Goal: Task Accomplishment & Management: Manage account settings

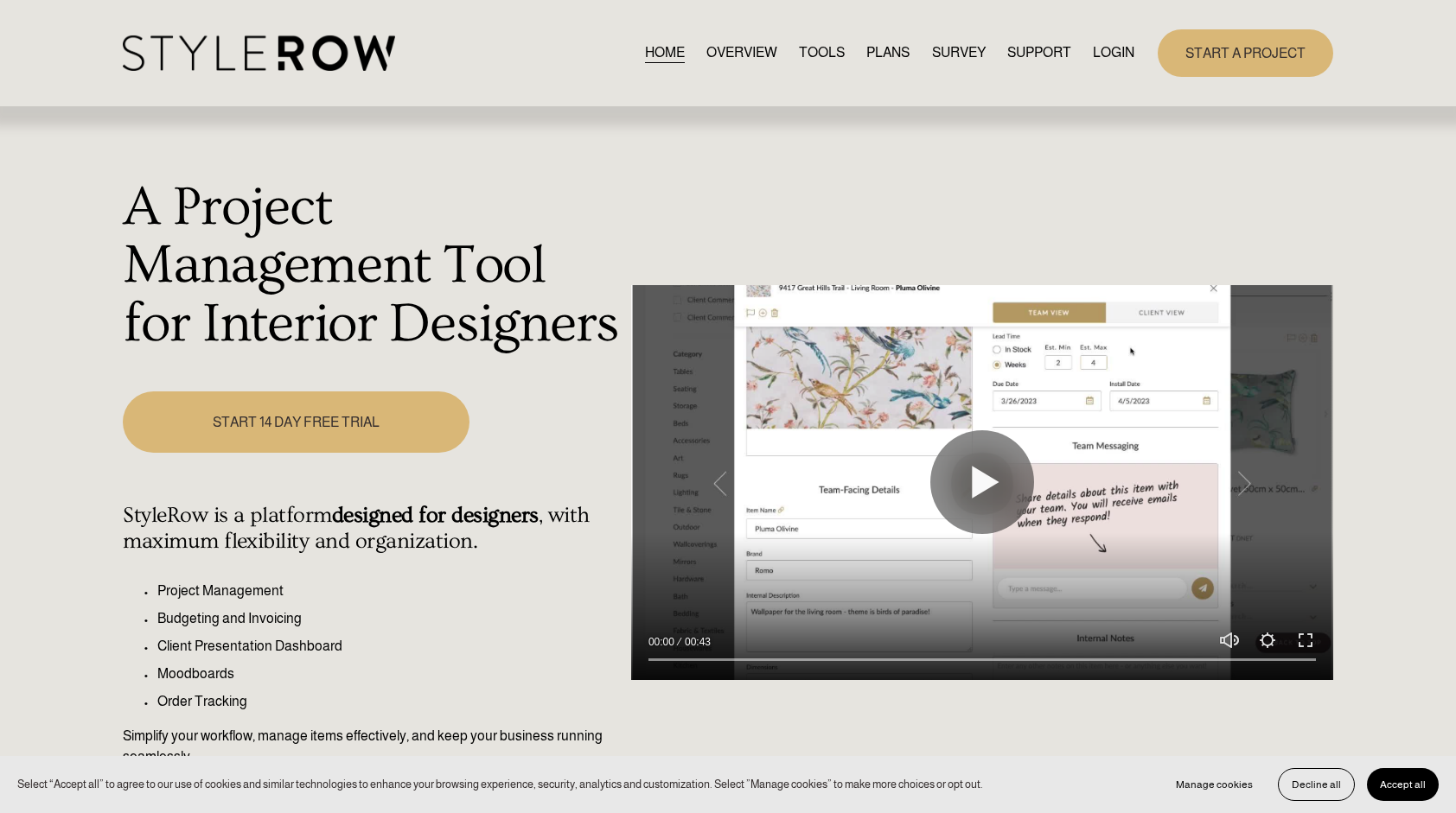
click at [1110, 47] on link "LOGIN" at bounding box center [1113, 53] width 41 height 23
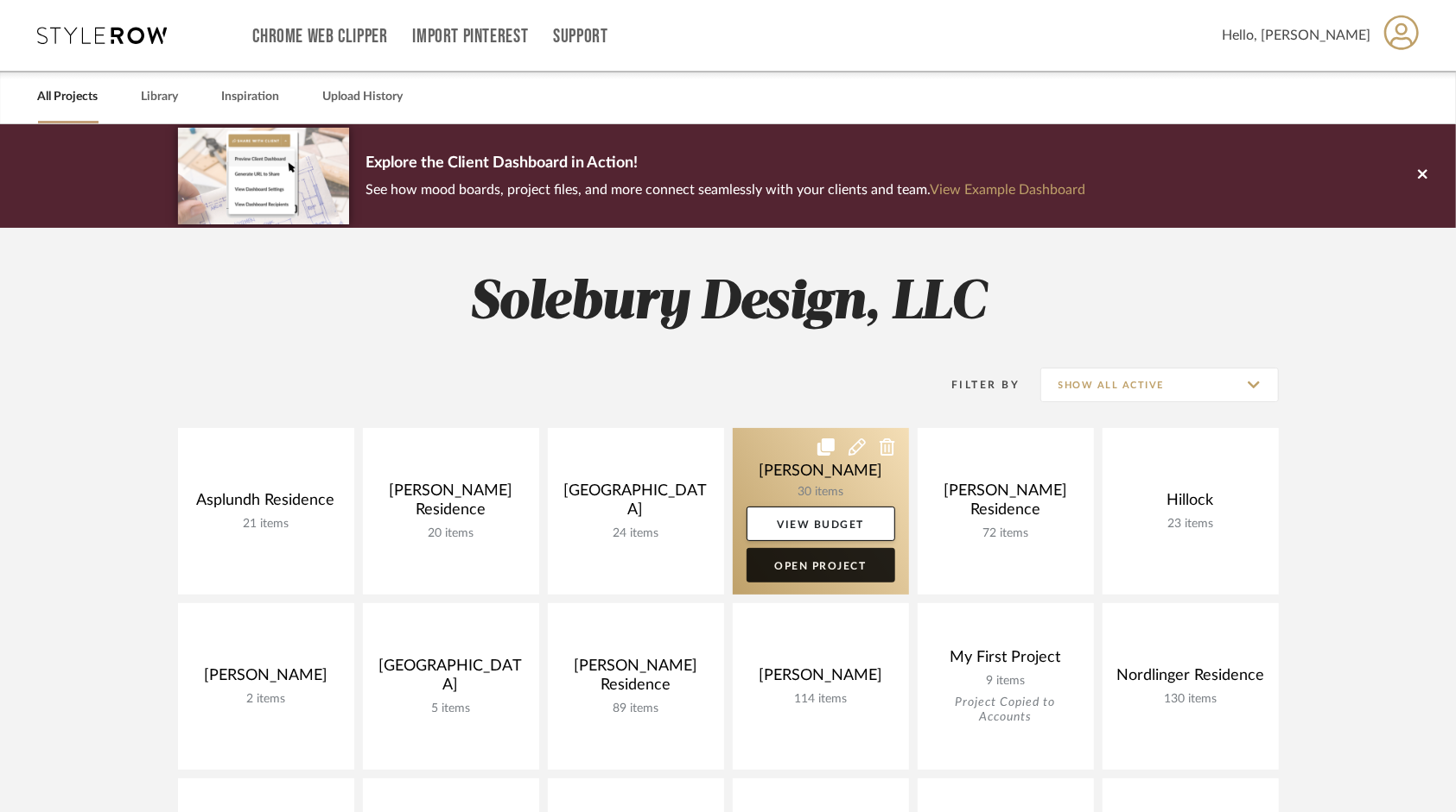
click at [803, 571] on link "Open Project" at bounding box center [820, 565] width 148 height 34
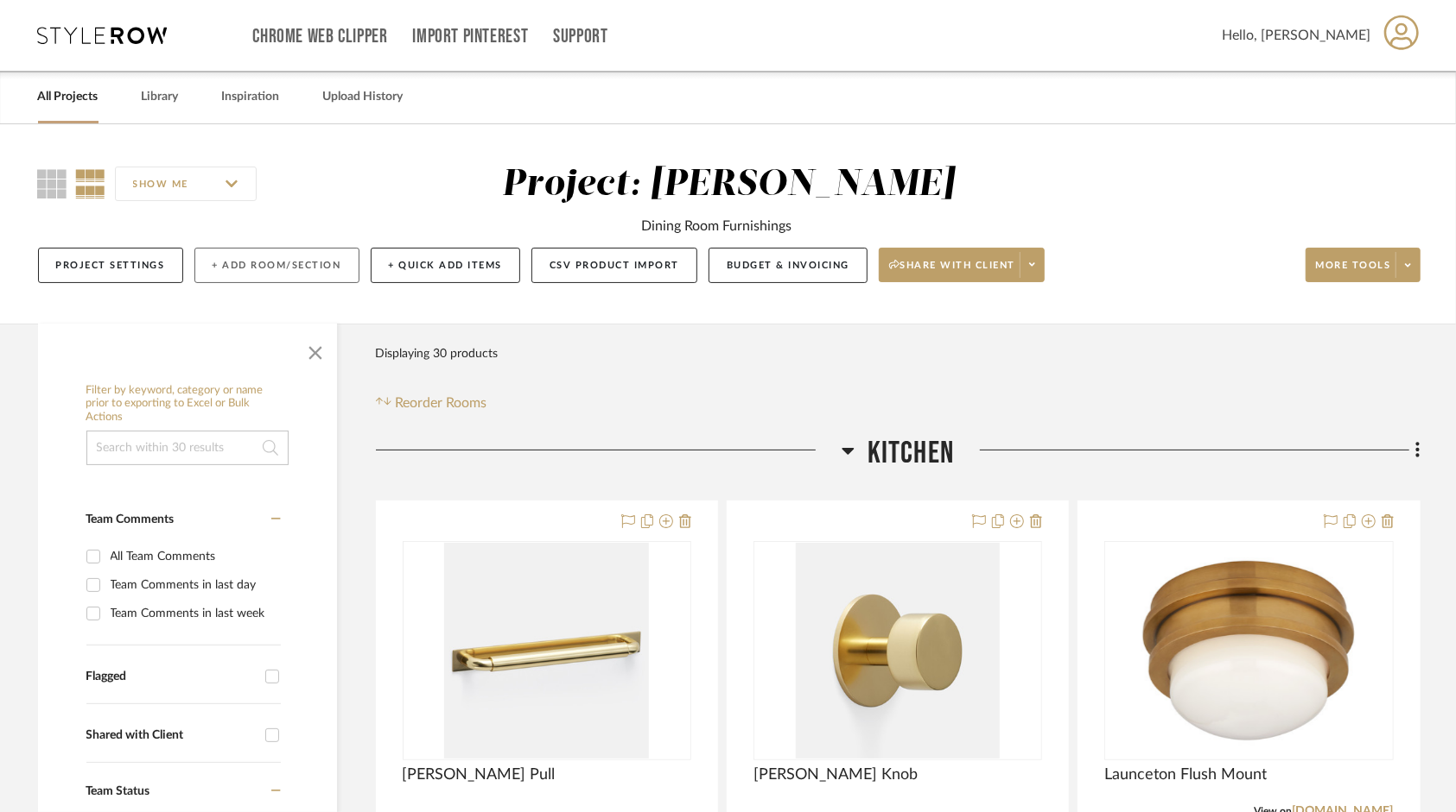
click at [273, 269] on button "+ Add Room/Section" at bounding box center [276, 265] width 165 height 35
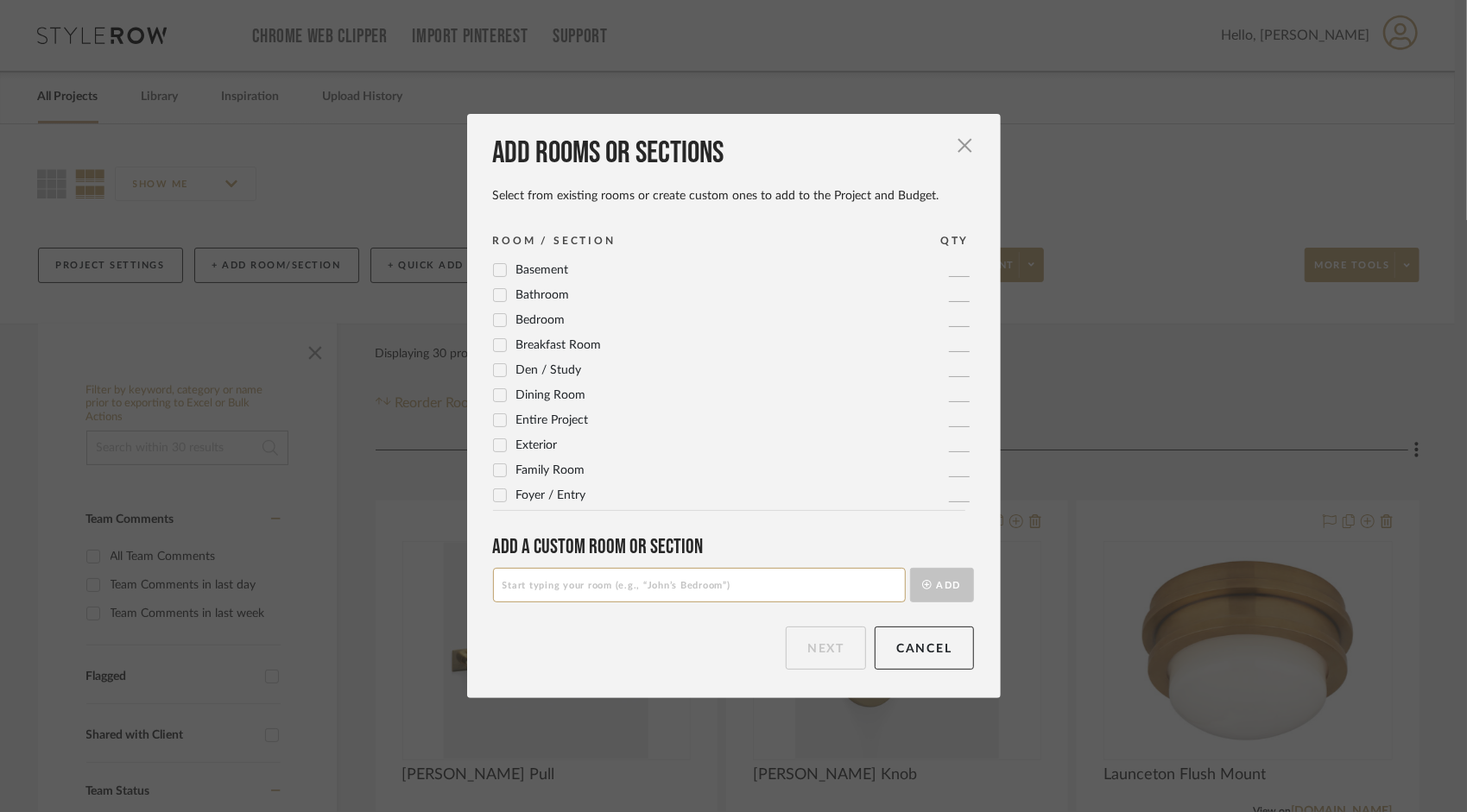
click at [498, 467] on icon at bounding box center [500, 470] width 12 height 12
click at [494, 341] on icon at bounding box center [500, 345] width 12 height 12
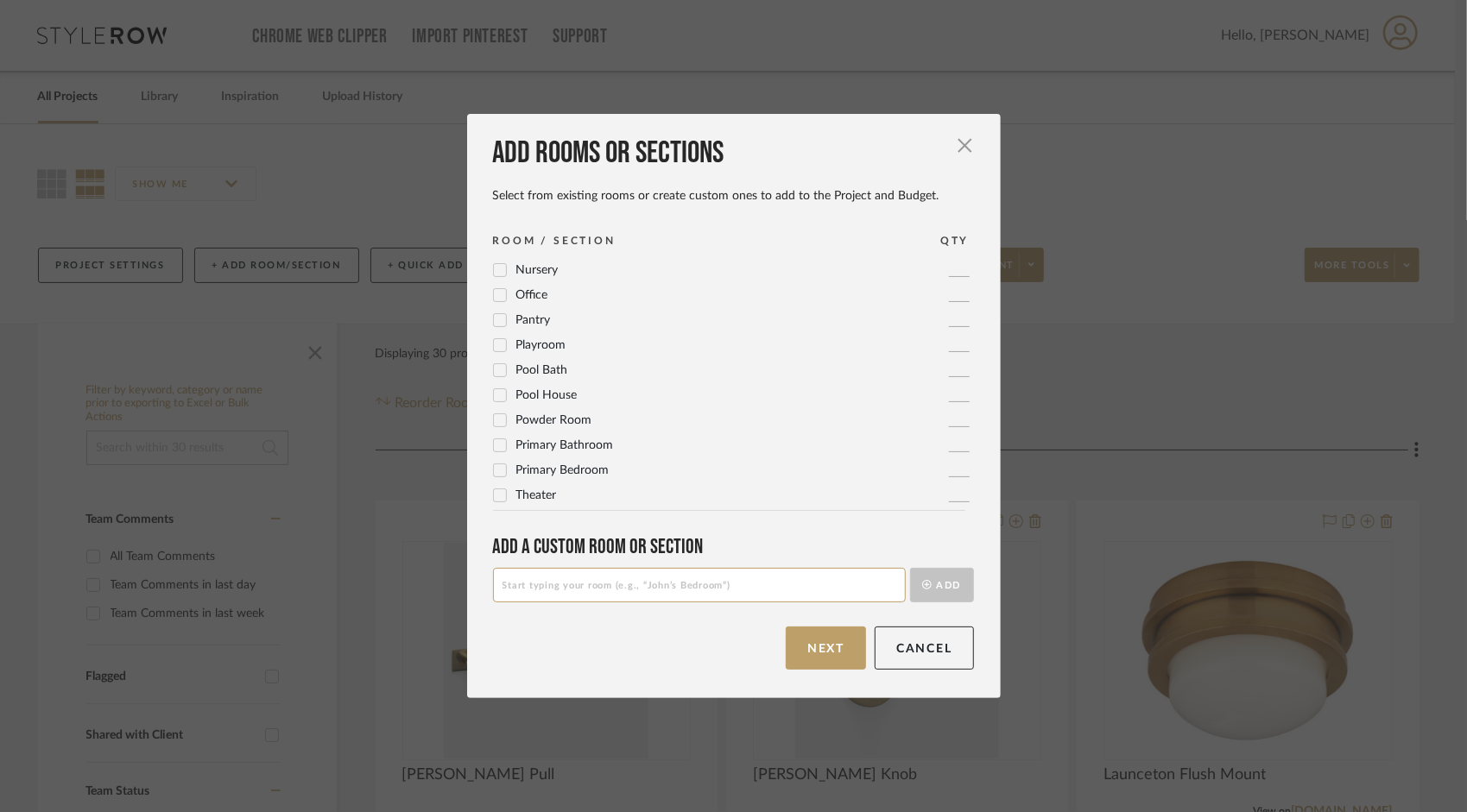
click at [497, 443] on icon at bounding box center [499, 445] width 11 height 9
click at [496, 467] on icon at bounding box center [500, 470] width 12 height 12
click at [494, 445] on icon at bounding box center [500, 445] width 12 height 12
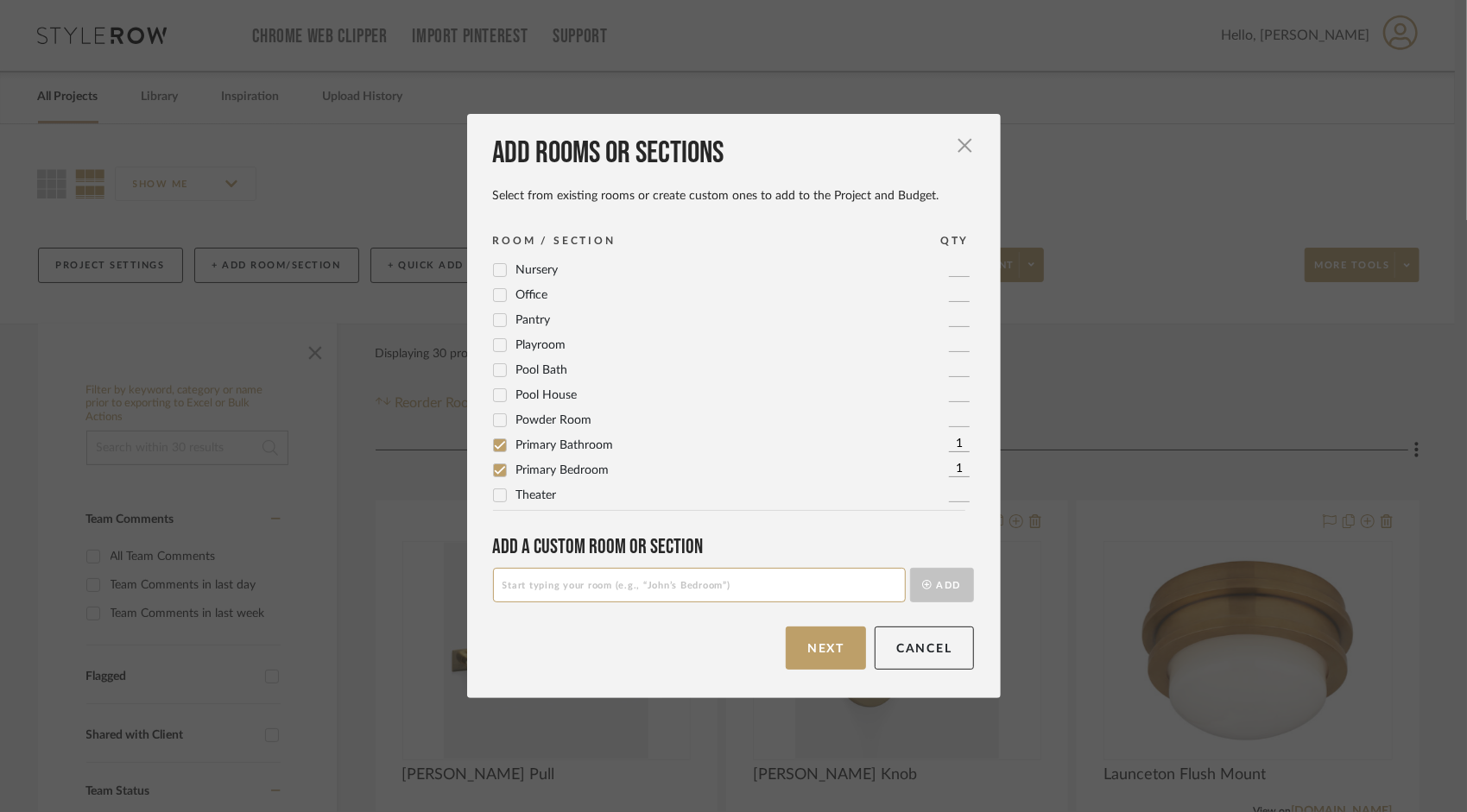
click at [499, 265] on icon at bounding box center [500, 270] width 12 height 12
click at [820, 655] on button "Next" at bounding box center [826, 648] width 80 height 43
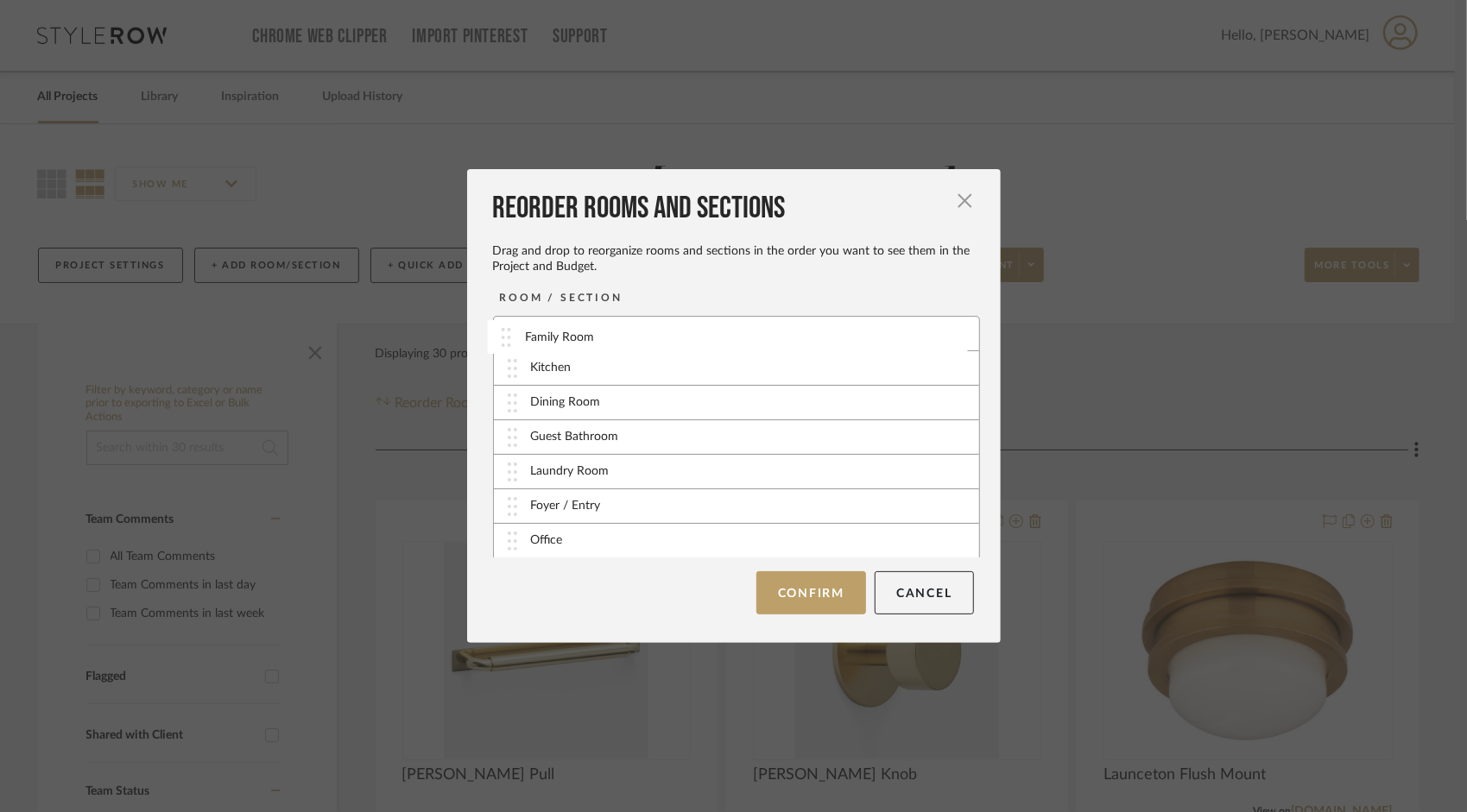
drag, startPoint x: 504, startPoint y: 508, endPoint x: 505, endPoint y: 339, distance: 169.0
drag, startPoint x: 507, startPoint y: 505, endPoint x: 508, endPoint y: 366, distance: 139.0
drag, startPoint x: 509, startPoint y: 543, endPoint x: 513, endPoint y: 393, distance: 150.1
drag, startPoint x: 512, startPoint y: 546, endPoint x: 523, endPoint y: 448, distance: 98.6
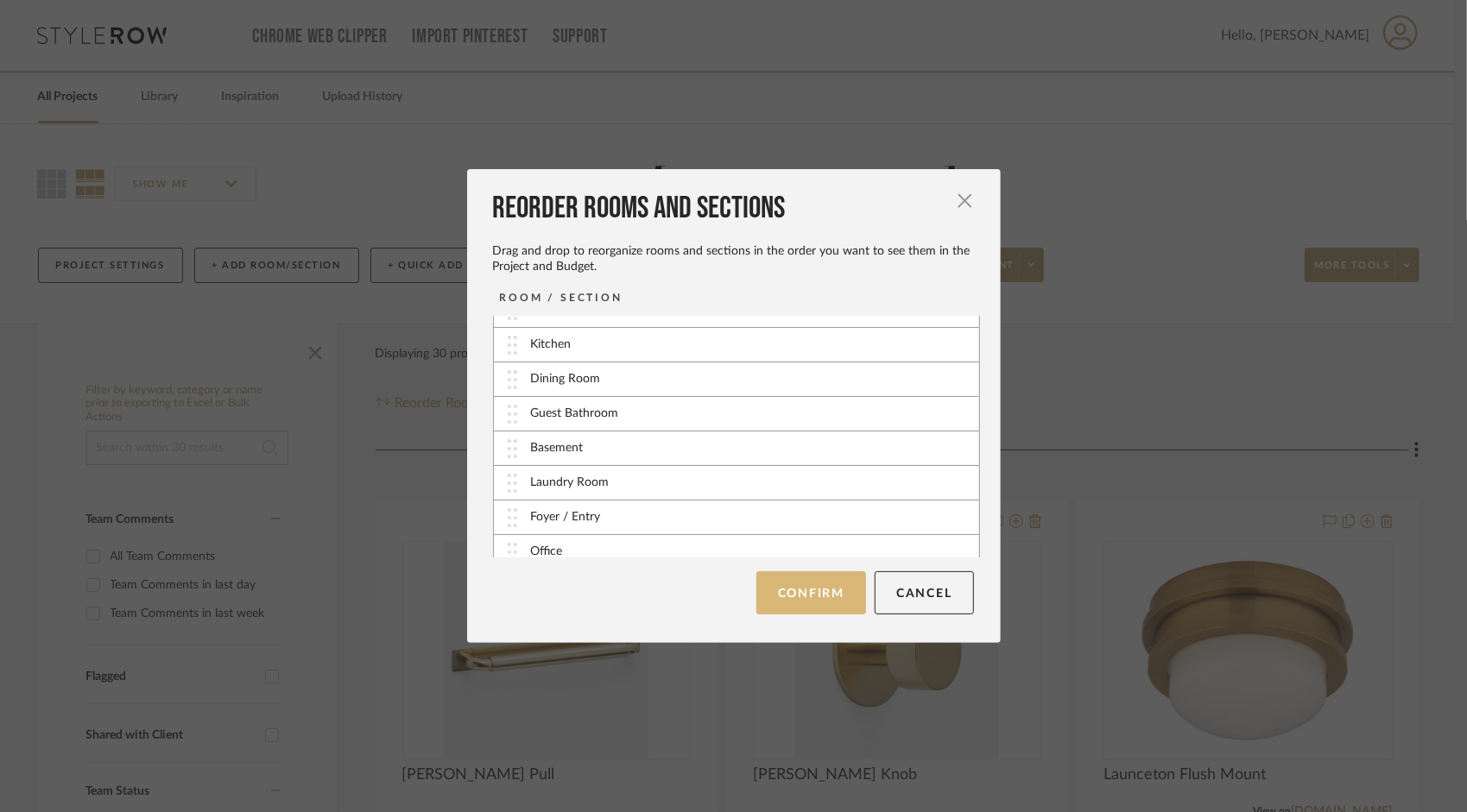
click at [833, 593] on button "Confirm" at bounding box center [811, 593] width 109 height 43
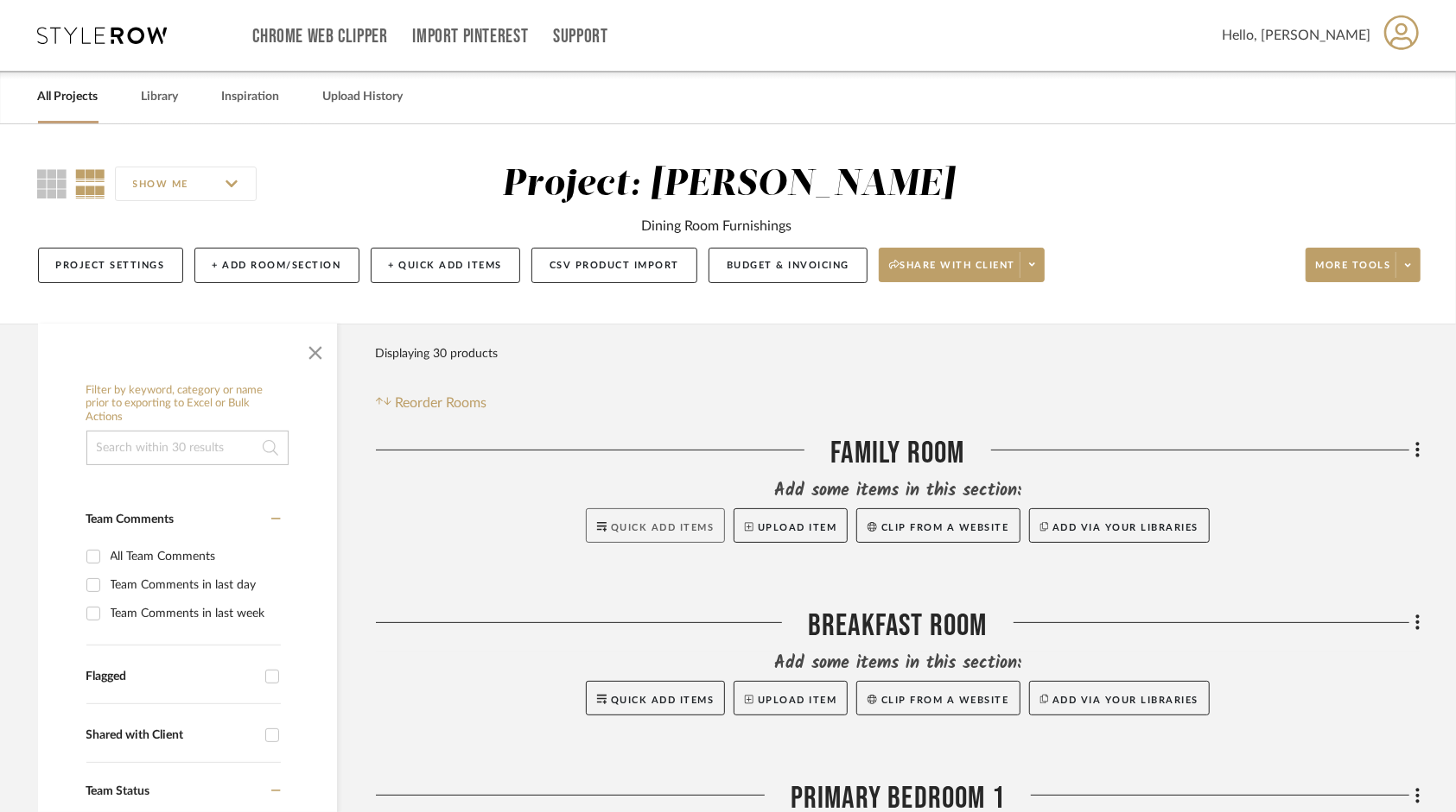
click at [646, 523] on span "Quick Add Items" at bounding box center [662, 528] width 104 height 10
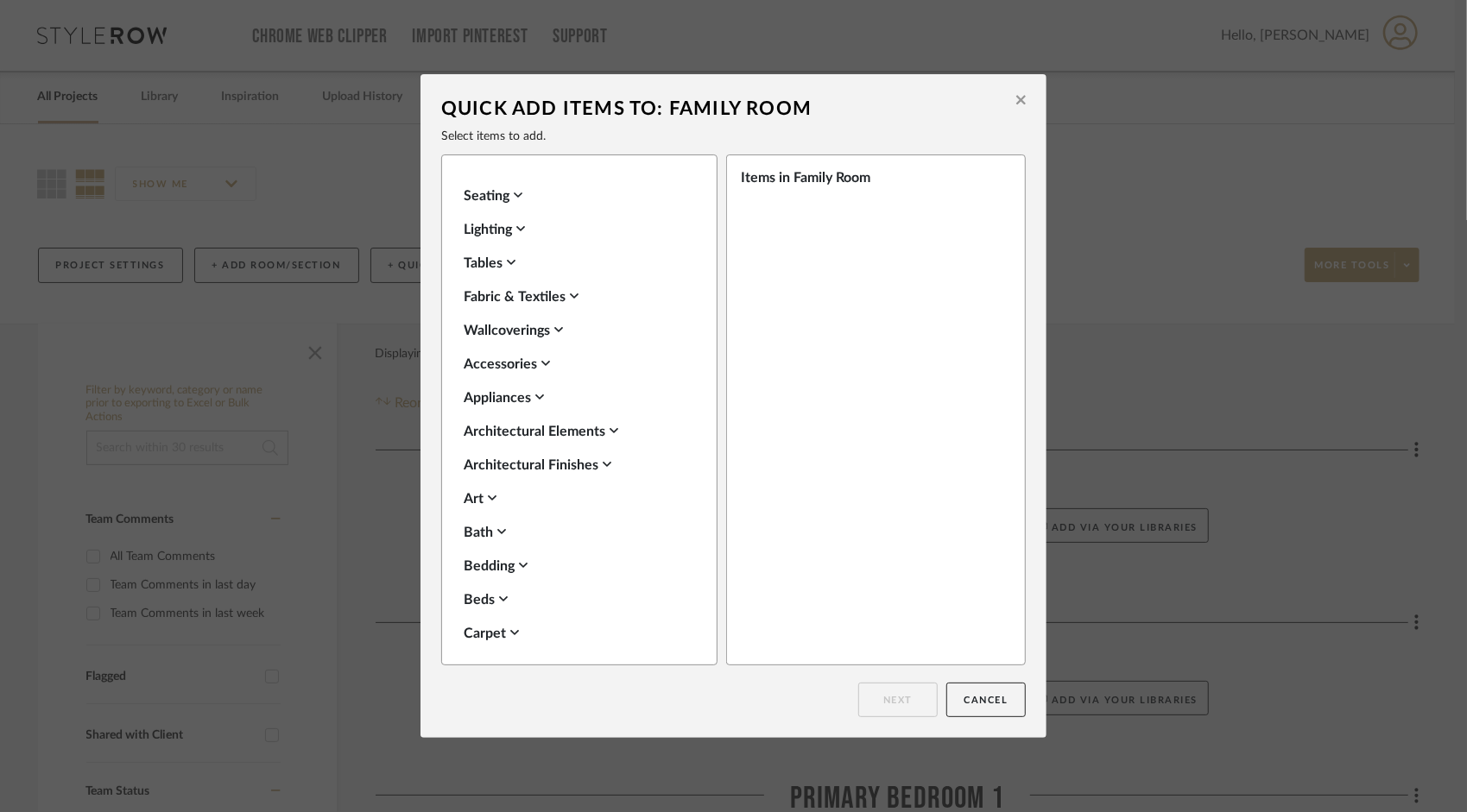
click at [517, 198] on icon at bounding box center [517, 195] width 9 height 14
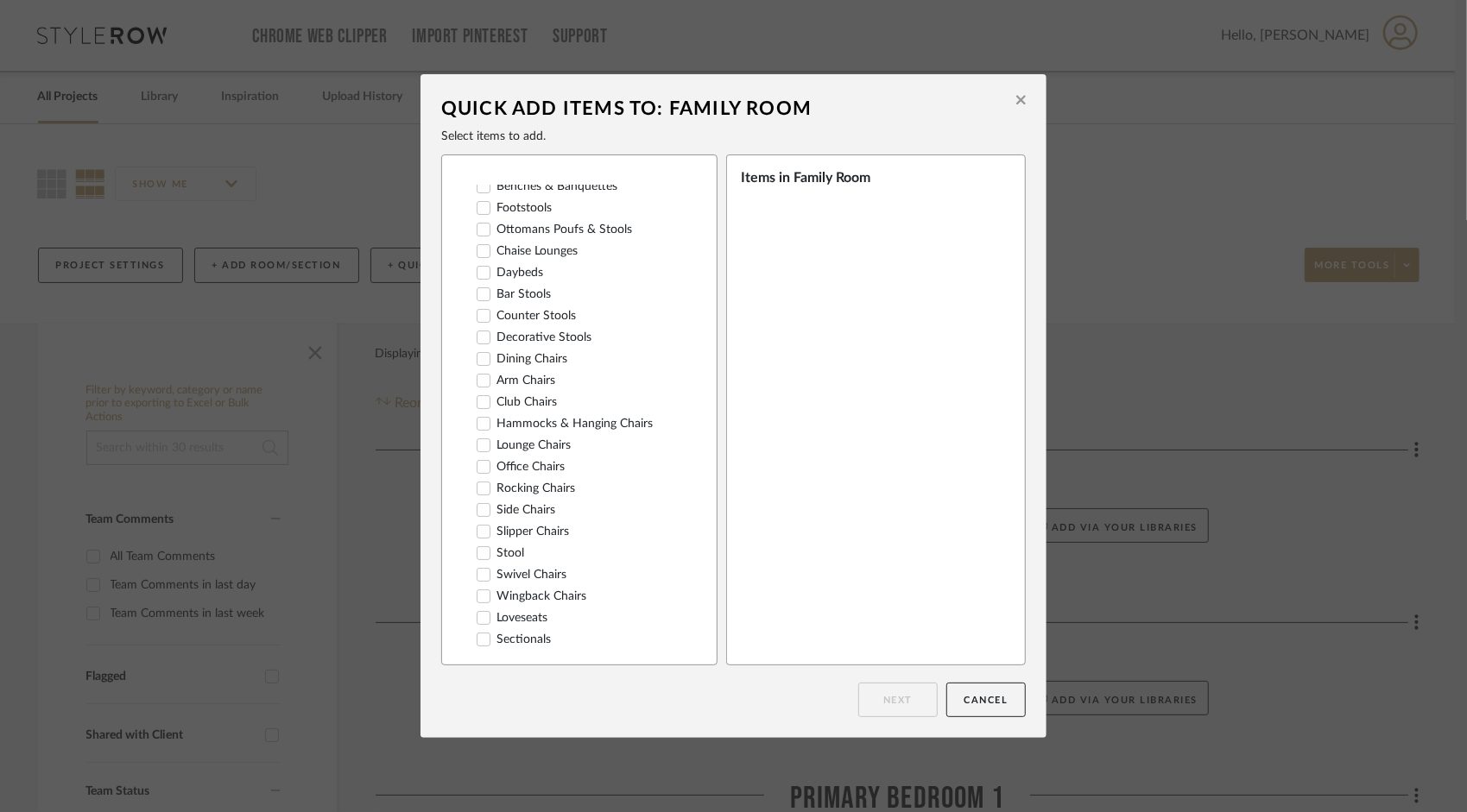
scroll to position [173, 0]
click at [478, 623] on icon at bounding box center [483, 618] width 11 height 9
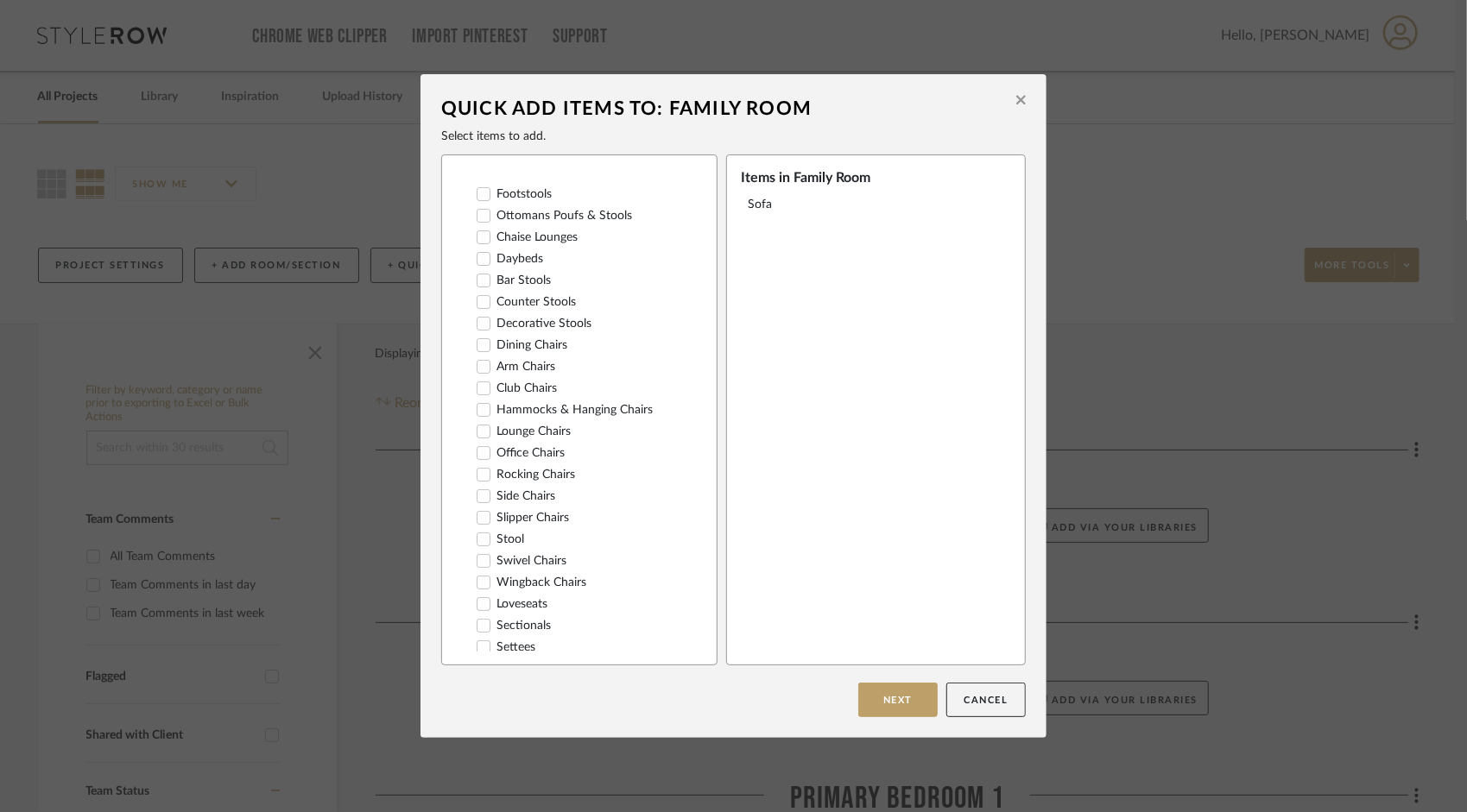
scroll to position [0, 0]
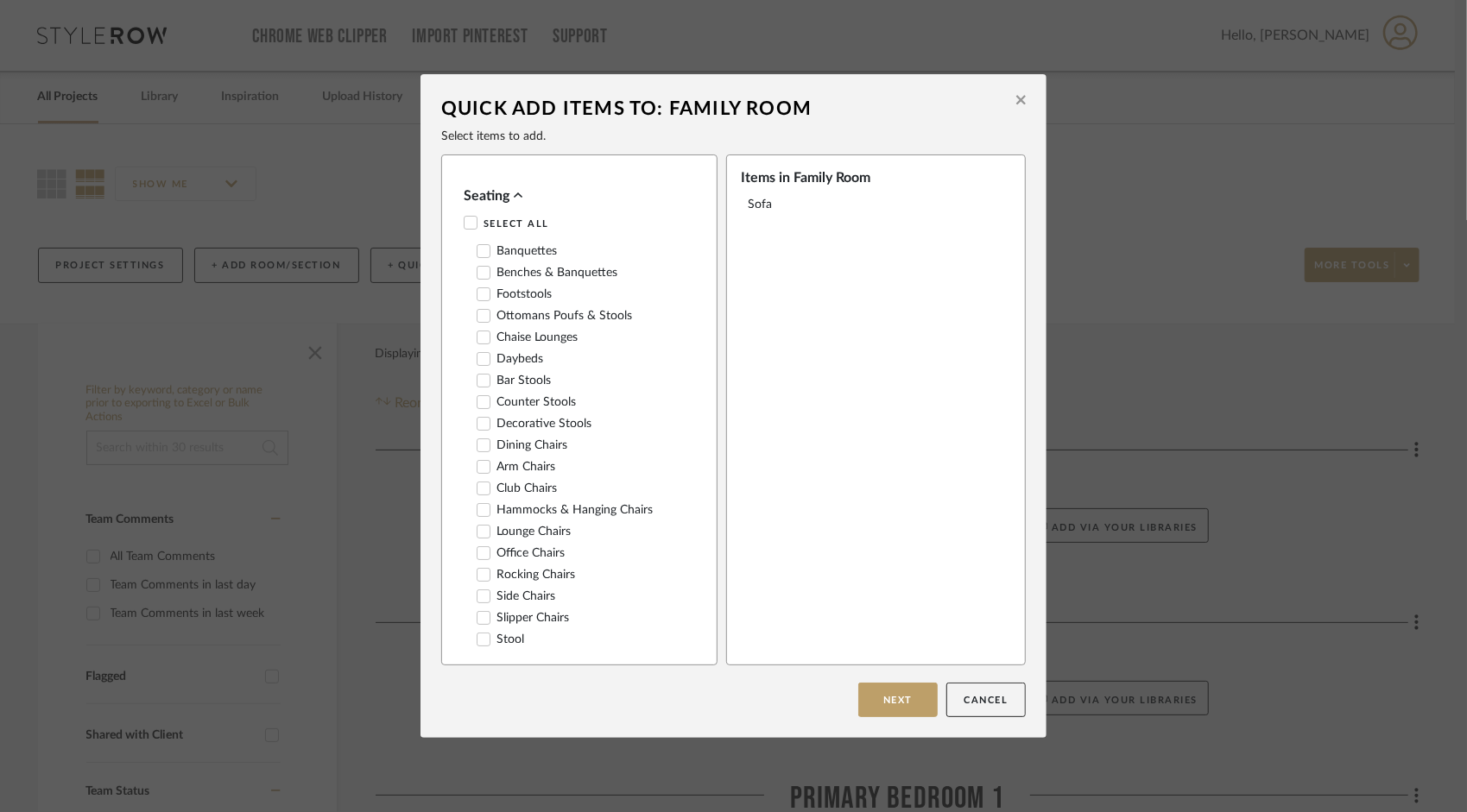
click at [482, 321] on icon at bounding box center [483, 316] width 12 height 12
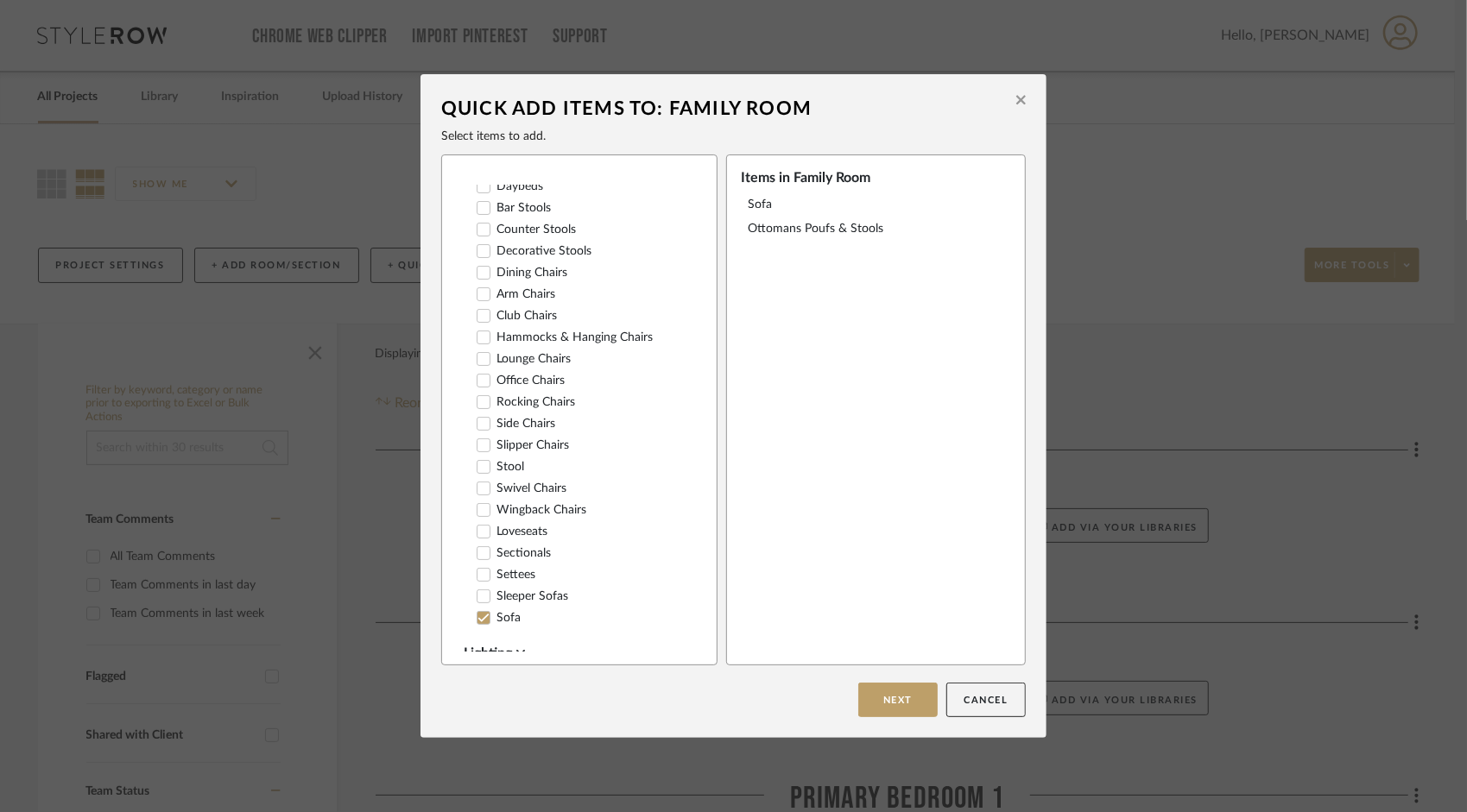
scroll to position [86, 0]
click at [477, 452] on icon at bounding box center [483, 445] width 12 height 12
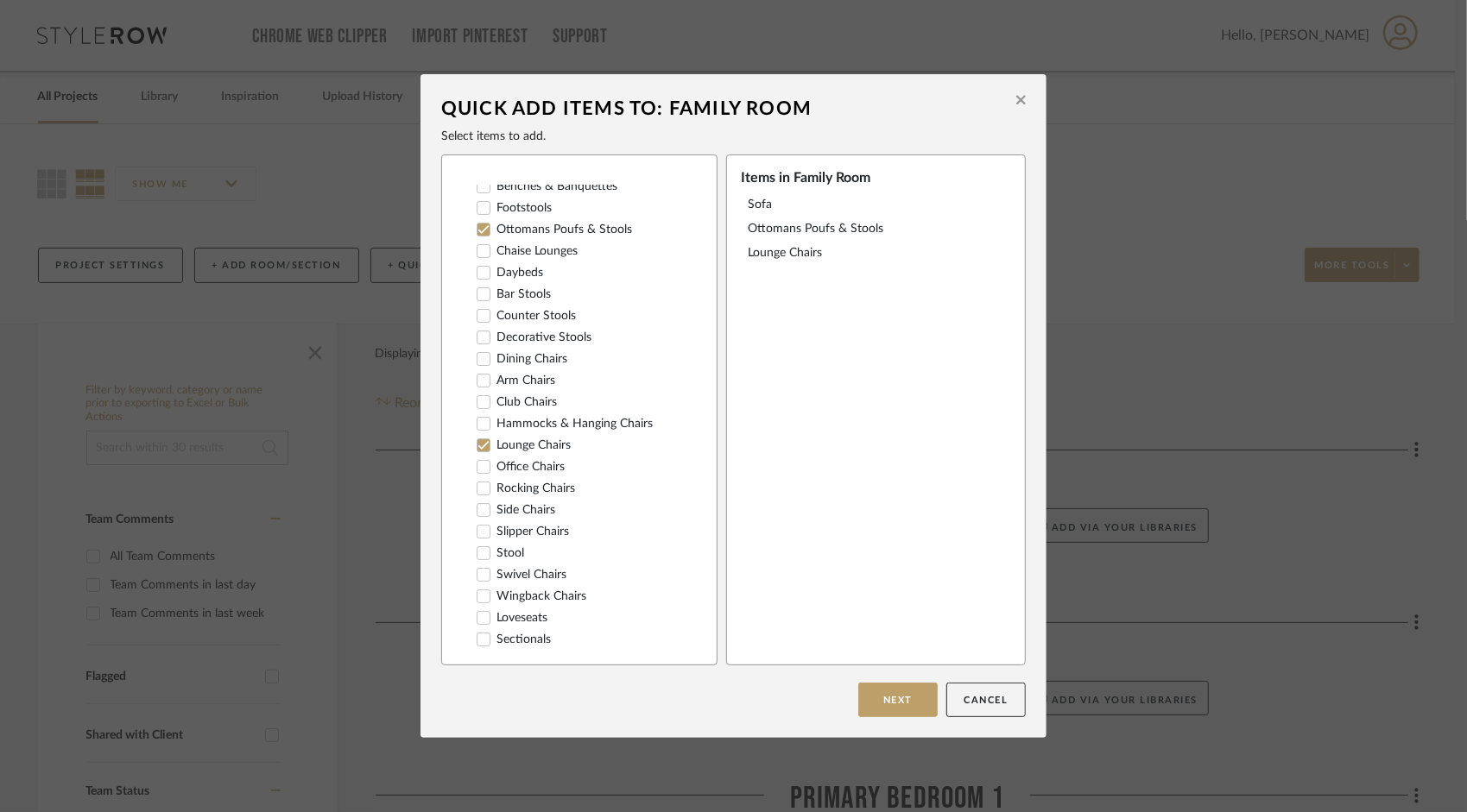
click at [477, 581] on icon at bounding box center [483, 575] width 12 height 12
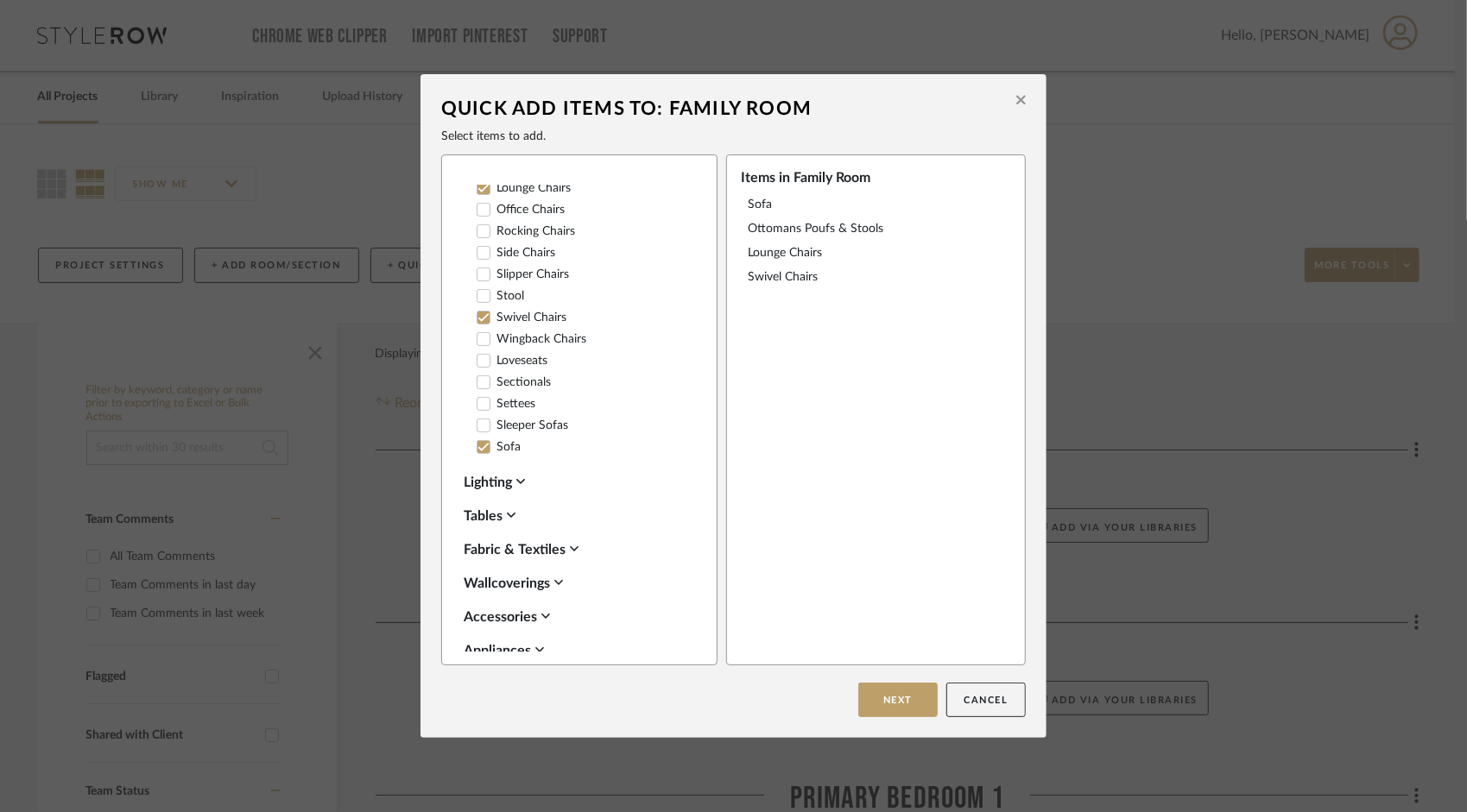
scroll to position [345, 0]
click at [522, 487] on icon at bounding box center [520, 480] width 9 height 14
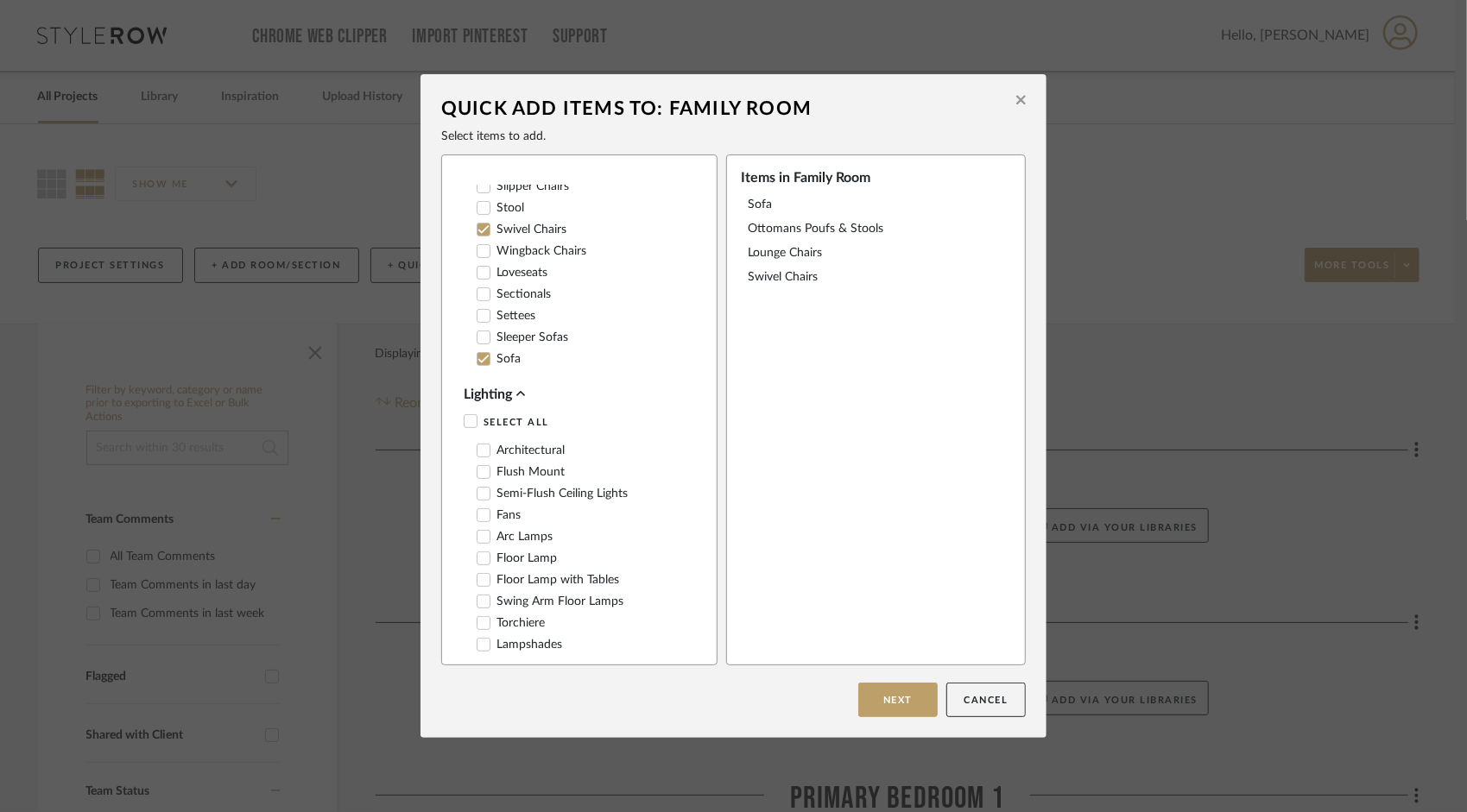
scroll to position [518, 0]
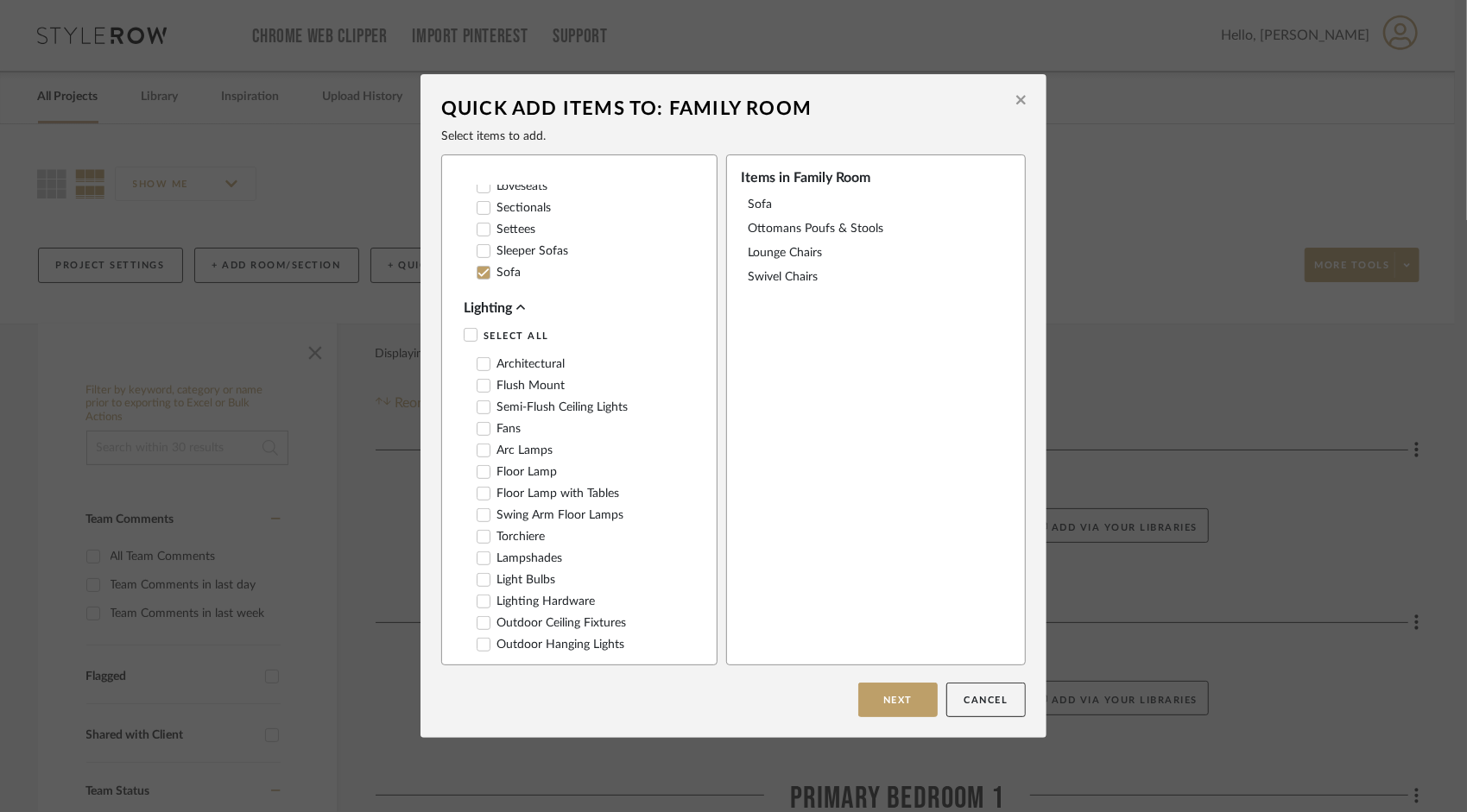
click at [478, 476] on icon at bounding box center [483, 471] width 11 height 9
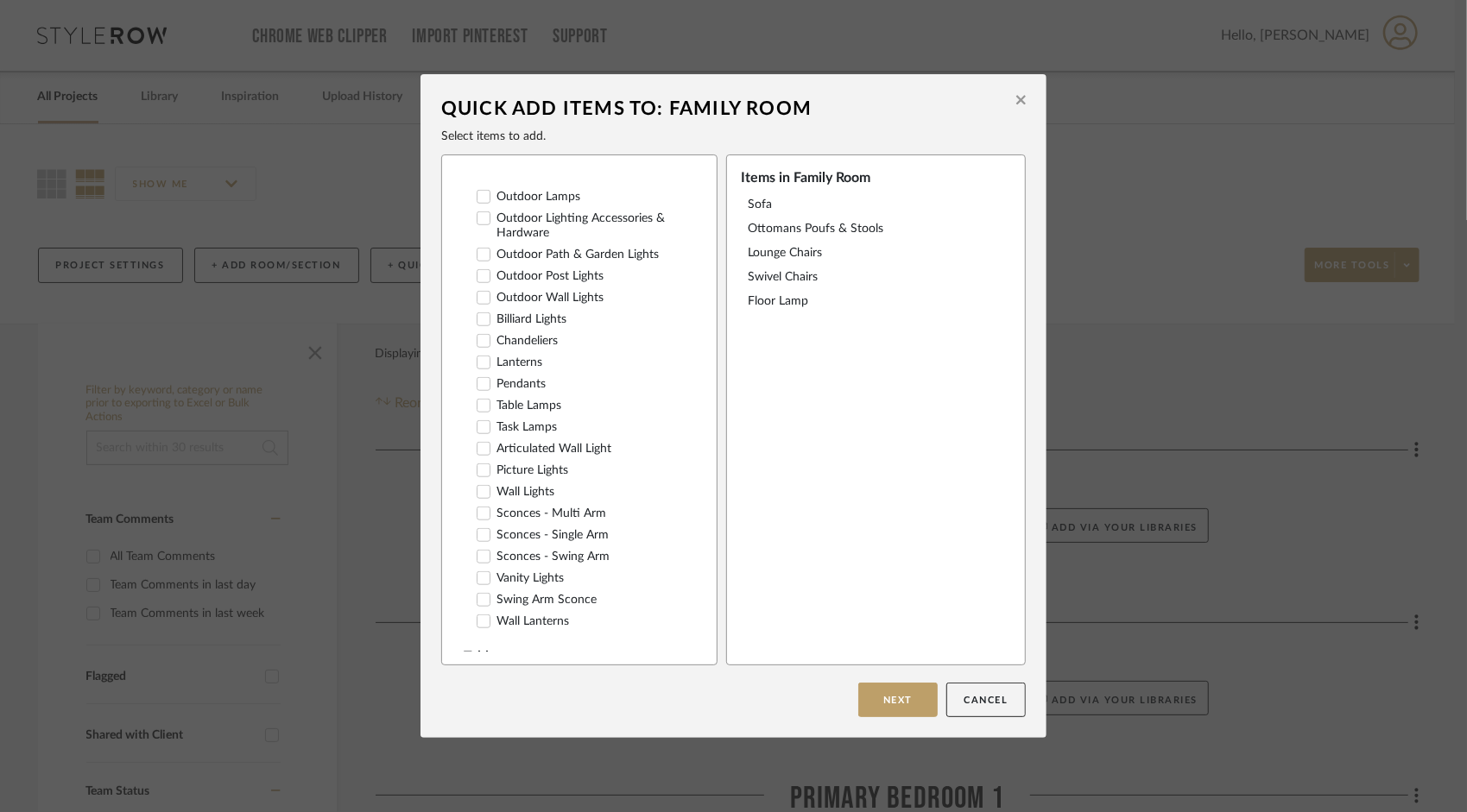
scroll to position [1036, 0]
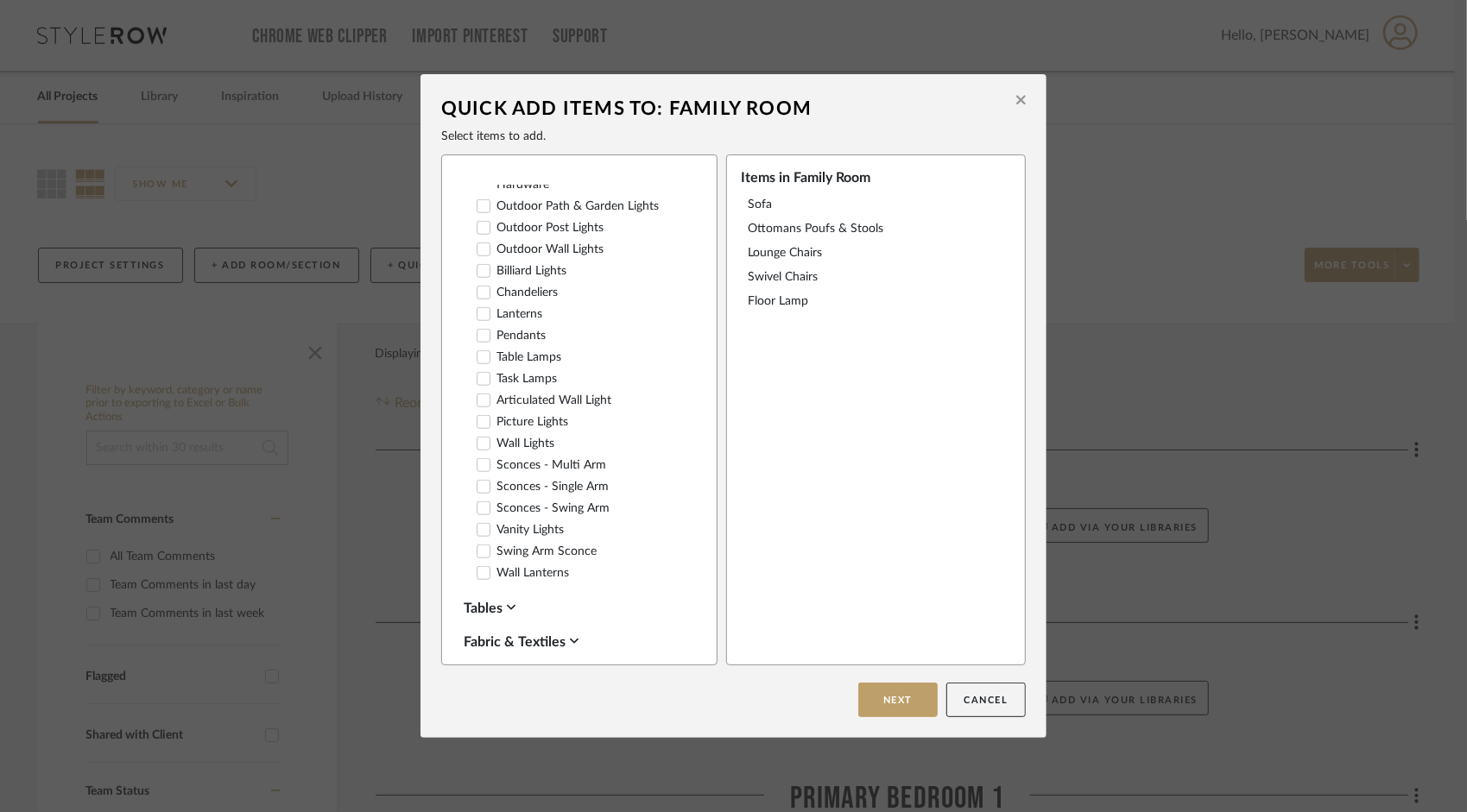
click at [480, 363] on icon at bounding box center [483, 357] width 12 height 12
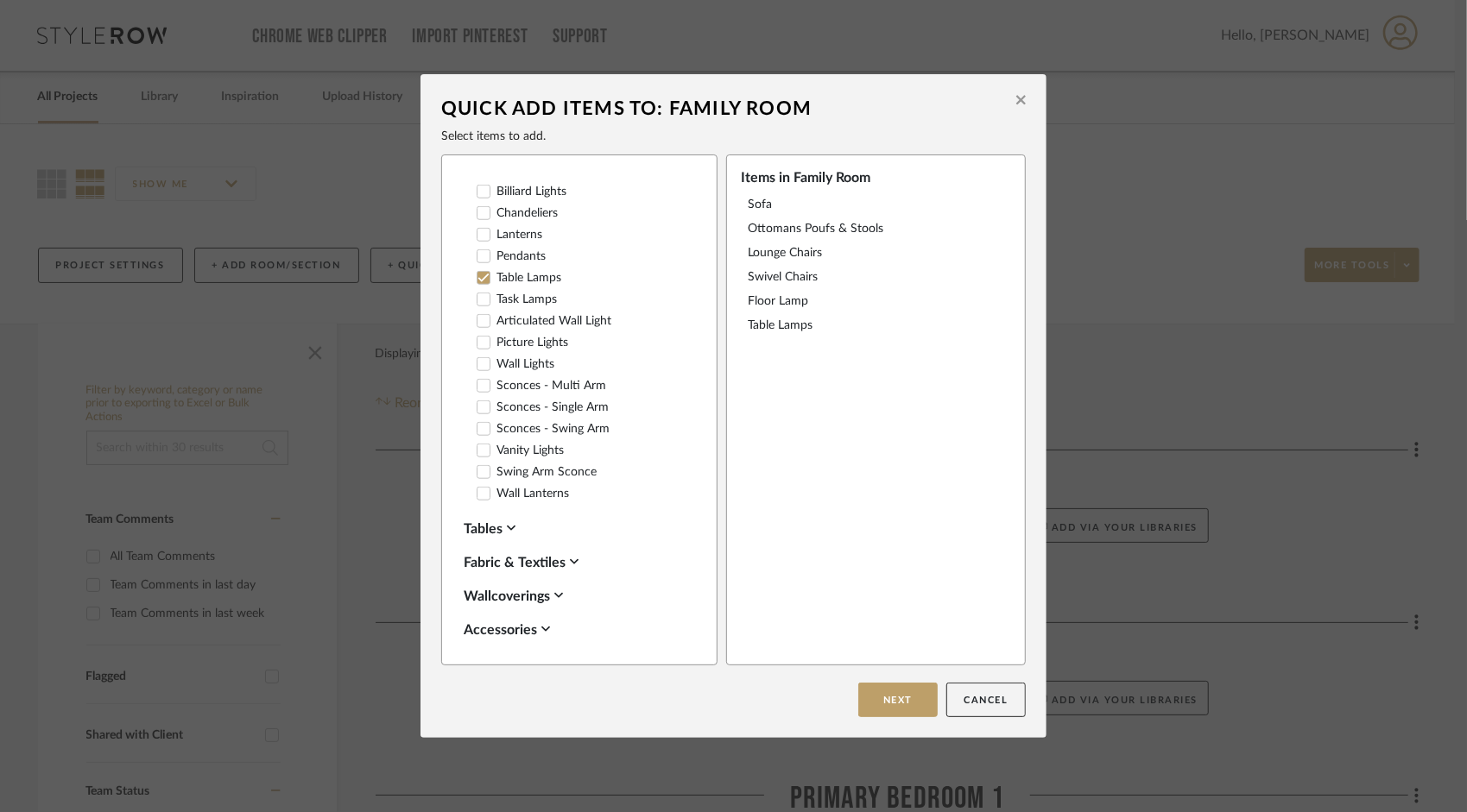
scroll to position [1122, 0]
click at [478, 405] on icon at bounding box center [483, 400] width 11 height 9
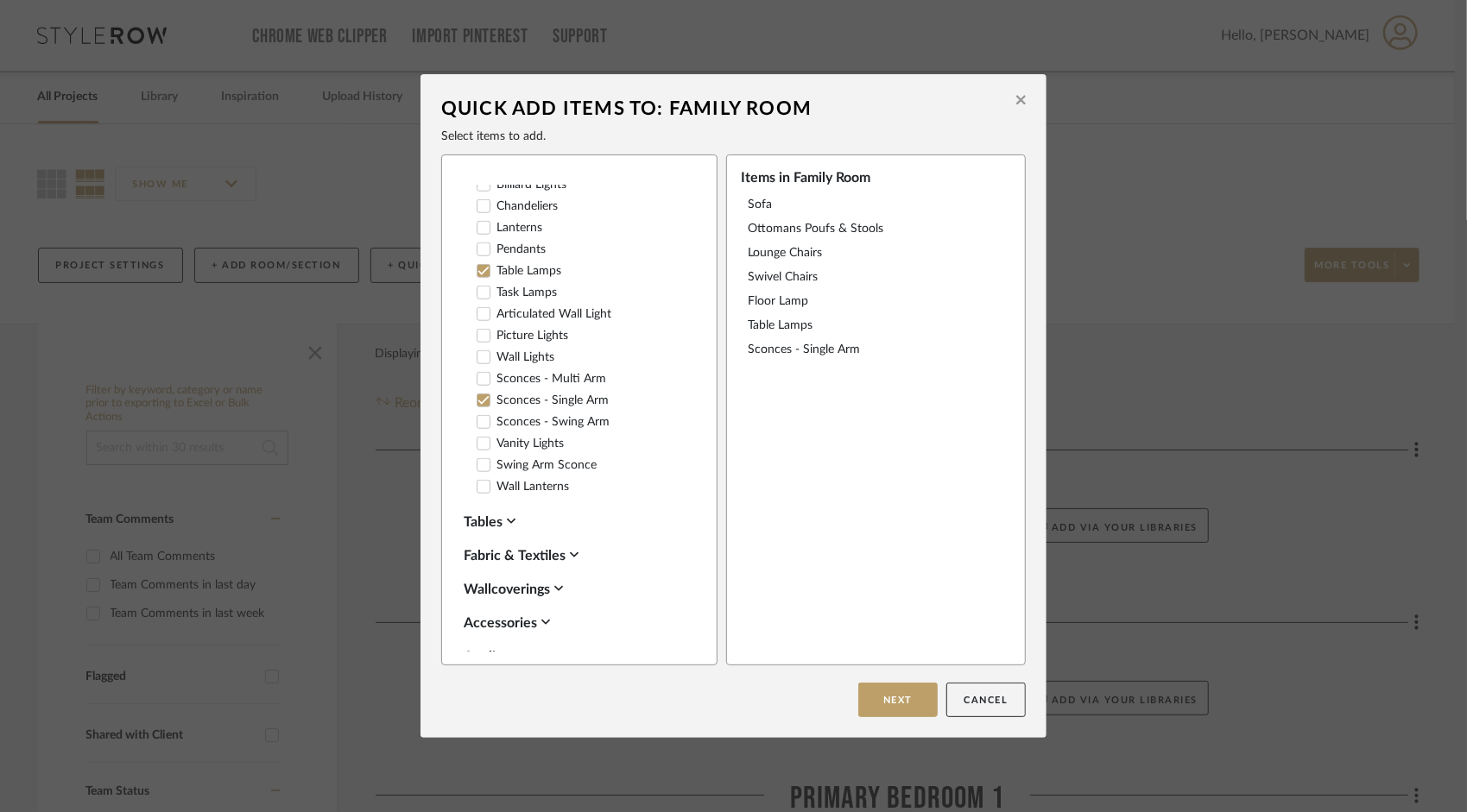
click at [481, 341] on icon at bounding box center [483, 336] width 11 height 9
click at [477, 407] on icon at bounding box center [483, 400] width 12 height 12
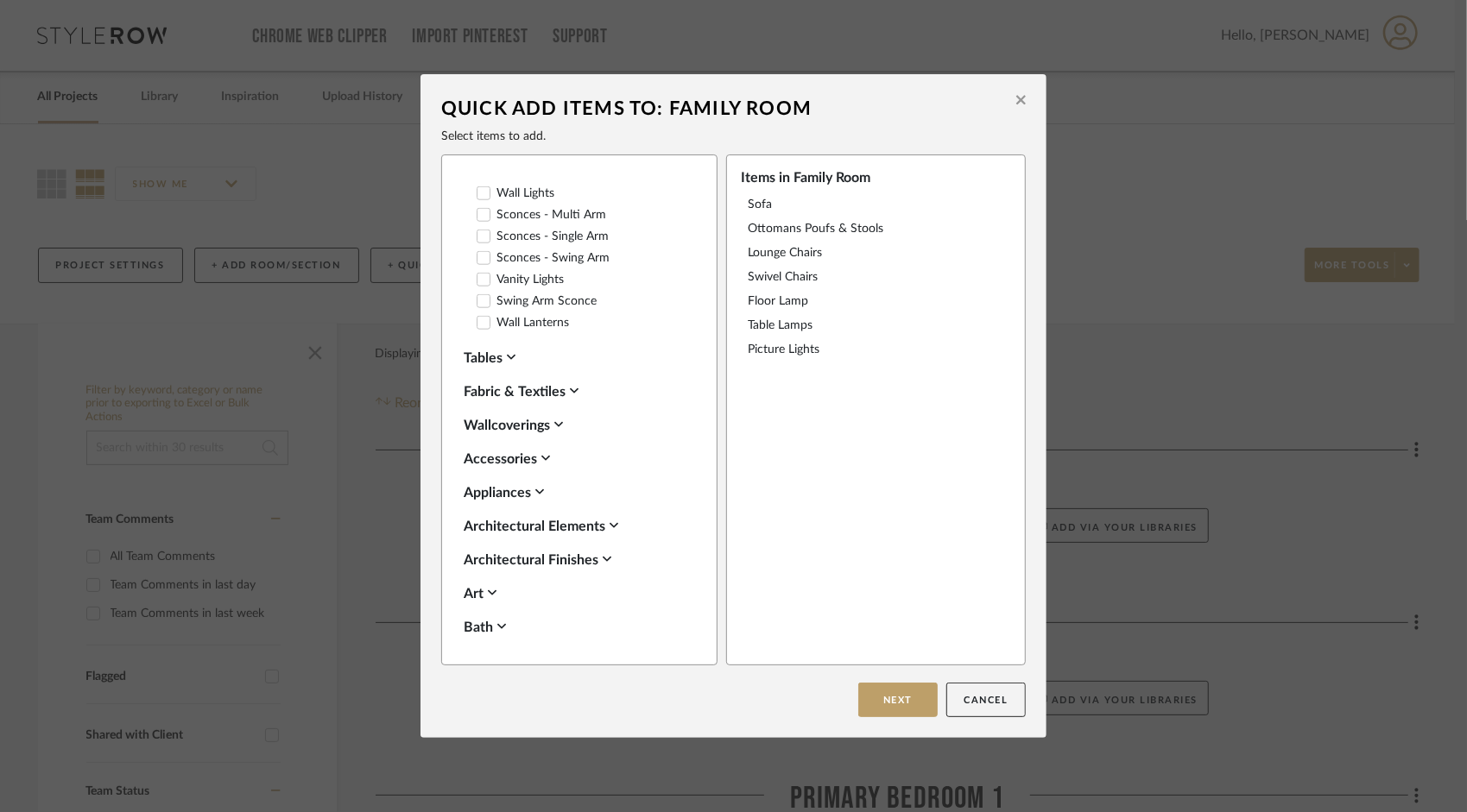
scroll to position [1295, 0]
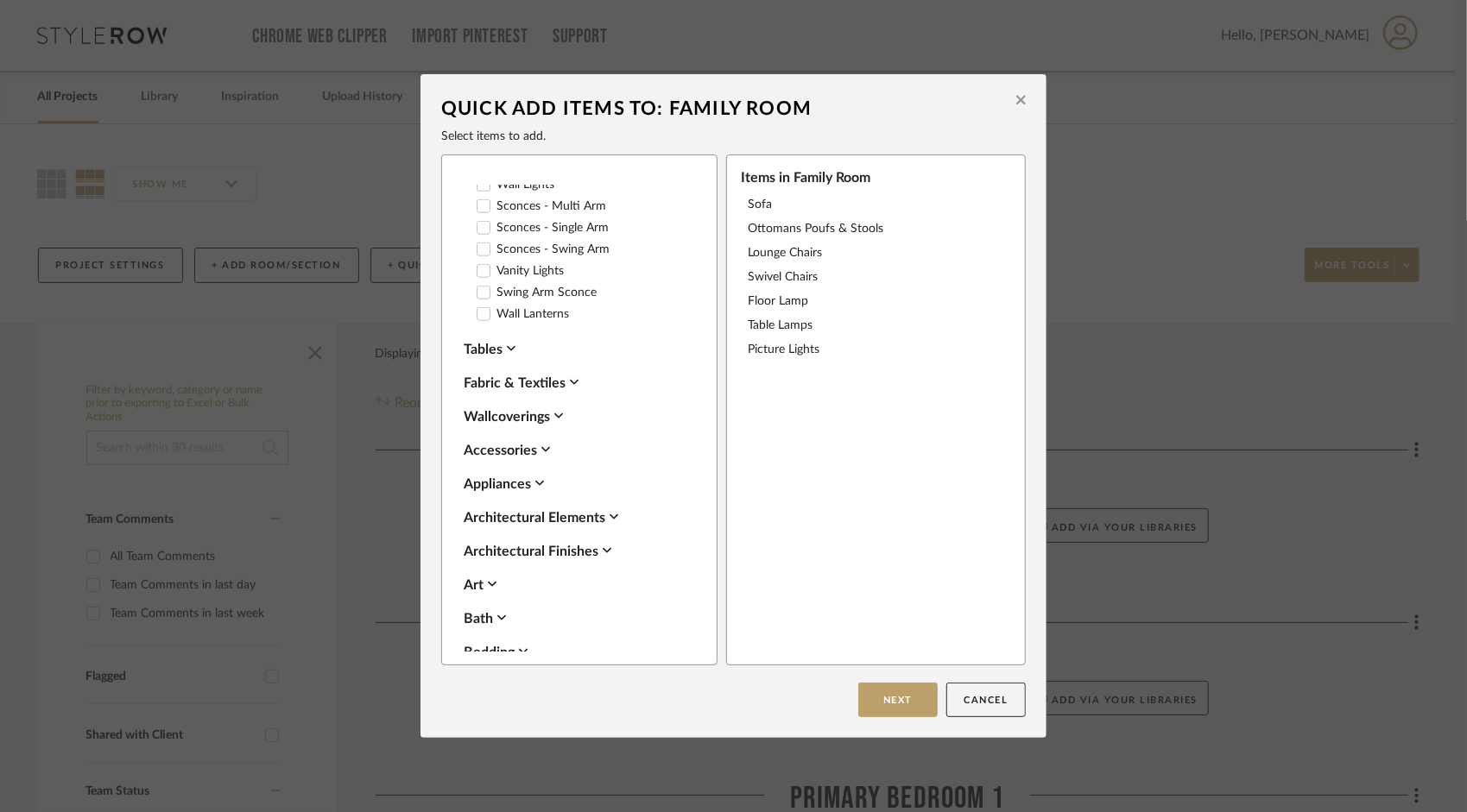
click at [507, 355] on icon at bounding box center [510, 348] width 9 height 14
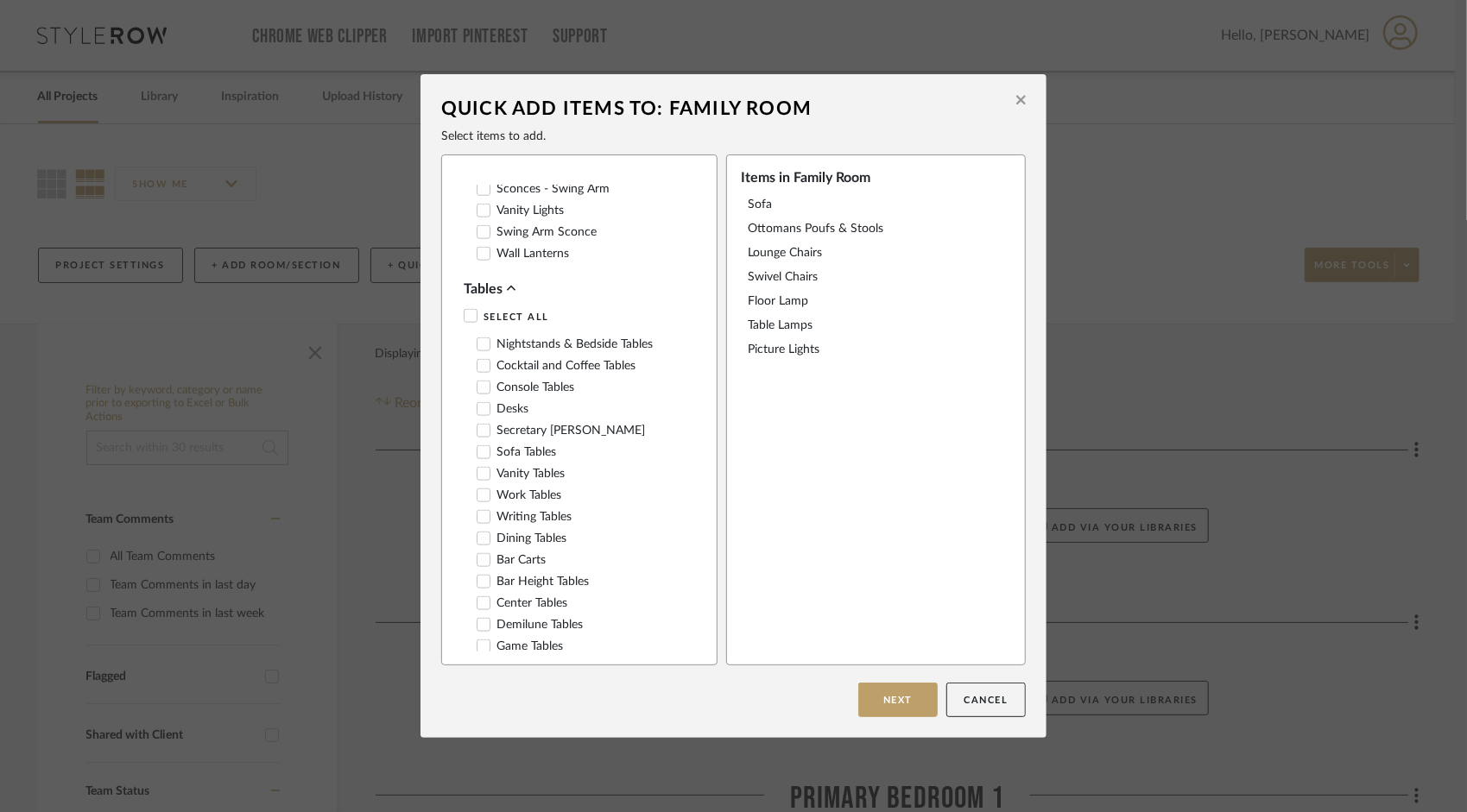
scroll to position [1381, 0]
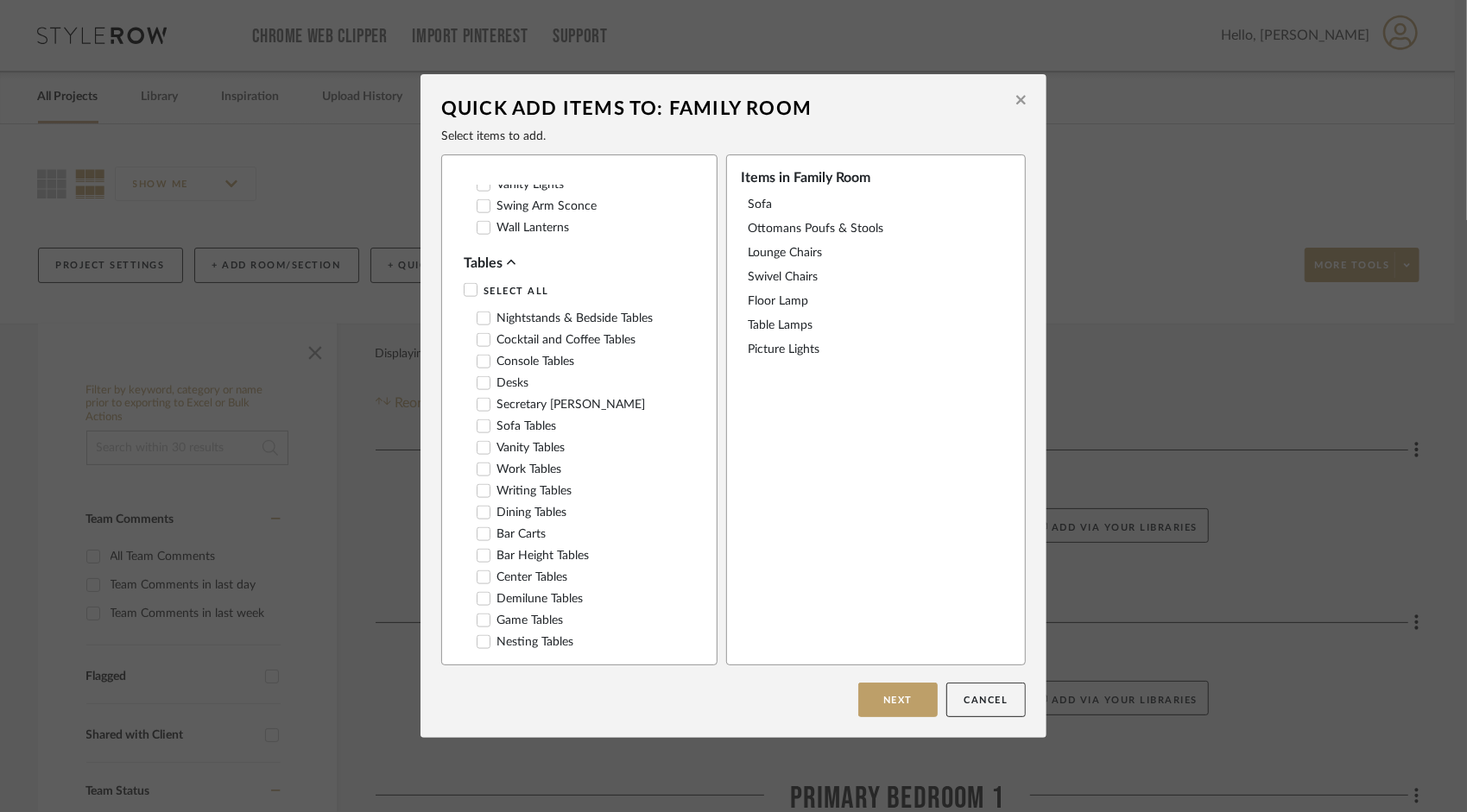
click at [478, 346] on icon at bounding box center [483, 340] width 12 height 12
click at [478, 366] on icon at bounding box center [483, 361] width 11 height 9
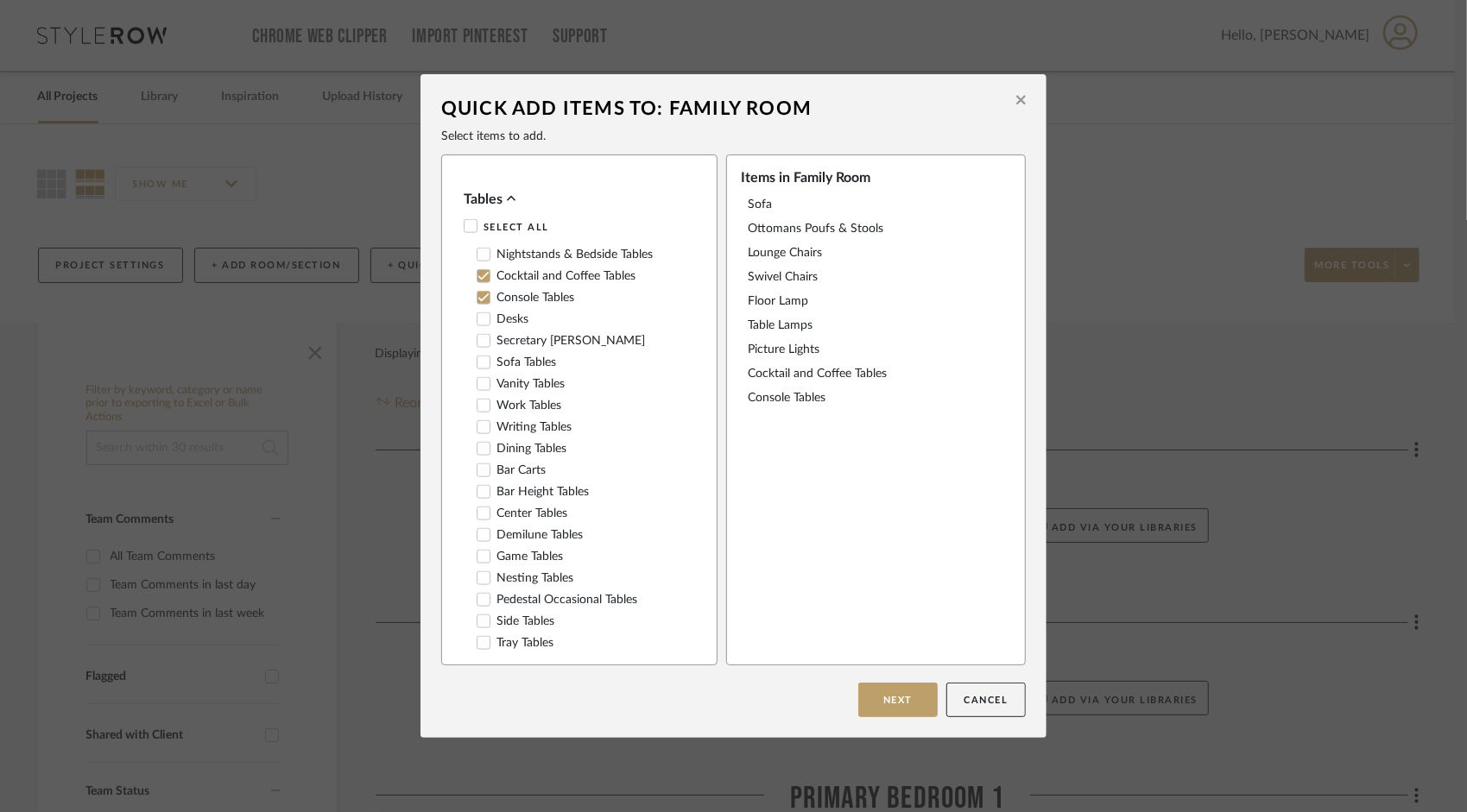
scroll to position [1468, 0]
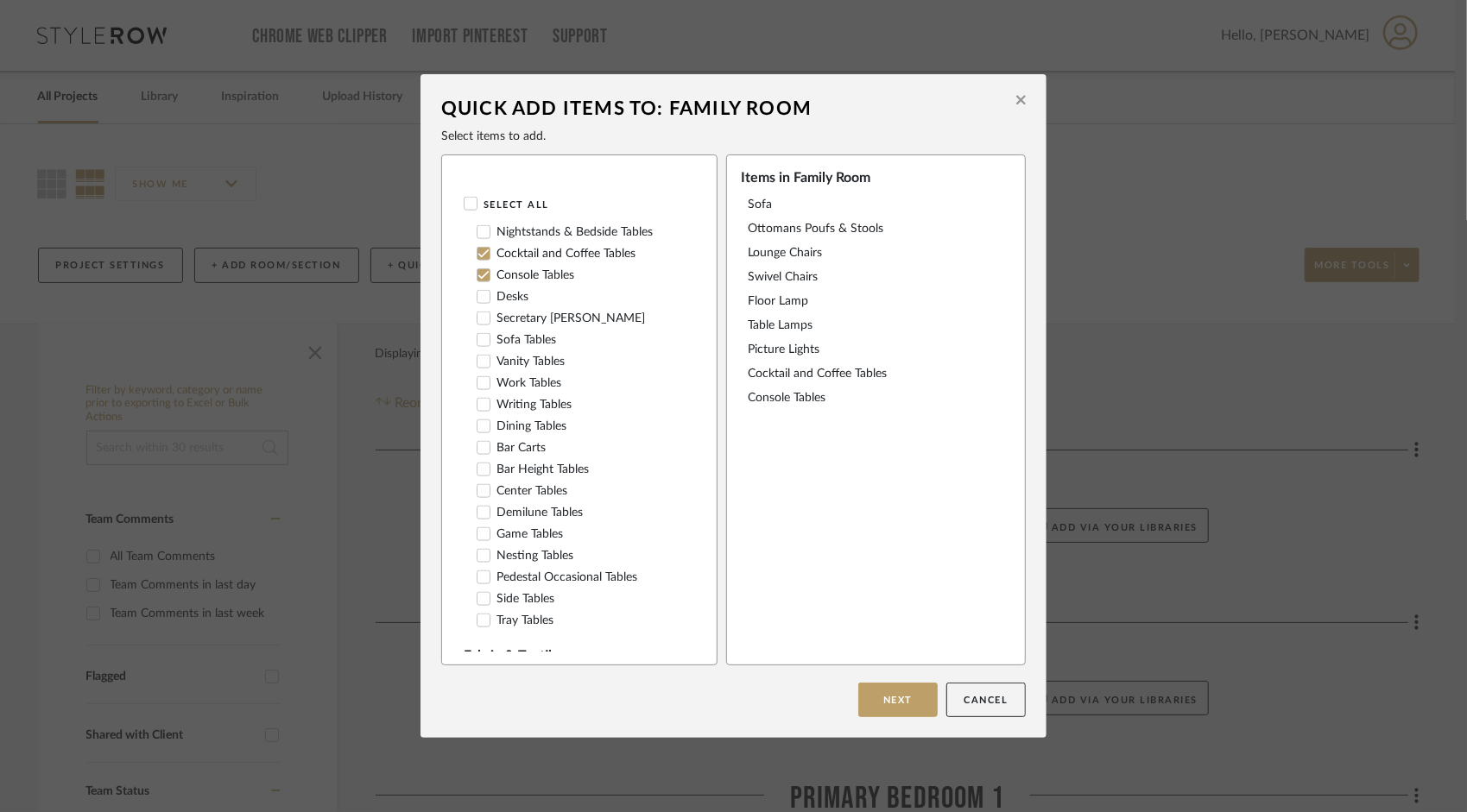
click at [478, 346] on icon at bounding box center [483, 340] width 12 height 12
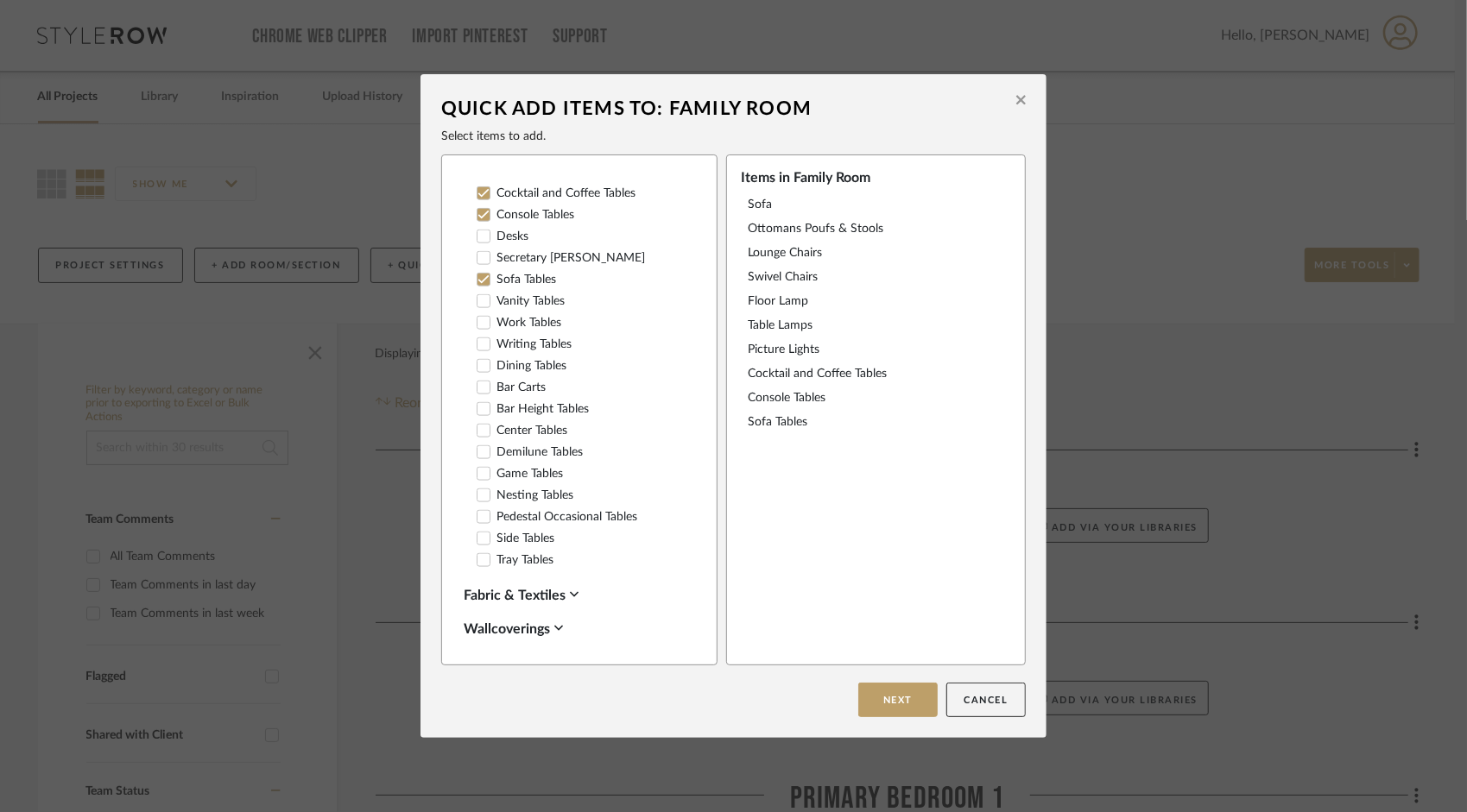
scroll to position [1554, 0]
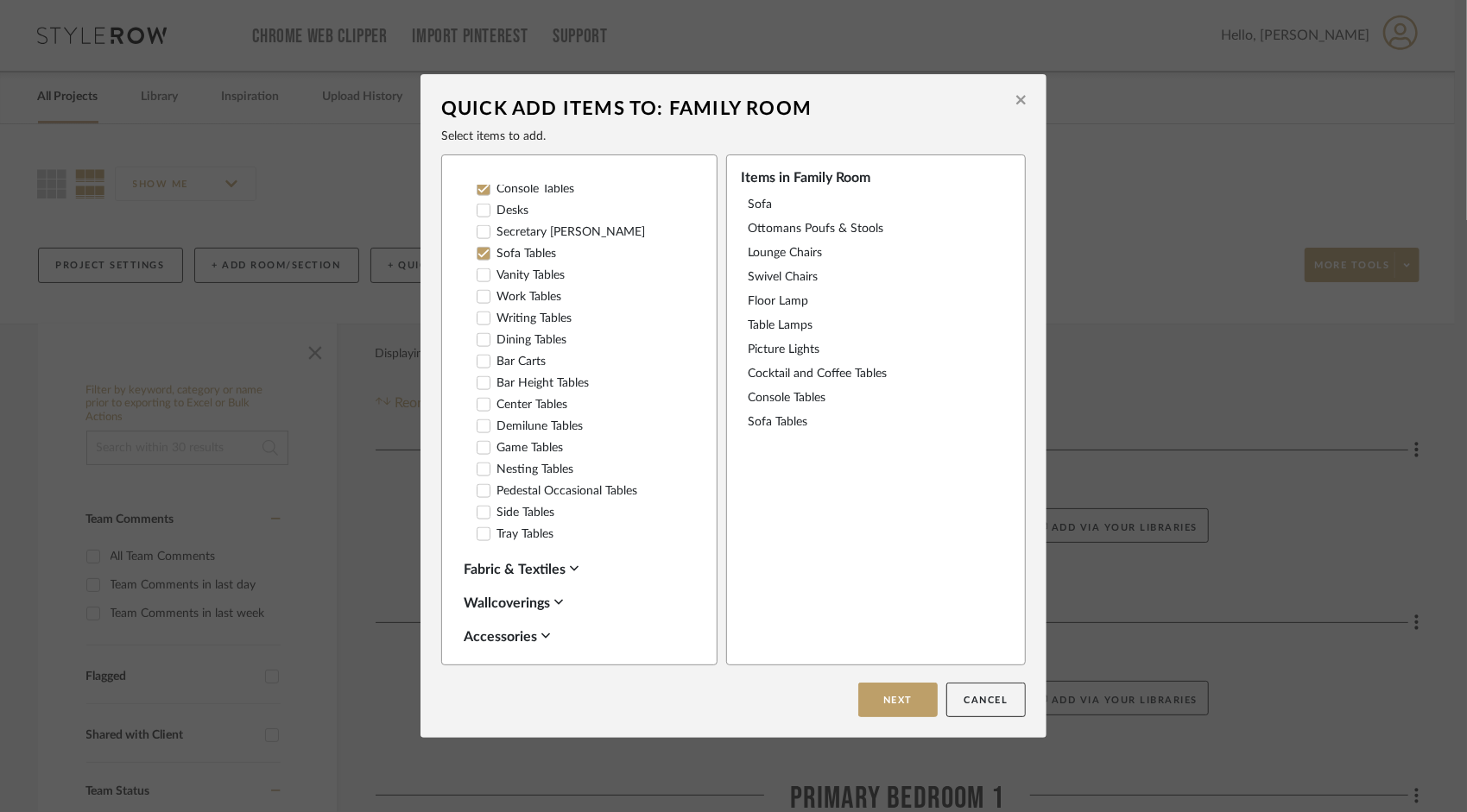
click at [478, 517] on icon at bounding box center [483, 512] width 11 height 9
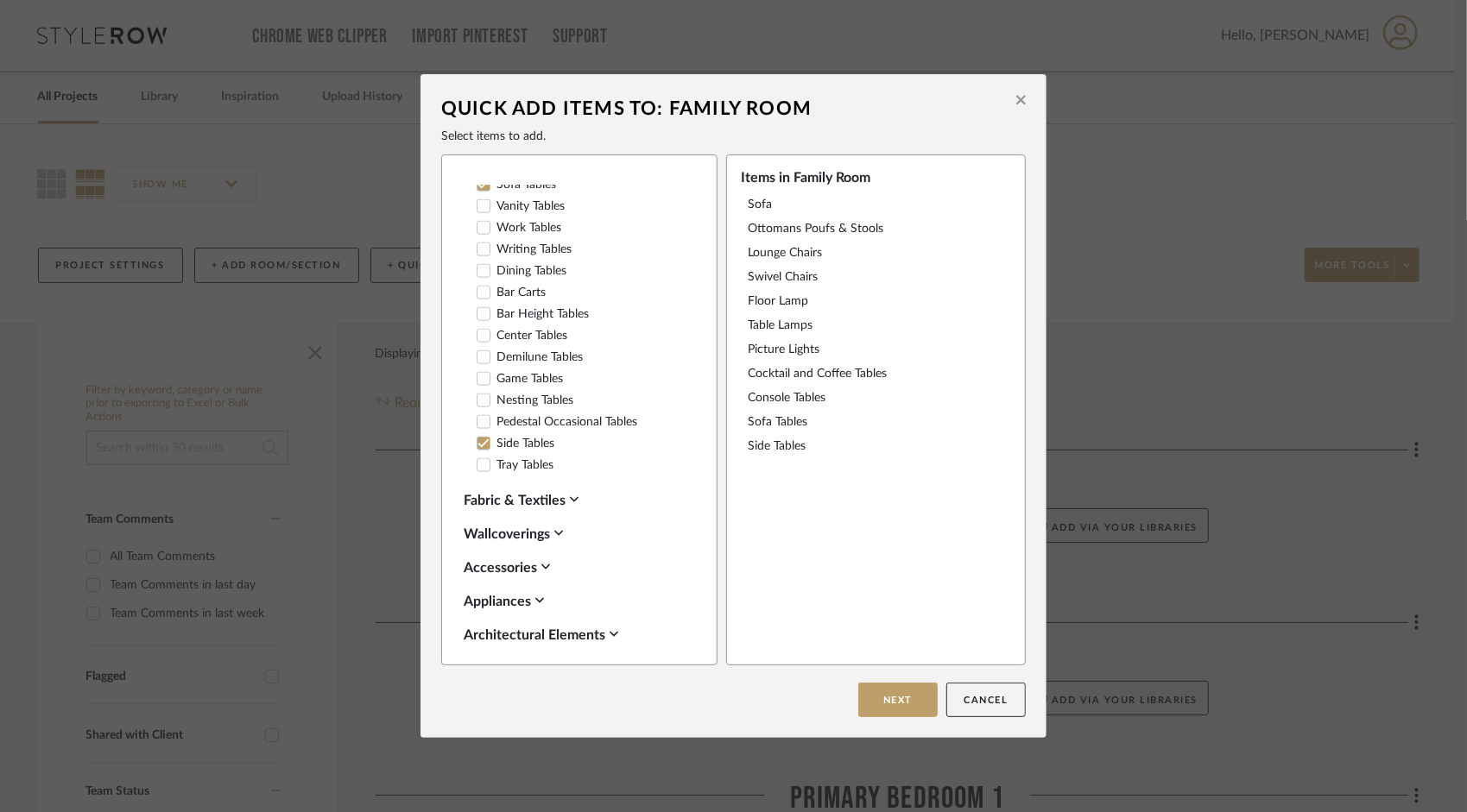
scroll to position [1641, 0]
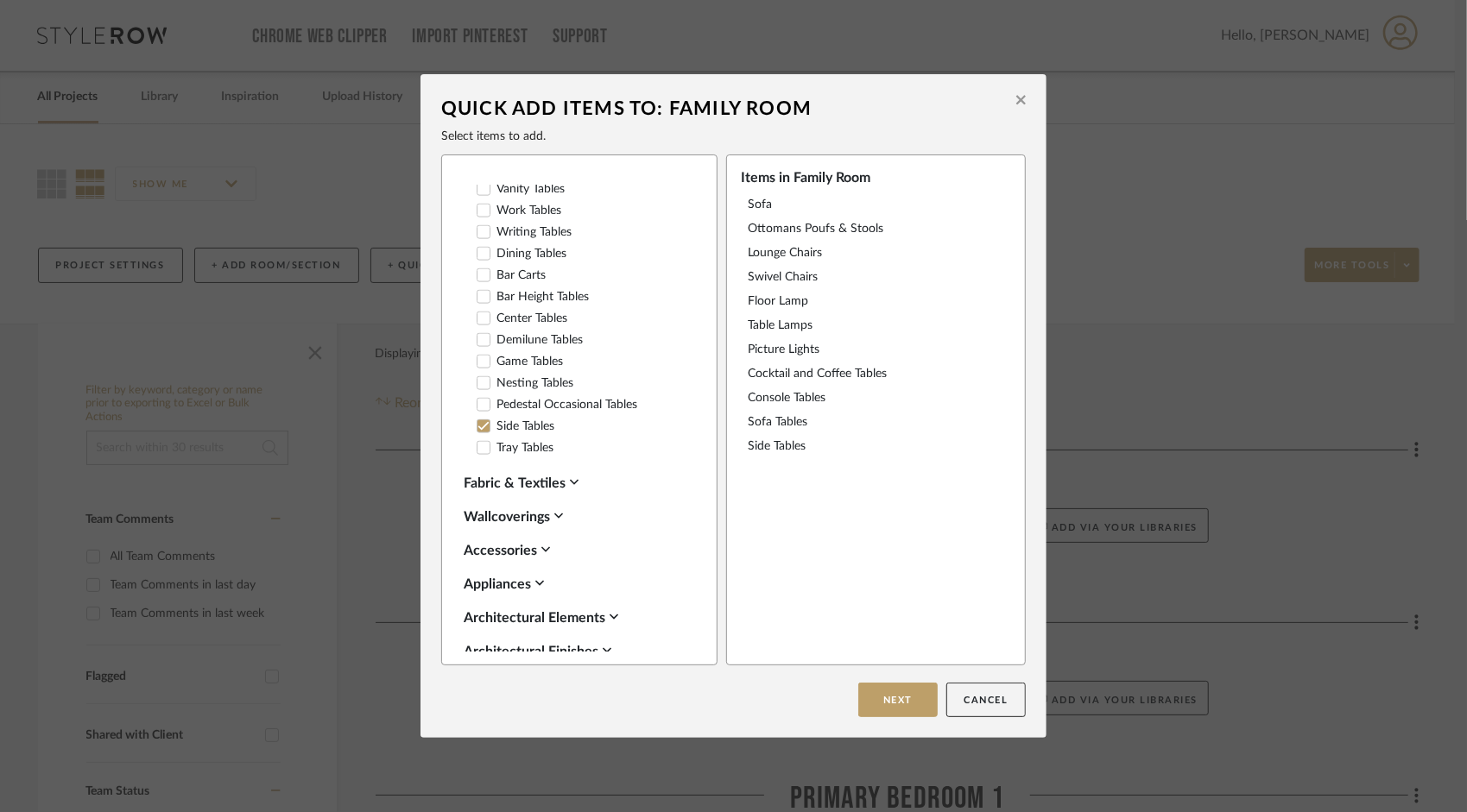
click at [477, 411] on icon at bounding box center [483, 405] width 12 height 12
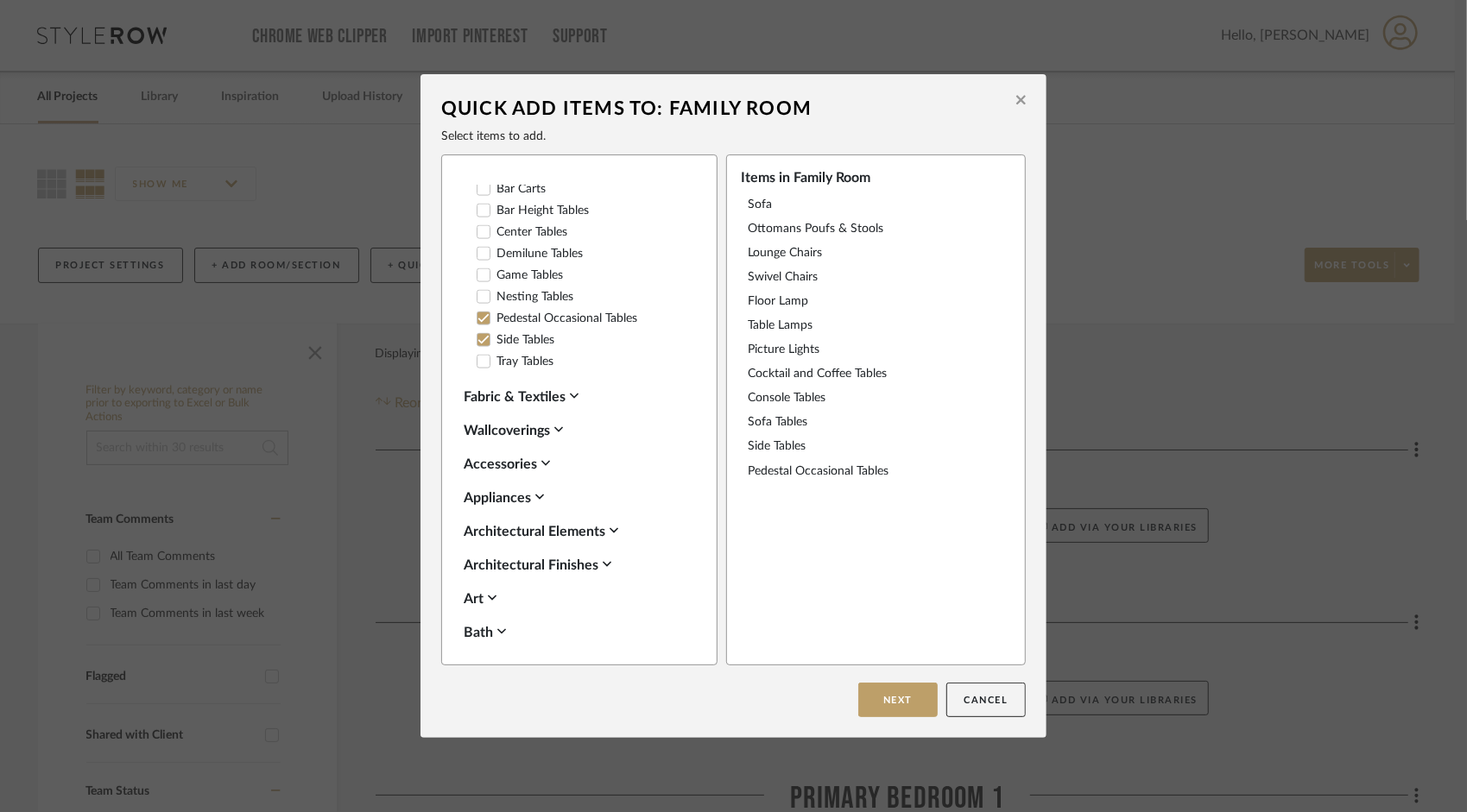
click at [572, 399] on icon at bounding box center [574, 395] width 9 height 5
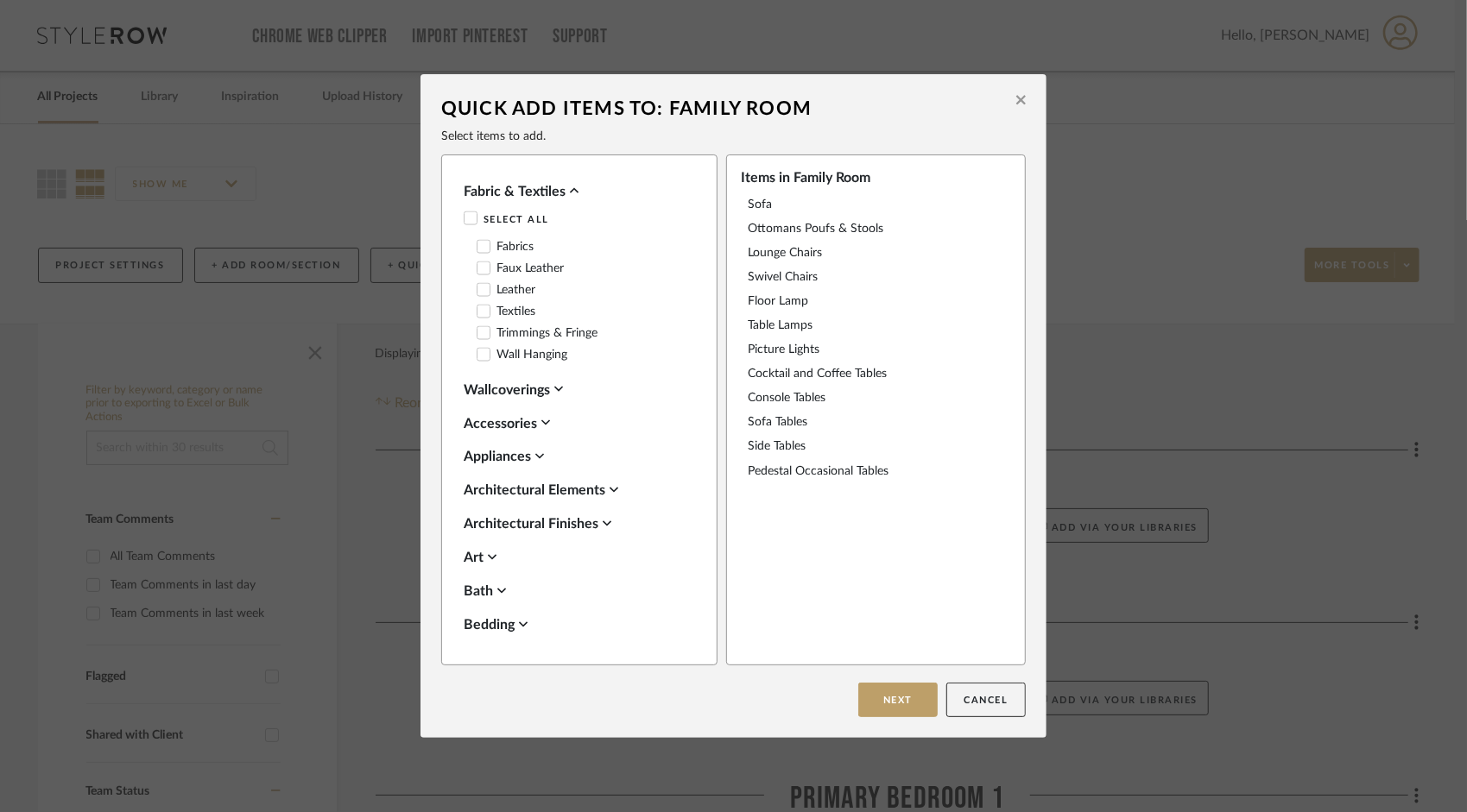
scroll to position [1986, 0]
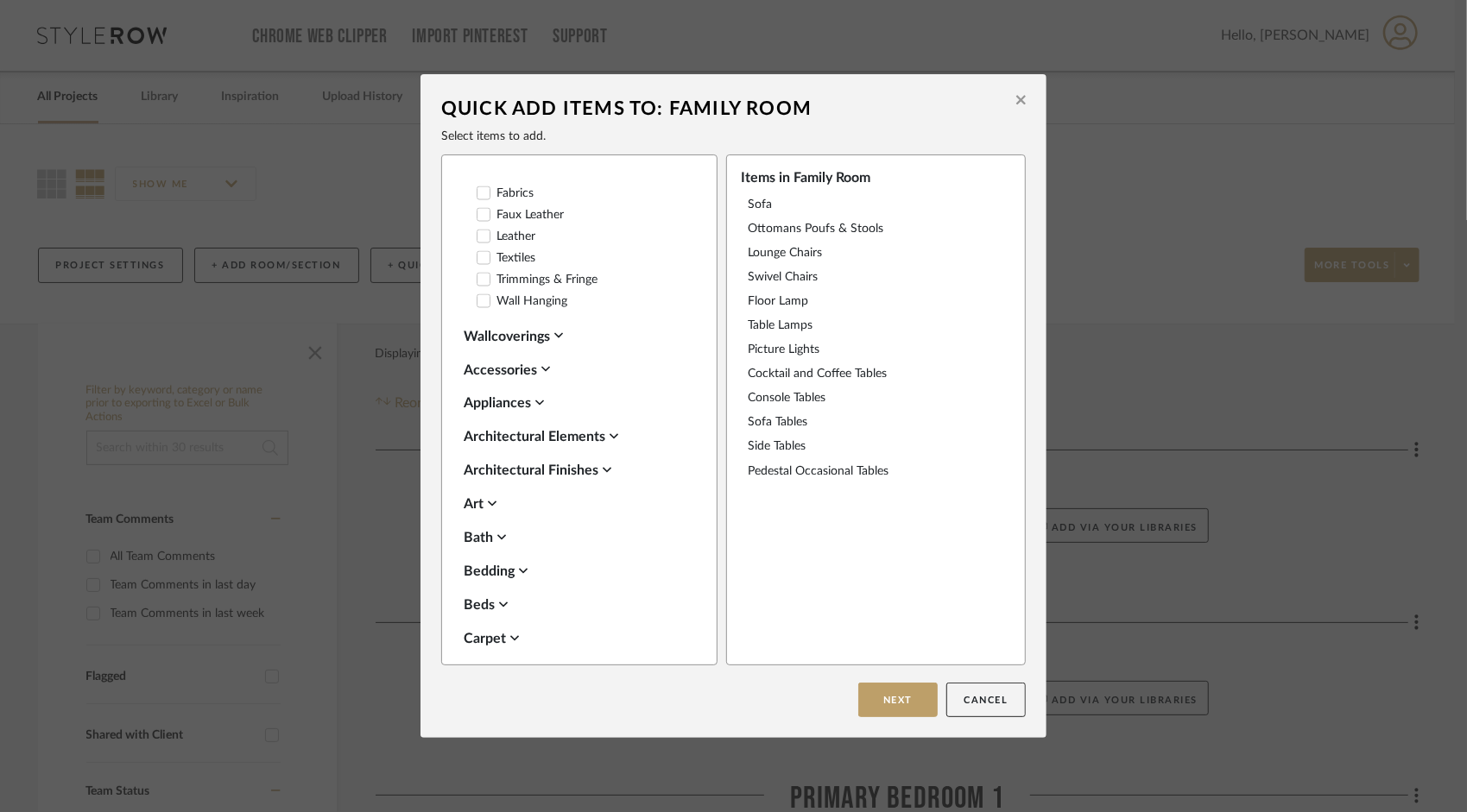
click at [556, 343] on icon at bounding box center [558, 336] width 9 height 14
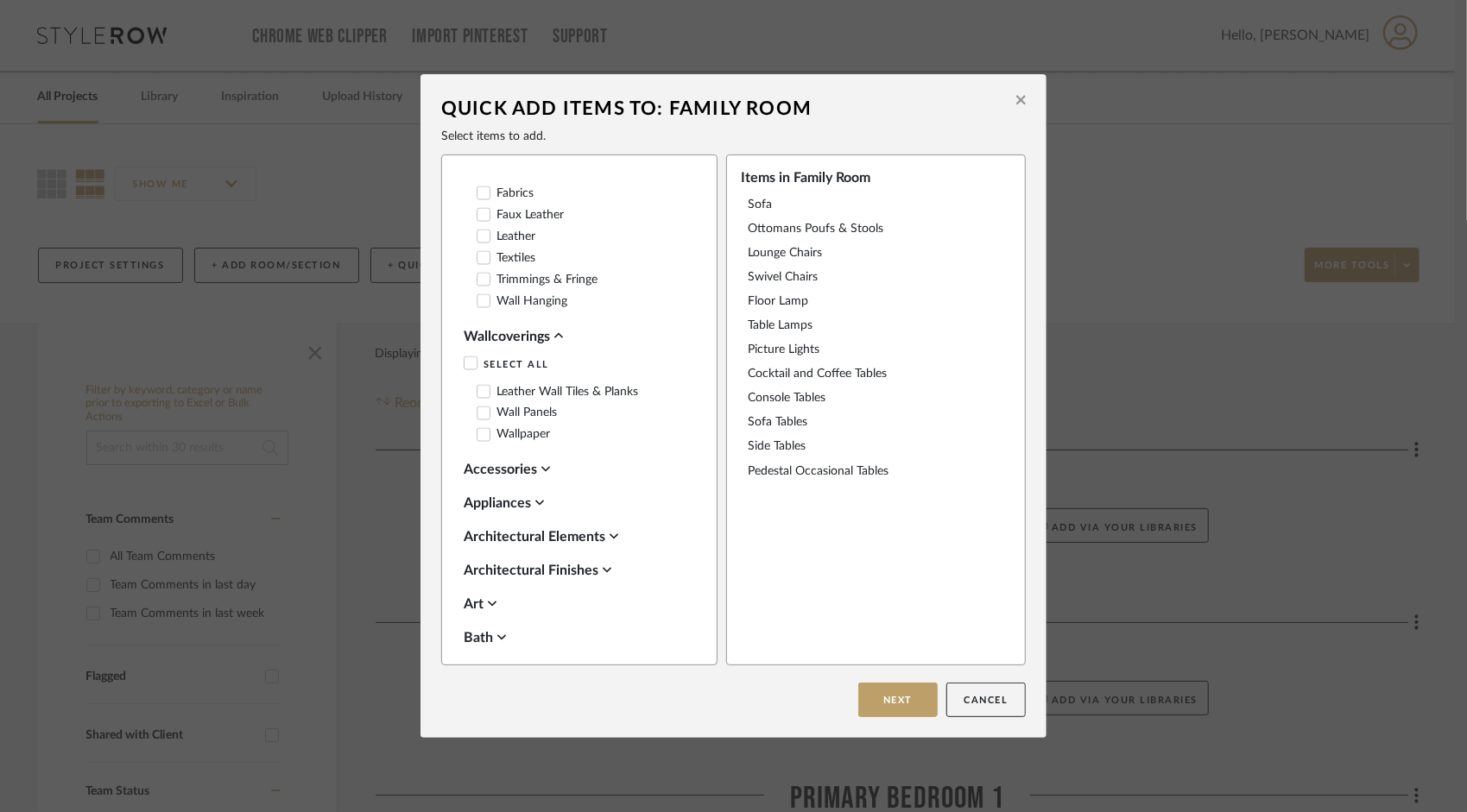
click at [557, 343] on icon at bounding box center [558, 336] width 9 height 14
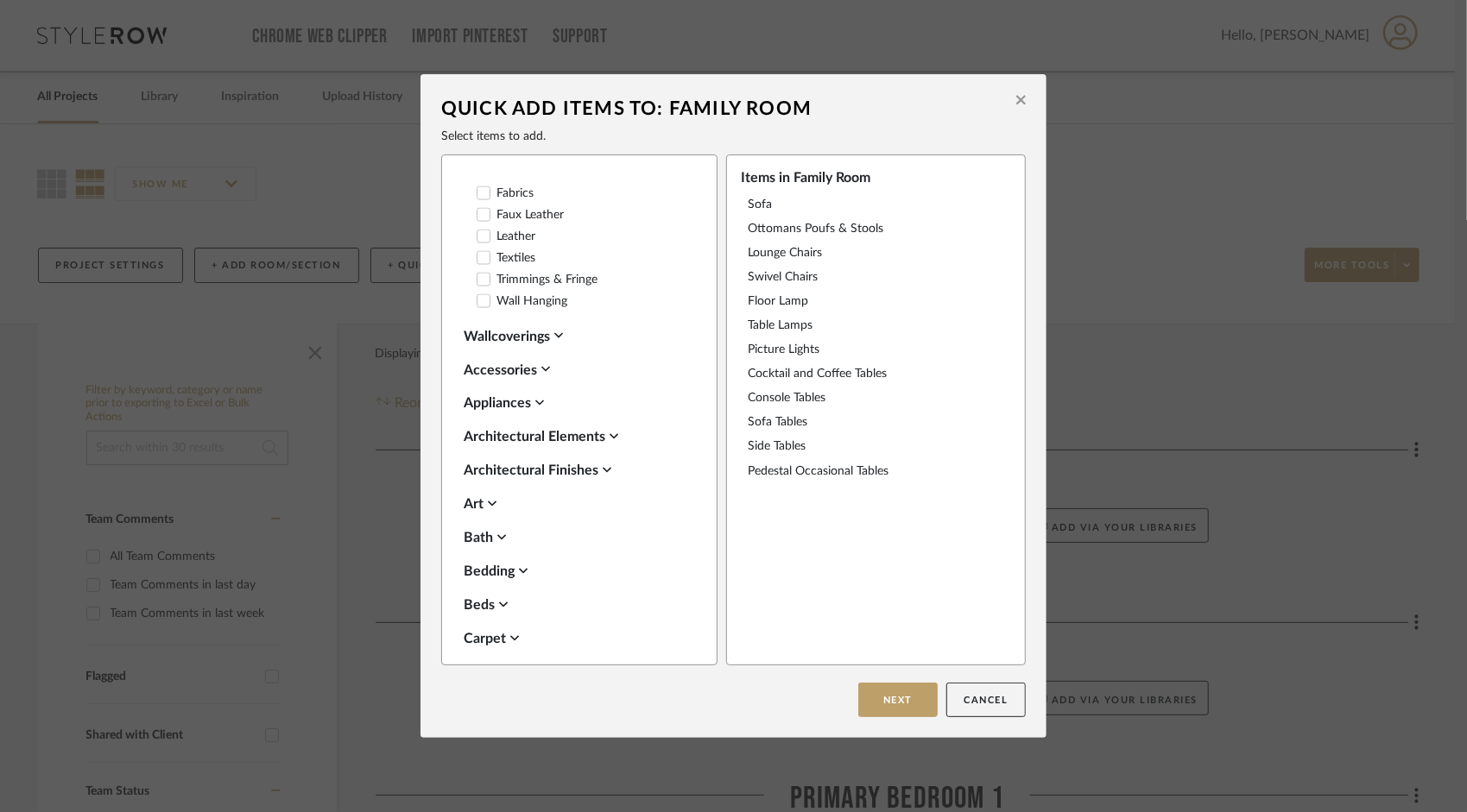
click at [611, 444] on icon at bounding box center [614, 437] width 9 height 14
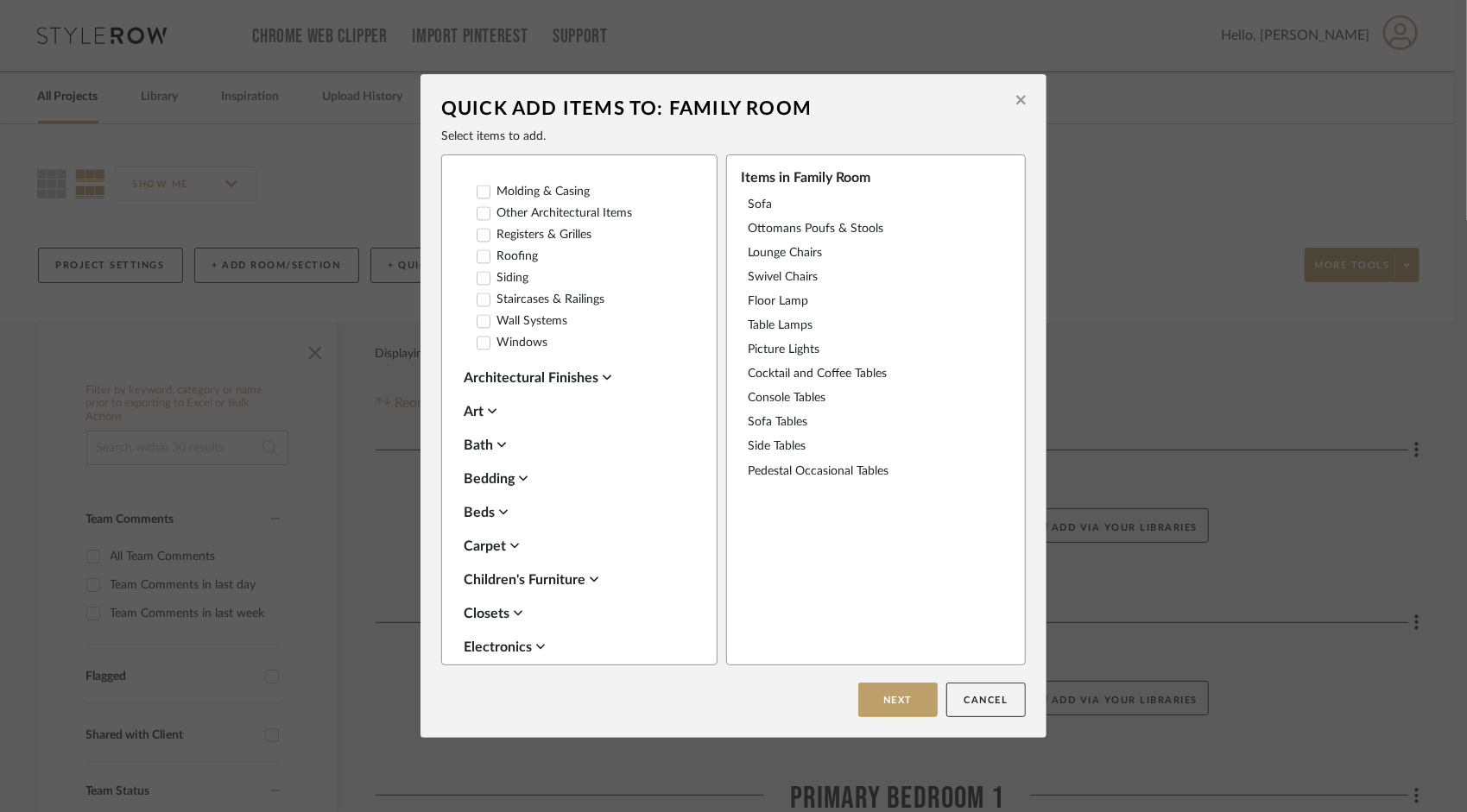
scroll to position [2676, 0]
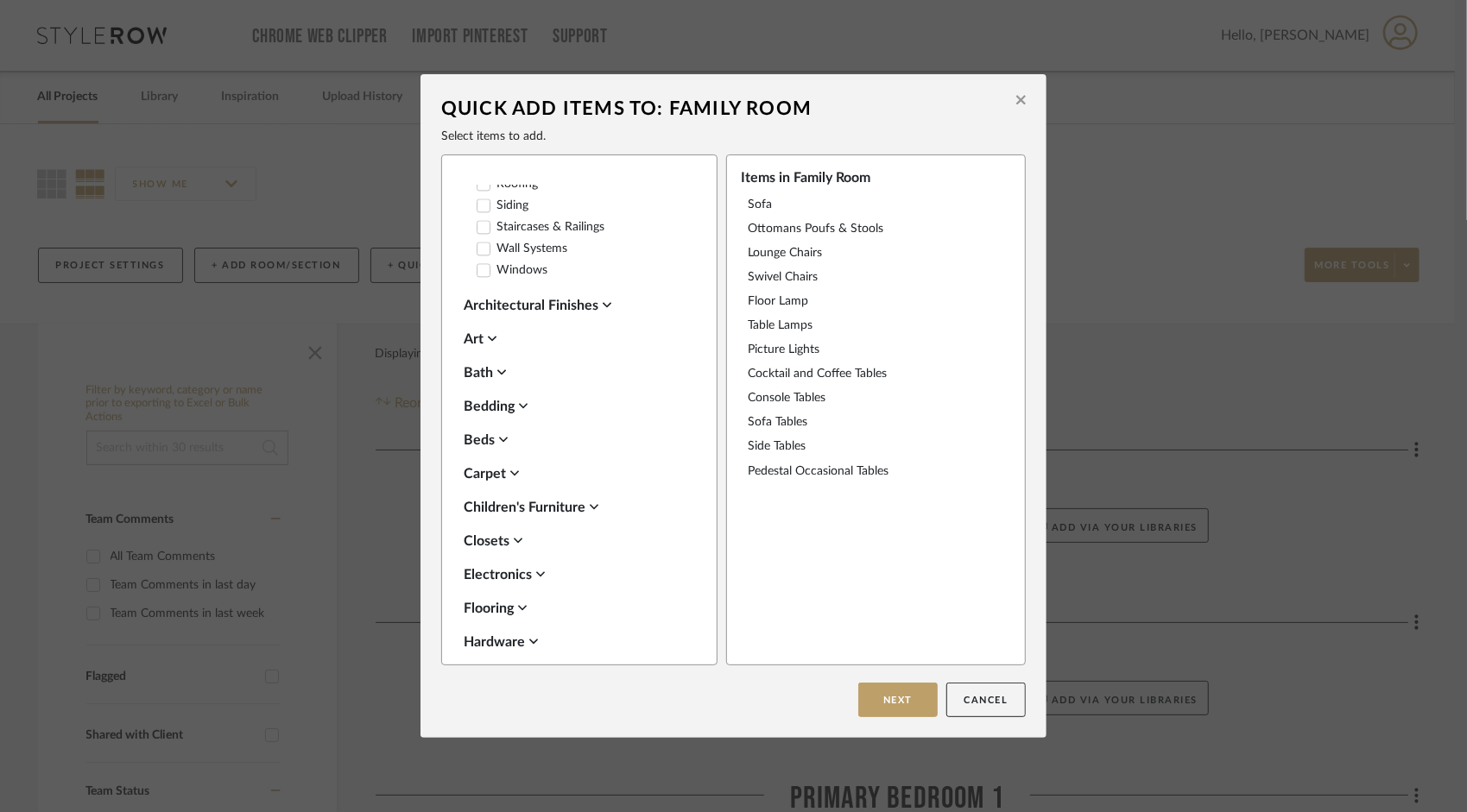
click at [494, 349] on div "Art" at bounding box center [575, 339] width 223 height 20
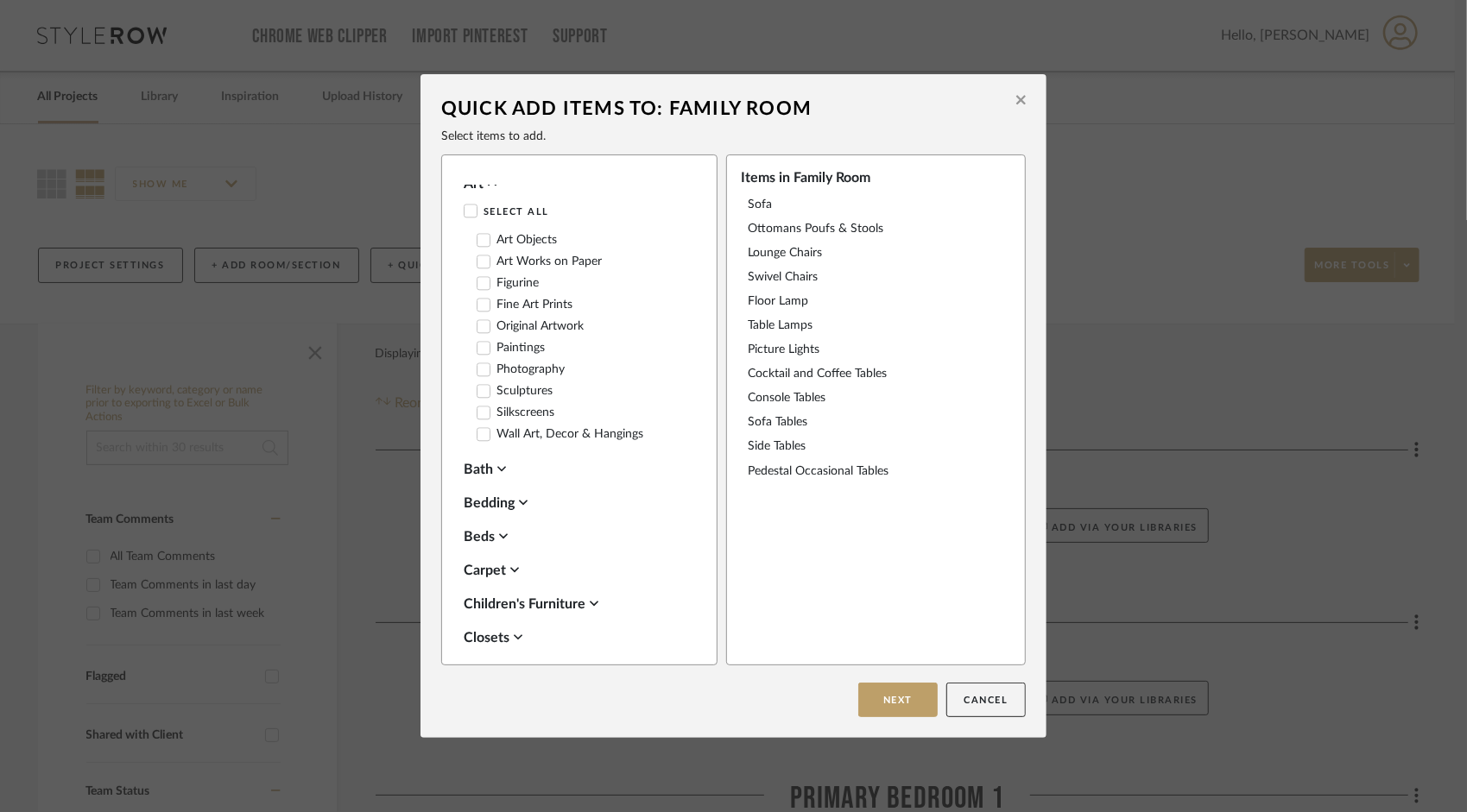
scroll to position [2849, 0]
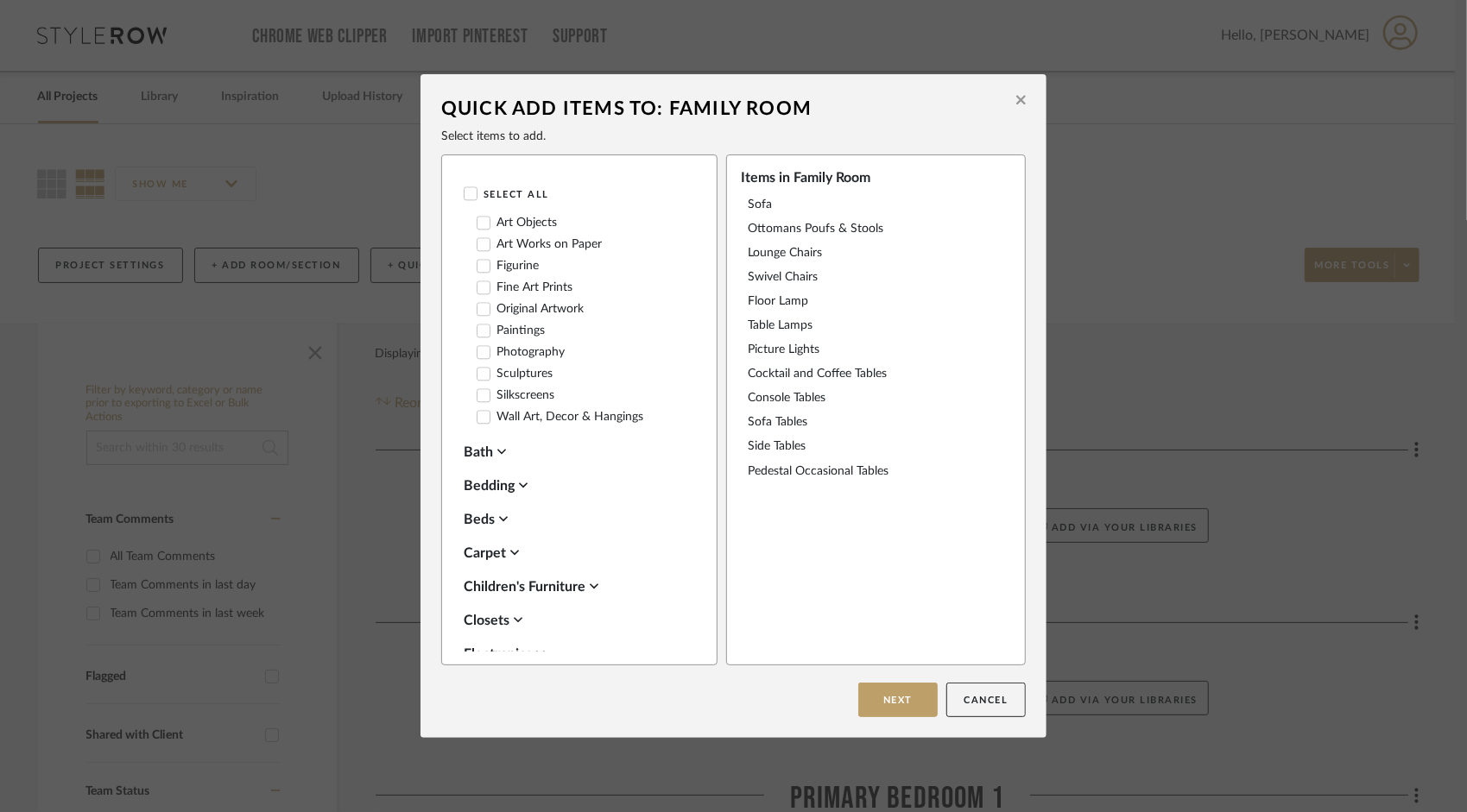
click at [478, 423] on icon at bounding box center [483, 417] width 12 height 12
click at [478, 358] on icon at bounding box center [483, 352] width 12 height 12
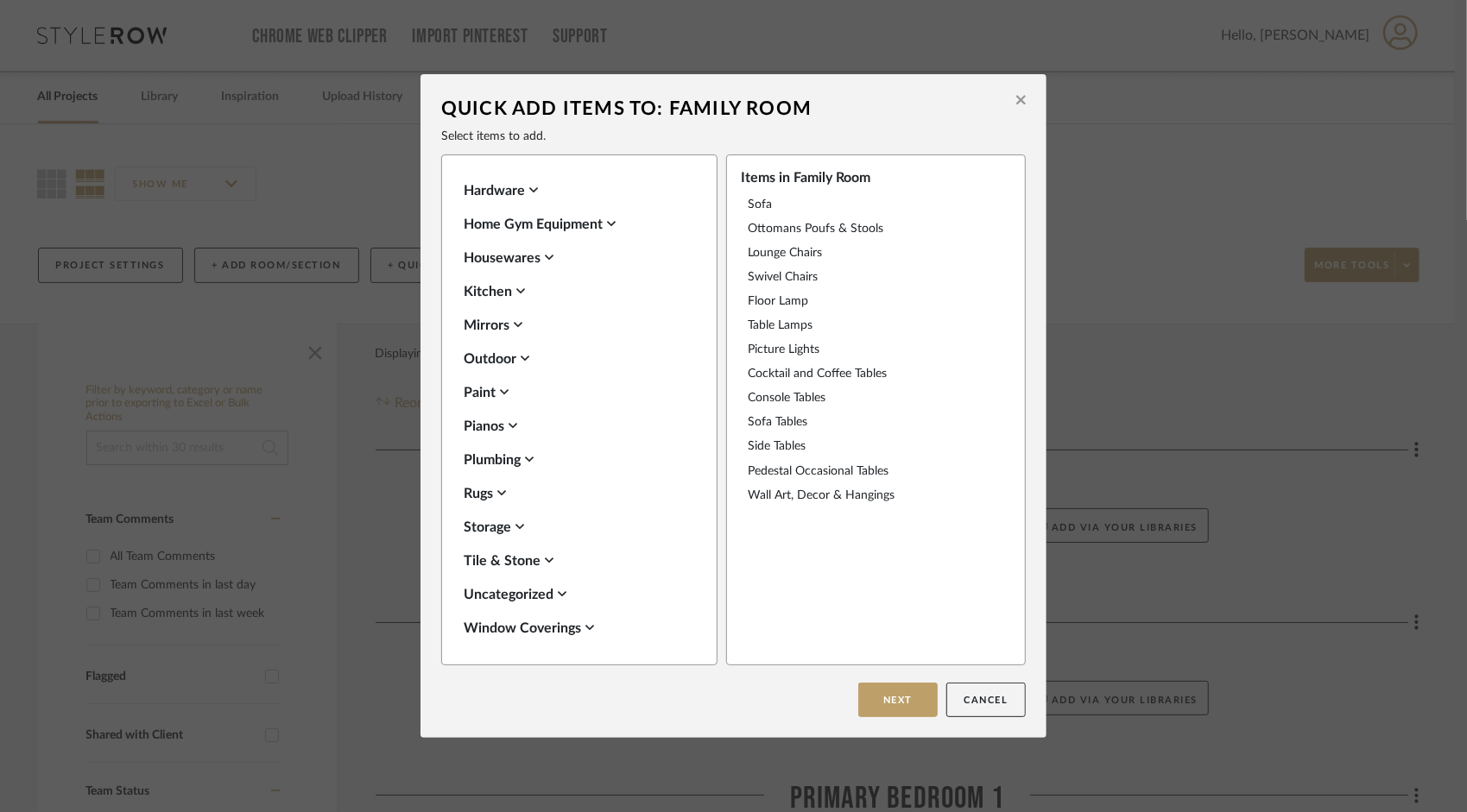
scroll to position [3447, 0]
click at [498, 490] on icon at bounding box center [502, 493] width 9 height 14
click at [477, 488] on icon at bounding box center [483, 481] width 12 height 12
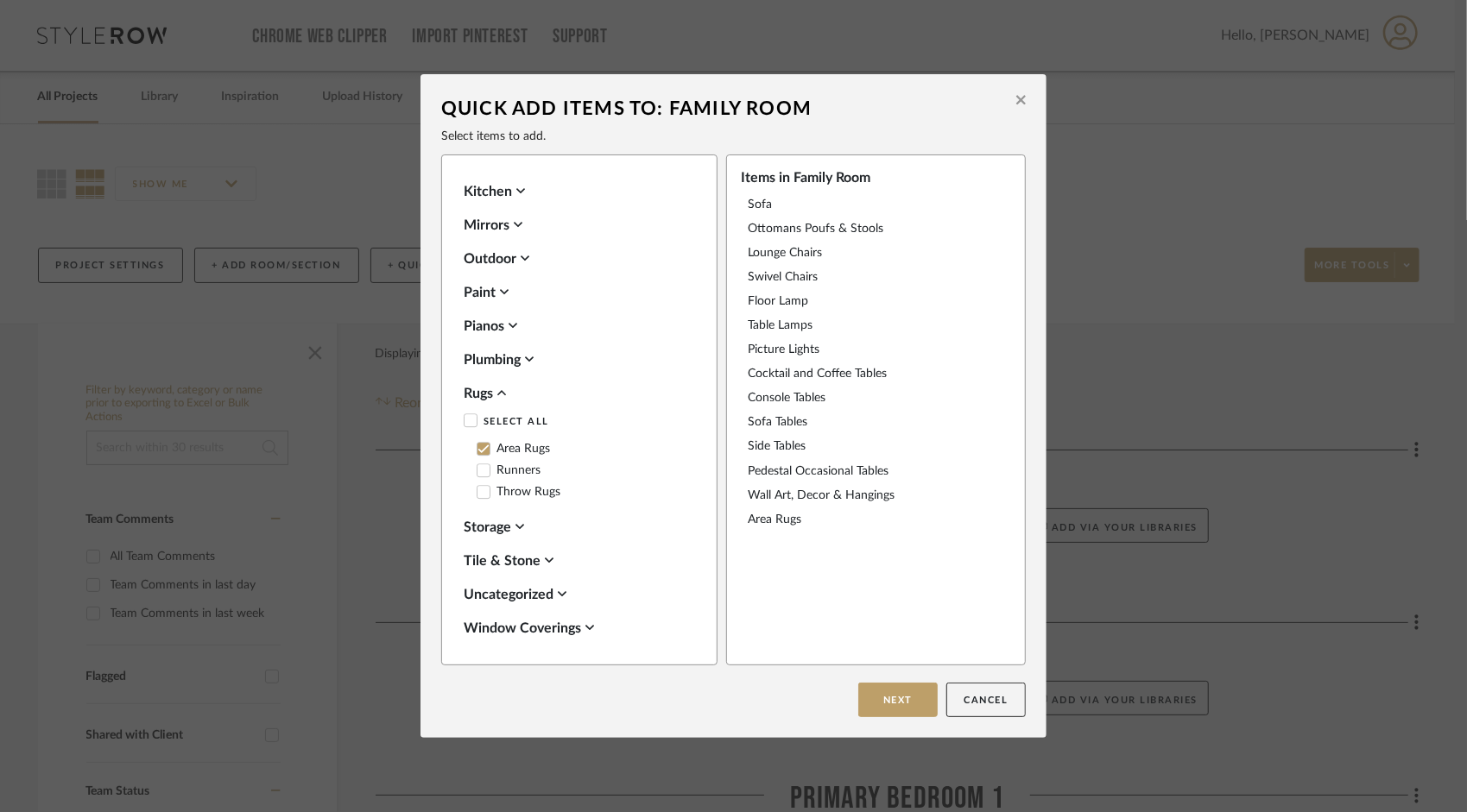
click at [512, 535] on div "Storage" at bounding box center [575, 527] width 223 height 20
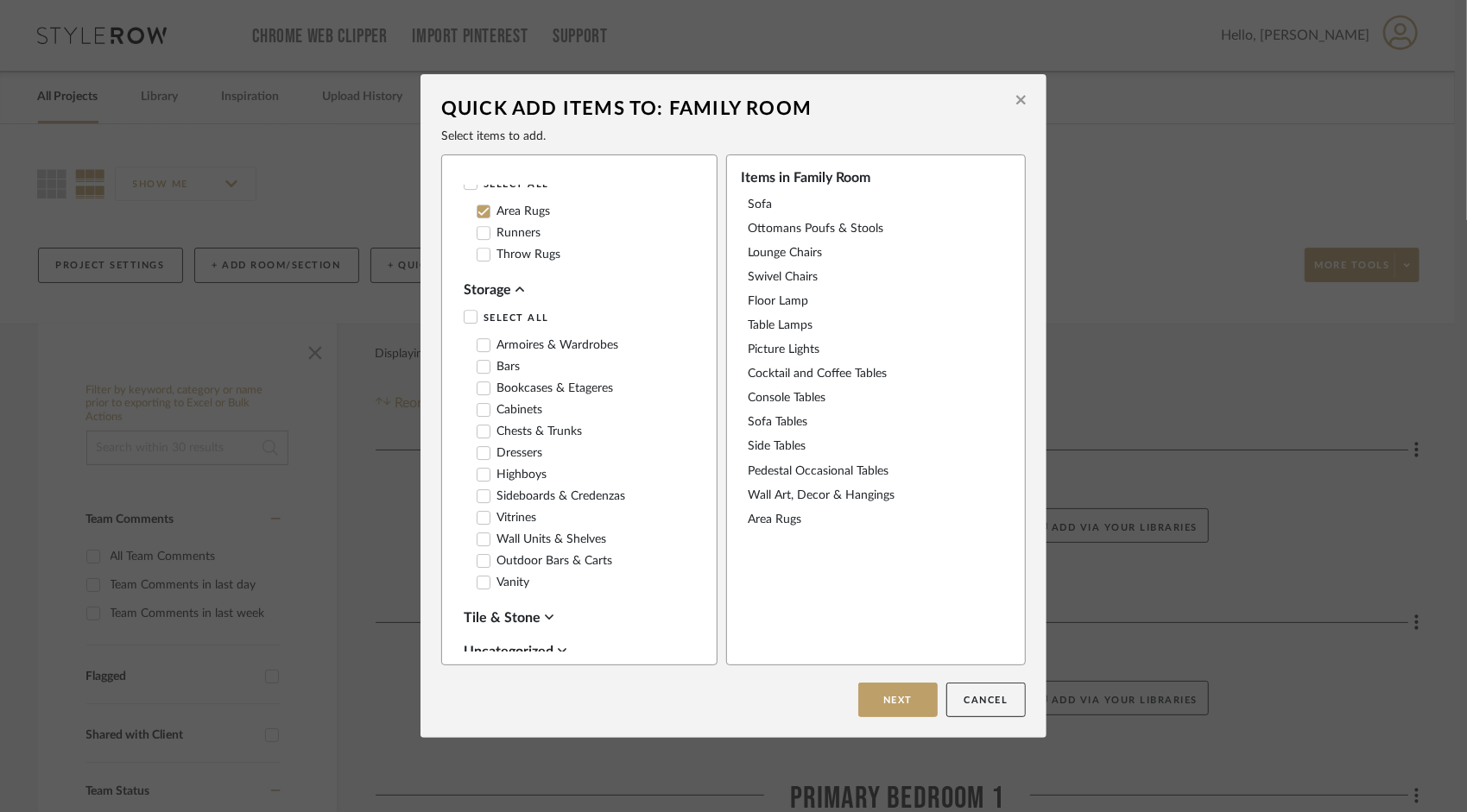
scroll to position [3722, 0]
click at [480, 413] on div at bounding box center [483, 406] width 14 height 14
click at [480, 412] on icon at bounding box center [483, 406] width 12 height 12
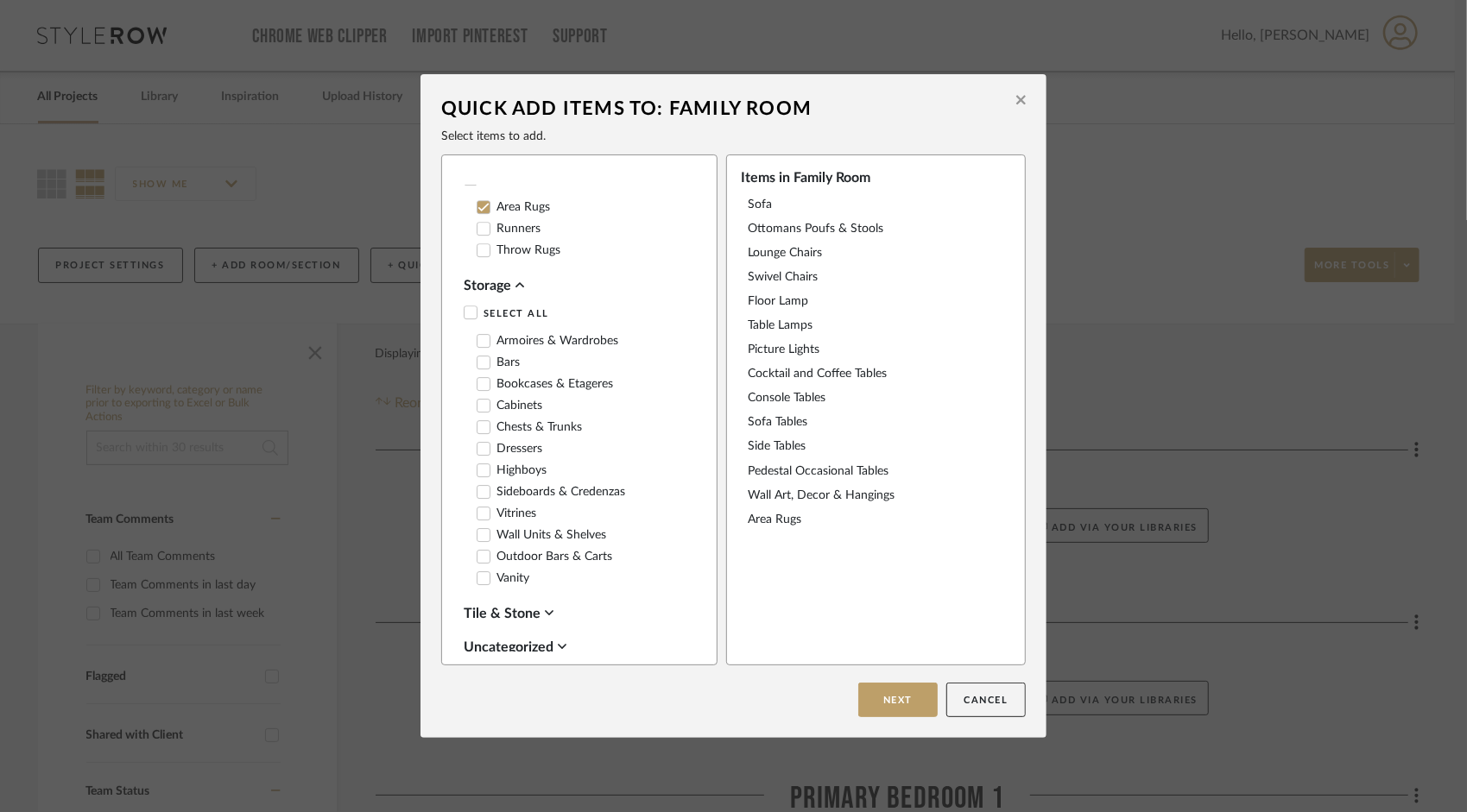
click at [477, 433] on icon at bounding box center [483, 427] width 12 height 12
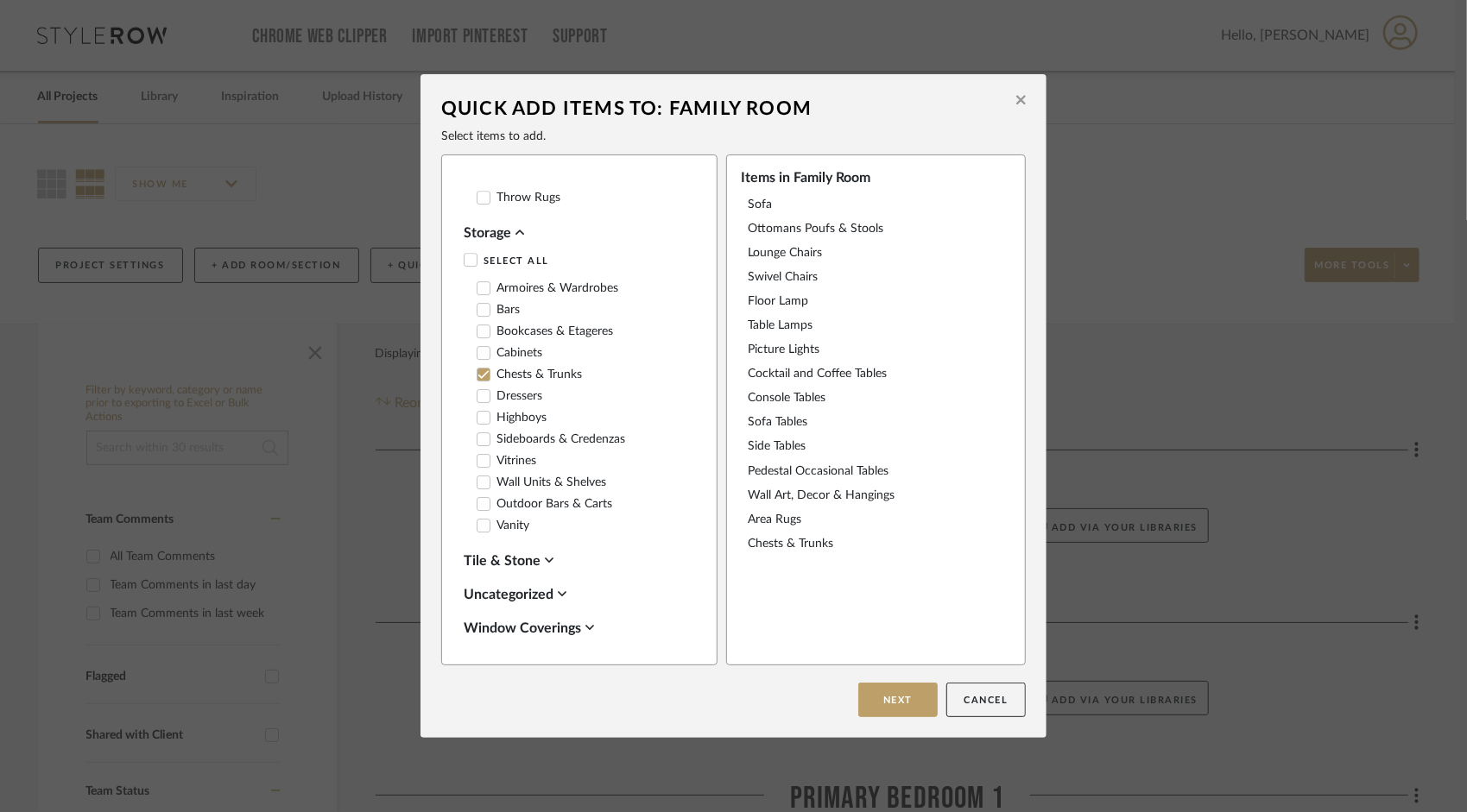
scroll to position [3851, 0]
click at [586, 625] on icon at bounding box center [590, 628] width 9 height 14
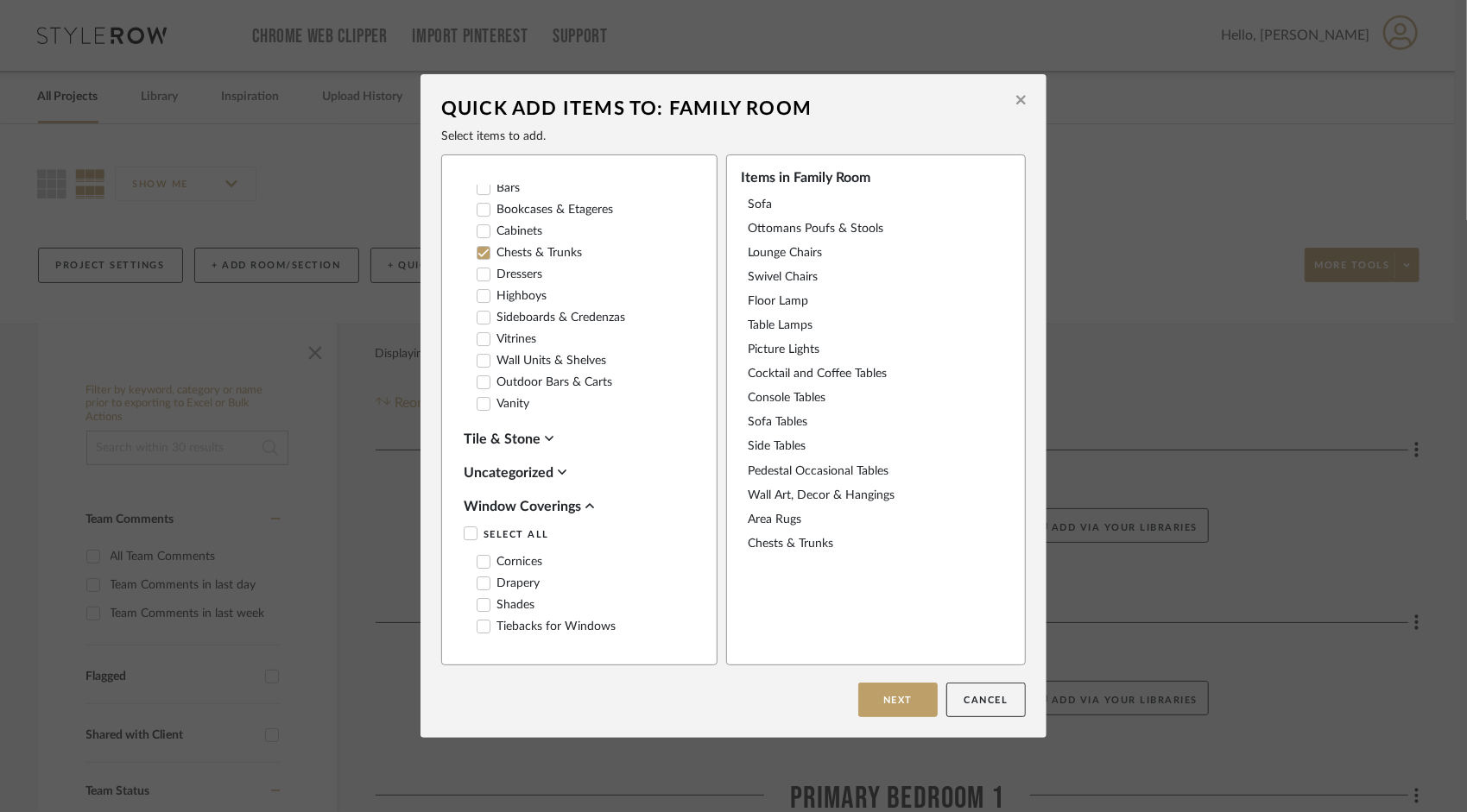
scroll to position [3976, 0]
click at [477, 605] on icon at bounding box center [483, 605] width 12 height 12
click at [888, 702] on button "Next" at bounding box center [897, 700] width 79 height 34
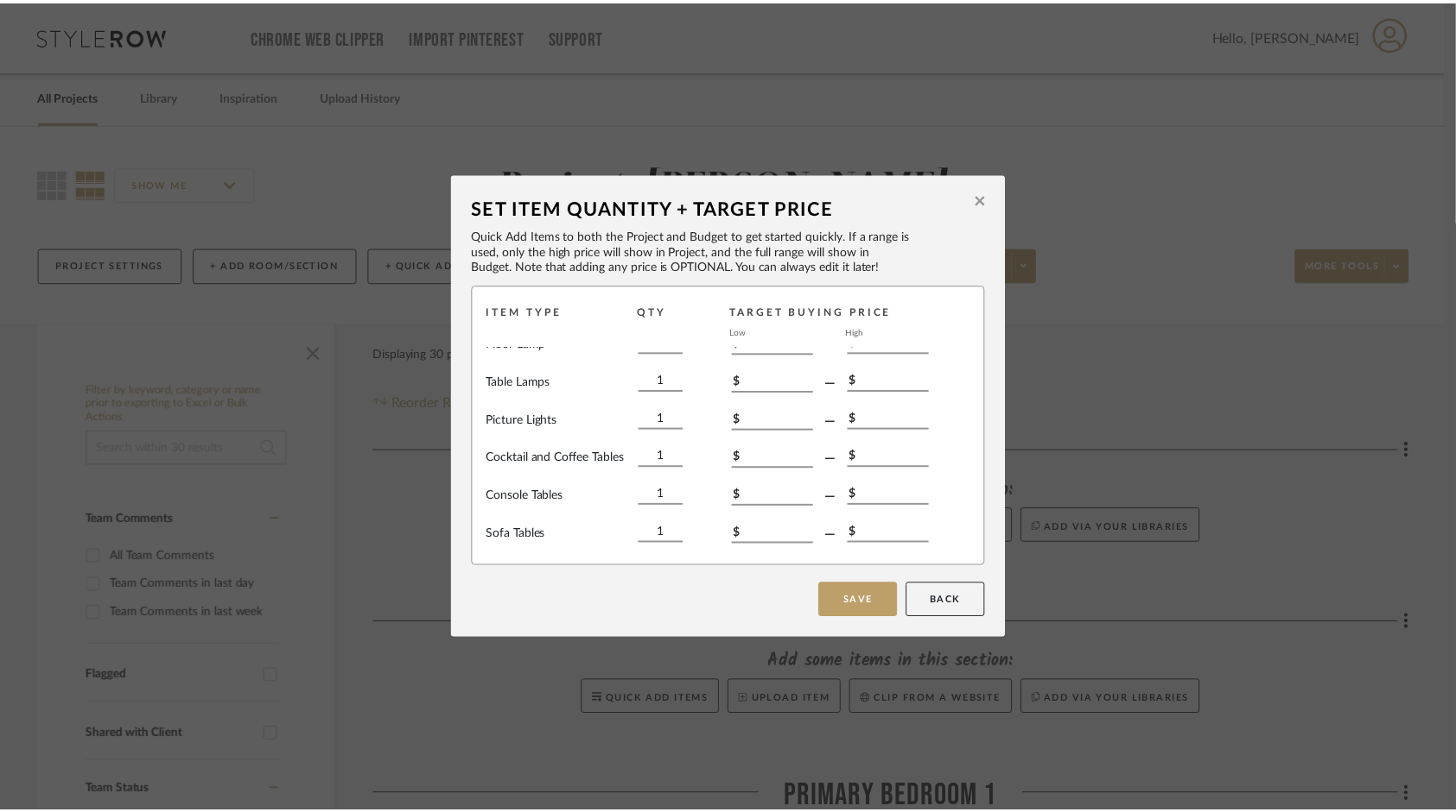
scroll to position [0, 0]
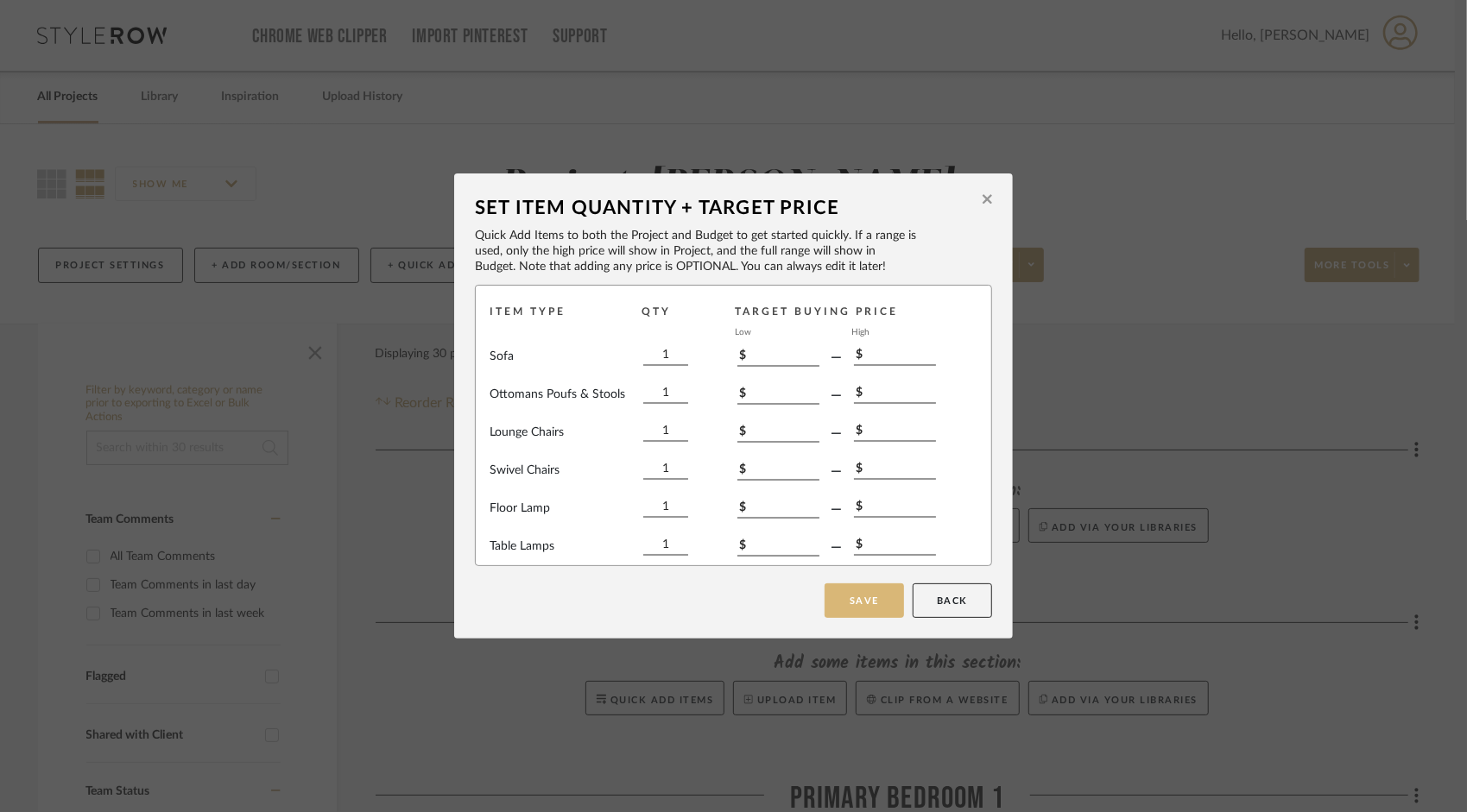
click at [869, 607] on button "Save" at bounding box center [864, 600] width 79 height 34
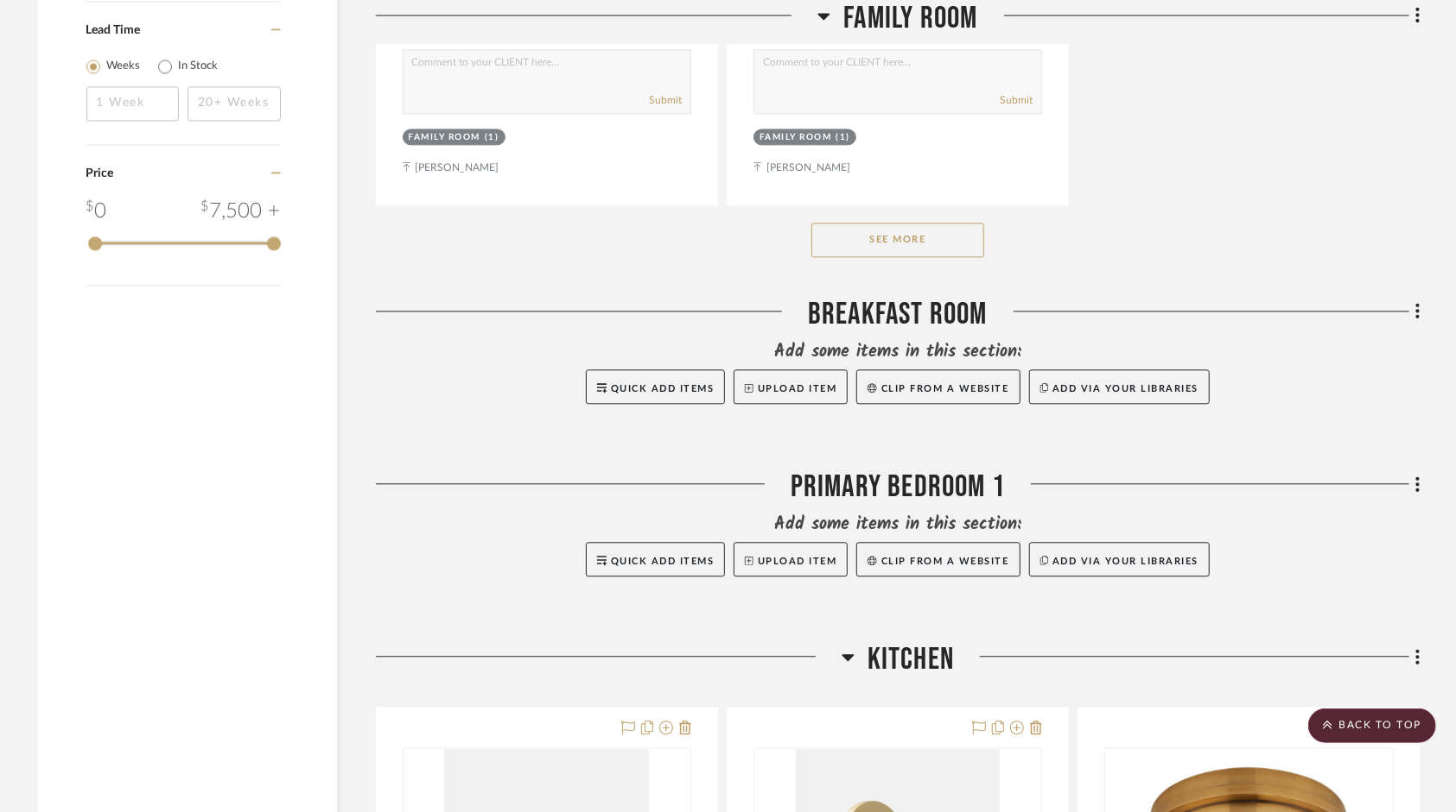
scroll to position [2590, 0]
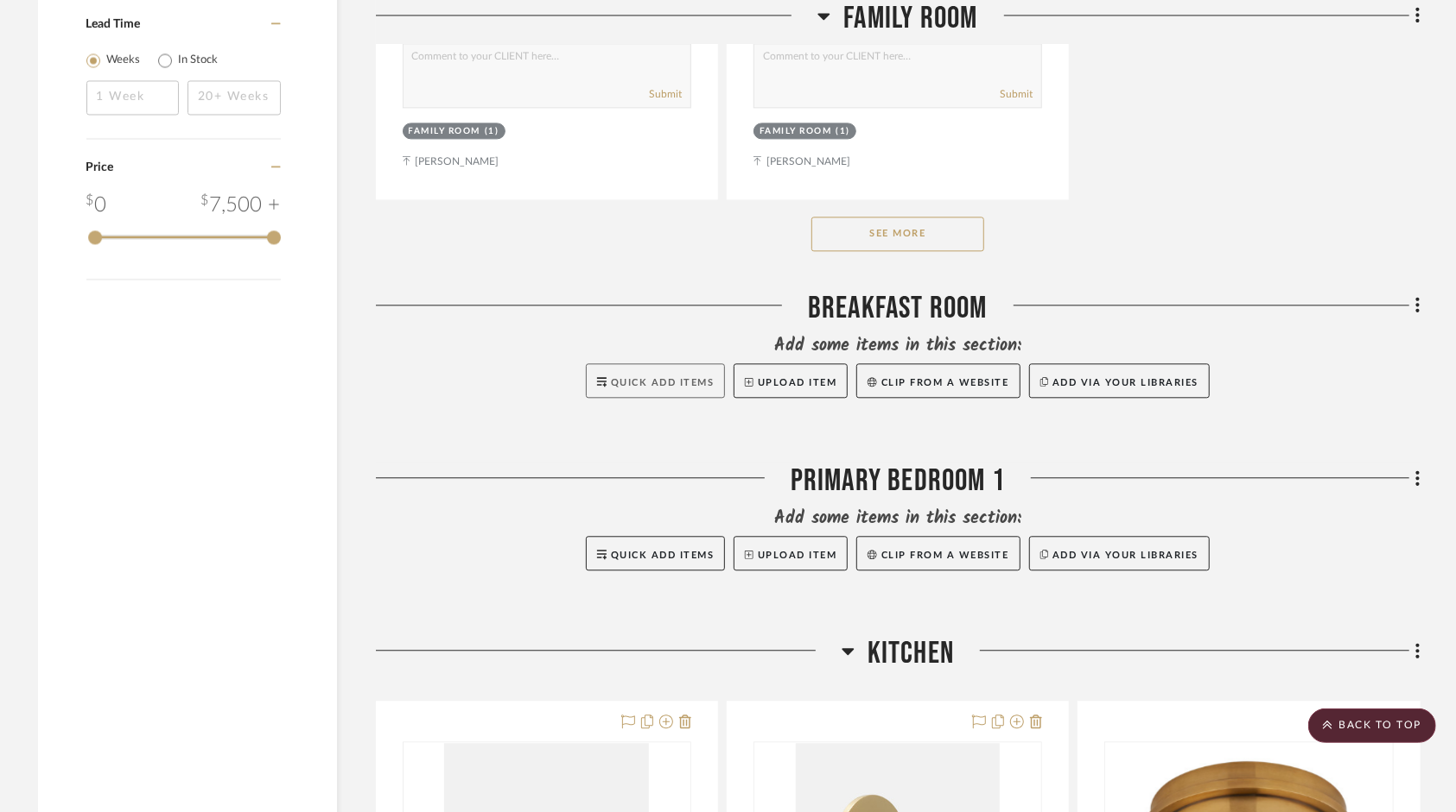
click at [677, 387] on span "Quick Add Items" at bounding box center [662, 383] width 104 height 10
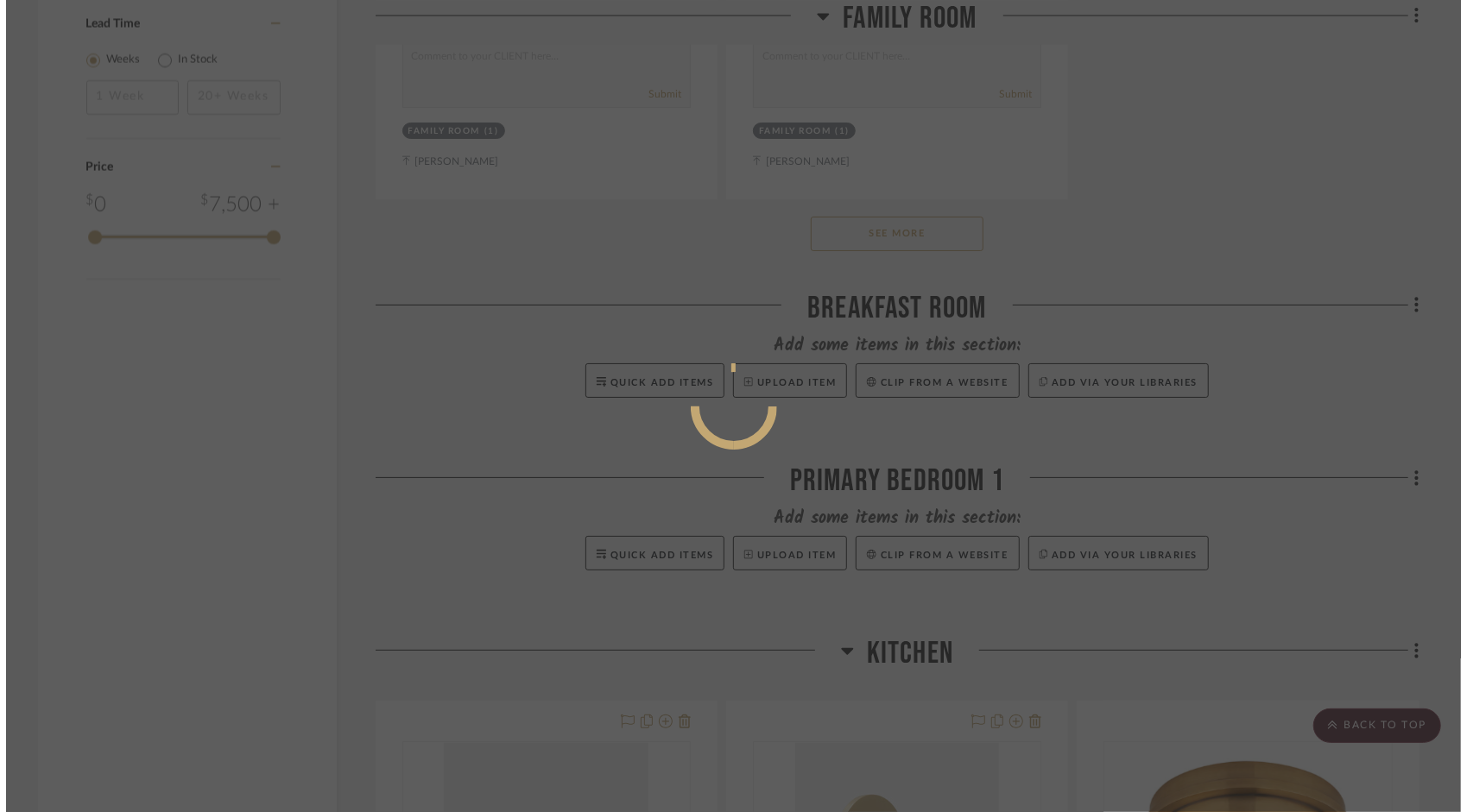
scroll to position [0, 0]
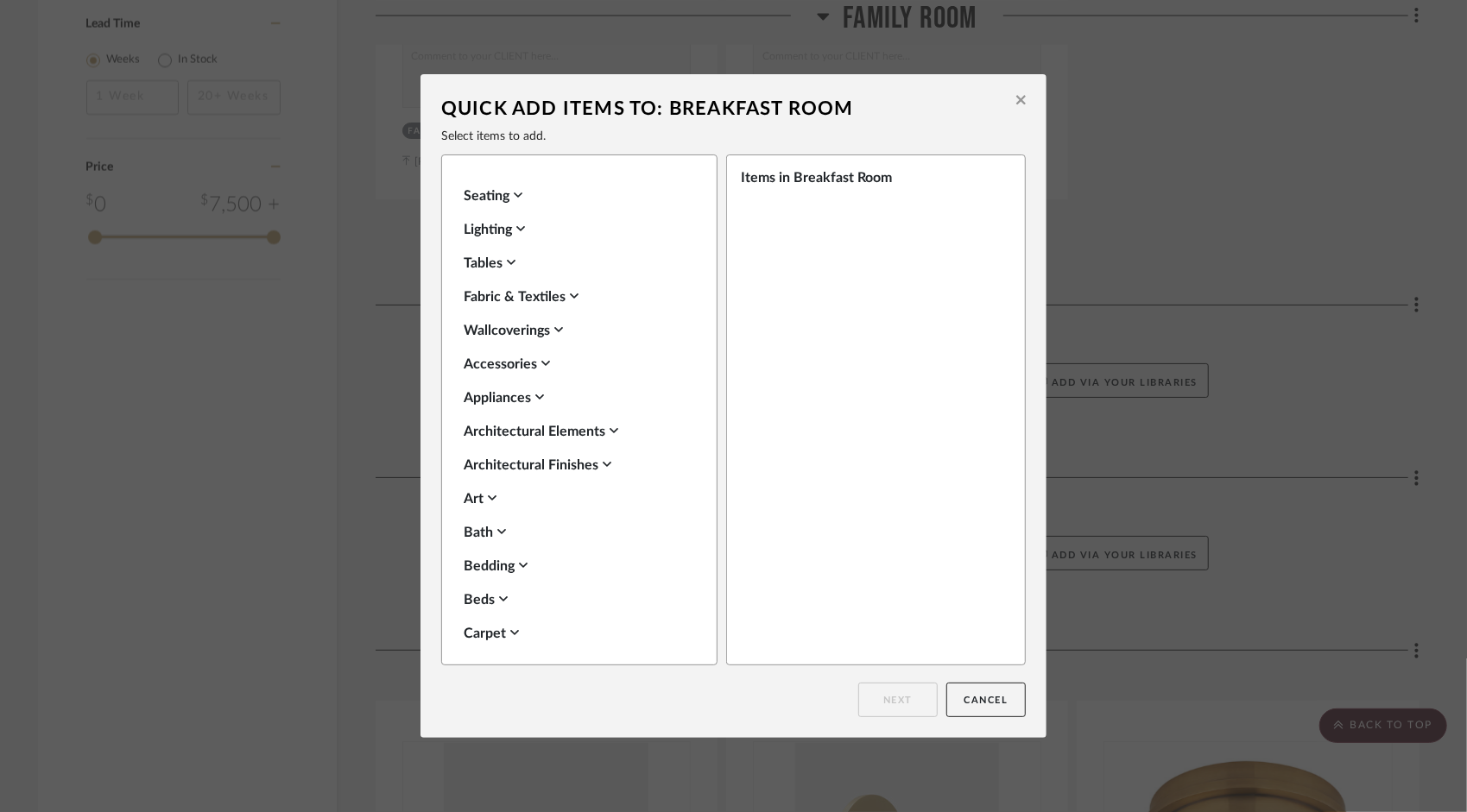
click at [518, 191] on icon at bounding box center [517, 195] width 9 height 14
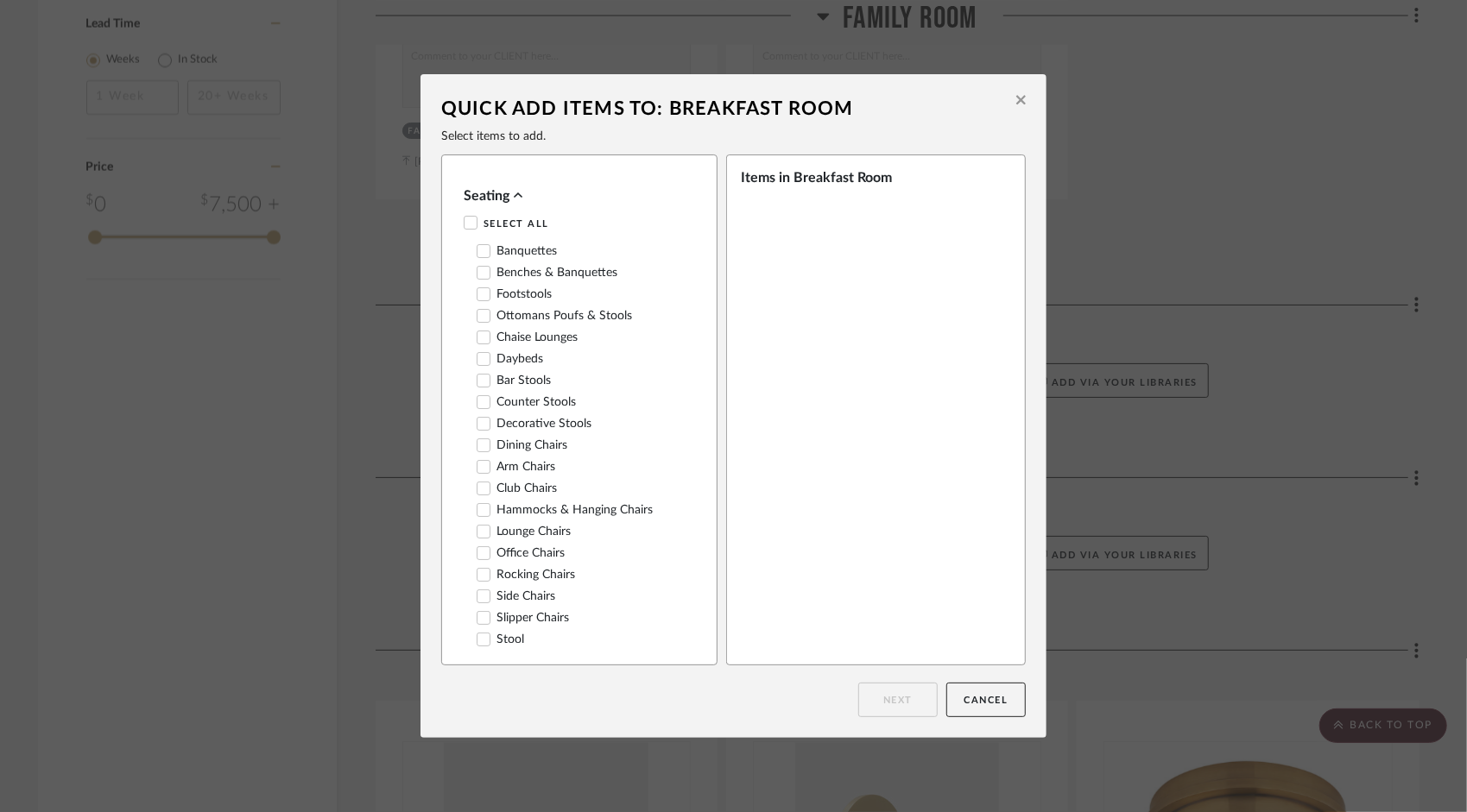
scroll to position [86, 0]
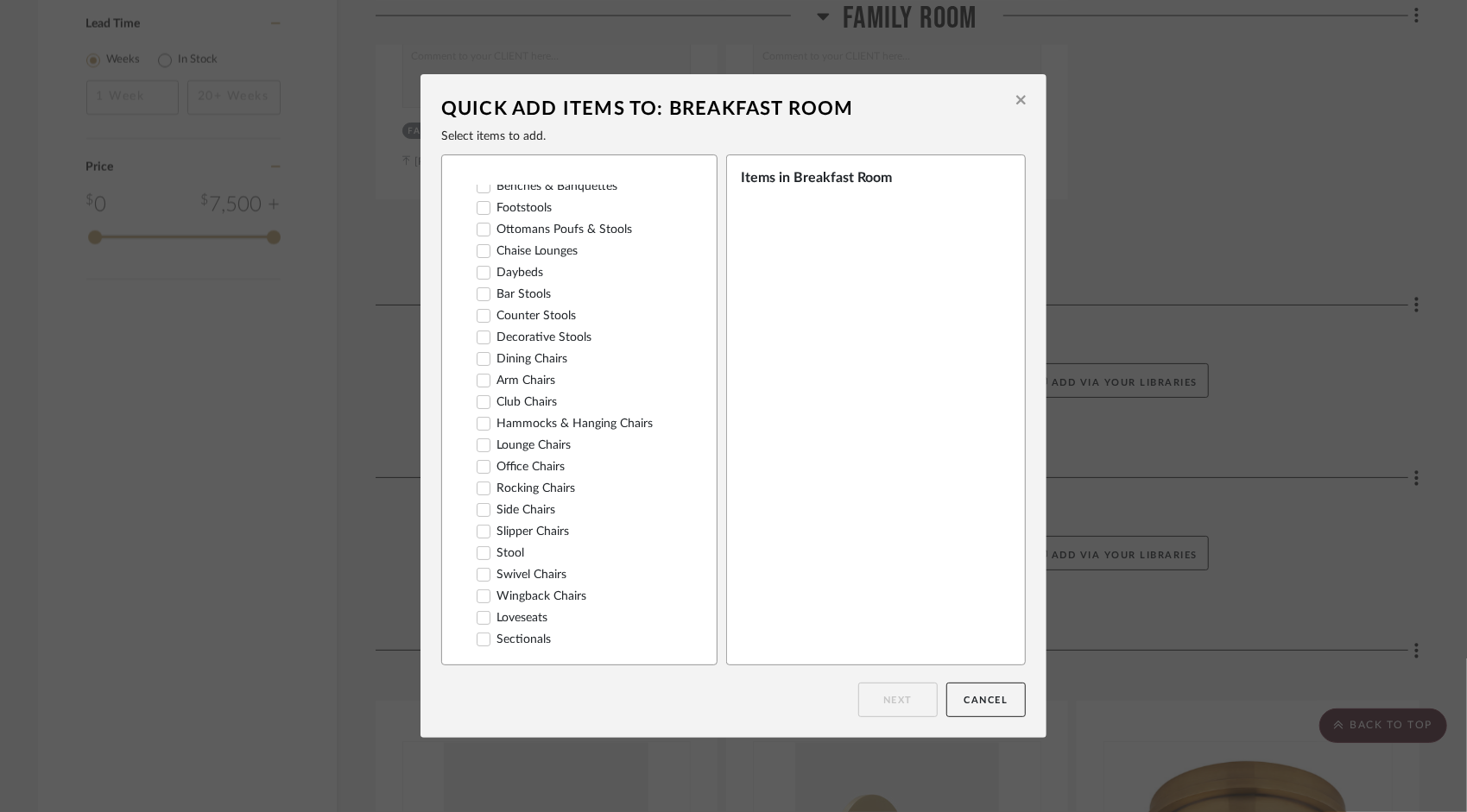
click at [478, 363] on icon at bounding box center [483, 359] width 11 height 9
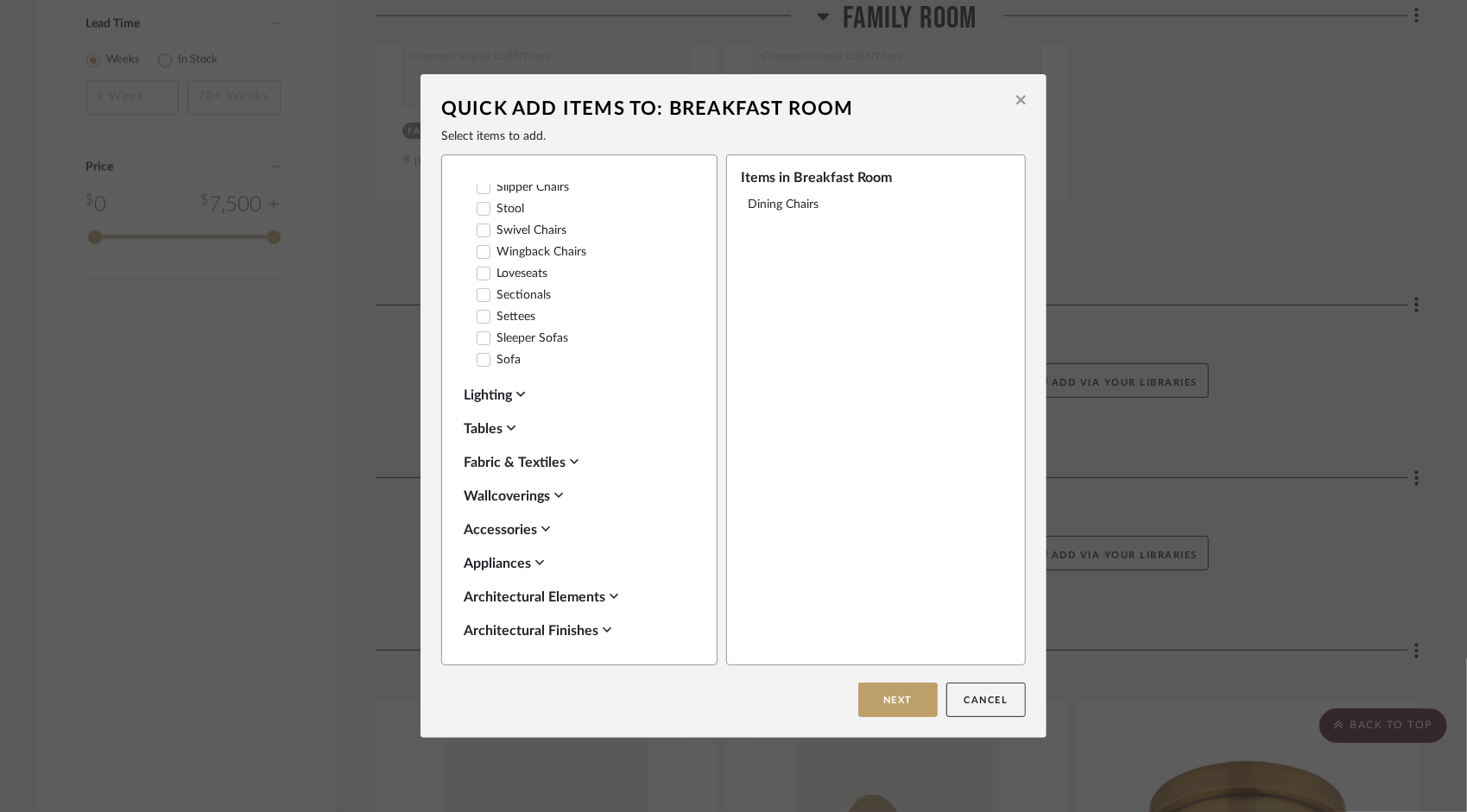
scroll to position [431, 0]
click at [512, 438] on div "Tables" at bounding box center [575, 427] width 223 height 20
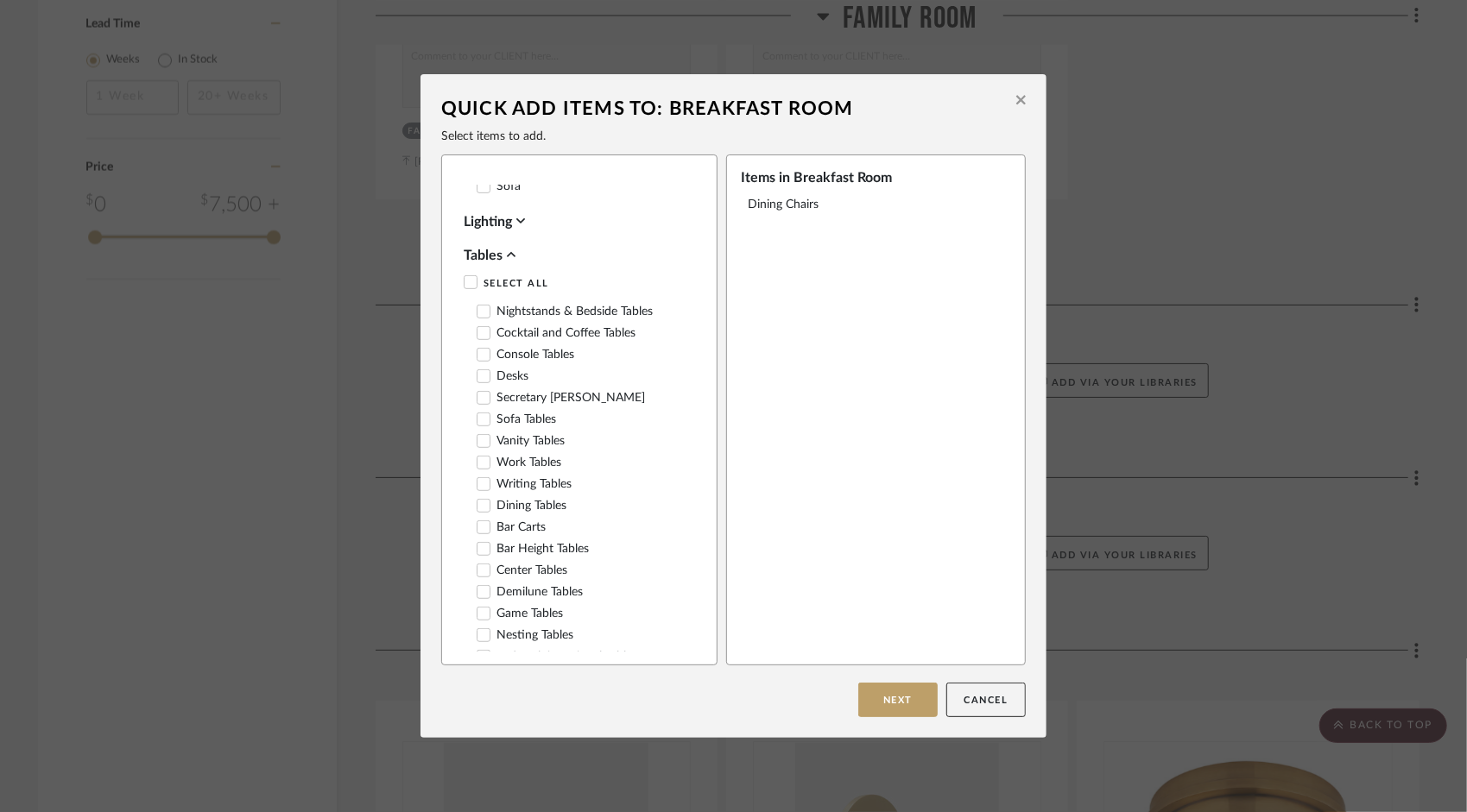
scroll to position [691, 0]
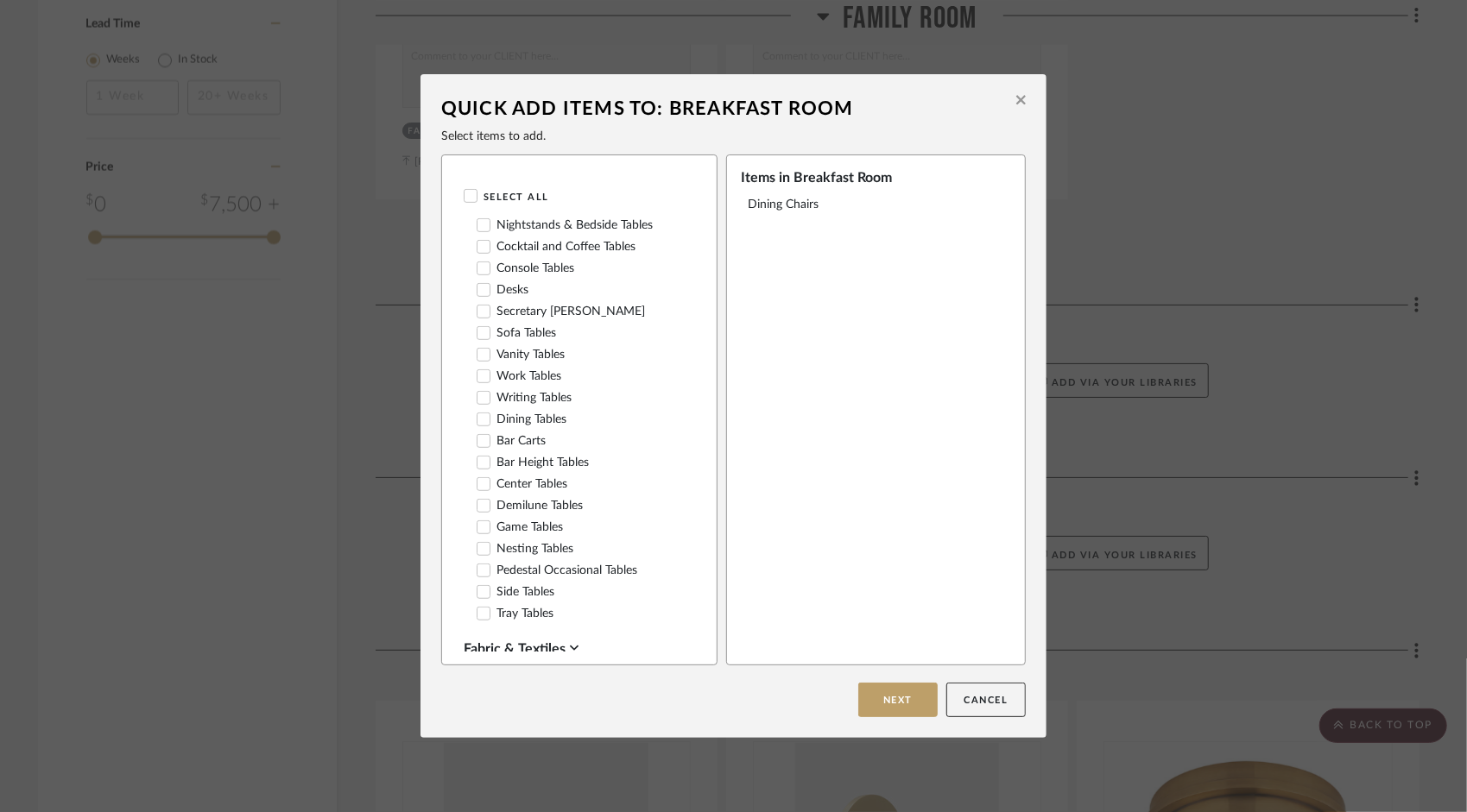
click at [477, 426] on icon at bounding box center [483, 420] width 12 height 12
click at [899, 696] on button "Next" at bounding box center [897, 700] width 79 height 34
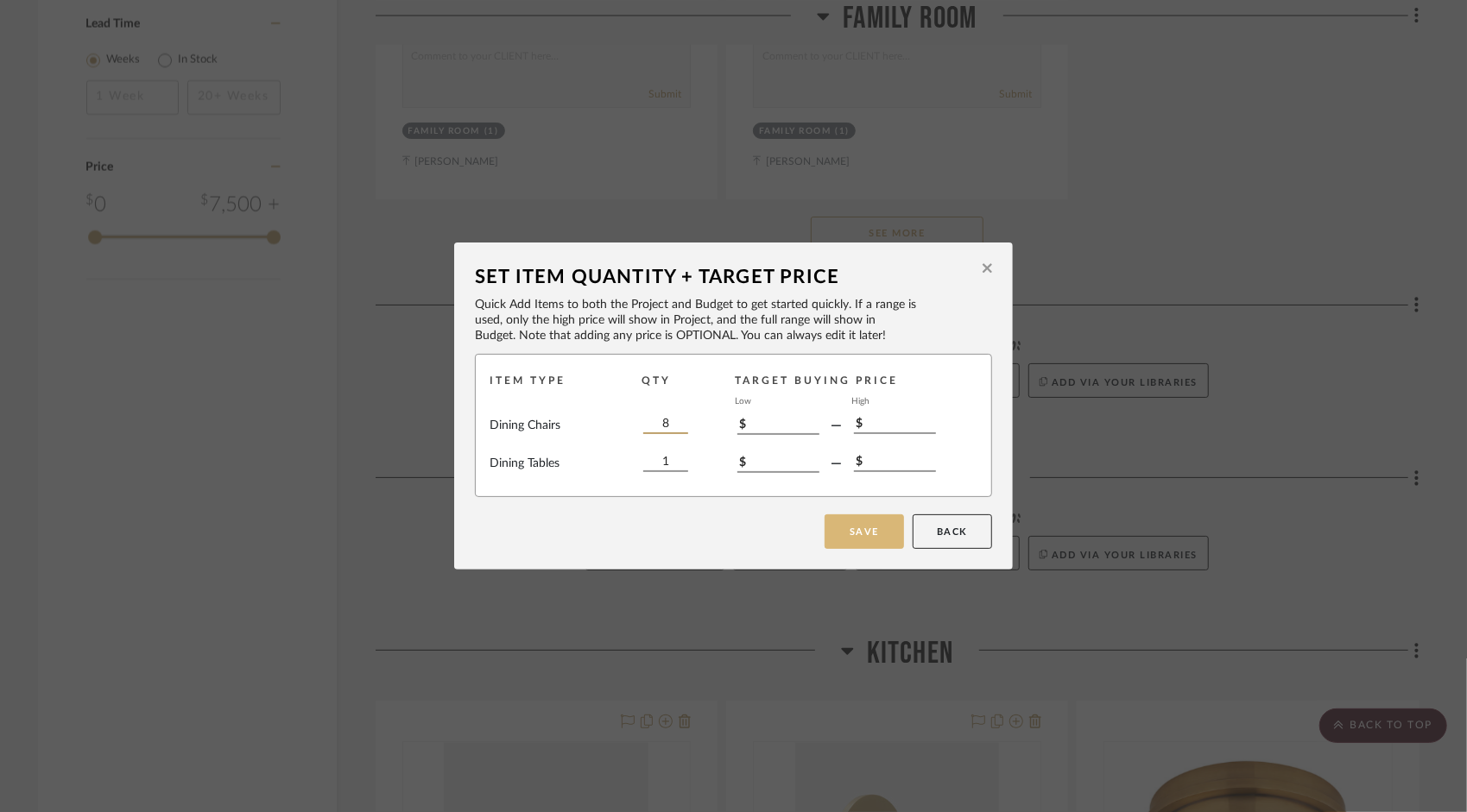
type input "8"
click at [864, 523] on button "Save" at bounding box center [864, 531] width 79 height 34
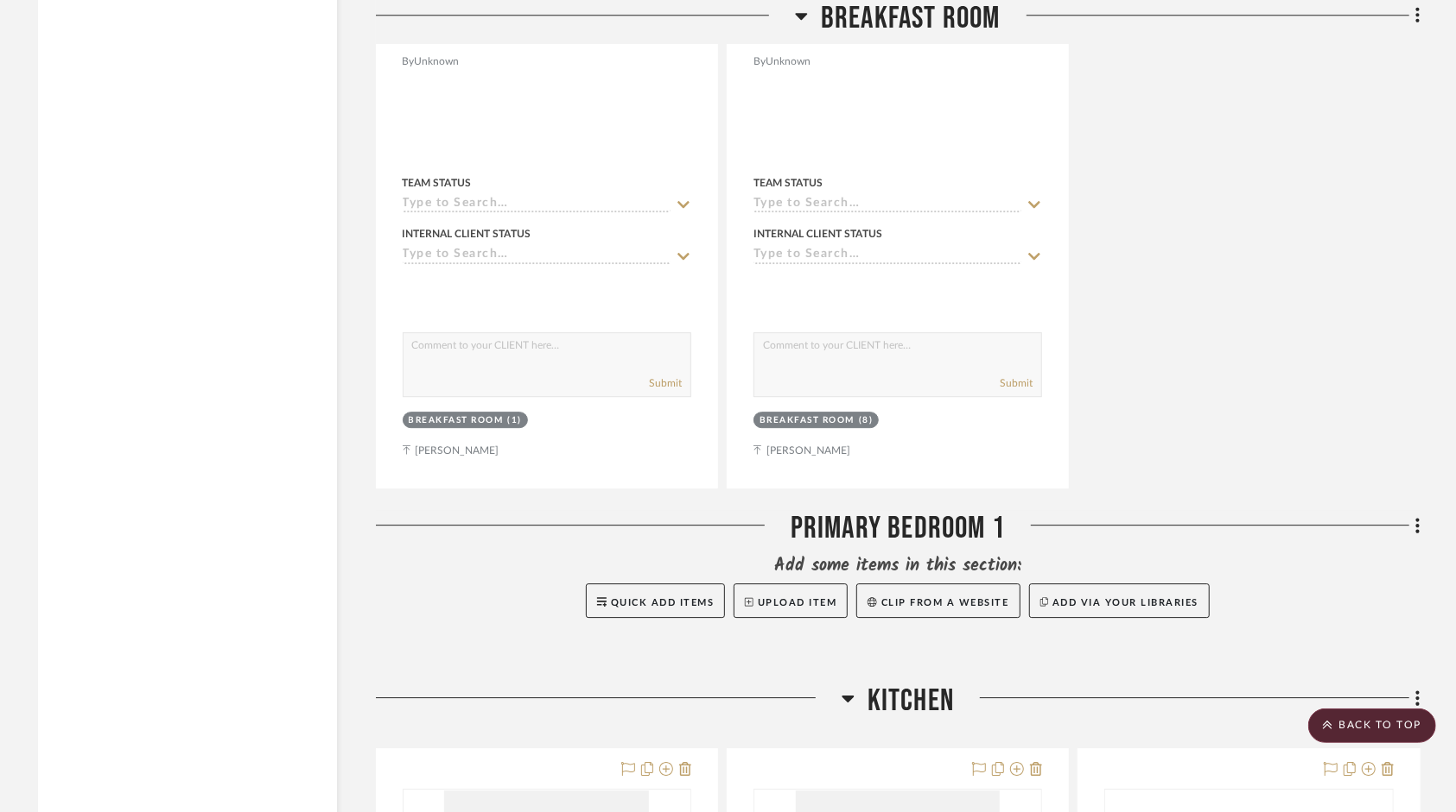
scroll to position [3426, 0]
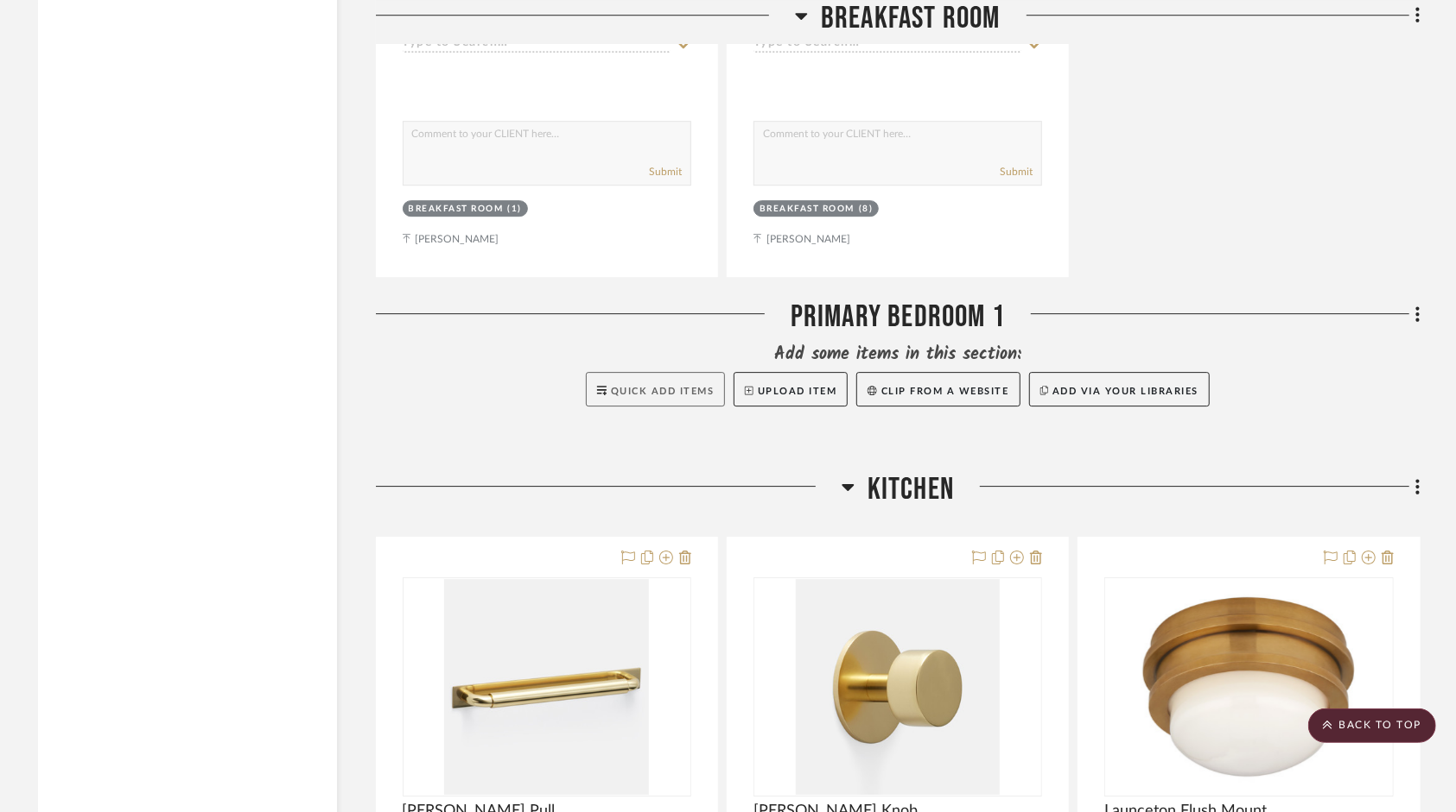
click at [658, 389] on span "Quick Add Items" at bounding box center [662, 391] width 104 height 10
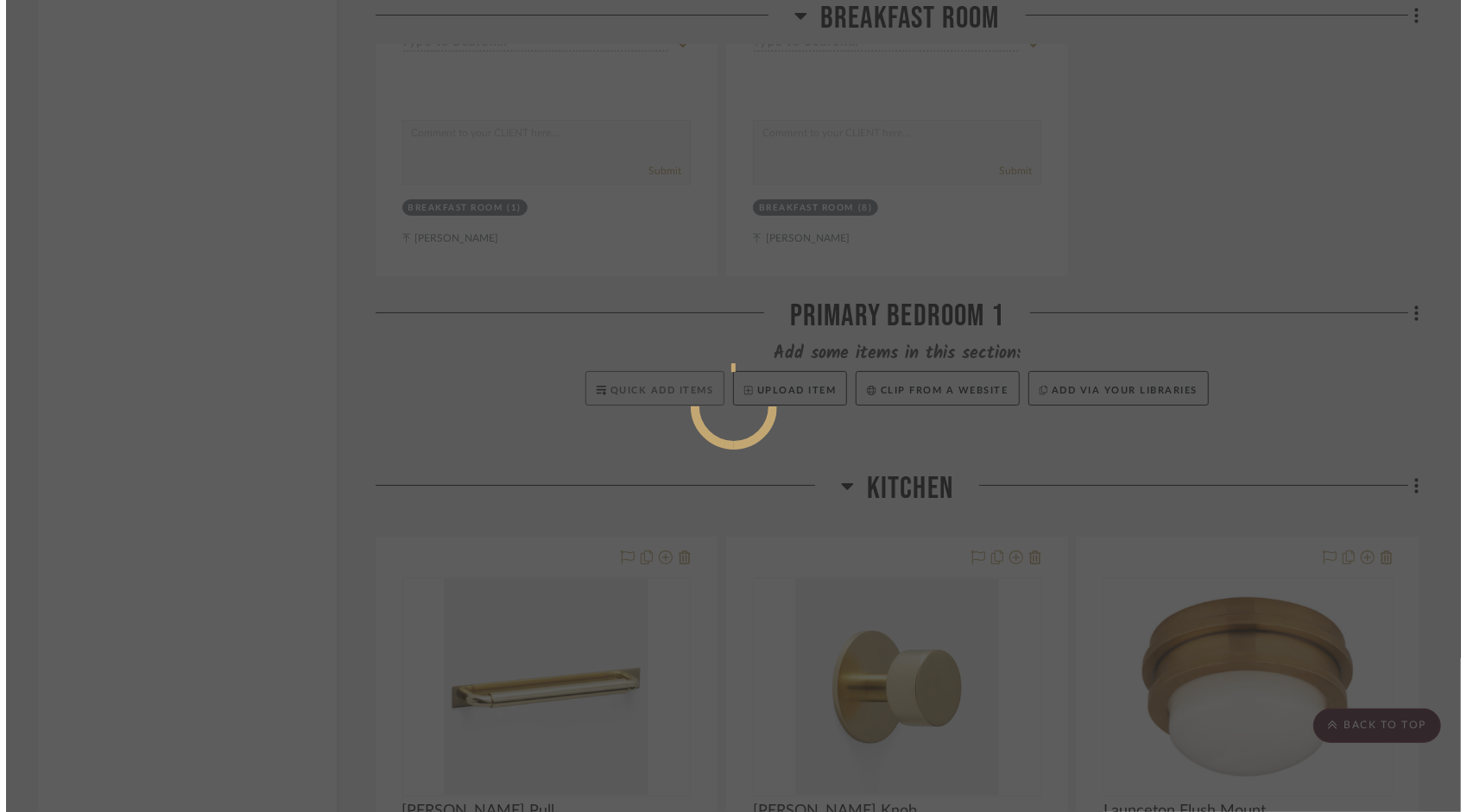
scroll to position [0, 0]
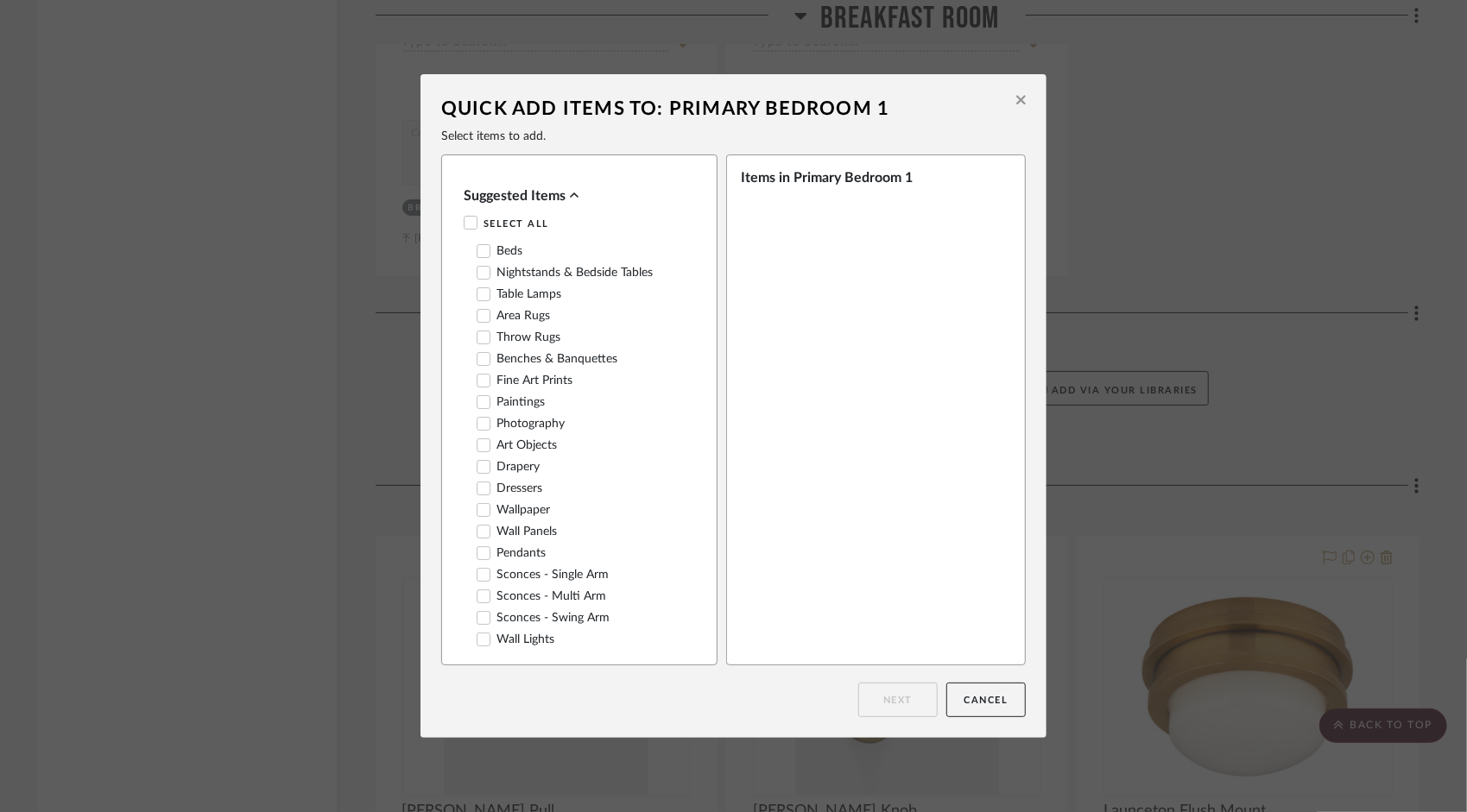
click at [478, 251] on icon at bounding box center [483, 251] width 12 height 12
click at [478, 275] on icon at bounding box center [483, 272] width 11 height 9
click at [478, 302] on div at bounding box center [483, 295] width 14 height 14
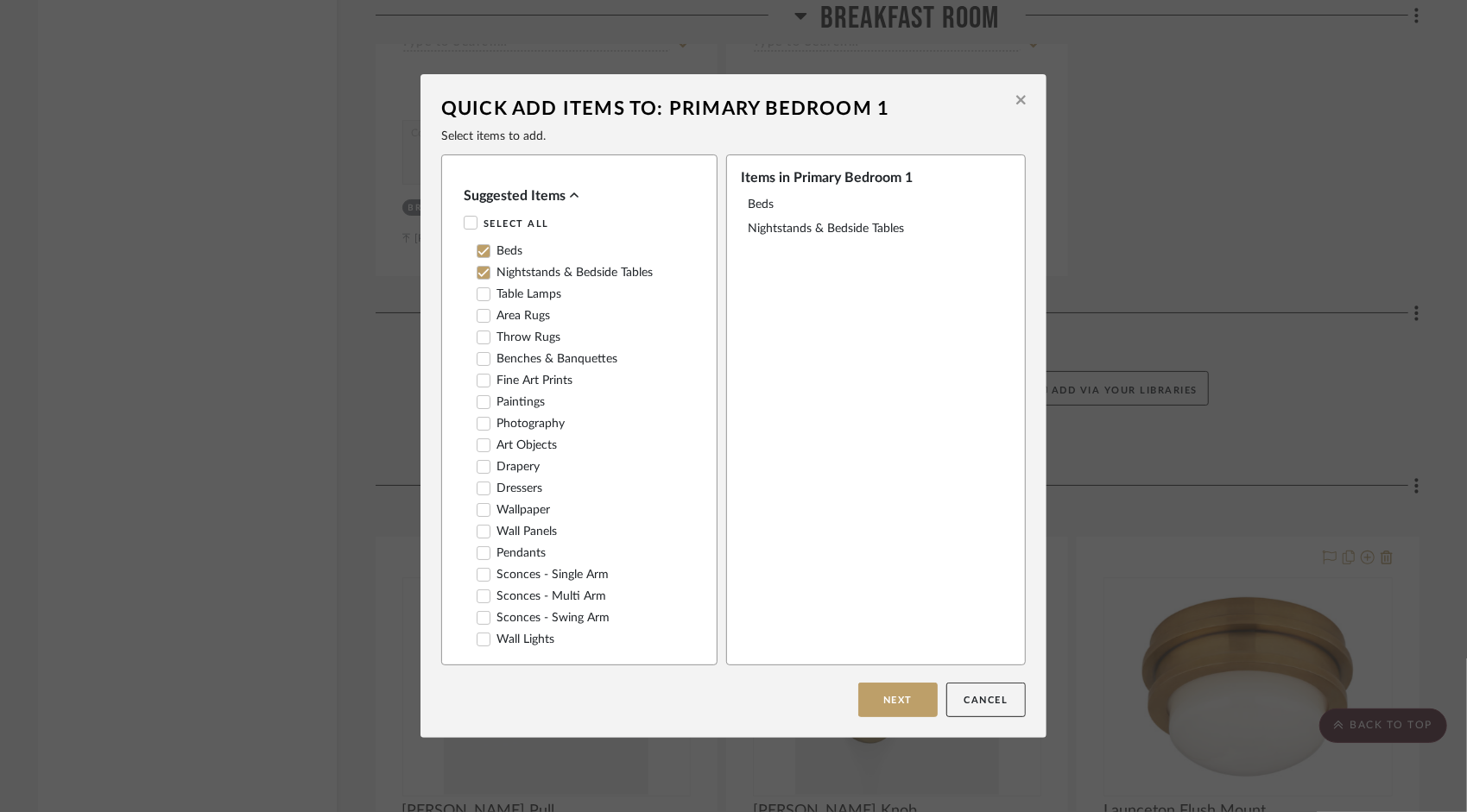
click at [478, 316] on icon at bounding box center [483, 316] width 12 height 12
click at [481, 359] on icon at bounding box center [483, 359] width 11 height 9
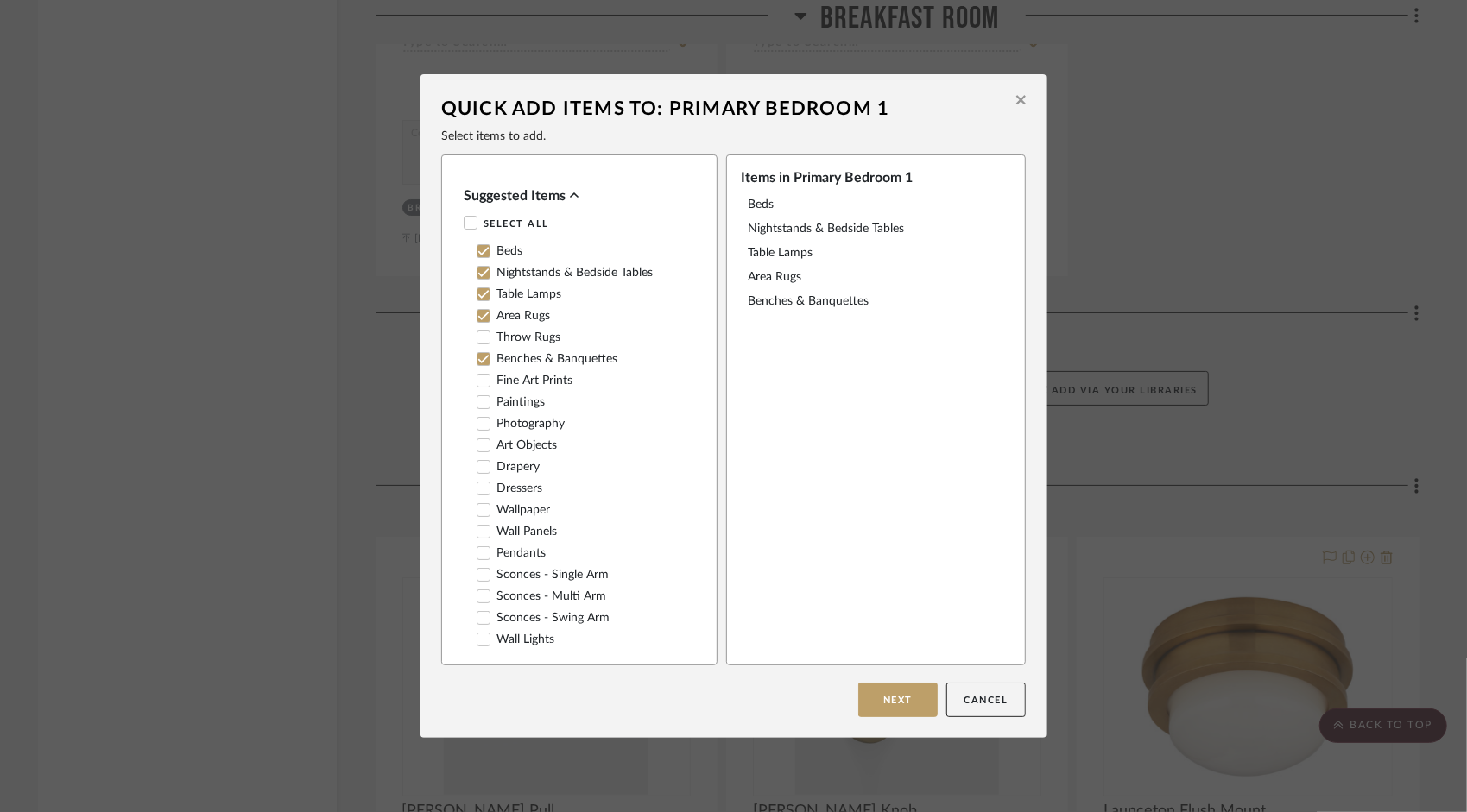
scroll to position [86, 0]
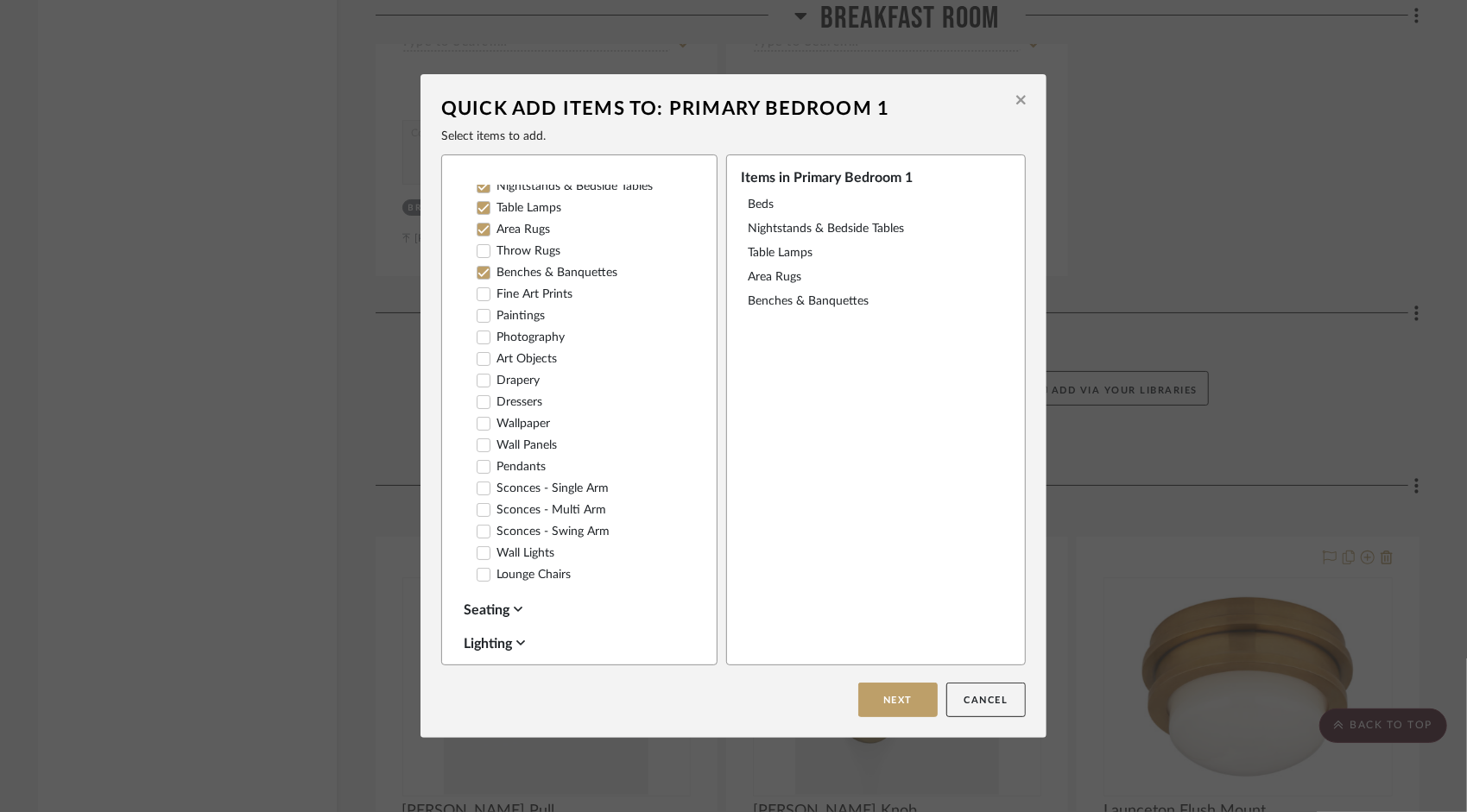
click at [477, 319] on icon at bounding box center [483, 316] width 12 height 12
click at [477, 406] on icon at bounding box center [483, 402] width 12 height 12
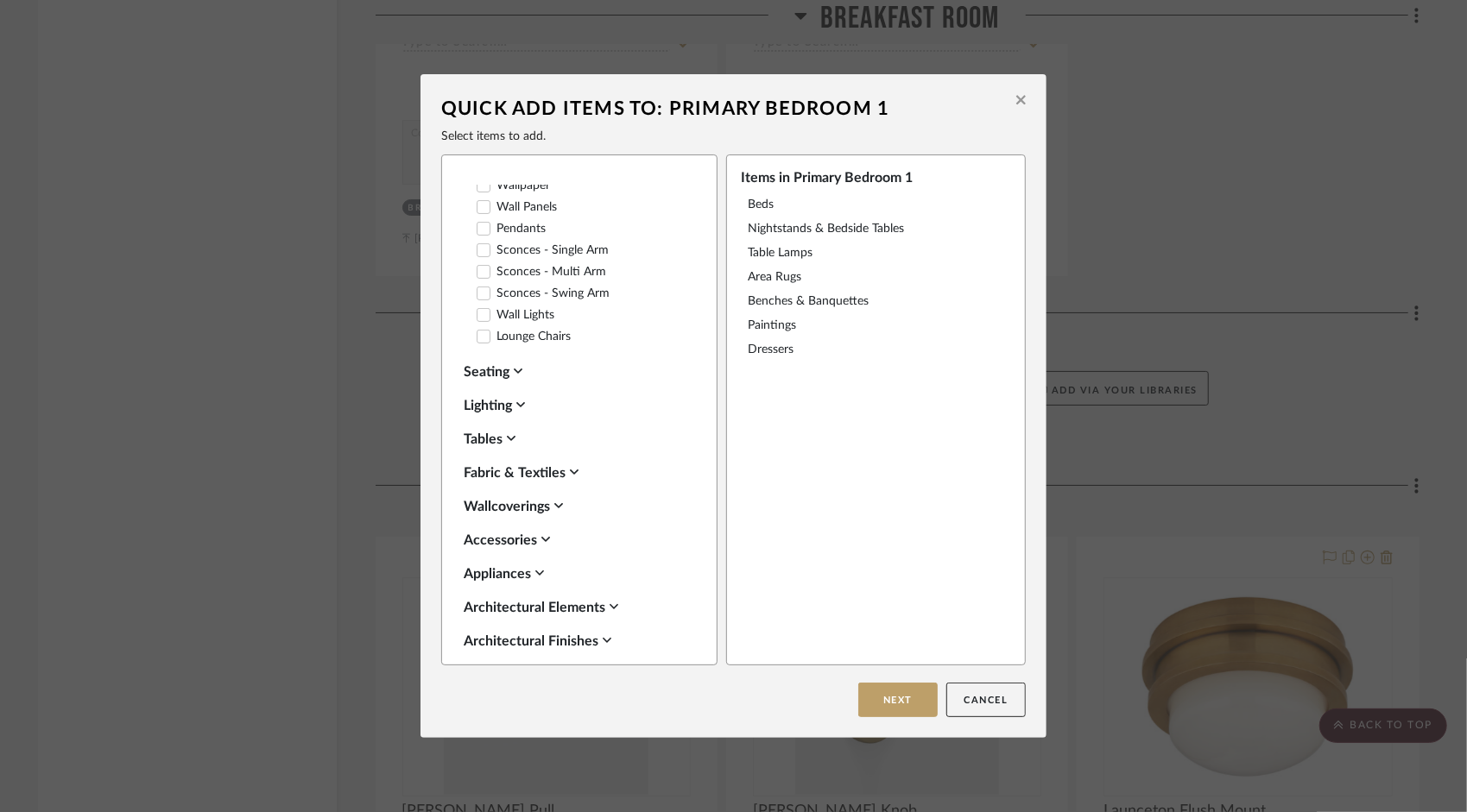
scroll to position [431, 0]
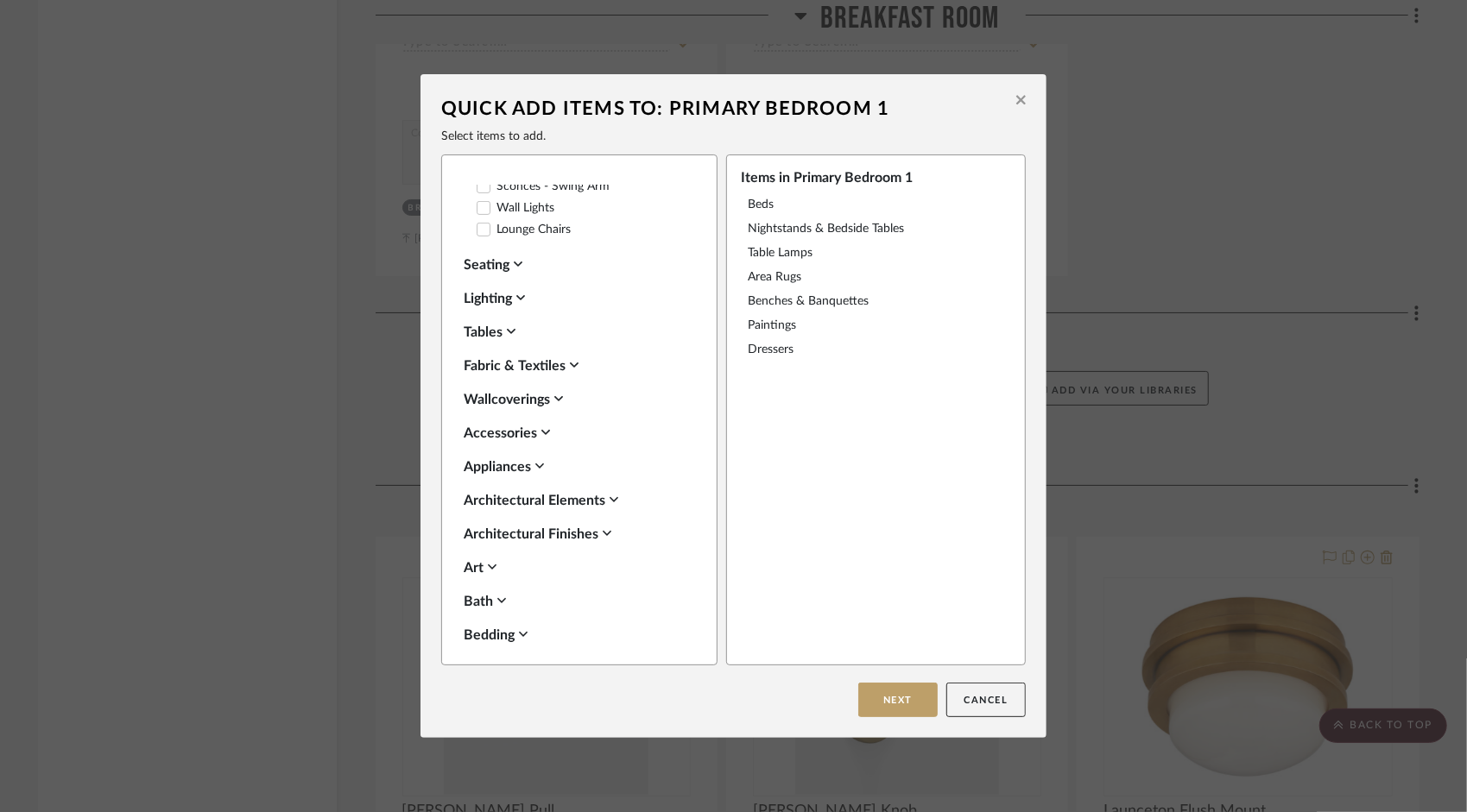
click at [548, 440] on div "Accessories" at bounding box center [575, 432] width 223 height 20
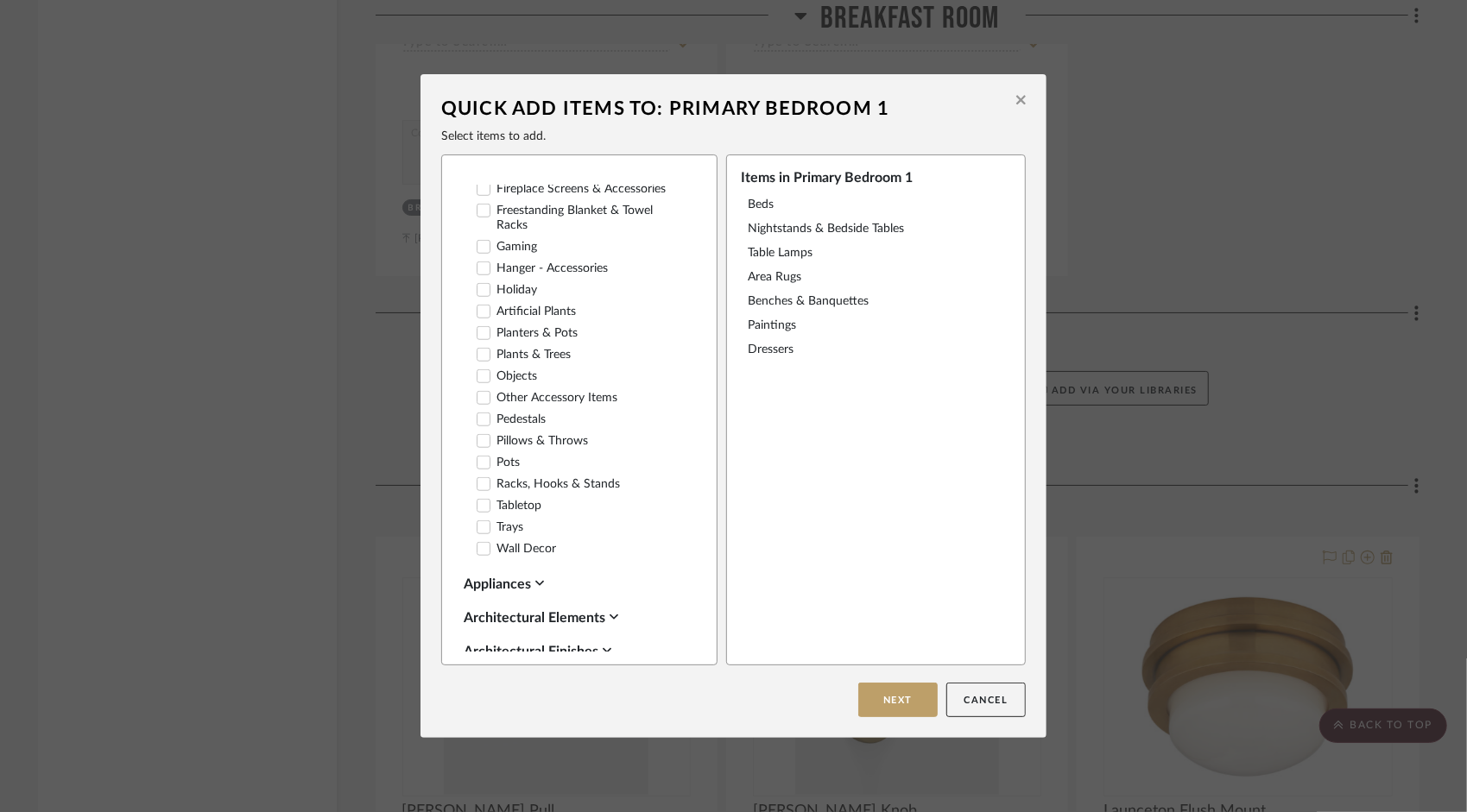
scroll to position [950, 0]
click at [479, 446] on icon at bounding box center [483, 440] width 12 height 12
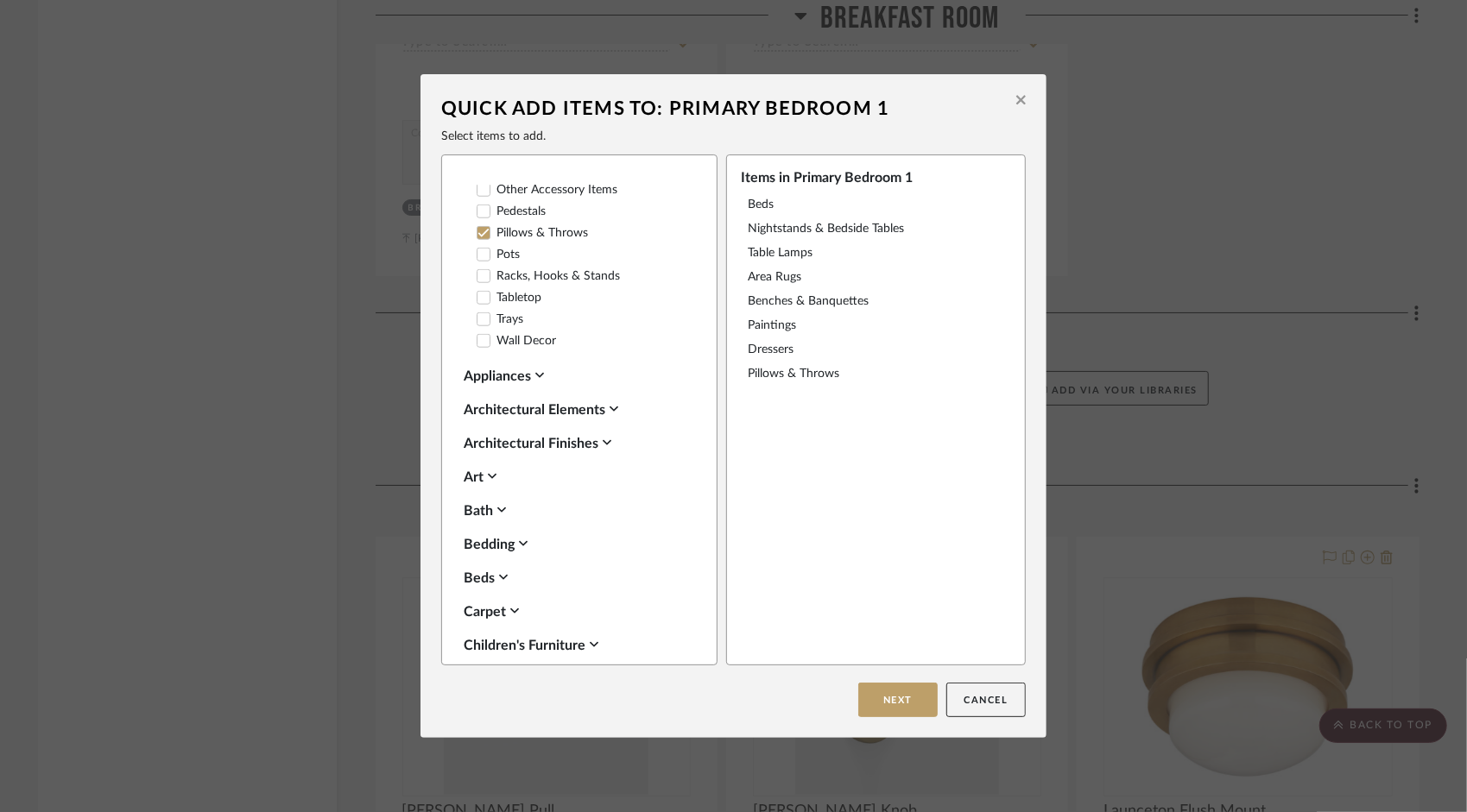
scroll to position [1208, 0]
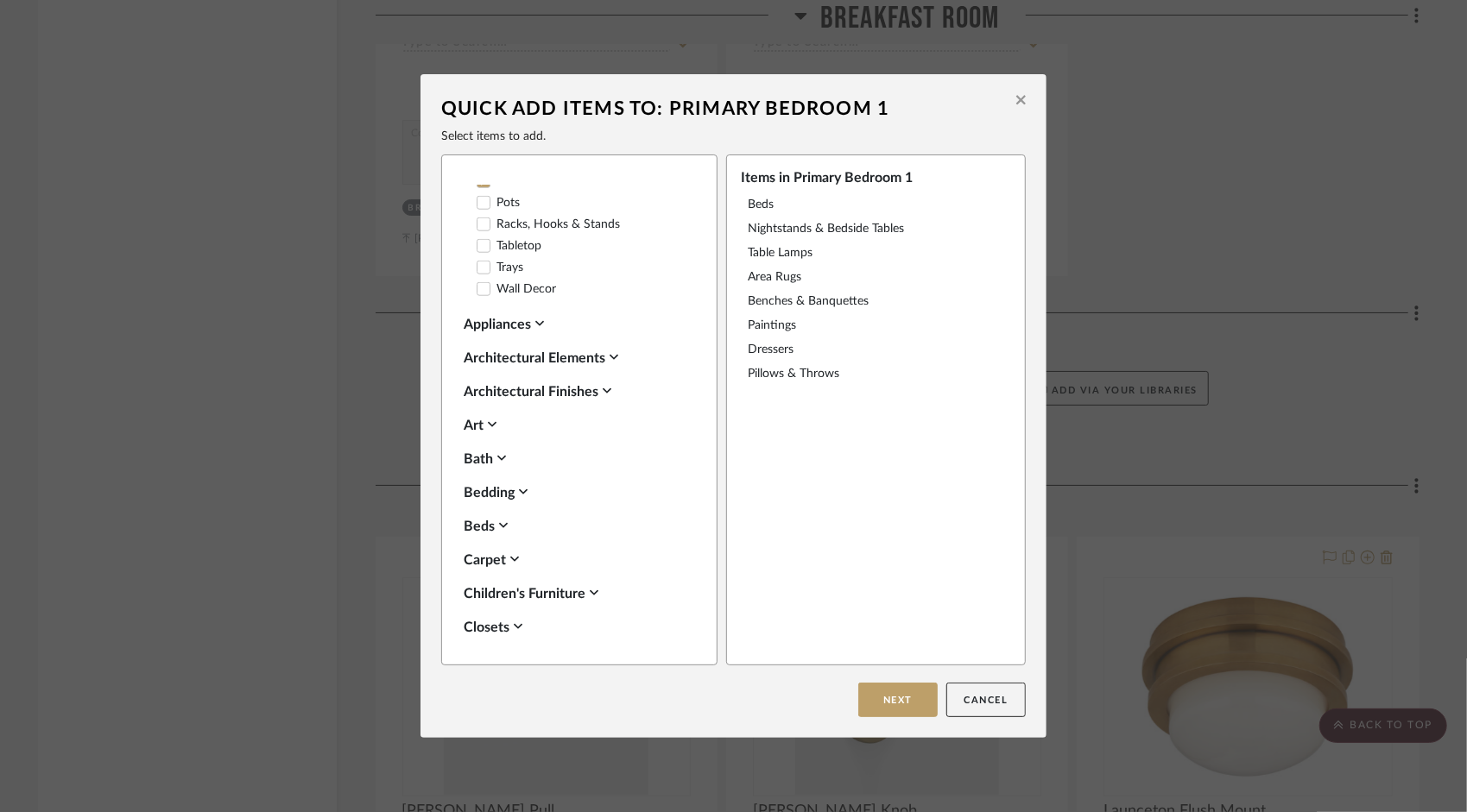
click at [519, 499] on icon at bounding box center [523, 492] width 9 height 14
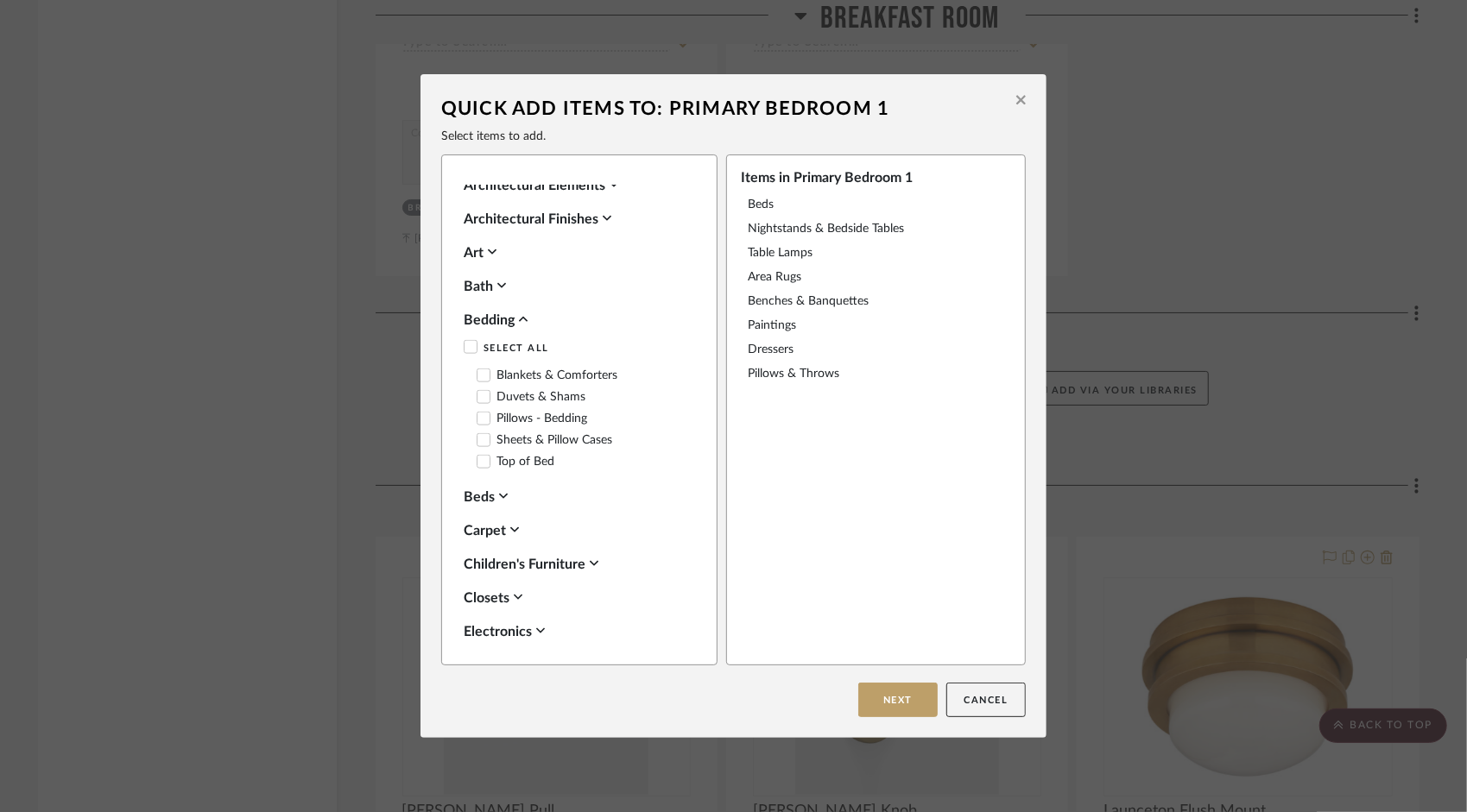
click at [477, 382] on icon at bounding box center [483, 376] width 12 height 12
click at [482, 446] on icon at bounding box center [483, 440] width 12 height 12
click at [482, 467] on icon at bounding box center [483, 462] width 12 height 12
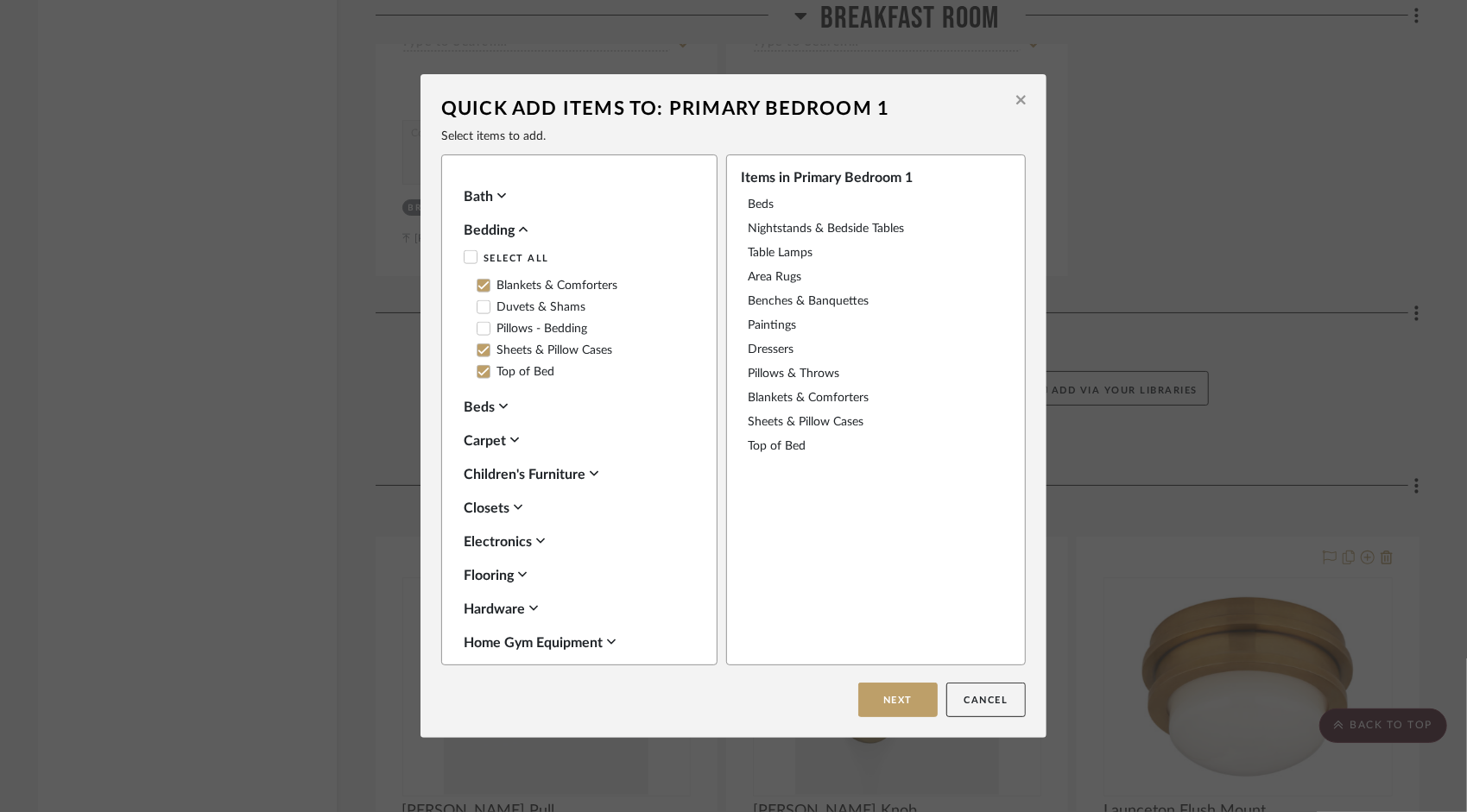
scroll to position [1554, 0]
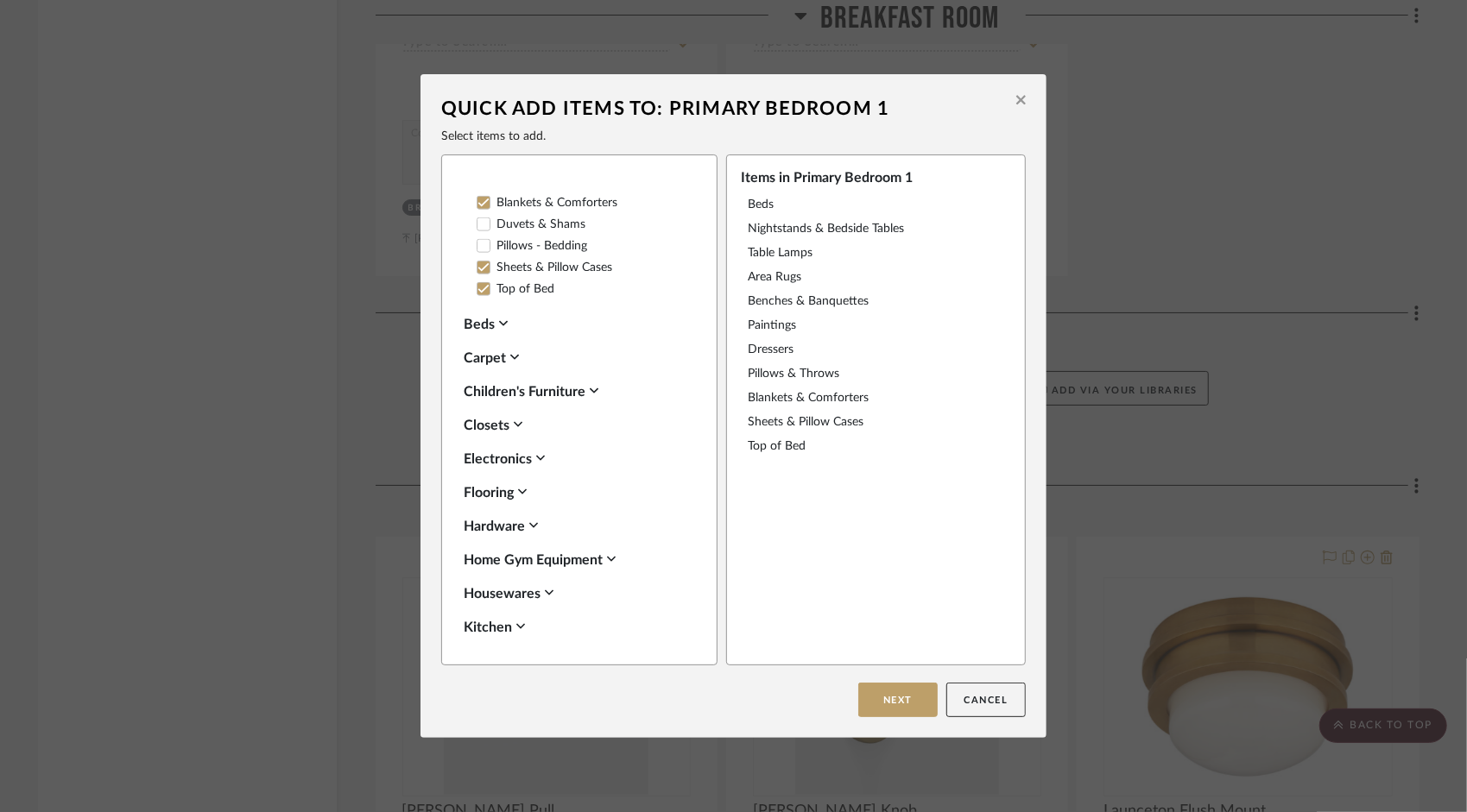
click at [499, 331] on icon at bounding box center [503, 324] width 9 height 14
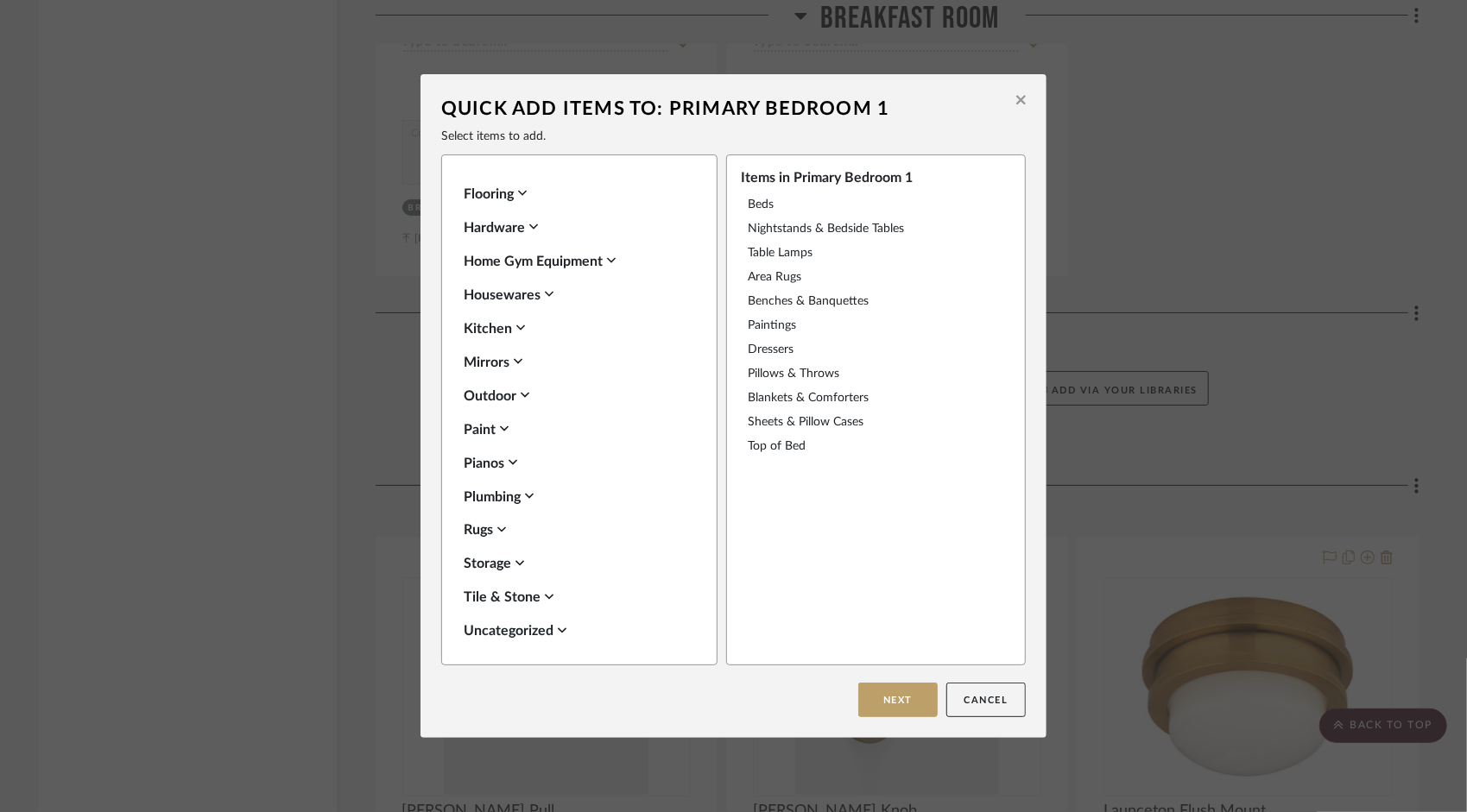
scroll to position [1830, 0]
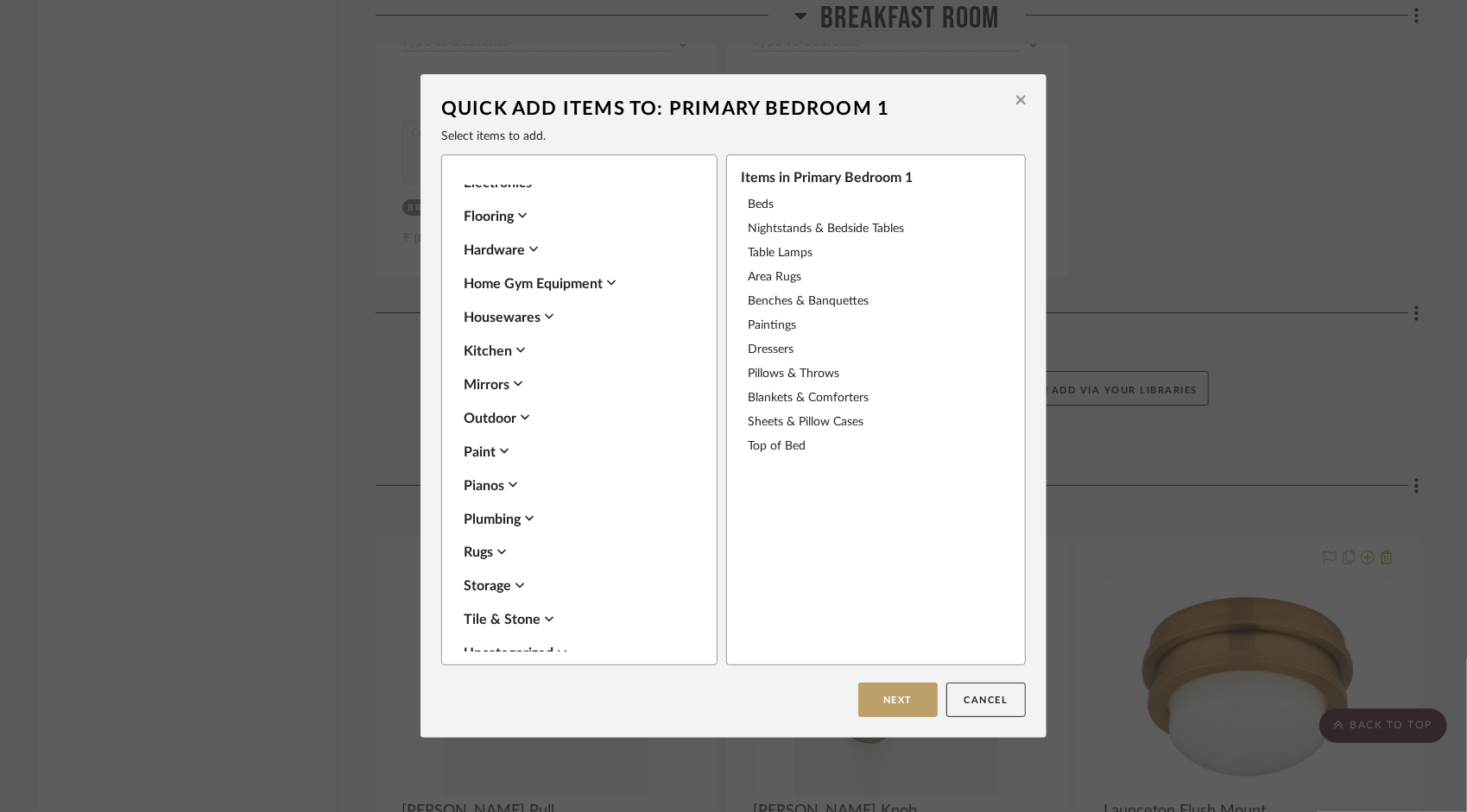
click at [514, 391] on icon at bounding box center [517, 385] width 9 height 14
drag, startPoint x: 476, startPoint y: 514, endPoint x: 494, endPoint y: 515, distance: 18.0
click at [478, 488] on icon at bounding box center [483, 483] width 11 height 9
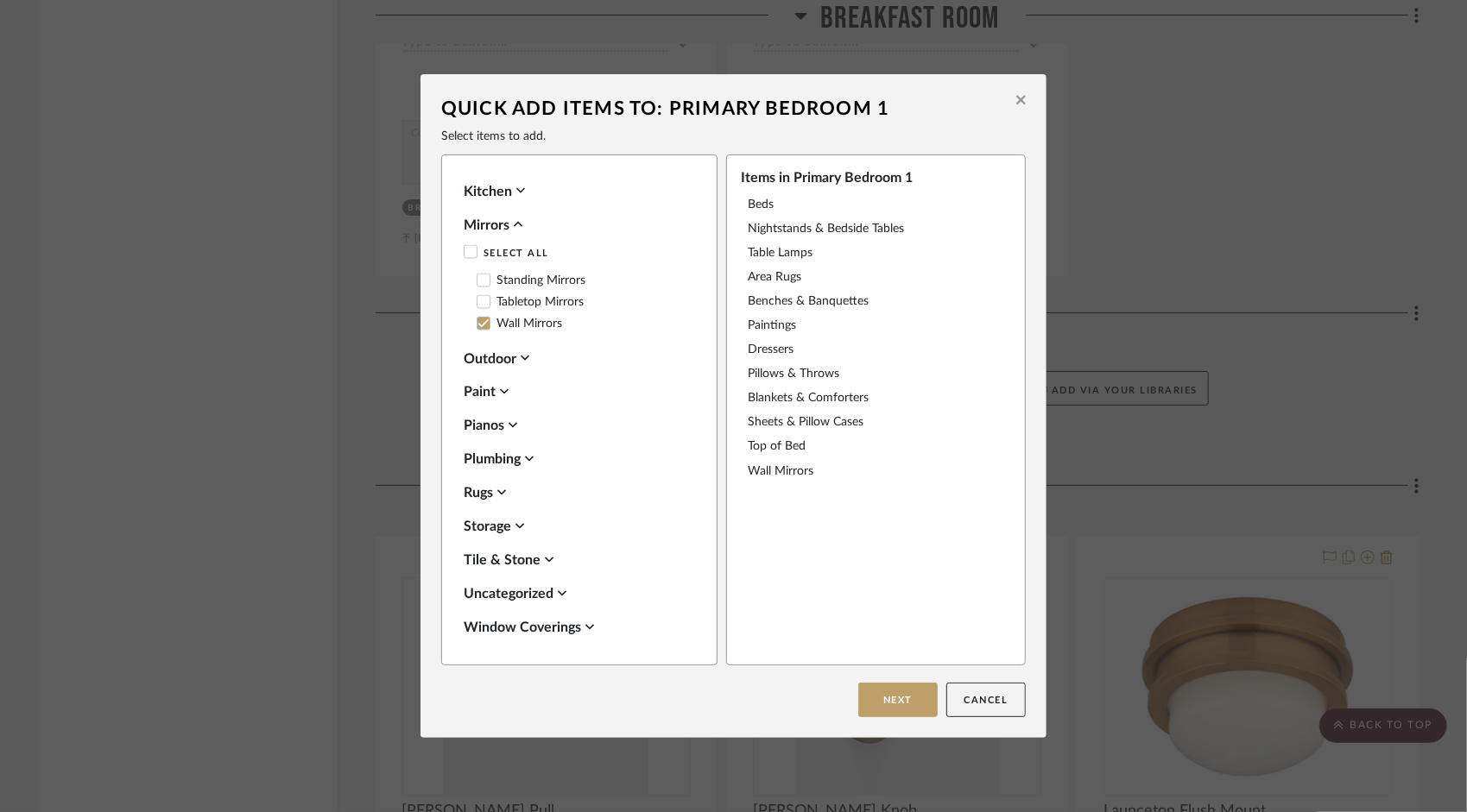
scroll to position [2019, 0]
click at [520, 525] on icon at bounding box center [519, 526] width 9 height 5
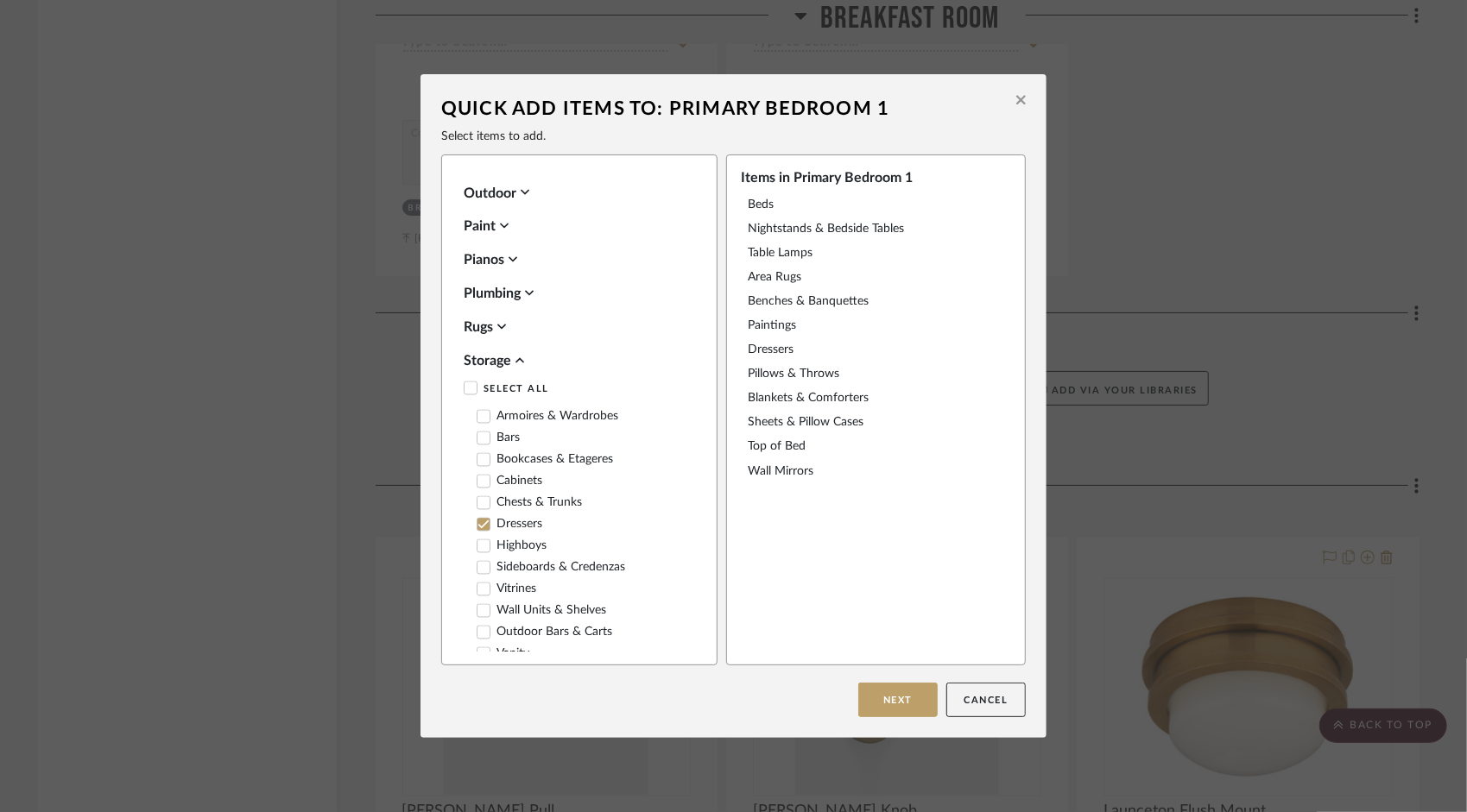
scroll to position [2192, 0]
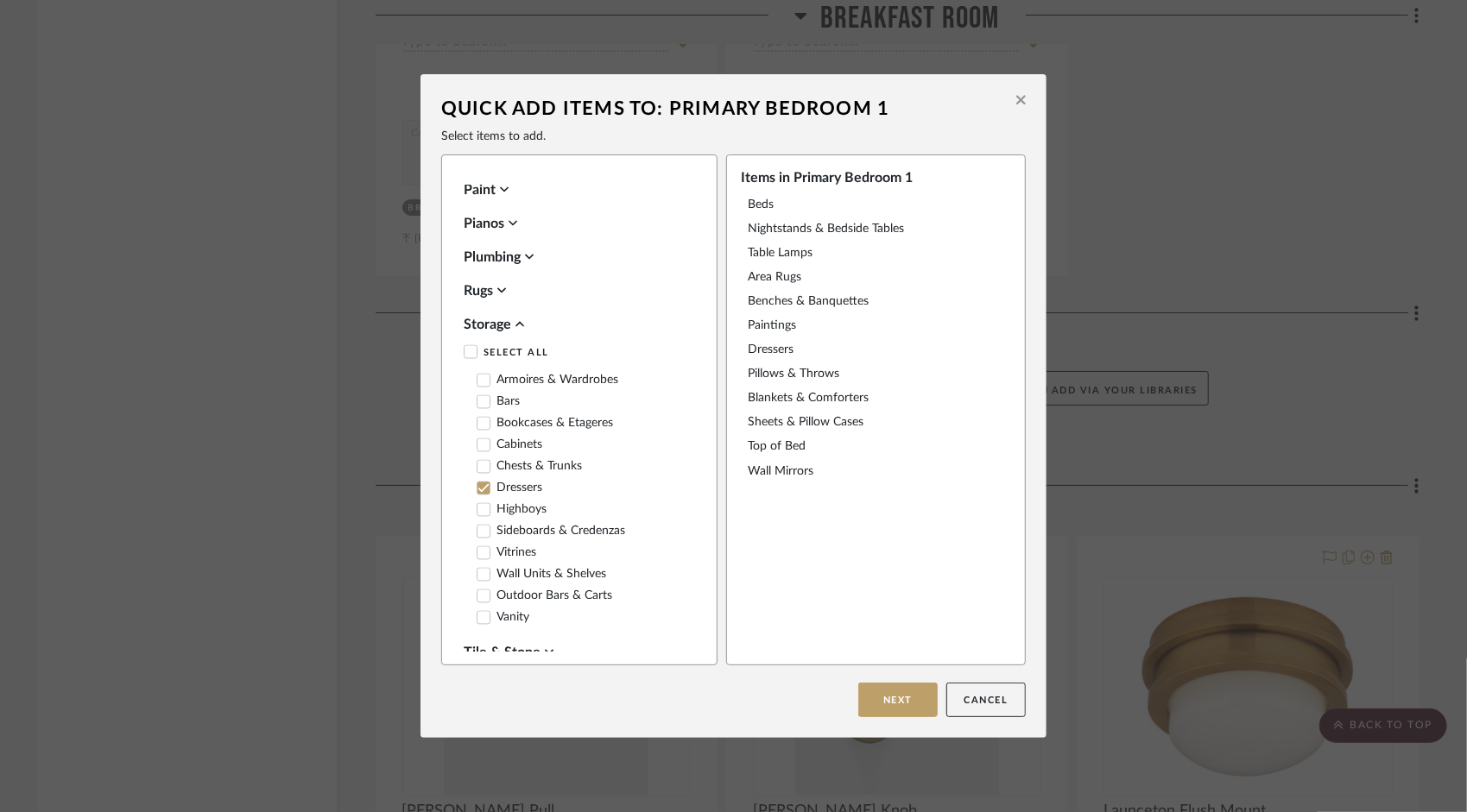
click at [477, 452] on icon at bounding box center [483, 445] width 12 height 12
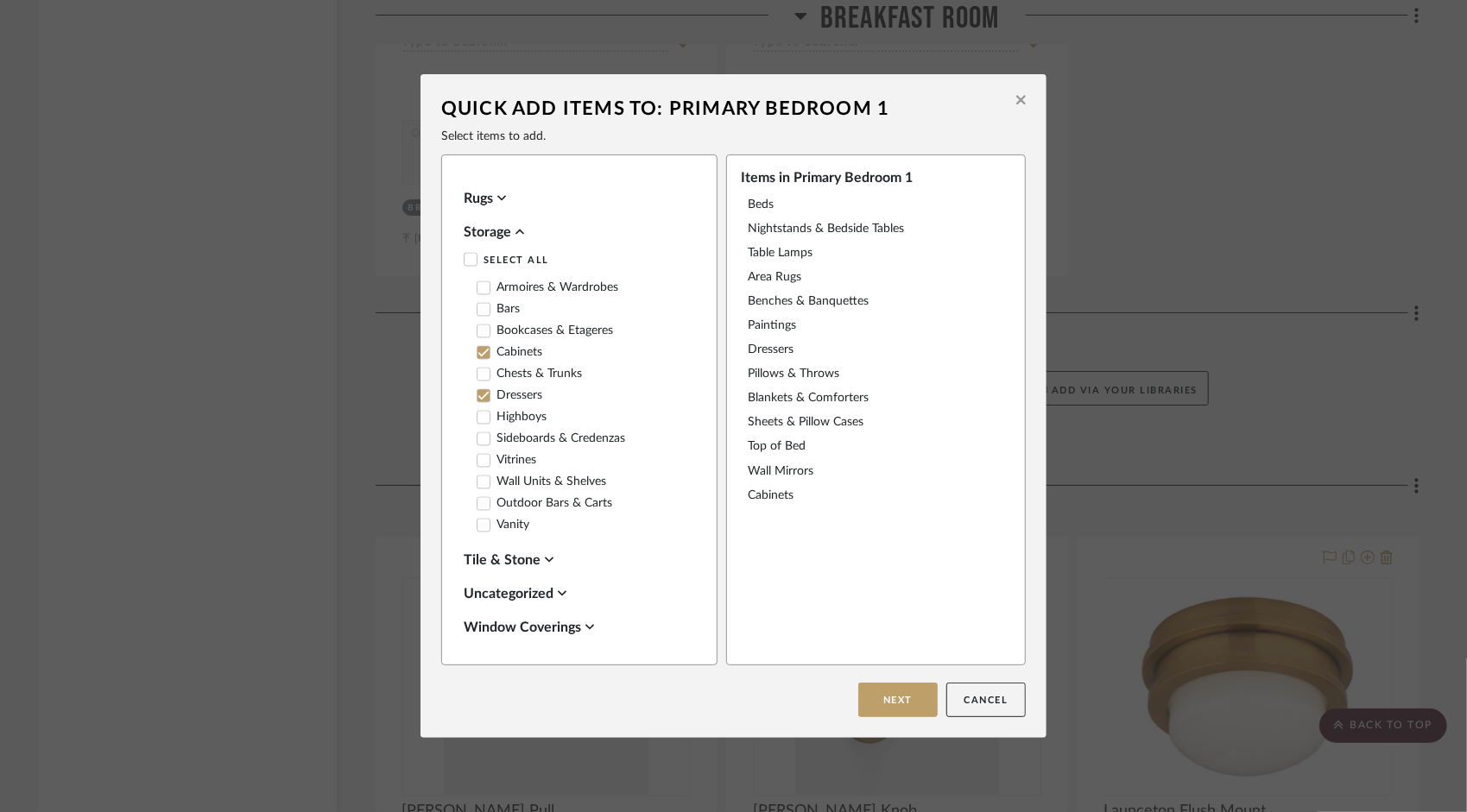
scroll to position [2322, 0]
click at [898, 715] on button "Next" at bounding box center [897, 700] width 79 height 34
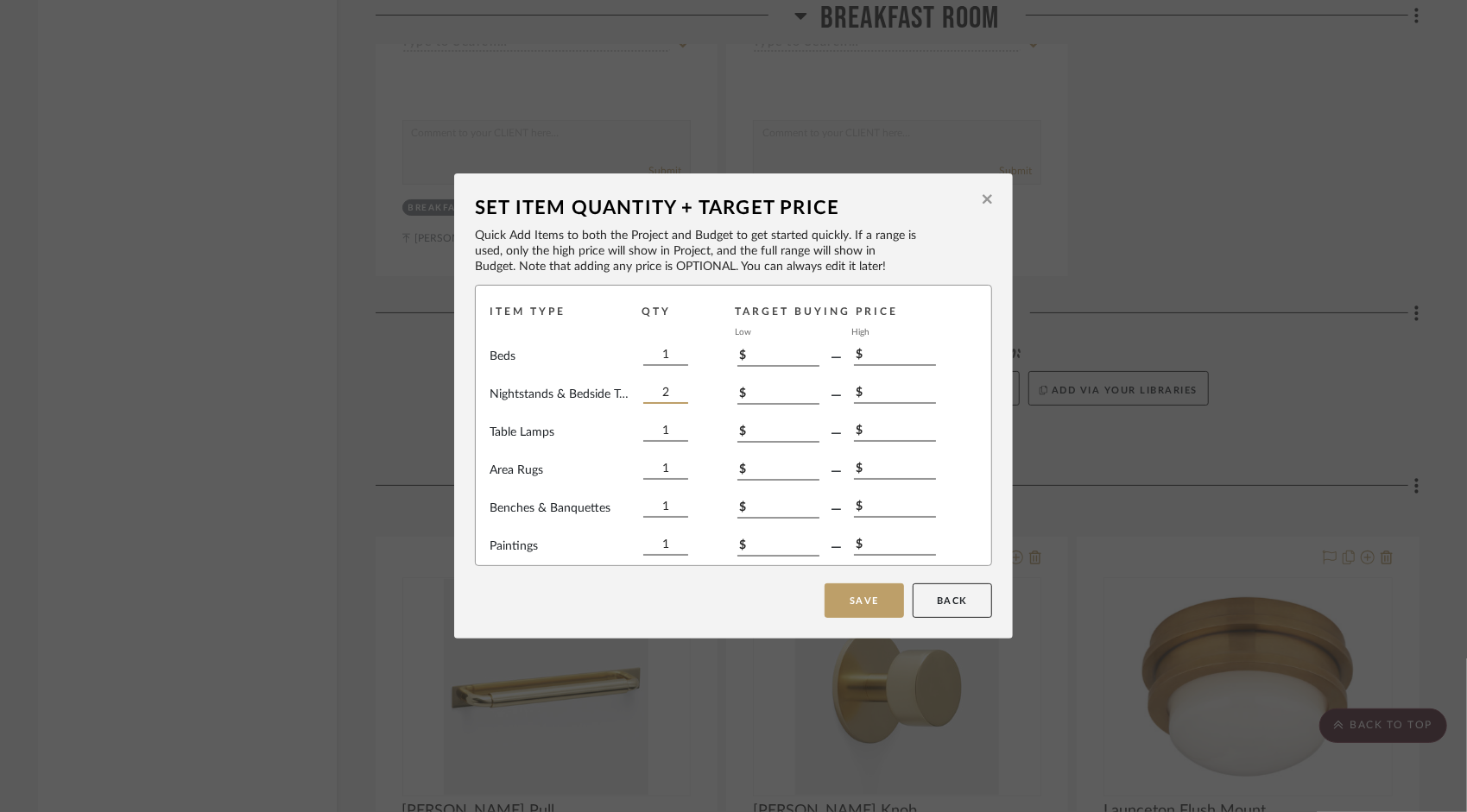
type input "2"
click at [662, 426] on input "1" at bounding box center [666, 431] width 45 height 19
type input "4"
click at [670, 453] on div "Beds 1 $ — $ Nightstands‎‎‏‏‎ & Bedside Tables 2 $ — $ Table Lamps 4 $ — $ Area…" at bounding box center [734, 452] width 488 height 210
click at [653, 467] on input "1" at bounding box center [666, 469] width 45 height 19
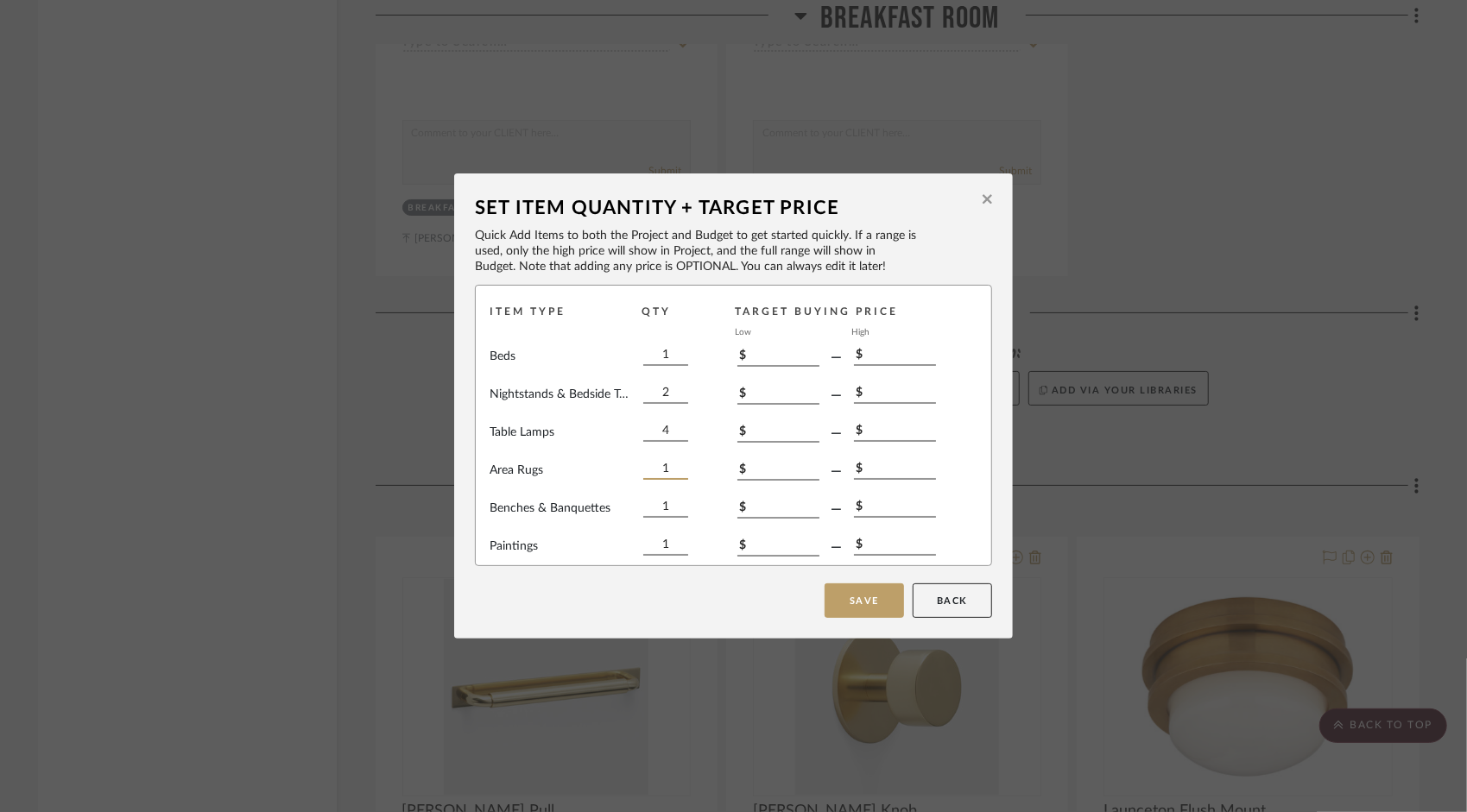
click at [665, 467] on input "1" at bounding box center [666, 469] width 45 height 19
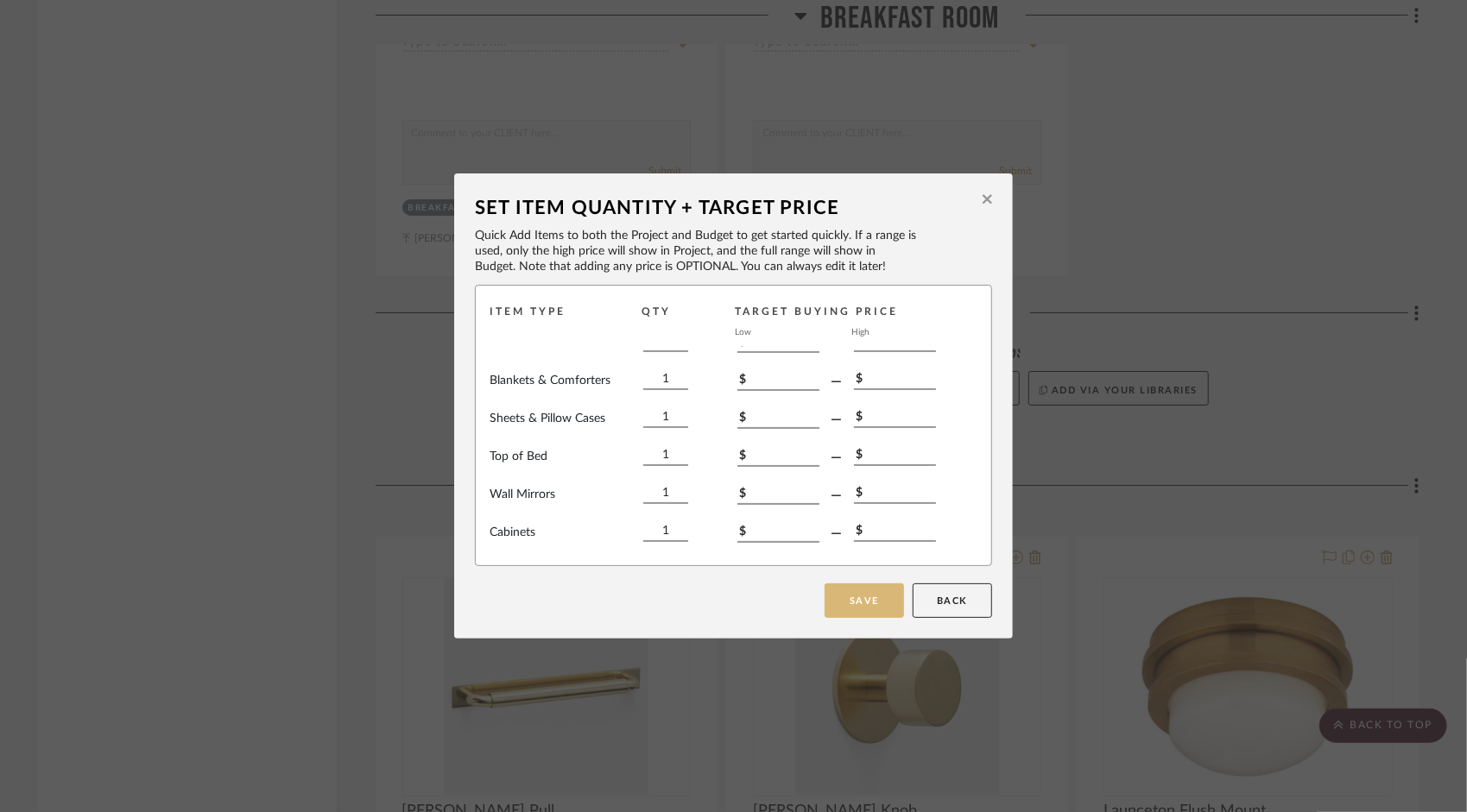
click at [857, 594] on button "Save" at bounding box center [864, 600] width 79 height 34
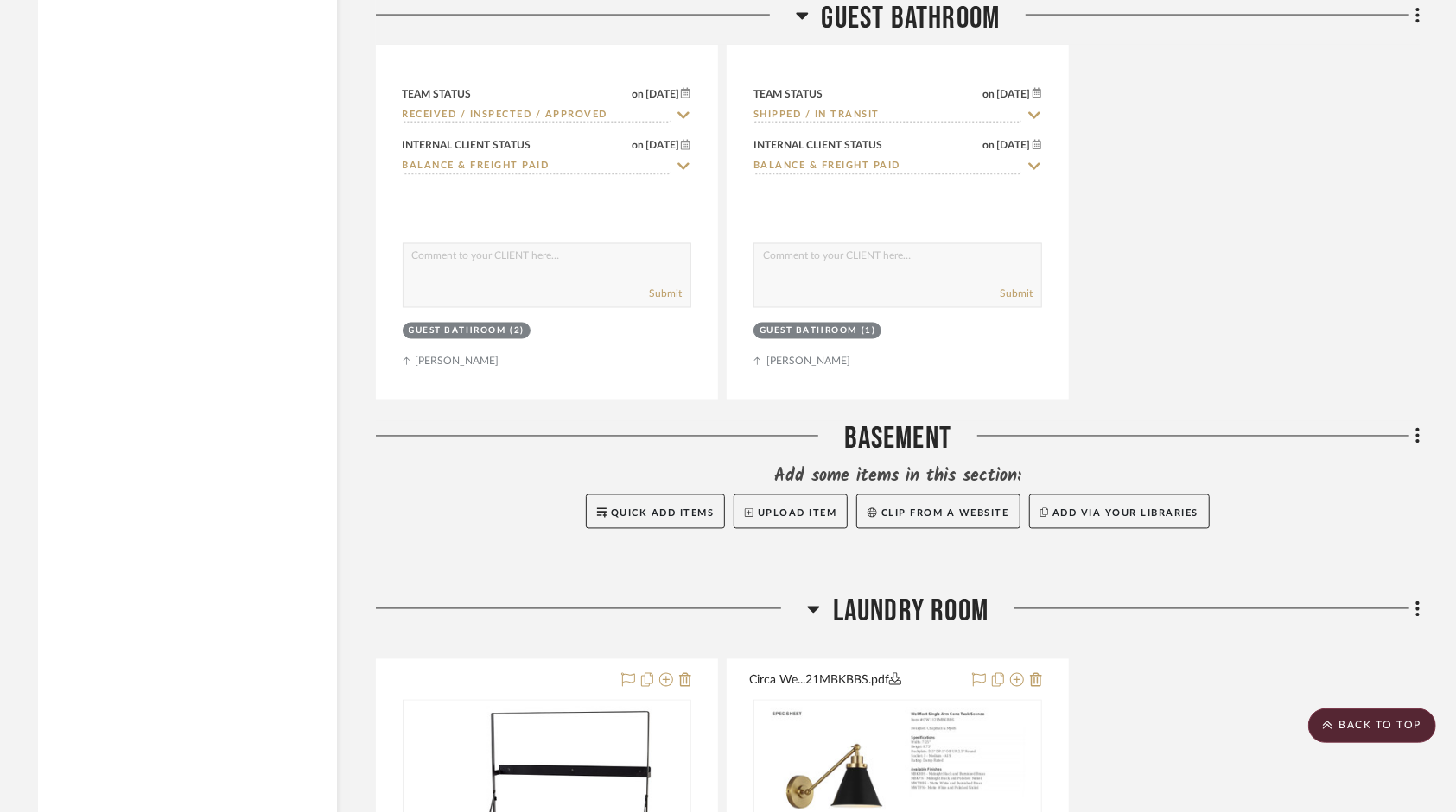
scroll to position [10730, 0]
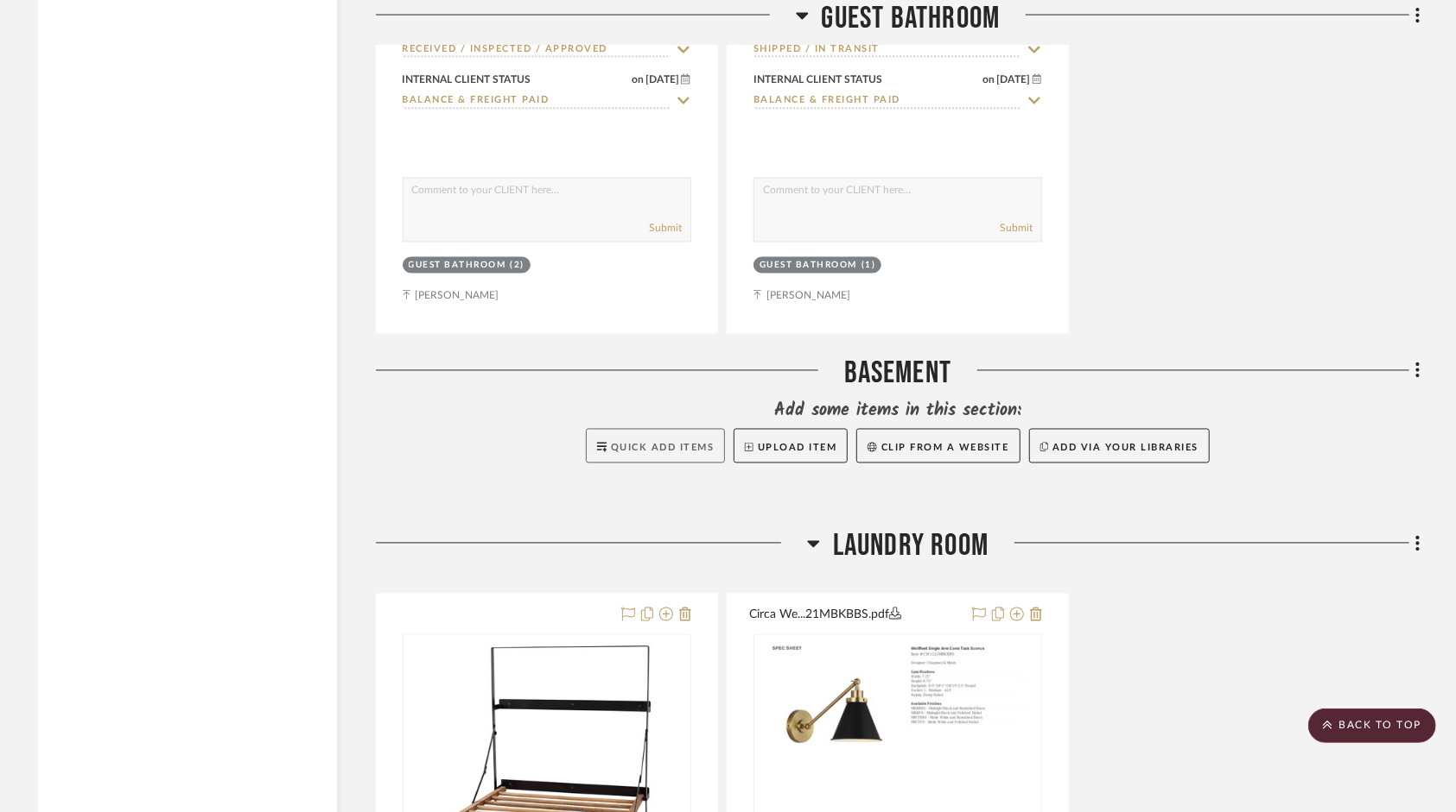
click at [649, 444] on span "Quick Add Items" at bounding box center [662, 449] width 104 height 10
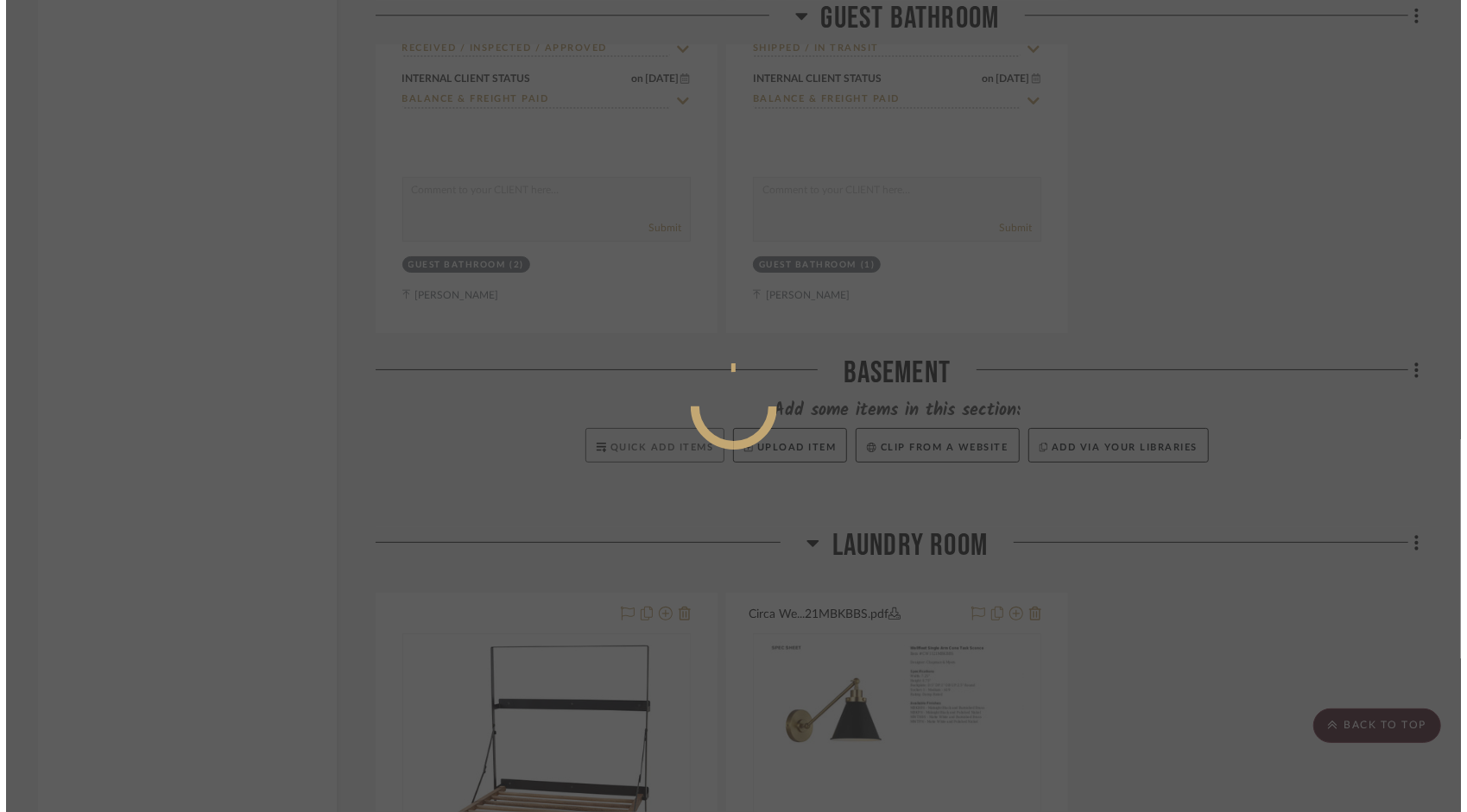
scroll to position [0, 0]
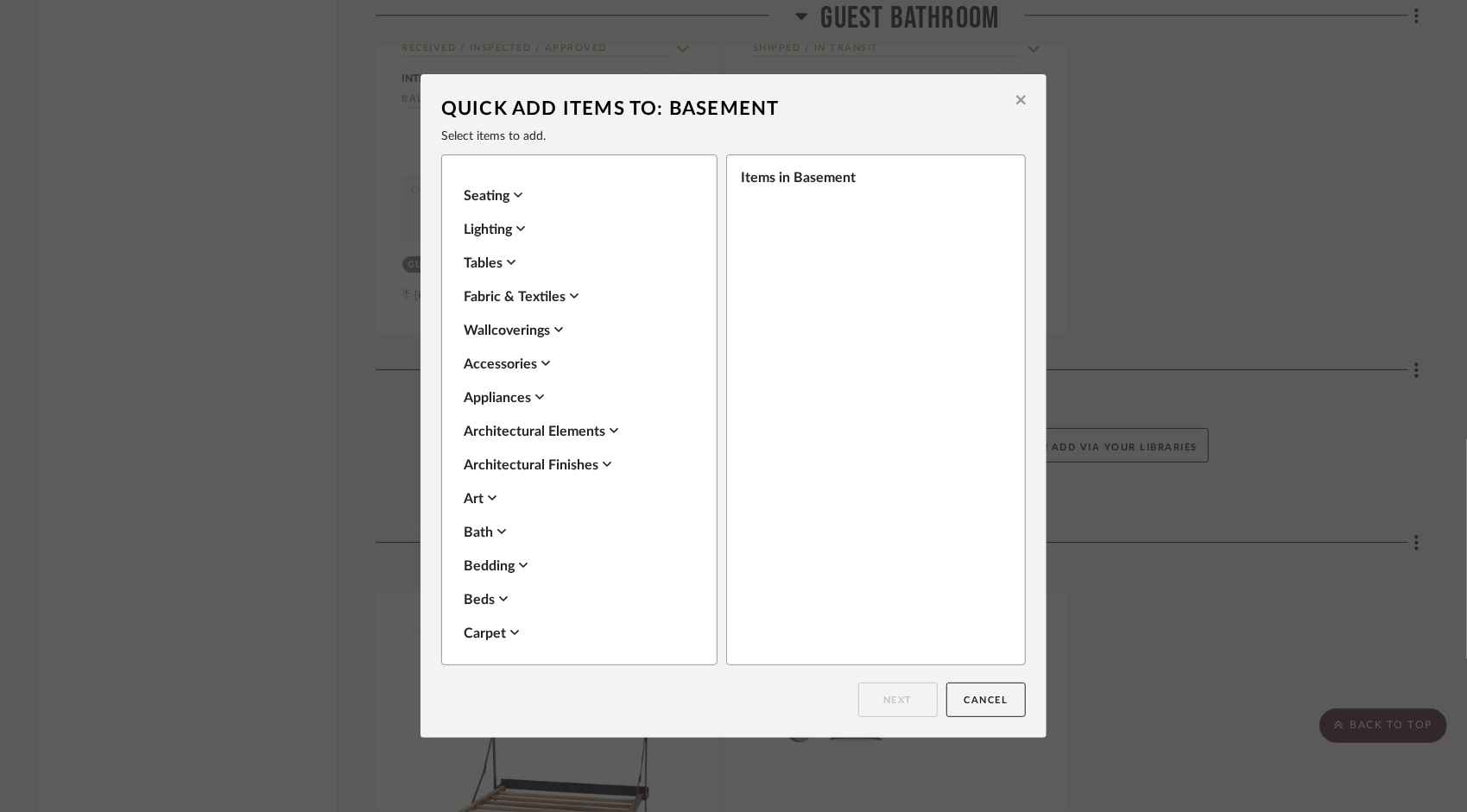
click at [513, 193] on icon at bounding box center [517, 195] width 9 height 14
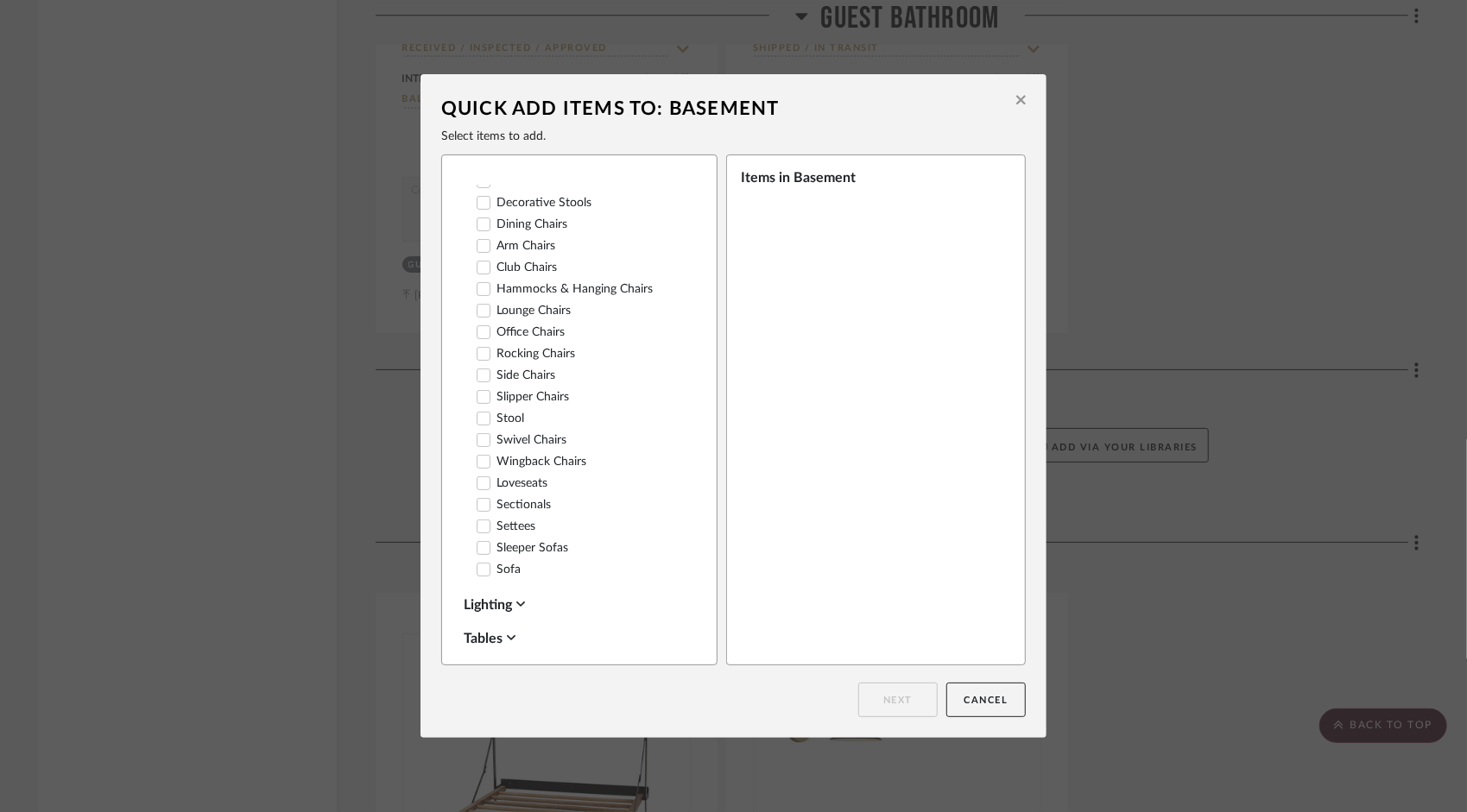
scroll to position [259, 0]
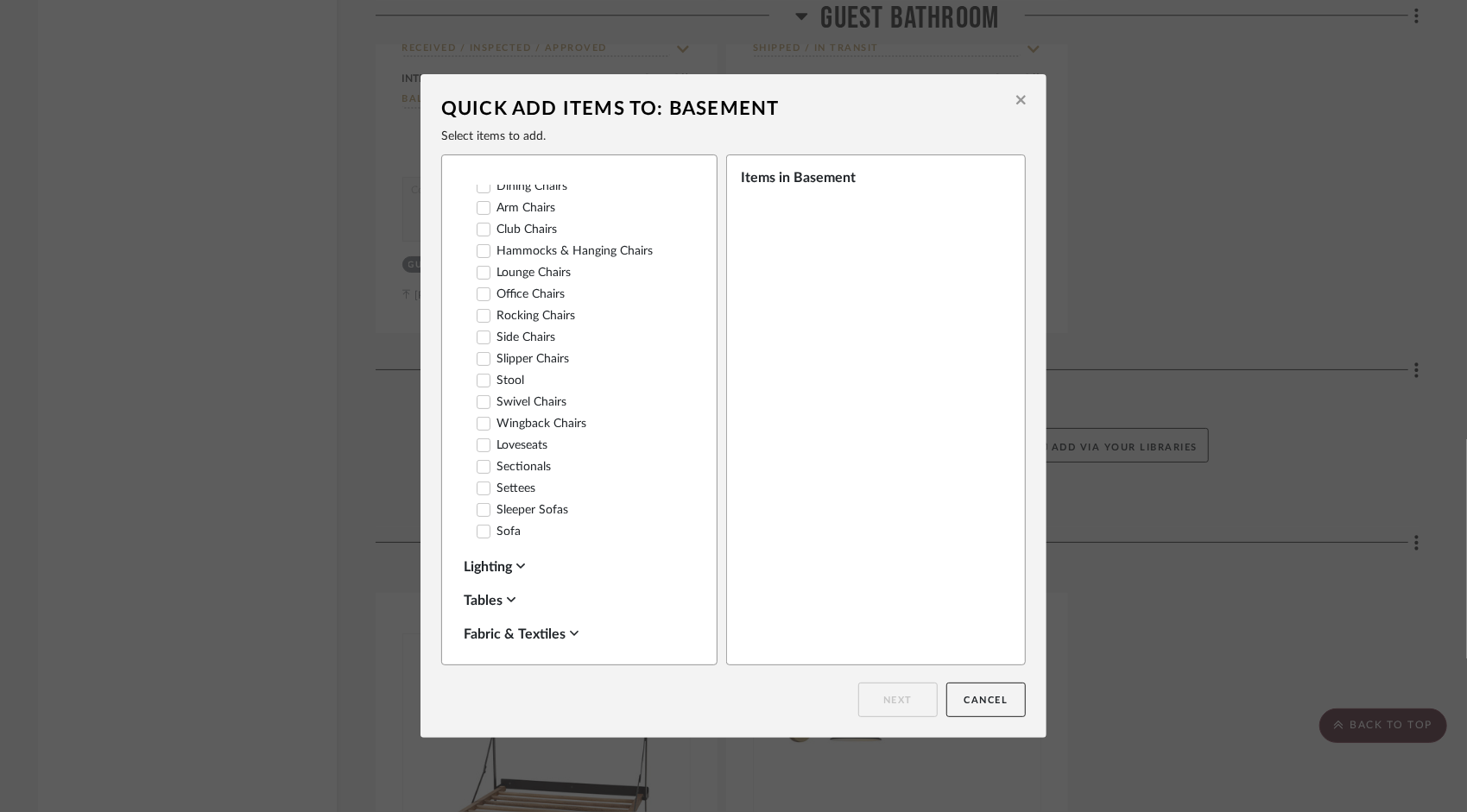
click at [477, 473] on icon at bounding box center [483, 467] width 12 height 12
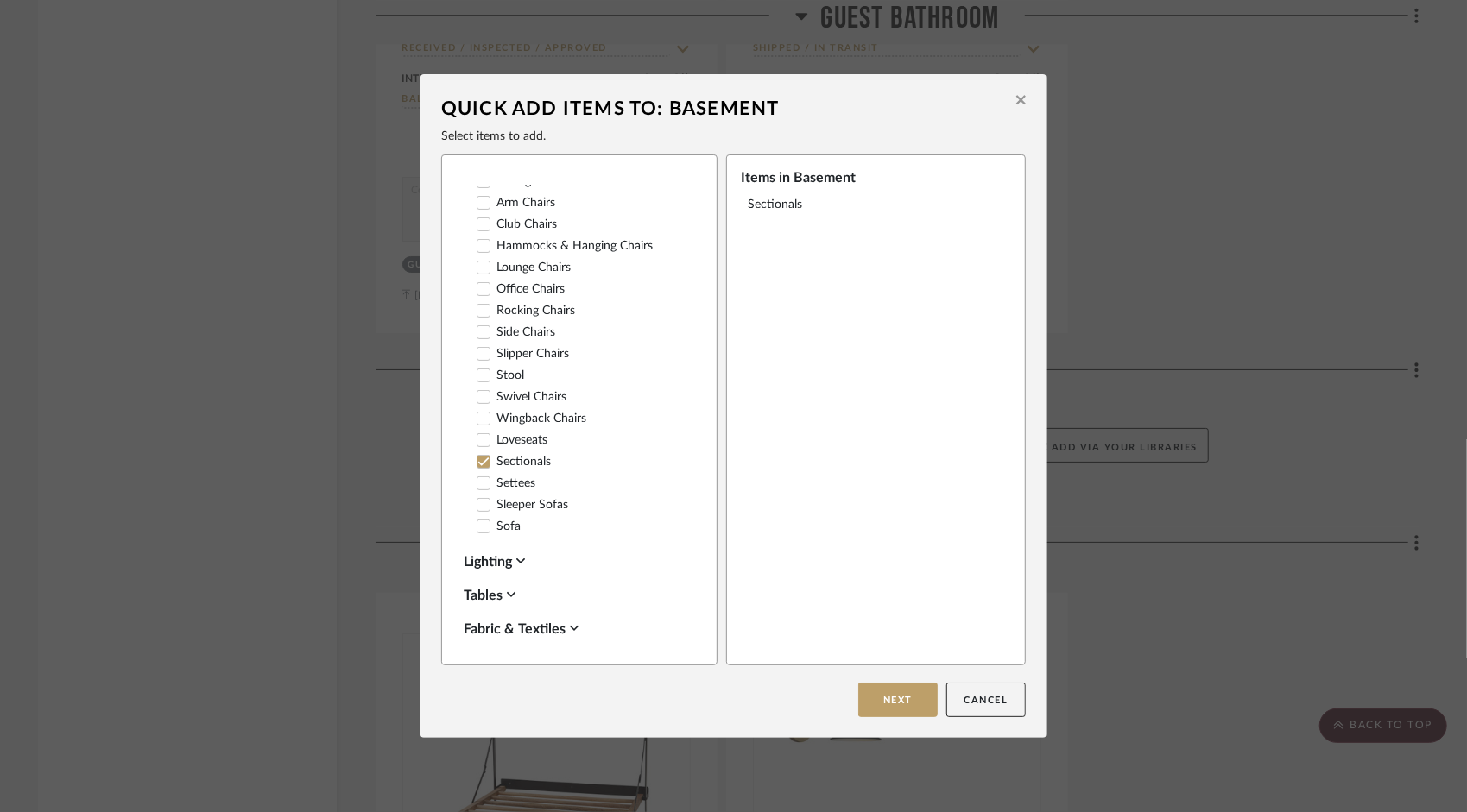
scroll to position [345, 0]
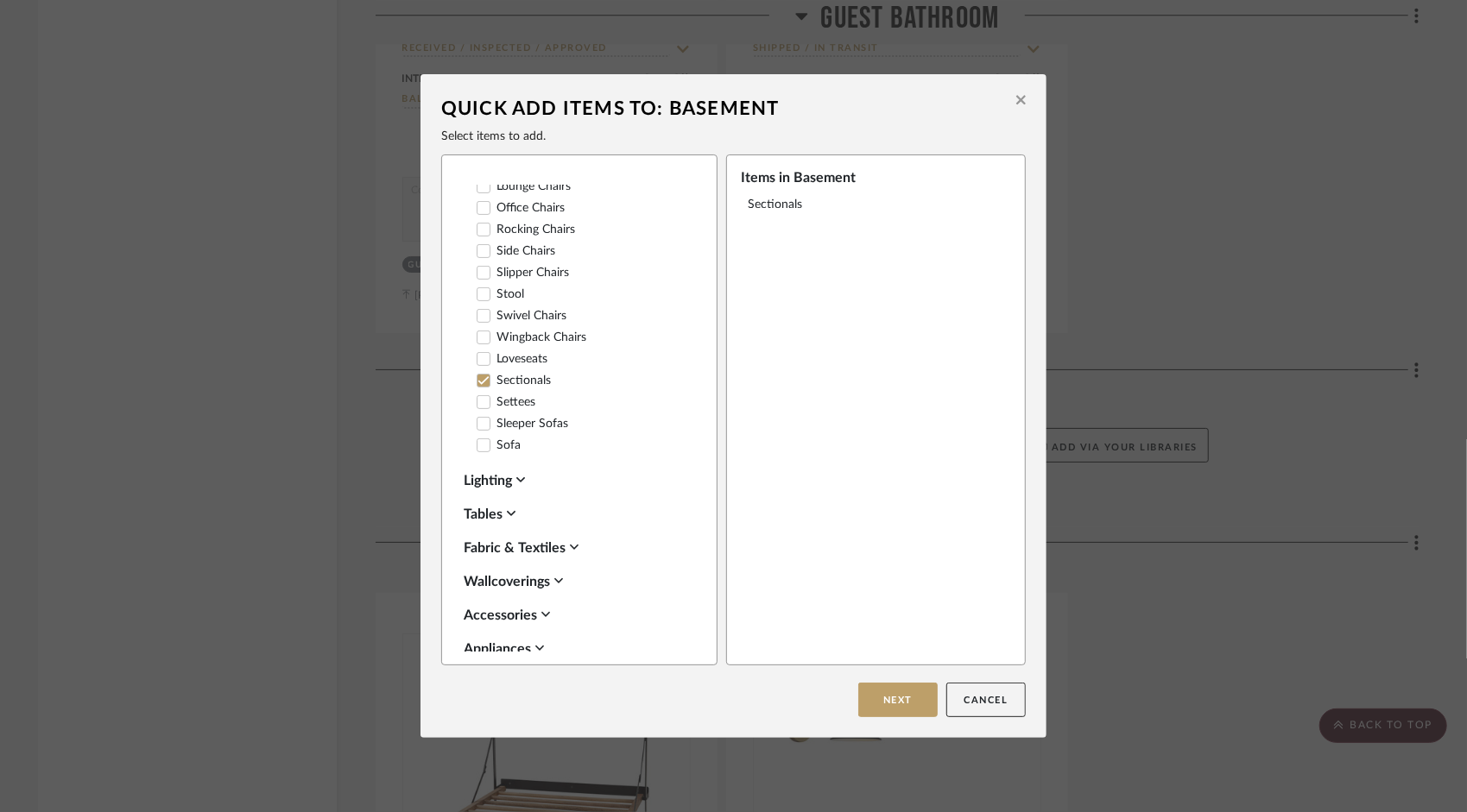
click at [520, 482] on icon at bounding box center [520, 479] width 9 height 5
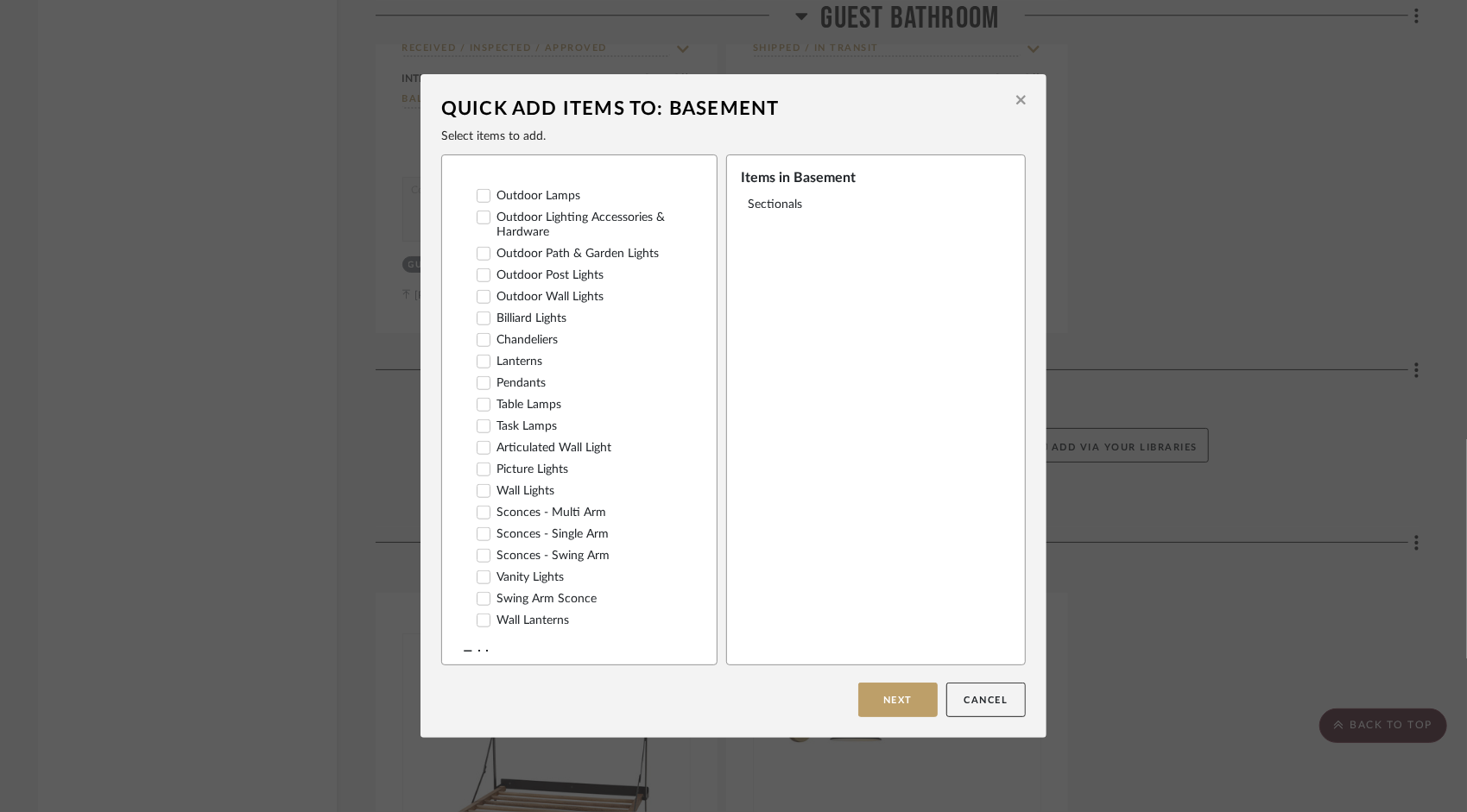
scroll to position [1036, 0]
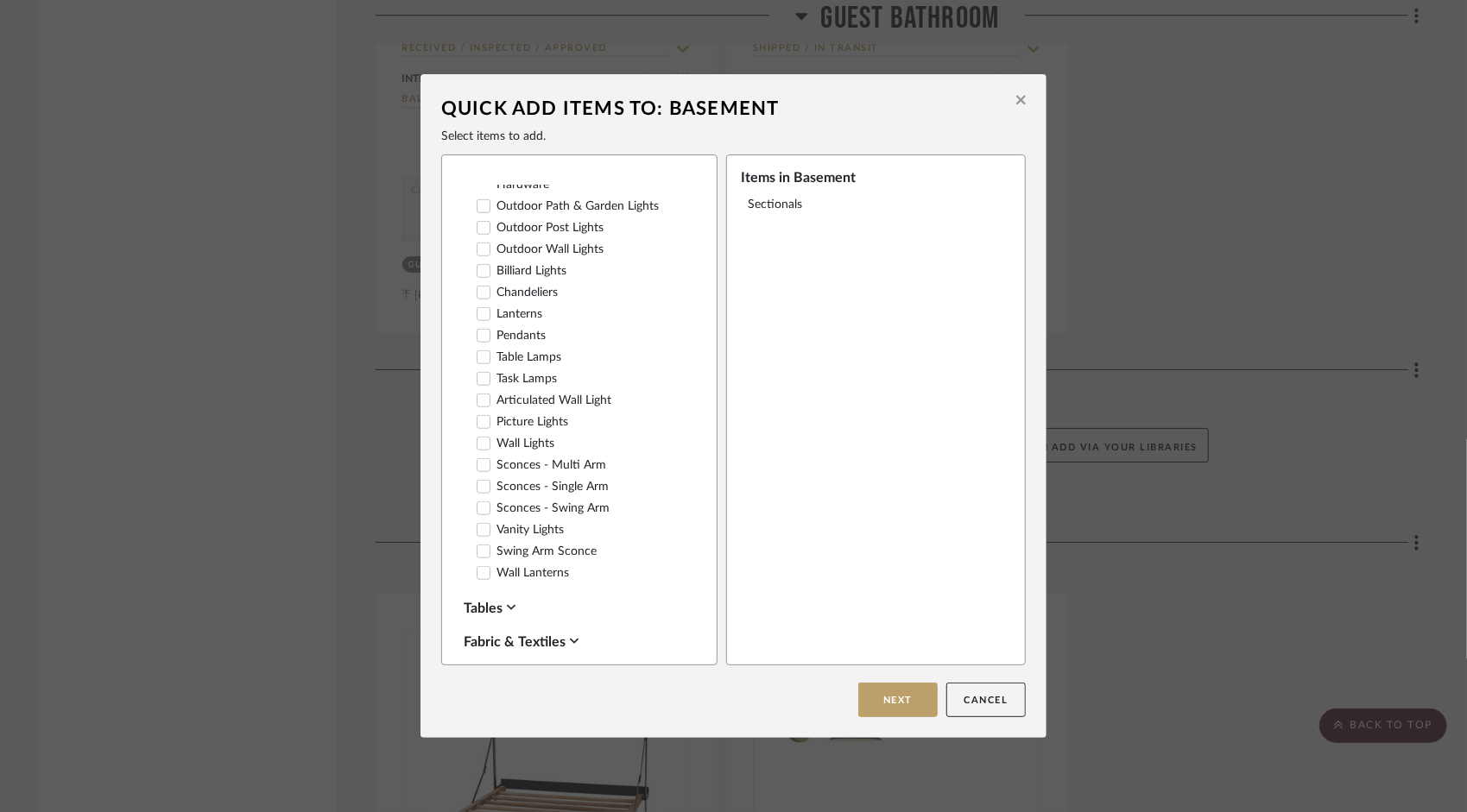
click at [475, 444] on div "Architectural Flush Mount Semi-Flush Ceiling Lights Fans Arc Lamps Floor Lamp F…" at bounding box center [575, 209] width 223 height 751
click at [478, 426] on icon at bounding box center [483, 422] width 11 height 9
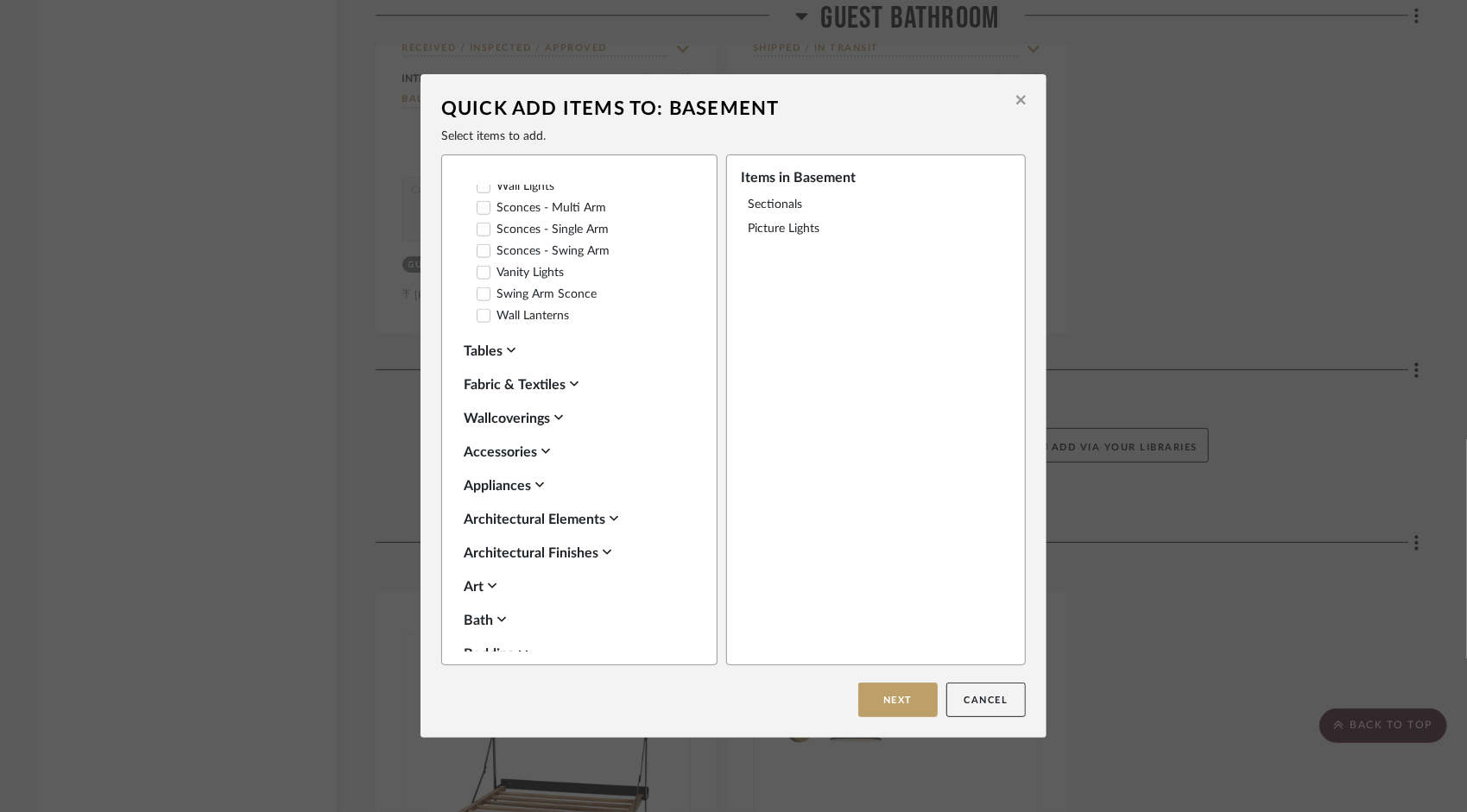
scroll to position [1295, 0]
click at [509, 355] on icon at bounding box center [510, 348] width 9 height 14
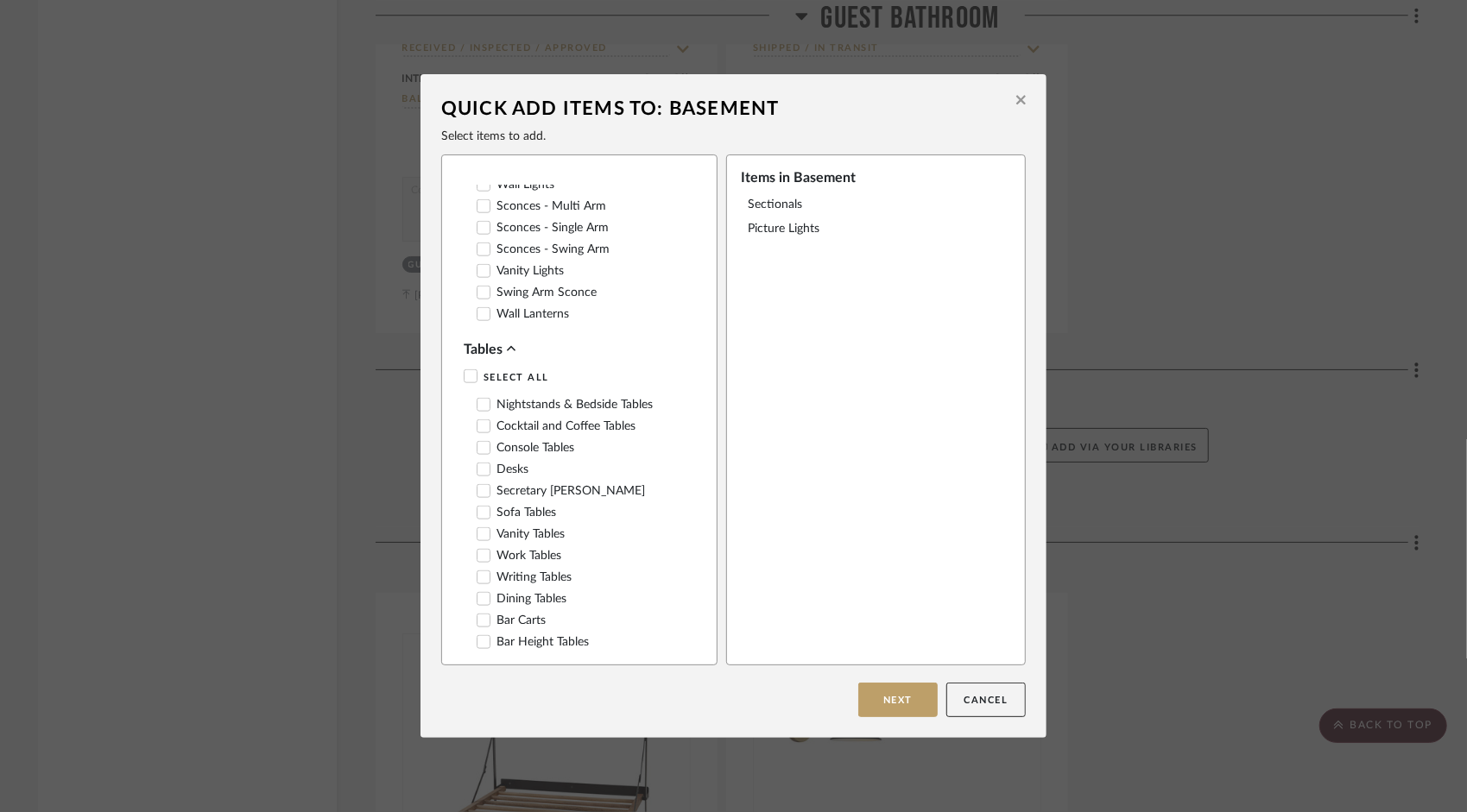
scroll to position [1381, 0]
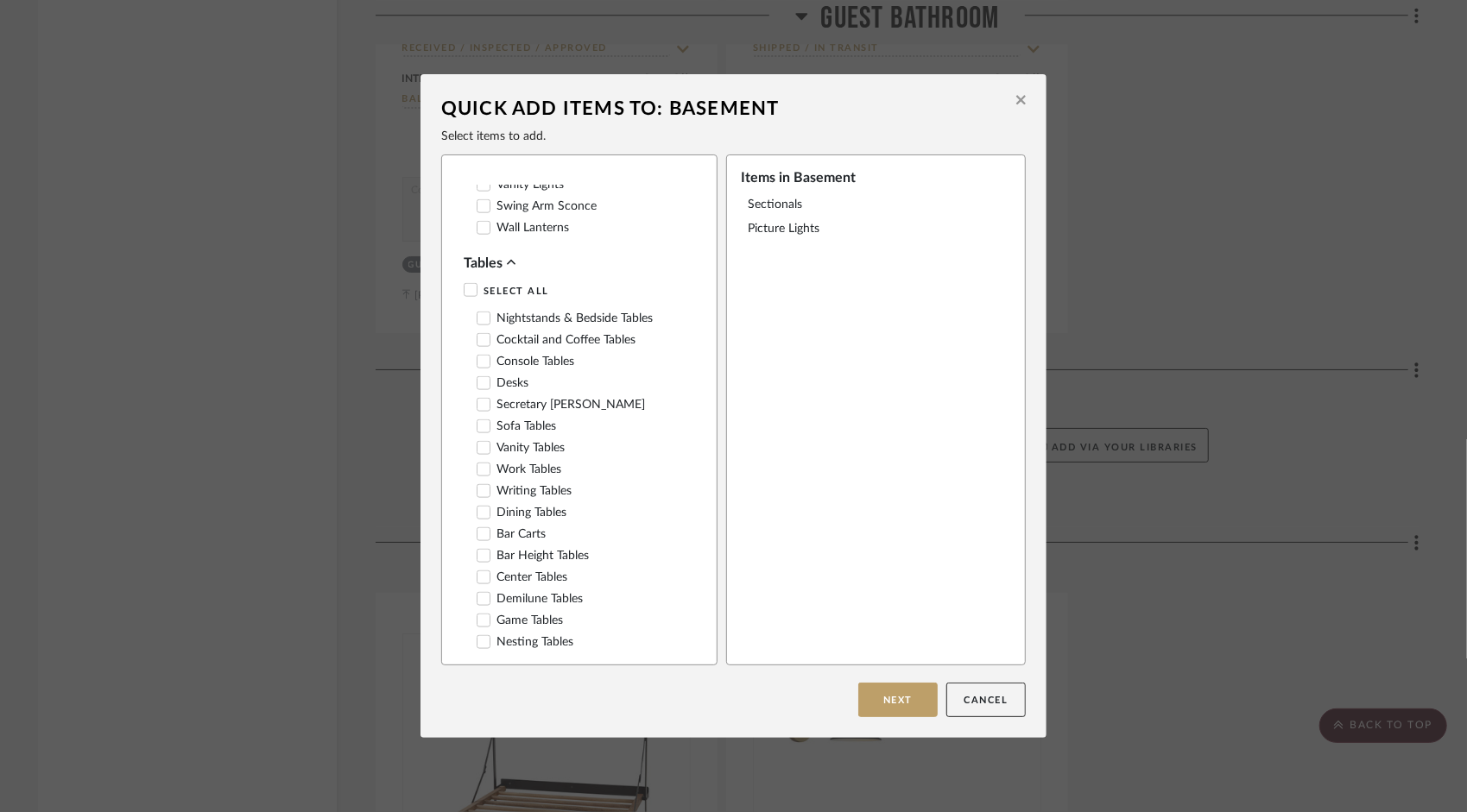
click at [478, 345] on icon at bounding box center [483, 340] width 11 height 9
click at [478, 430] on icon at bounding box center [483, 426] width 11 height 9
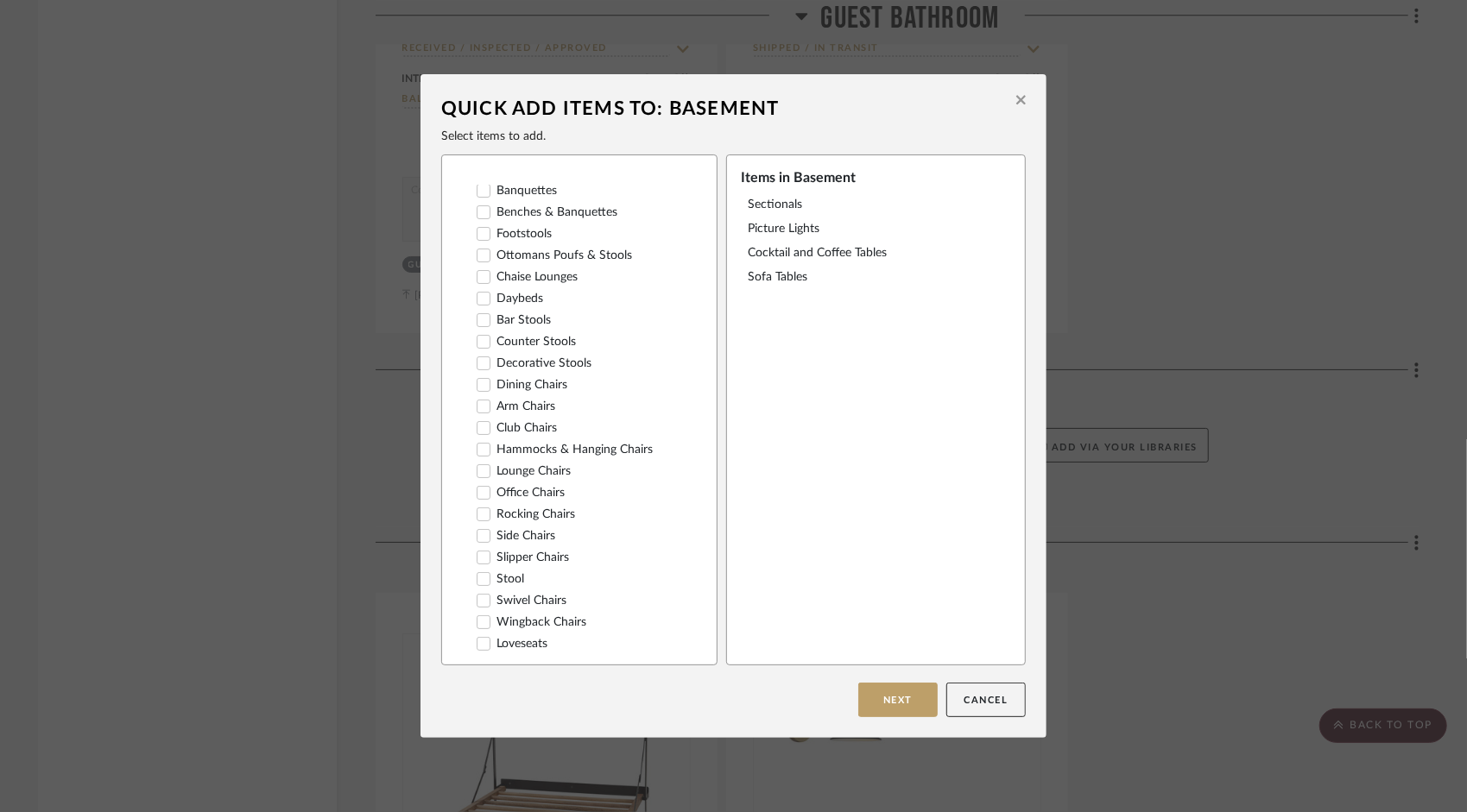
scroll to position [86, 0]
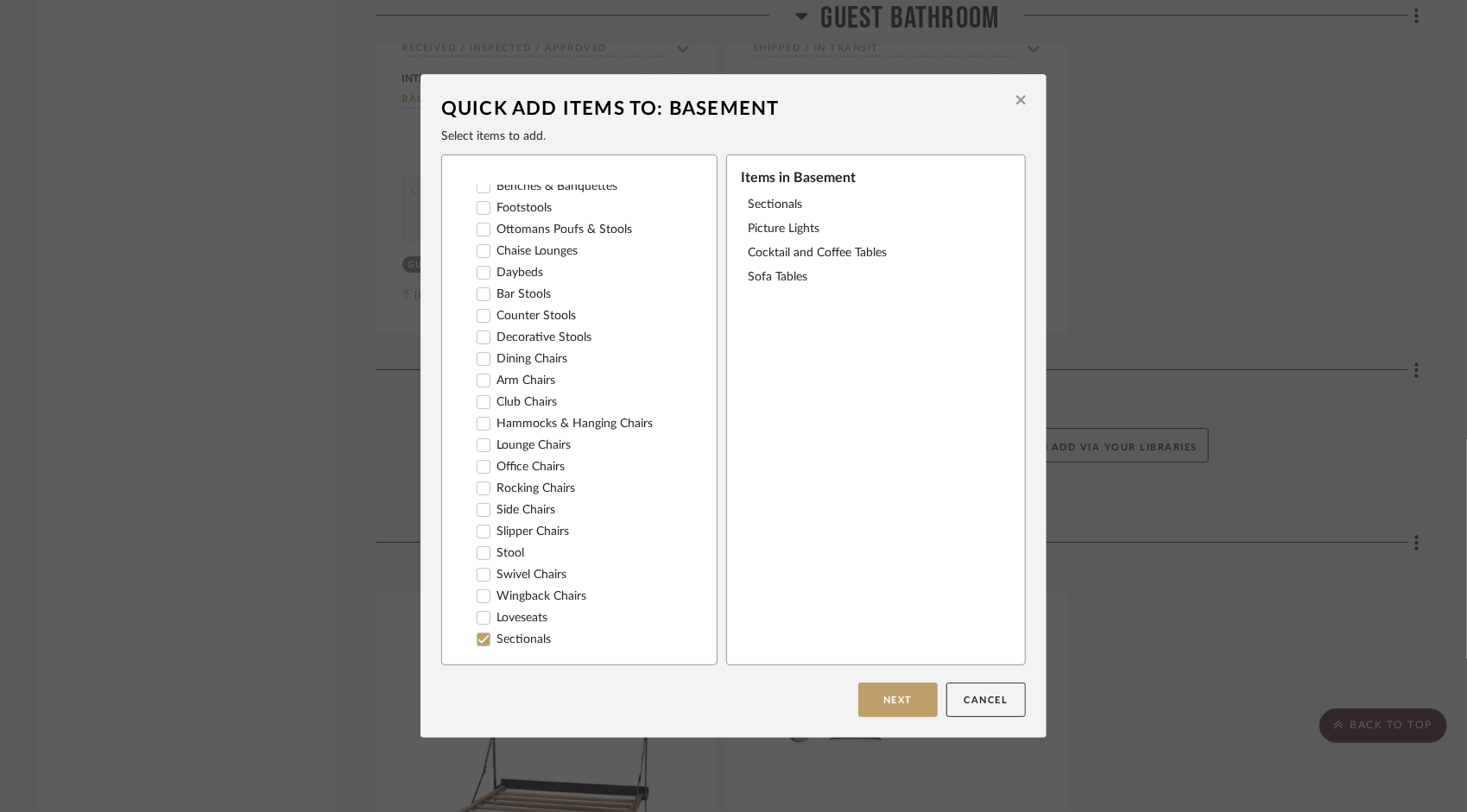
click at [477, 316] on icon at bounding box center [483, 316] width 12 height 12
drag, startPoint x: 475, startPoint y: 453, endPoint x: 582, endPoint y: 475, distance: 109.2
click at [477, 452] on icon at bounding box center [483, 445] width 12 height 12
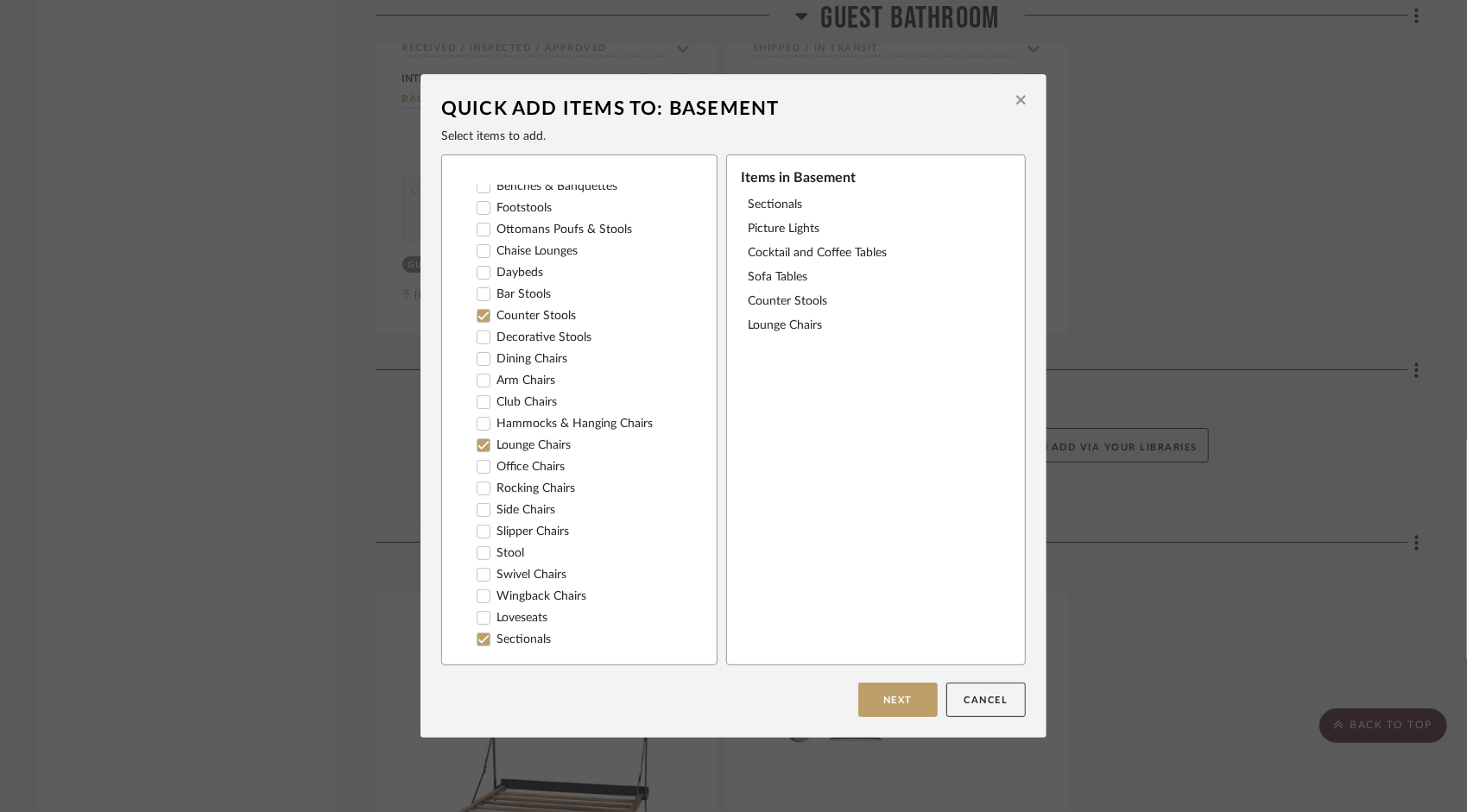
scroll to position [0, 0]
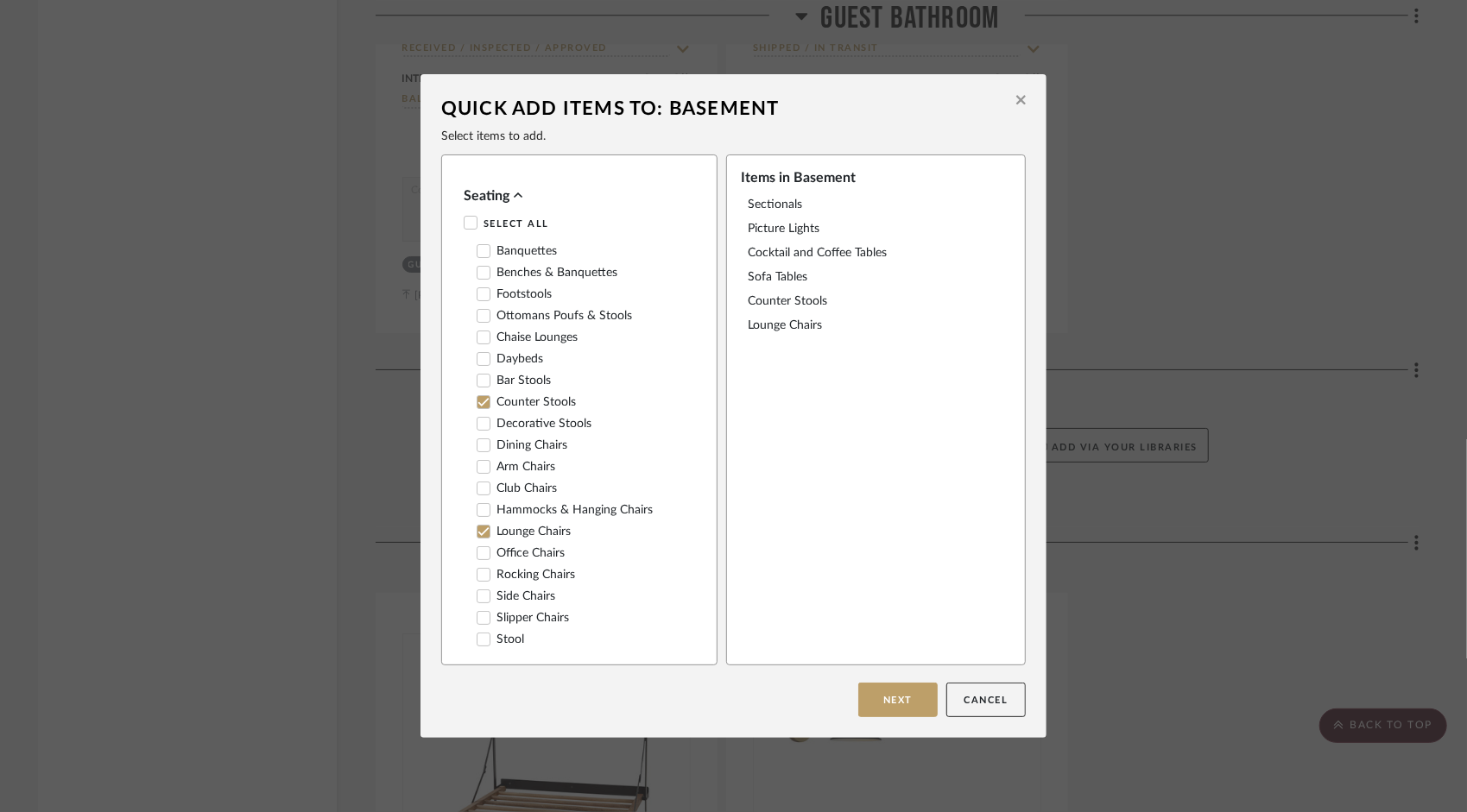
click at [481, 452] on icon at bounding box center [483, 445] width 12 height 12
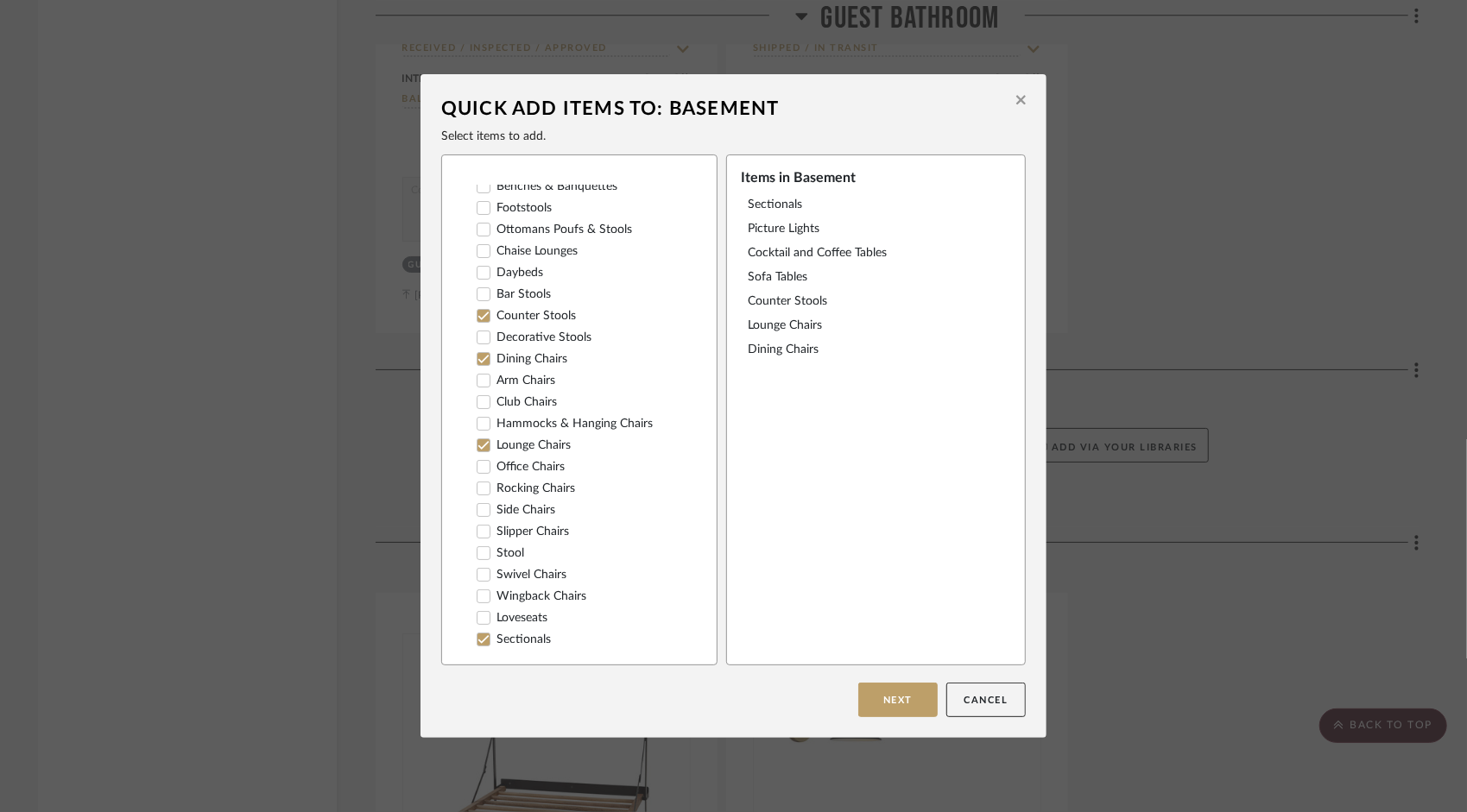
click at [480, 361] on icon at bounding box center [483, 359] width 12 height 12
click at [477, 516] on icon at bounding box center [483, 510] width 12 height 12
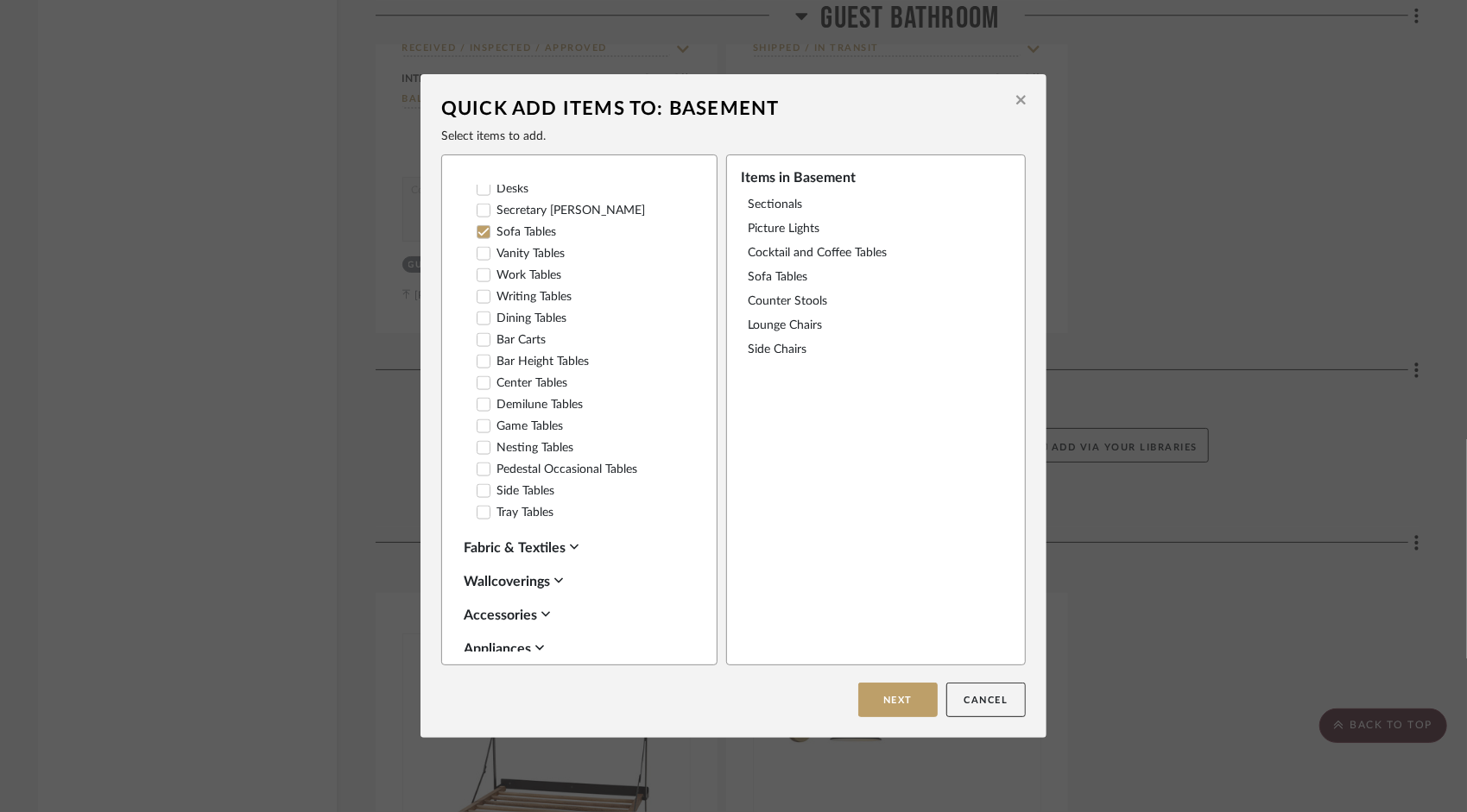
scroll to position [1726, 0]
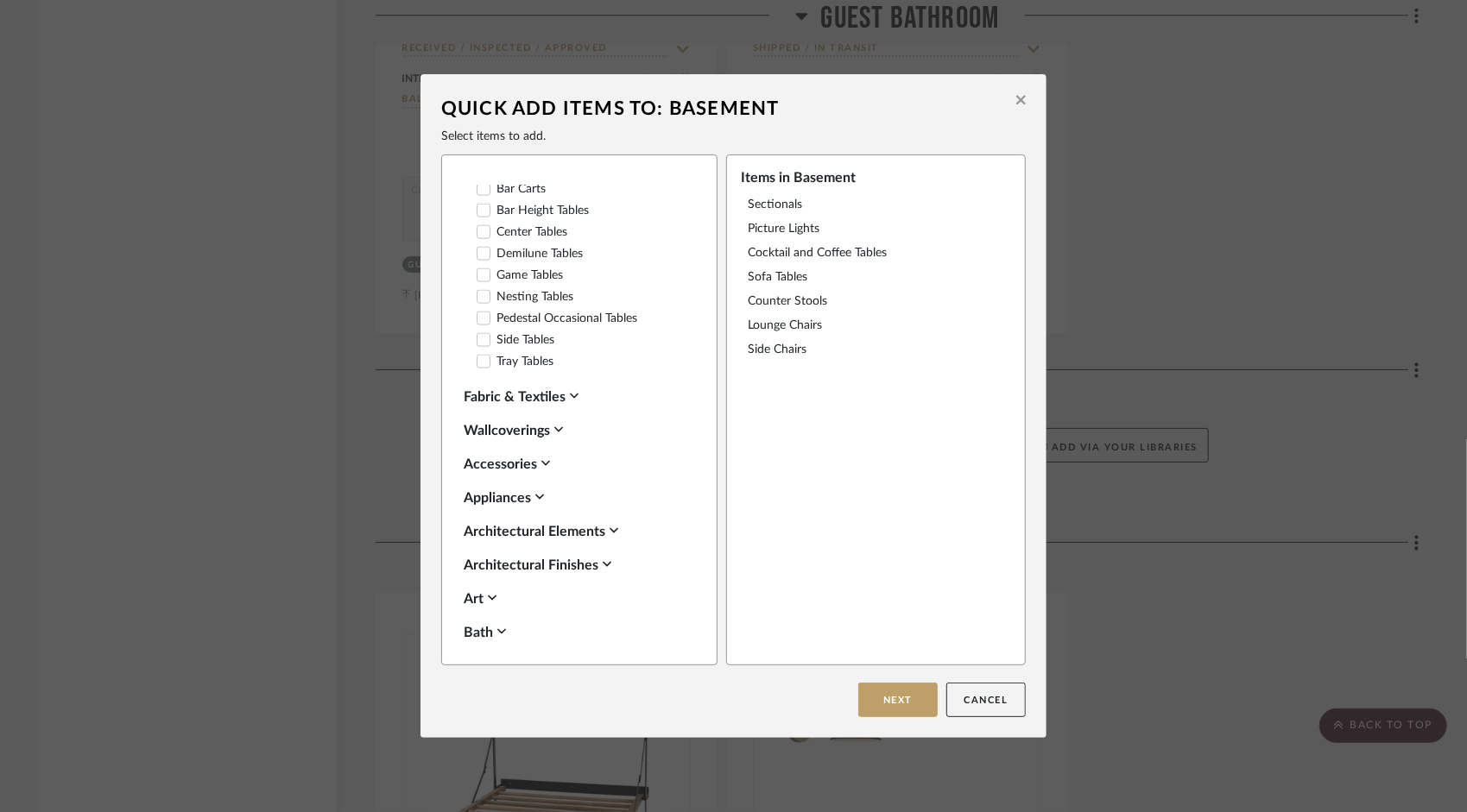
click at [546, 475] on div "Accessories" at bounding box center [575, 464] width 223 height 20
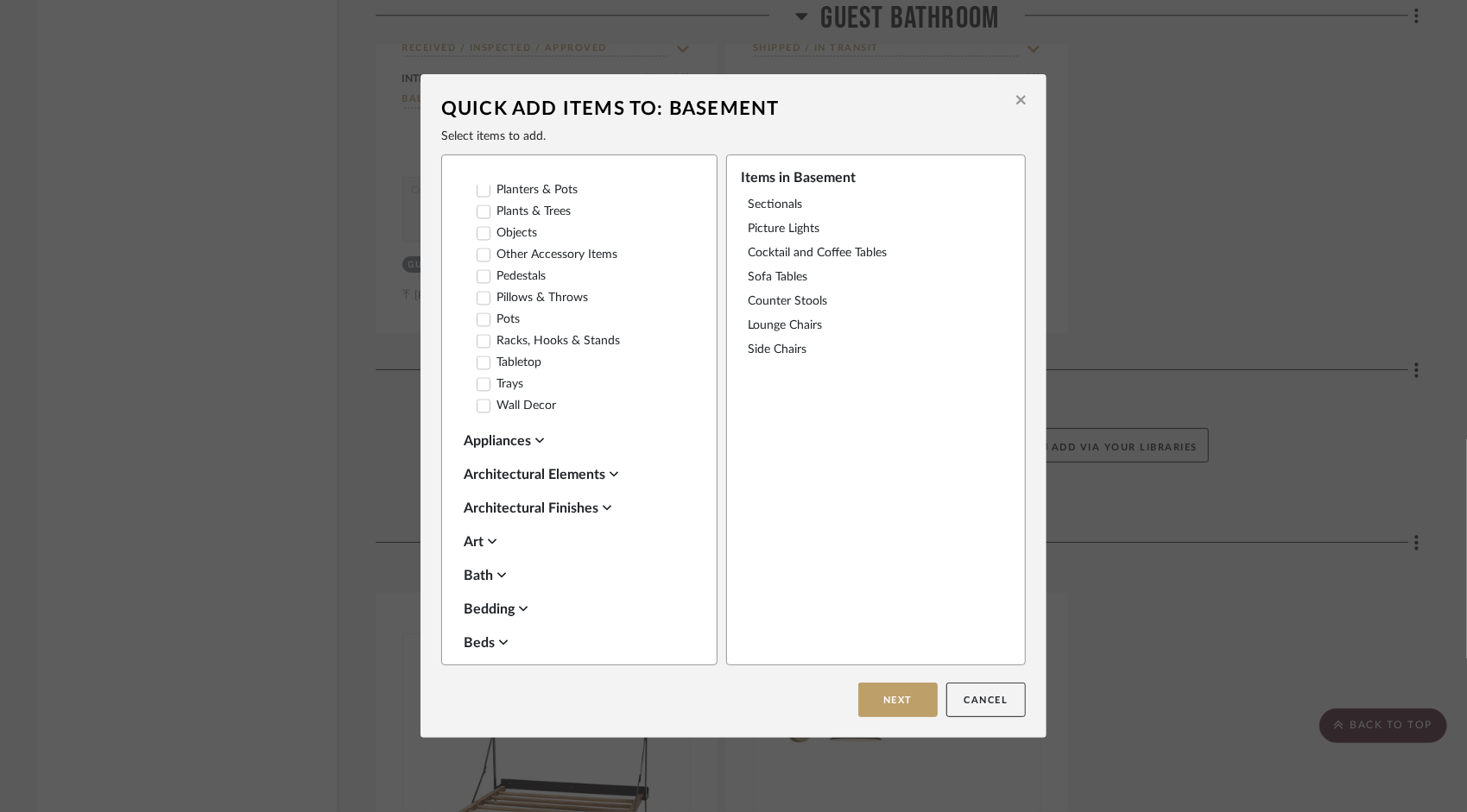
scroll to position [2331, 0]
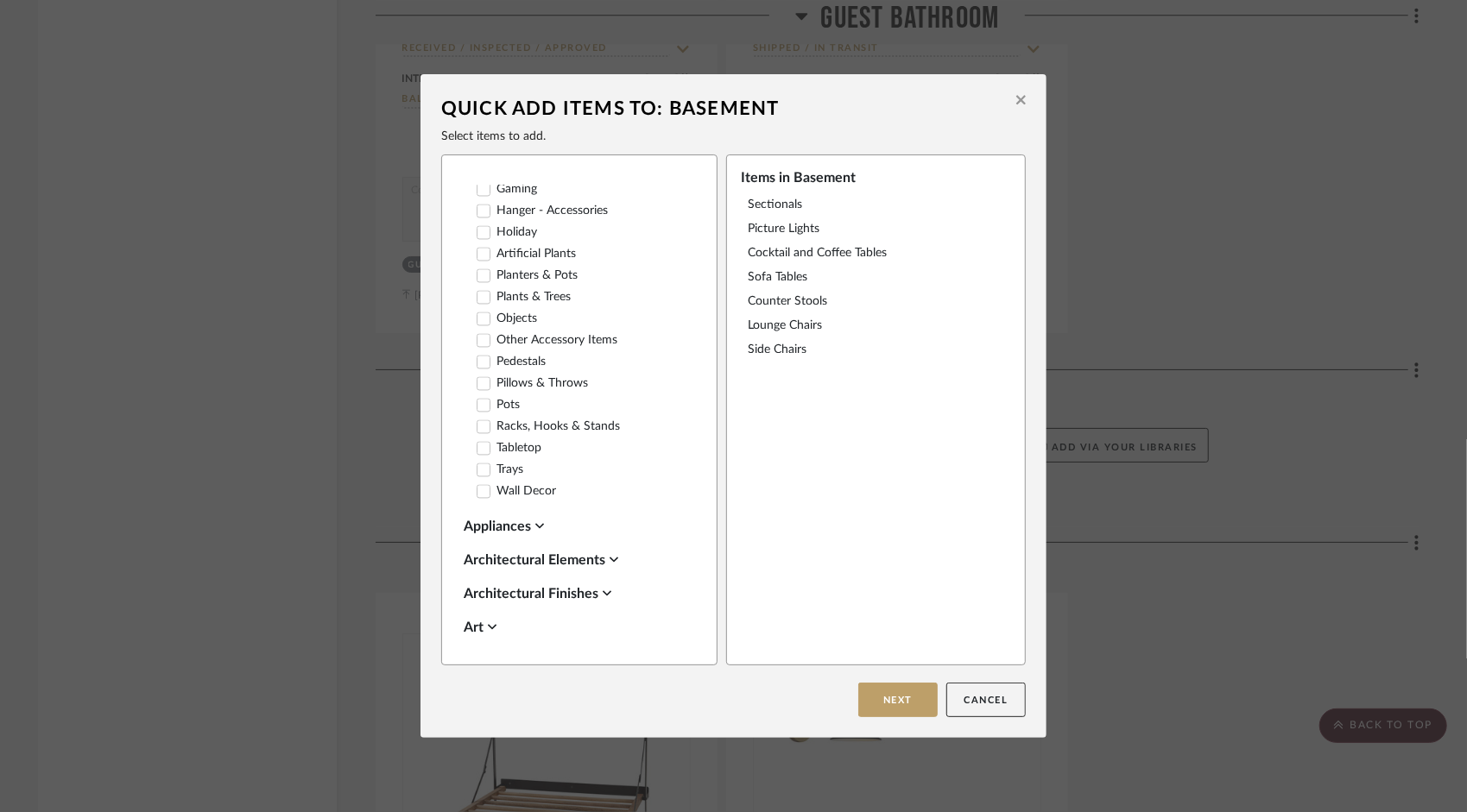
click at [478, 497] on icon at bounding box center [483, 492] width 11 height 9
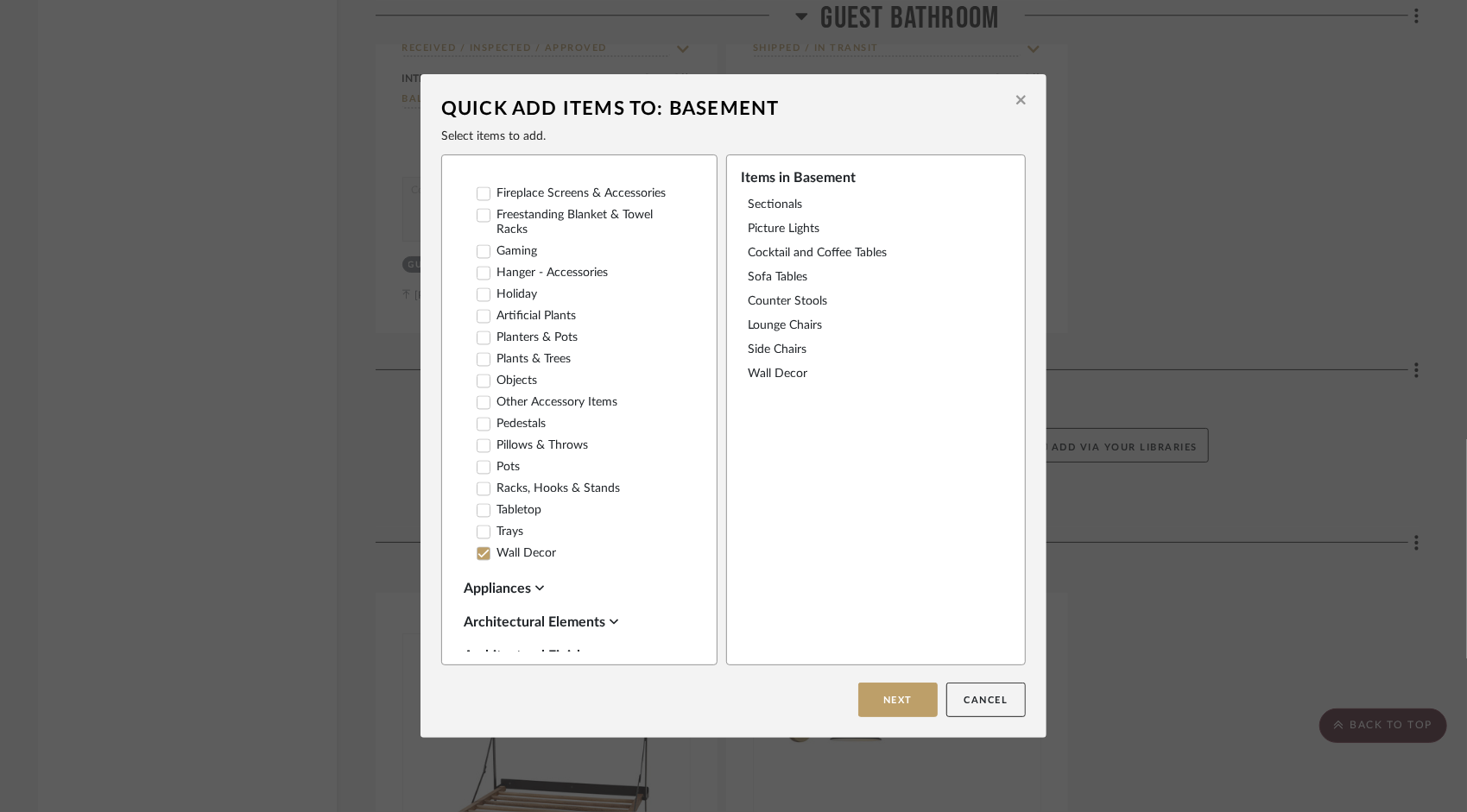
scroll to position [2245, 0]
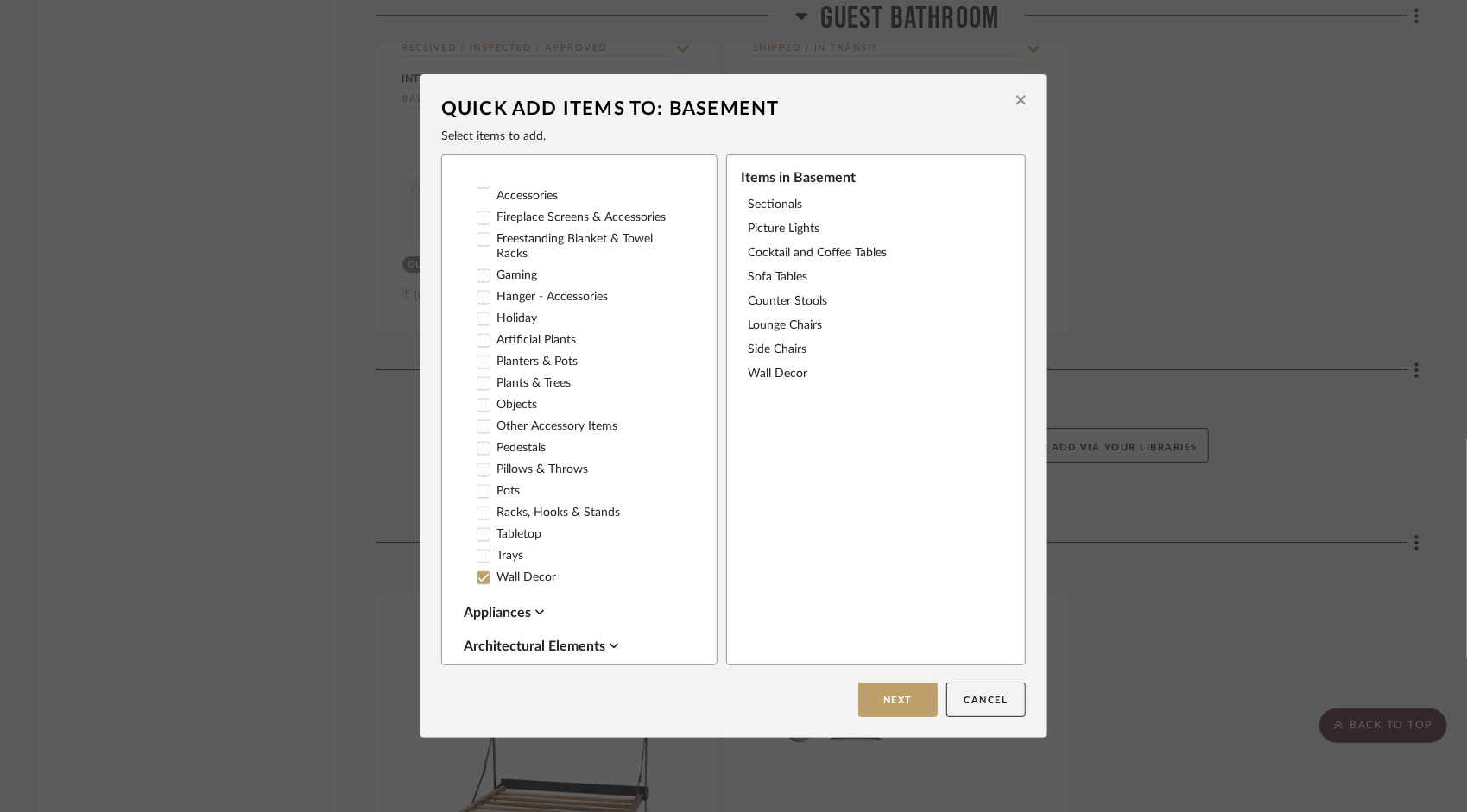
click at [477, 412] on icon at bounding box center [483, 406] width 12 height 12
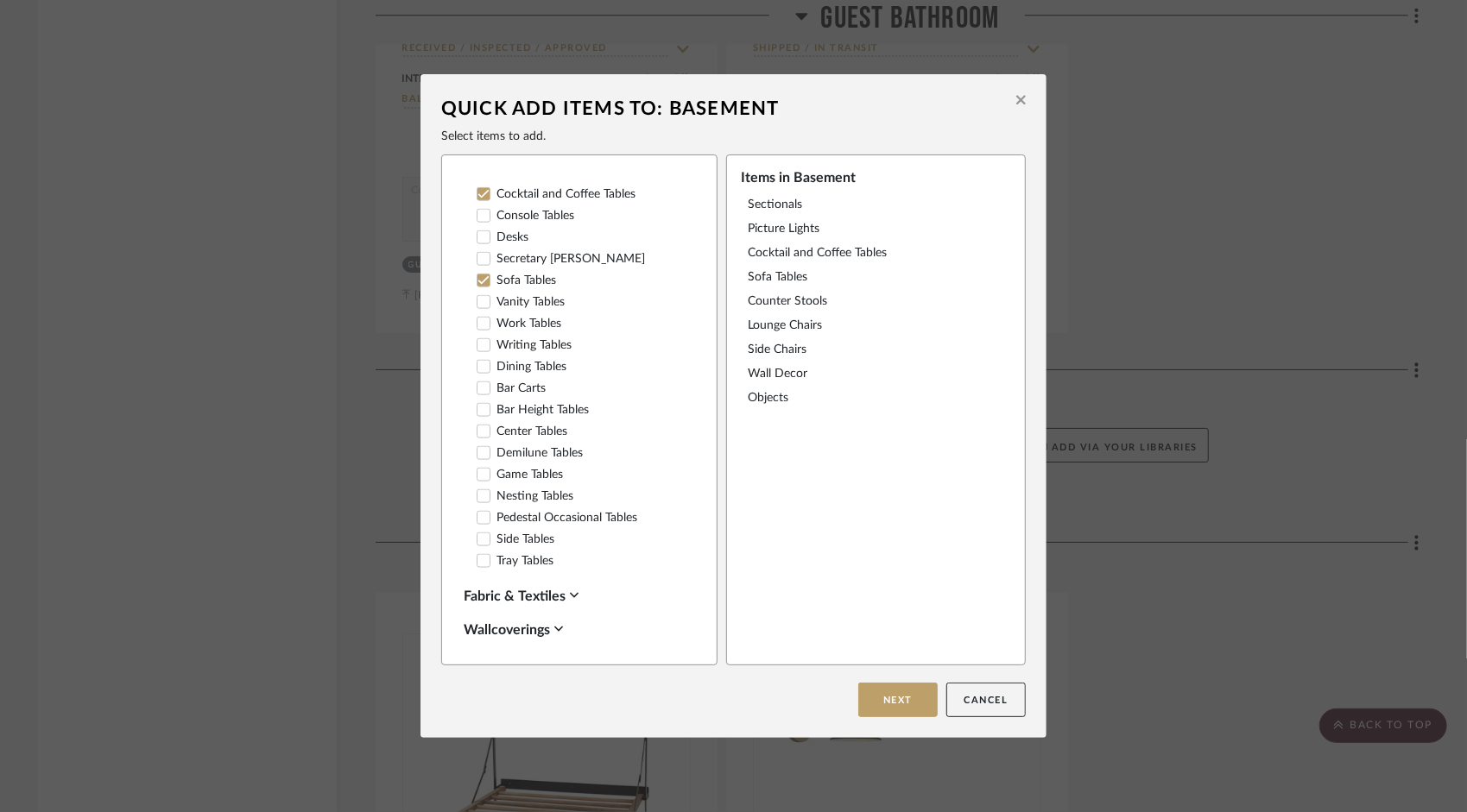
scroll to position [1554, 0]
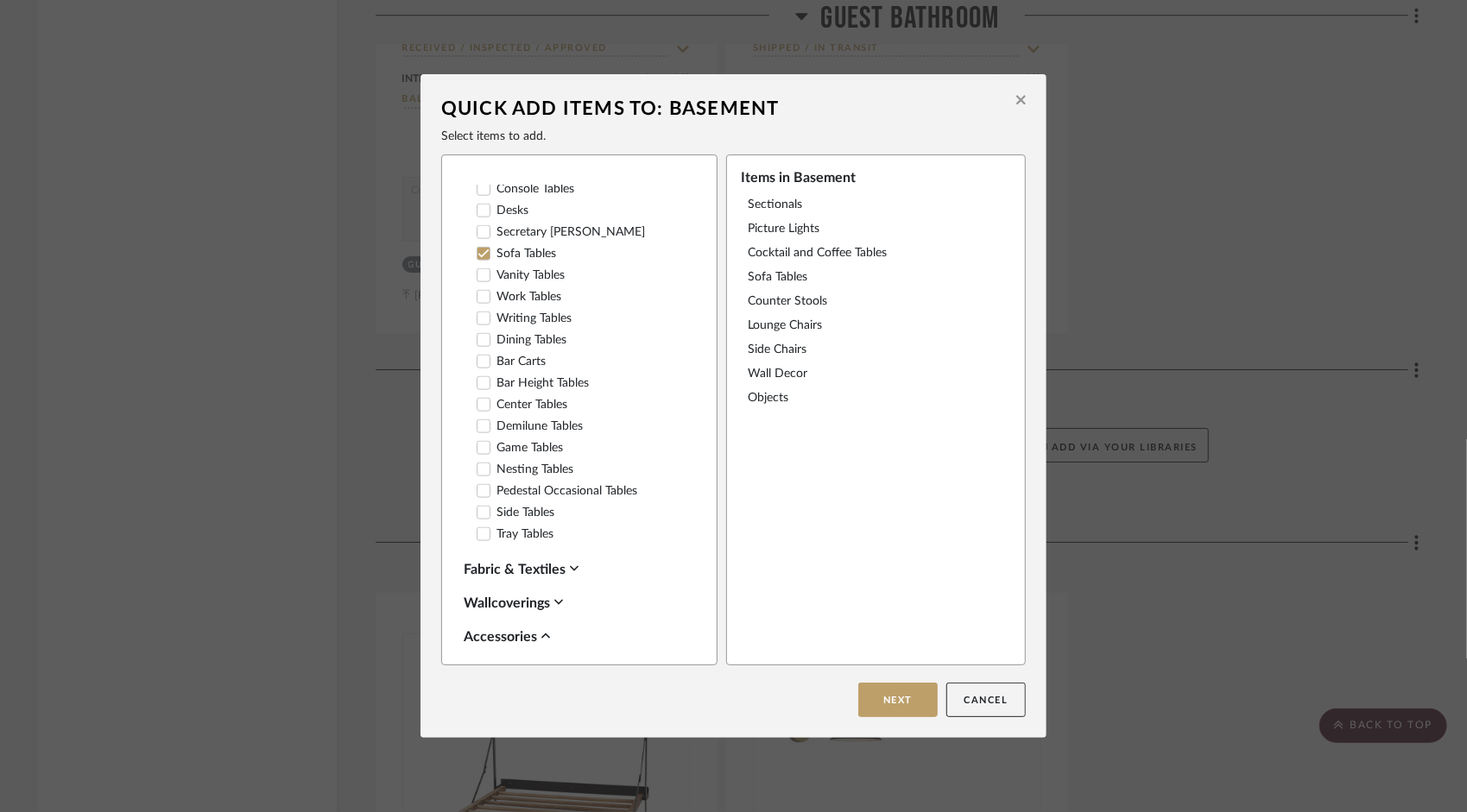
click at [482, 453] on icon at bounding box center [483, 448] width 11 height 9
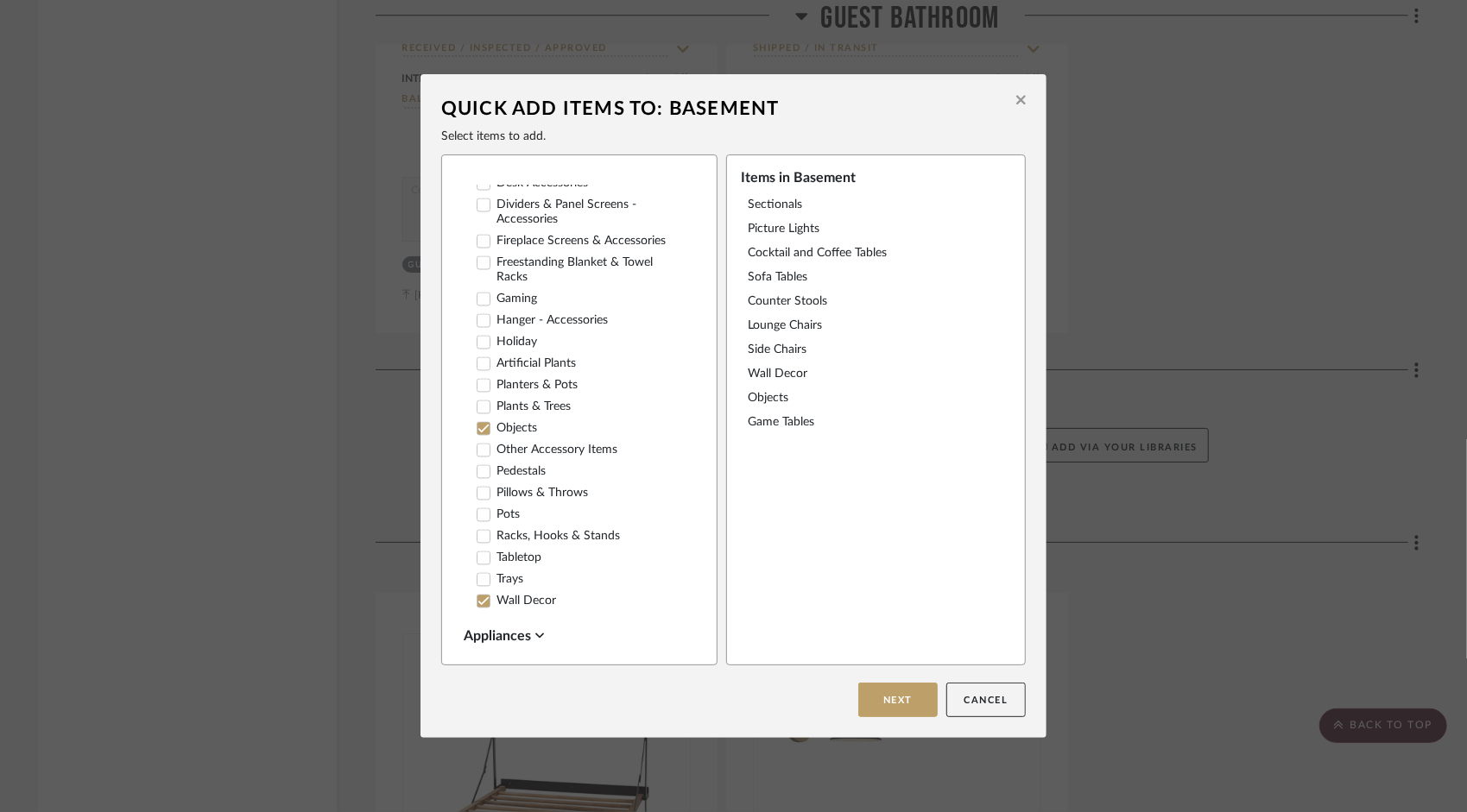
scroll to position [2245, 0]
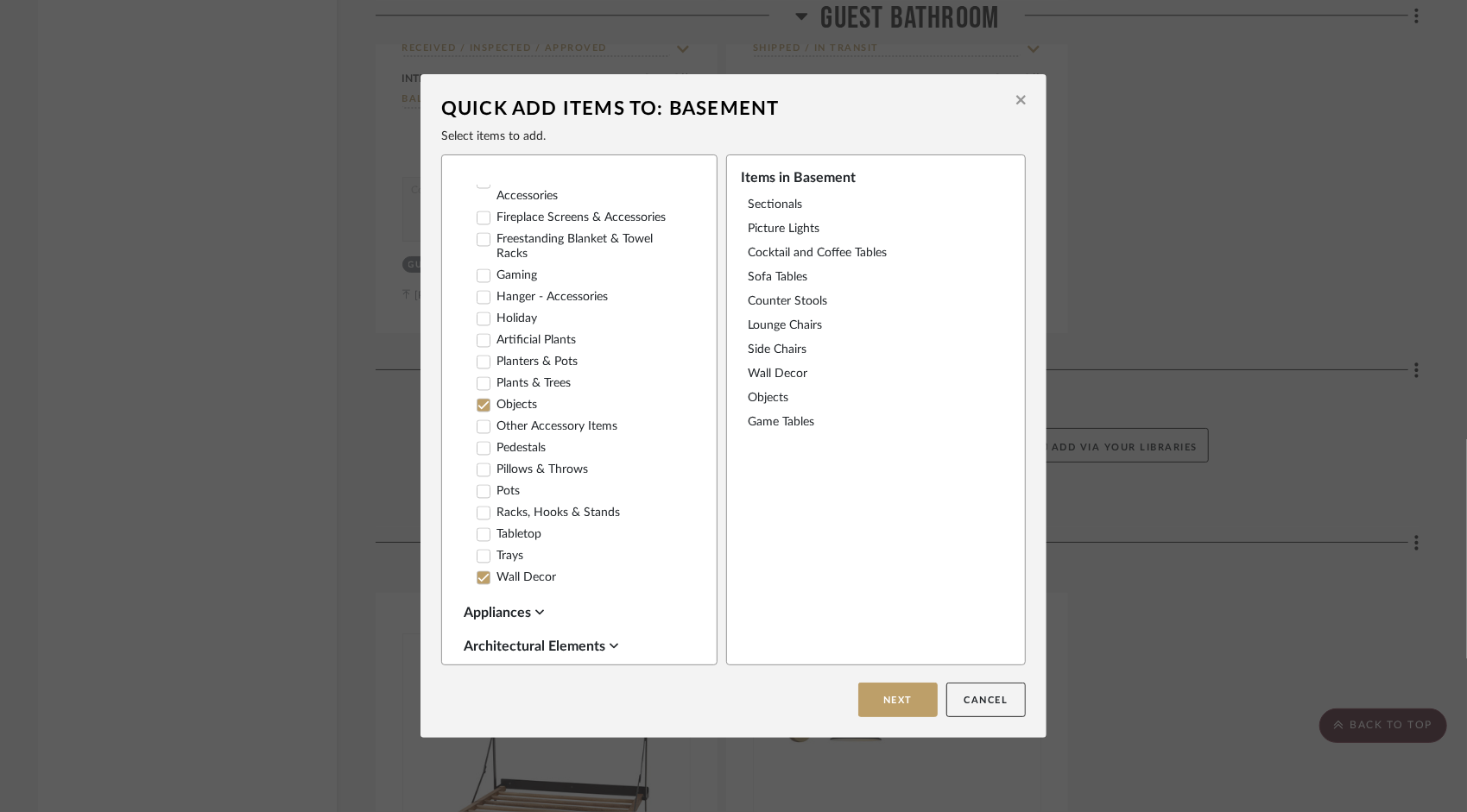
click at [482, 282] on icon at bounding box center [483, 276] width 12 height 12
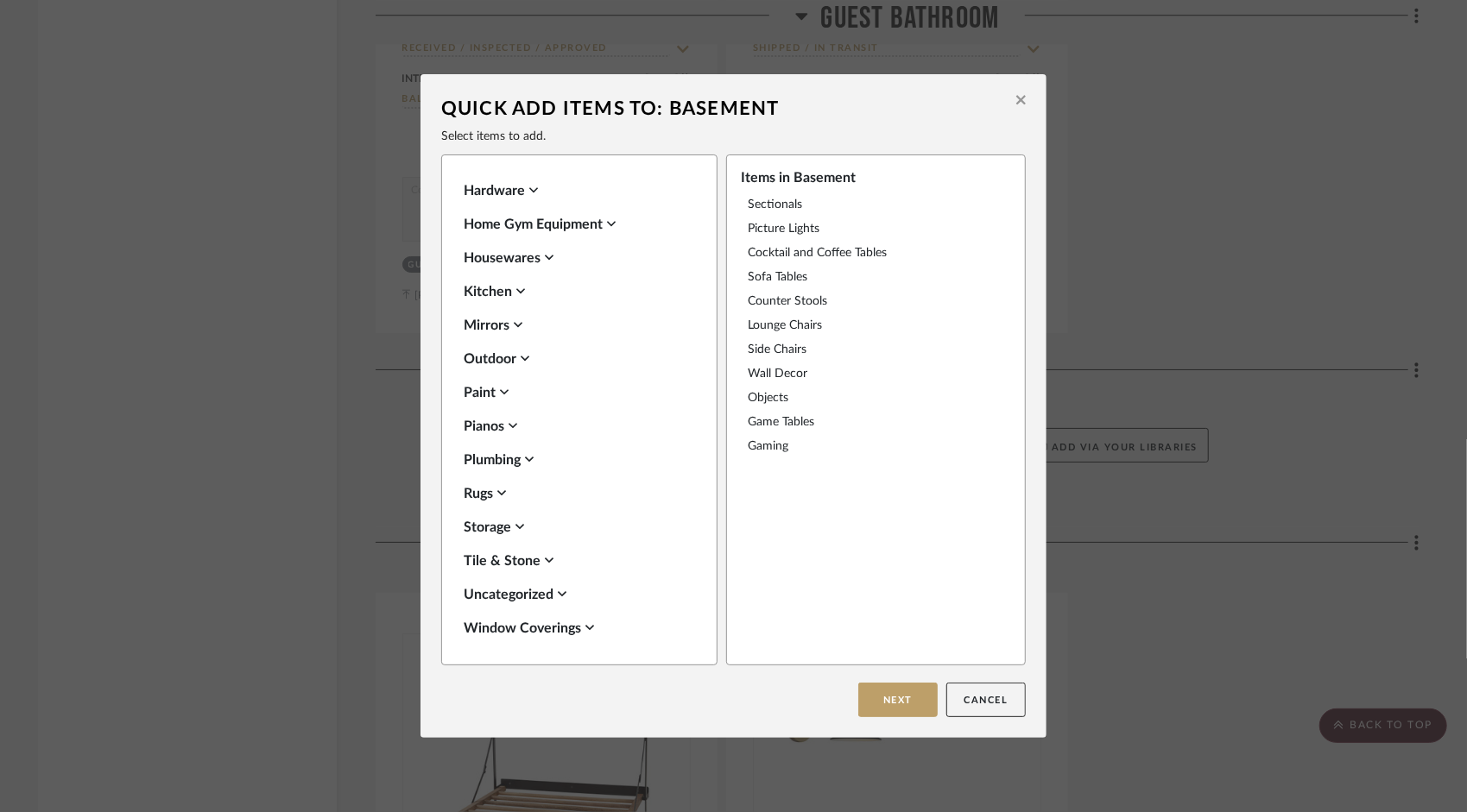
scroll to position [3131, 0]
click at [498, 490] on icon at bounding box center [502, 493] width 9 height 14
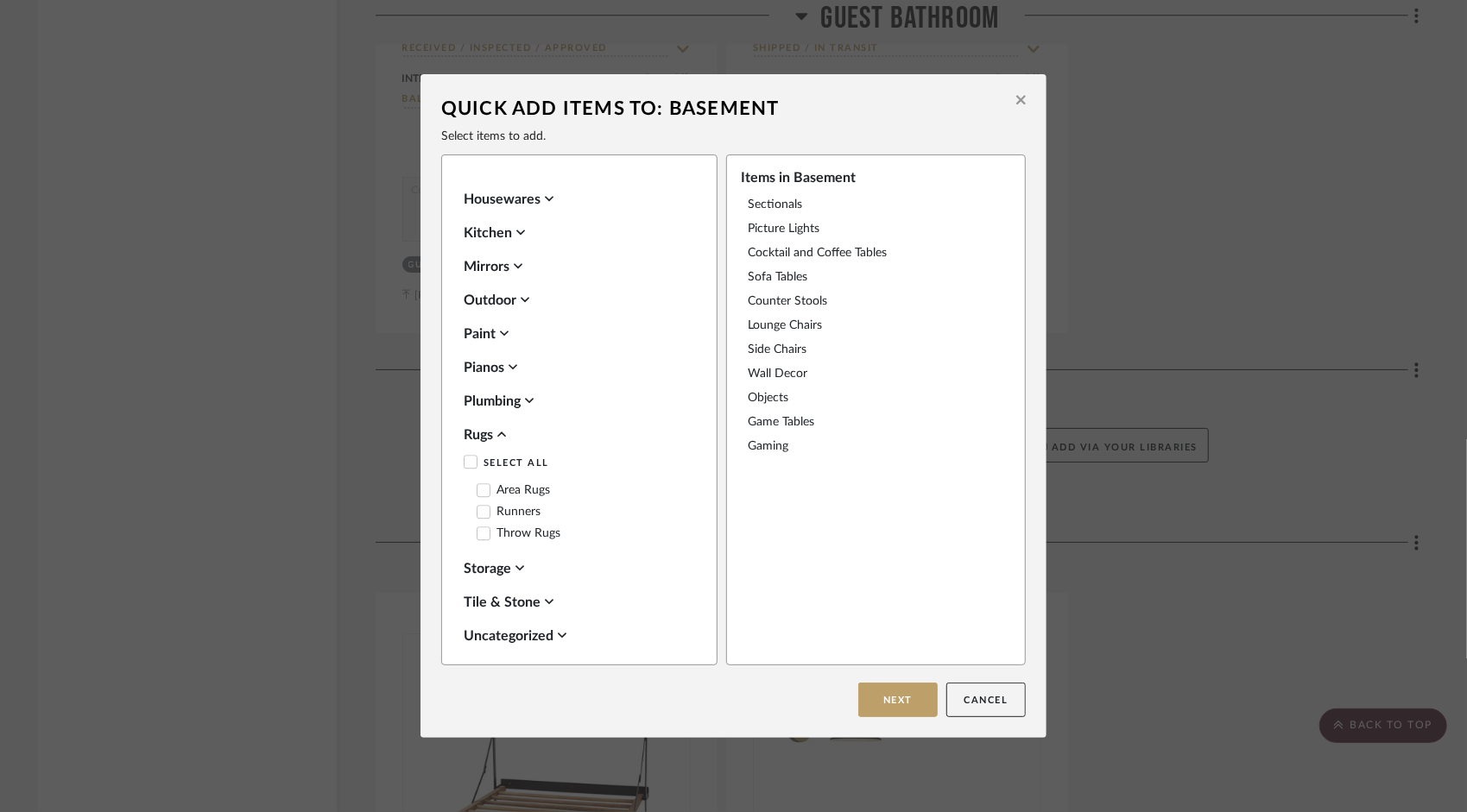
click at [478, 495] on icon at bounding box center [483, 490] width 11 height 9
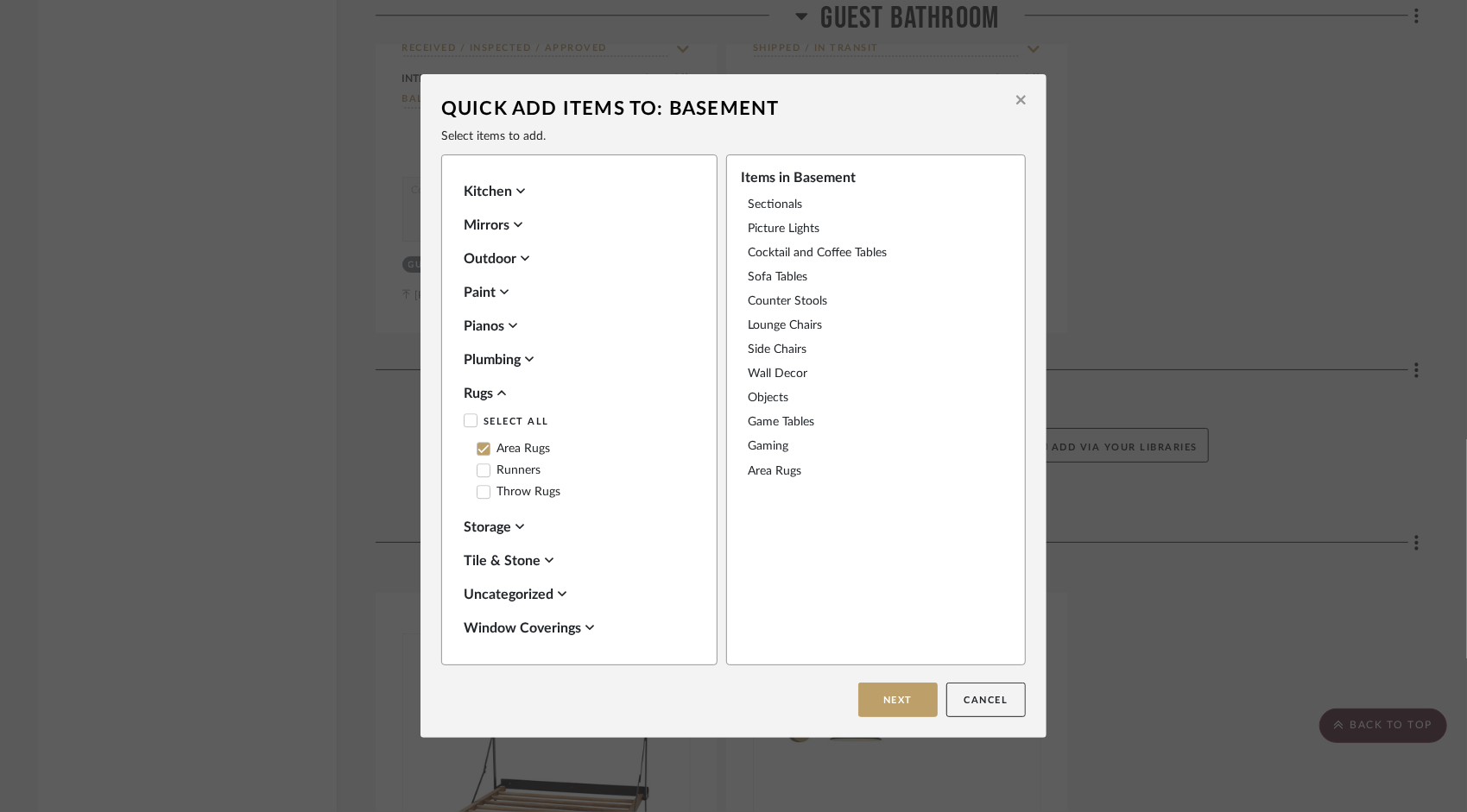
scroll to position [3232, 0]
click at [478, 470] on icon at bounding box center [483, 470] width 11 height 9
click at [559, 590] on icon at bounding box center [561, 594] width 9 height 14
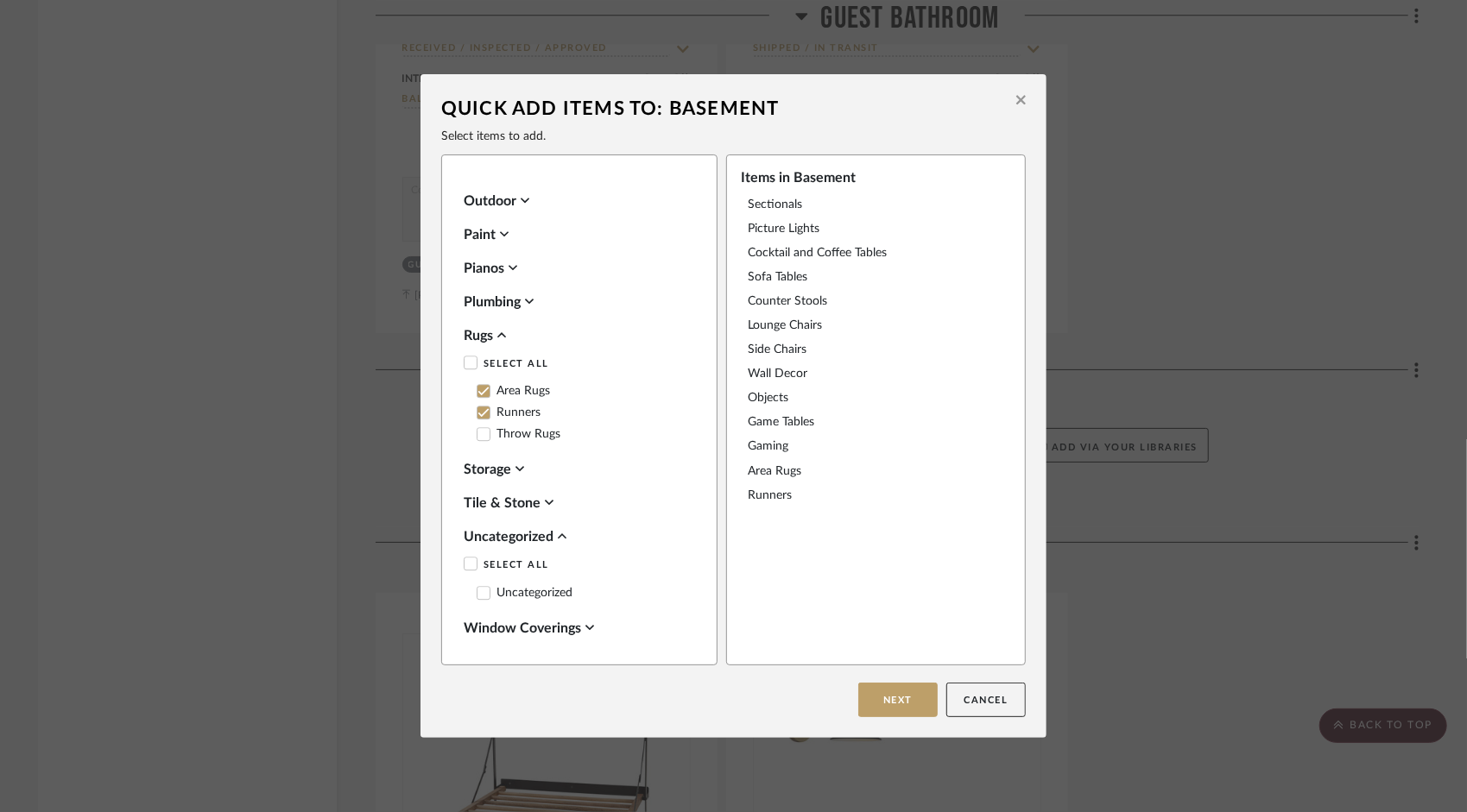
scroll to position [3291, 0]
click at [886, 695] on button "Next" at bounding box center [897, 700] width 79 height 34
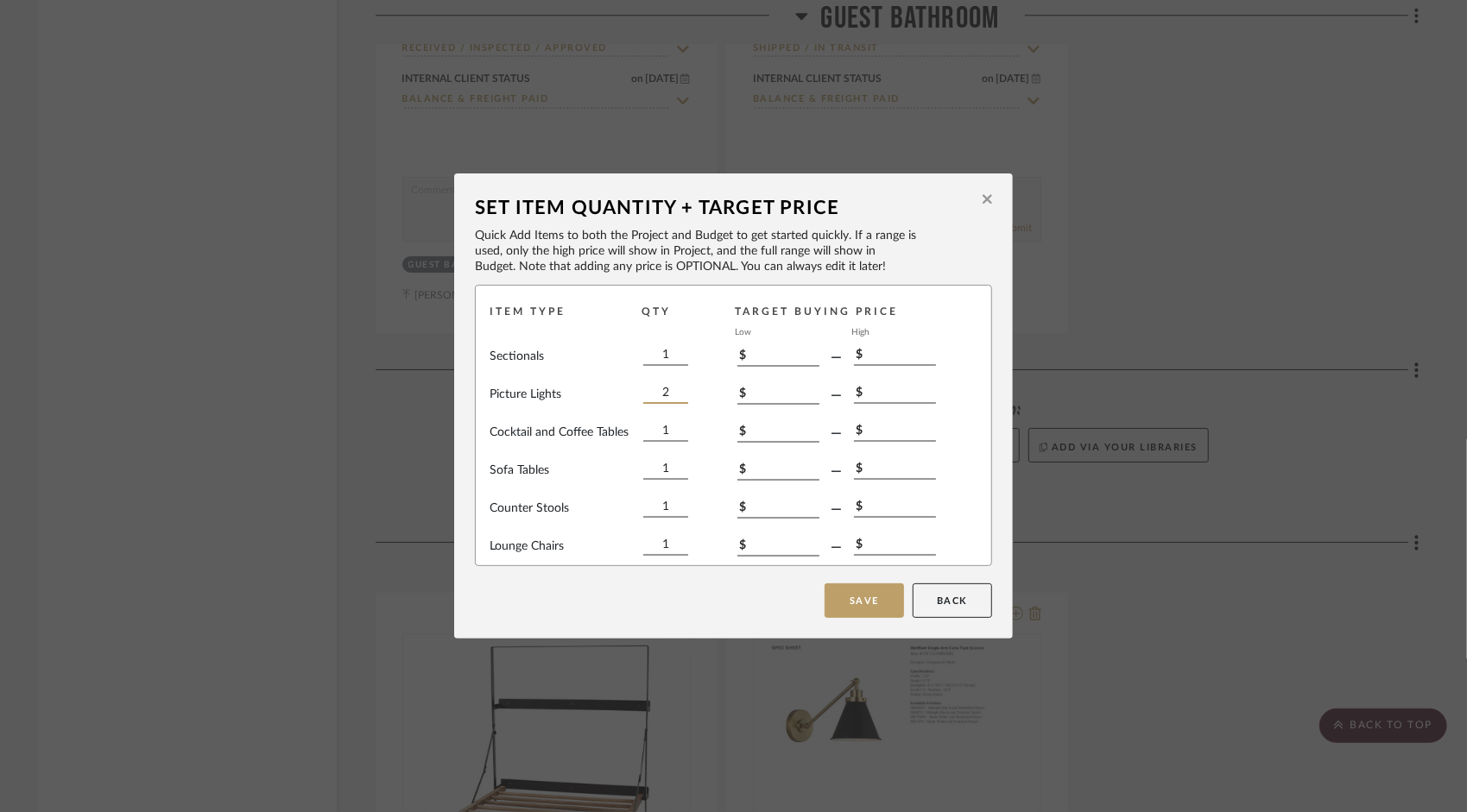
type input "2"
click at [669, 466] on input "1" at bounding box center [666, 469] width 45 height 19
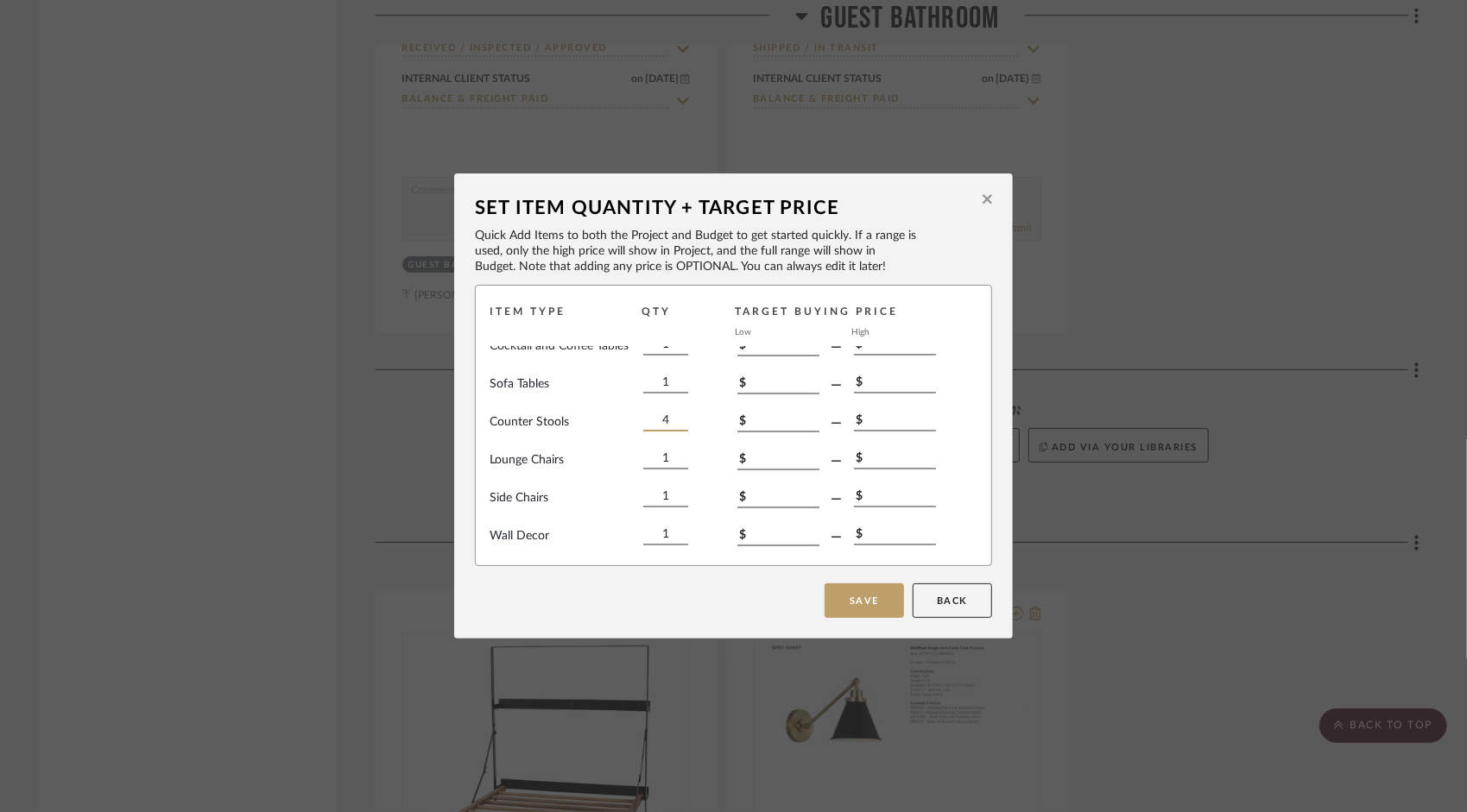
type input "4"
click at [658, 460] on input "1" at bounding box center [666, 460] width 45 height 19
type input "4"
click at [673, 453] on input "1" at bounding box center [666, 449] width 45 height 19
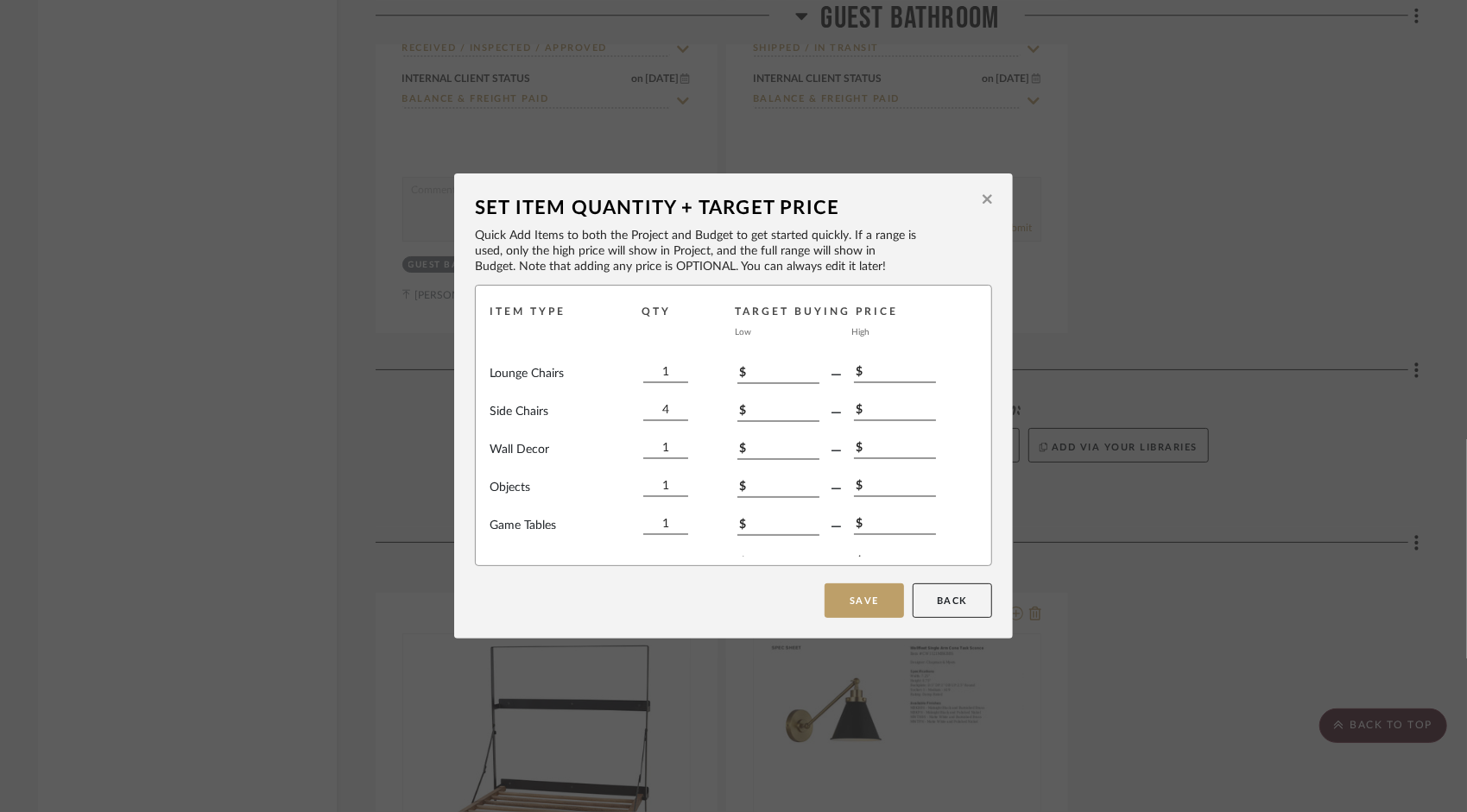
click at [681, 493] on div "1" at bounding box center [690, 488] width 94 height 20
click at [675, 520] on input "1" at bounding box center [666, 525] width 45 height 19
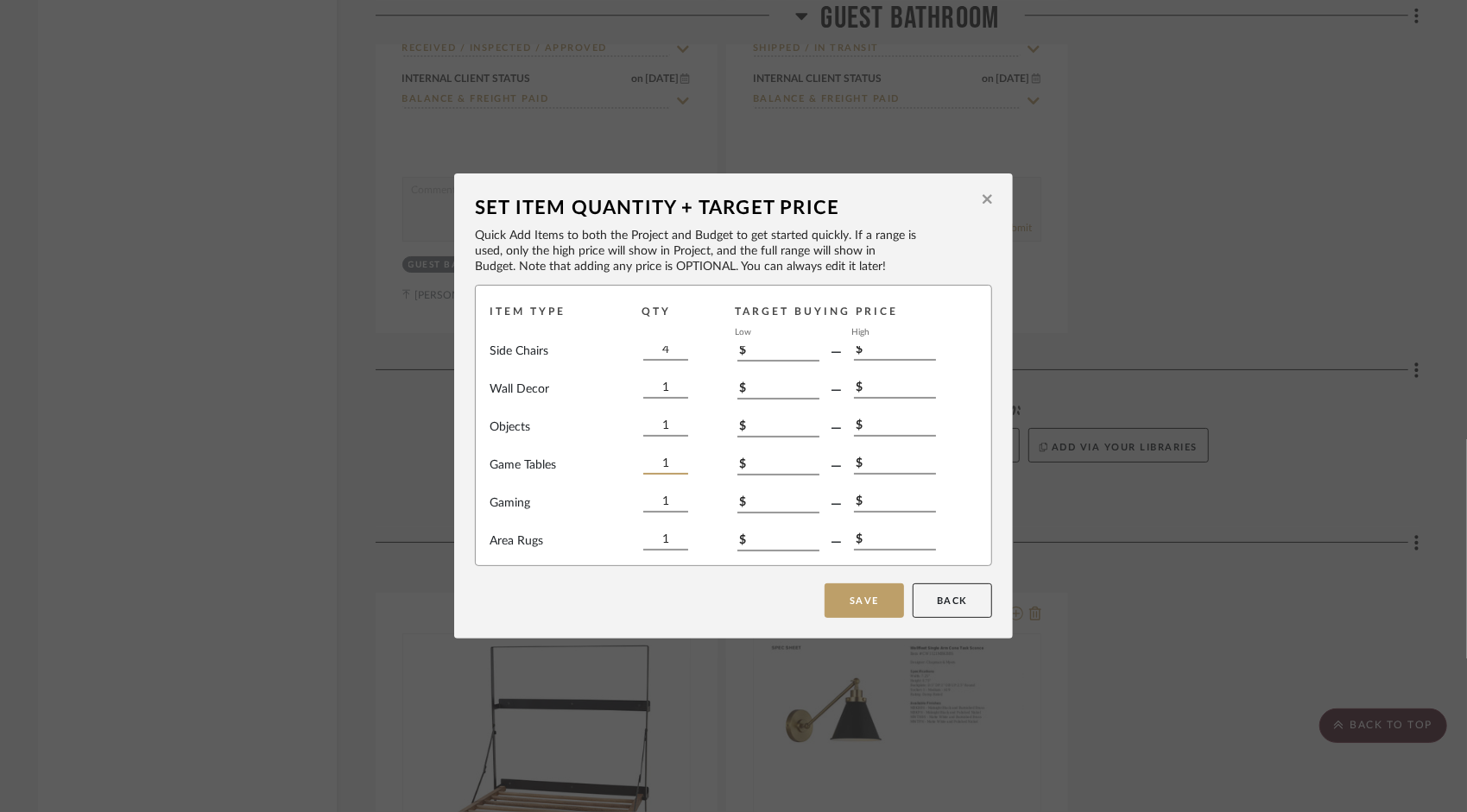
scroll to position [280, 0]
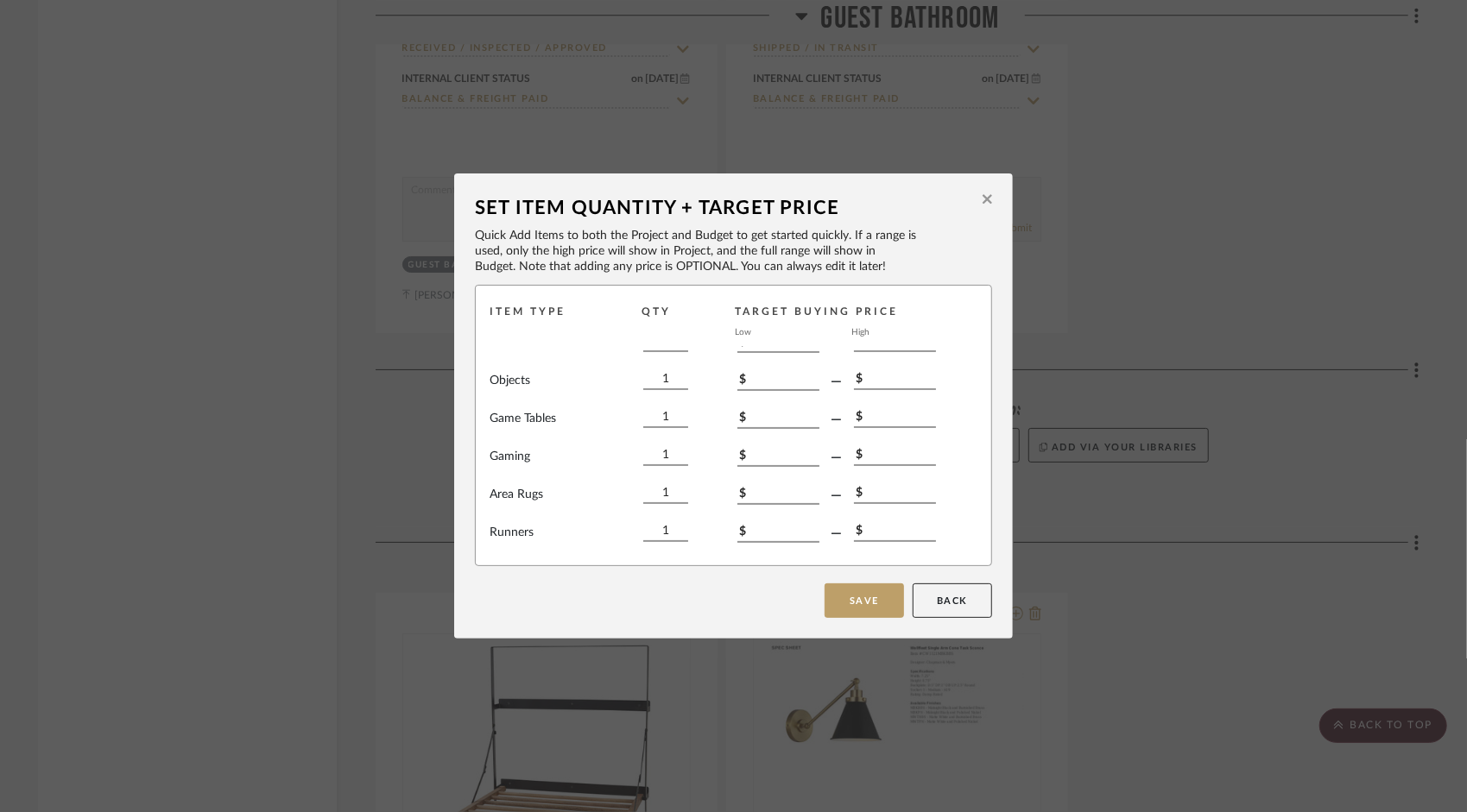
click at [675, 444] on div "Sectionals 1 $ — $ Picture Lights 2 $ — $ Cocktail and Coffee Tables 1 $ — $ So…" at bounding box center [734, 452] width 488 height 210
click at [675, 460] on input "1" at bounding box center [666, 456] width 45 height 19
click at [675, 487] on input "1" at bounding box center [666, 494] width 45 height 19
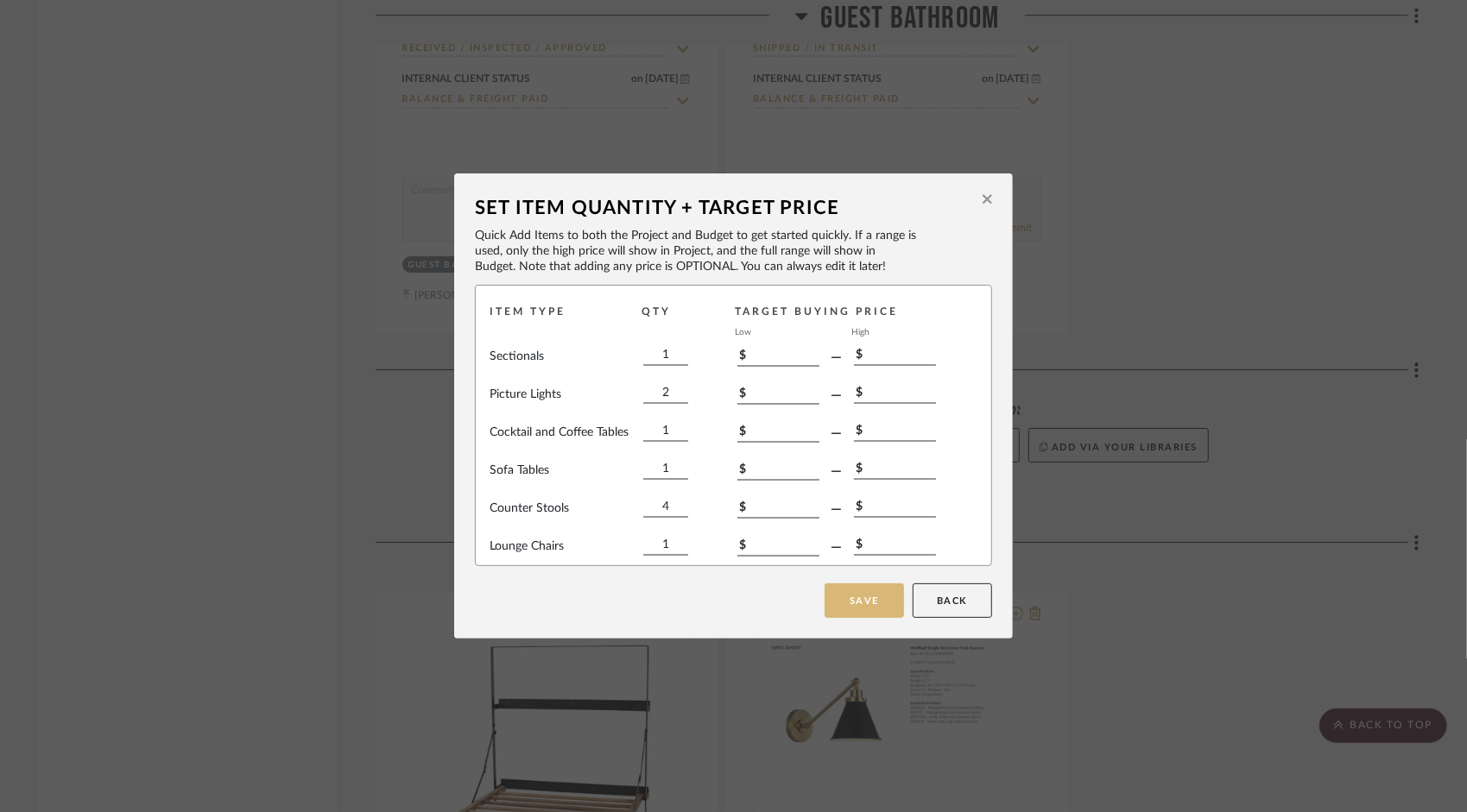
click at [867, 601] on button "Save" at bounding box center [864, 600] width 79 height 34
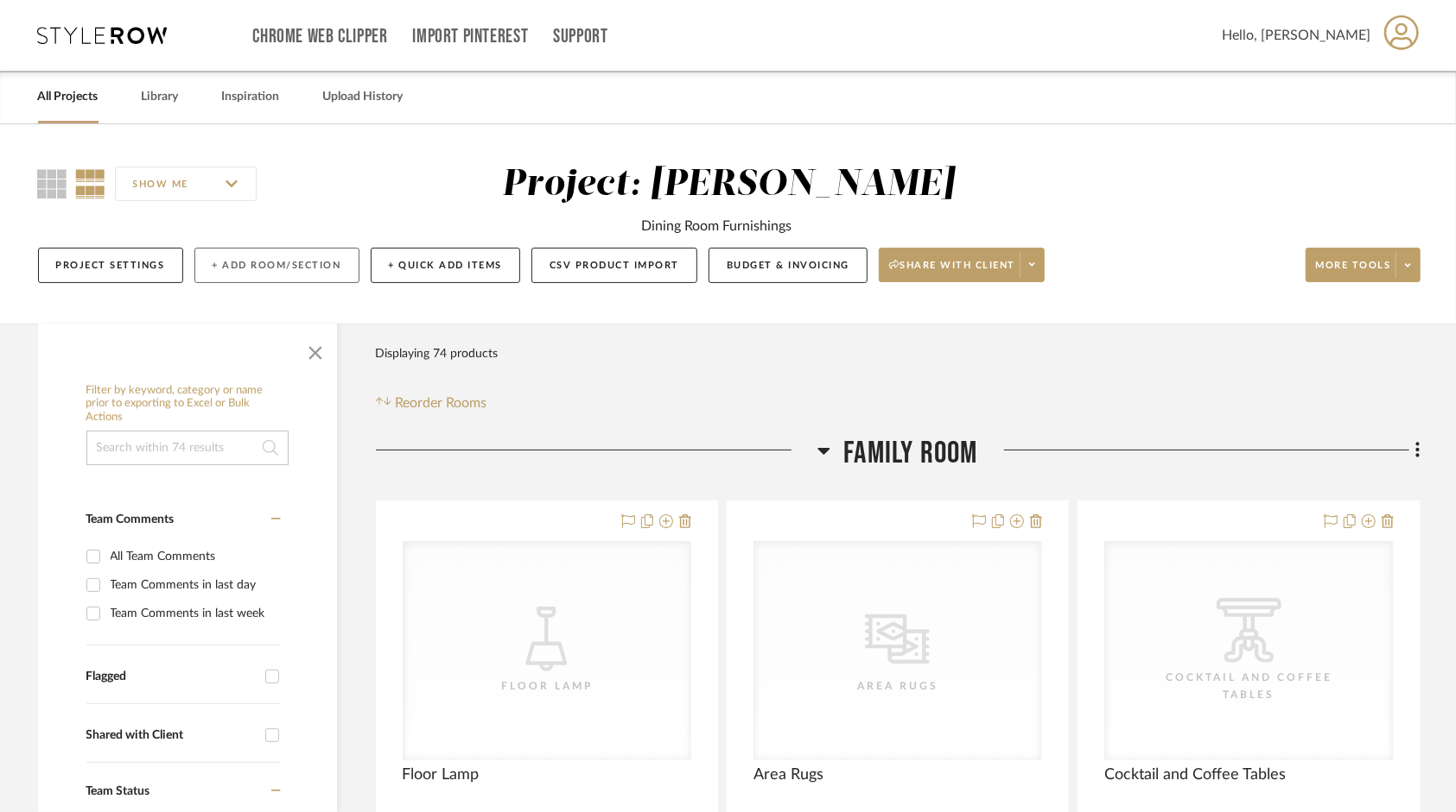
click at [266, 265] on button "+ Add Room/Section" at bounding box center [276, 265] width 165 height 35
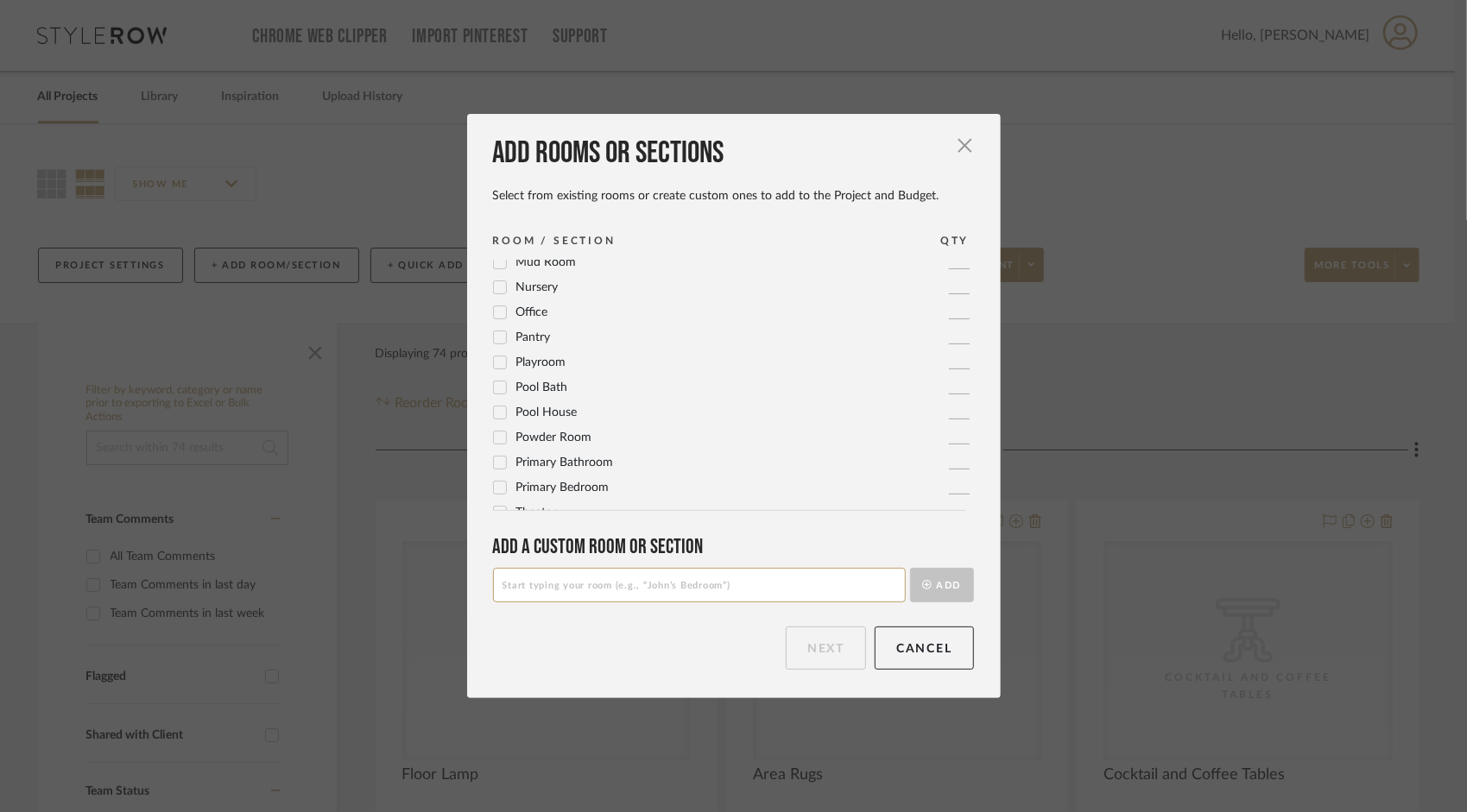
scroll to position [576, 0]
click at [496, 423] on icon at bounding box center [500, 421] width 12 height 12
click at [796, 649] on button "Next" at bounding box center [826, 648] width 80 height 43
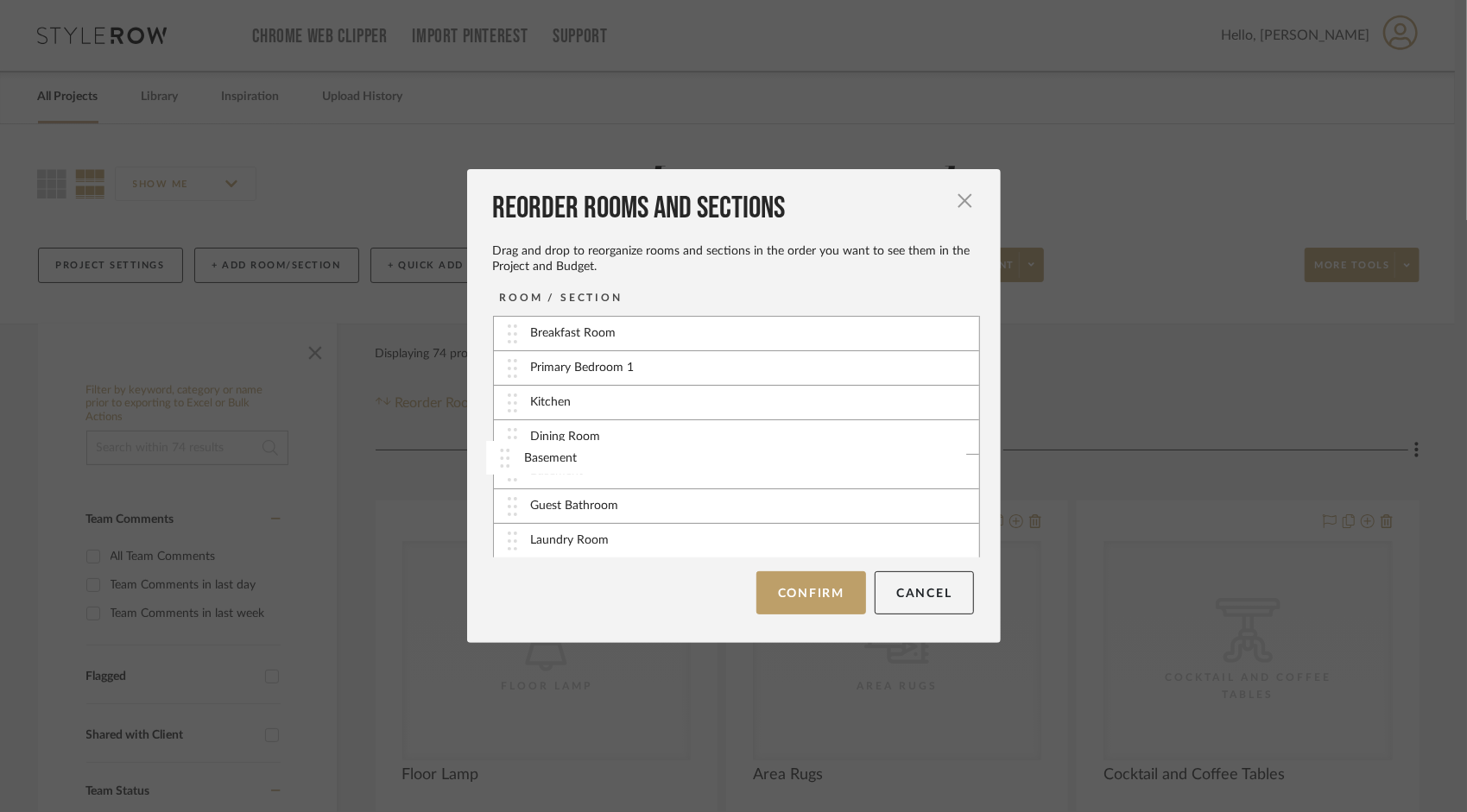
scroll to position [43, 0]
drag, startPoint x: 503, startPoint y: 543, endPoint x: 502, endPoint y: 382, distance: 161.0
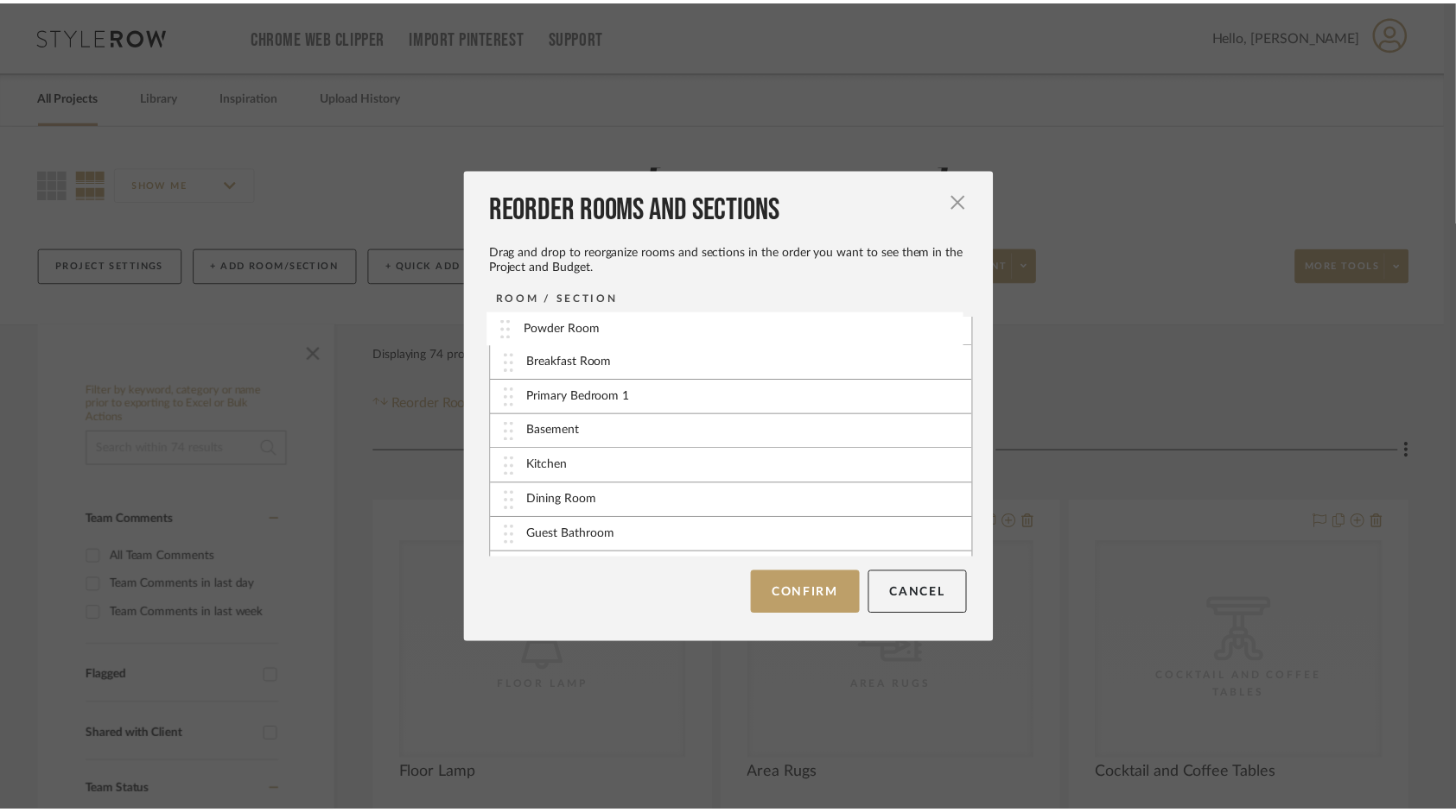
scroll to position [0, 0]
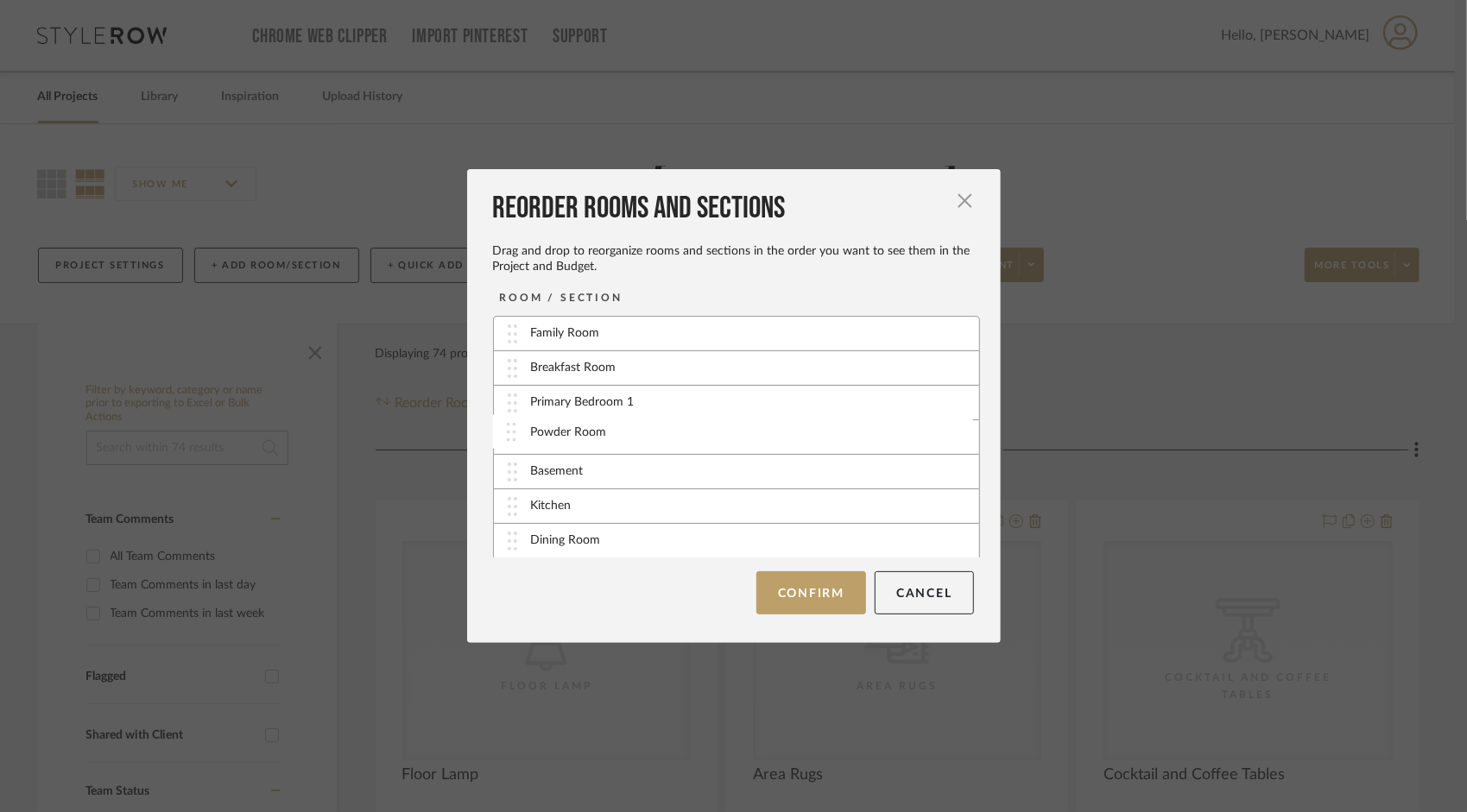
drag, startPoint x: 501, startPoint y: 552, endPoint x: 506, endPoint y: 444, distance: 108.1
drag, startPoint x: 502, startPoint y: 439, endPoint x: 501, endPoint y: 396, distance: 43.0
click at [822, 599] on button "Confirm" at bounding box center [811, 593] width 109 height 43
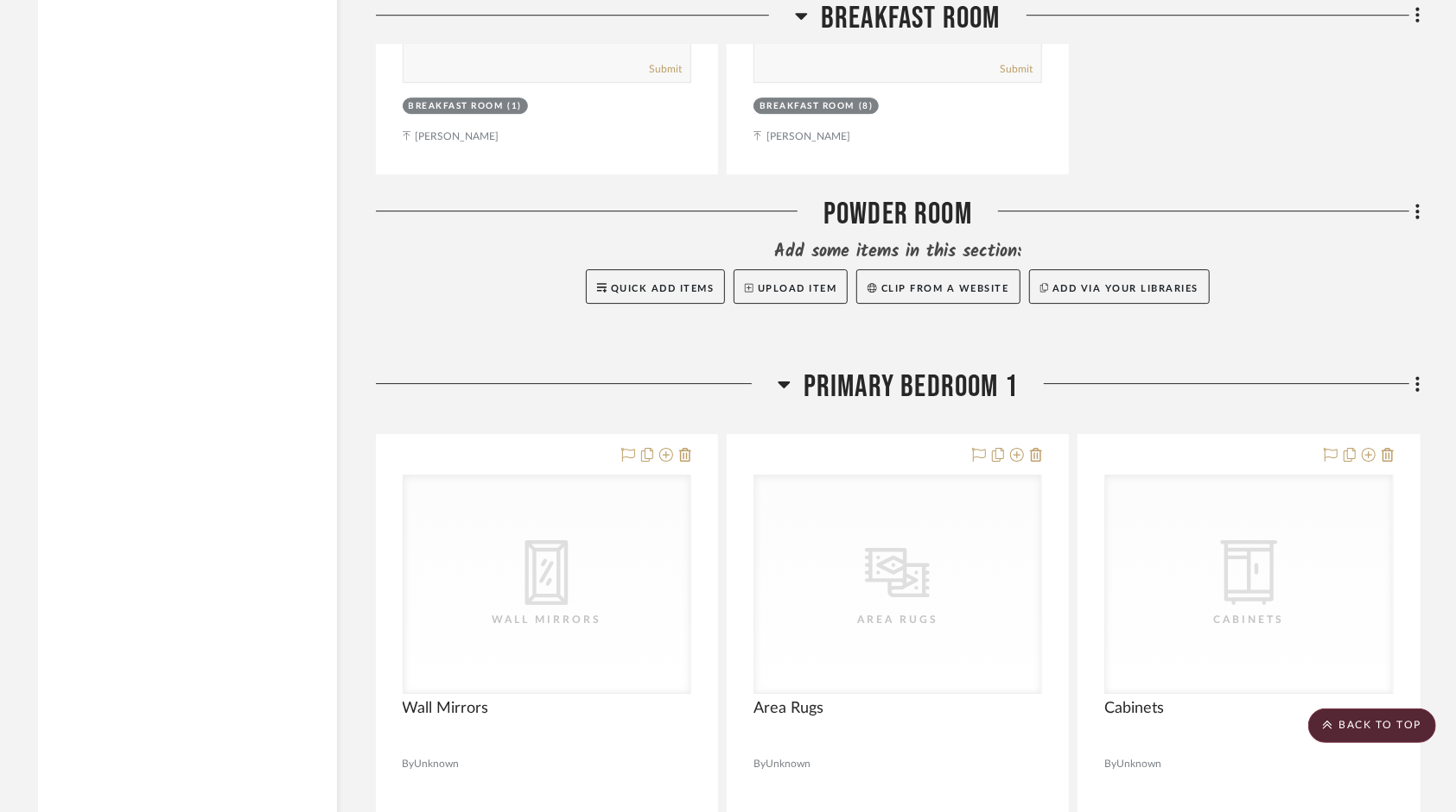
scroll to position [3453, 0]
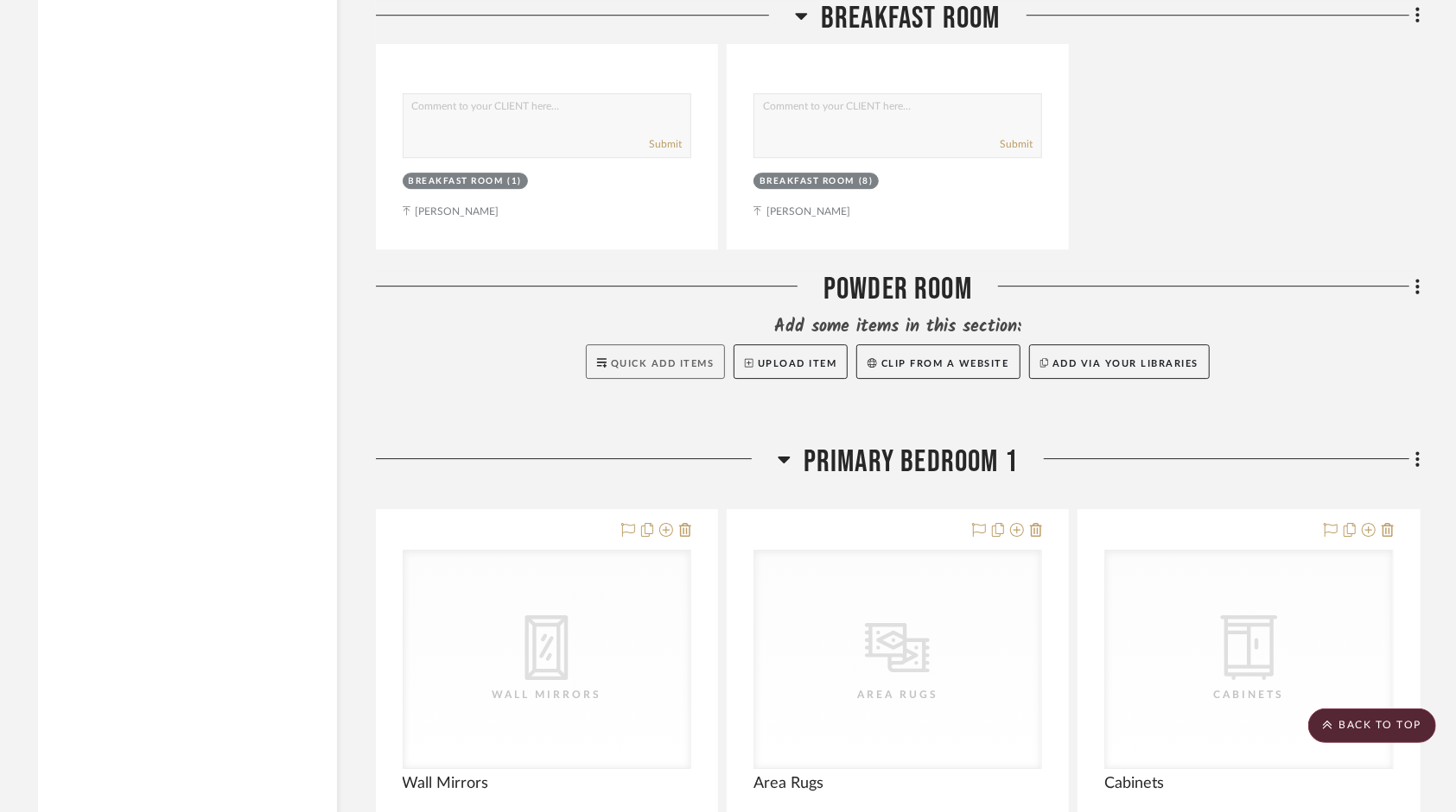
click at [640, 350] on button "Quick Add Items" at bounding box center [655, 361] width 140 height 34
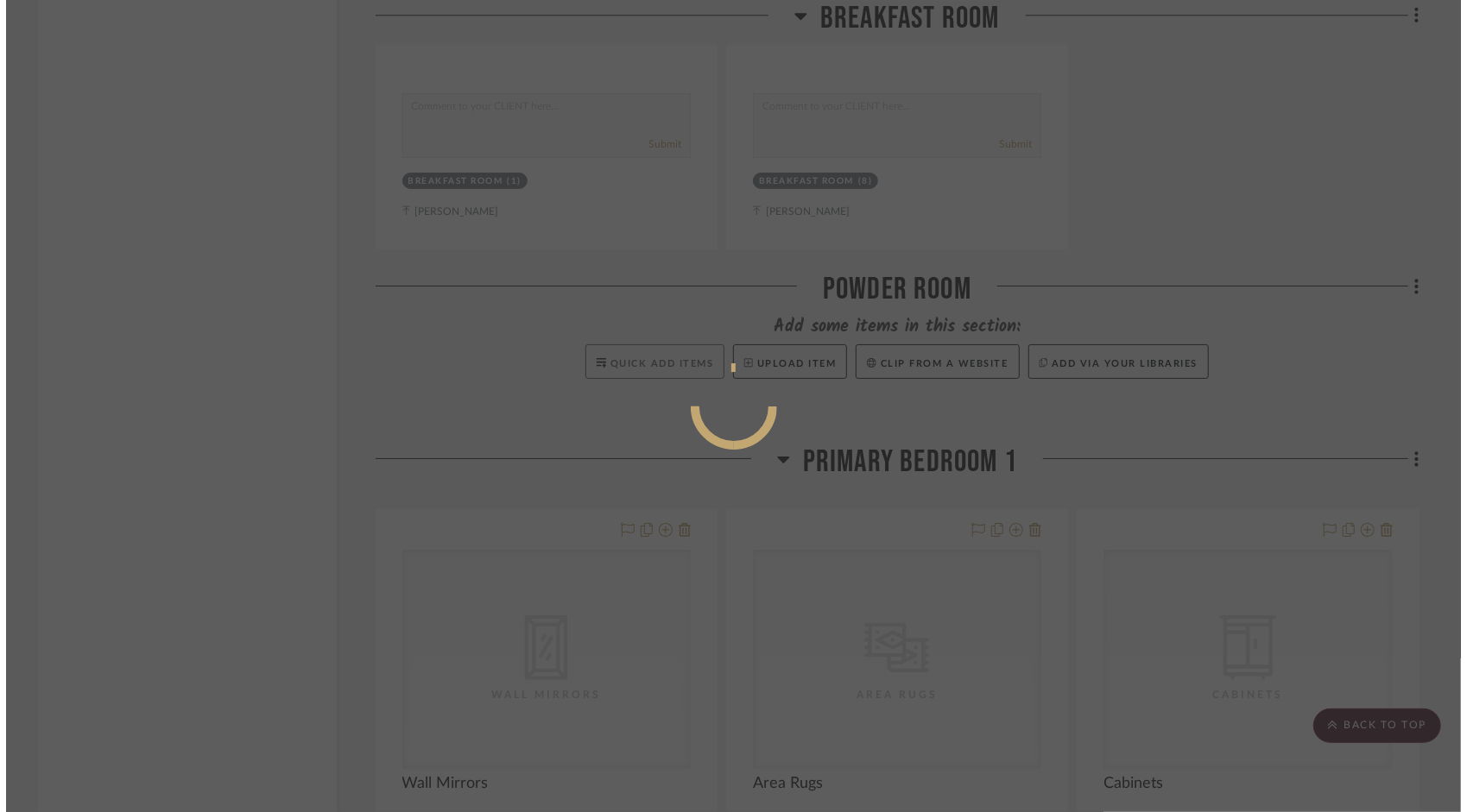
scroll to position [0, 0]
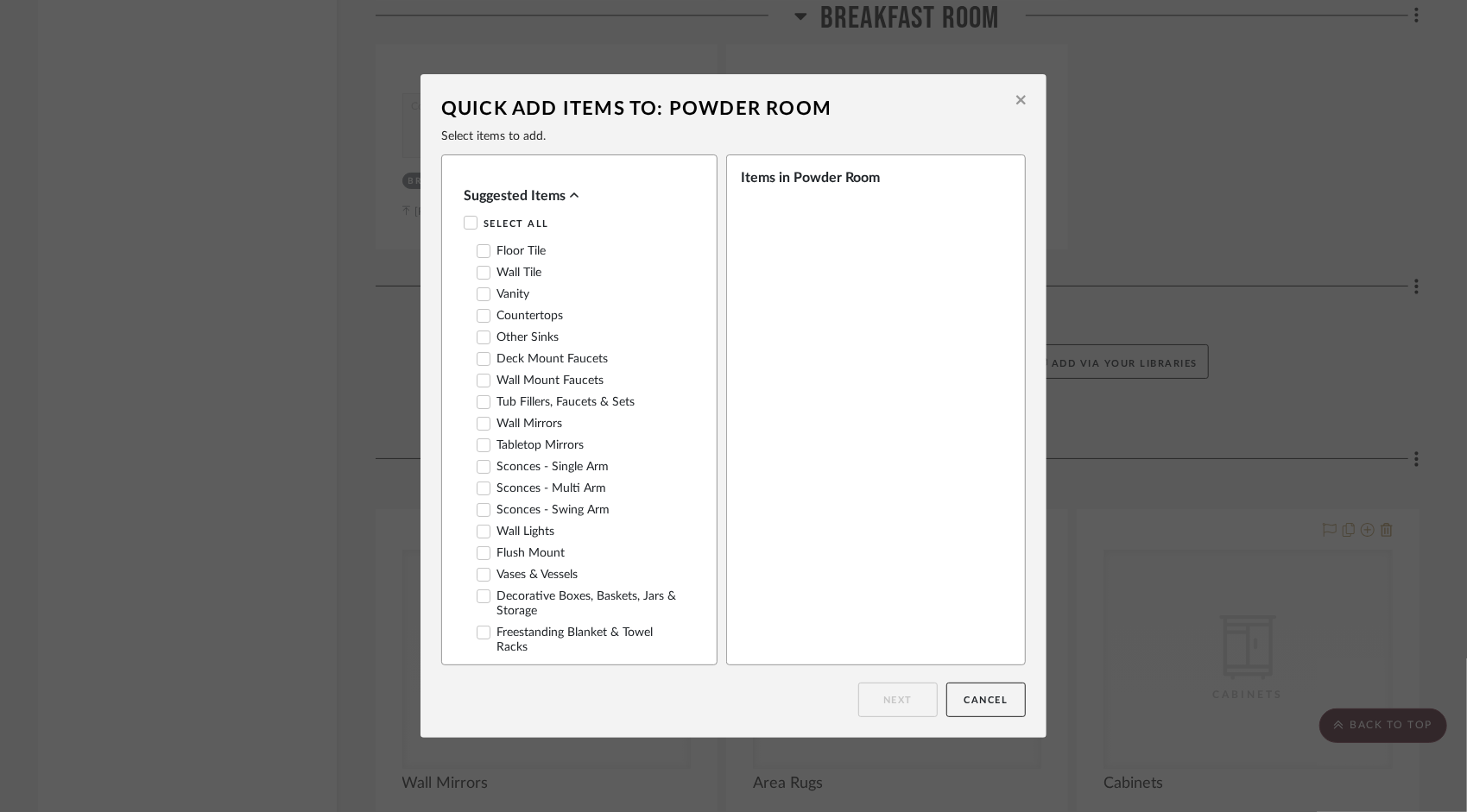
click at [477, 296] on icon at bounding box center [483, 294] width 12 height 12
click at [476, 310] on div at bounding box center [483, 316] width 14 height 14
click at [477, 363] on icon at bounding box center [483, 359] width 12 height 12
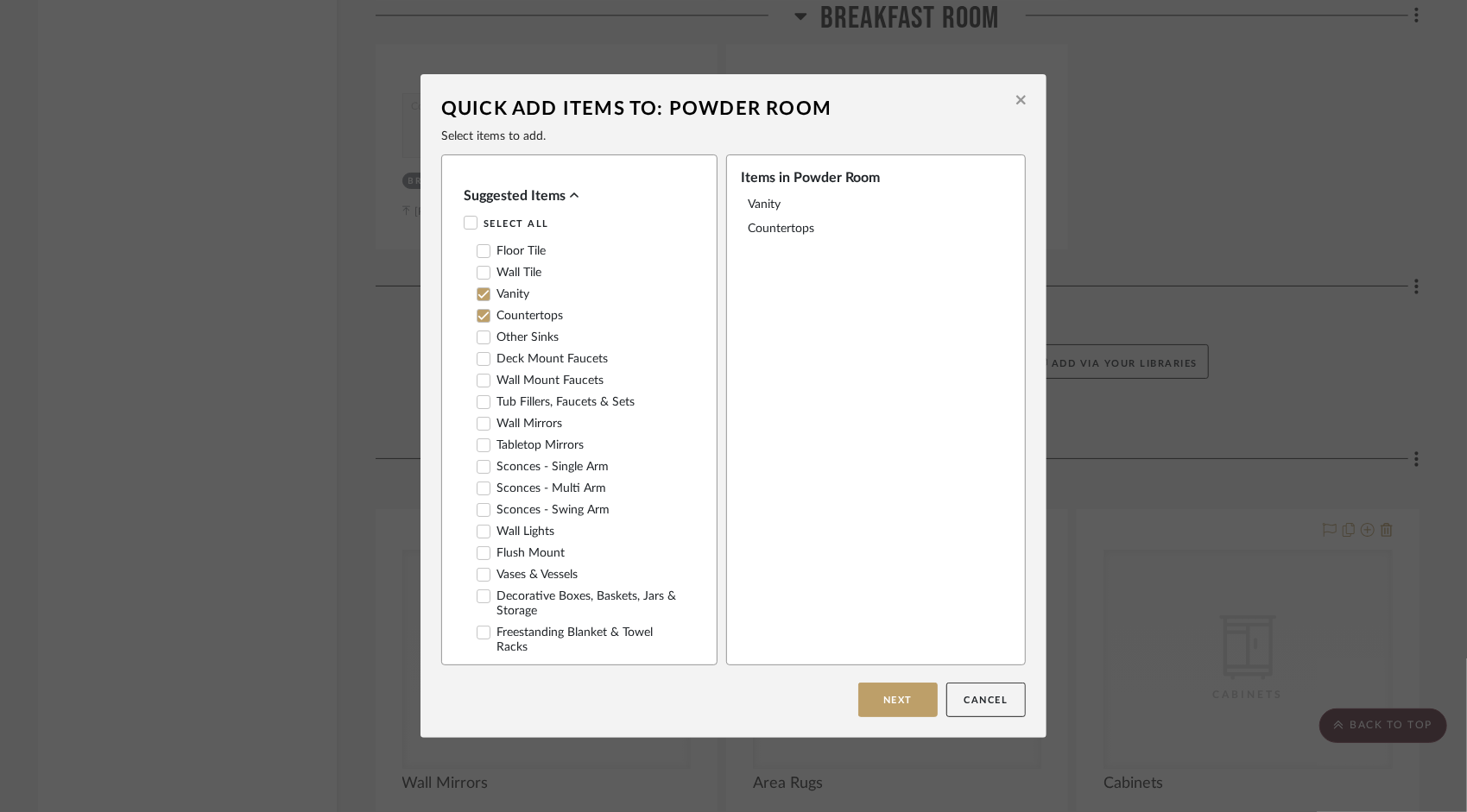
click at [477, 430] on icon at bounding box center [483, 424] width 12 height 12
click at [477, 471] on icon at bounding box center [483, 467] width 12 height 12
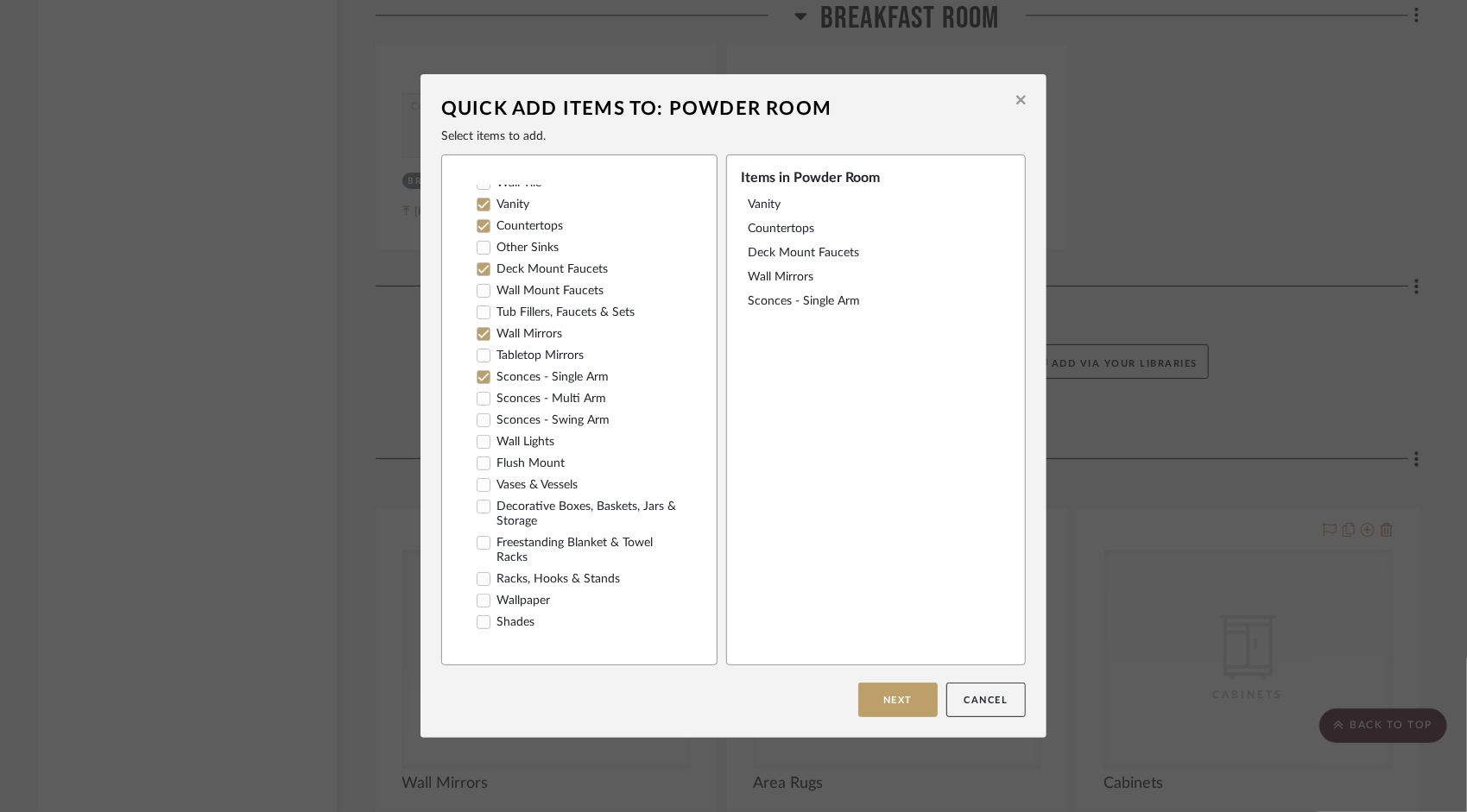
scroll to position [173, 0]
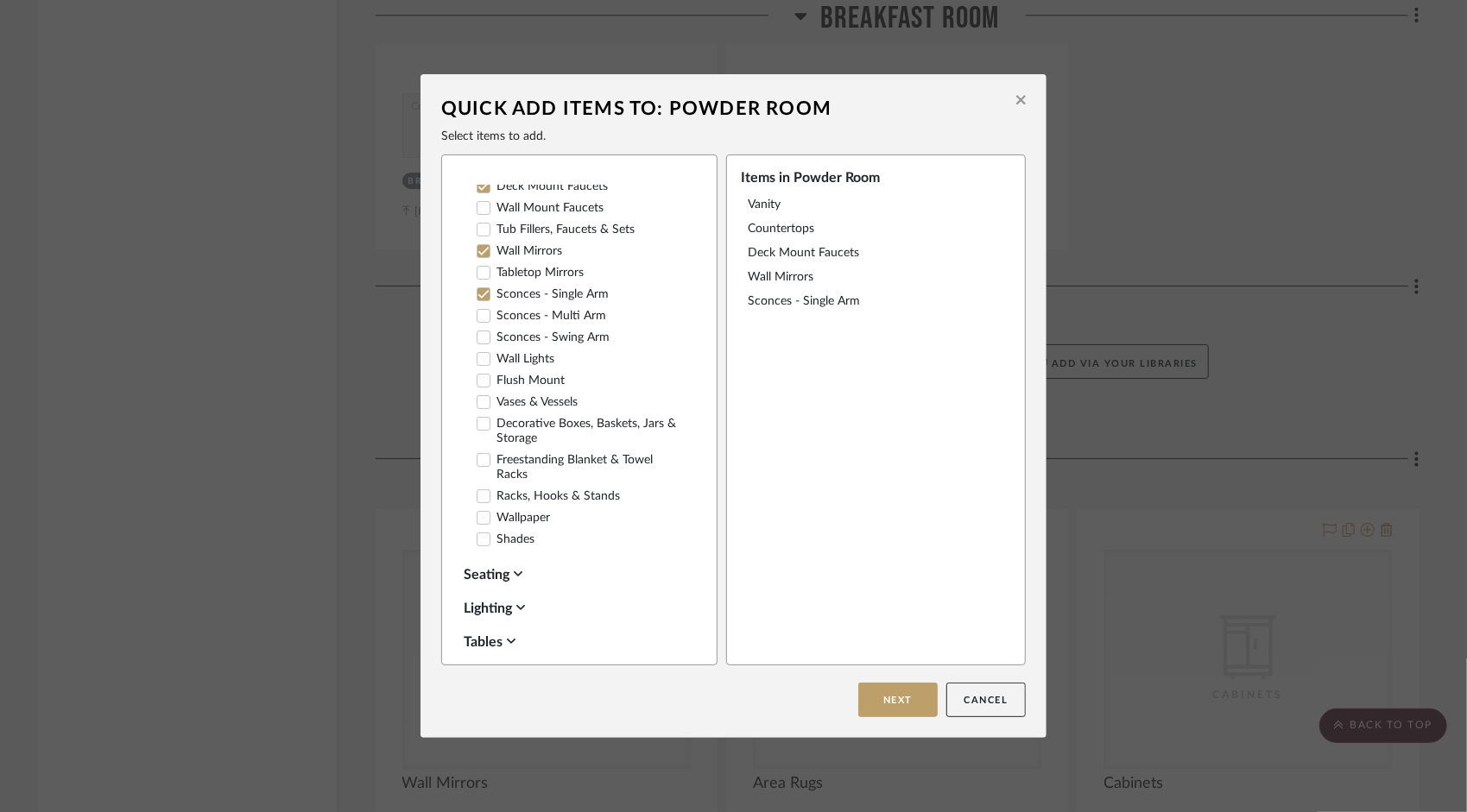
click at [477, 524] on icon at bounding box center [483, 518] width 12 height 12
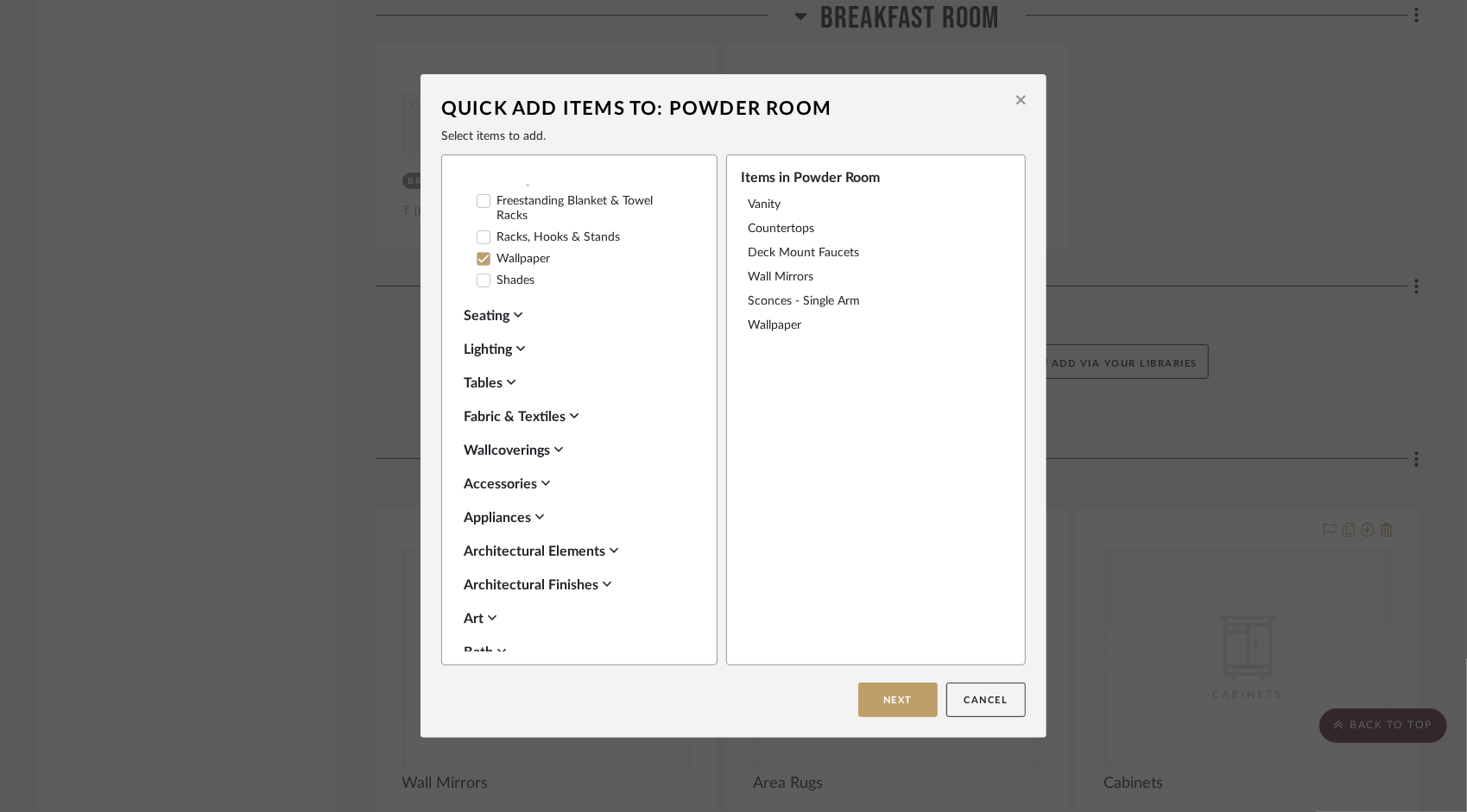
scroll to position [518, 0]
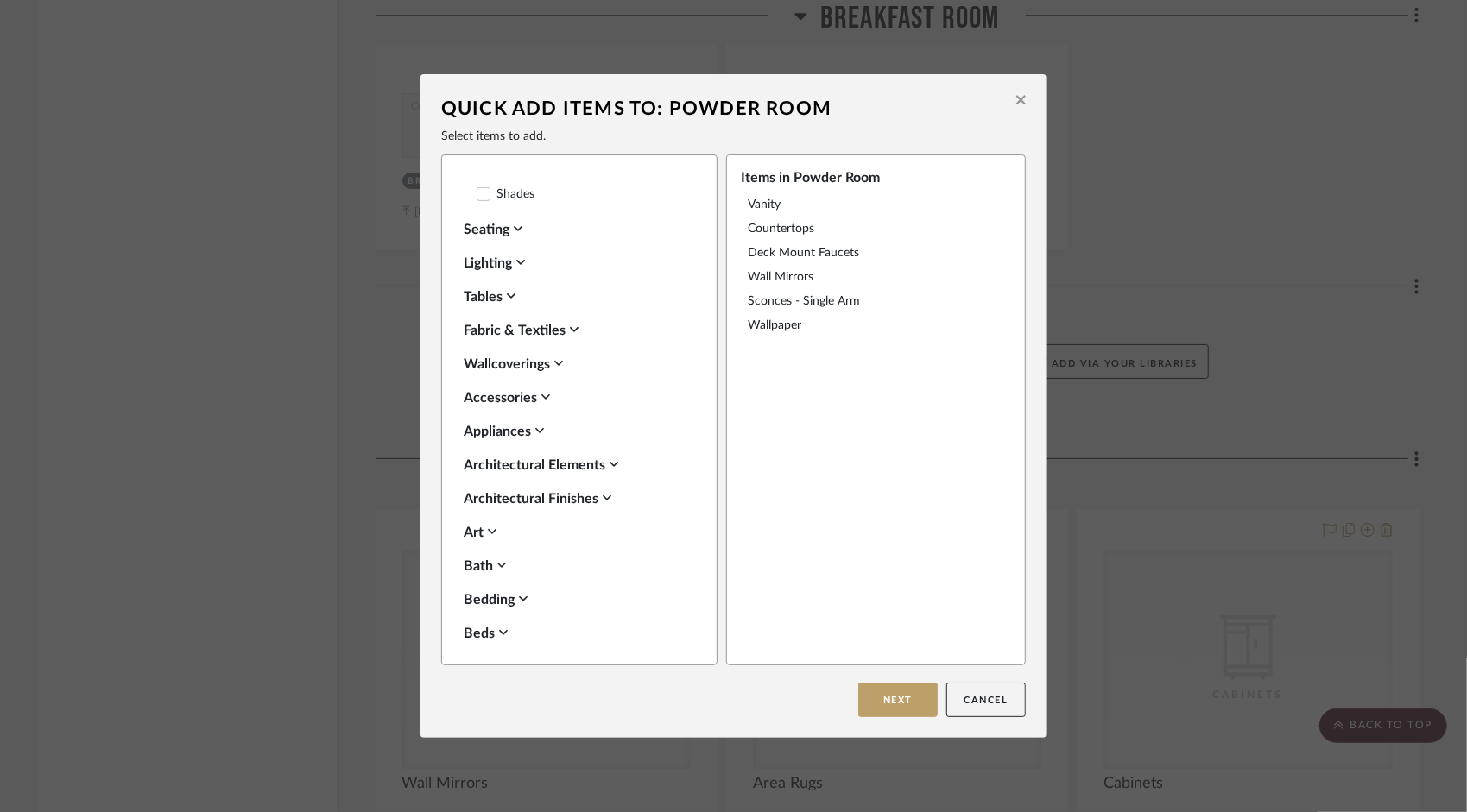
click at [557, 370] on icon at bounding box center [558, 363] width 9 height 14
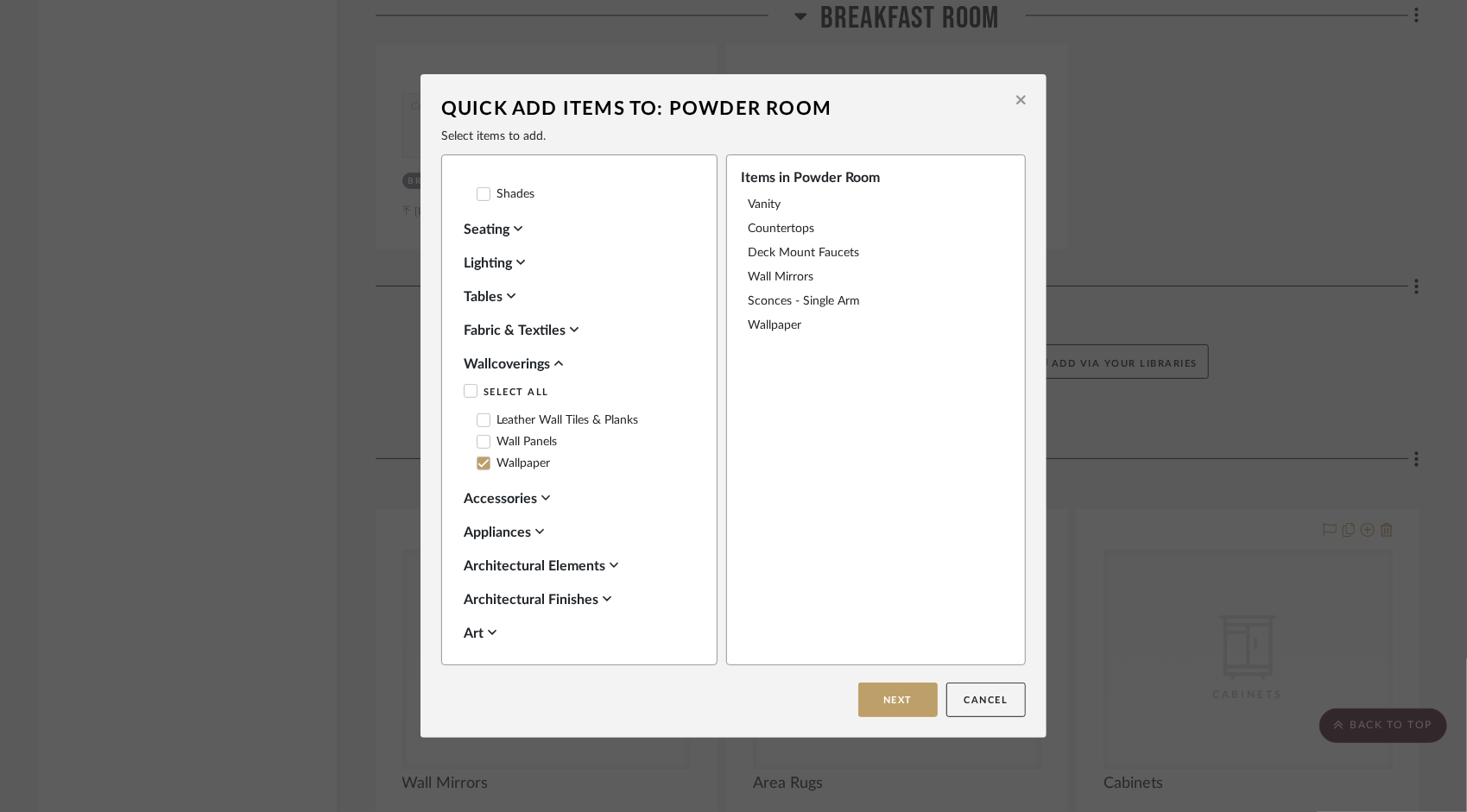
click at [542, 501] on icon at bounding box center [546, 498] width 9 height 5
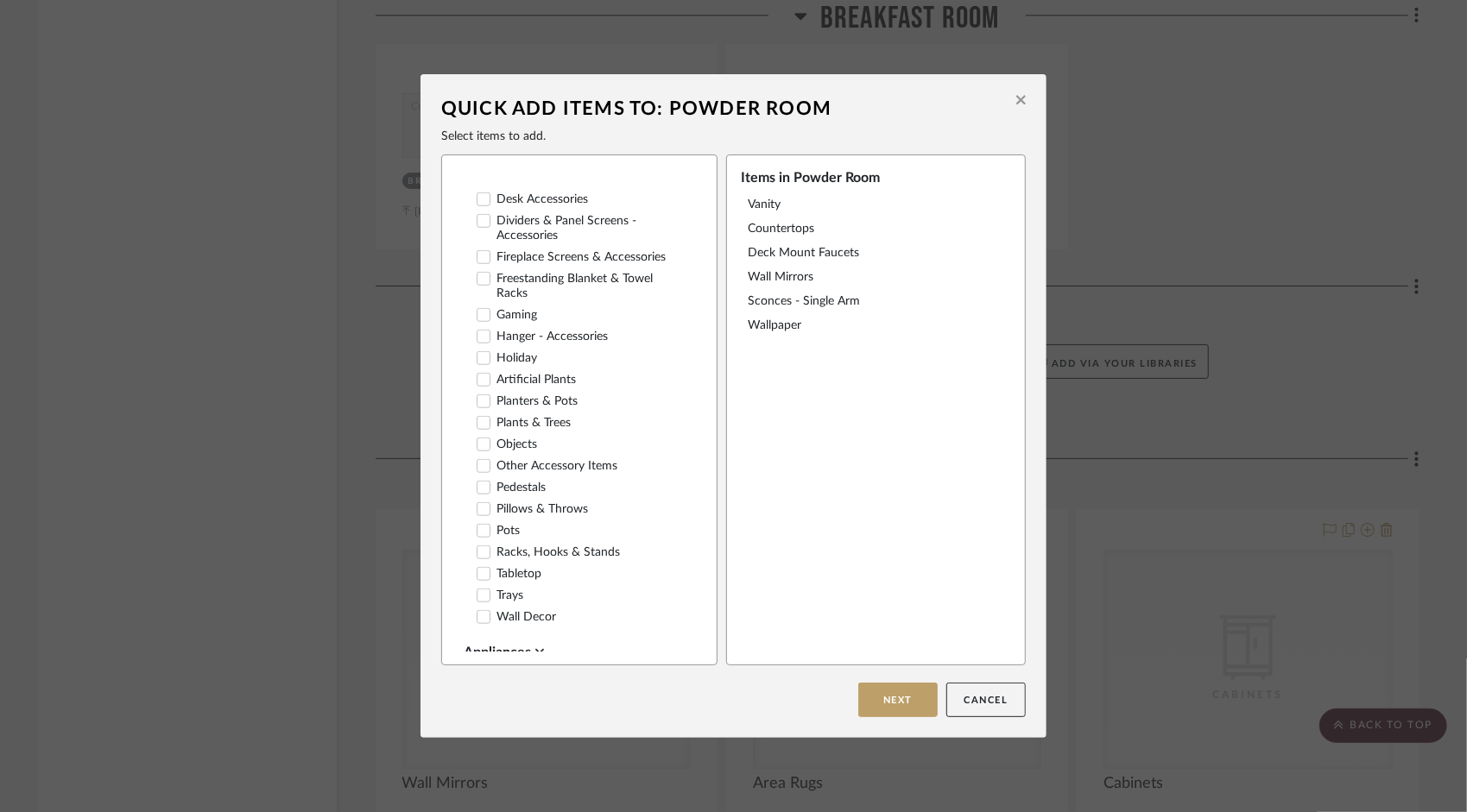
scroll to position [1036, 0]
click at [477, 446] on icon at bounding box center [483, 440] width 12 height 12
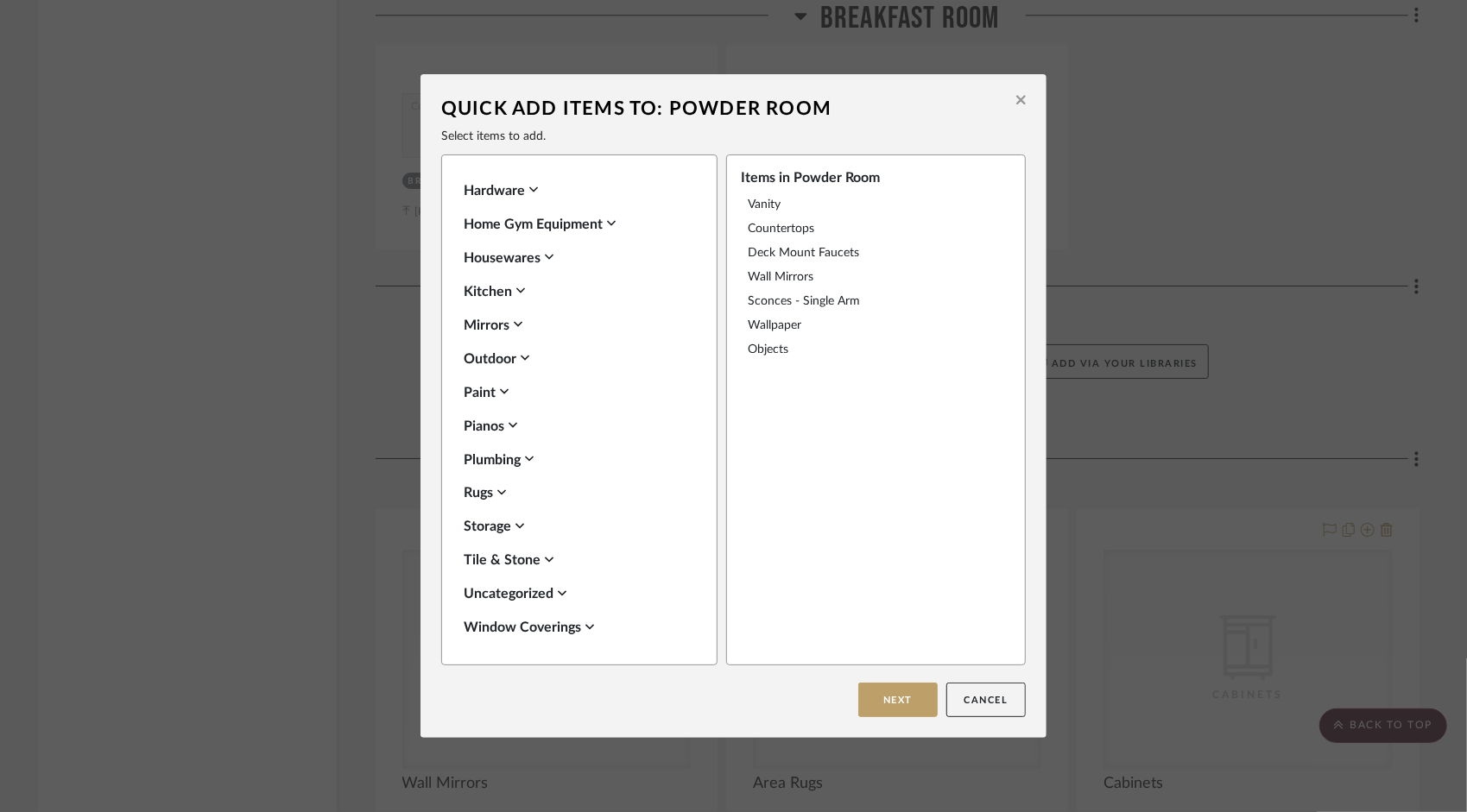
scroll to position [1924, 0]
click at [521, 458] on div "Plumbing" at bounding box center [575, 460] width 223 height 20
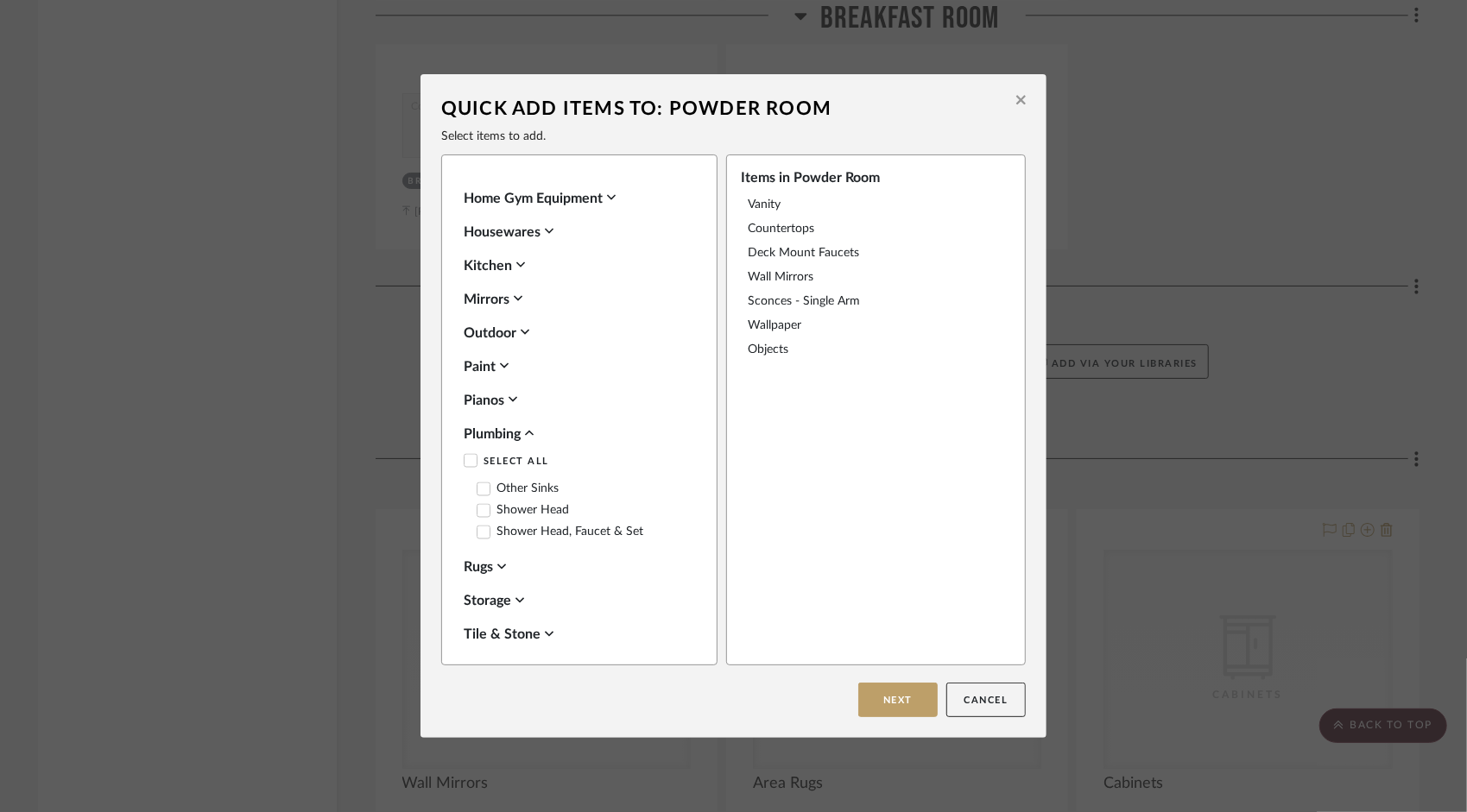
click at [482, 497] on div at bounding box center [483, 489] width 14 height 14
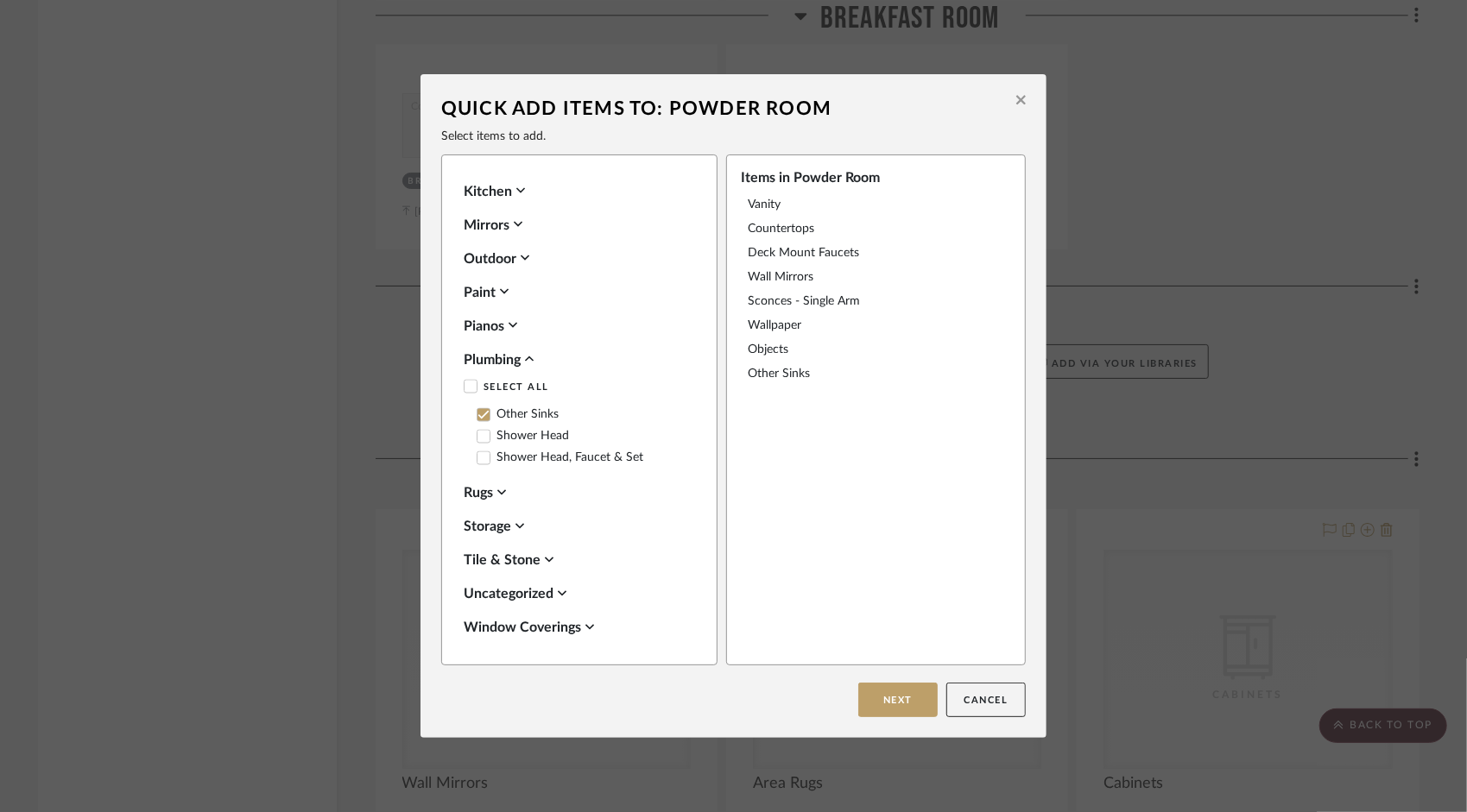
scroll to position [2026, 0]
click at [893, 712] on button "Next" at bounding box center [897, 700] width 79 height 34
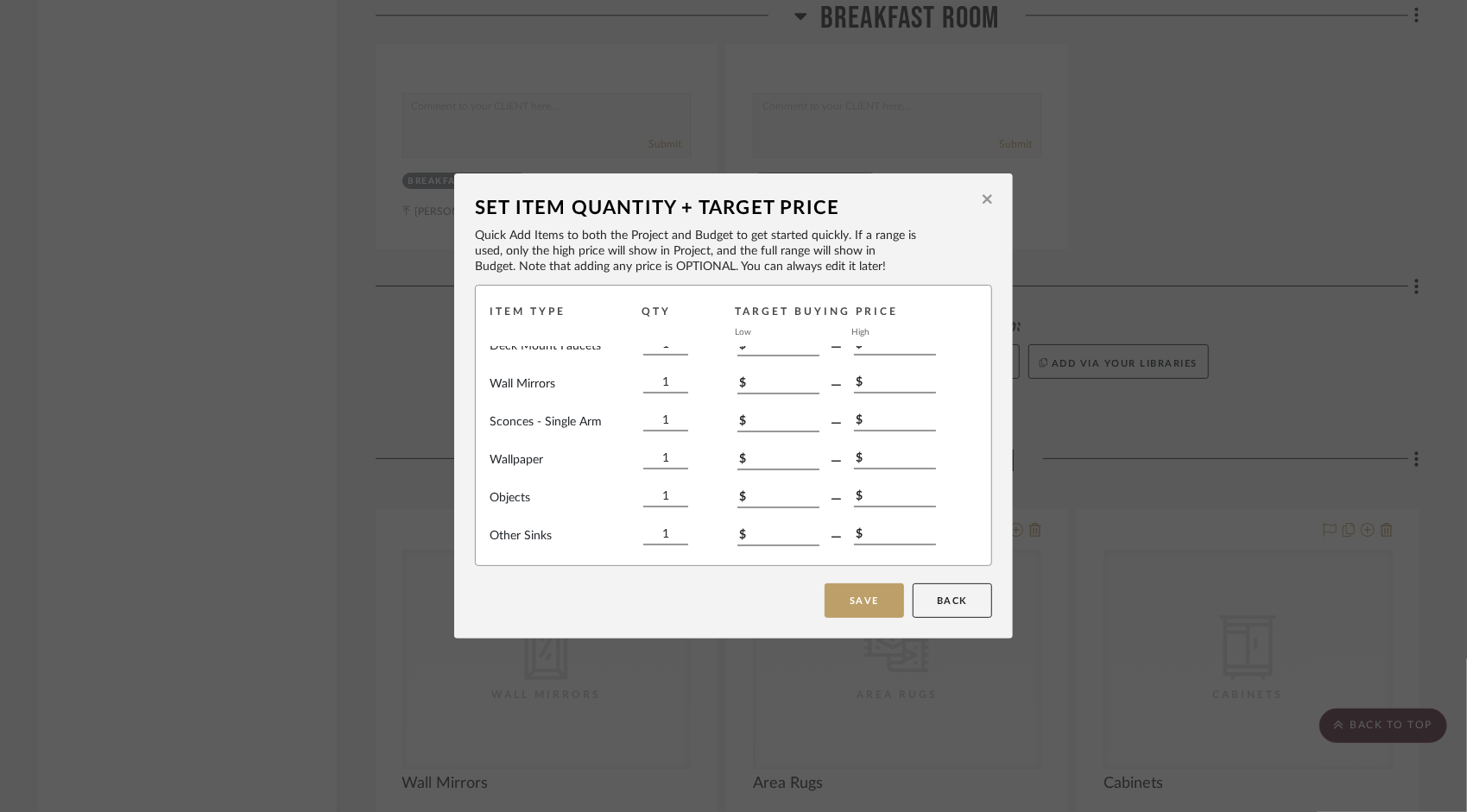
scroll to position [90, 0]
click at [870, 595] on button "Save" at bounding box center [864, 600] width 79 height 34
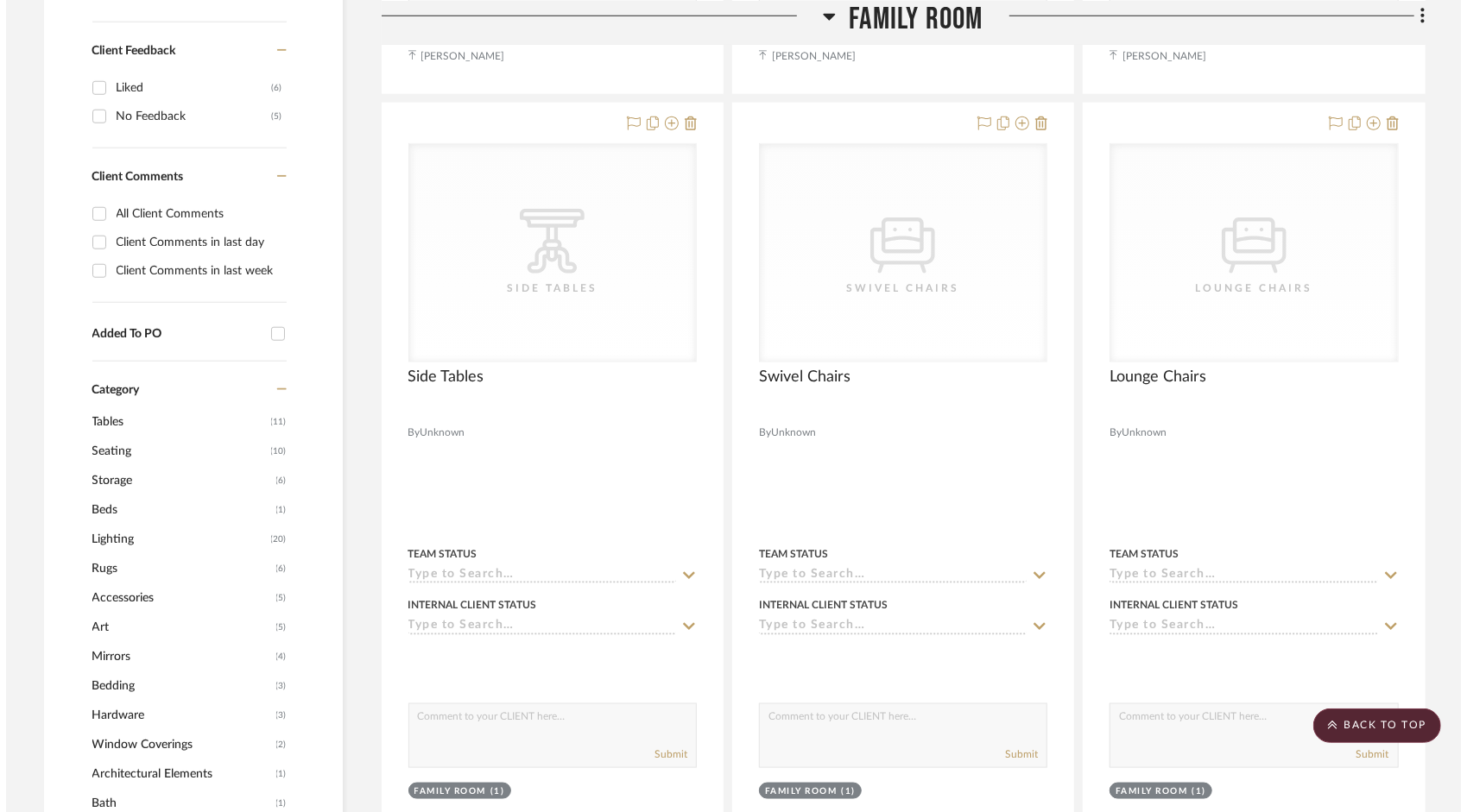
scroll to position [0, 0]
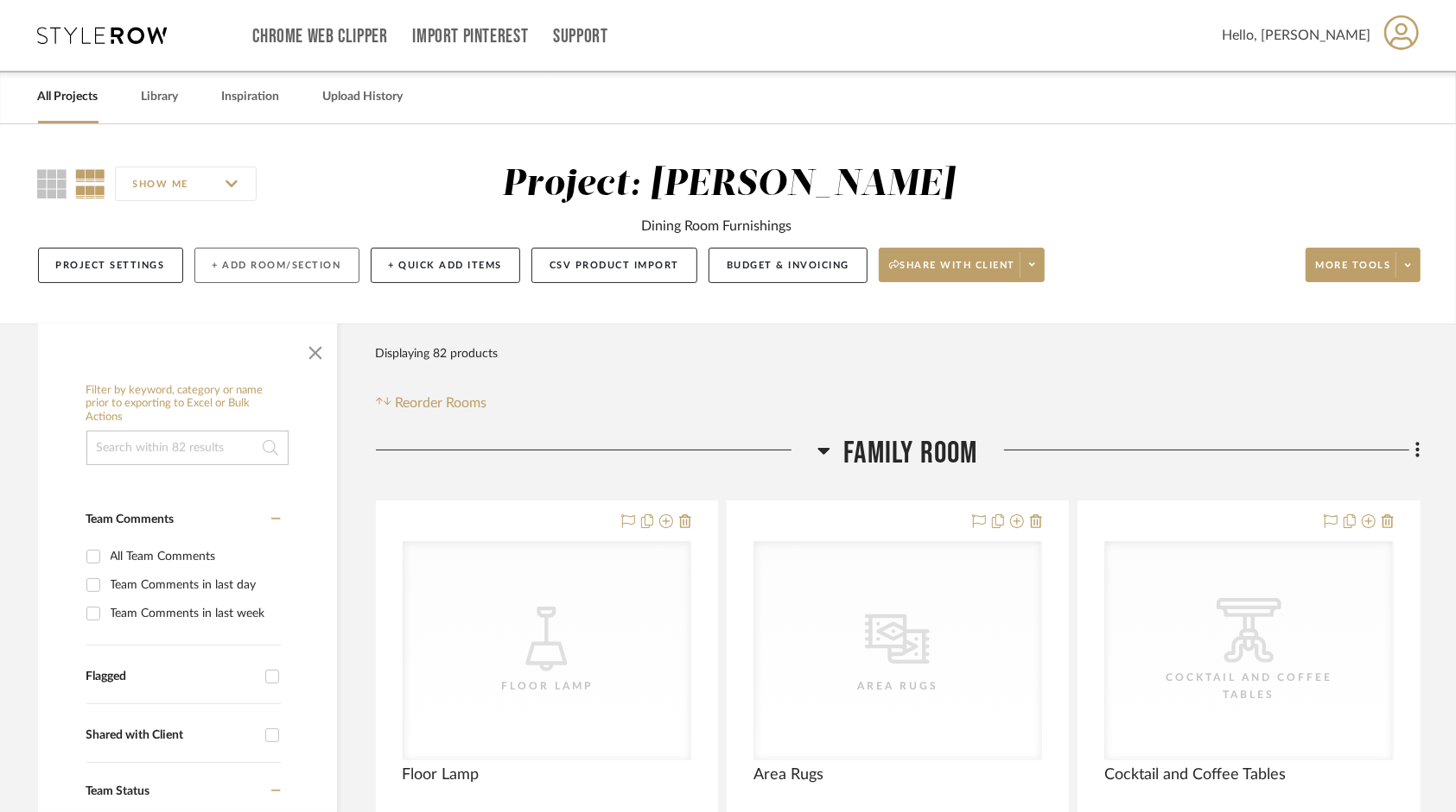
click at [260, 269] on button "+ Add Room/Section" at bounding box center [276, 265] width 165 height 35
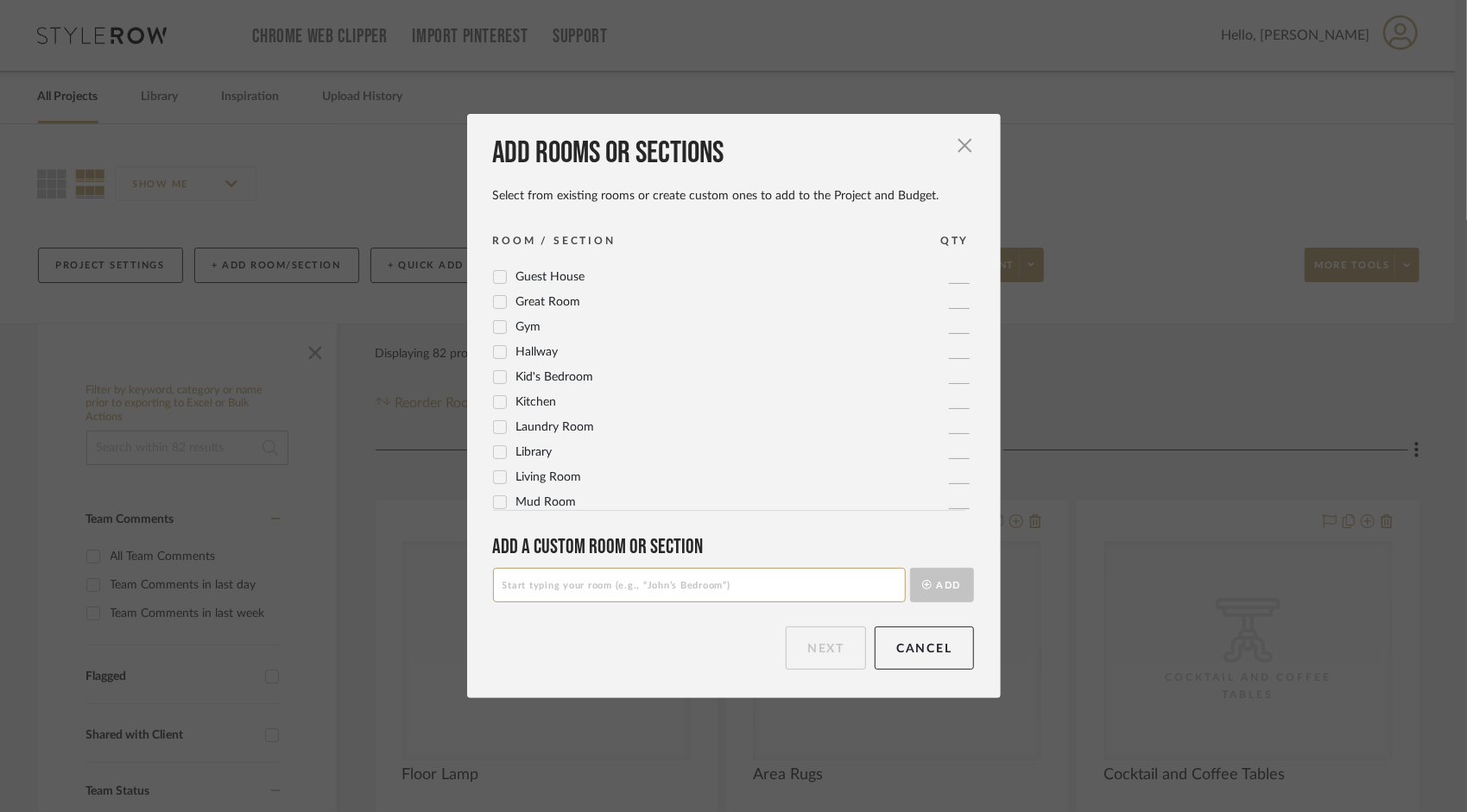
scroll to position [345, 0]
click at [494, 453] on icon at bounding box center [499, 450] width 11 height 9
click at [823, 655] on button "Next" at bounding box center [826, 648] width 80 height 43
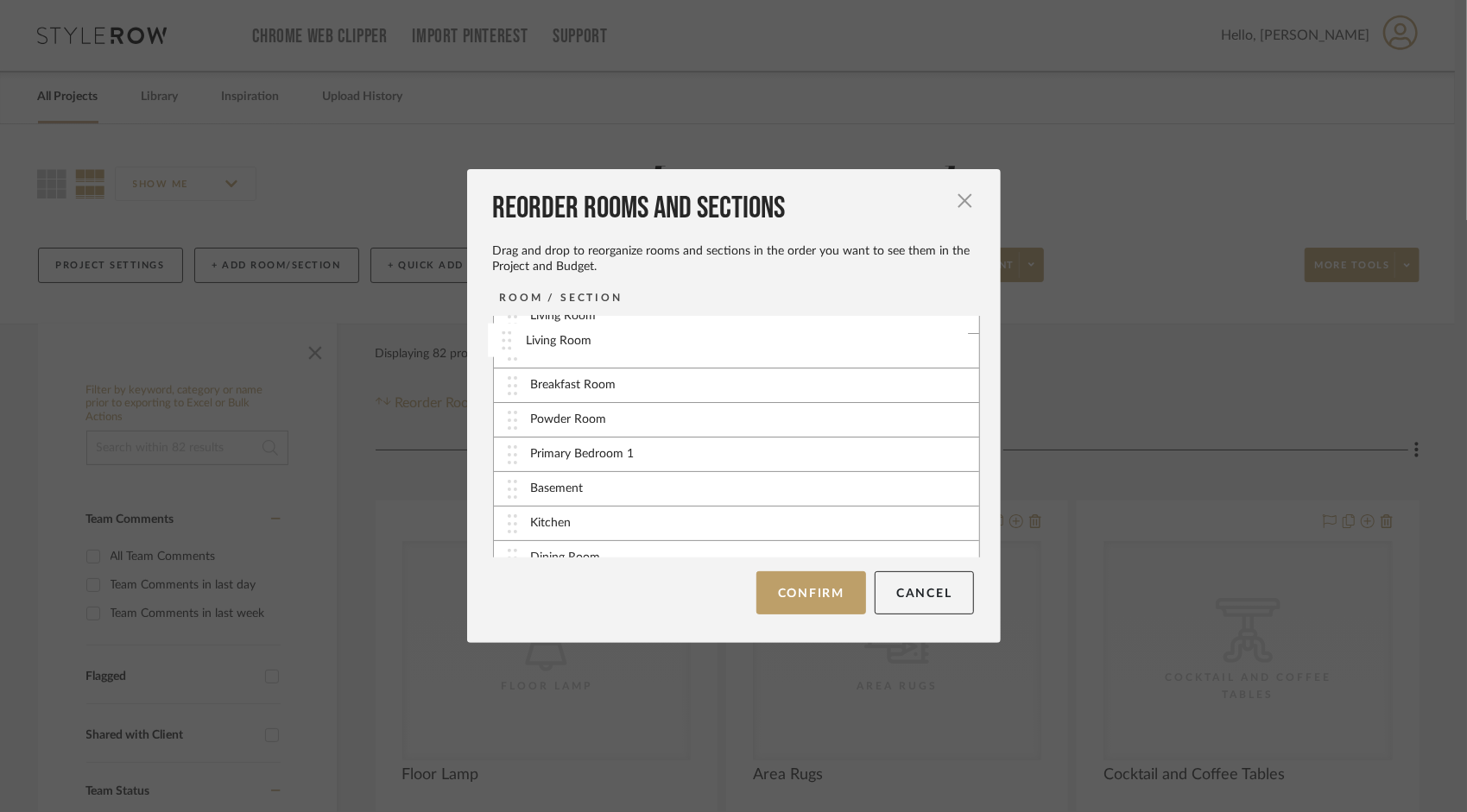
scroll to position [0, 0]
drag, startPoint x: 505, startPoint y: 538, endPoint x: 508, endPoint y: 390, distance: 148.0
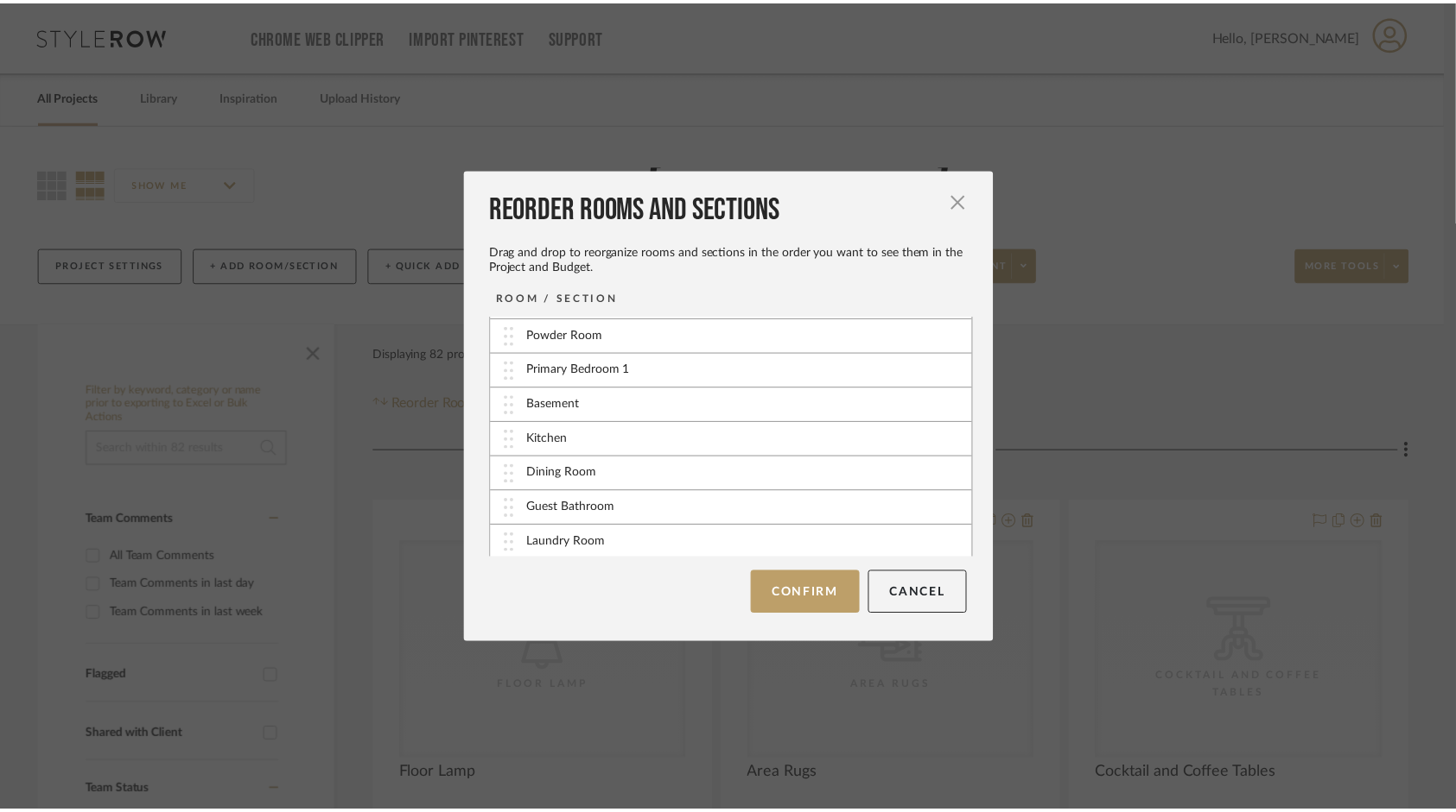
scroll to position [65, 0]
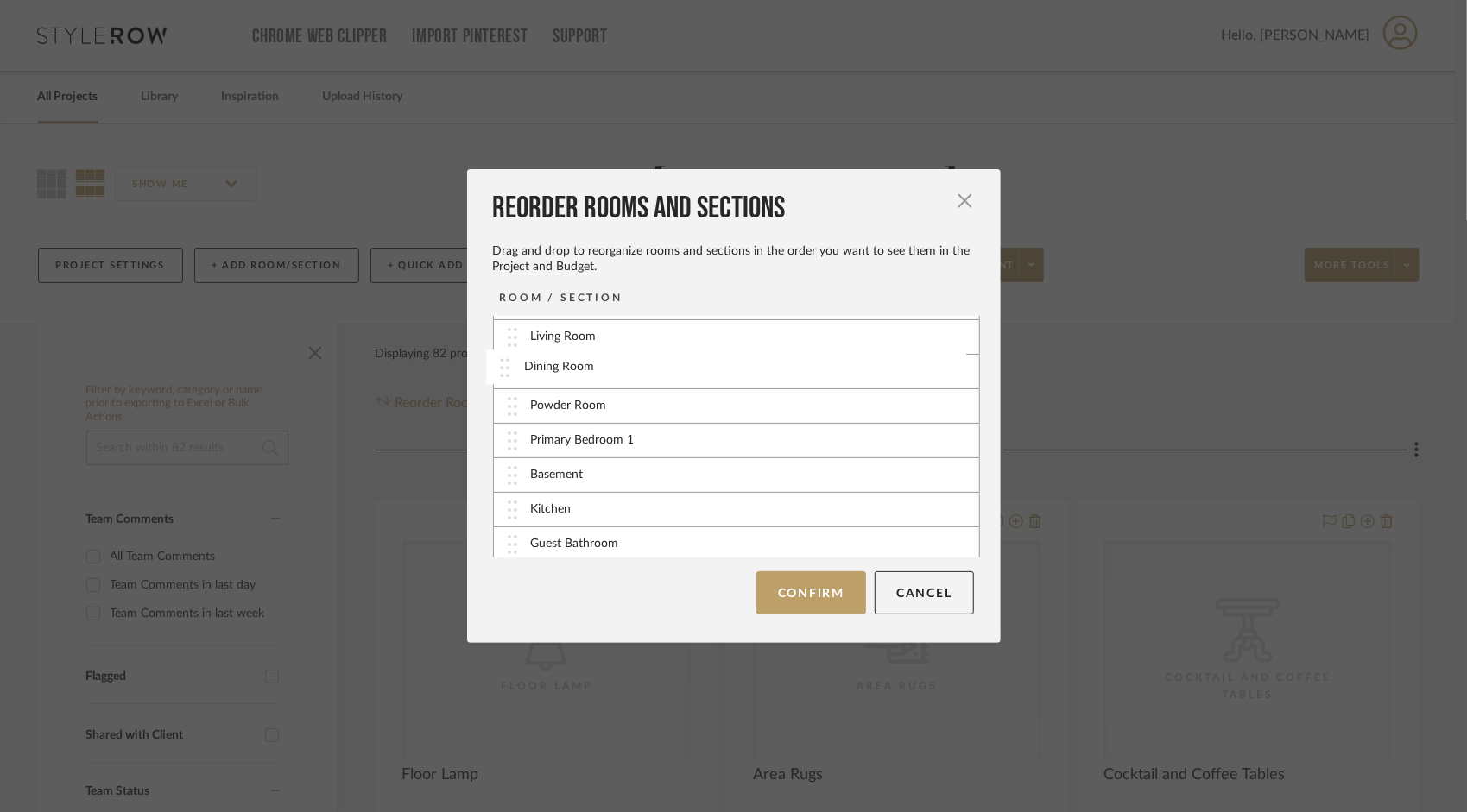
drag, startPoint x: 508, startPoint y: 508, endPoint x: 508, endPoint y: 368, distance: 140.0
click at [806, 603] on button "Confirm" at bounding box center [811, 593] width 109 height 43
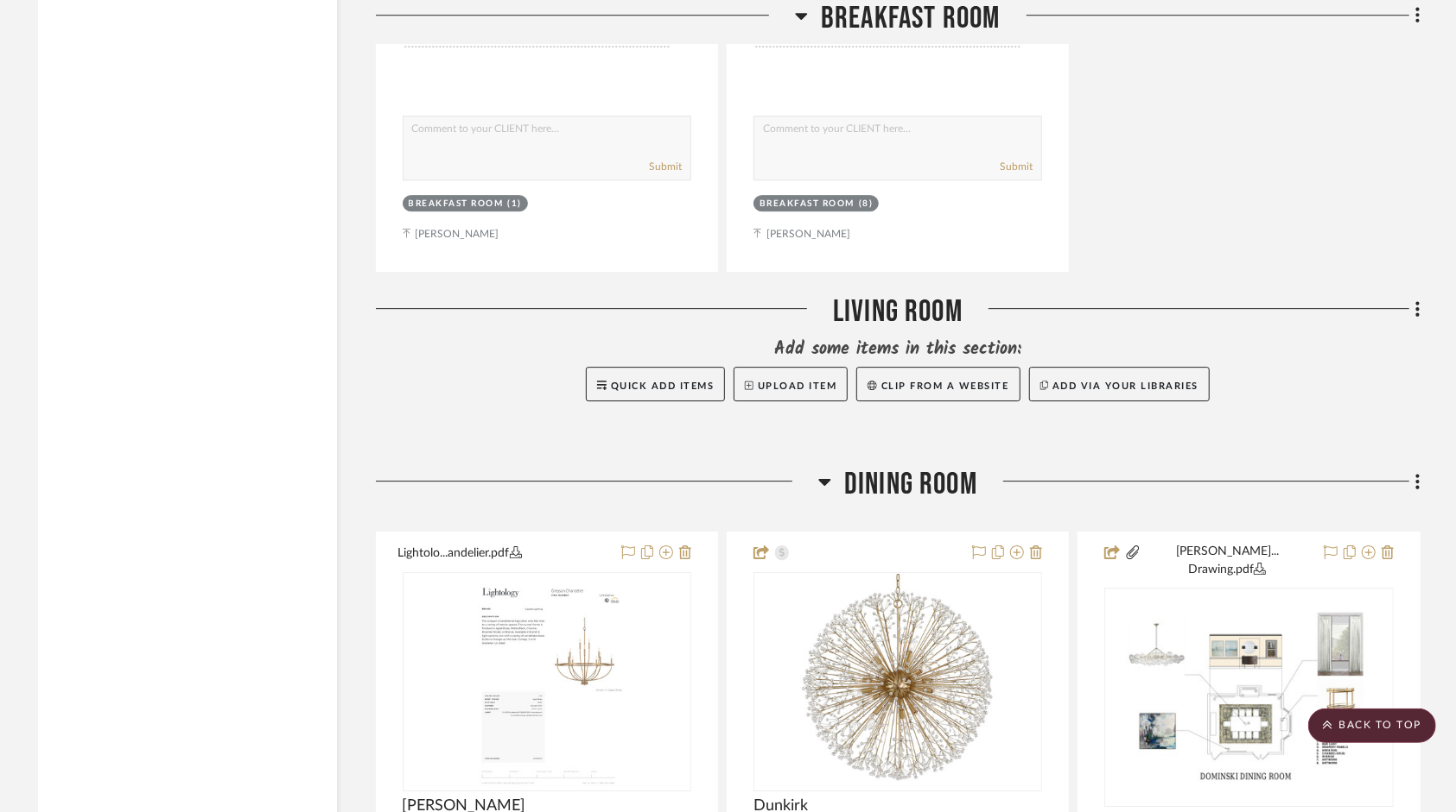
scroll to position [3540, 0]
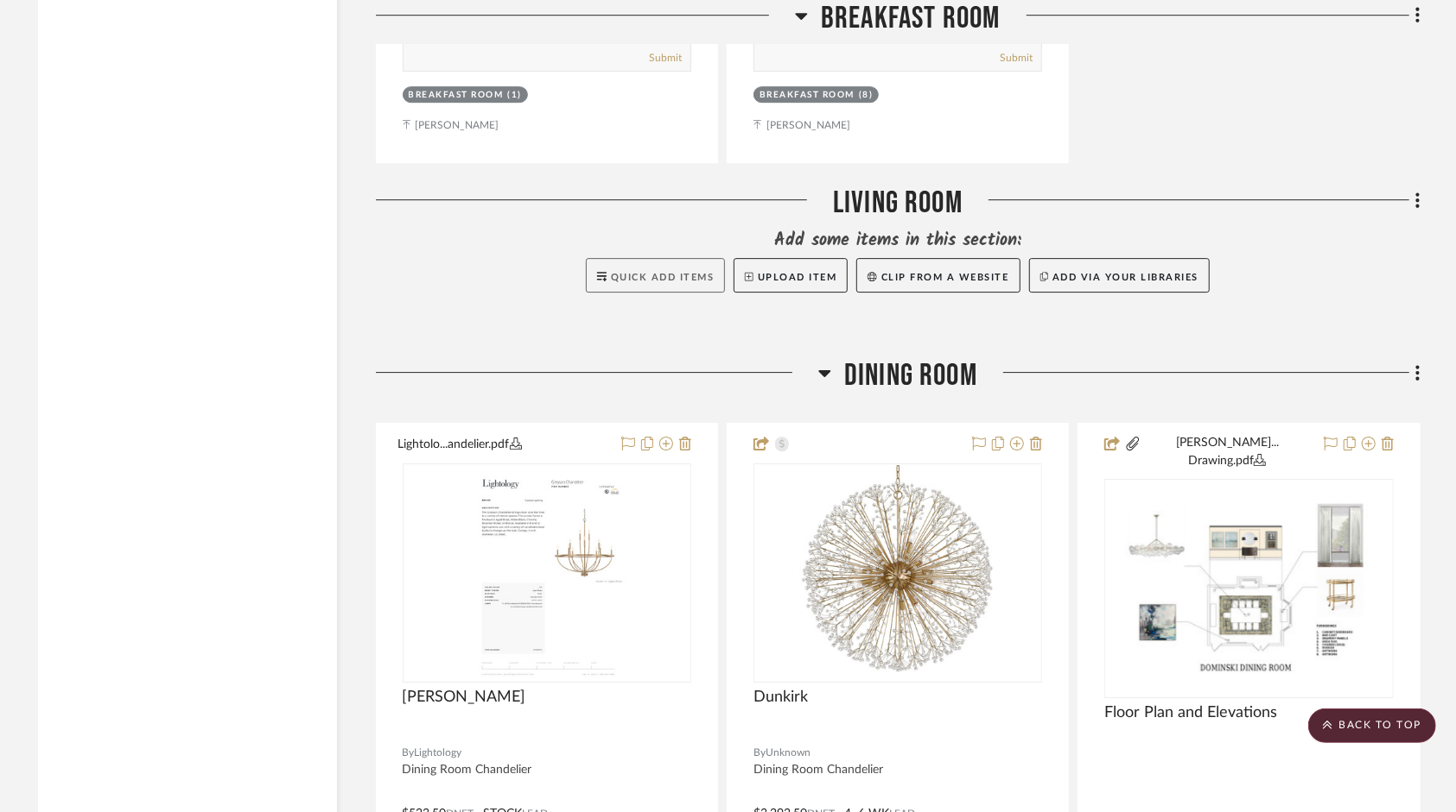
click at [647, 282] on span "Quick Add Items" at bounding box center [662, 278] width 104 height 10
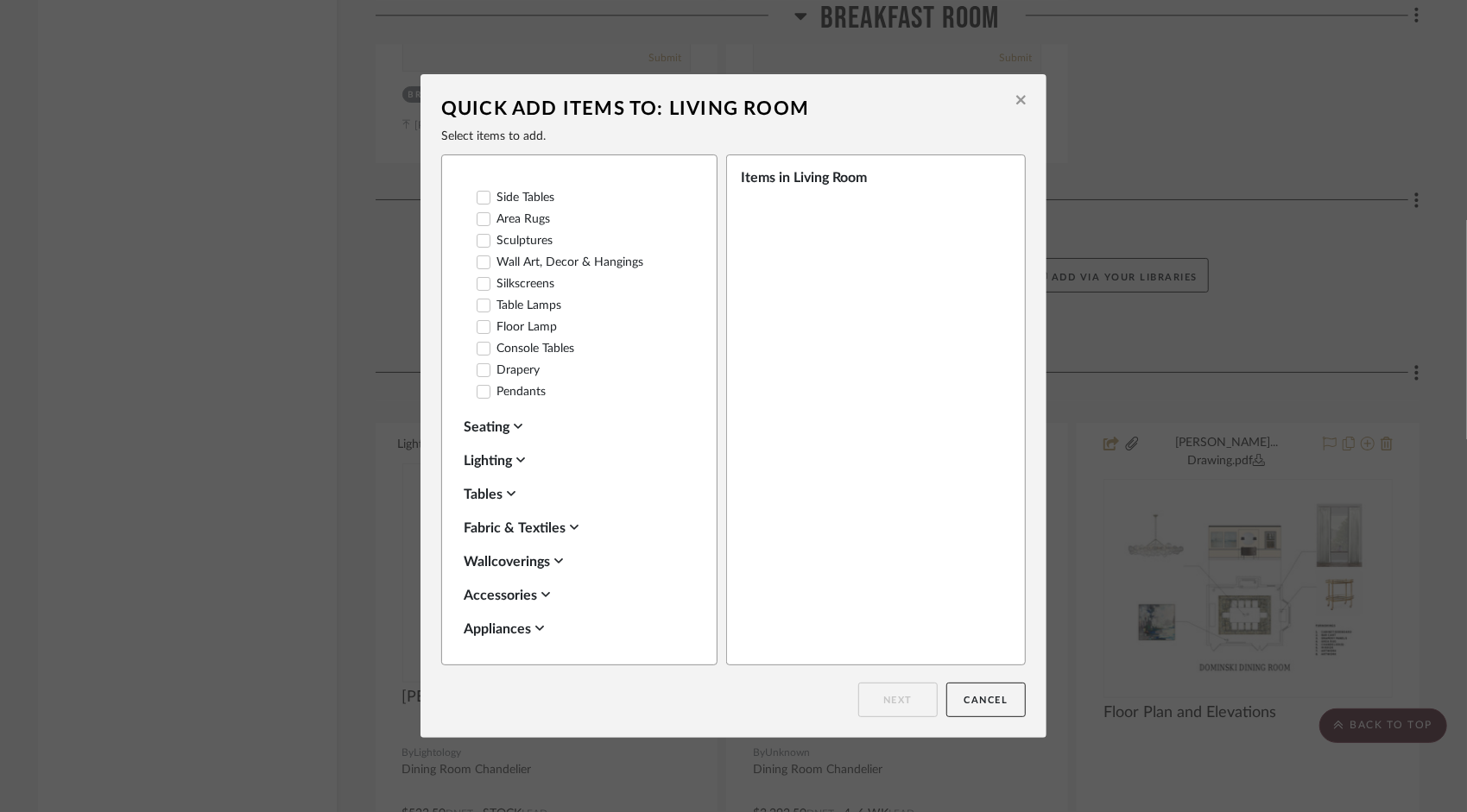
scroll to position [259, 0]
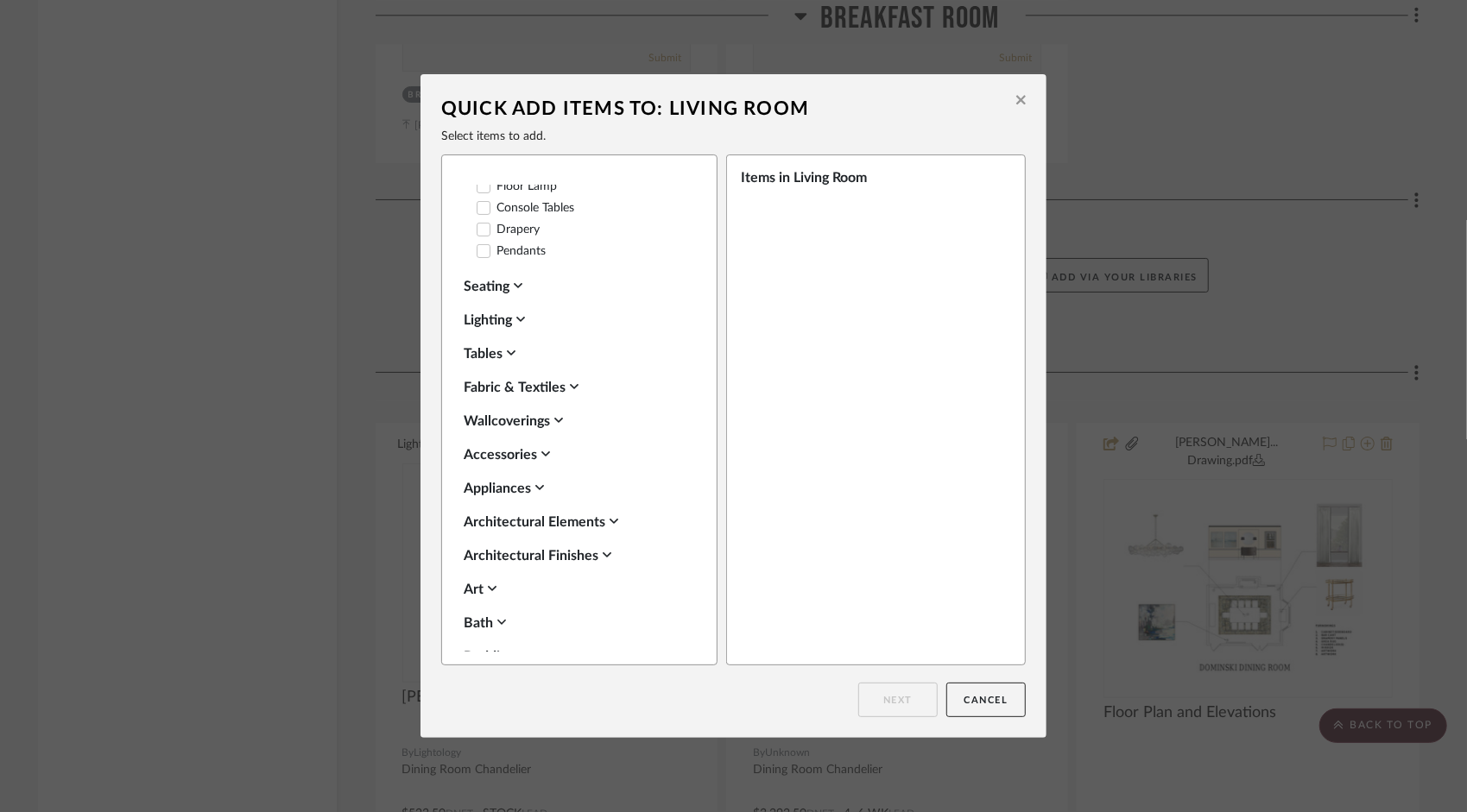
click at [523, 331] on div "Lighting" at bounding box center [575, 320] width 223 height 20
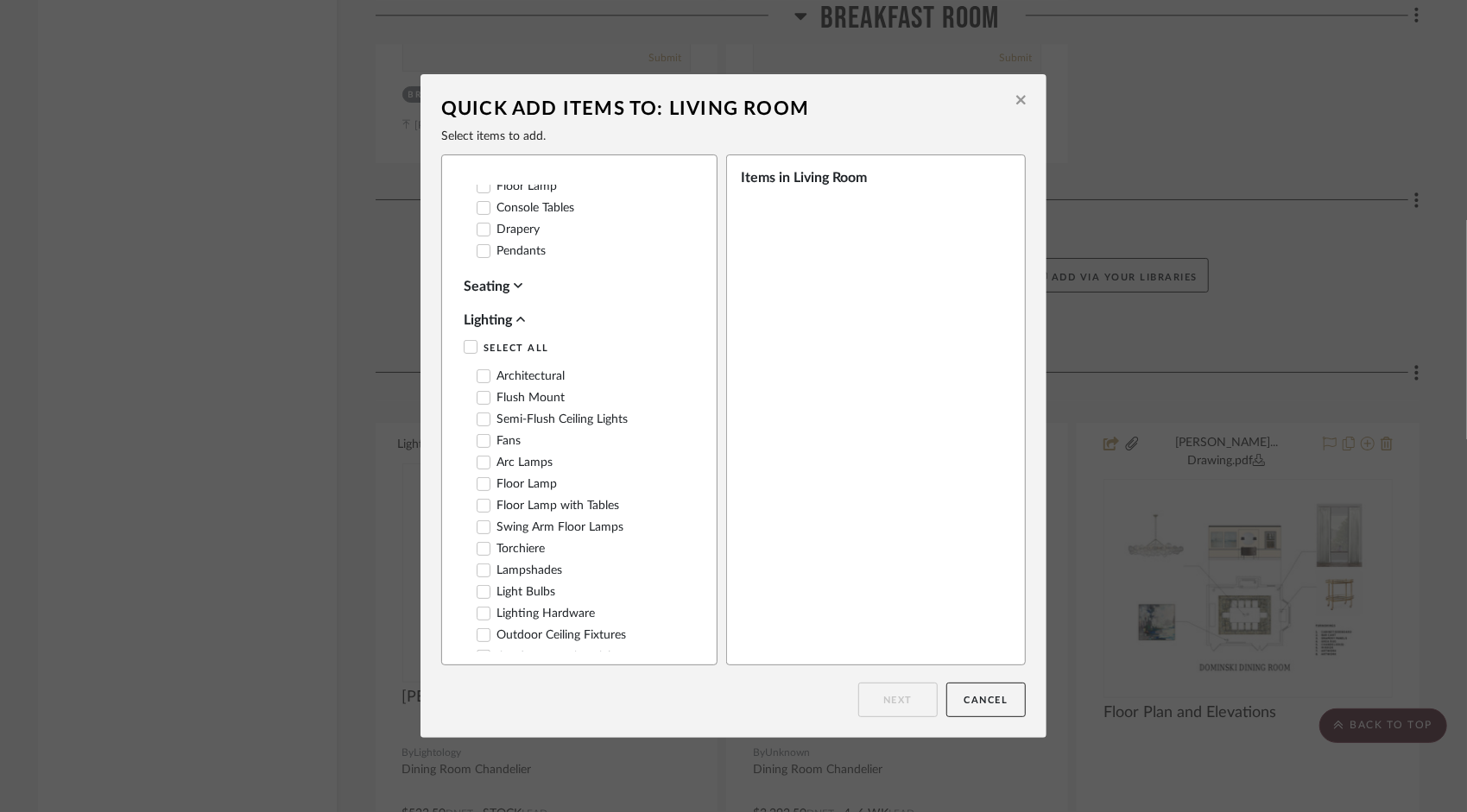
click at [523, 331] on div "Lighting" at bounding box center [575, 320] width 223 height 20
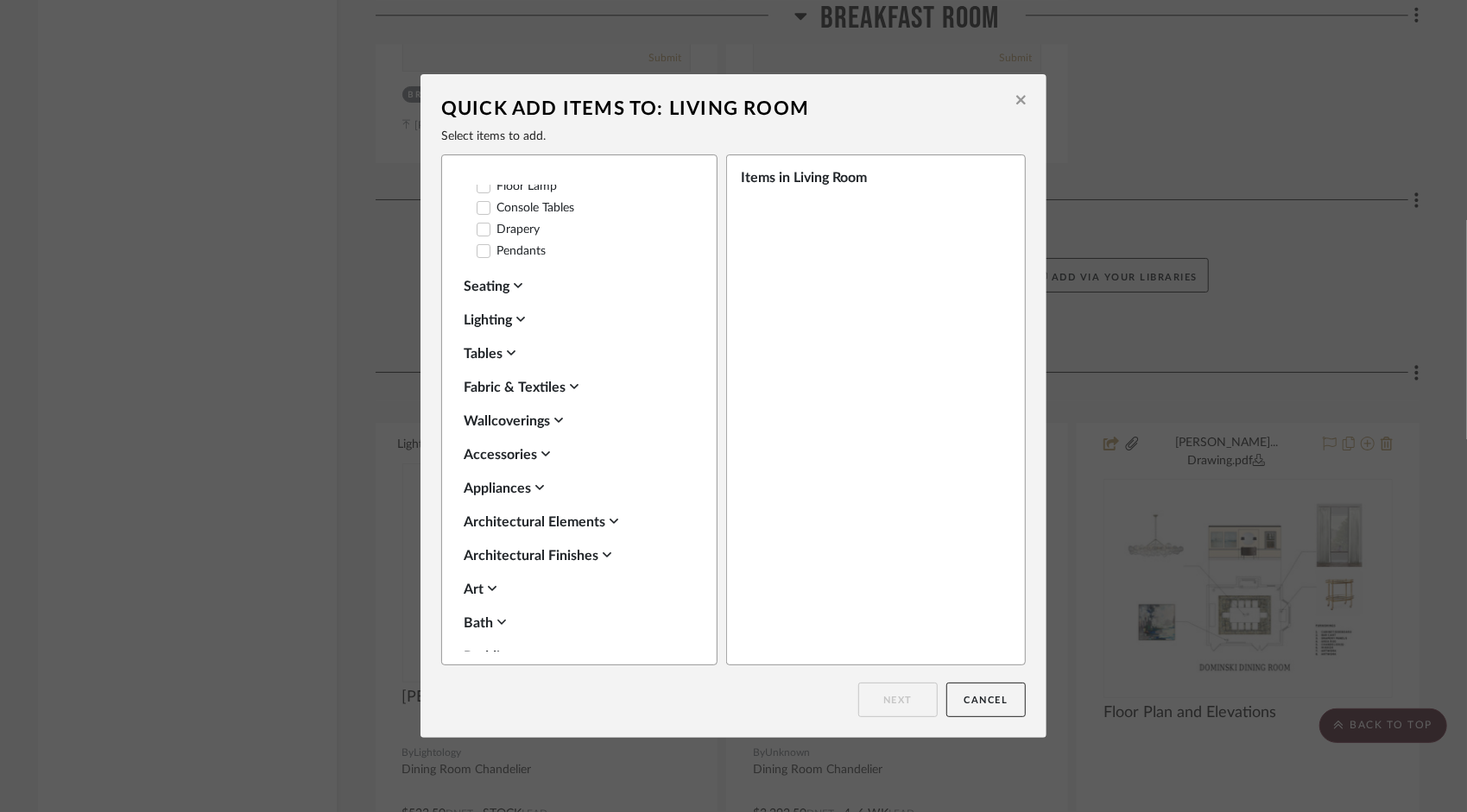
click at [510, 360] on icon at bounding box center [510, 353] width 9 height 14
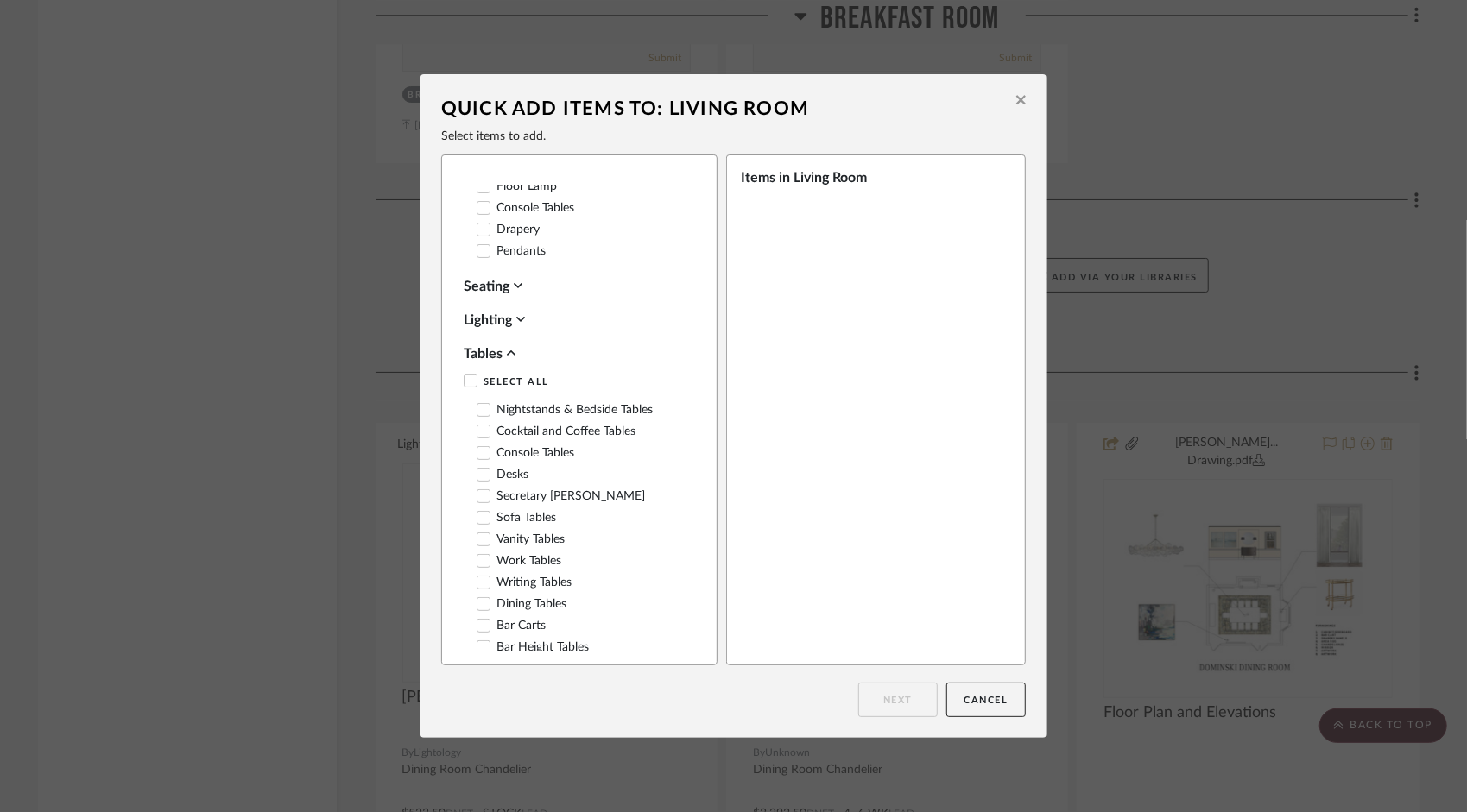
click at [478, 436] on icon at bounding box center [483, 431] width 11 height 9
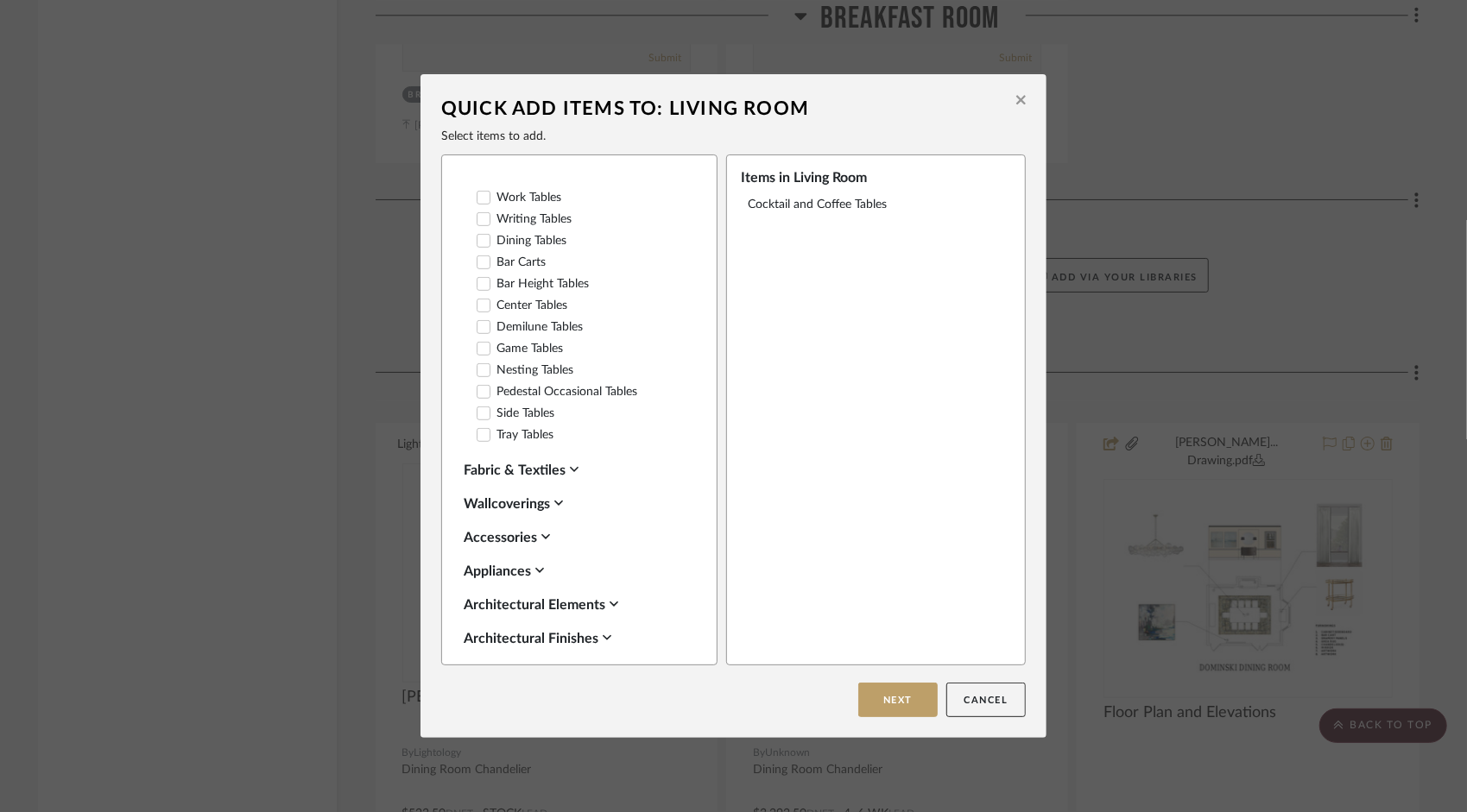
scroll to position [777, 0]
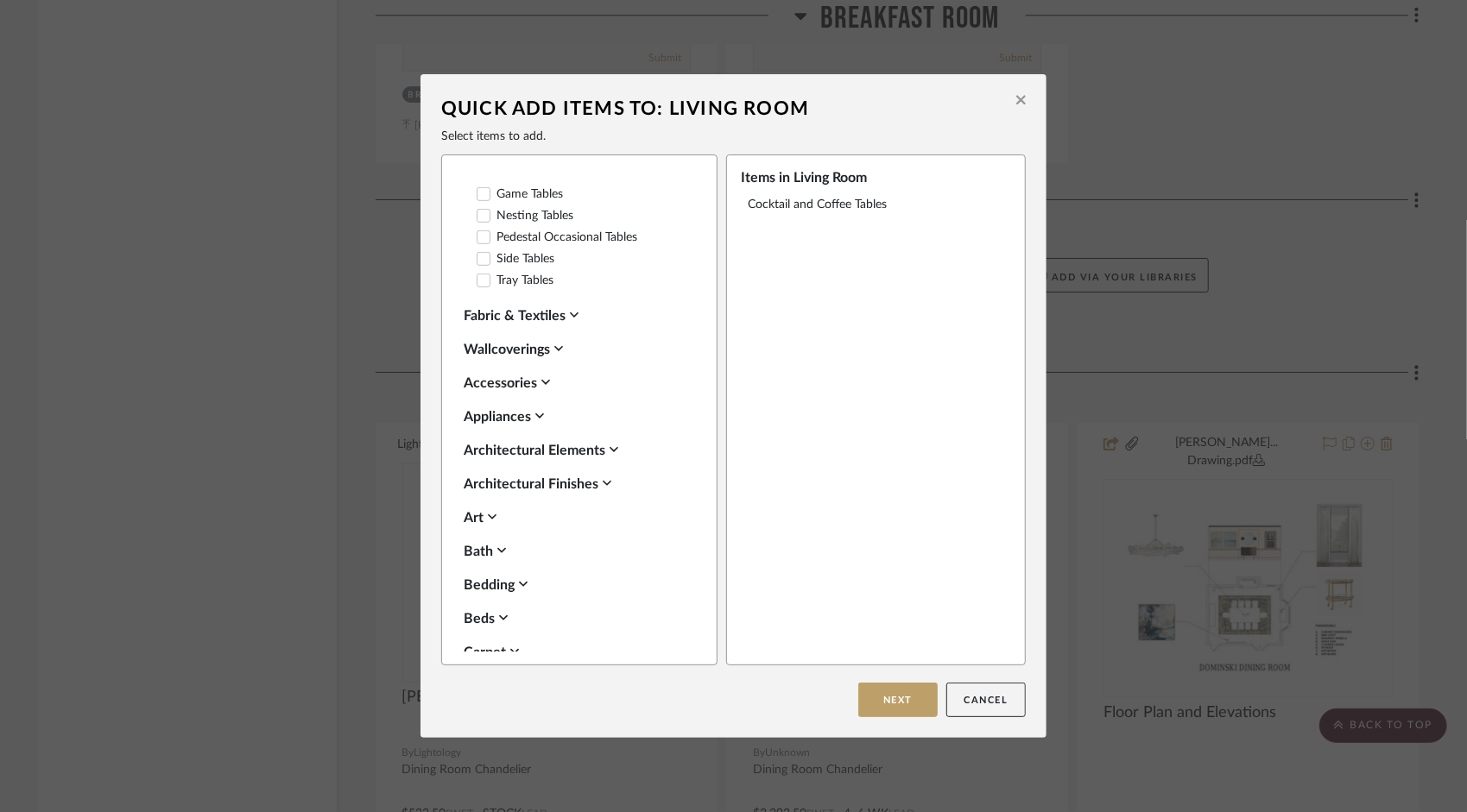
click at [543, 386] on icon at bounding box center [546, 382] width 9 height 5
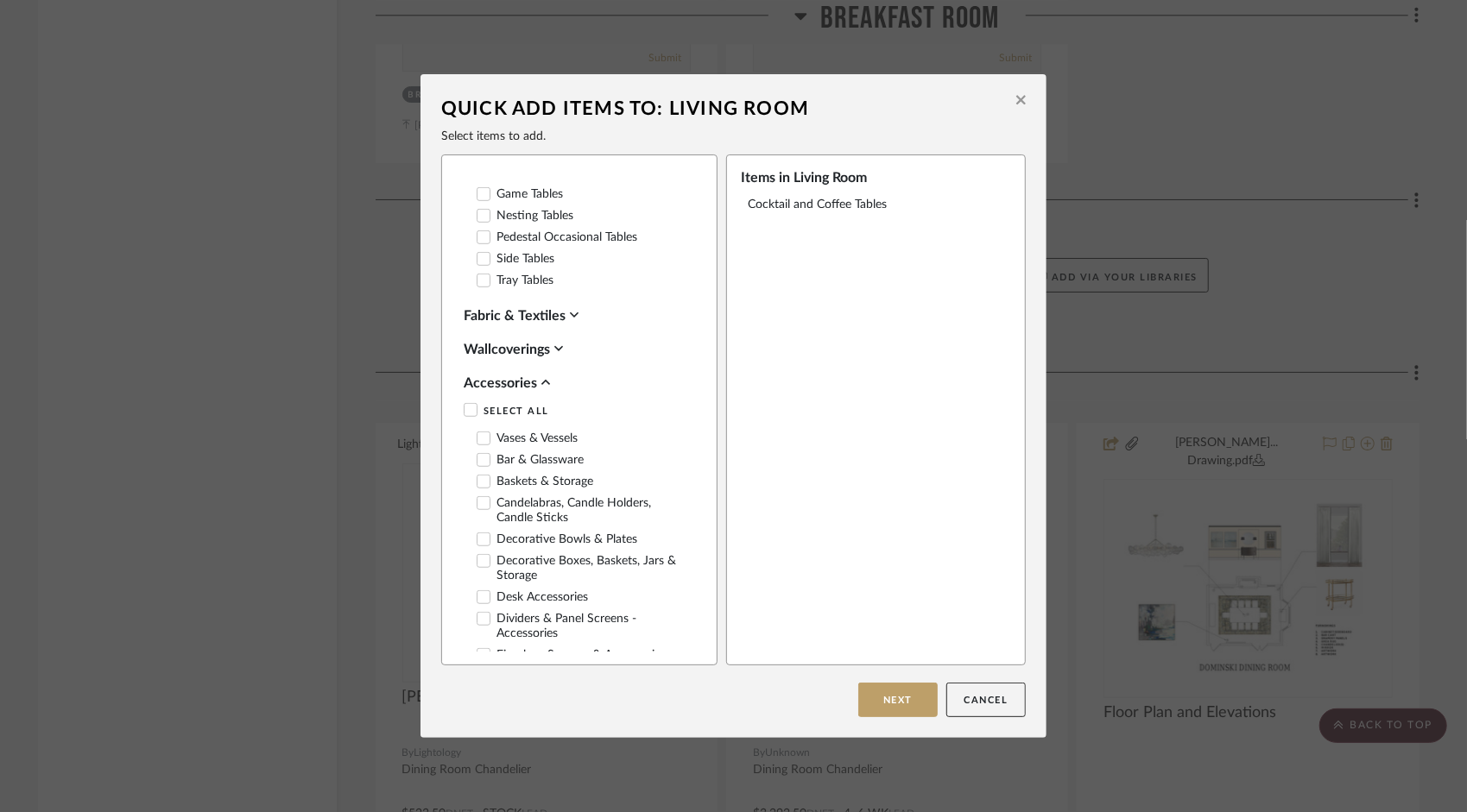
click at [543, 389] on icon at bounding box center [546, 383] width 9 height 14
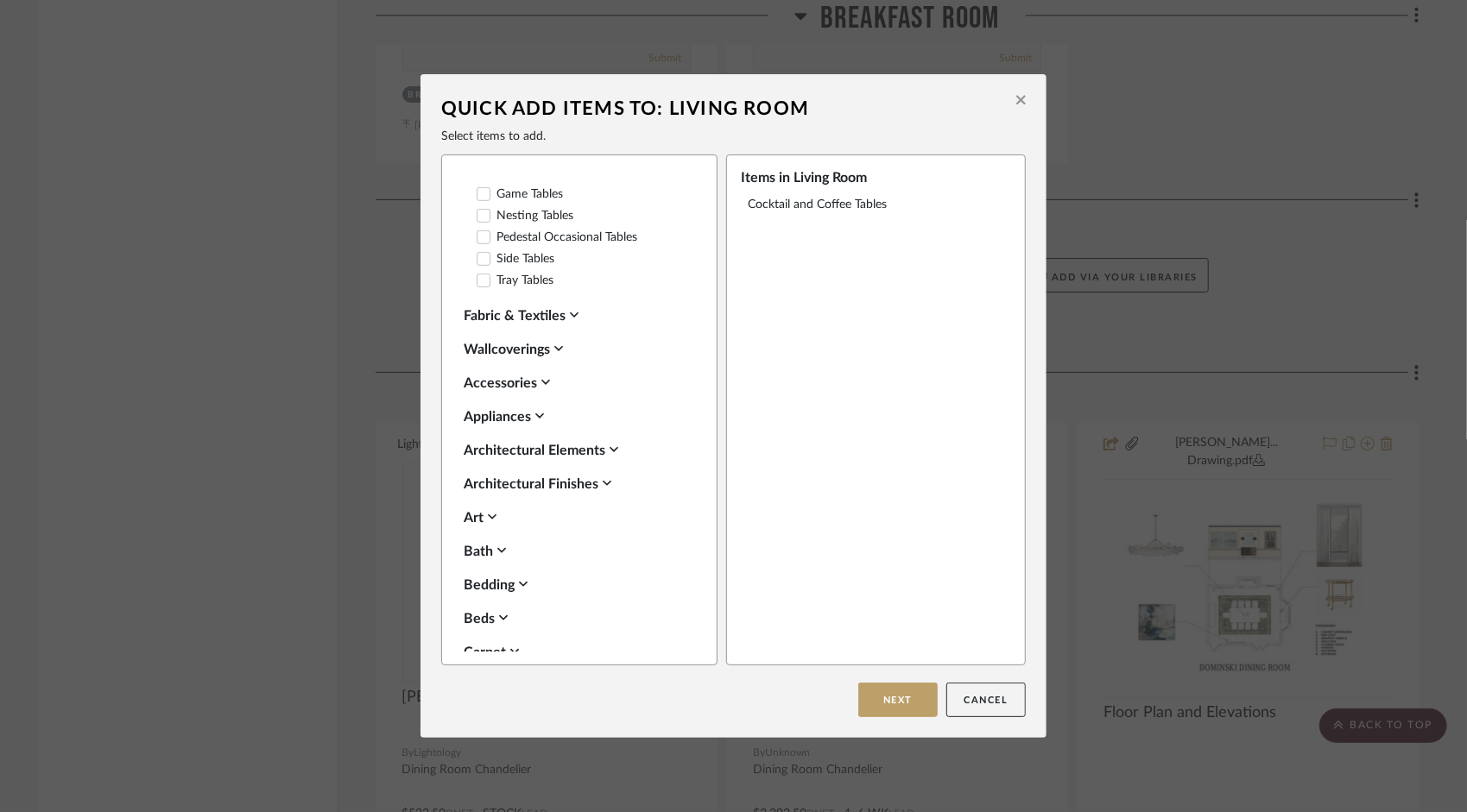
click at [543, 386] on icon at bounding box center [546, 382] width 9 height 5
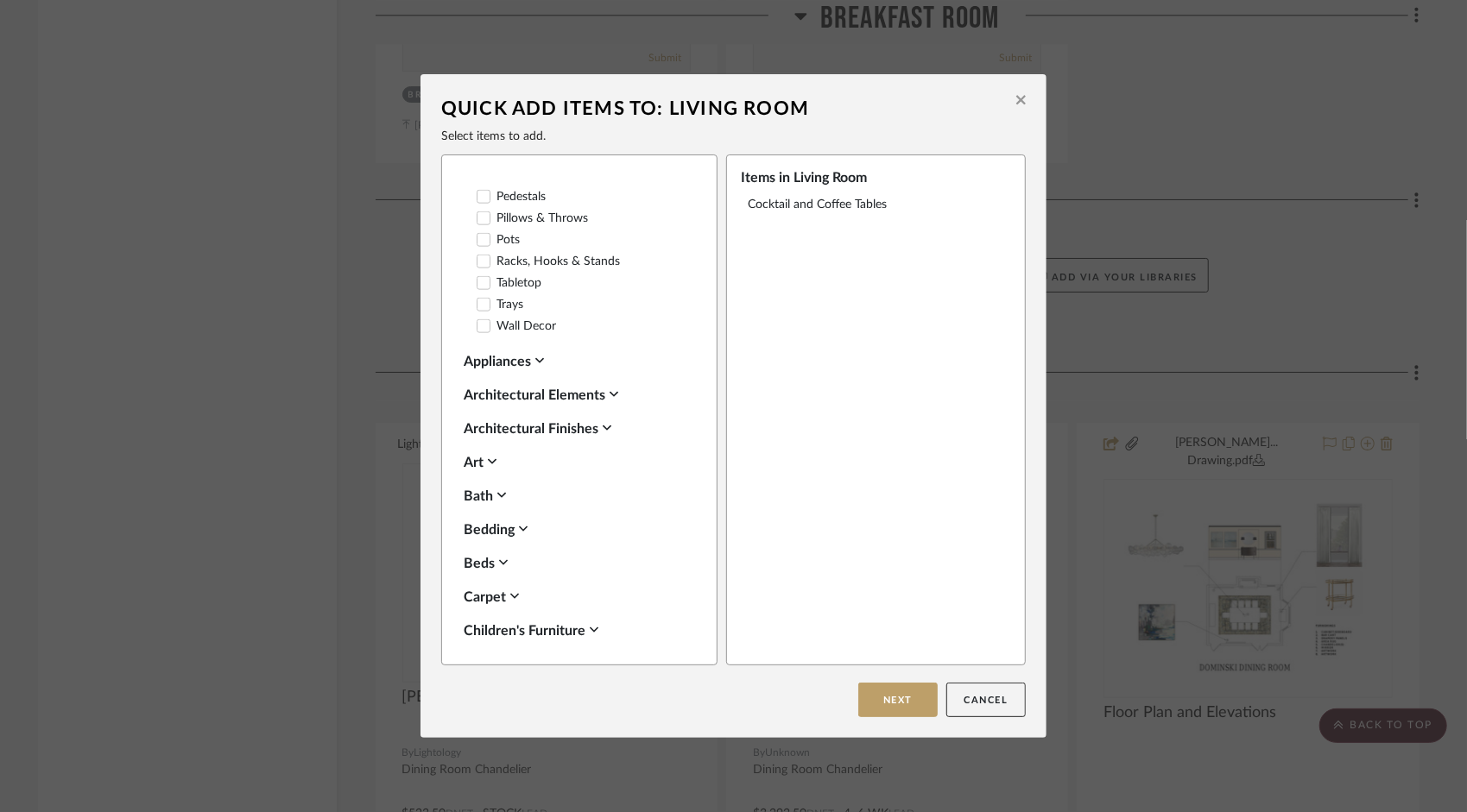
scroll to position [1468, 0]
click at [491, 467] on icon at bounding box center [492, 460] width 9 height 14
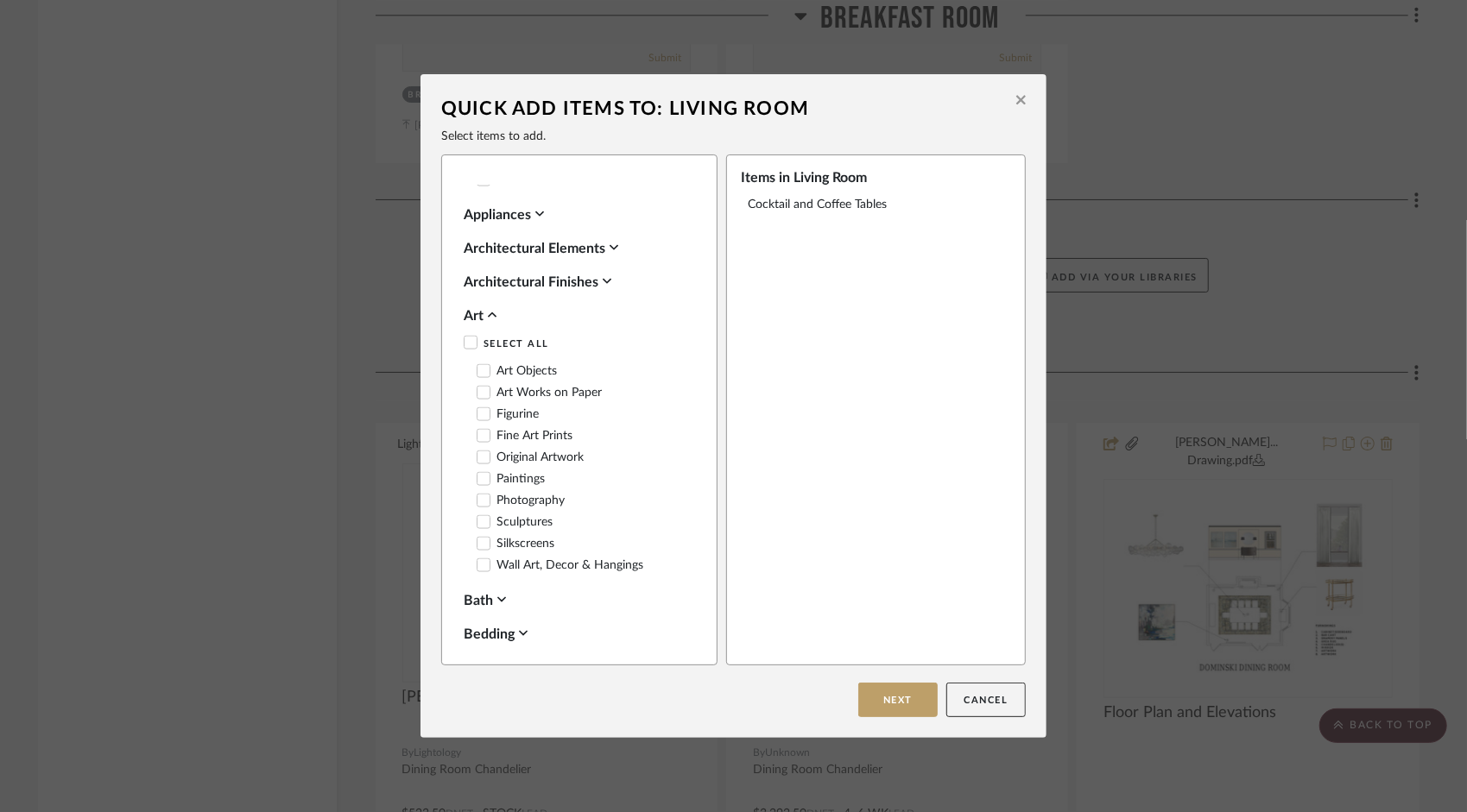
scroll to position [1641, 0]
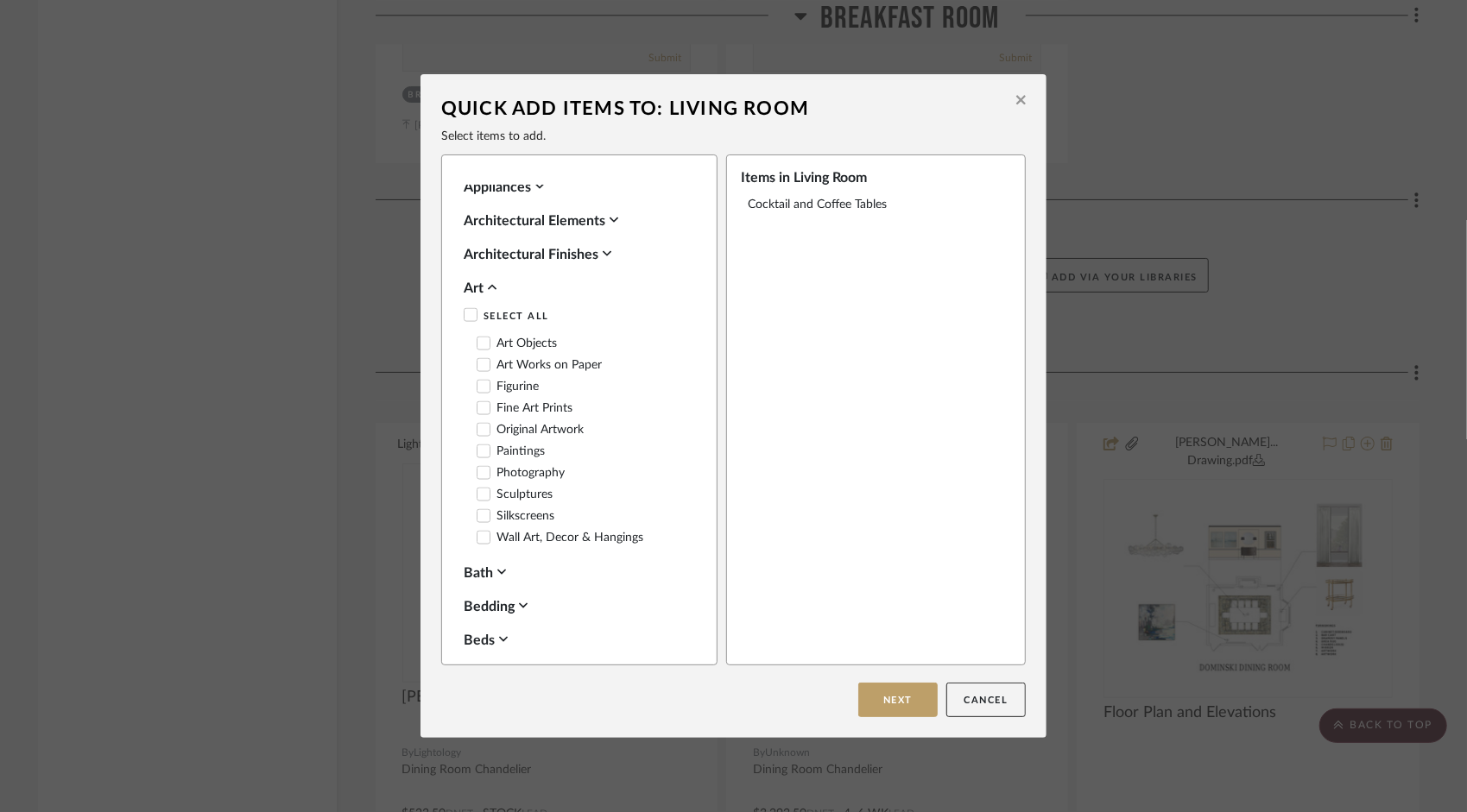
click at [477, 544] on icon at bounding box center [483, 538] width 12 height 12
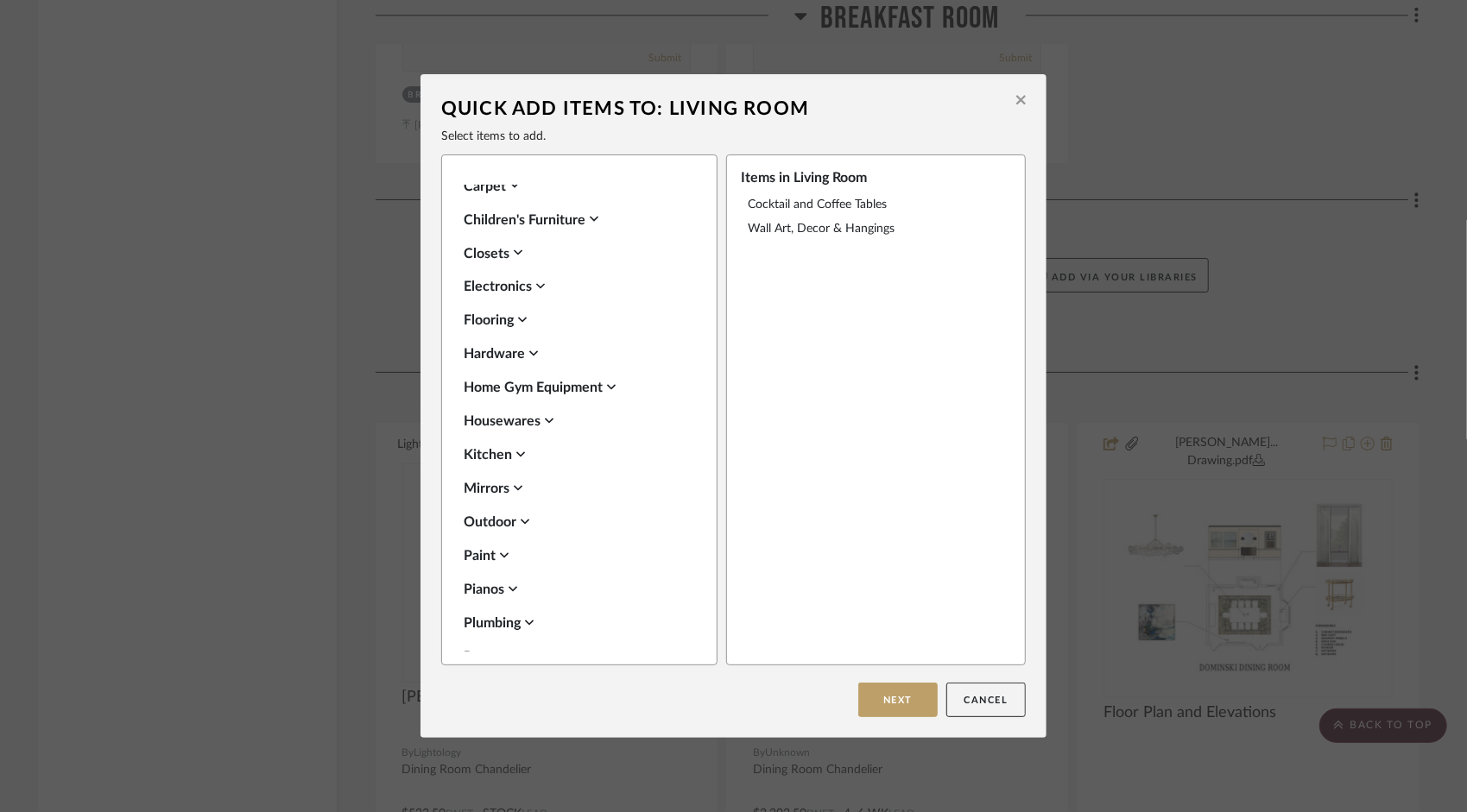
scroll to position [2330, 0]
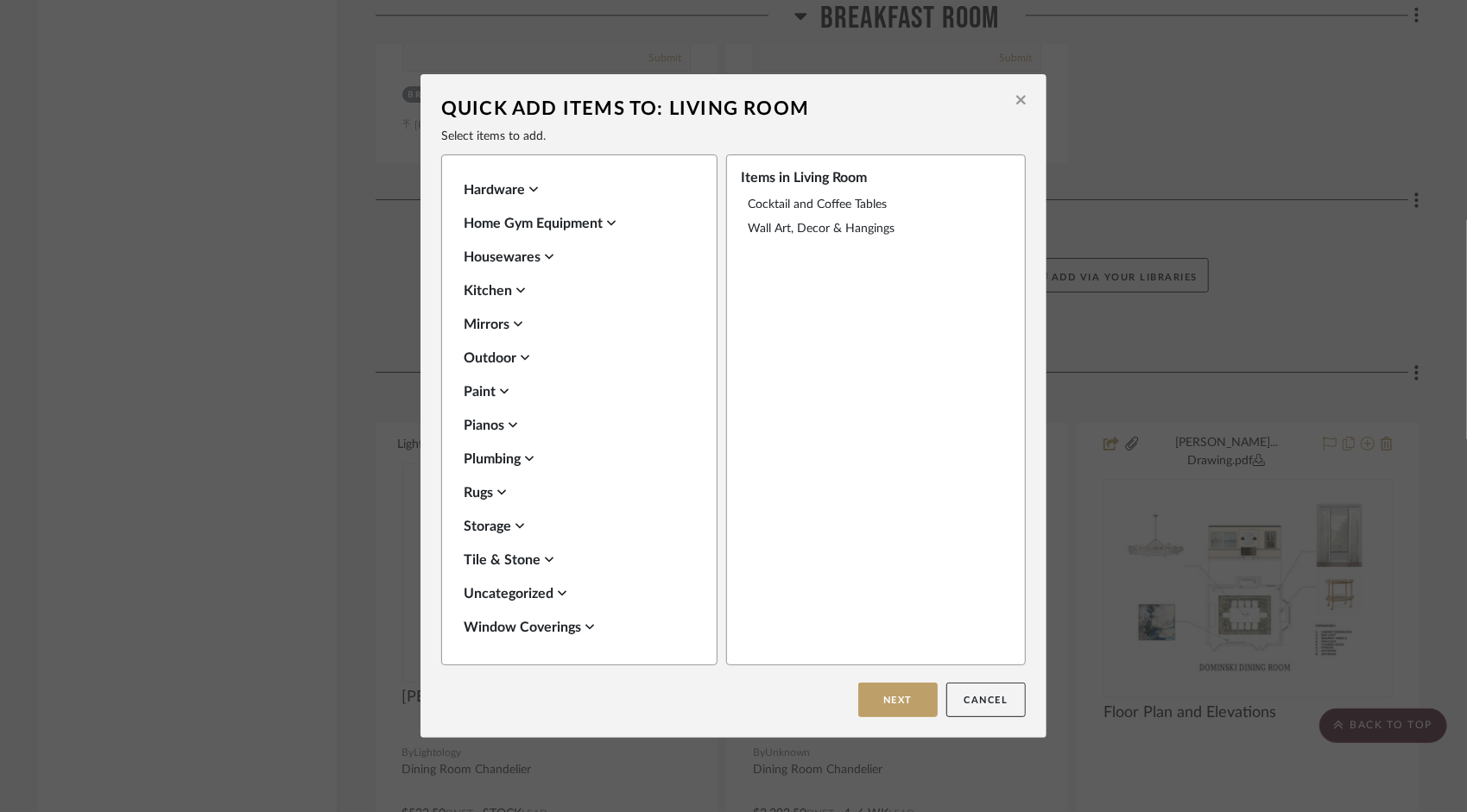
click at [503, 492] on icon at bounding box center [502, 492] width 9 height 5
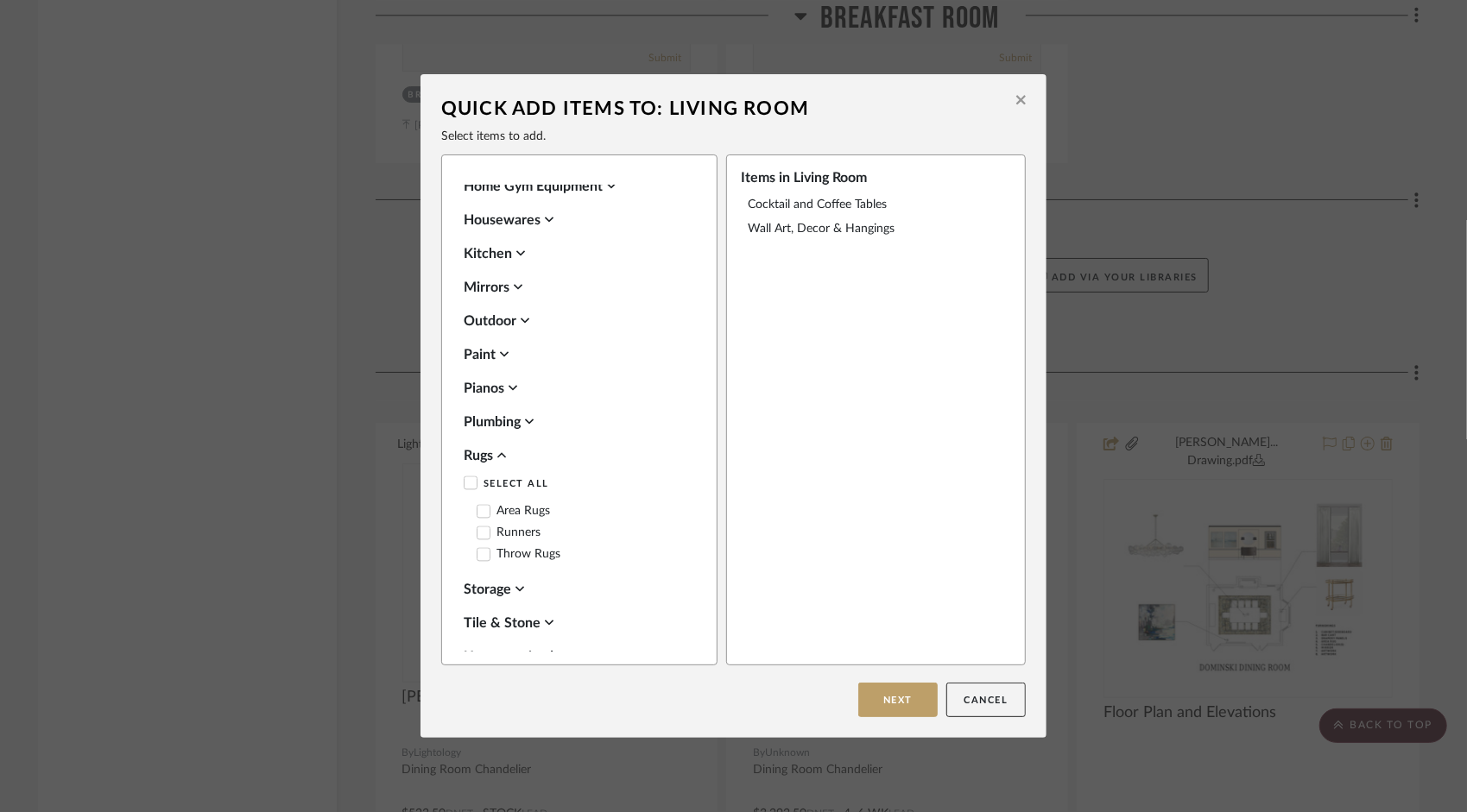
click at [477, 518] on icon at bounding box center [483, 511] width 12 height 12
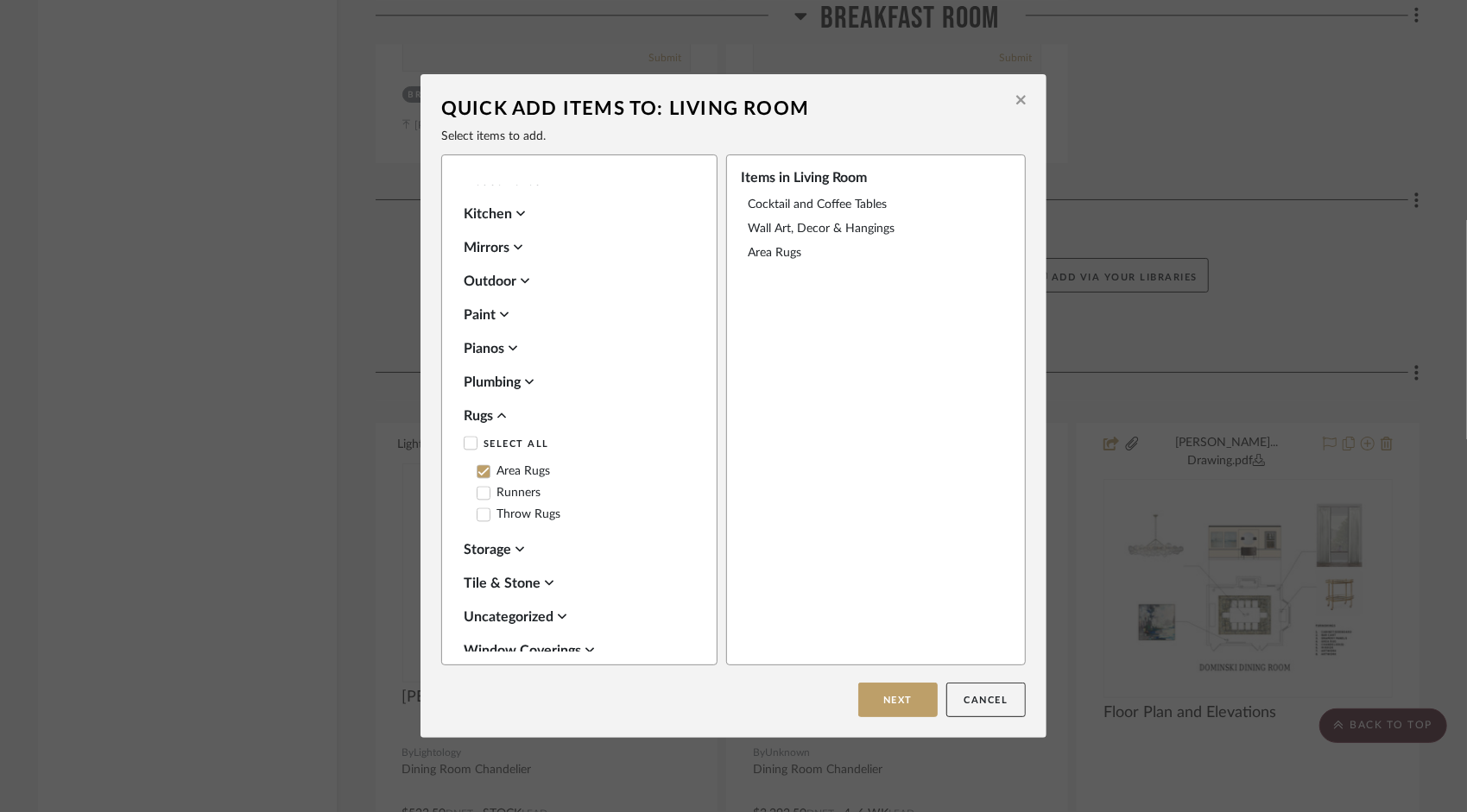
scroll to position [2345, 0]
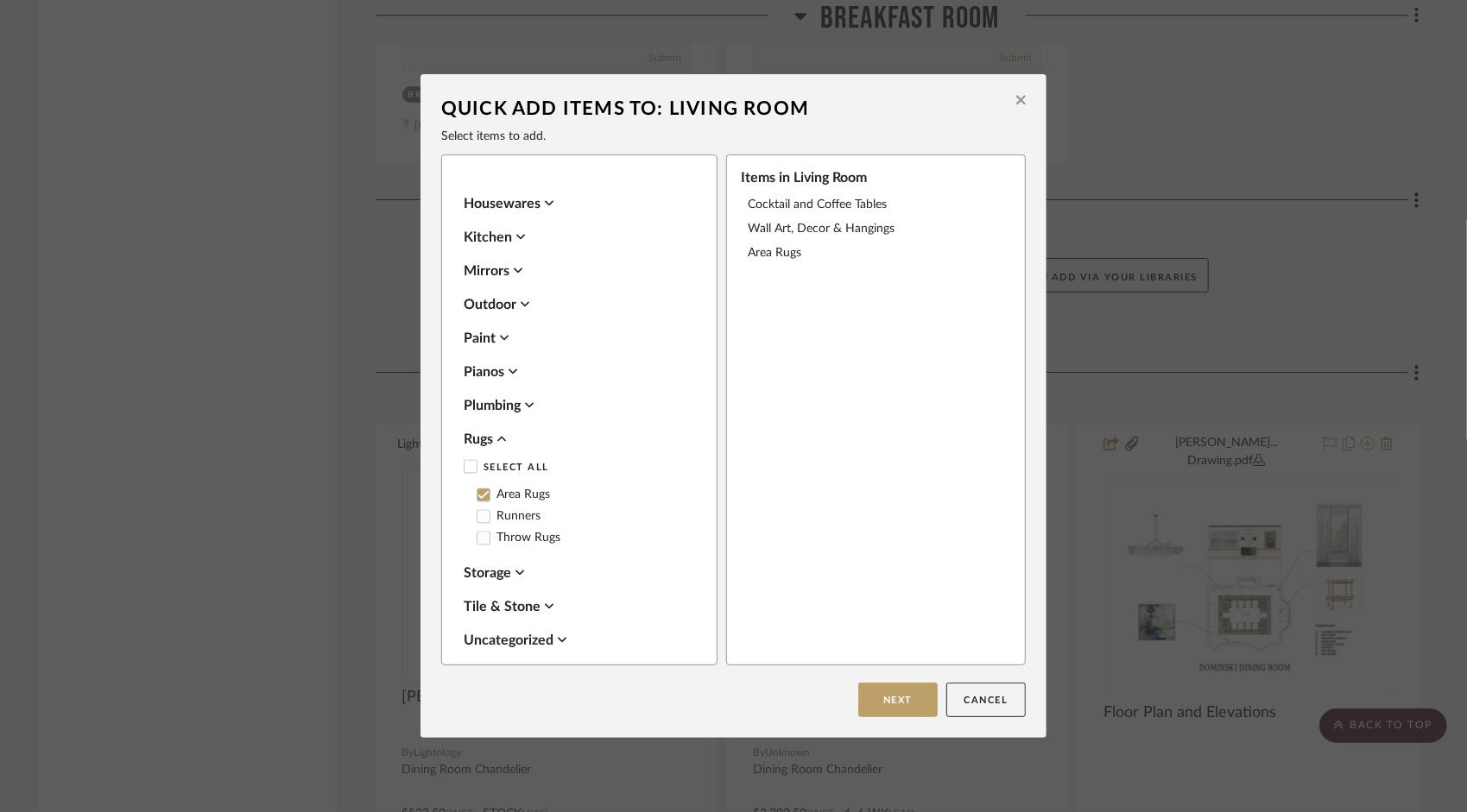
click at [516, 278] on icon at bounding box center [517, 271] width 9 height 14
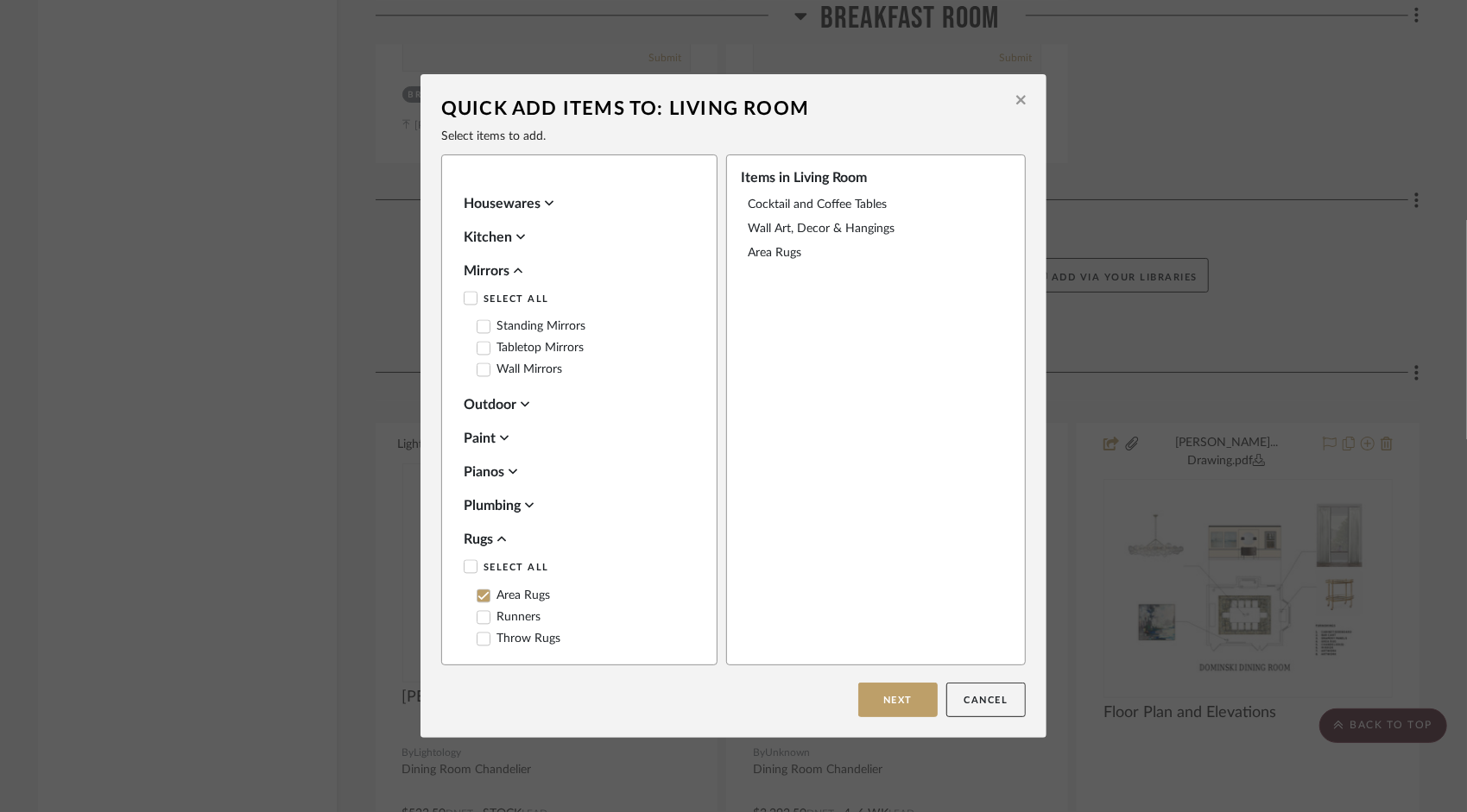
click at [477, 377] on icon at bounding box center [483, 370] width 12 height 12
click at [876, 698] on button "Next" at bounding box center [897, 700] width 79 height 34
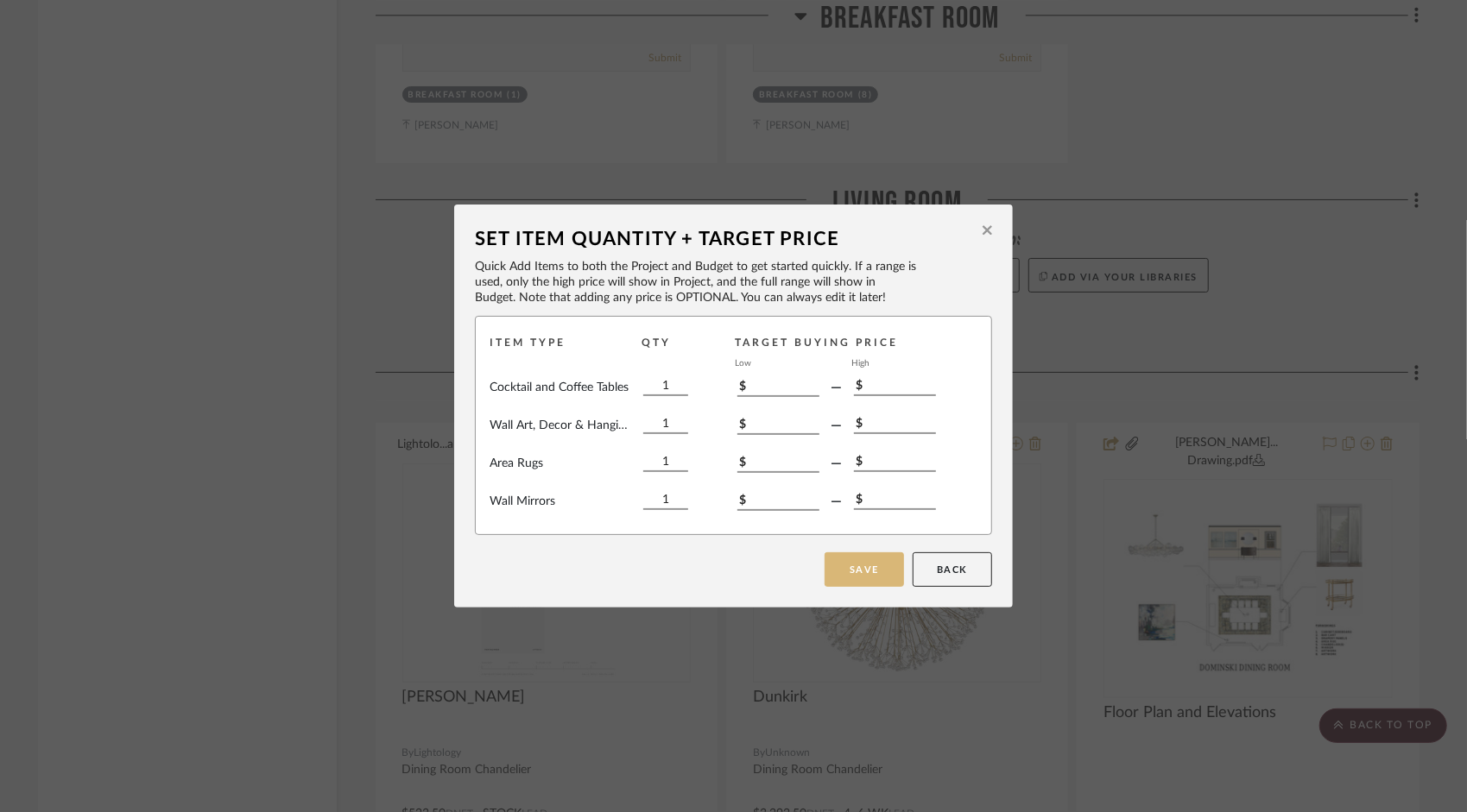
click at [859, 568] on button "Save" at bounding box center [864, 569] width 79 height 34
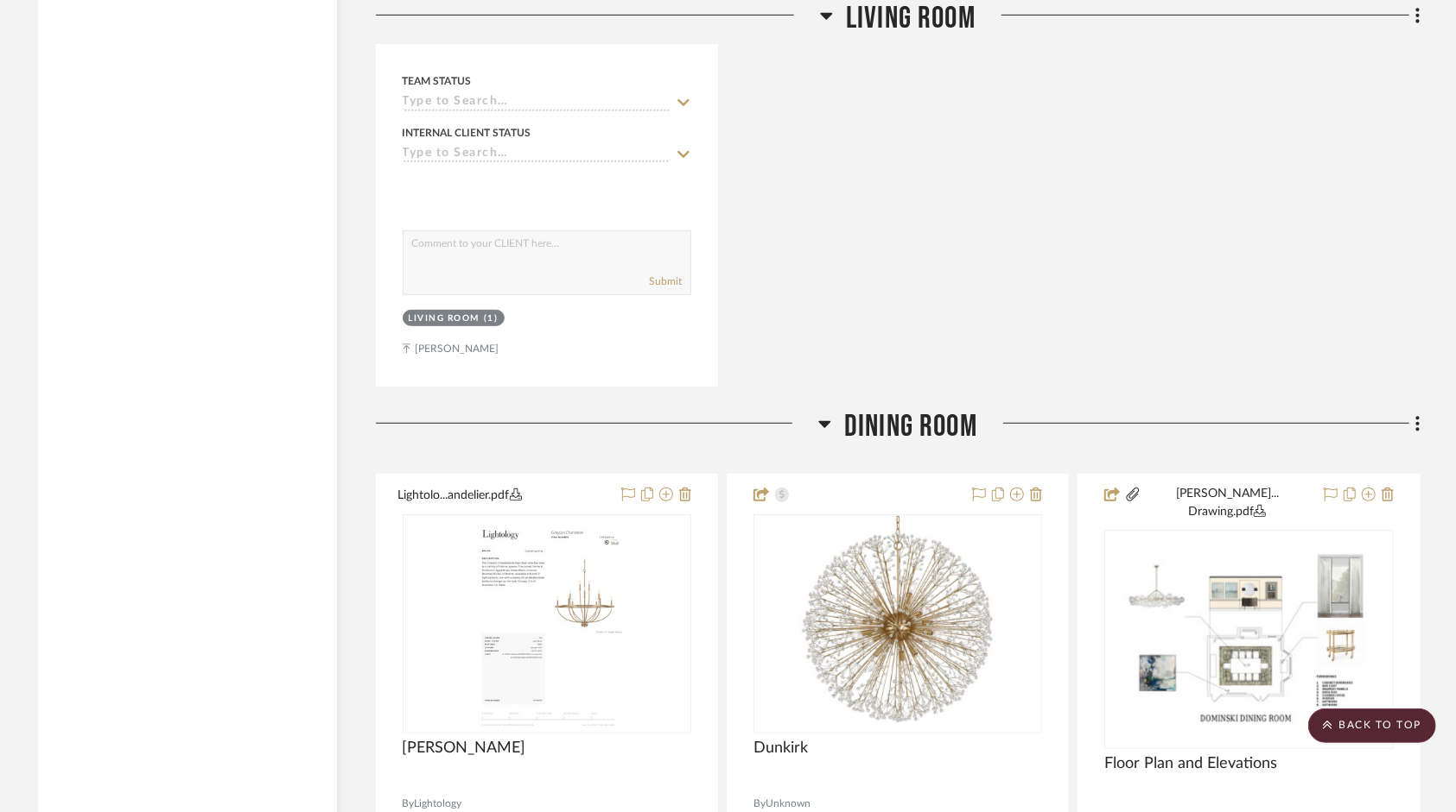
scroll to position [5185, 0]
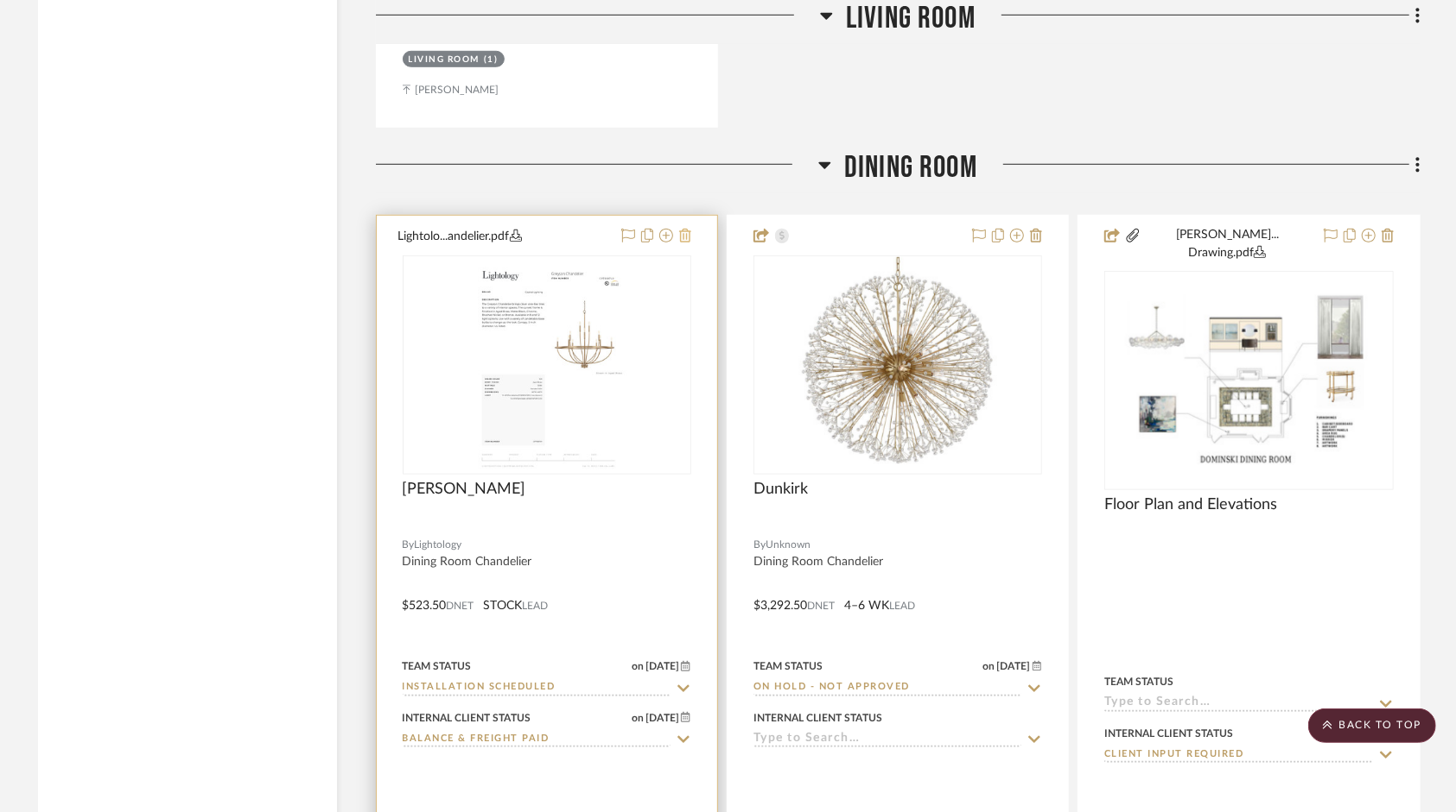
click at [689, 242] on icon at bounding box center [685, 235] width 12 height 14
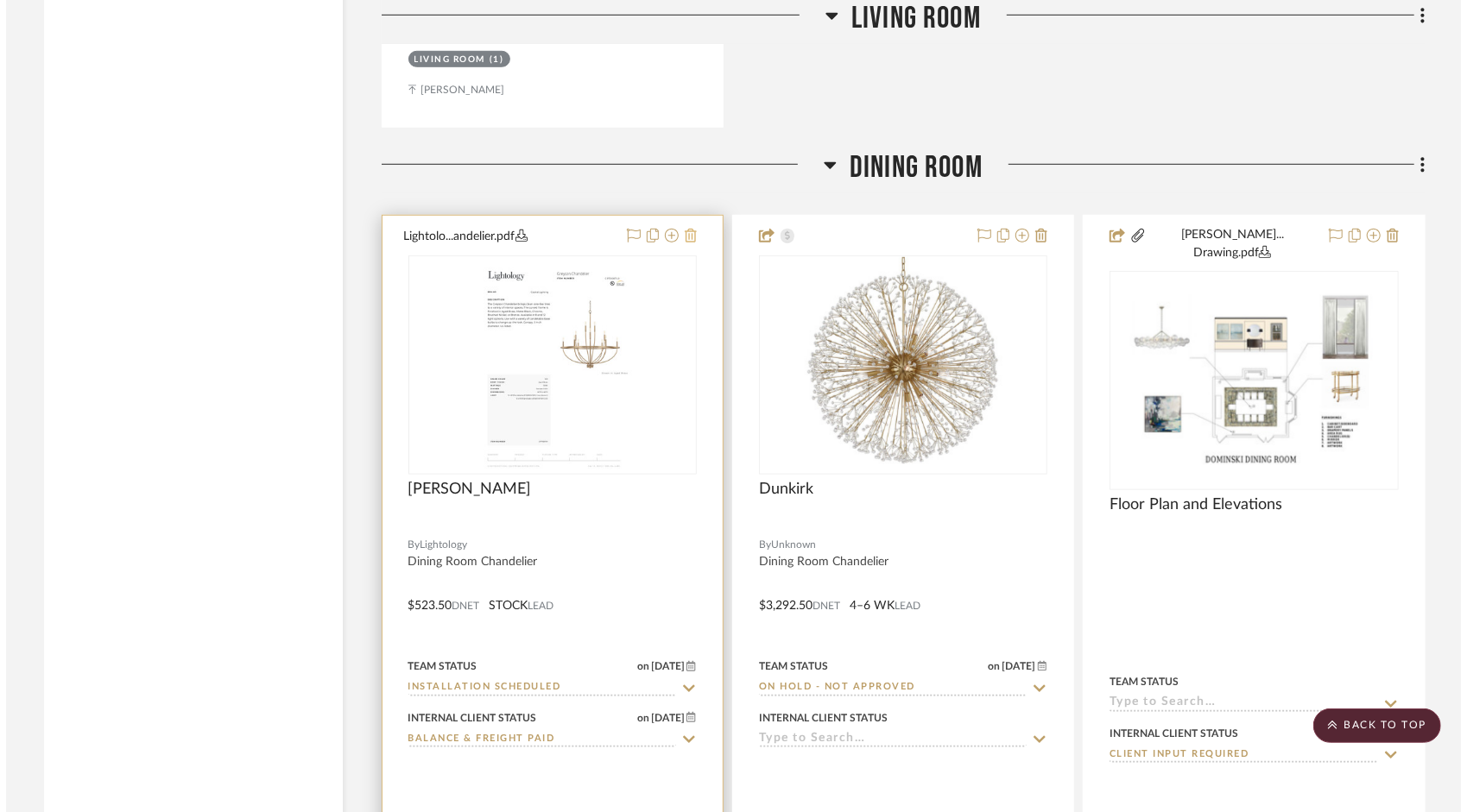
scroll to position [0, 0]
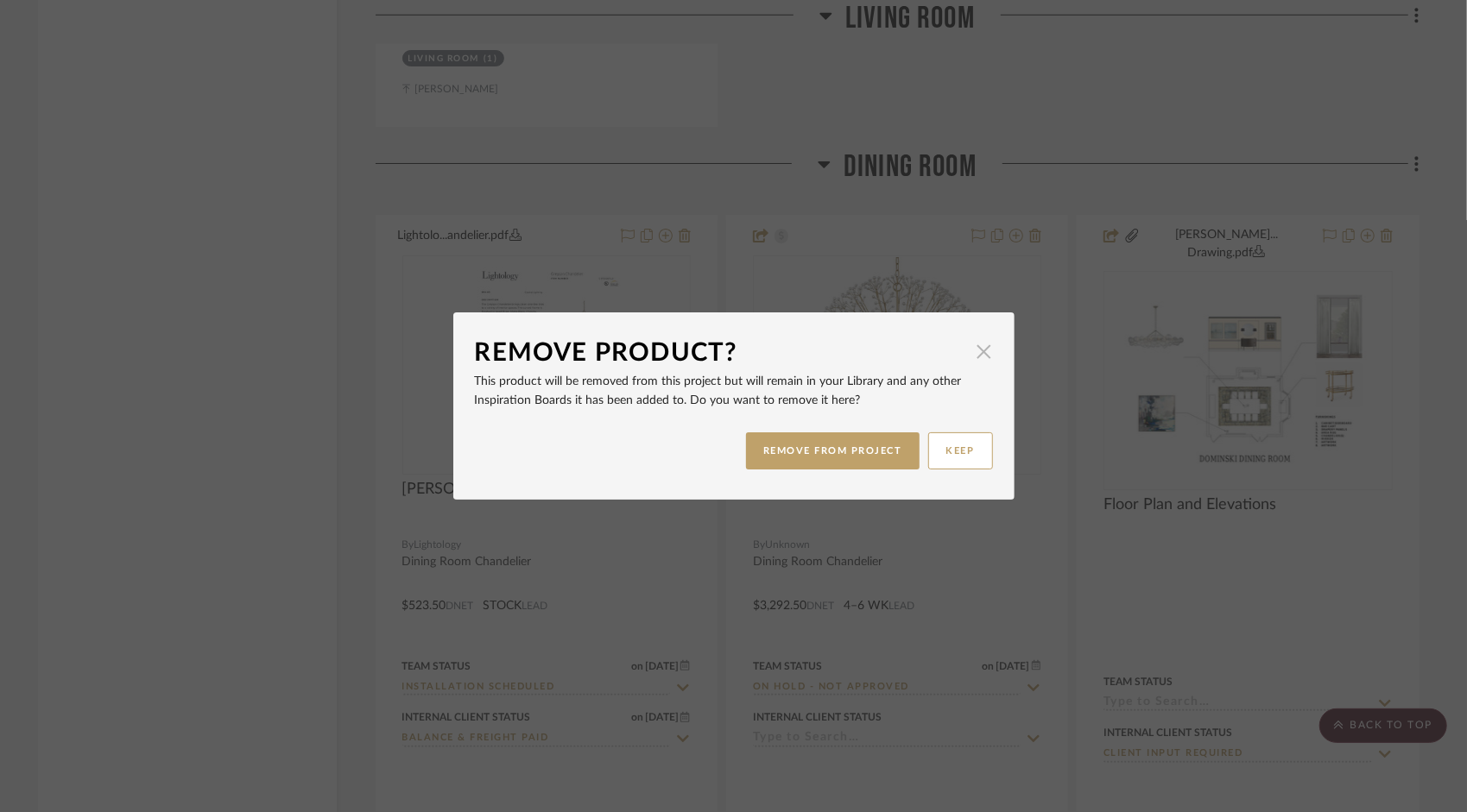
click at [973, 353] on span "button" at bounding box center [984, 350] width 34 height 34
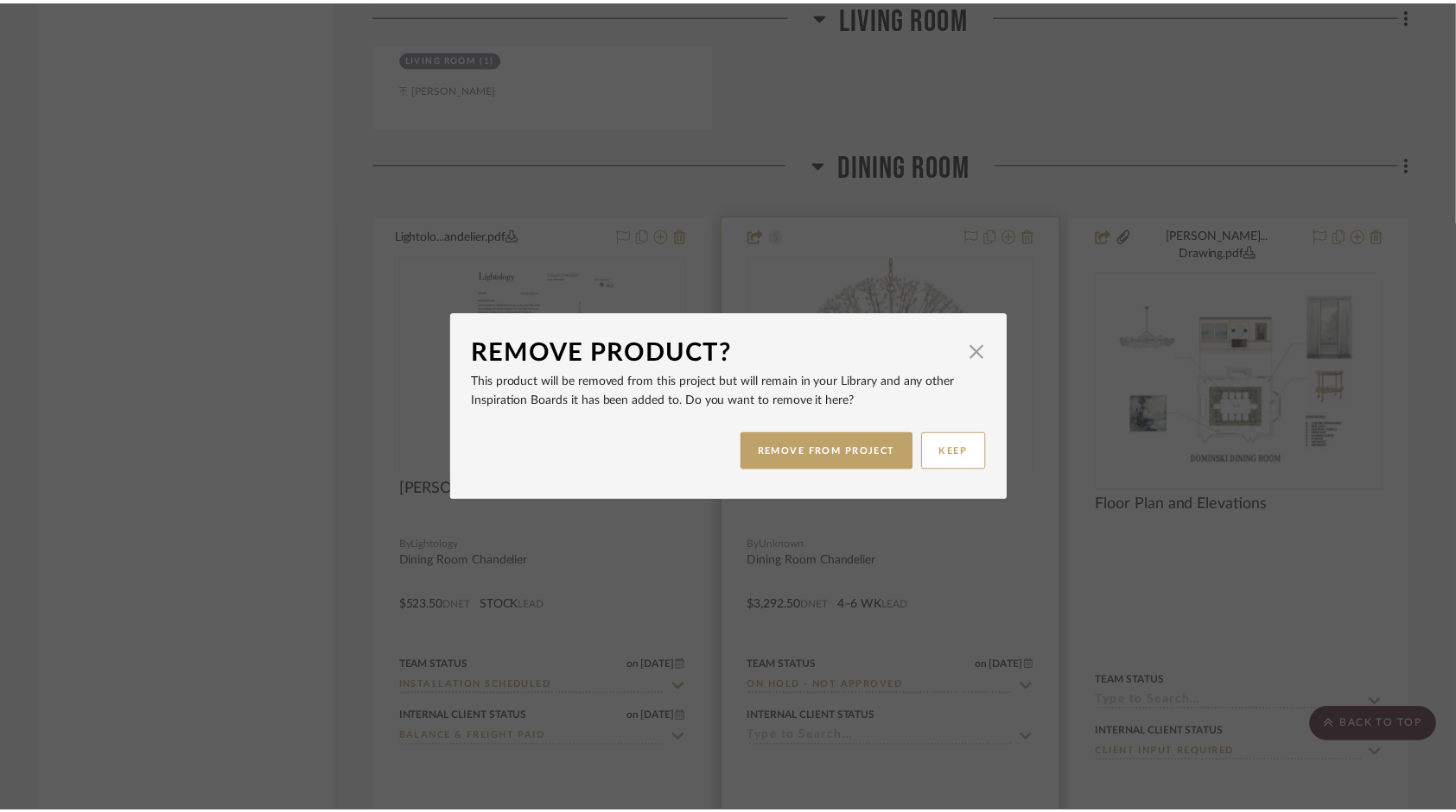
scroll to position [5185, 0]
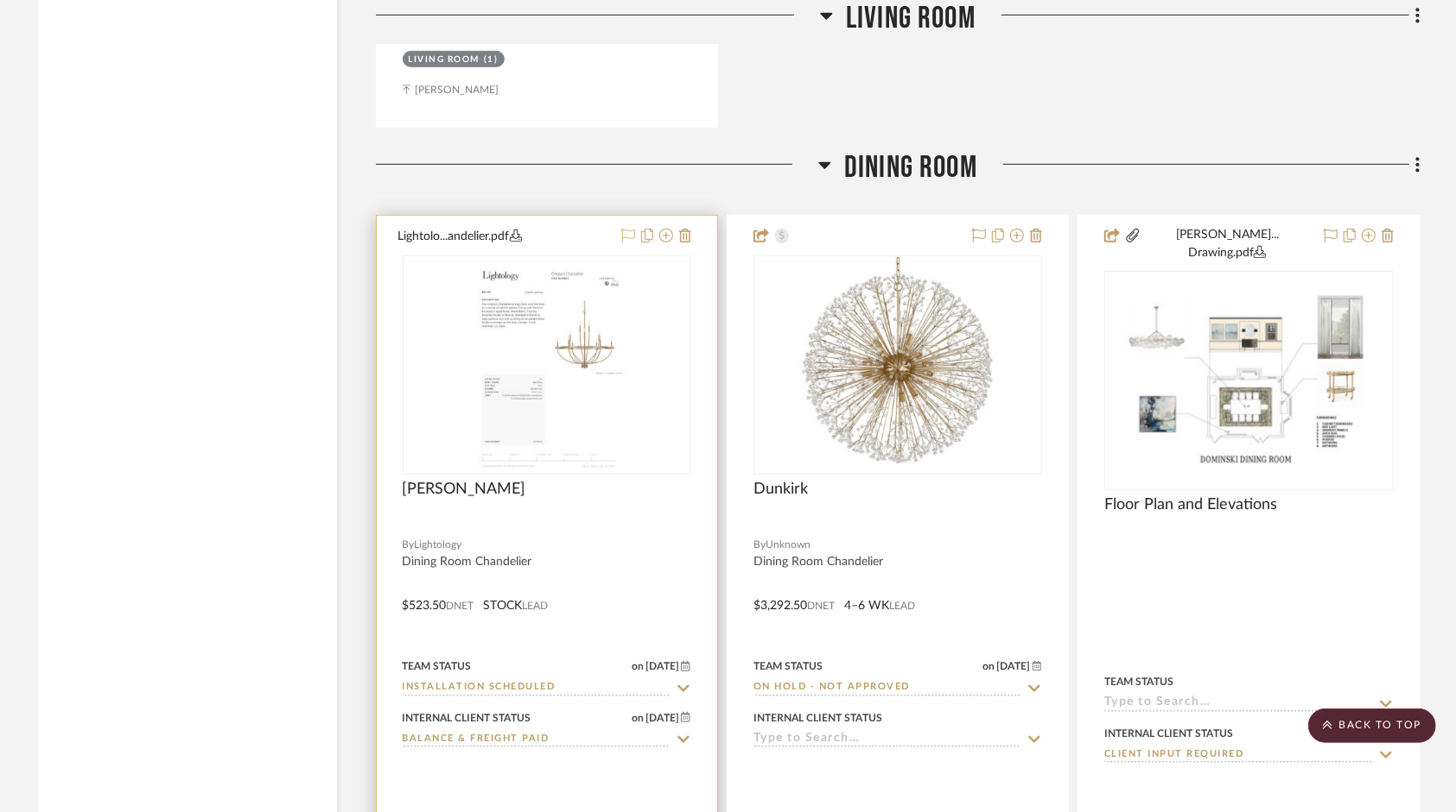
click at [631, 238] on icon at bounding box center [628, 235] width 14 height 14
click at [643, 238] on icon at bounding box center [646, 235] width 12 height 14
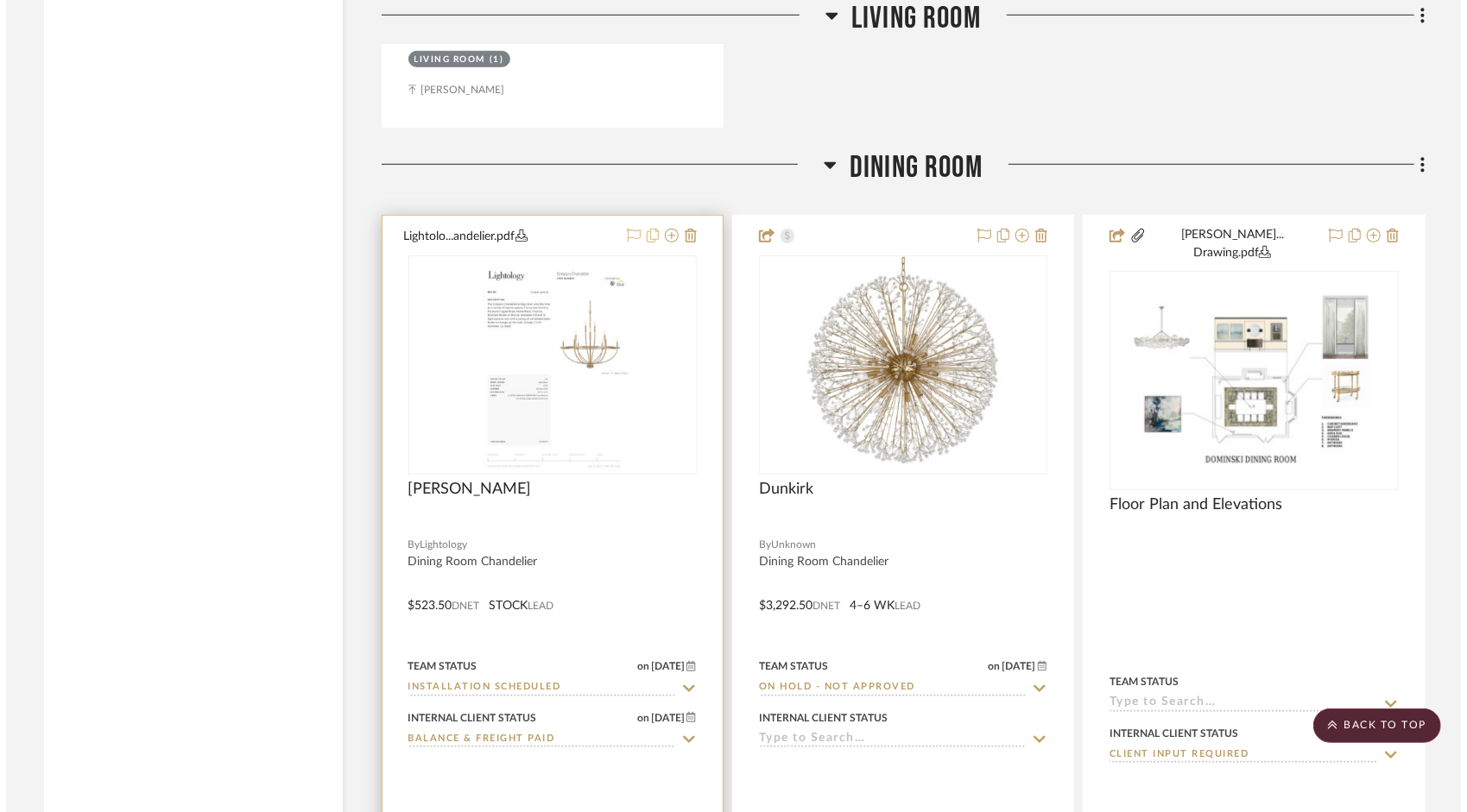
scroll to position [0, 0]
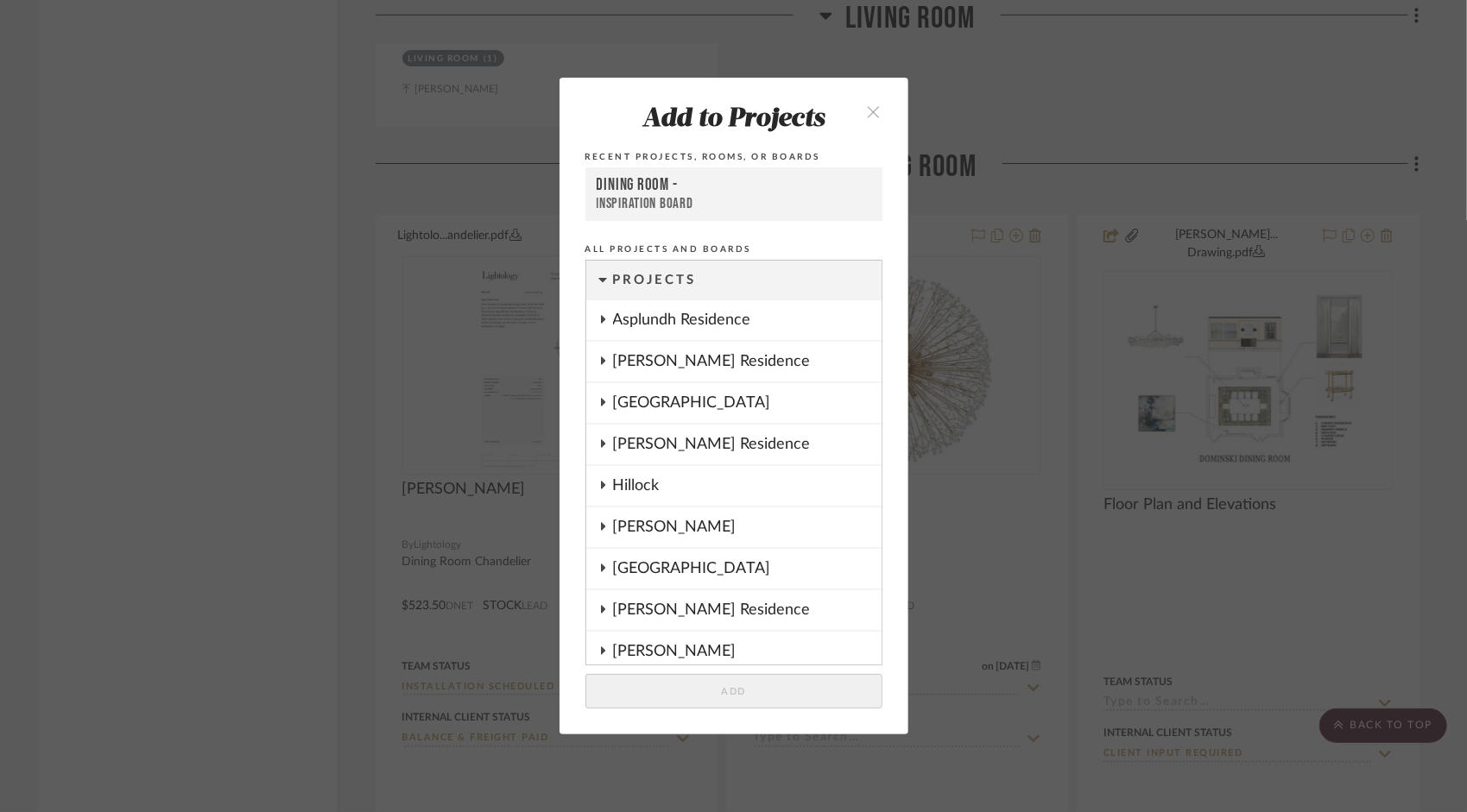
click at [870, 120] on button "close" at bounding box center [875, 111] width 51 height 35
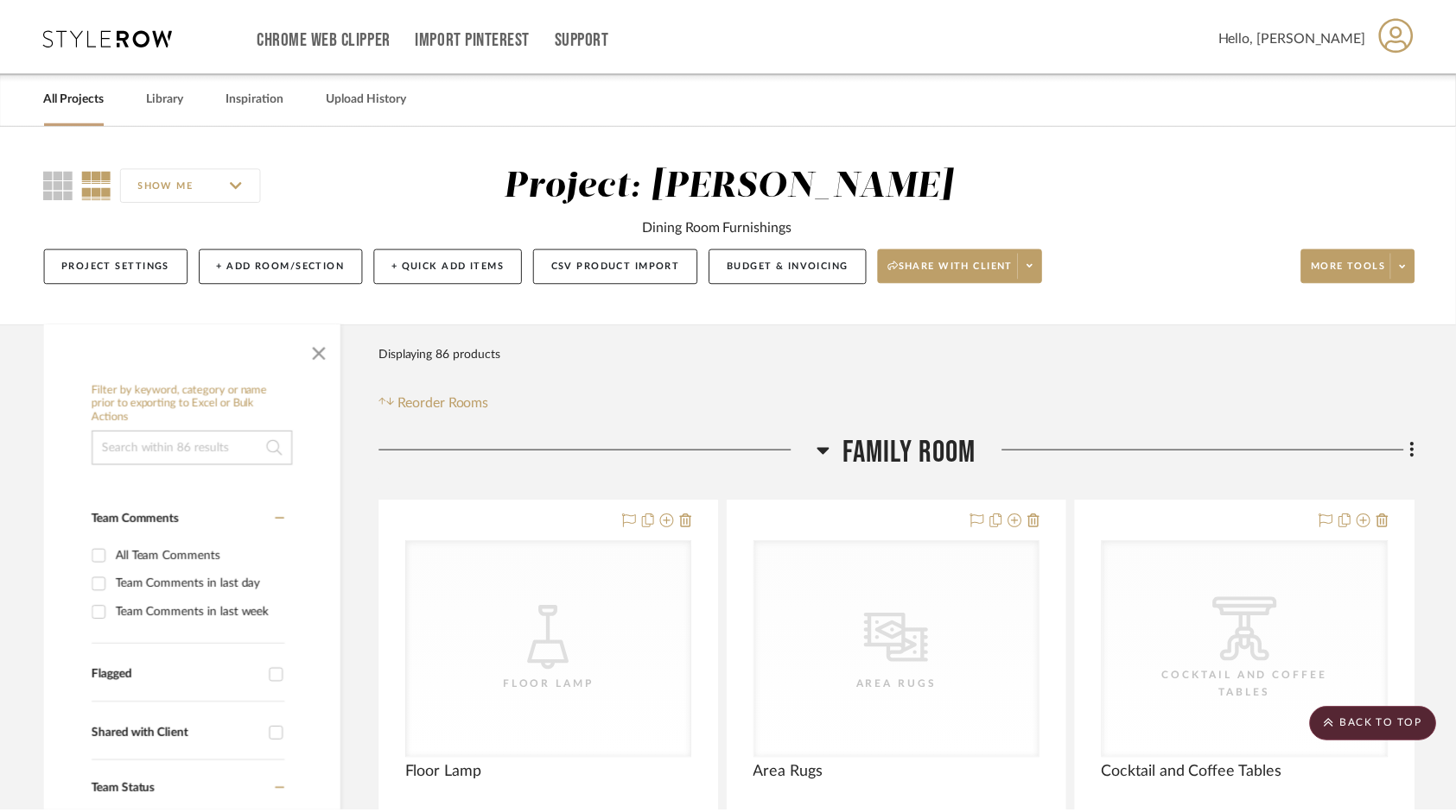
scroll to position [5185, 0]
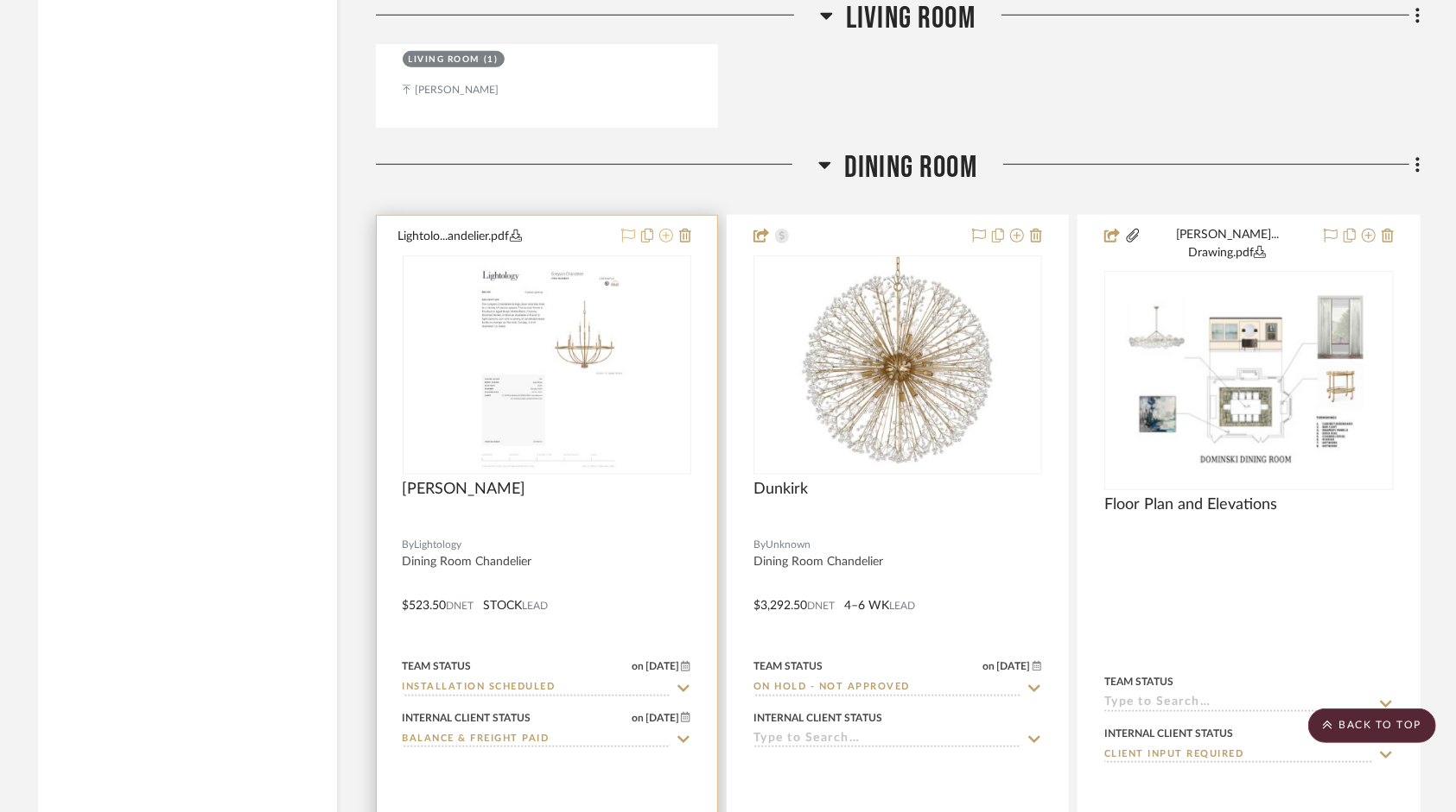
click at [670, 235] on icon at bounding box center [666, 235] width 14 height 14
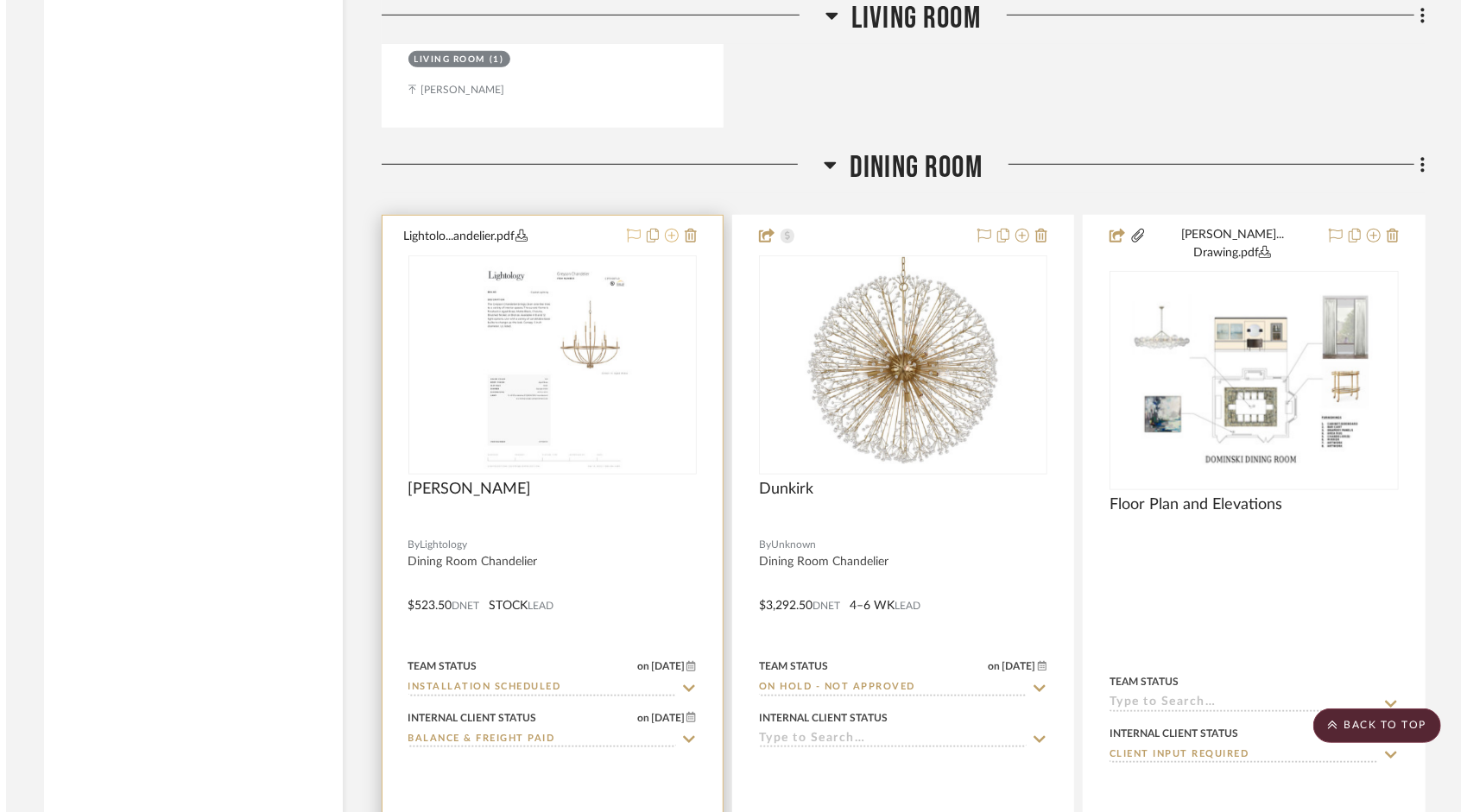
scroll to position [0, 0]
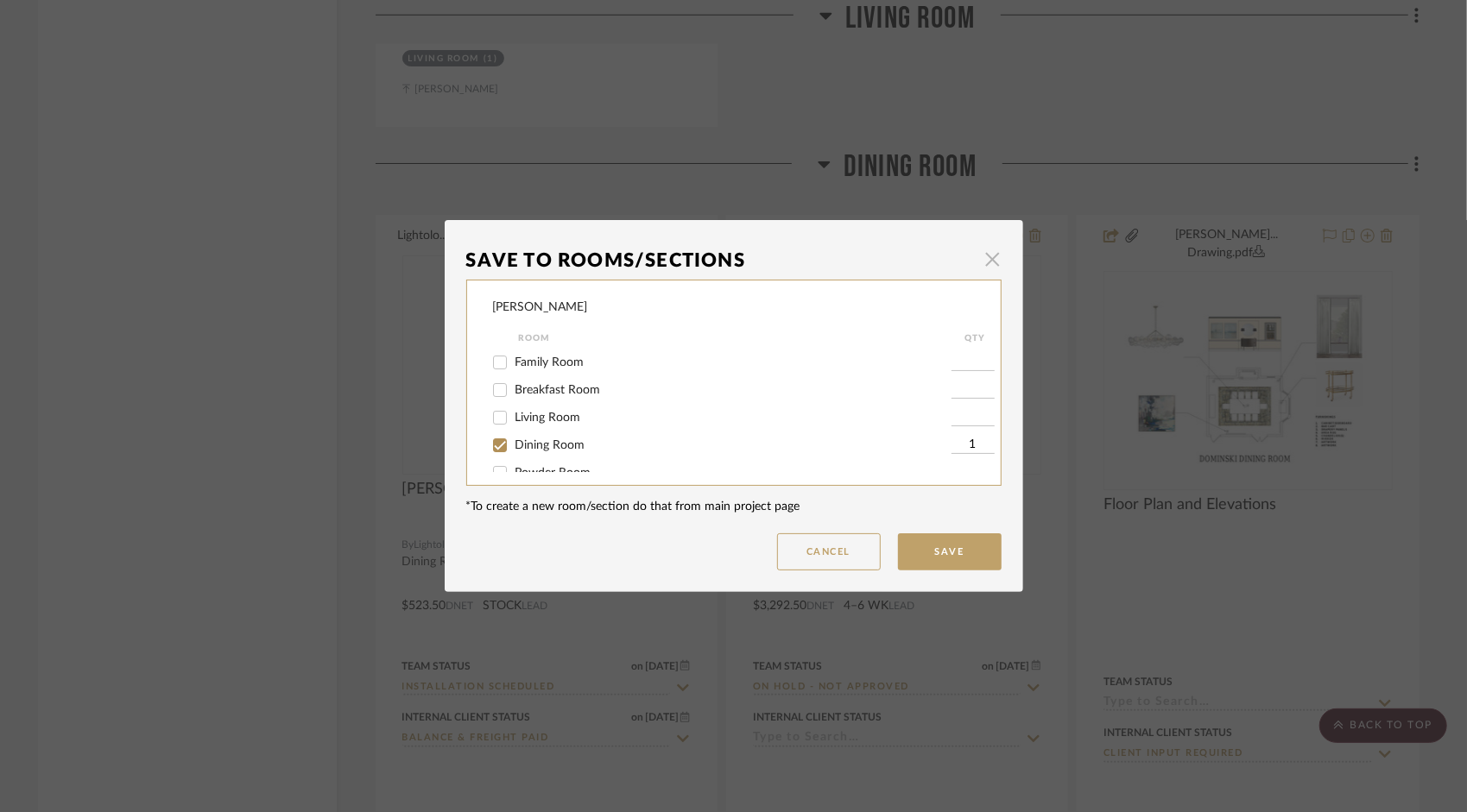
click at [984, 260] on span "button" at bounding box center [993, 259] width 34 height 34
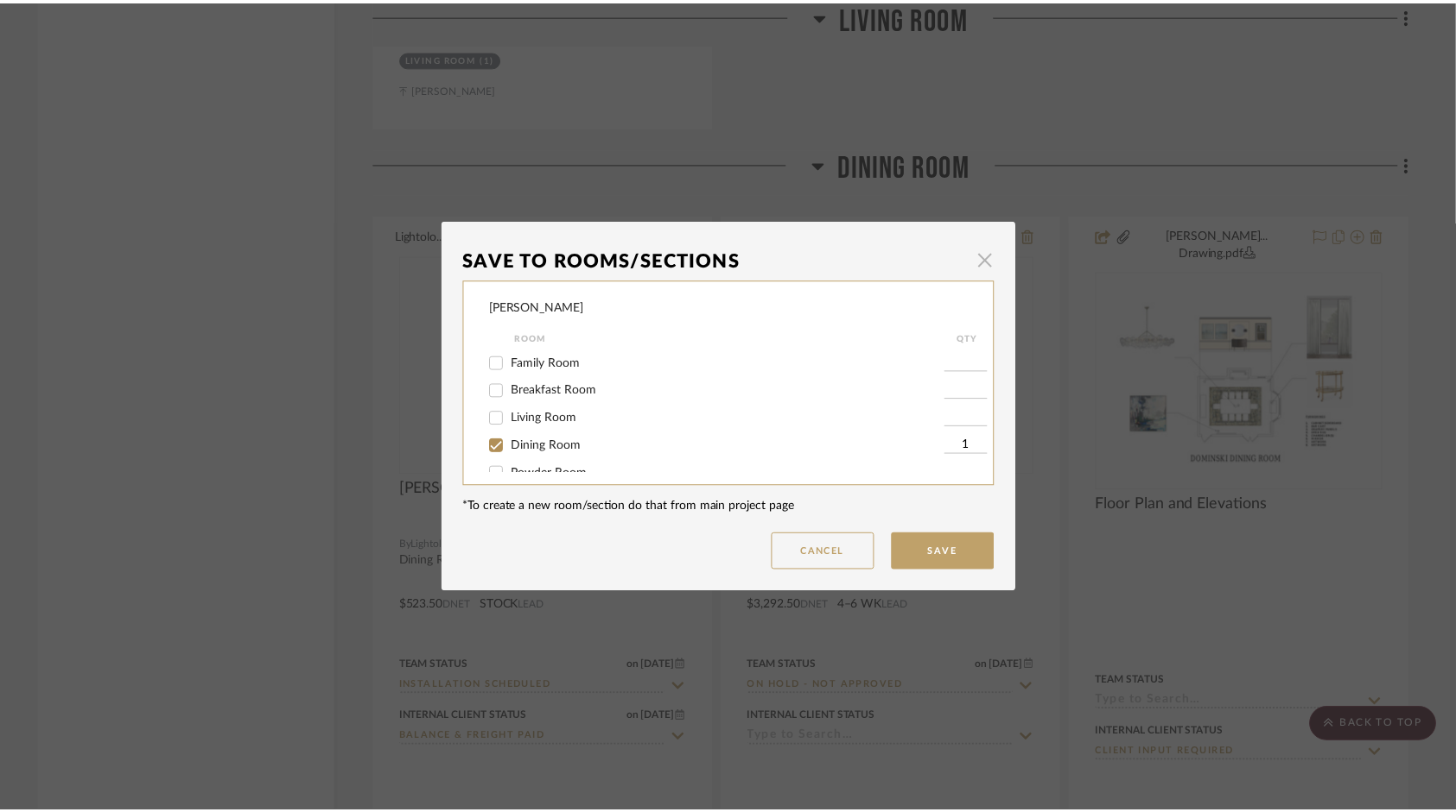
scroll to position [5185, 0]
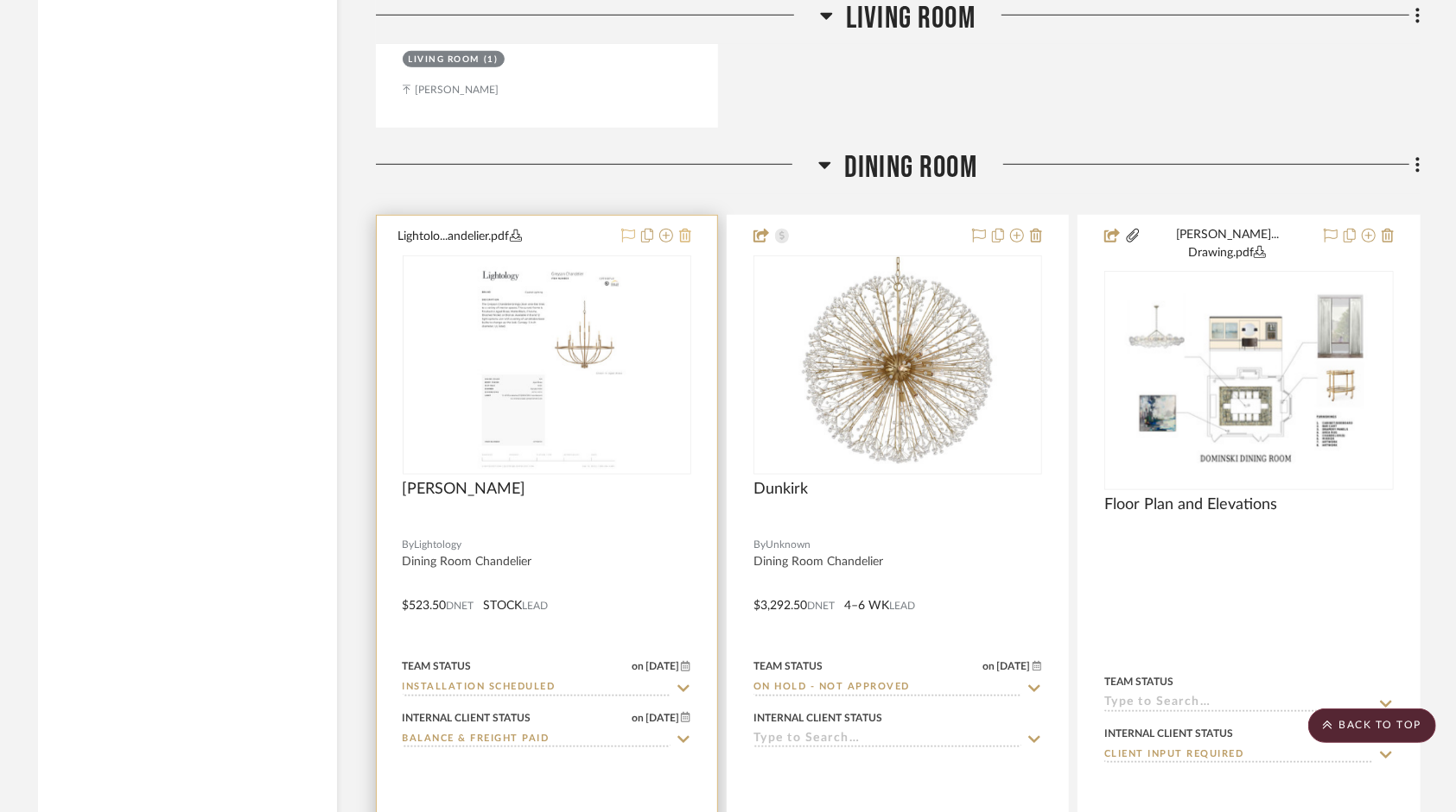
click at [686, 236] on icon at bounding box center [685, 235] width 12 height 14
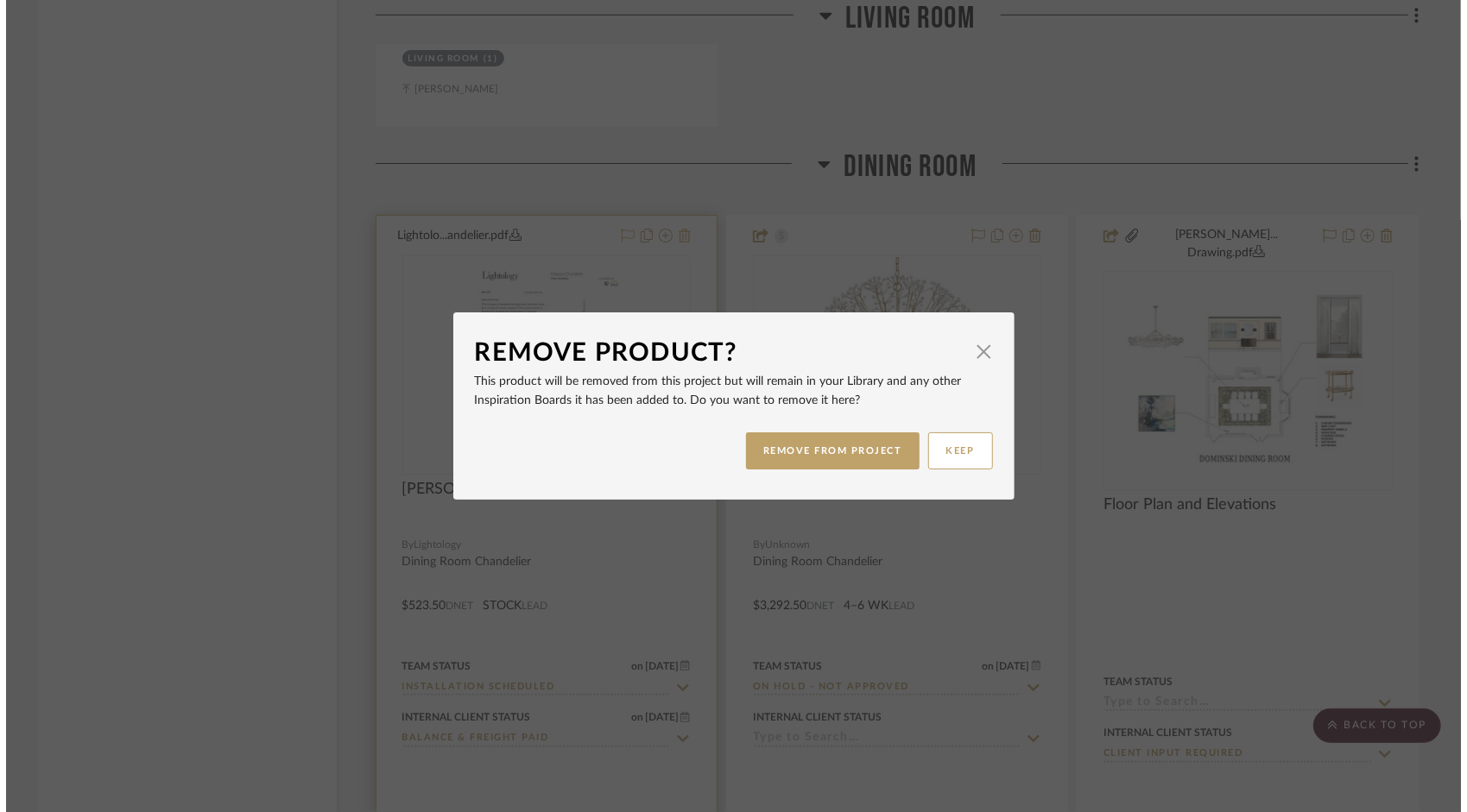
scroll to position [0, 0]
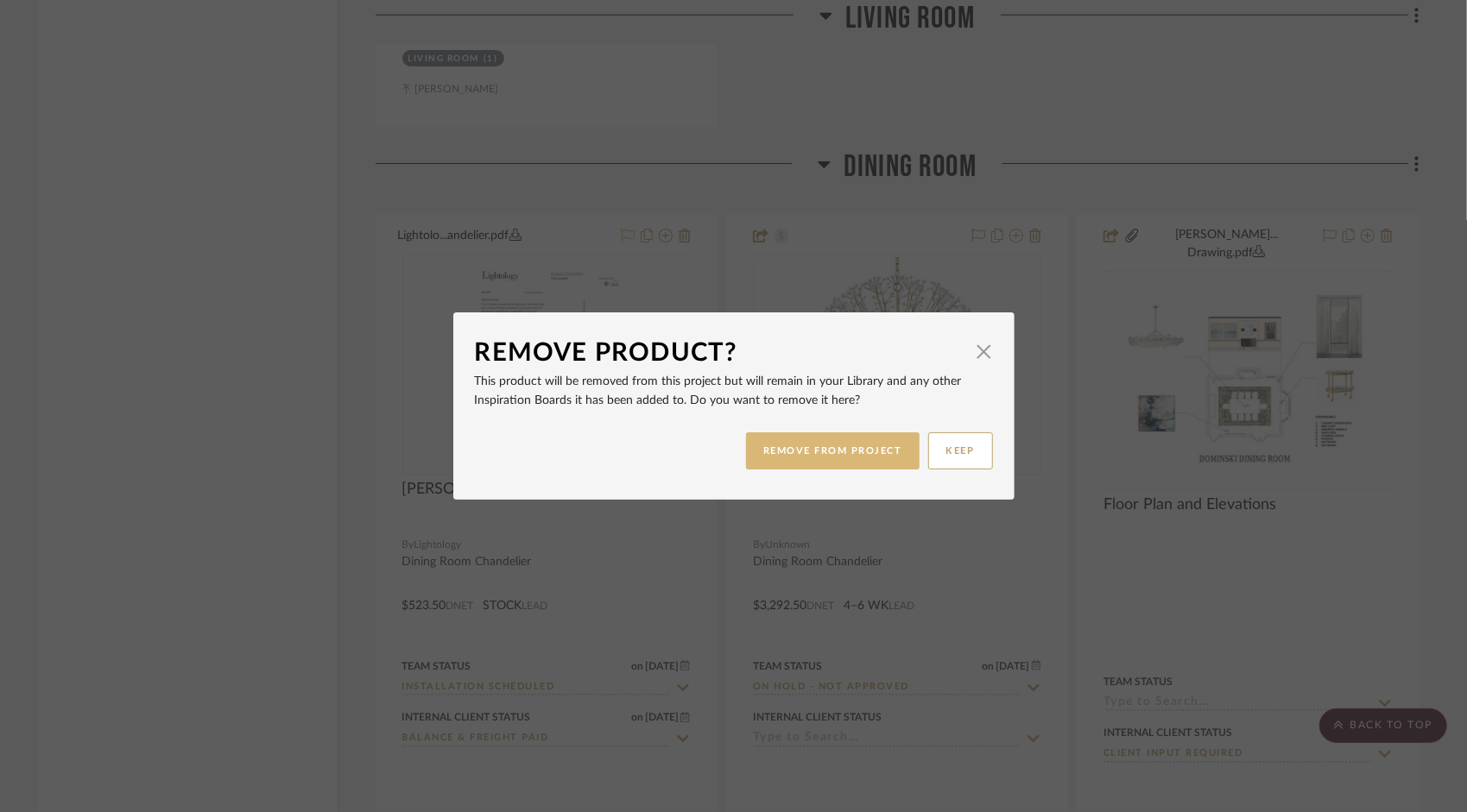
click at [849, 444] on button "REMOVE FROM PROJECT" at bounding box center [833, 451] width 174 height 37
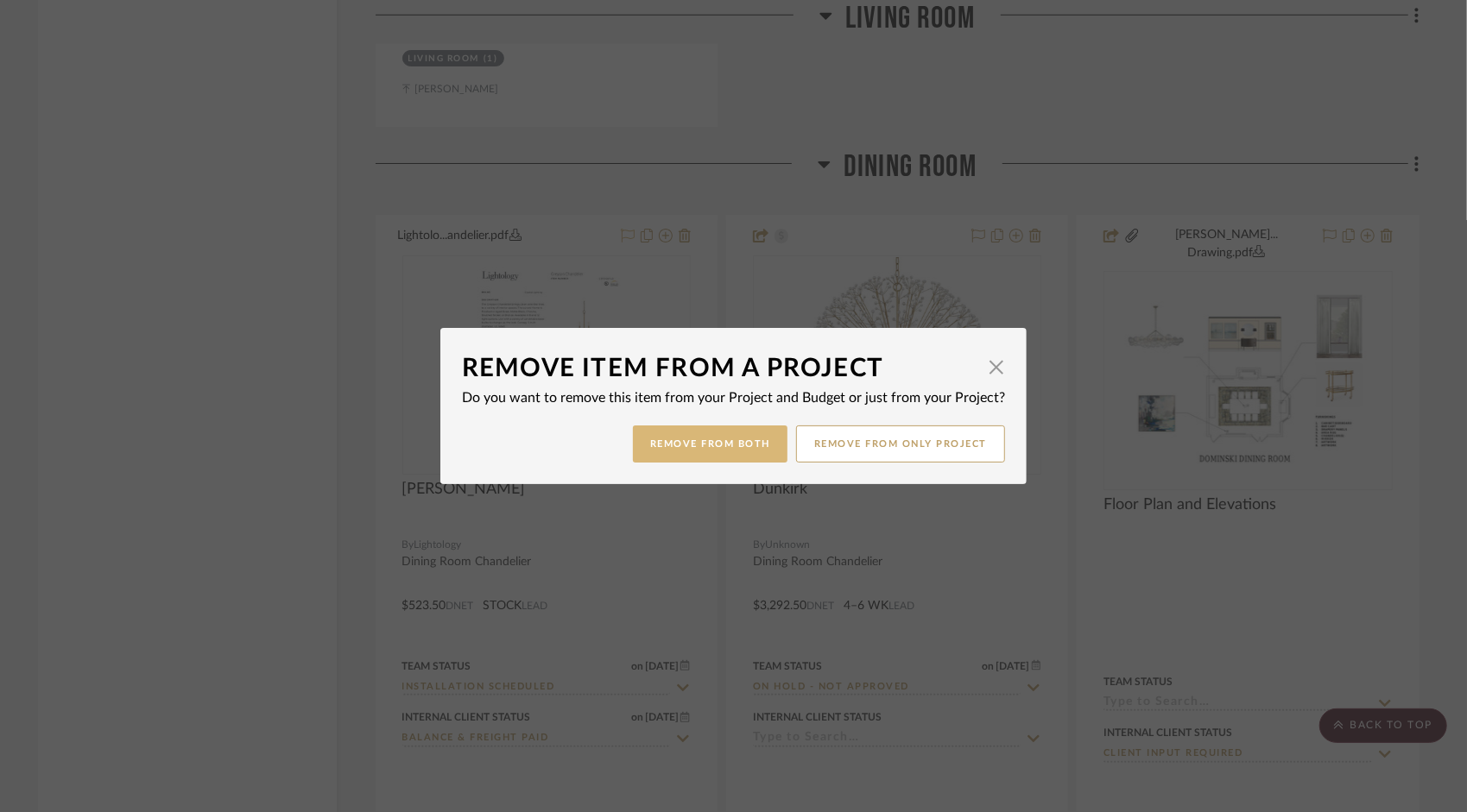
click at [716, 451] on button "Remove from Both" at bounding box center [710, 444] width 154 height 37
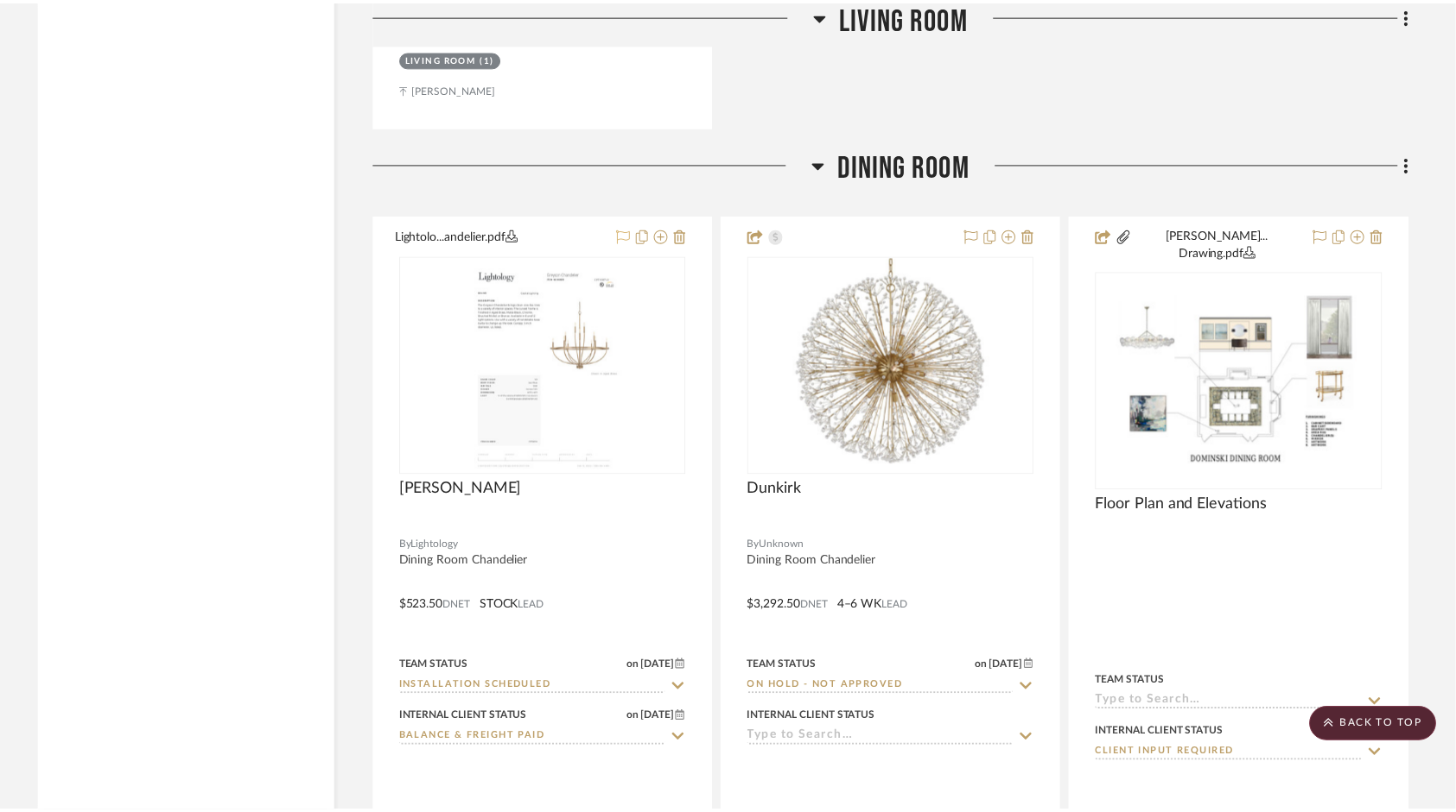
scroll to position [5185, 0]
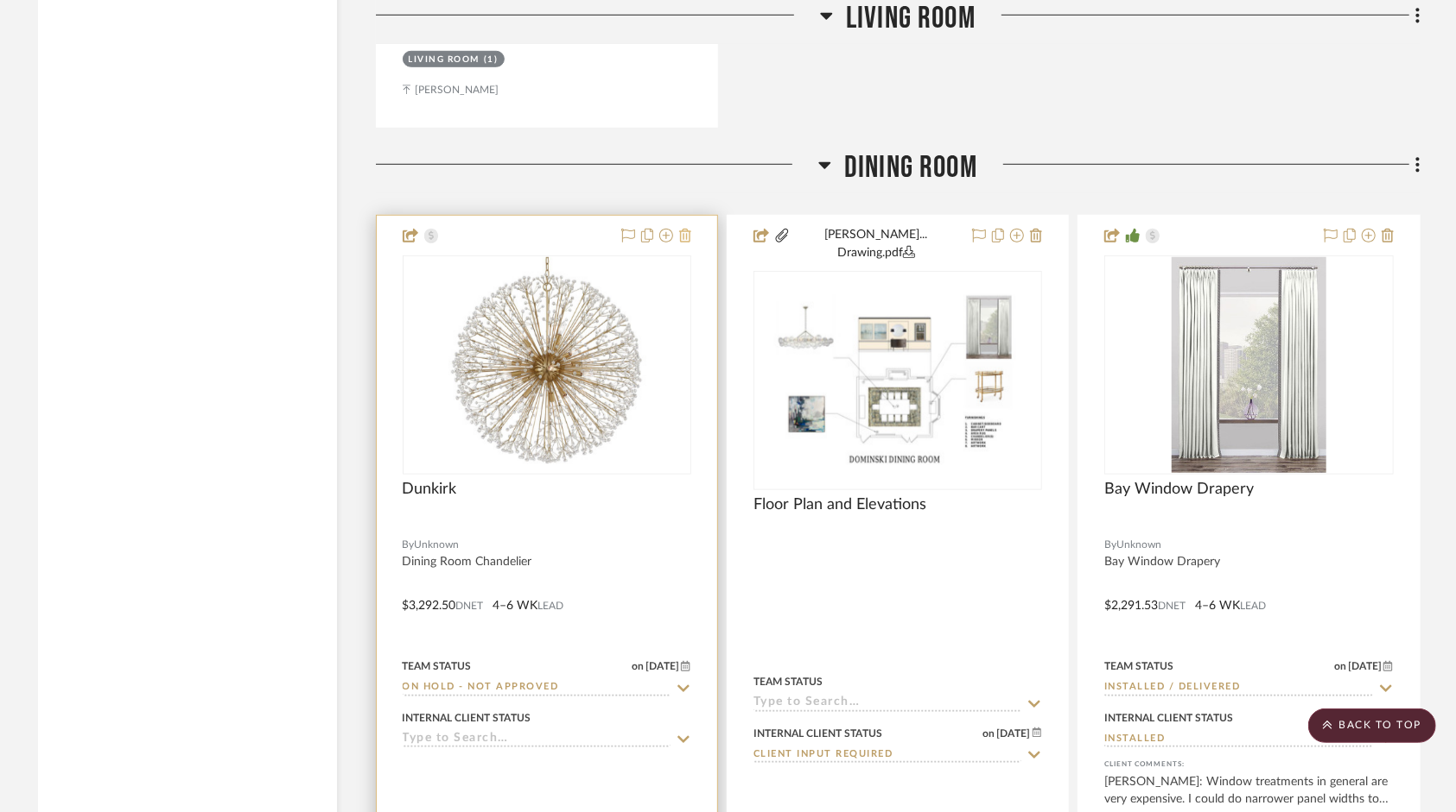
click at [685, 238] on icon at bounding box center [685, 235] width 12 height 14
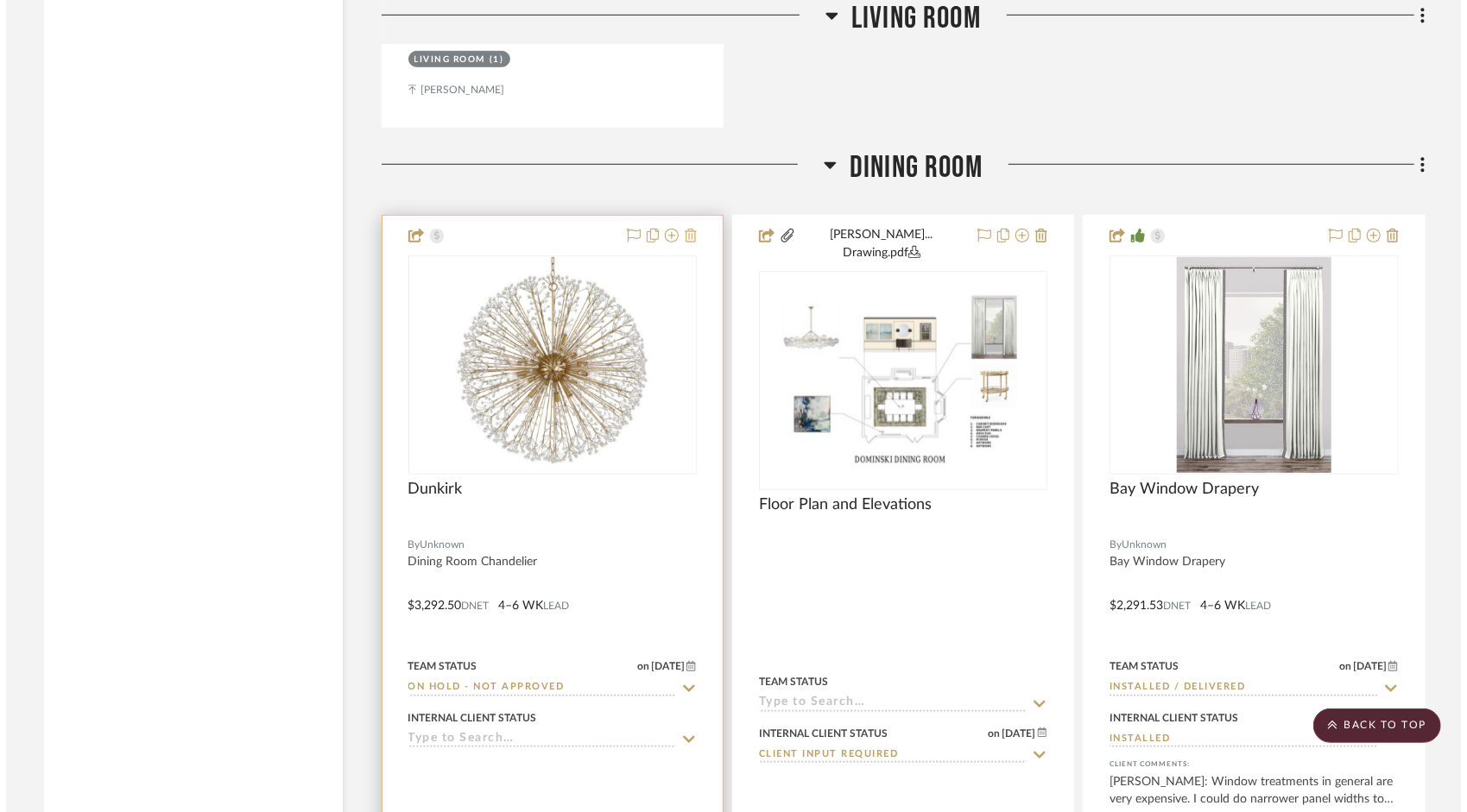
scroll to position [0, 0]
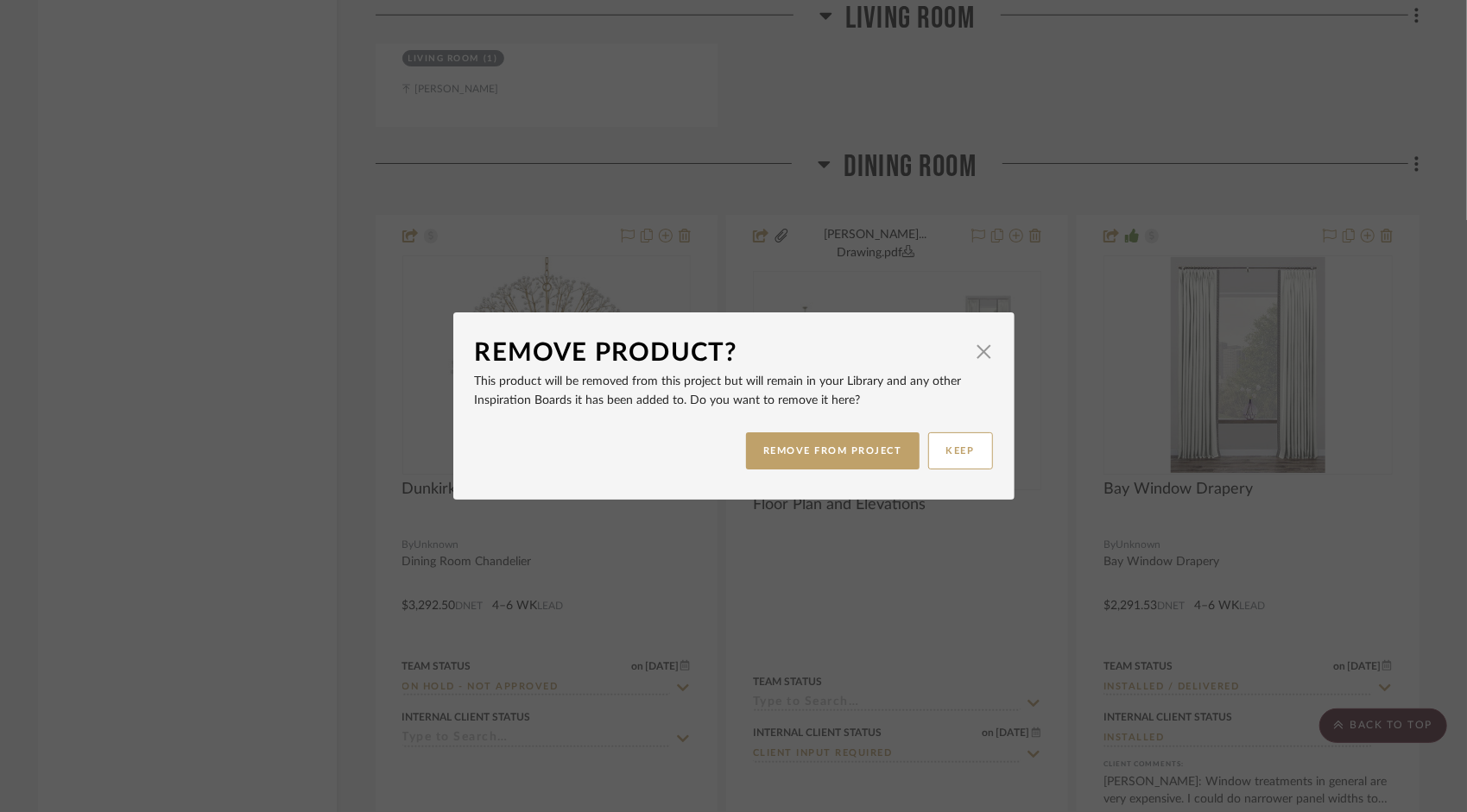
click at [801, 431] on div "REMOVE FROM PROJECT KEEP" at bounding box center [734, 451] width 518 height 55
click at [804, 442] on button "REMOVE FROM PROJECT" at bounding box center [833, 451] width 174 height 37
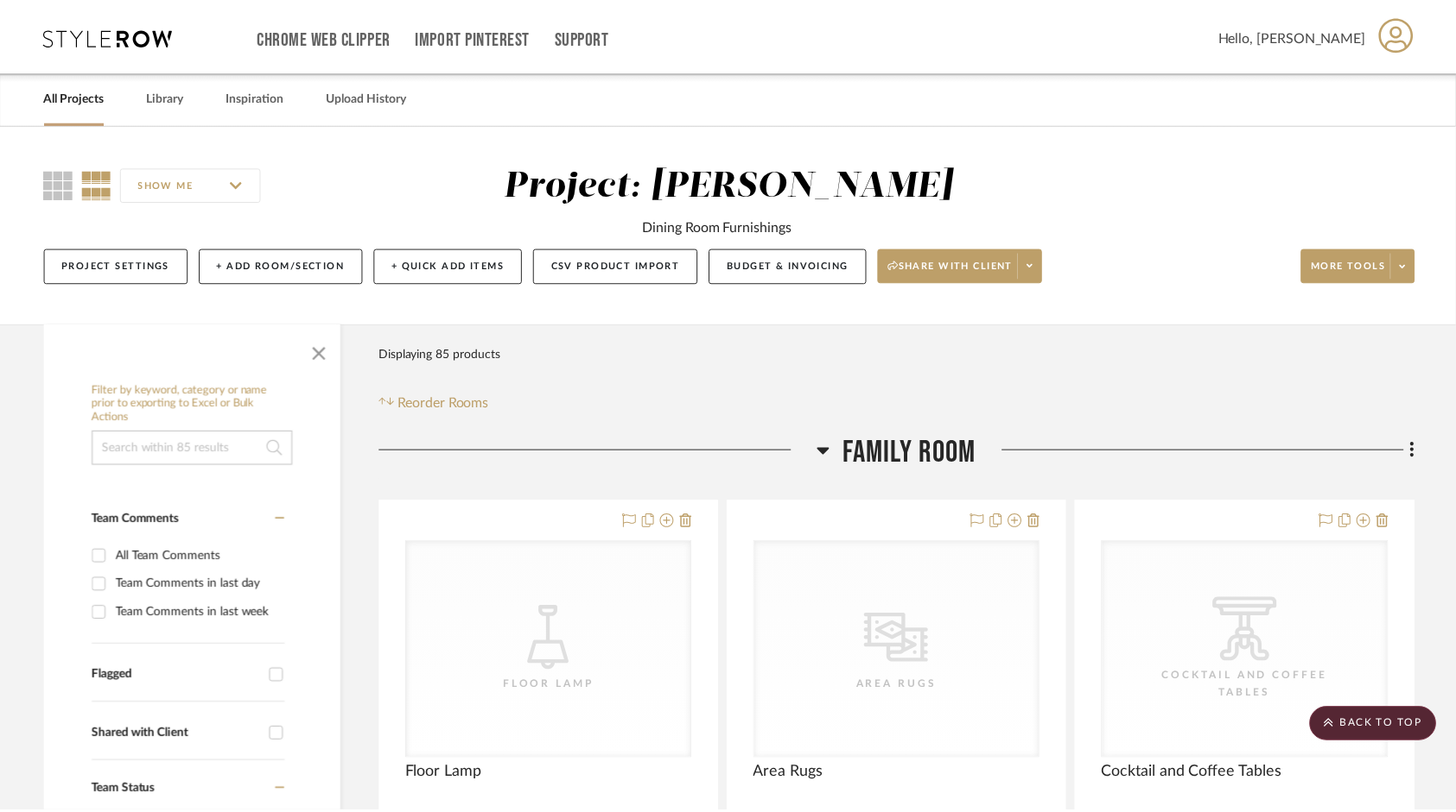
scroll to position [5185, 0]
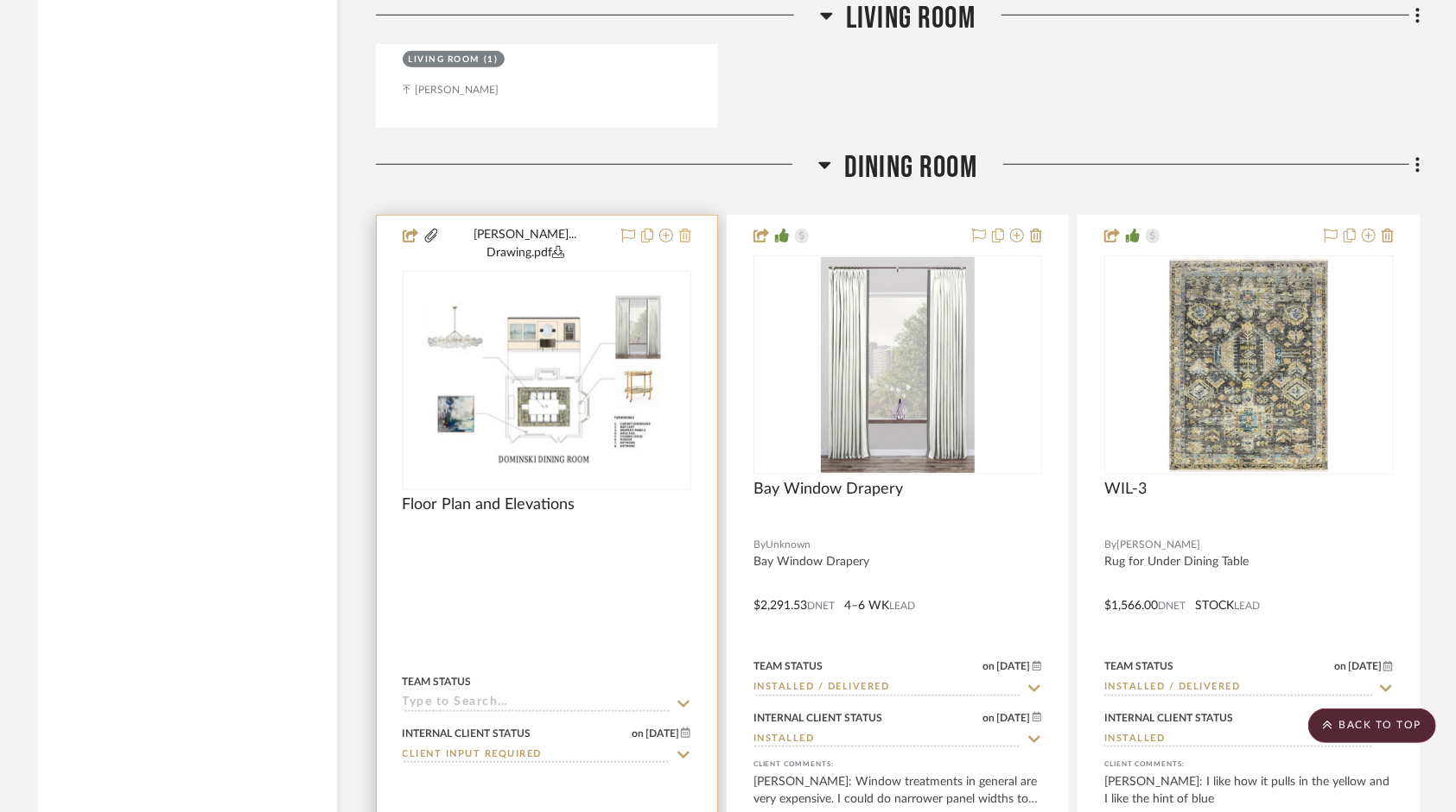
click at [685, 235] on icon at bounding box center [685, 235] width 12 height 14
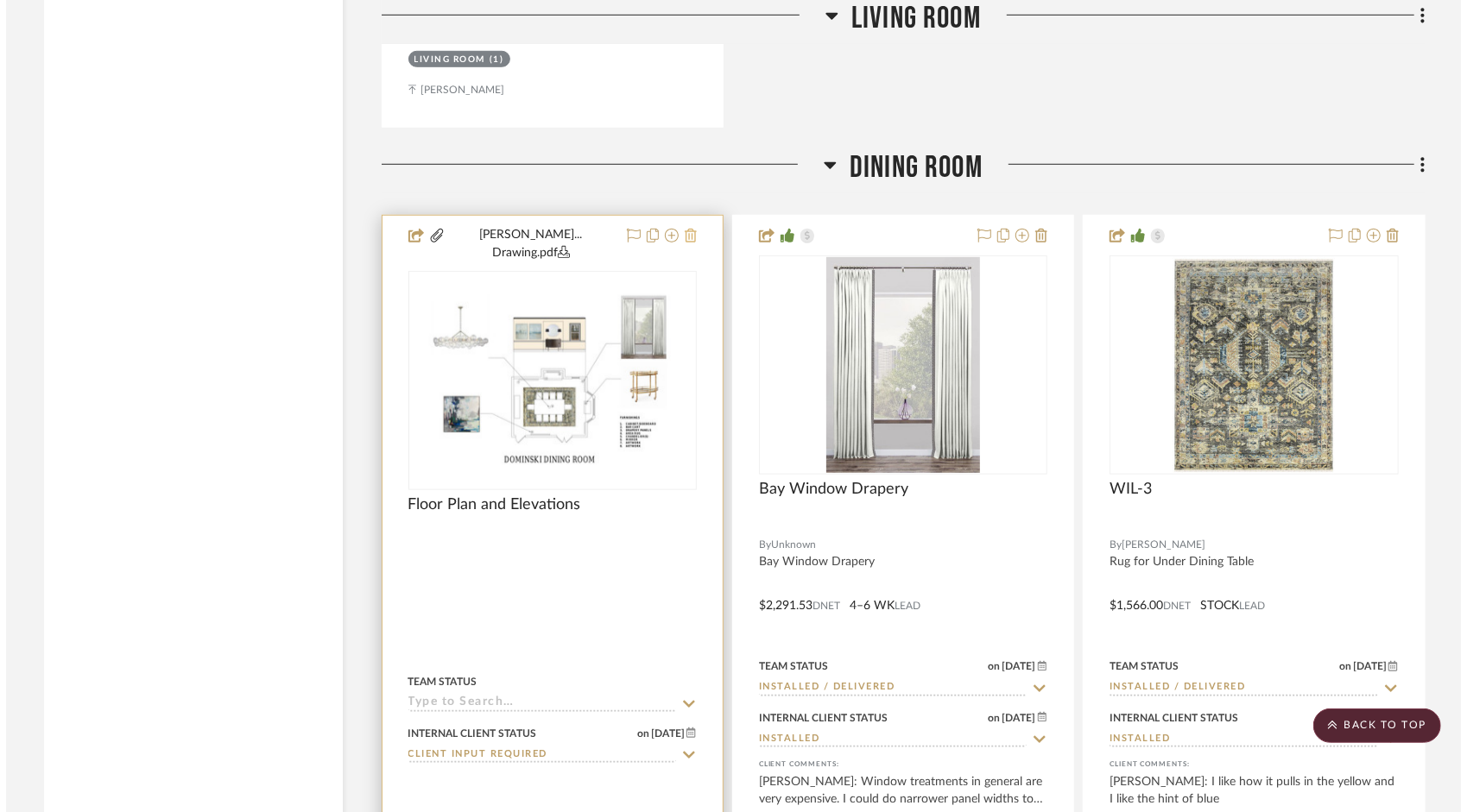
scroll to position [0, 0]
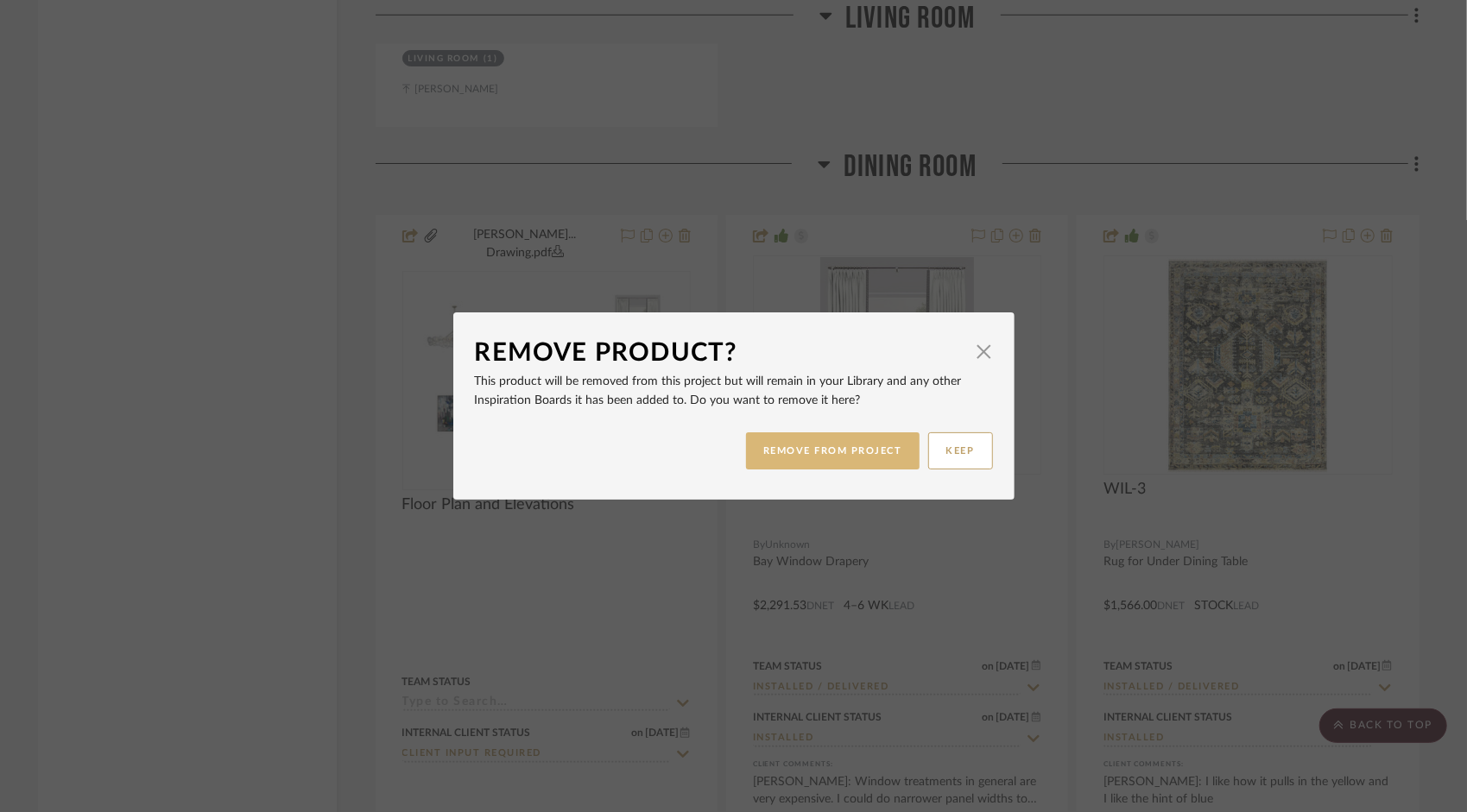
click at [878, 454] on button "REMOVE FROM PROJECT" at bounding box center [833, 451] width 174 height 37
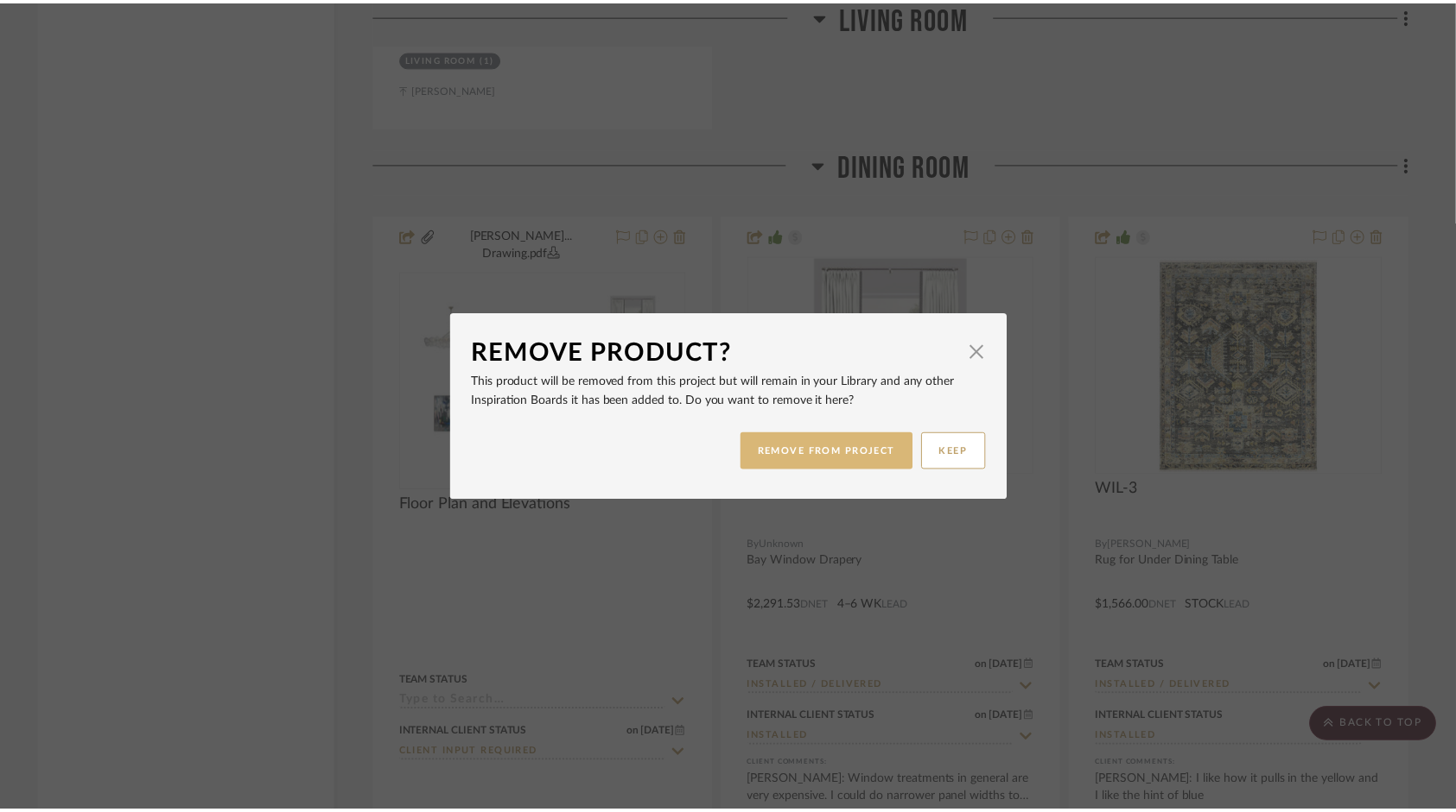
scroll to position [5185, 0]
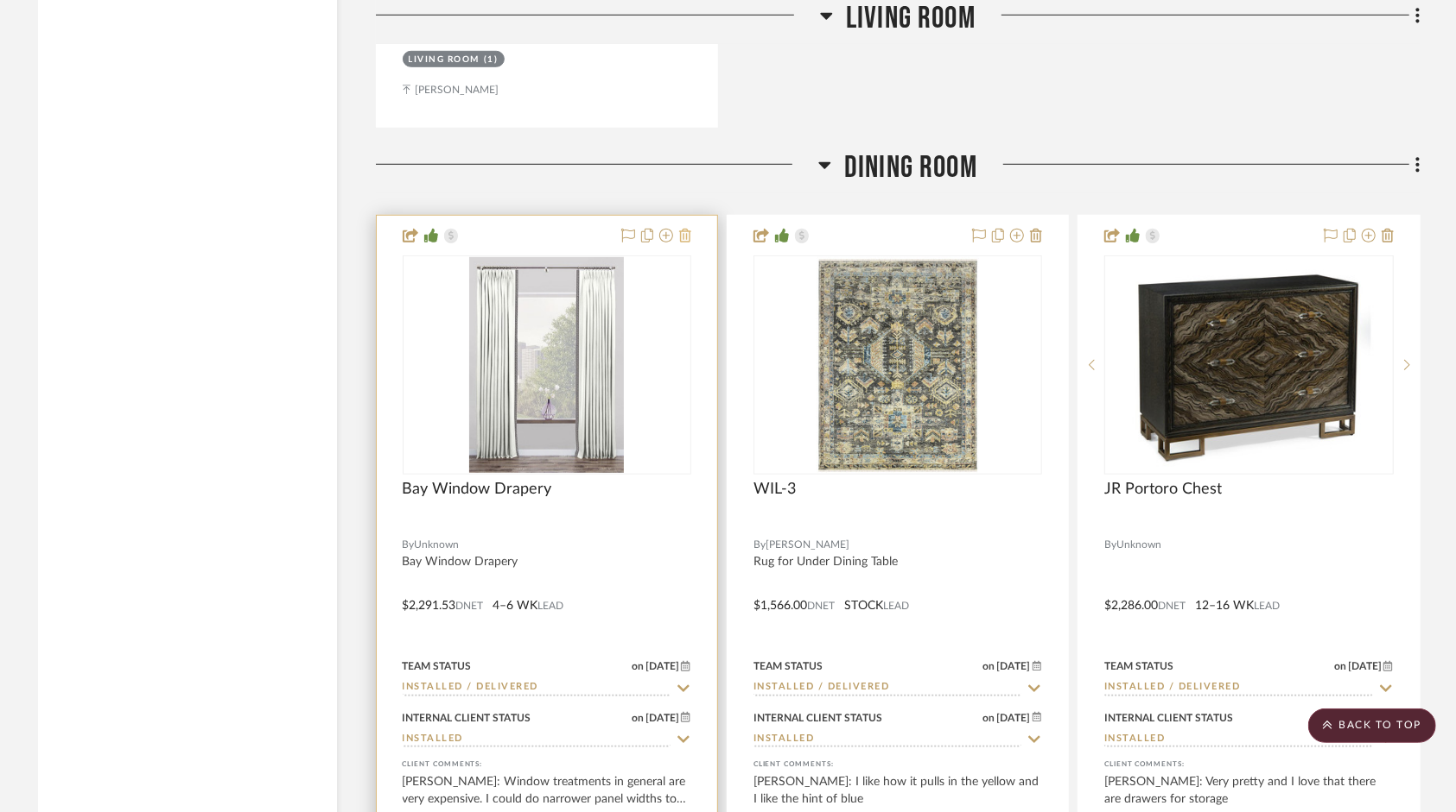
click at [686, 235] on icon at bounding box center [685, 235] width 12 height 14
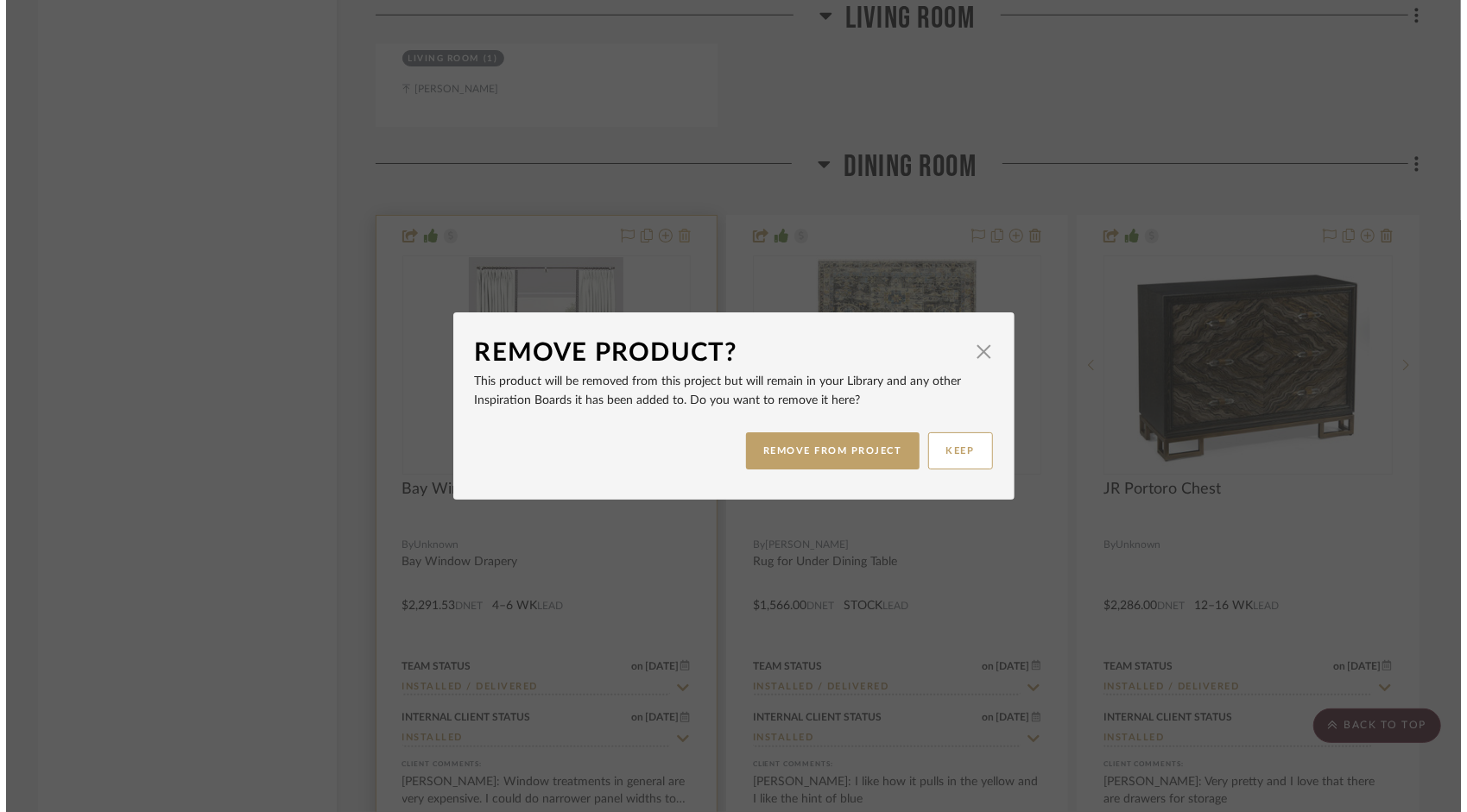
scroll to position [0, 0]
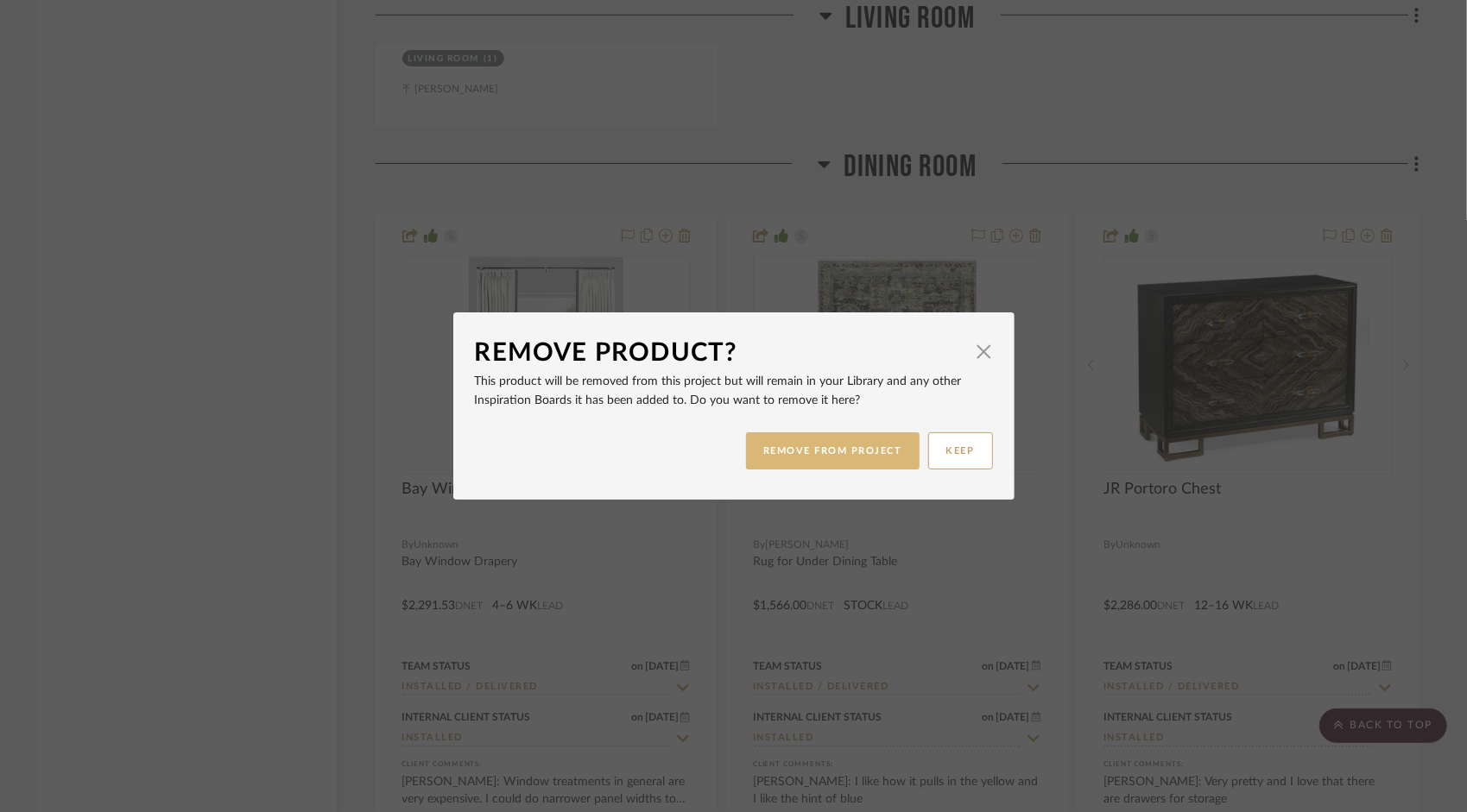
click at [851, 458] on button "REMOVE FROM PROJECT" at bounding box center [833, 451] width 174 height 37
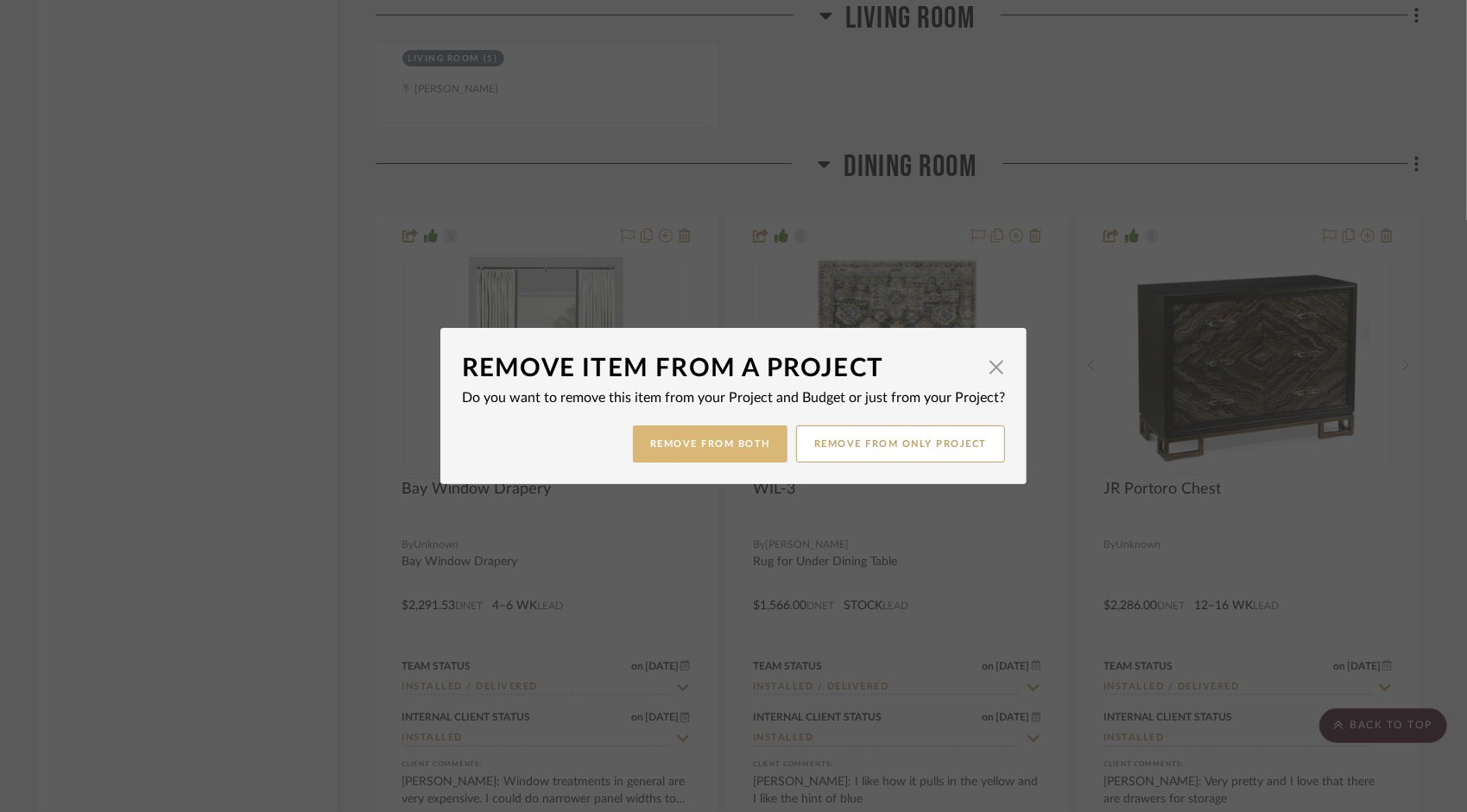
click at [735, 442] on button "Remove from Both" at bounding box center [710, 444] width 154 height 37
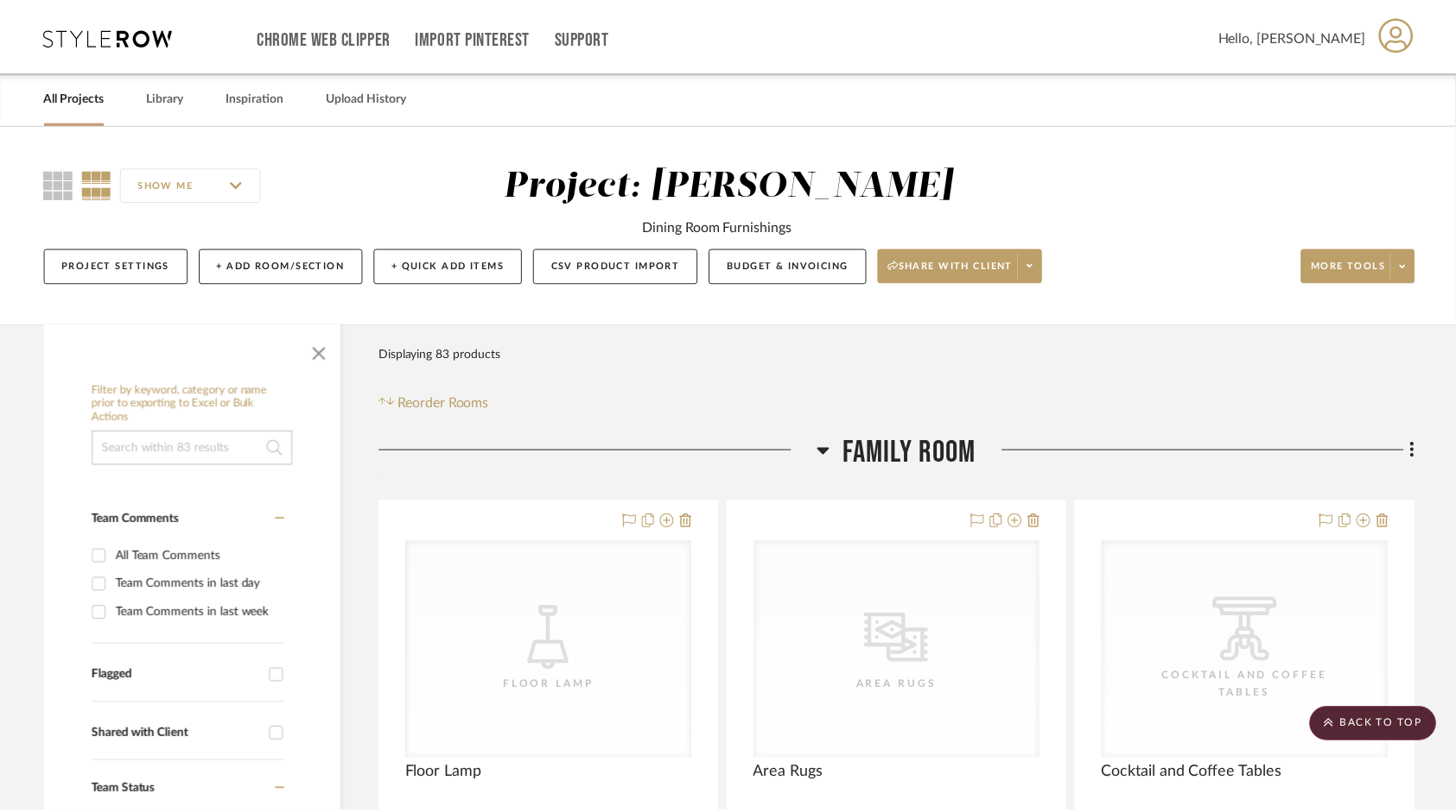
scroll to position [5185, 0]
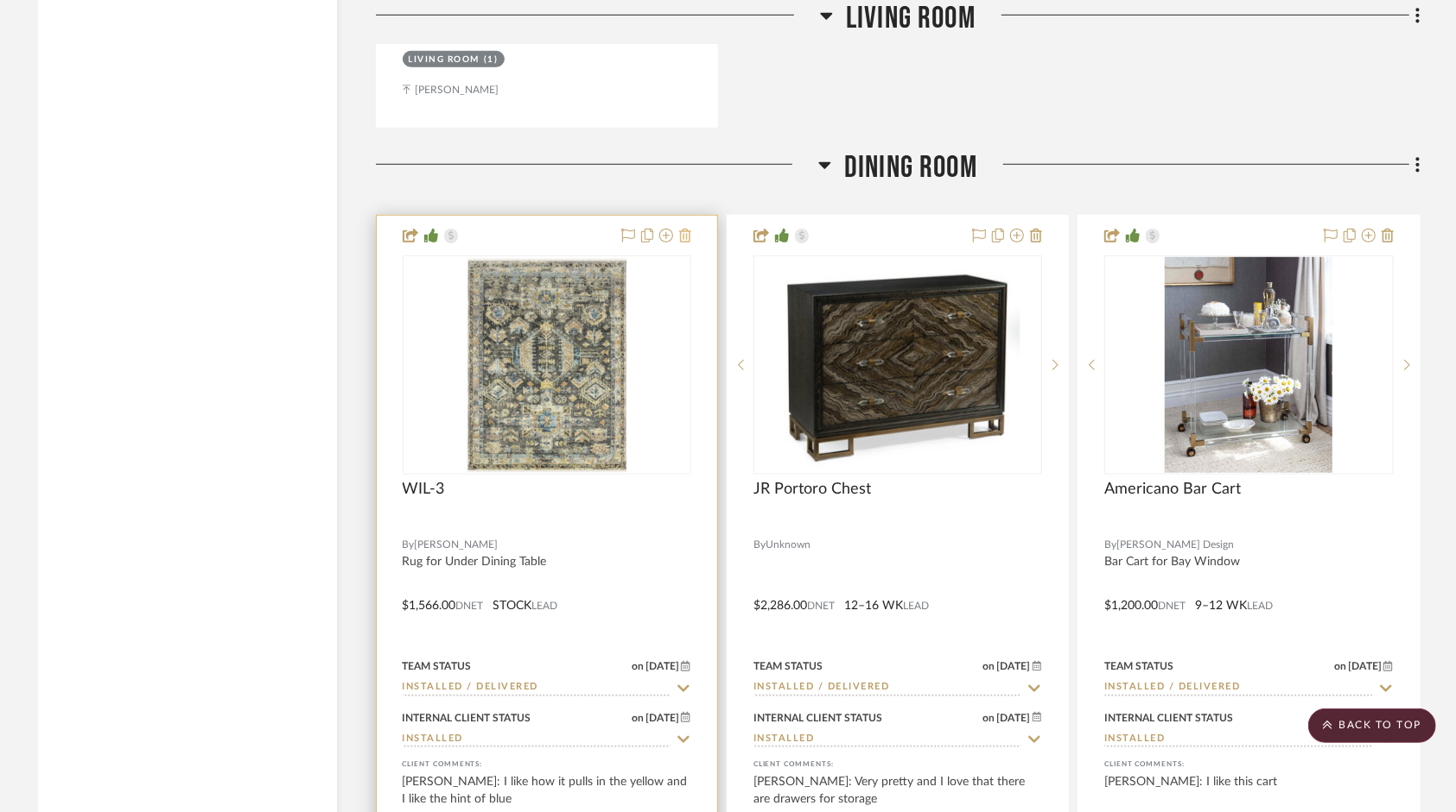
click at [686, 243] on icon at bounding box center [685, 235] width 12 height 14
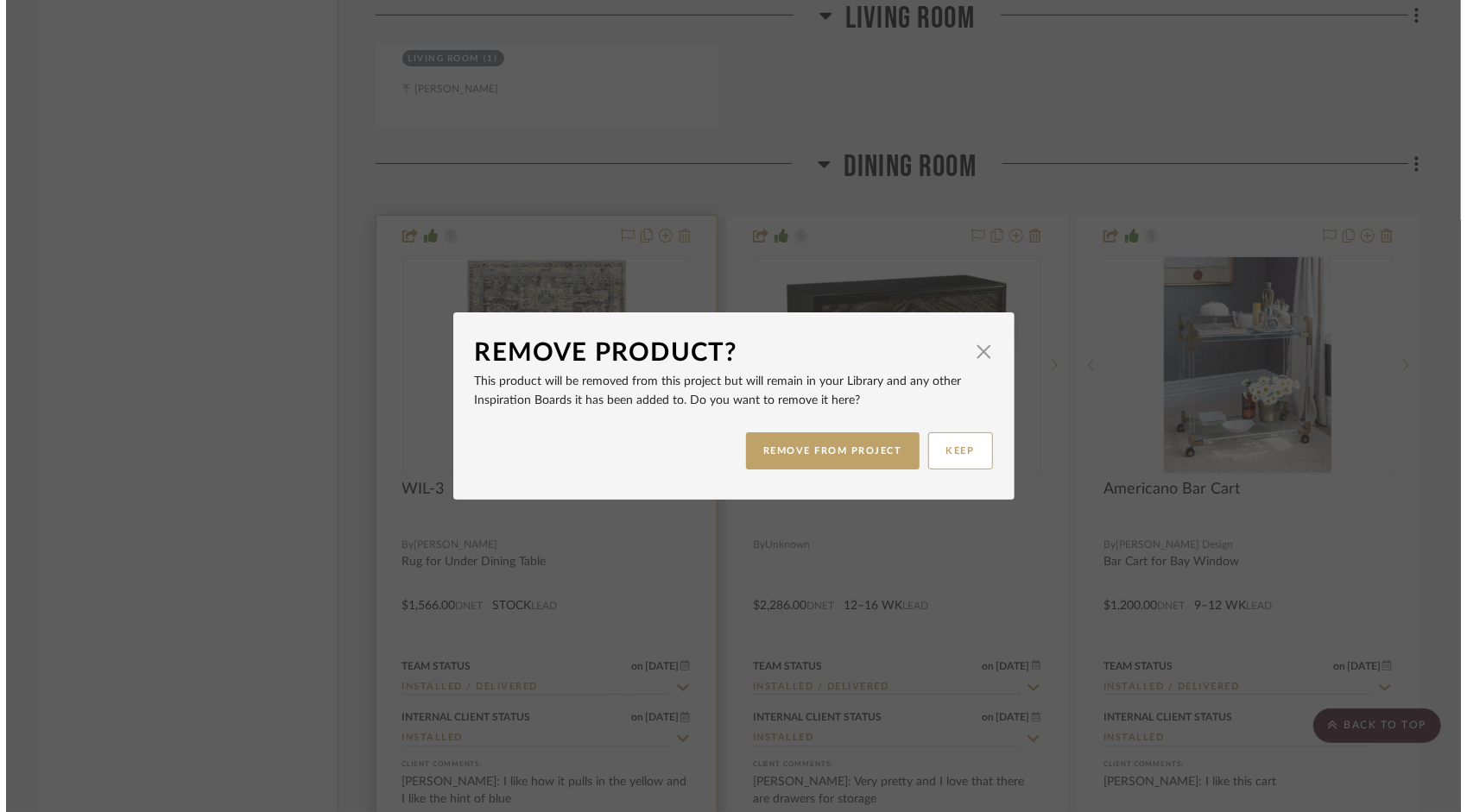
scroll to position [0, 0]
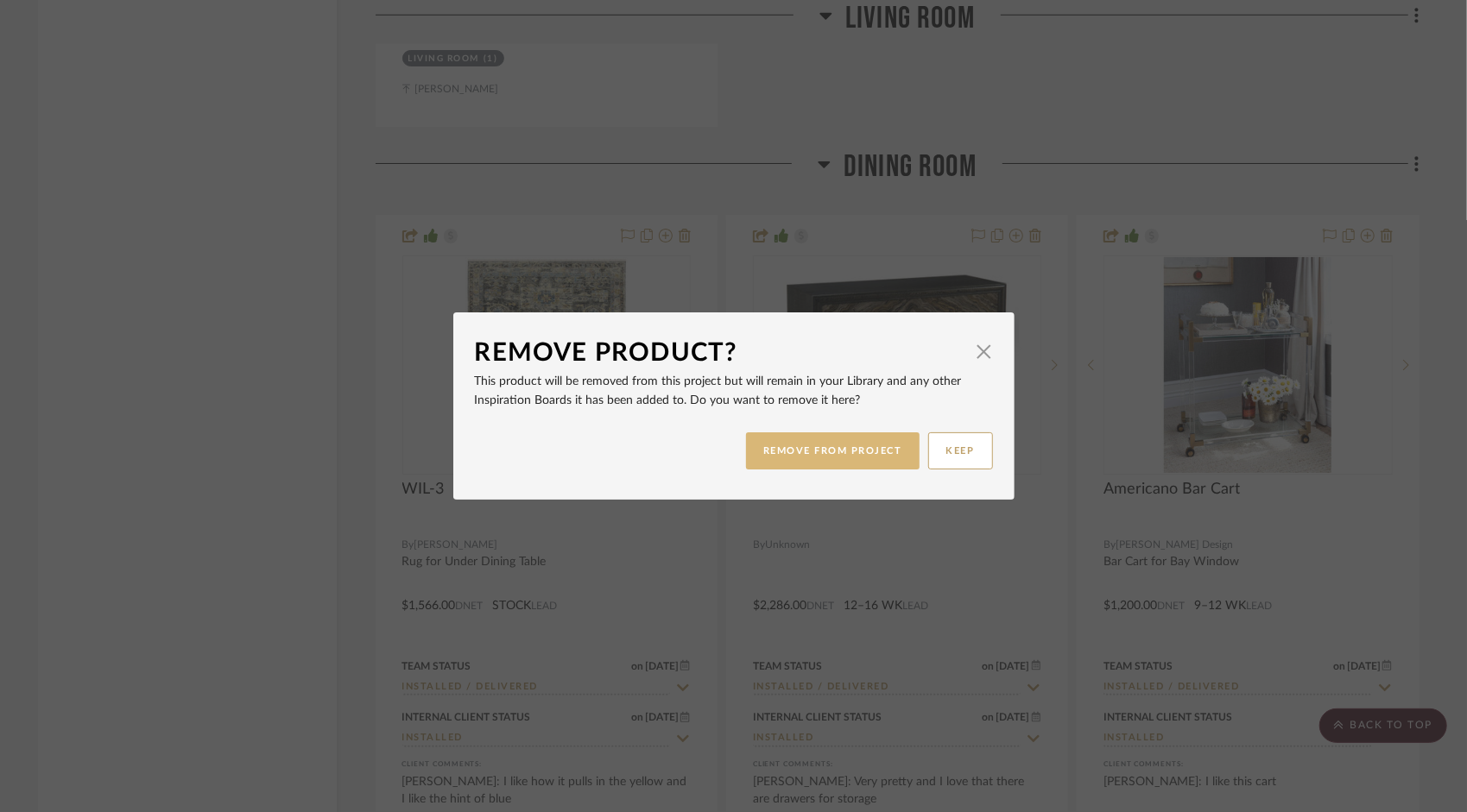
click at [810, 447] on button "REMOVE FROM PROJECT" at bounding box center [833, 451] width 174 height 37
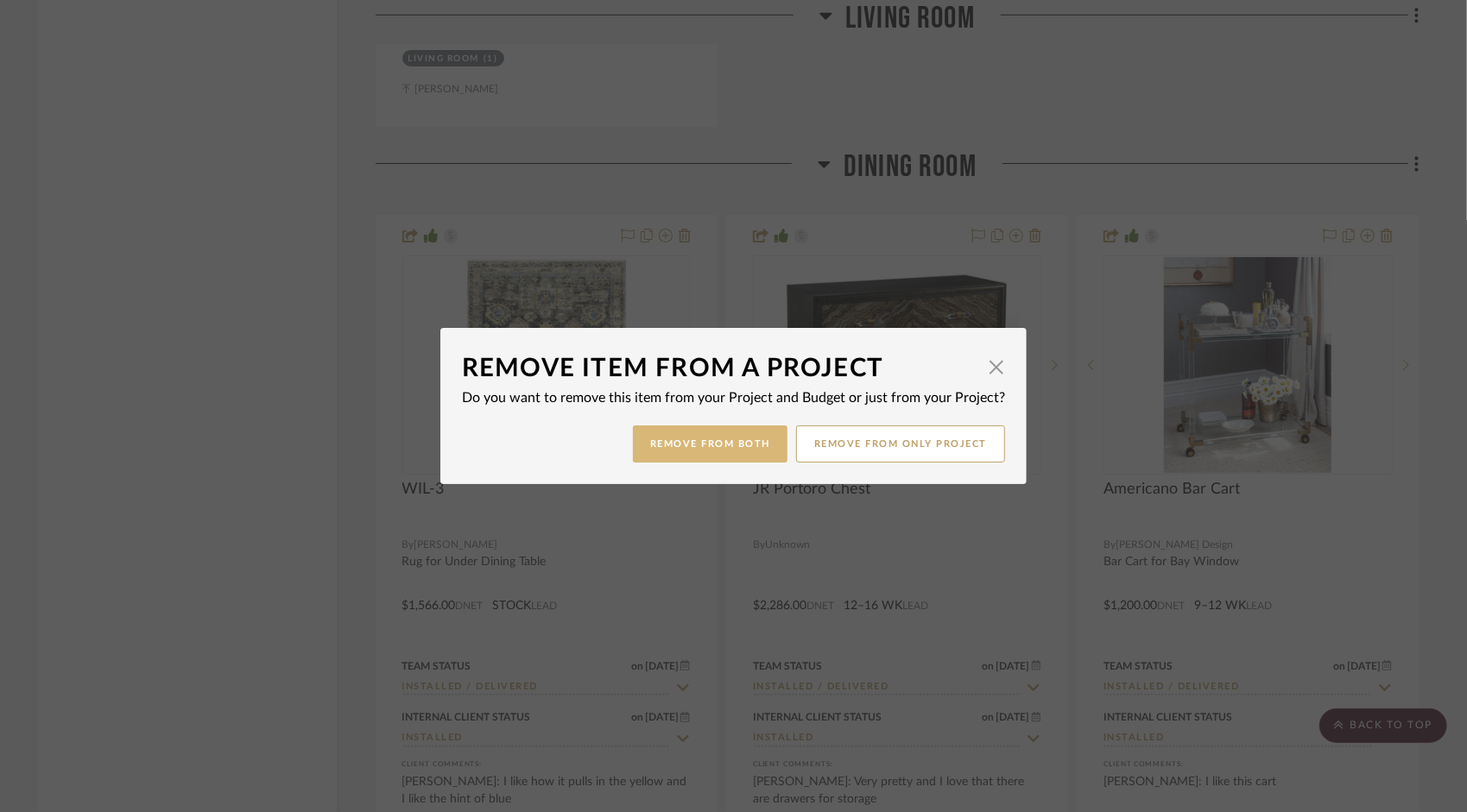
click at [734, 445] on button "Remove from Both" at bounding box center [710, 444] width 154 height 37
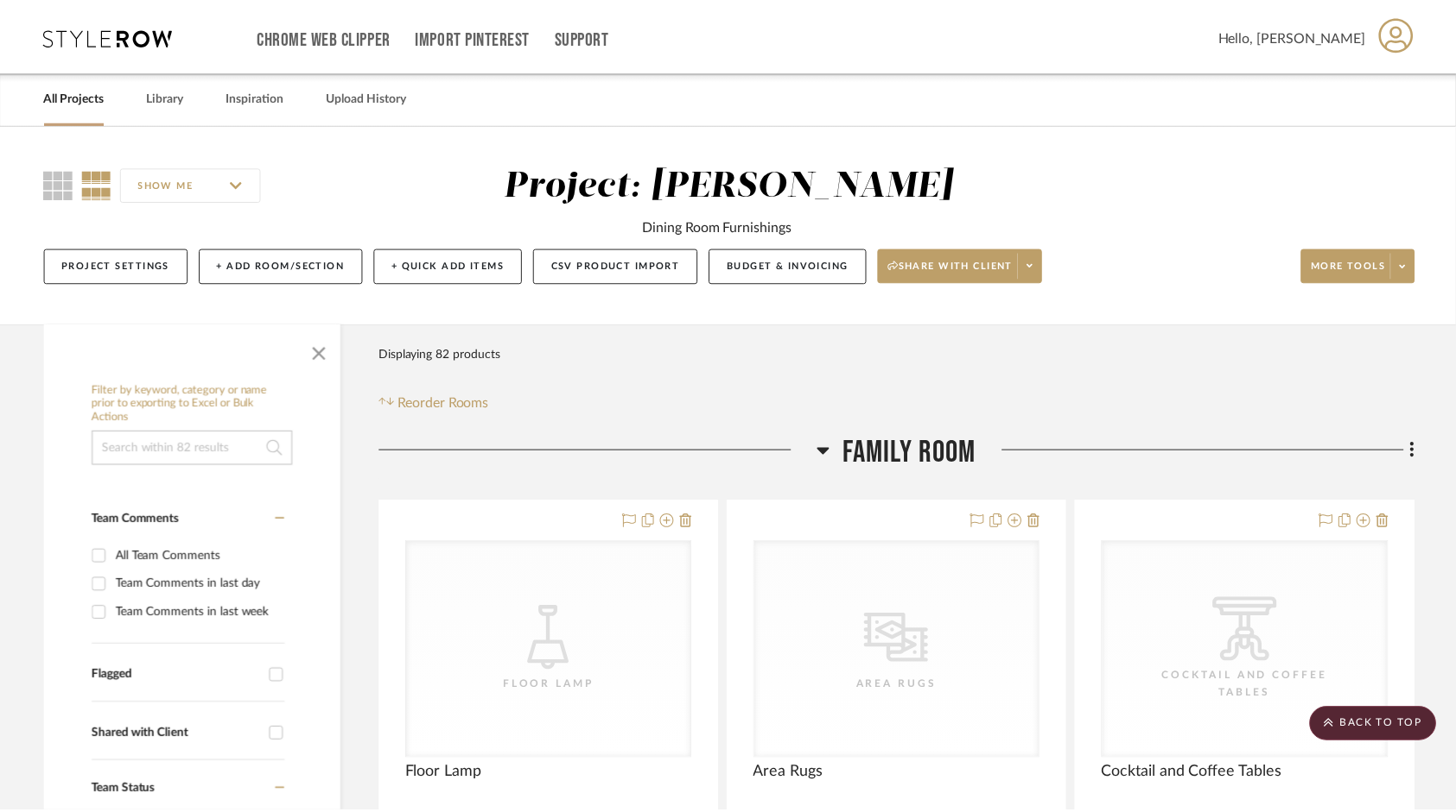
scroll to position [5185, 0]
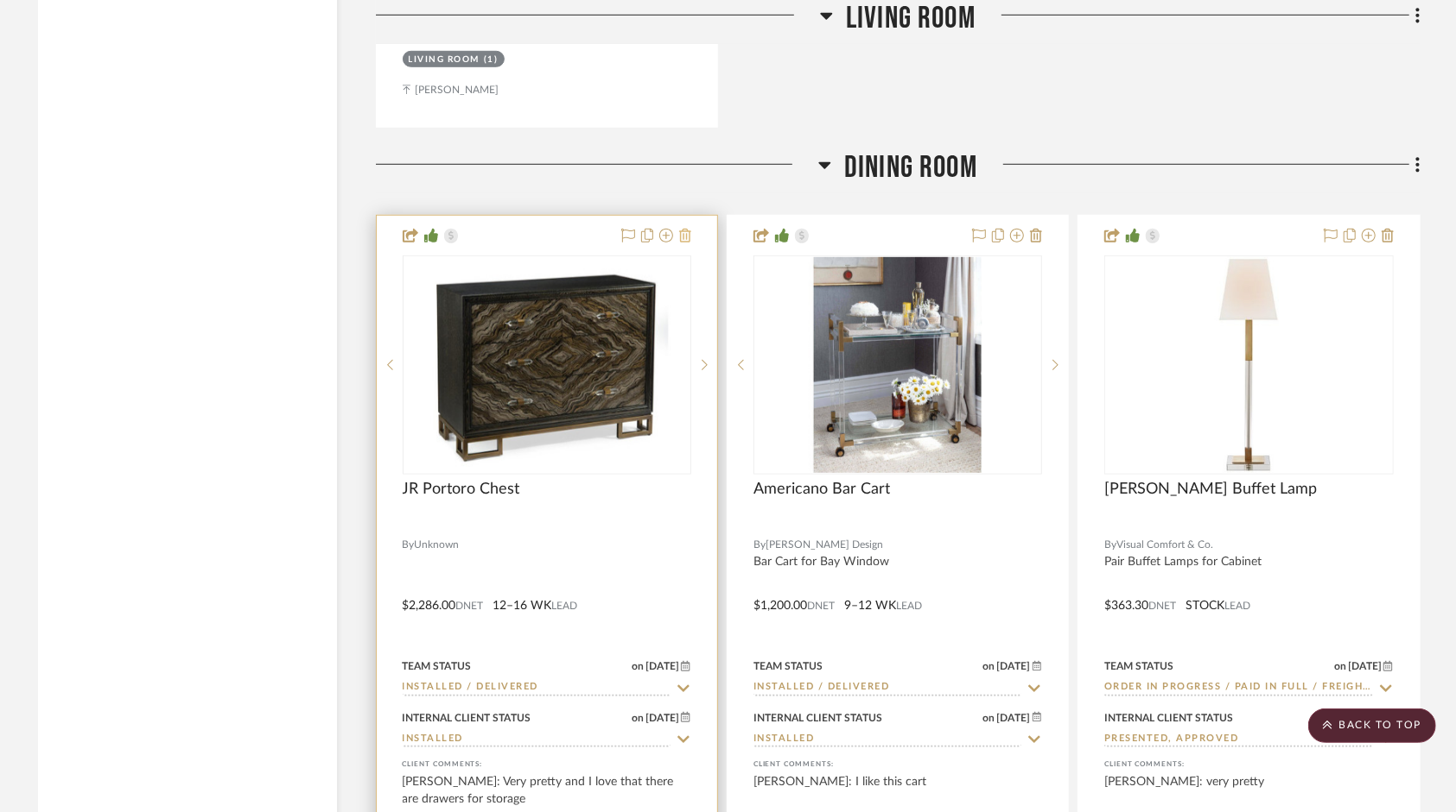
click at [685, 233] on icon at bounding box center [685, 235] width 12 height 14
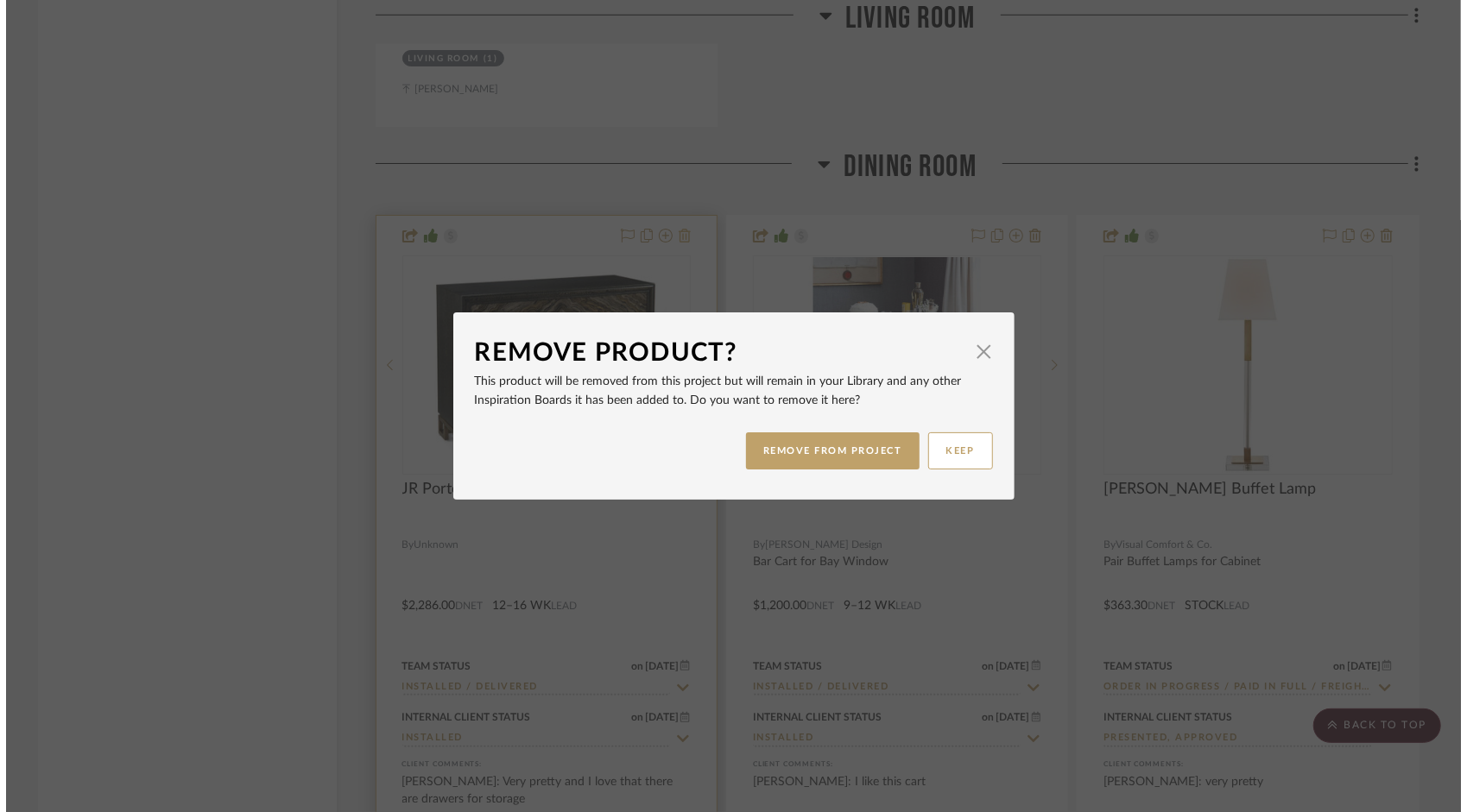
scroll to position [0, 0]
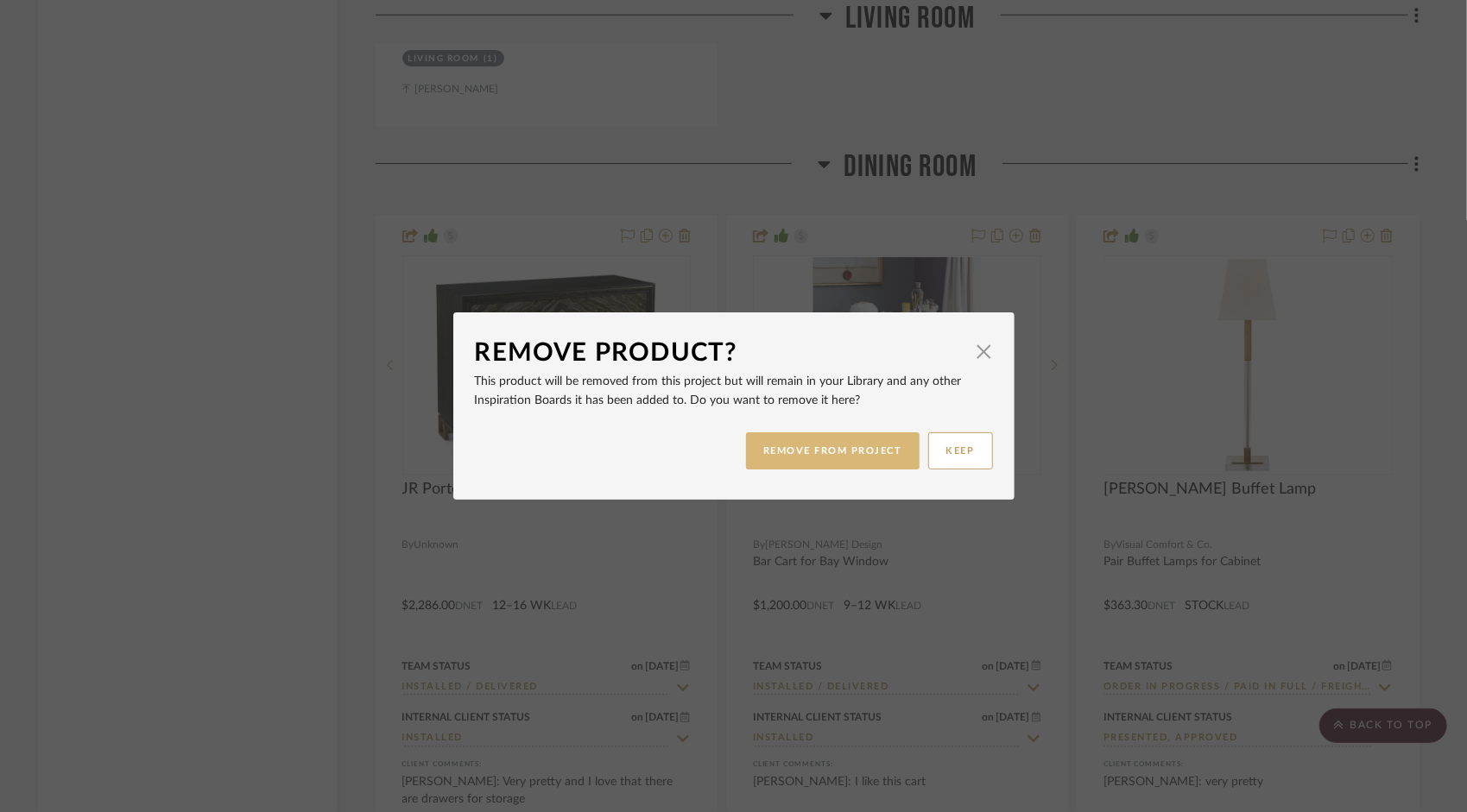
click at [792, 463] on button "REMOVE FROM PROJECT" at bounding box center [833, 451] width 174 height 37
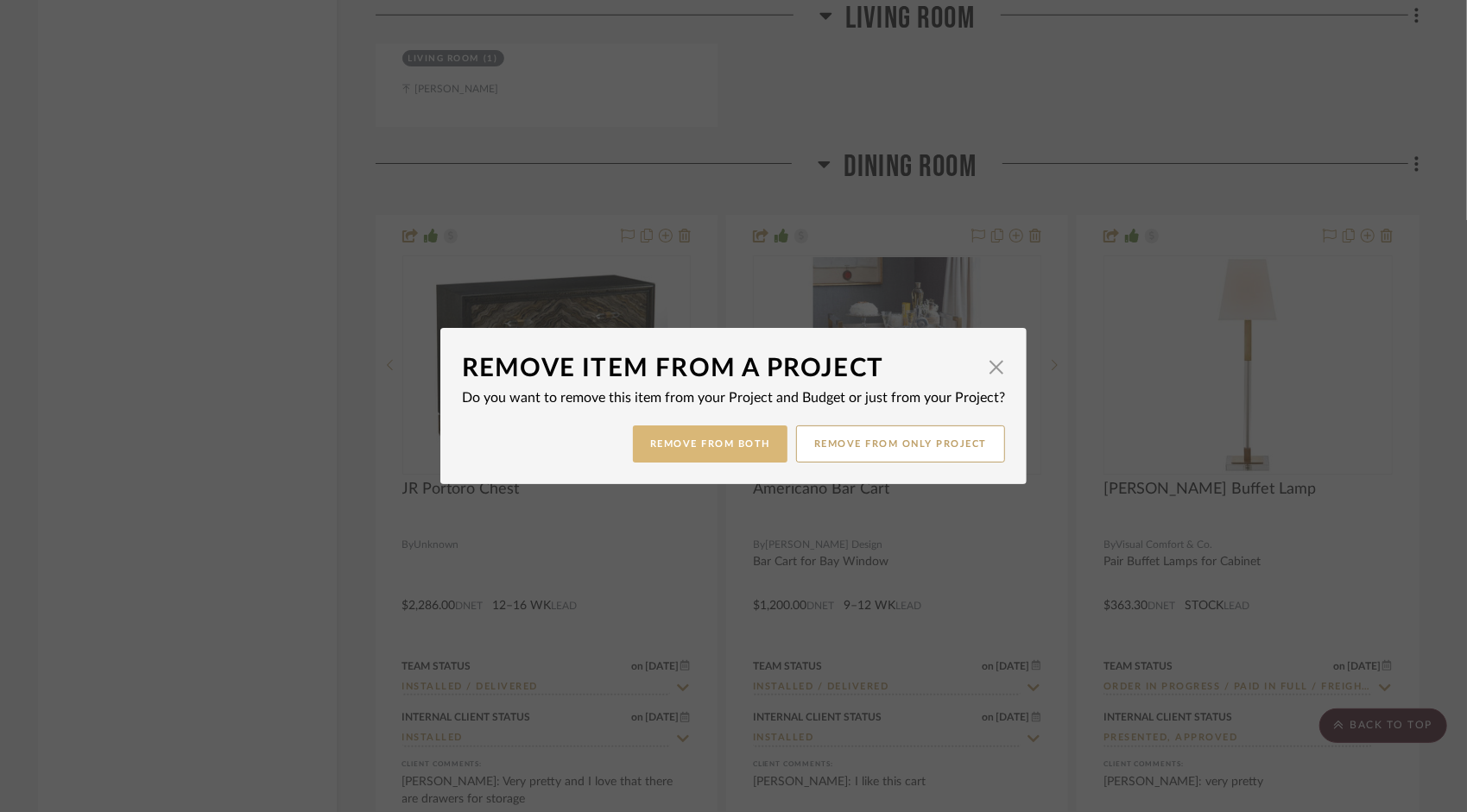
click at [732, 451] on button "Remove from Both" at bounding box center [710, 444] width 154 height 37
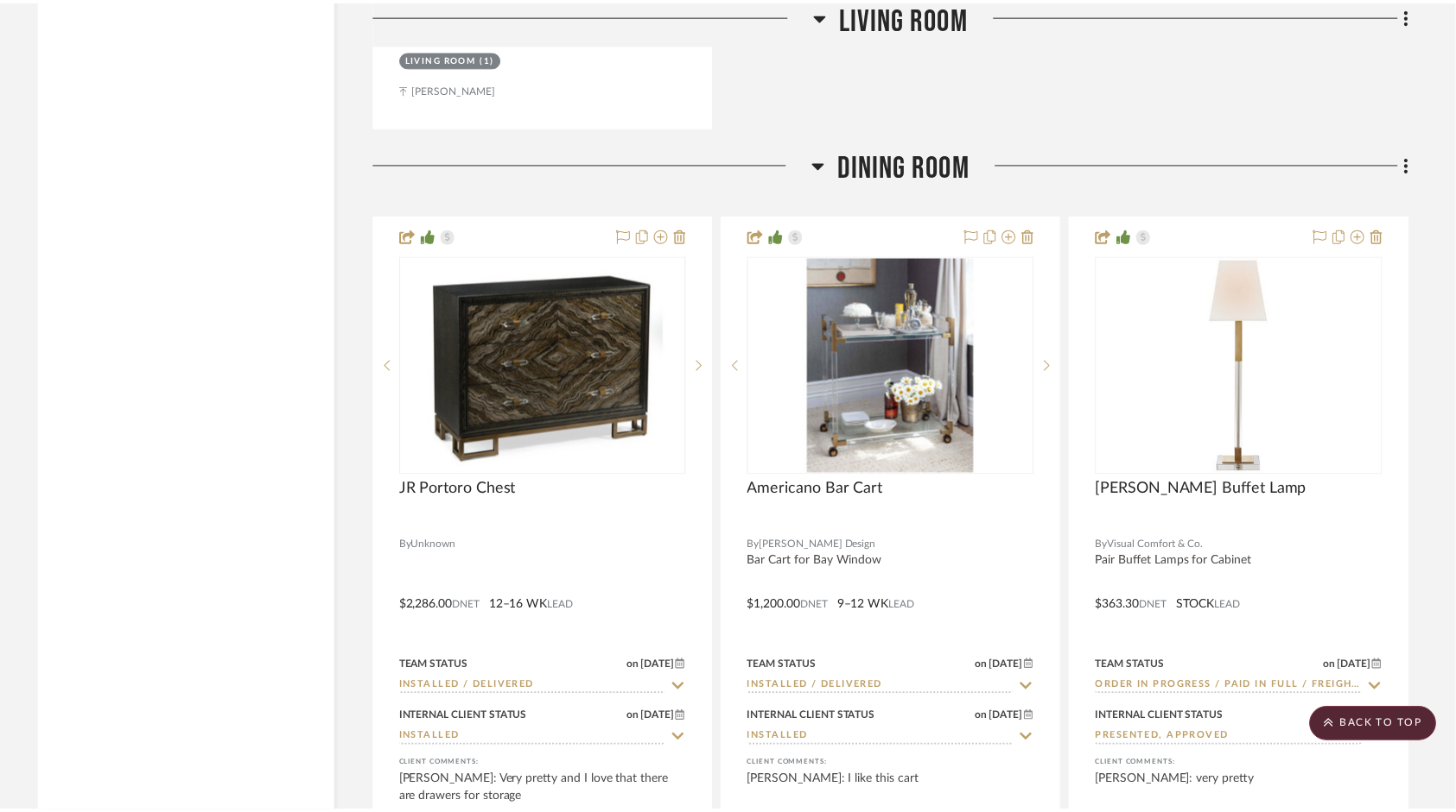
scroll to position [5185, 0]
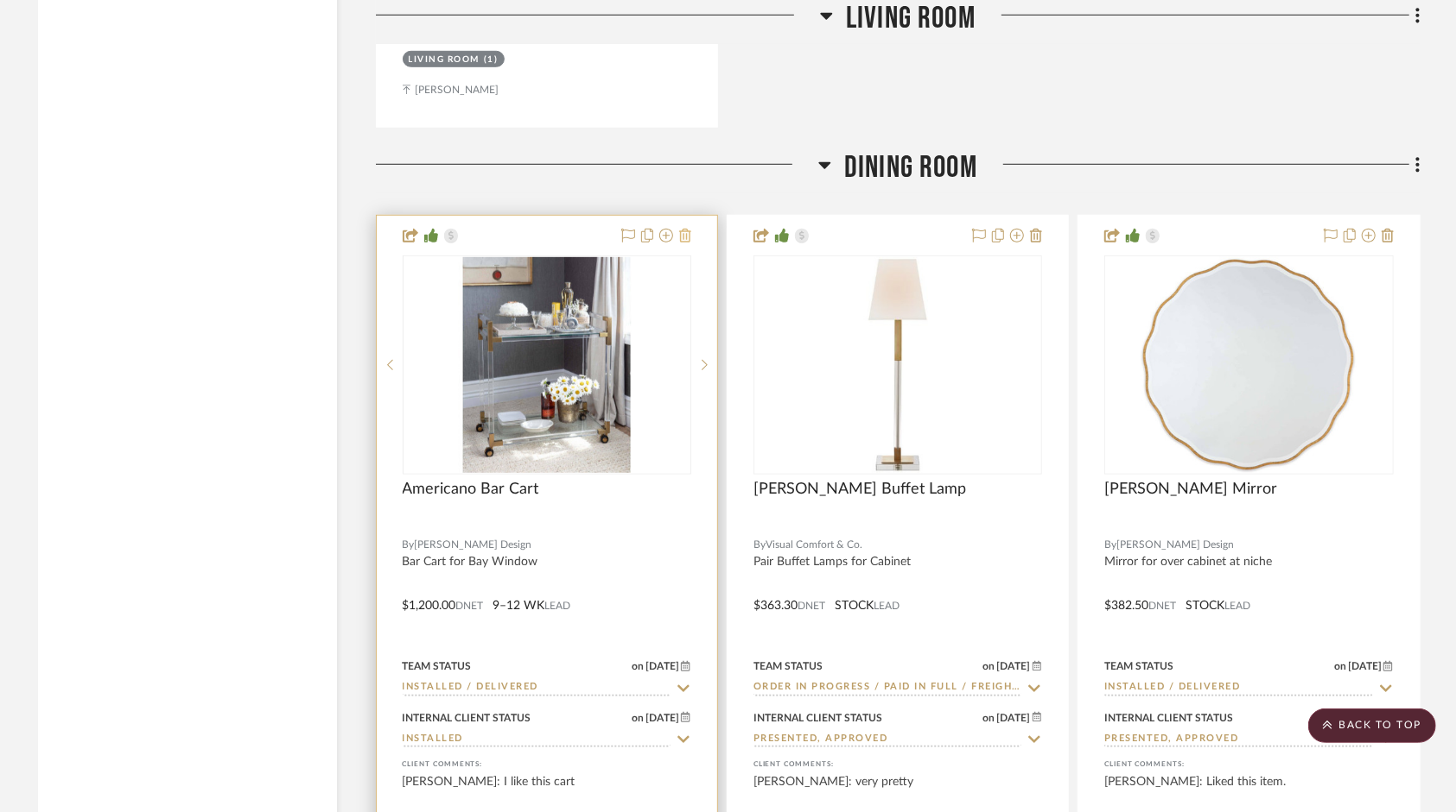
click at [690, 242] on icon at bounding box center [685, 235] width 12 height 14
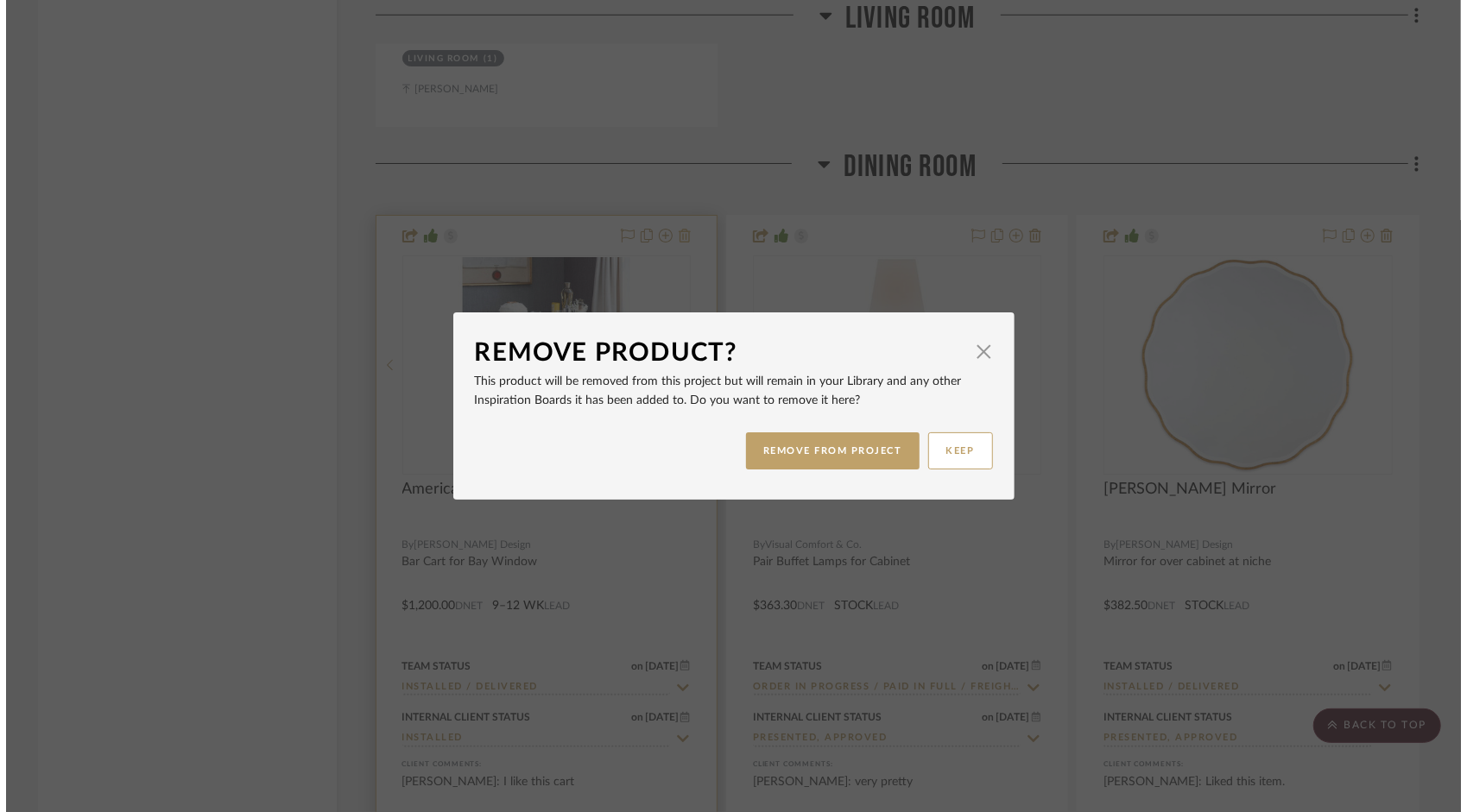
scroll to position [0, 0]
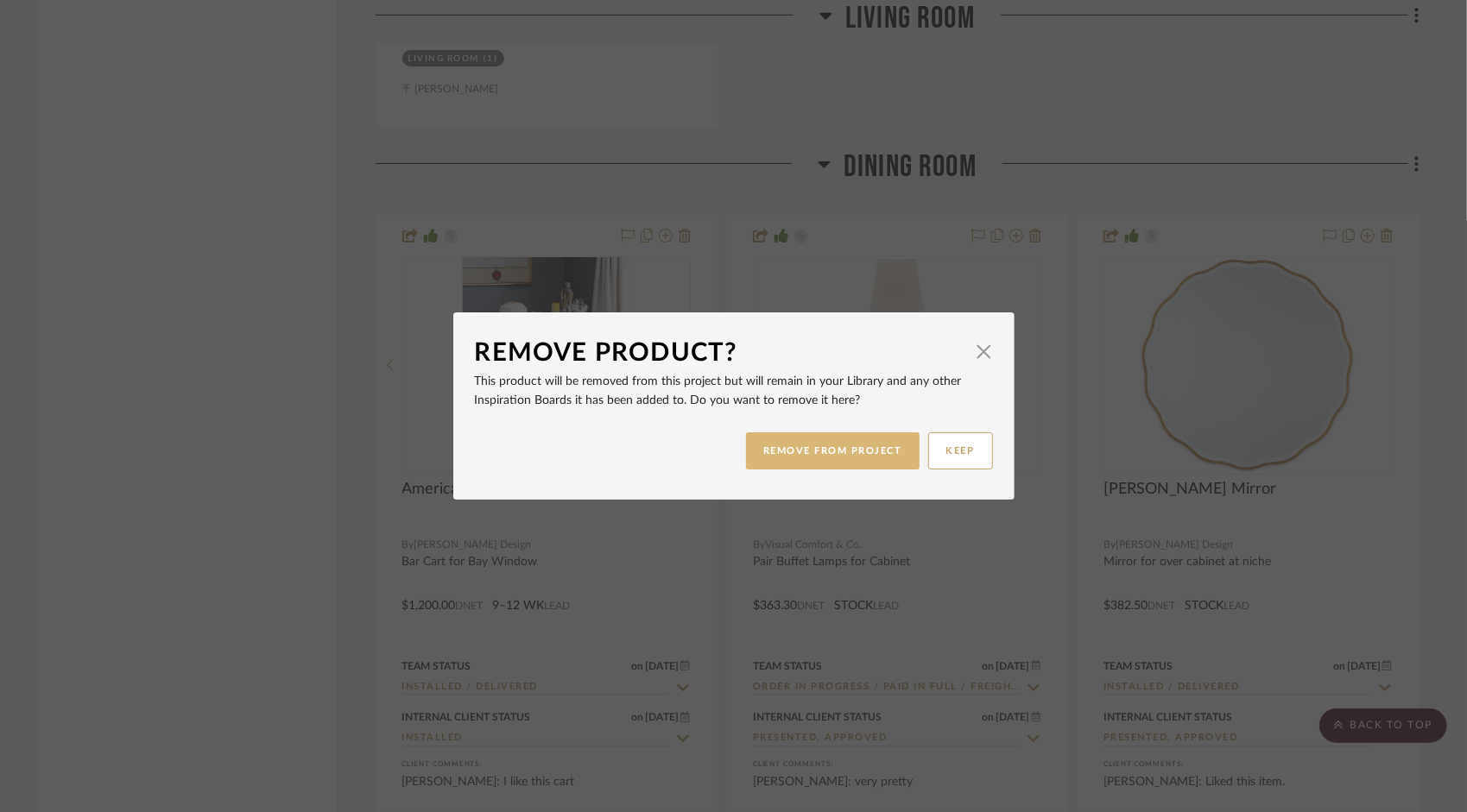
click at [833, 455] on button "REMOVE FROM PROJECT" at bounding box center [833, 451] width 174 height 37
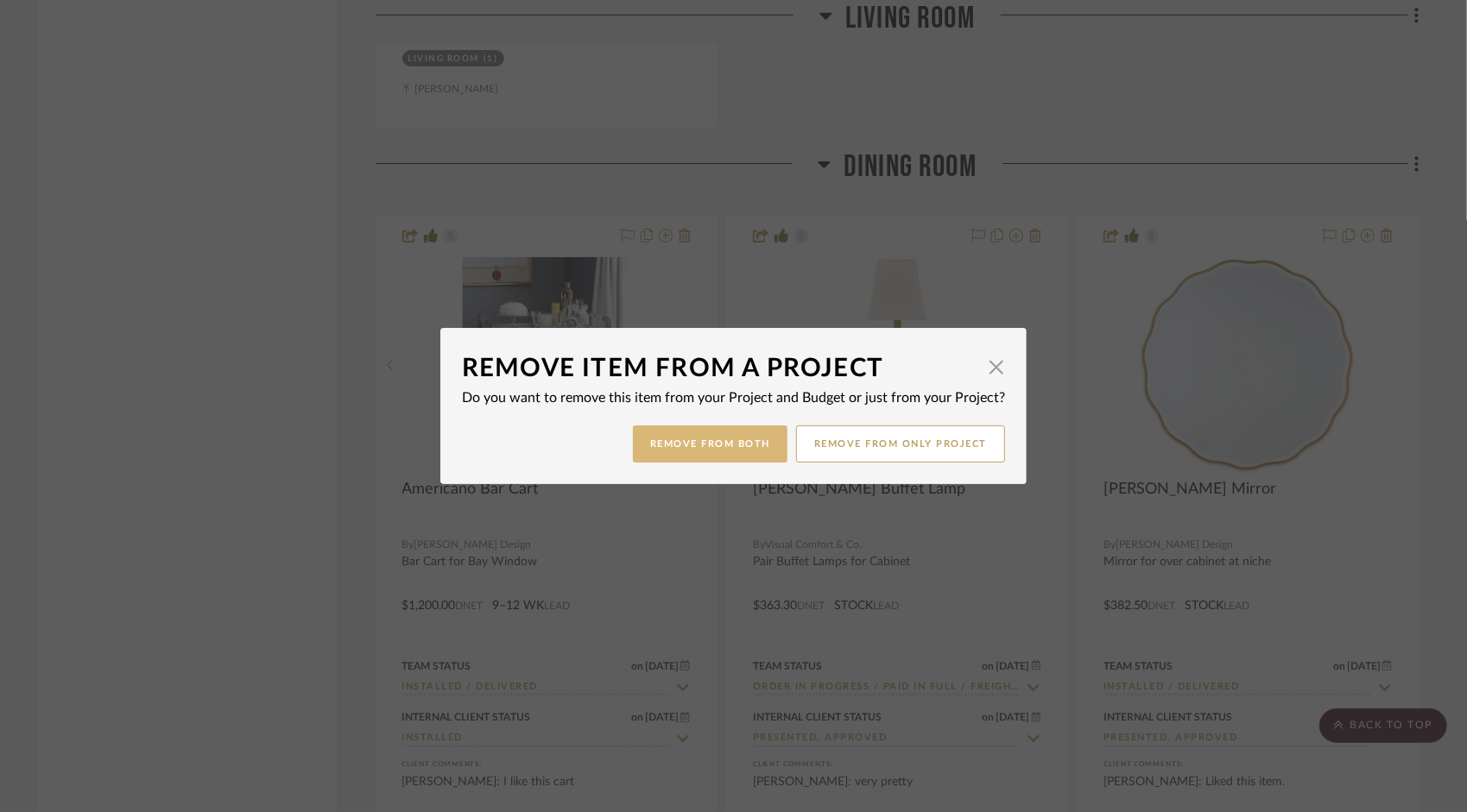
click at [730, 434] on button "Remove from Both" at bounding box center [710, 444] width 154 height 37
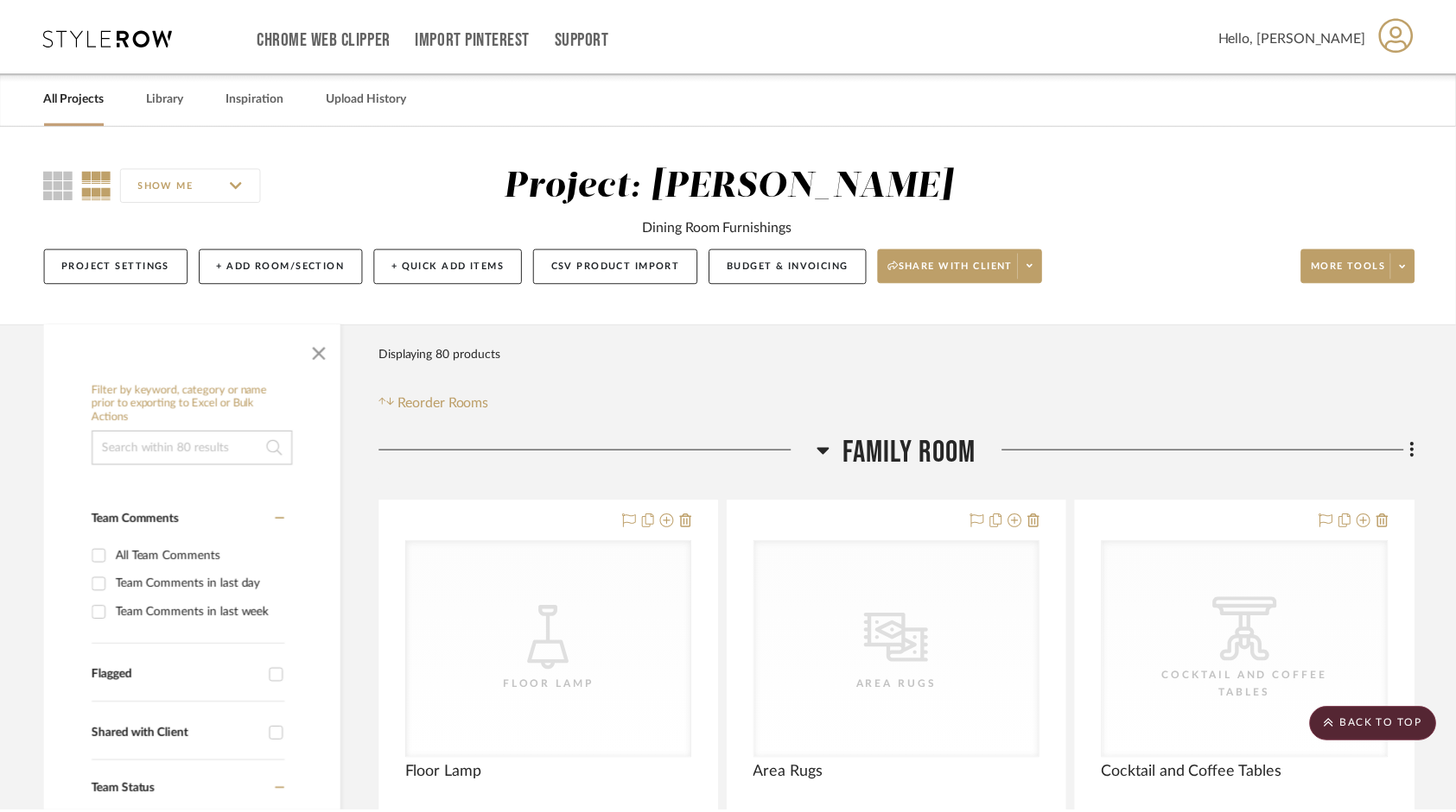
scroll to position [5185, 0]
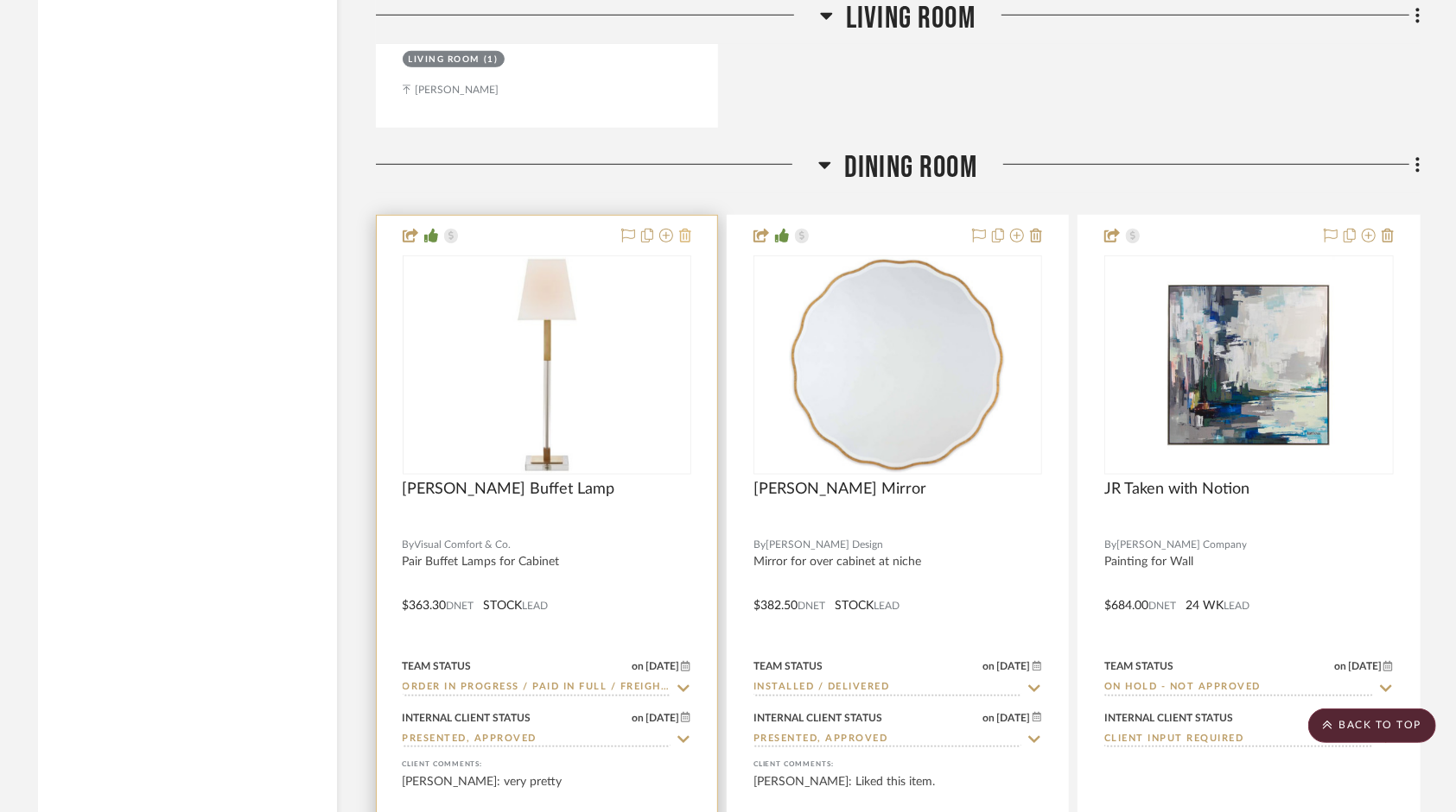
click at [689, 234] on icon at bounding box center [685, 235] width 12 height 14
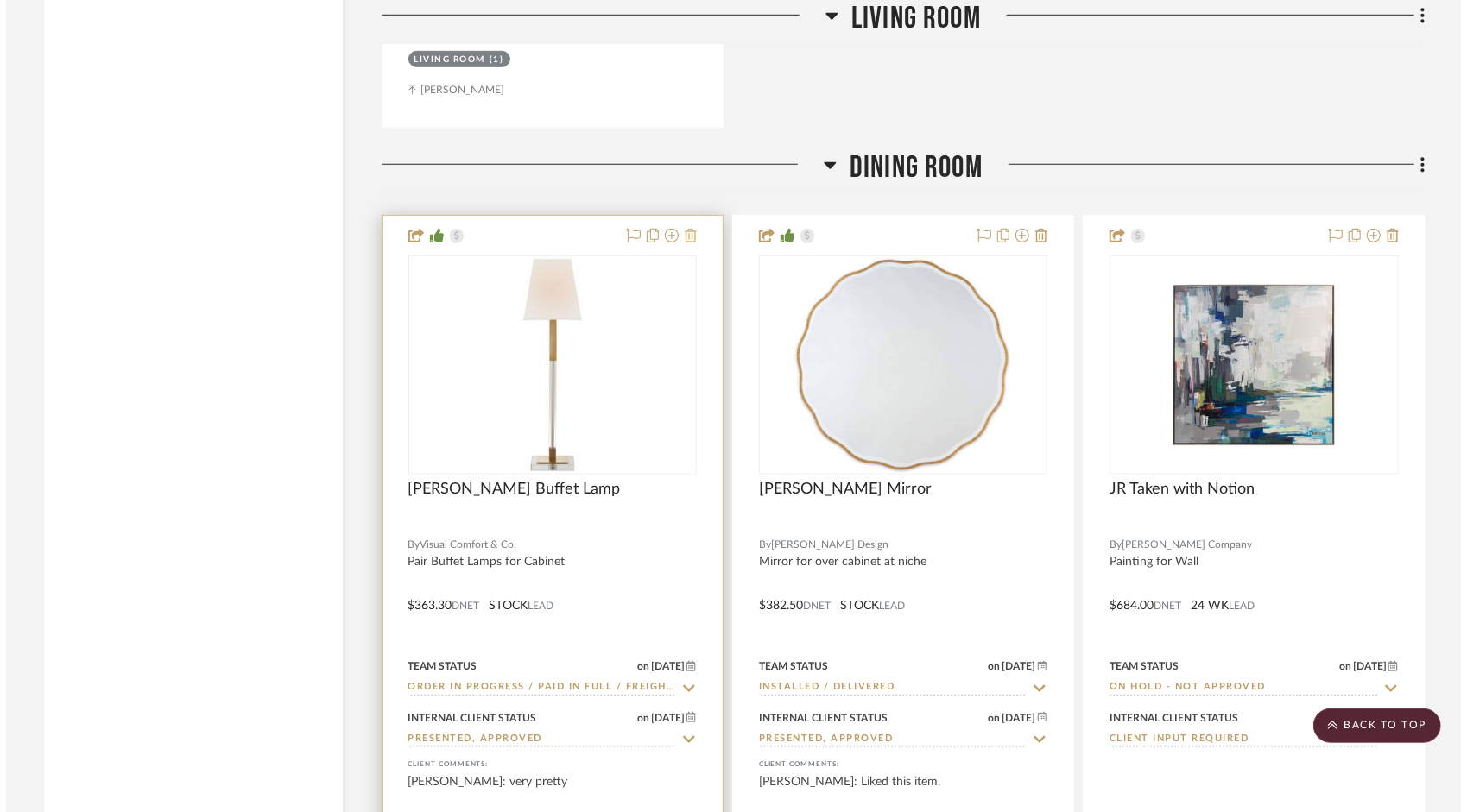
scroll to position [0, 0]
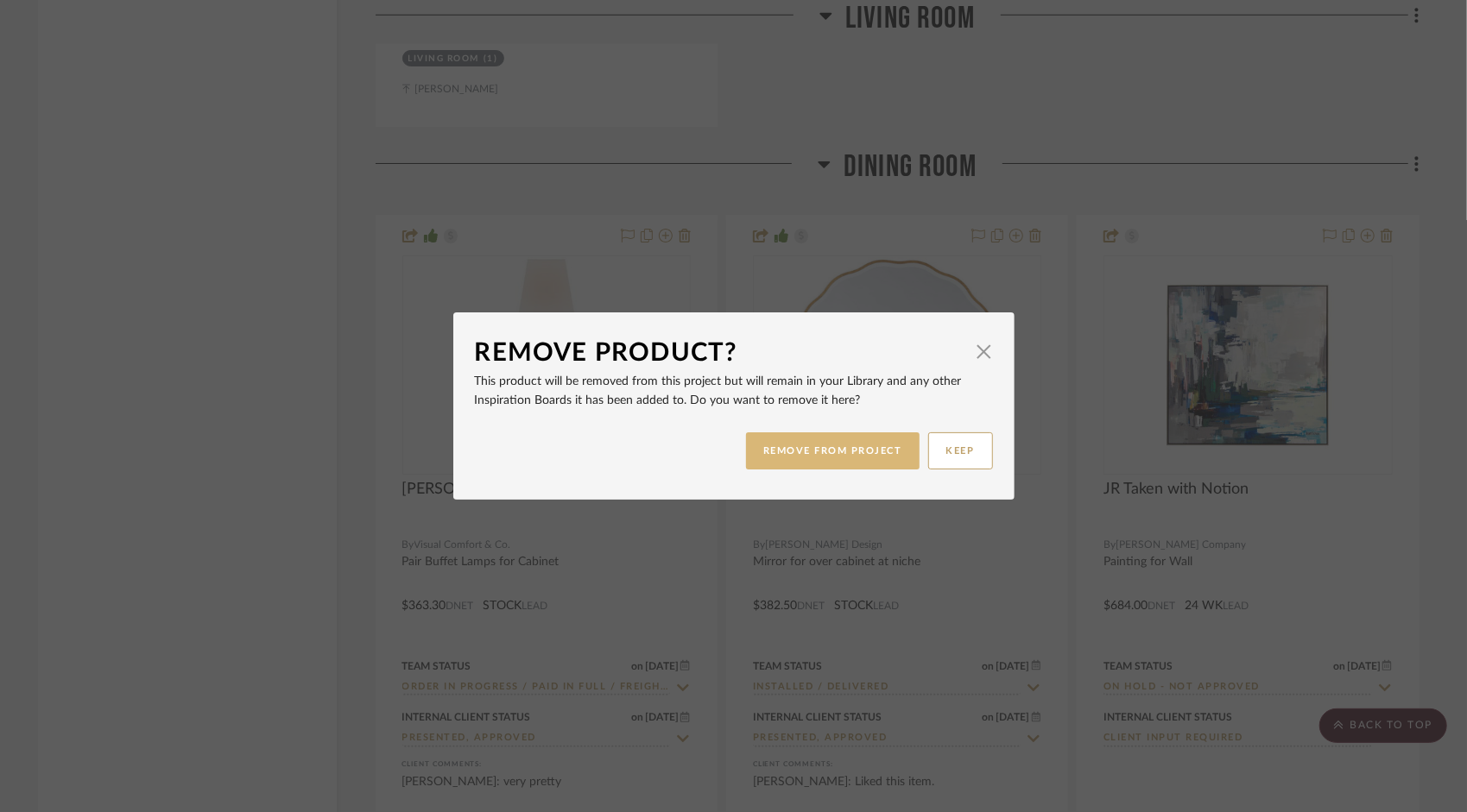
click at [806, 447] on button "REMOVE FROM PROJECT" at bounding box center [833, 451] width 174 height 37
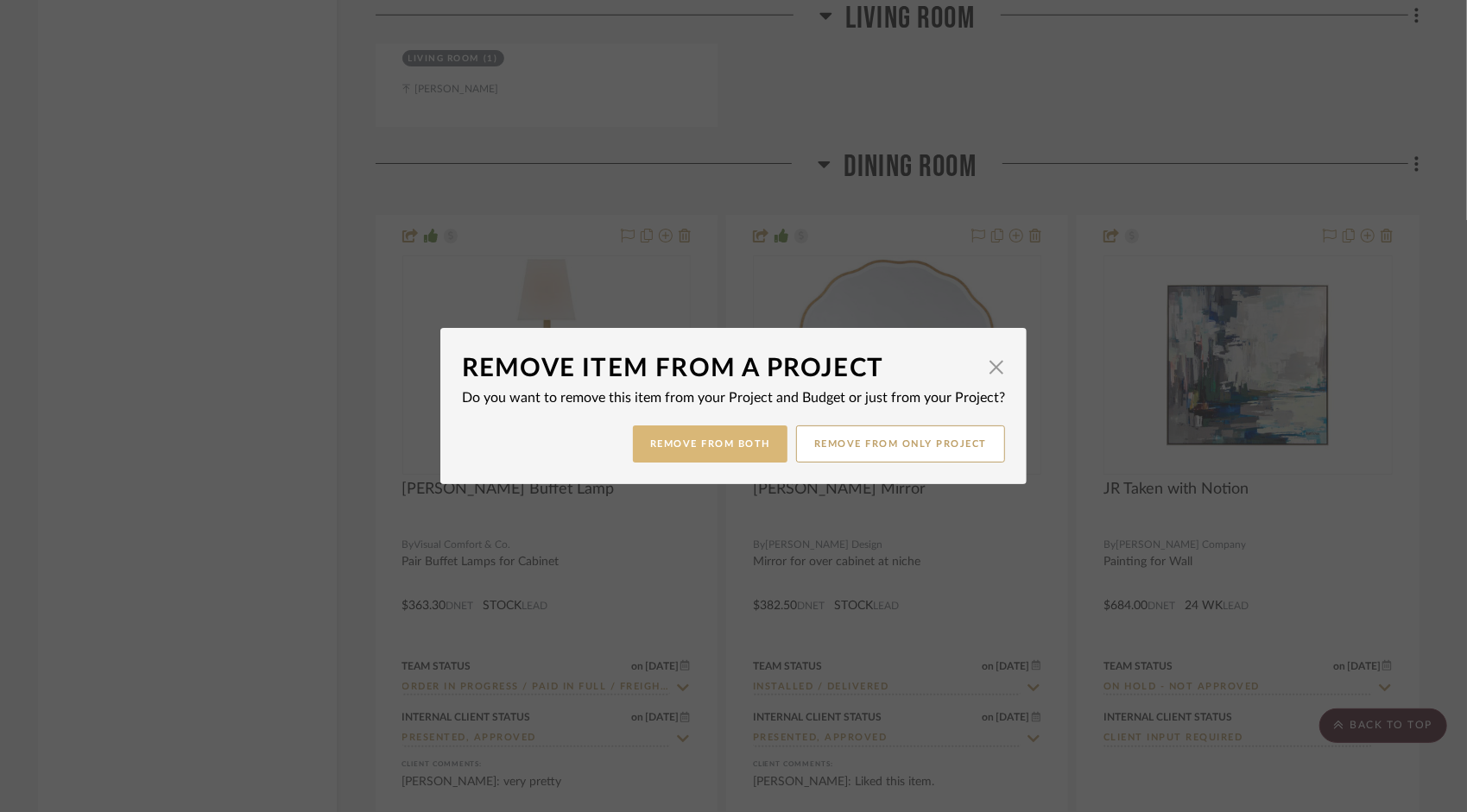
click at [734, 452] on button "Remove from Both" at bounding box center [710, 444] width 154 height 37
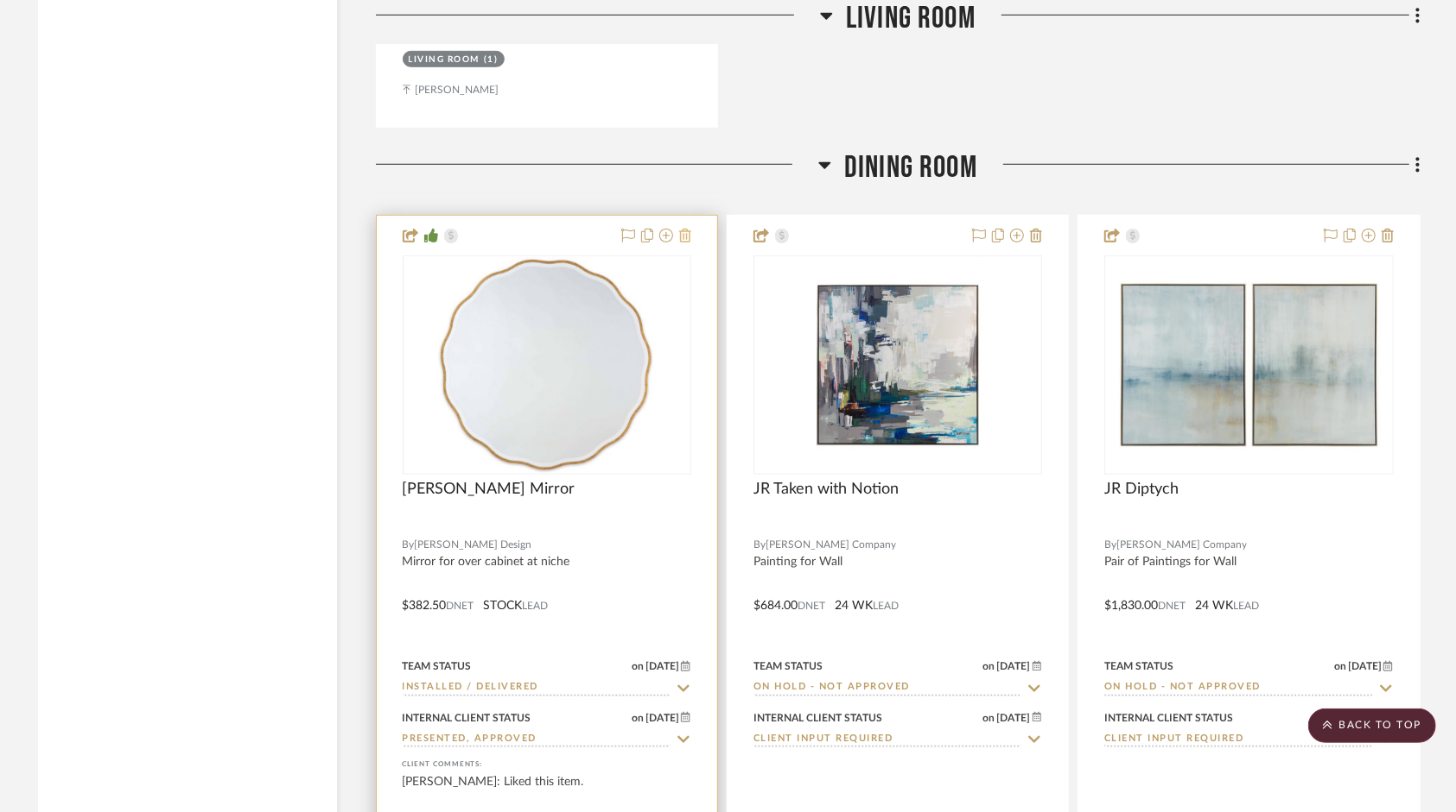
click at [684, 233] on icon at bounding box center [685, 235] width 12 height 14
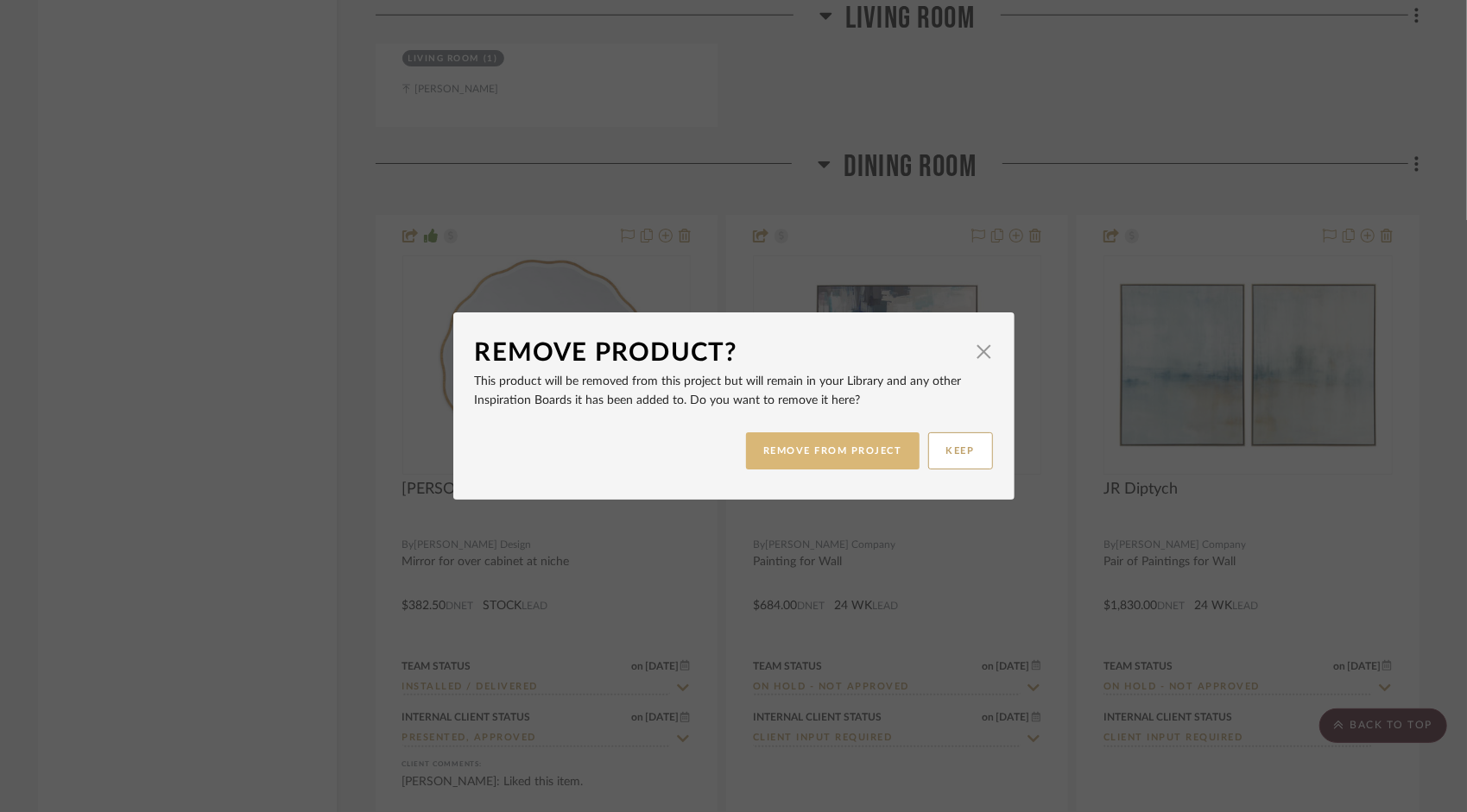
click at [771, 445] on button "REMOVE FROM PROJECT" at bounding box center [833, 451] width 174 height 37
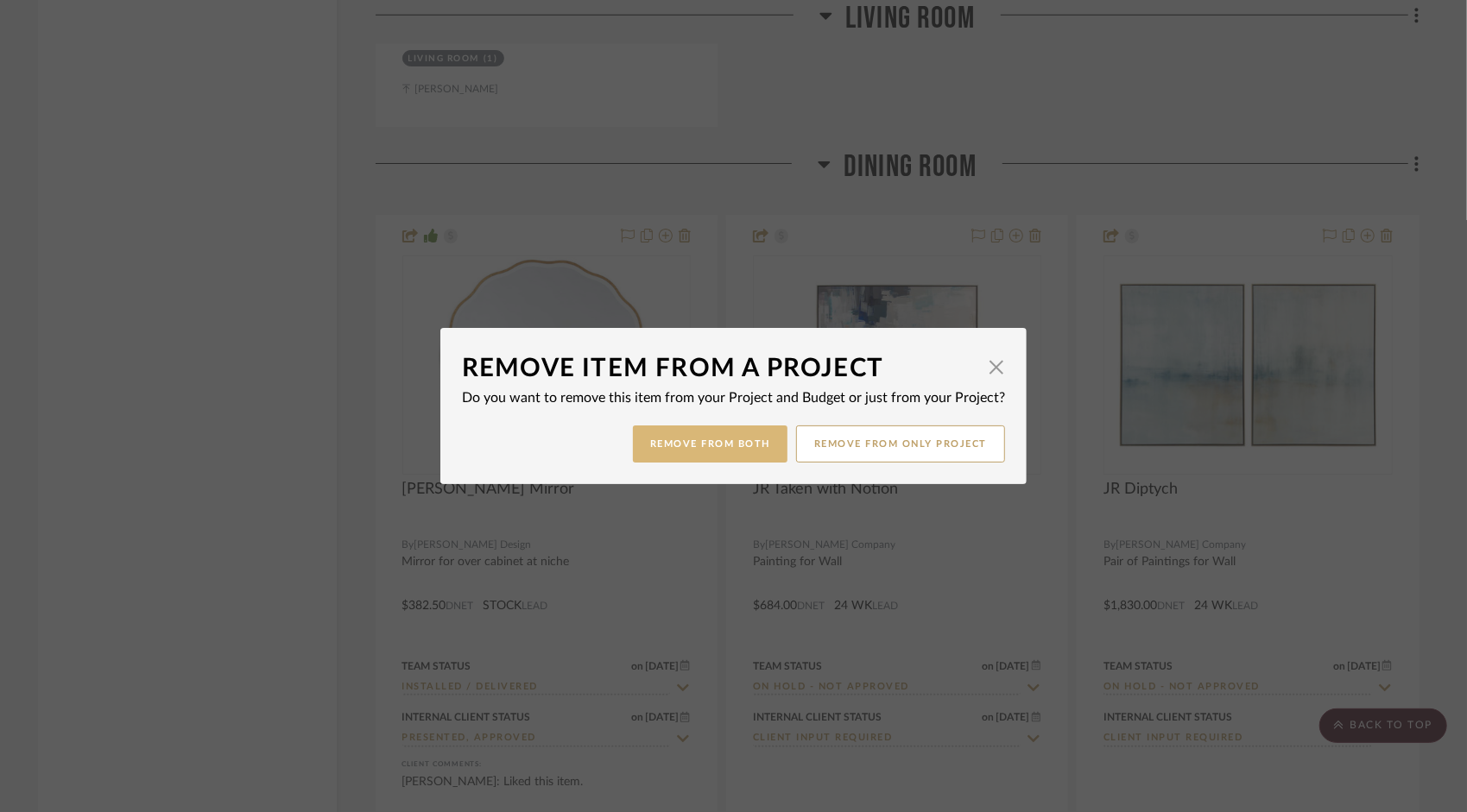
click at [724, 450] on button "Remove from Both" at bounding box center [710, 444] width 154 height 37
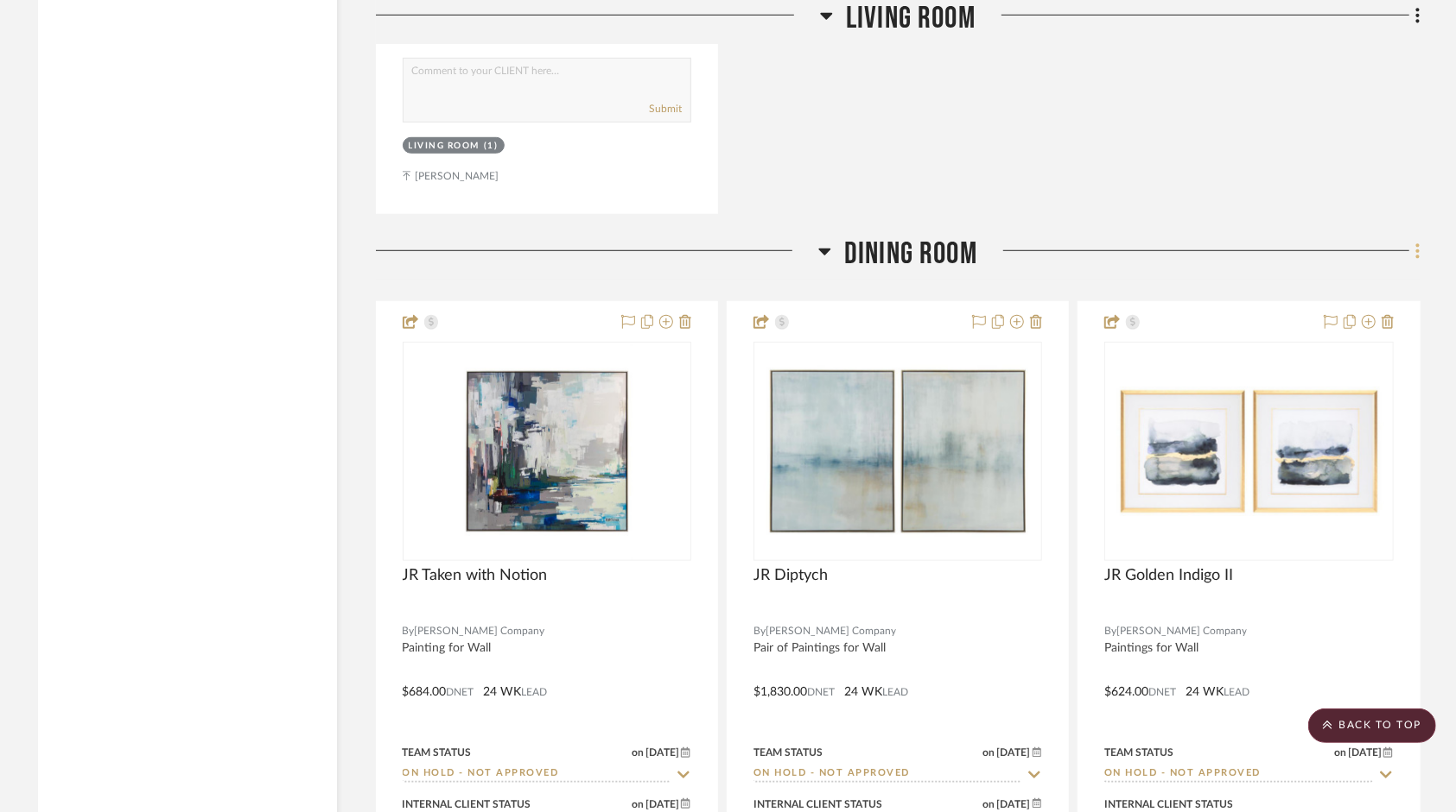
click at [1417, 253] on icon at bounding box center [1418, 250] width 4 height 15
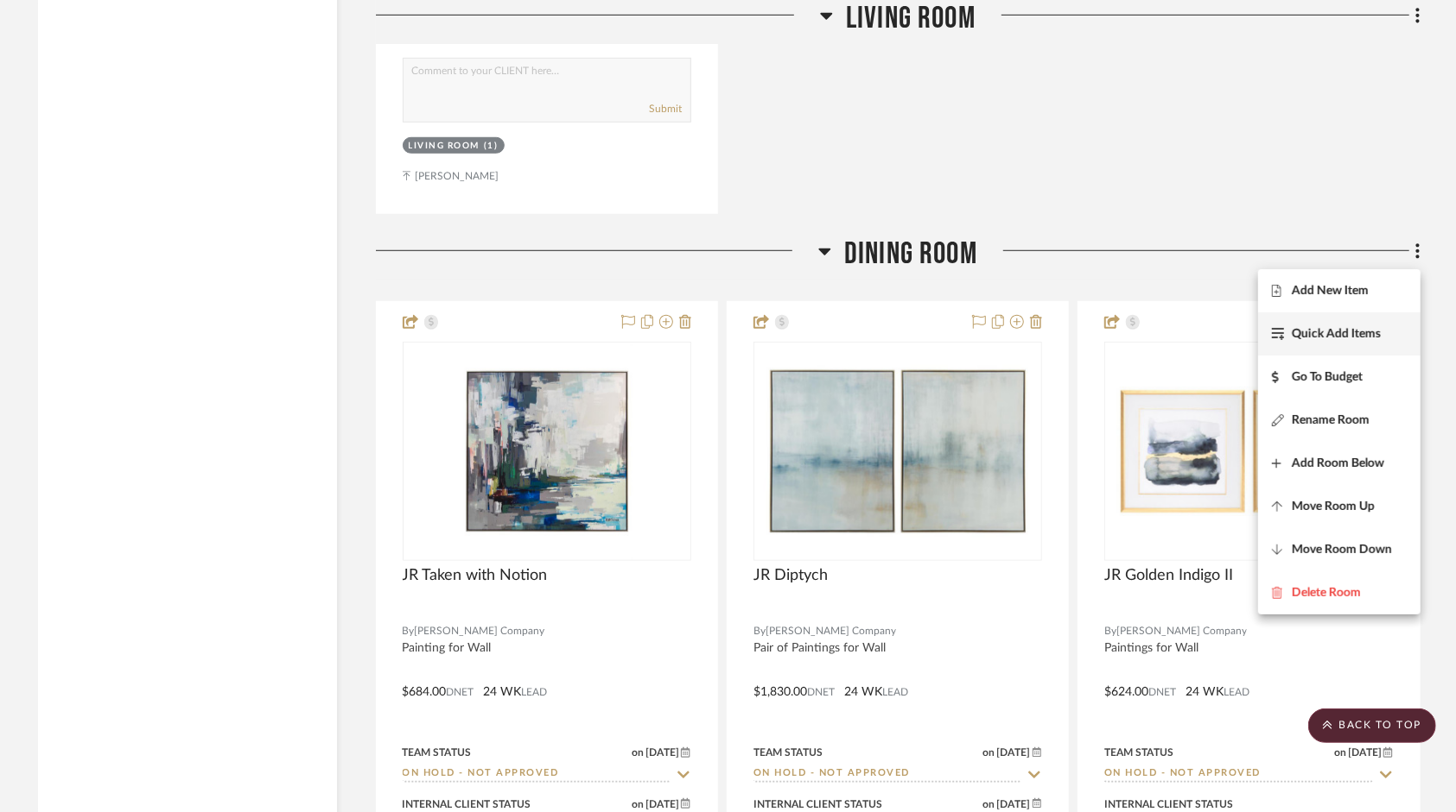
click at [1347, 323] on button "Quick Add Items" at bounding box center [1339, 334] width 162 height 43
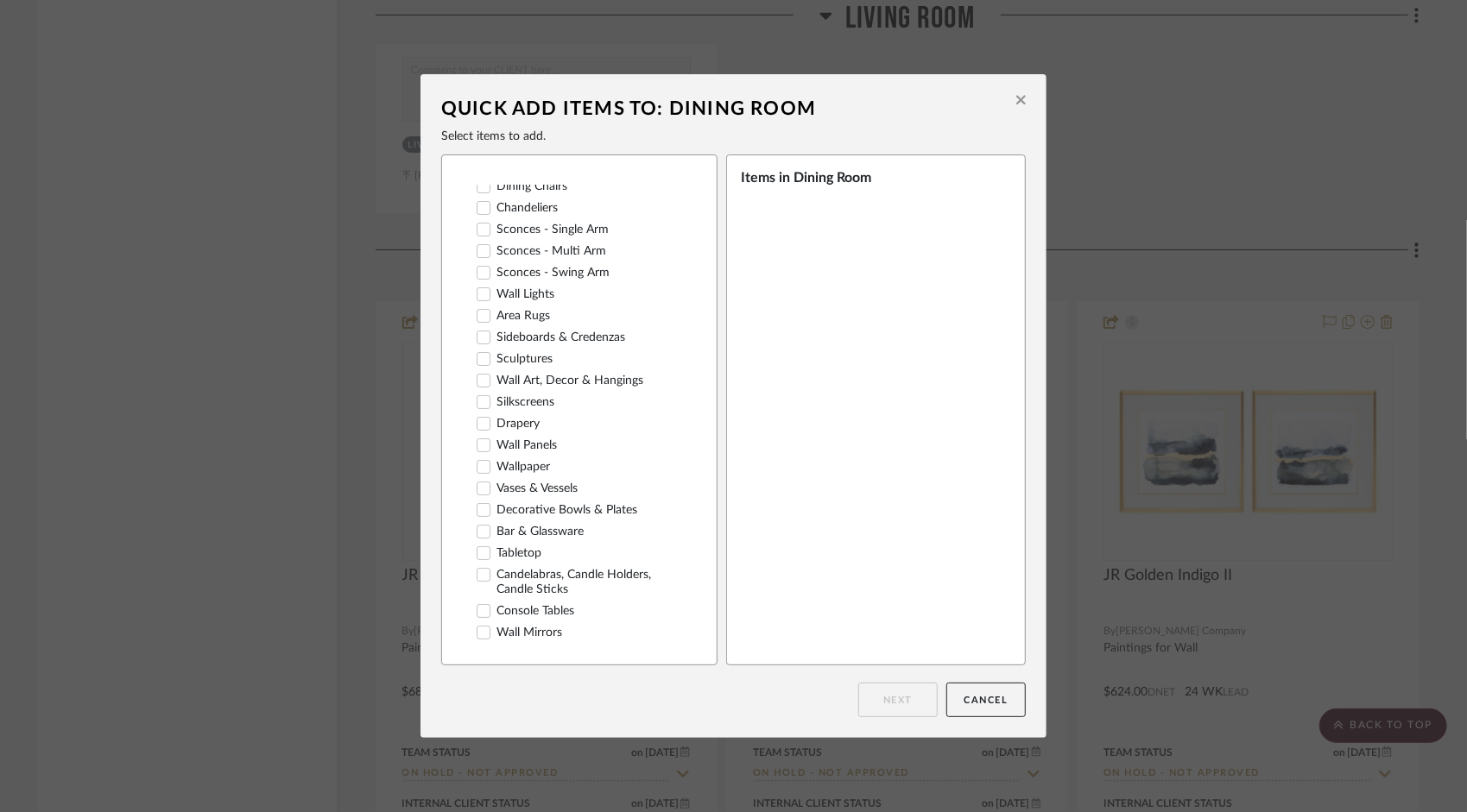
click at [478, 342] on icon at bounding box center [483, 337] width 11 height 9
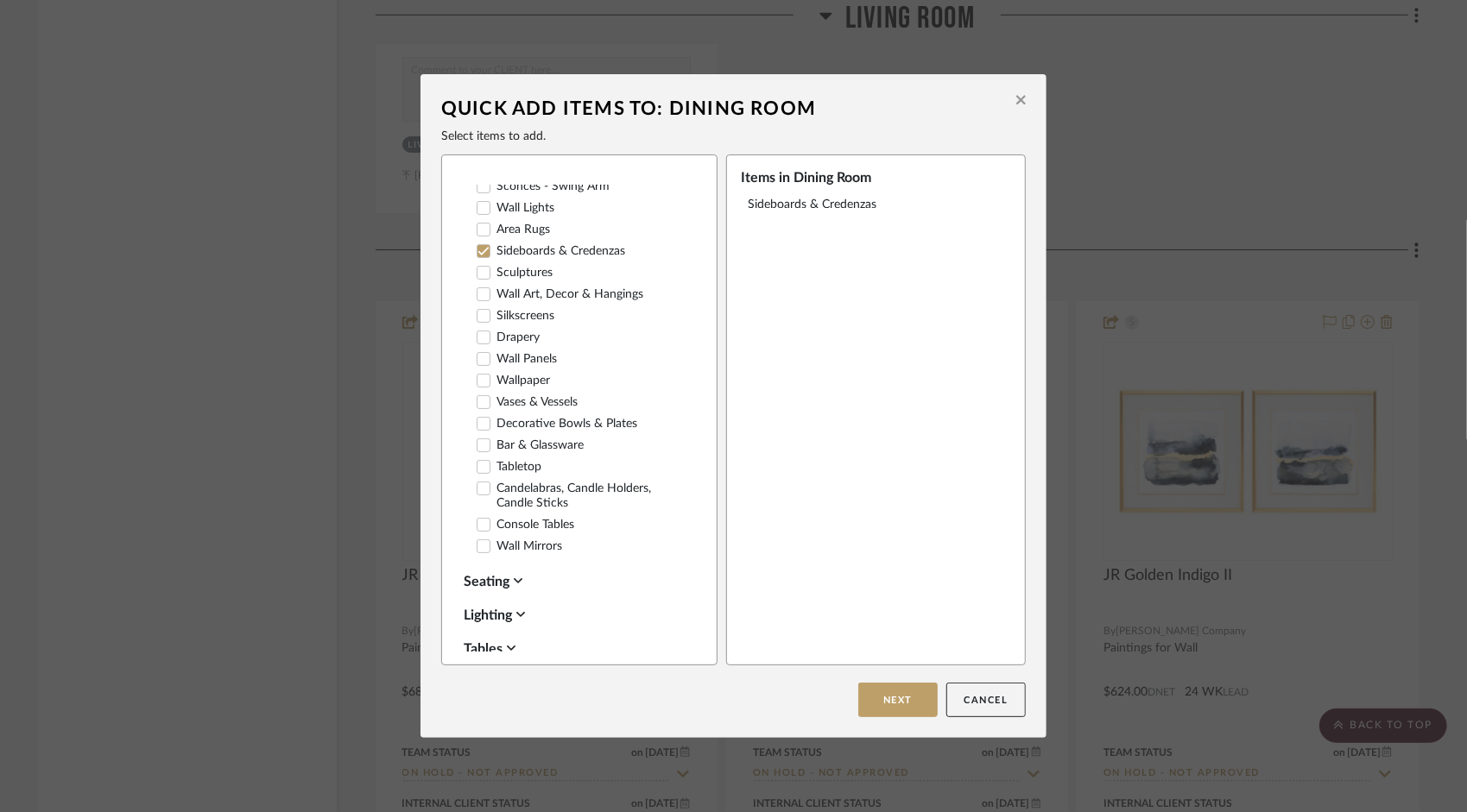
click at [477, 473] on icon at bounding box center [483, 467] width 12 height 12
click at [477, 408] on icon at bounding box center [483, 402] width 12 height 12
click at [879, 692] on button "Next" at bounding box center [897, 700] width 79 height 34
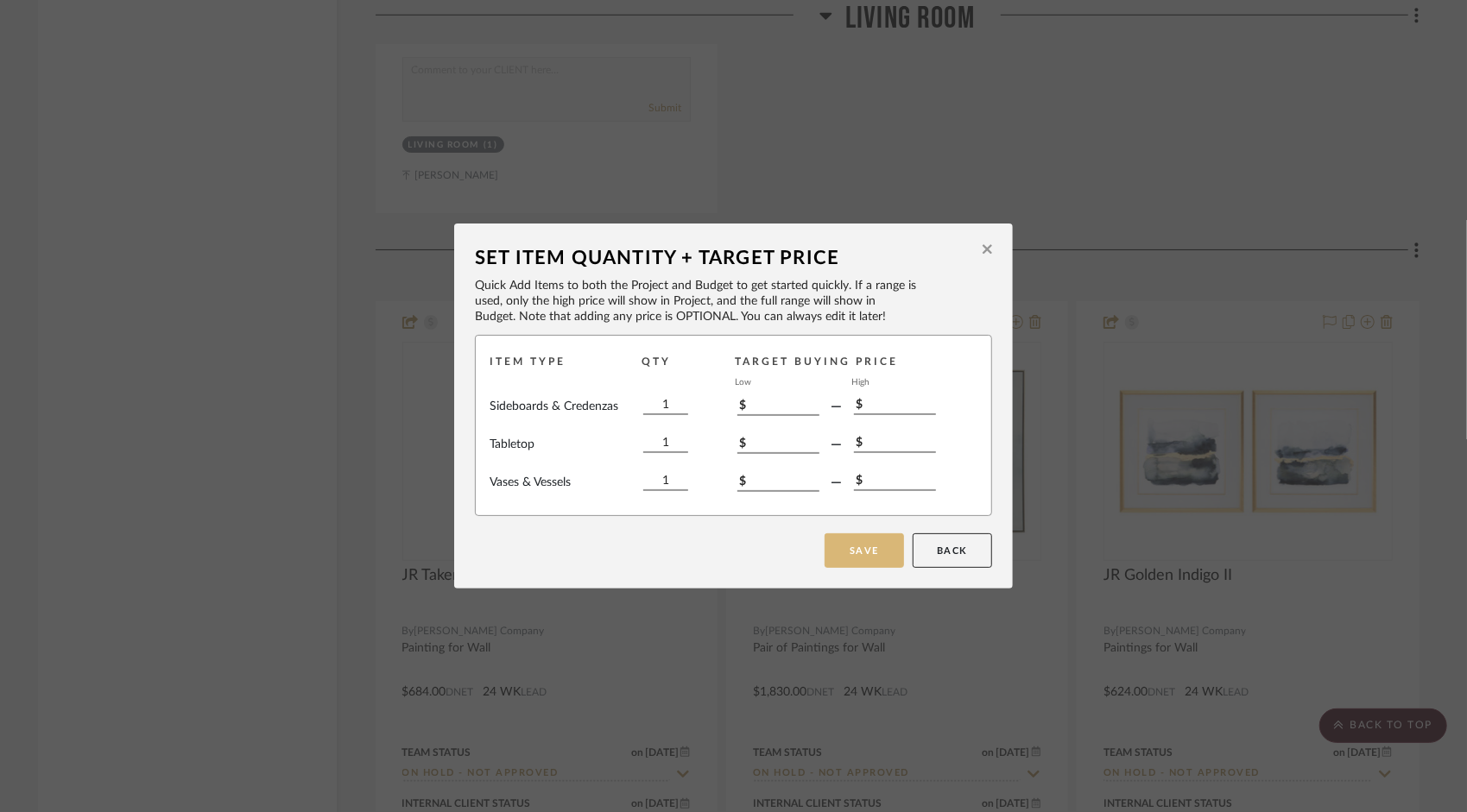
click at [859, 543] on button "Save" at bounding box center [864, 550] width 79 height 34
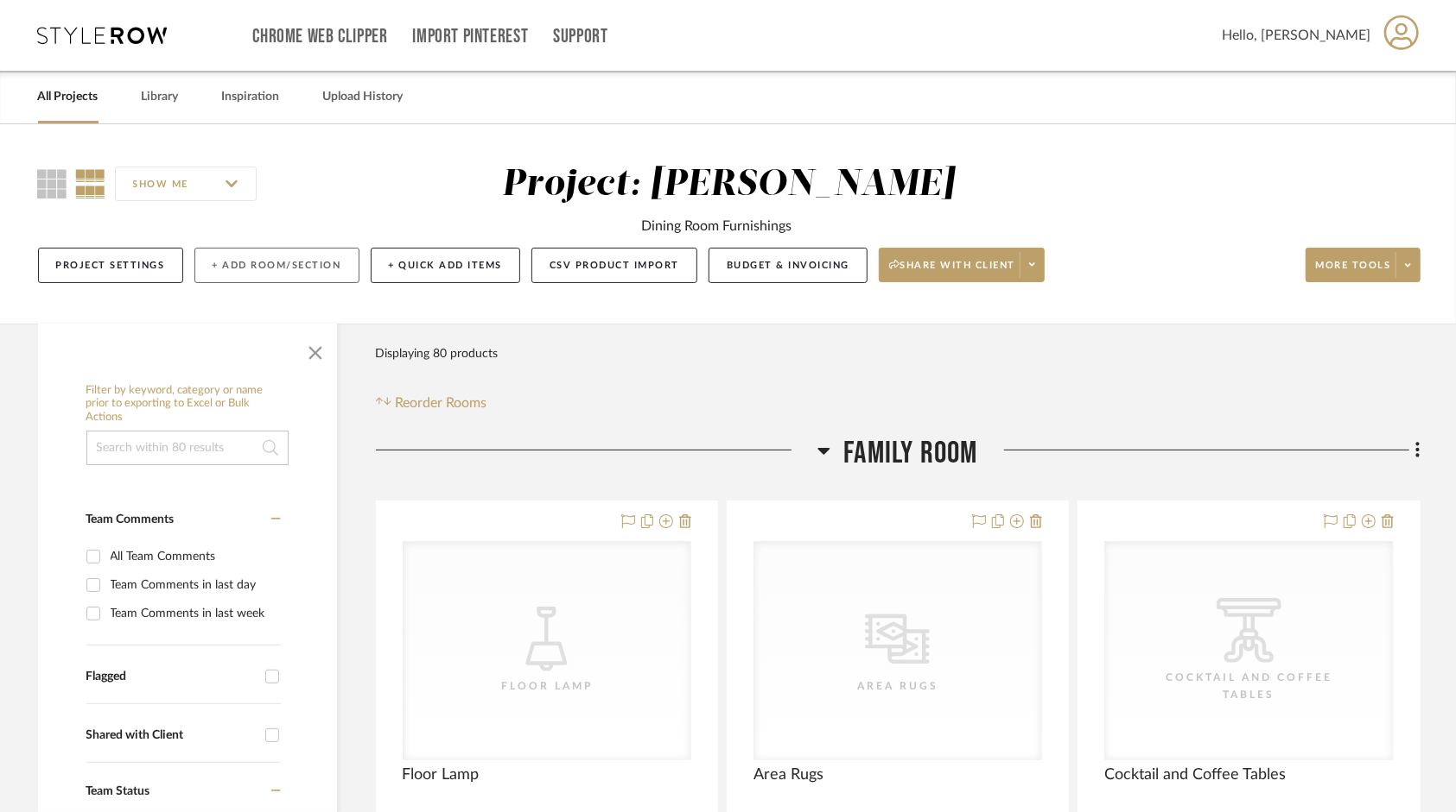
click at [268, 261] on button "+ Add Room/Section" at bounding box center [276, 265] width 165 height 35
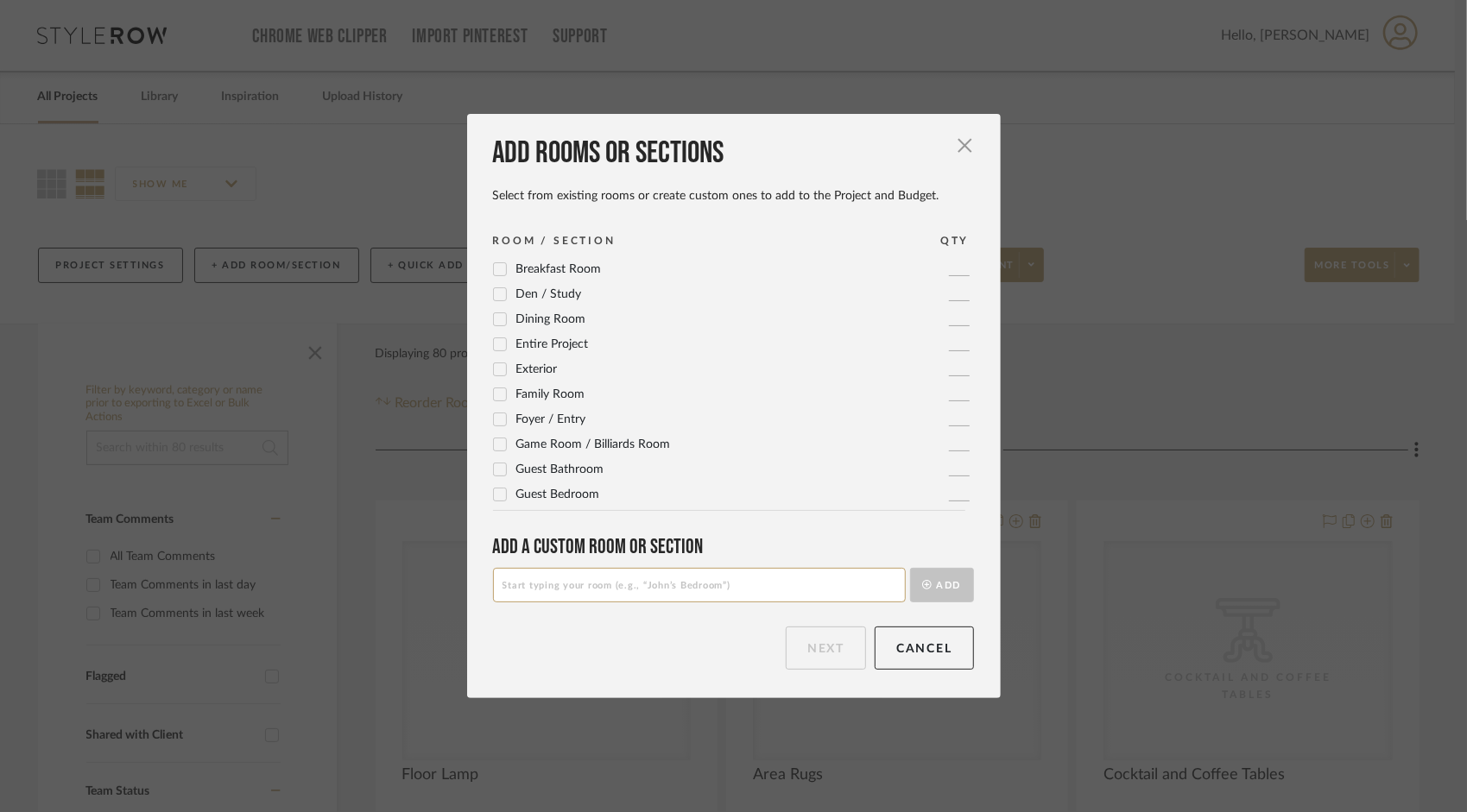
scroll to position [173, 0]
click at [494, 323] on icon at bounding box center [500, 323] width 12 height 12
click at [804, 655] on button "Next" at bounding box center [826, 648] width 80 height 43
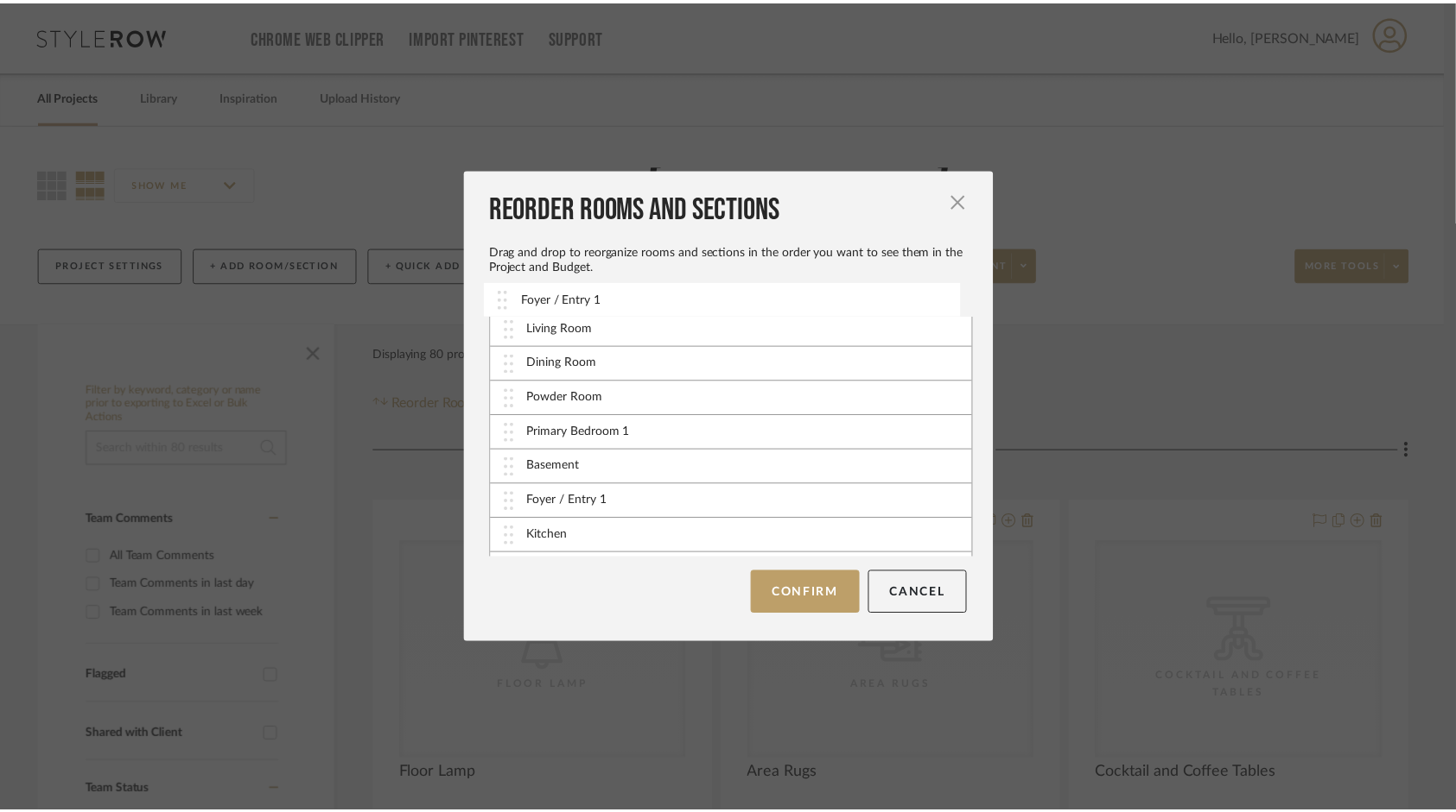
scroll to position [0, 0]
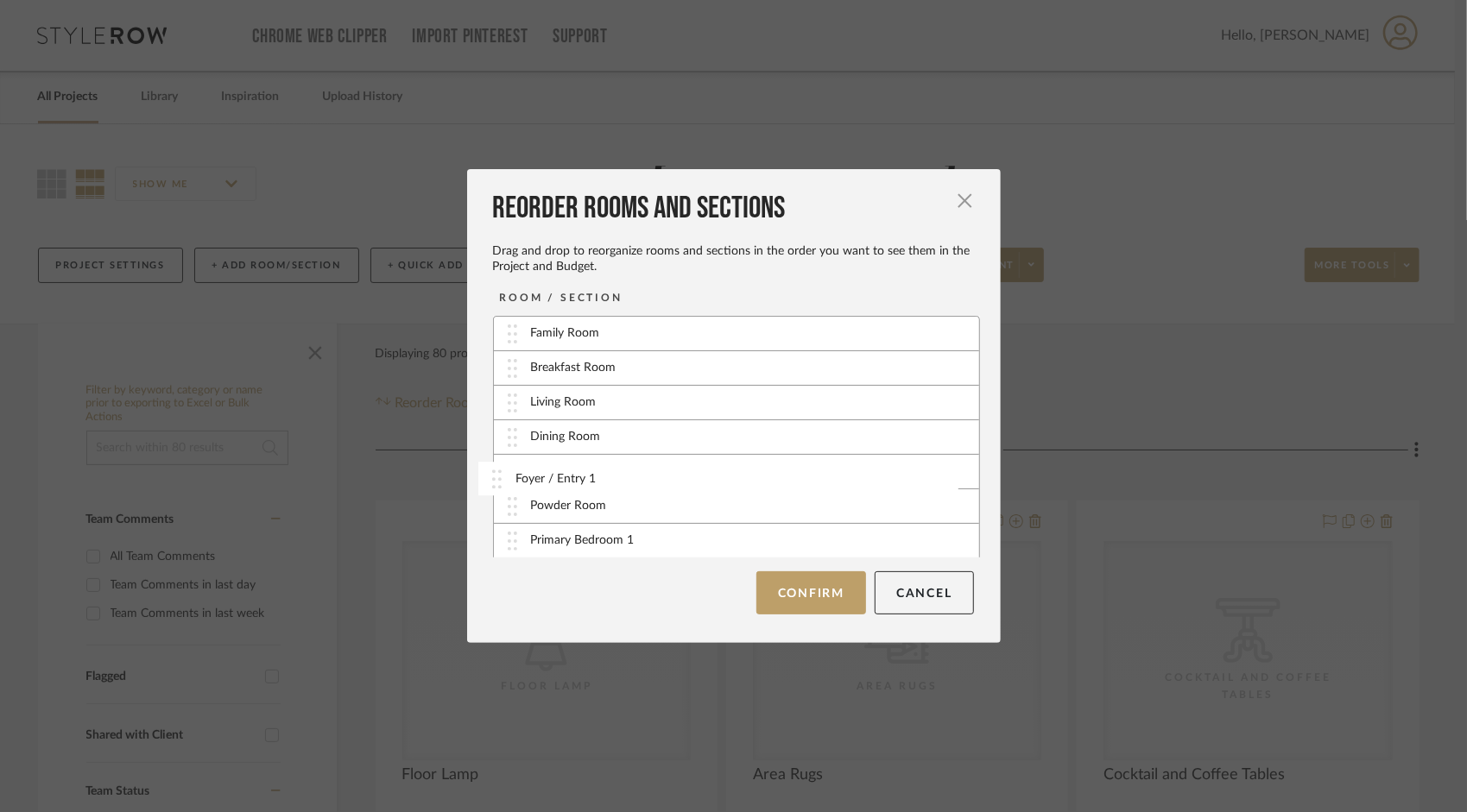
drag, startPoint x: 502, startPoint y: 541, endPoint x: 493, endPoint y: 479, distance: 62.6
click at [827, 594] on button "Confirm" at bounding box center [811, 593] width 109 height 43
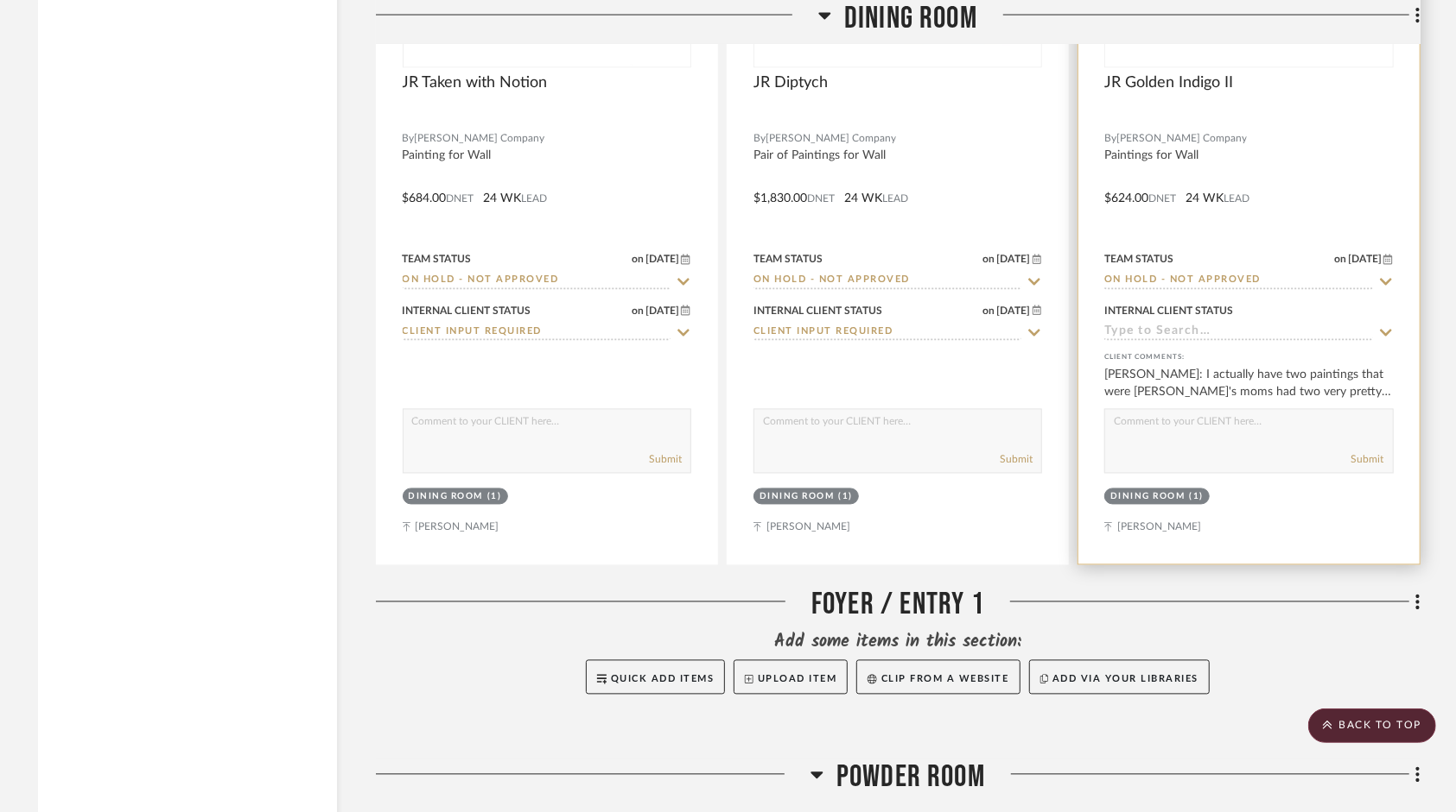
scroll to position [6734, 0]
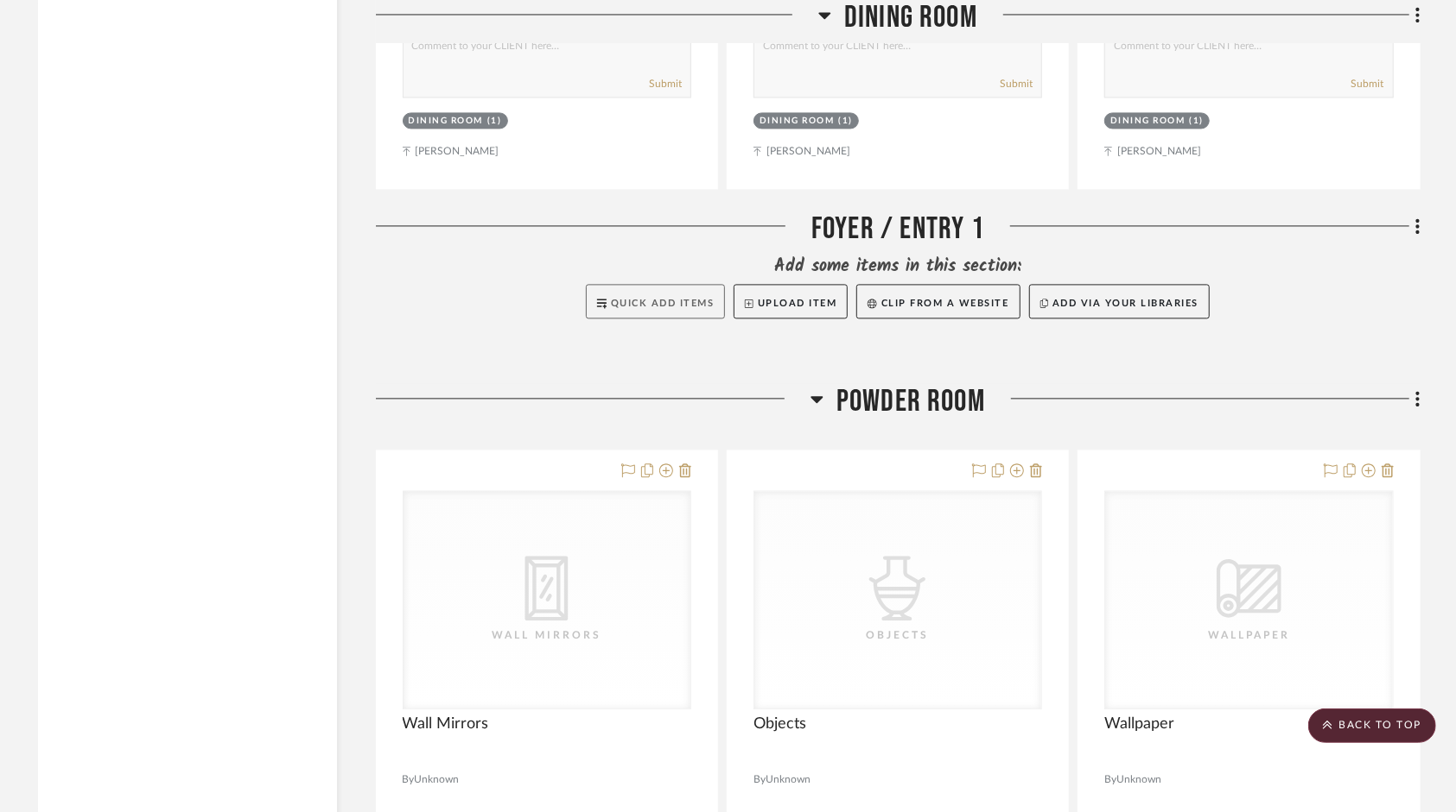
click at [665, 303] on span "Quick Add Items" at bounding box center [662, 304] width 104 height 10
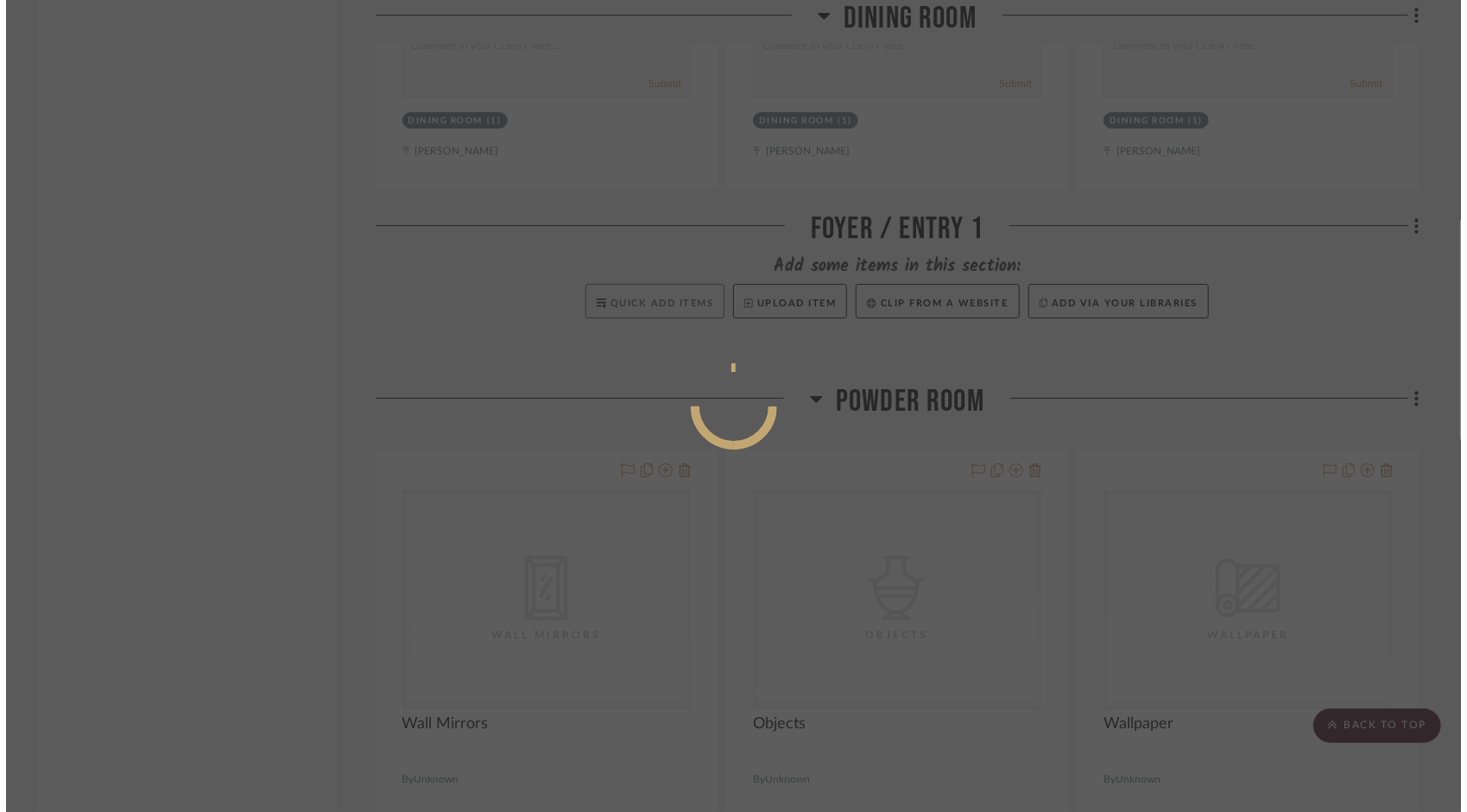
scroll to position [0, 0]
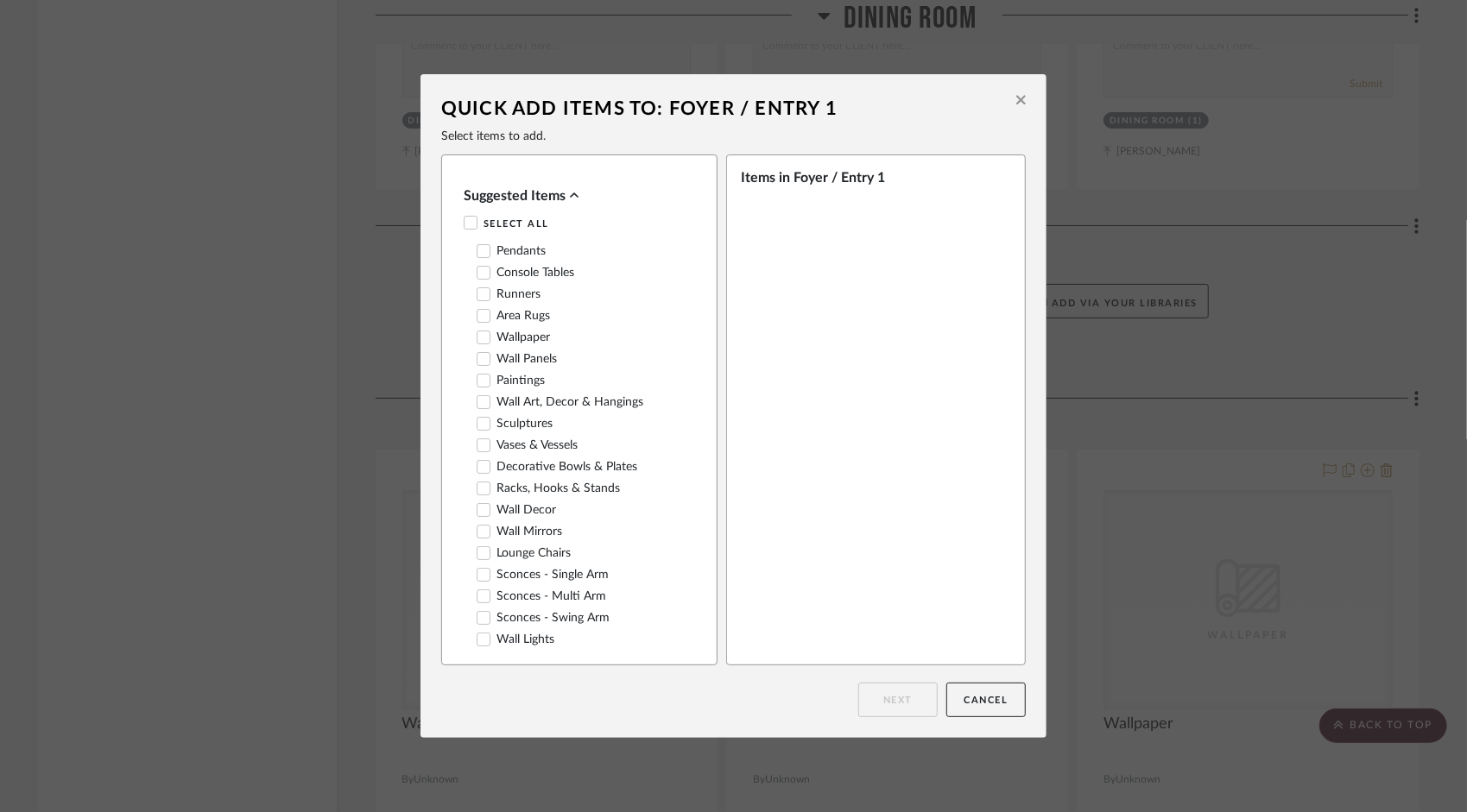
click at [477, 408] on icon at bounding box center [483, 402] width 12 height 12
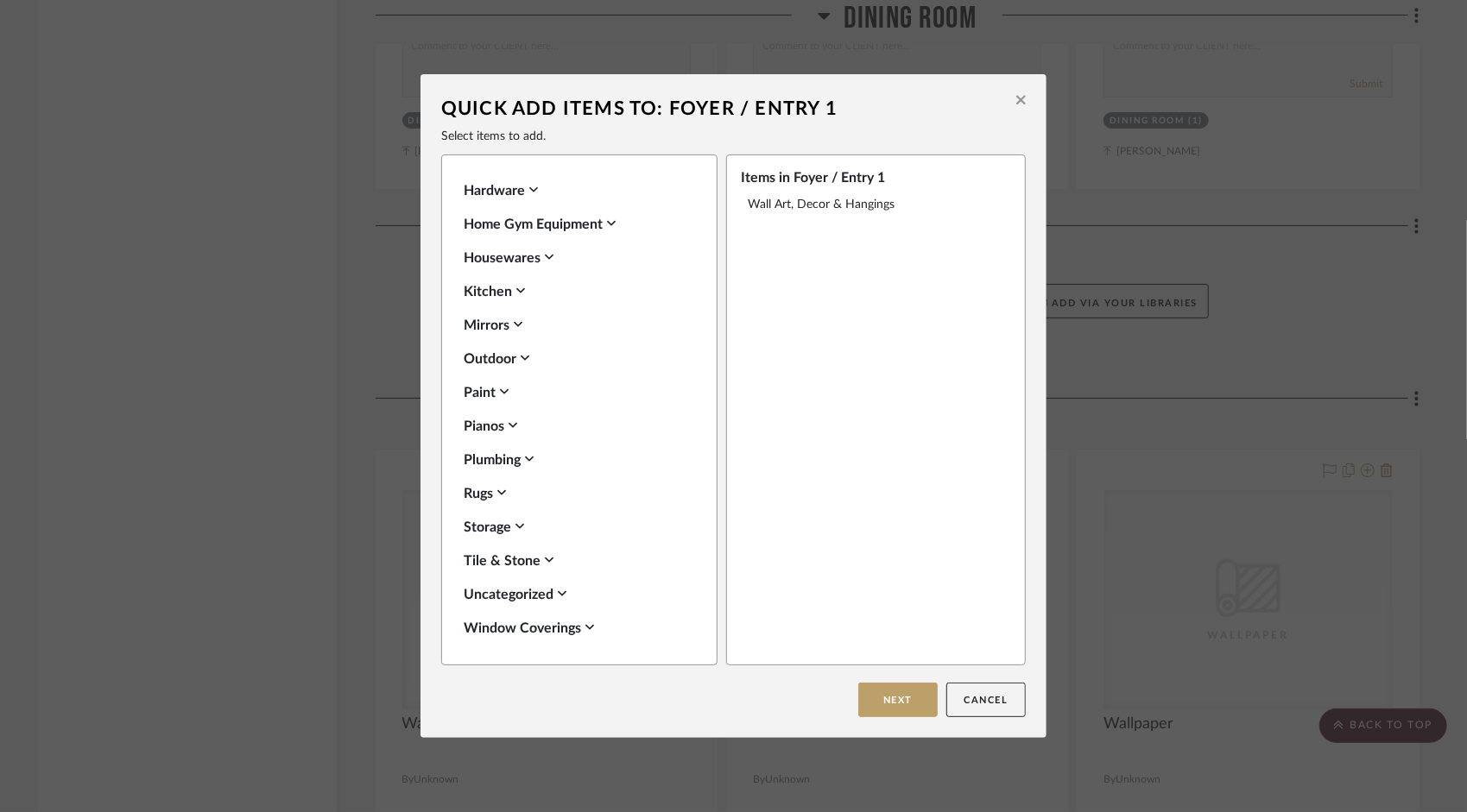
scroll to position [1123, 0]
click at [492, 494] on div "Rugs" at bounding box center [575, 493] width 223 height 20
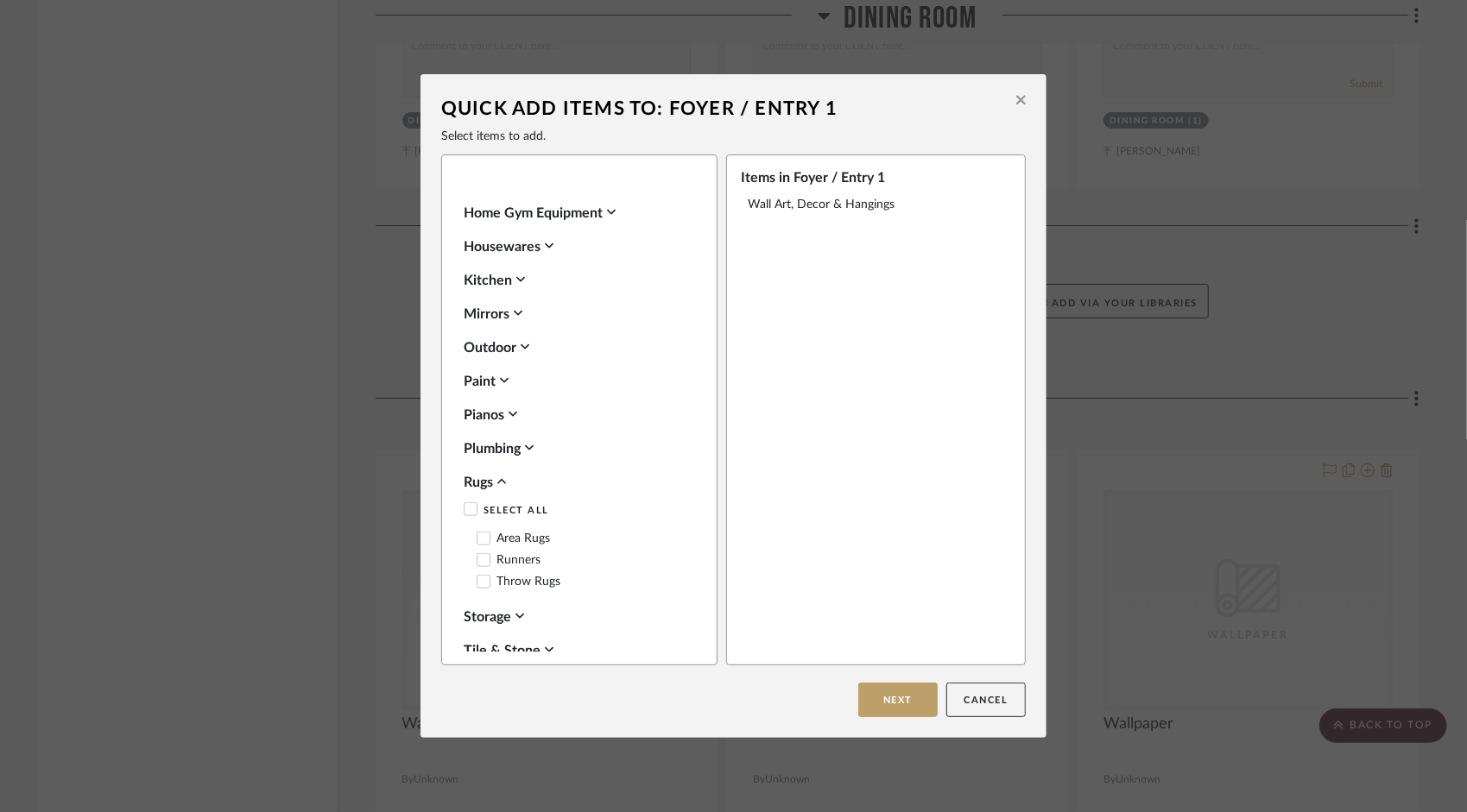
click at [477, 545] on icon at bounding box center [483, 539] width 12 height 12
click at [907, 697] on button "Next" at bounding box center [897, 700] width 79 height 34
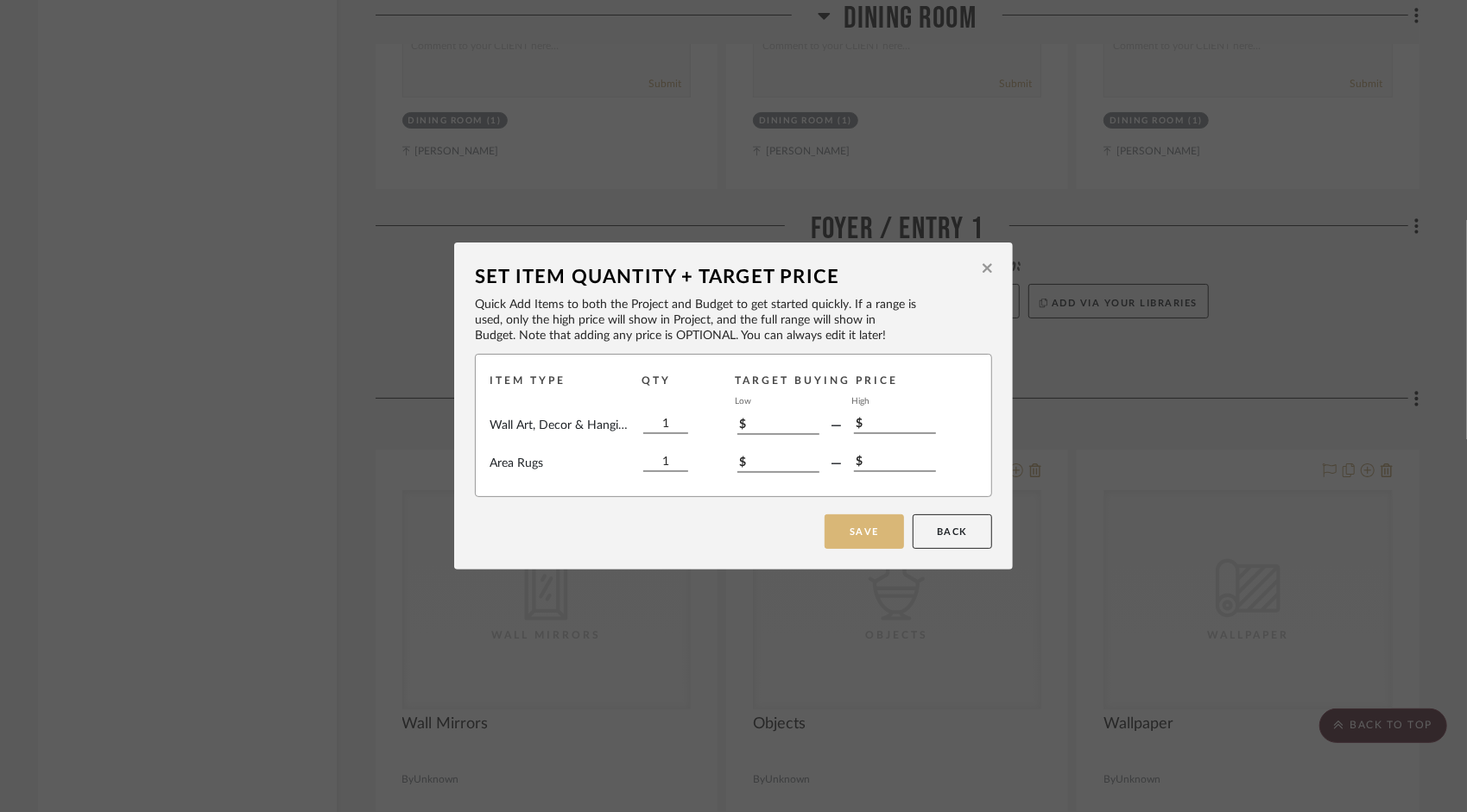
click at [880, 527] on button "Save" at bounding box center [864, 531] width 79 height 34
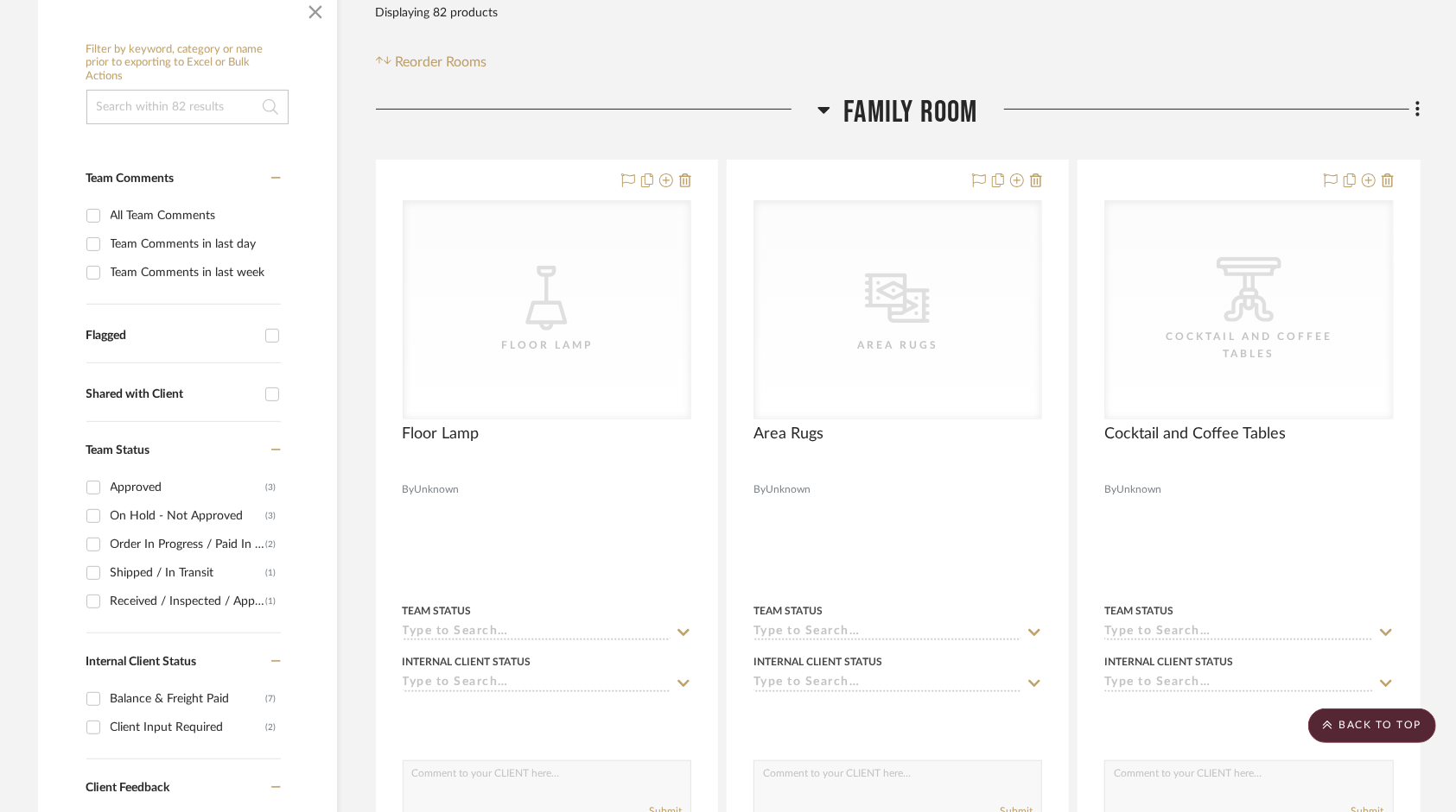
scroll to position [0, 0]
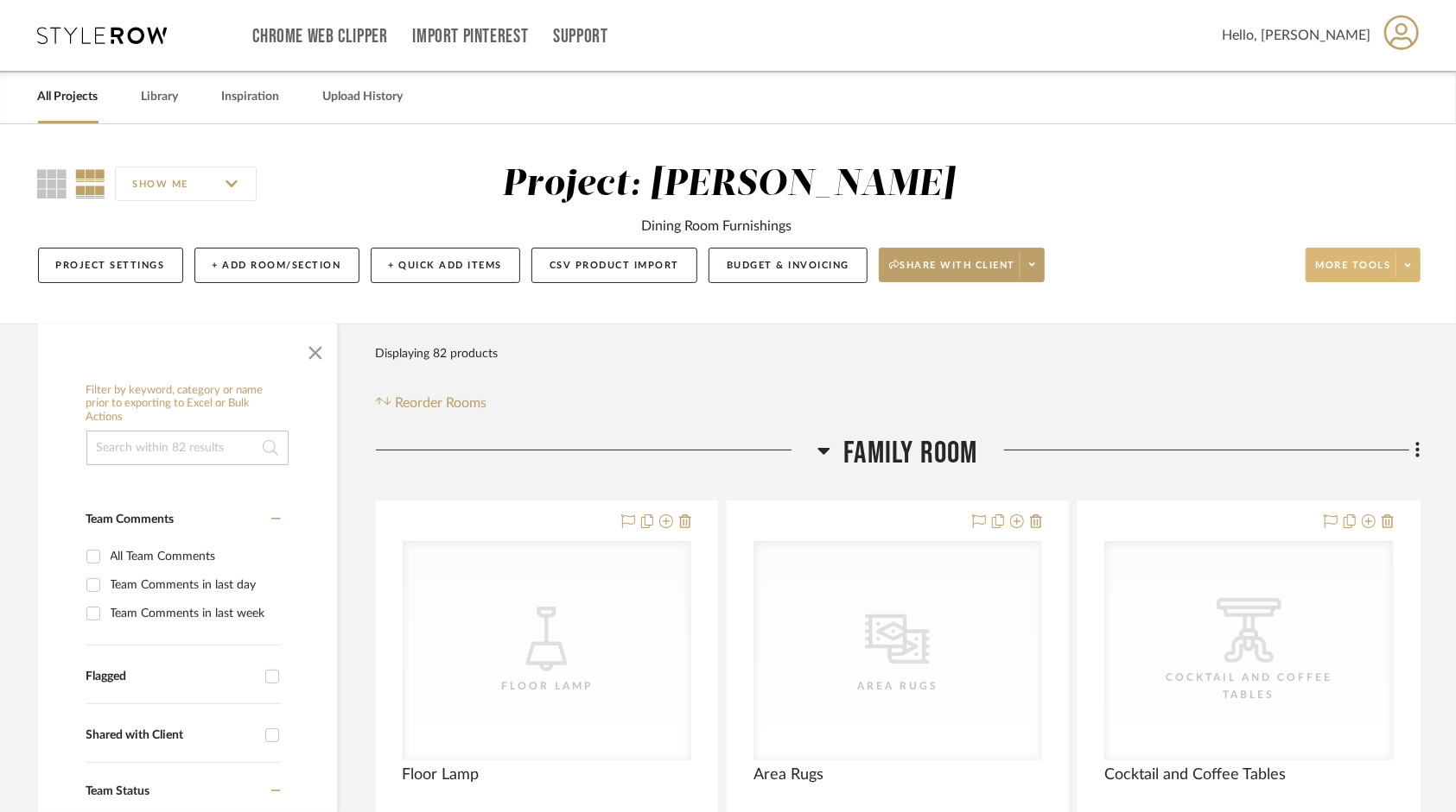
click at [1407, 258] on span at bounding box center [1407, 264] width 24 height 26
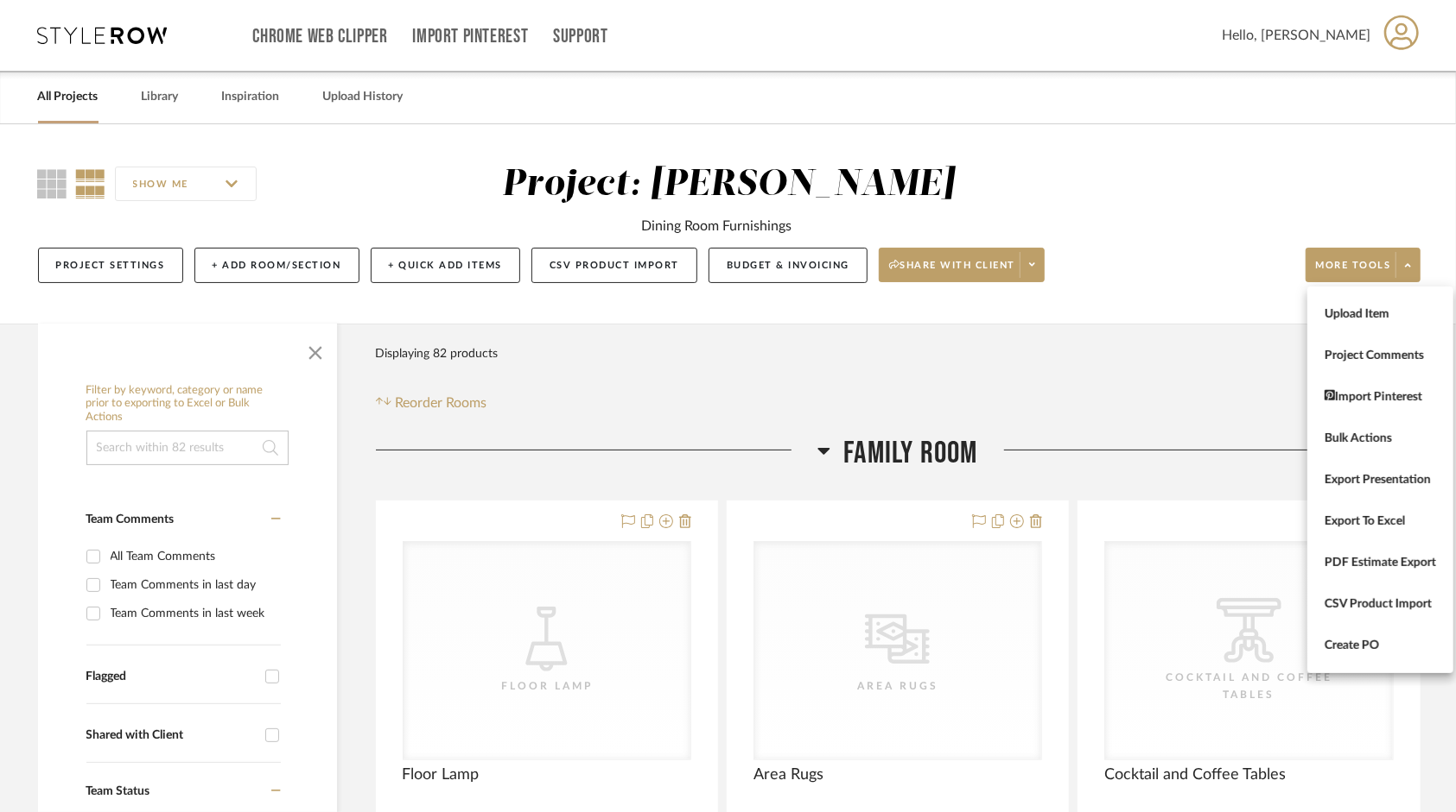
click at [769, 269] on div at bounding box center [728, 406] width 1456 height 812
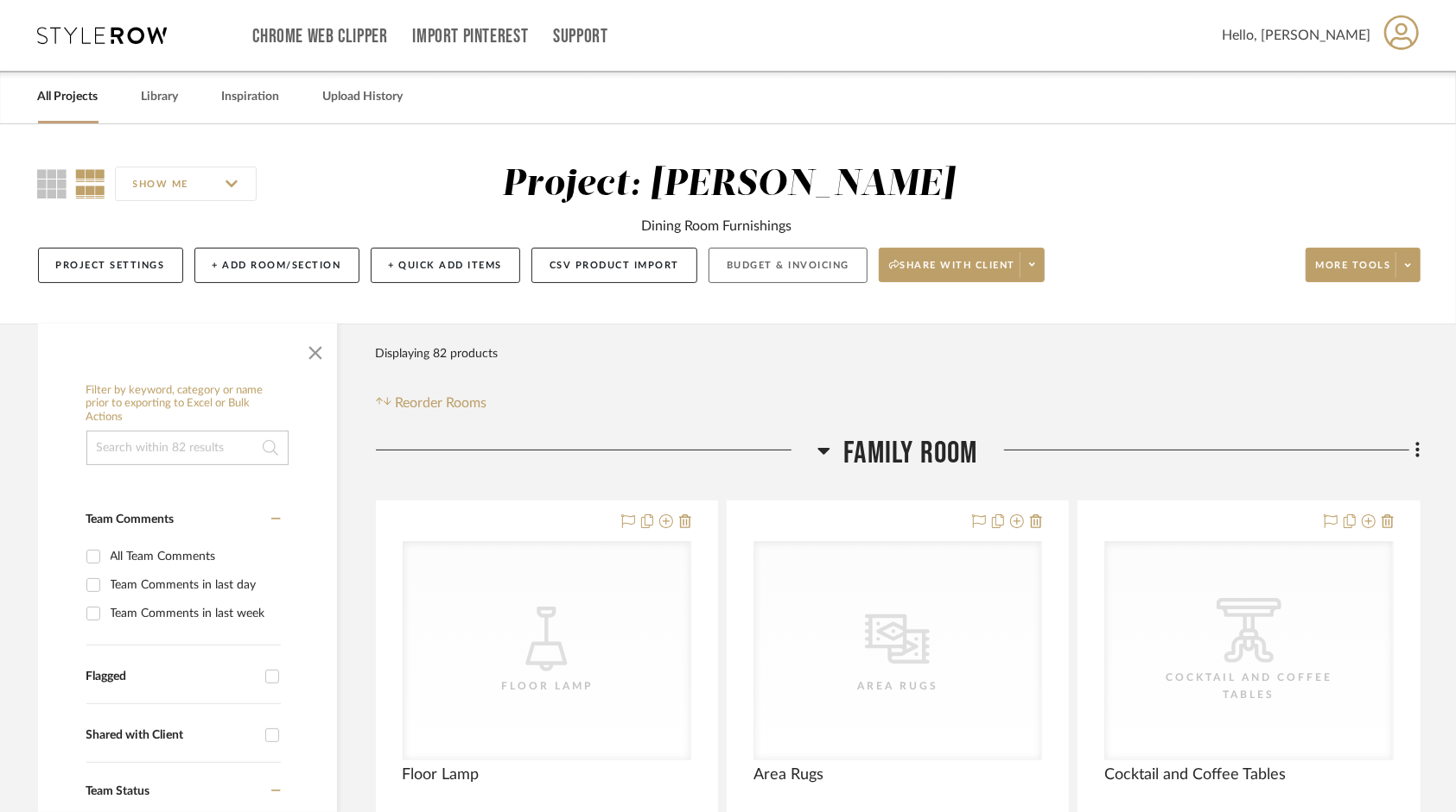
click at [766, 261] on button "Budget & Invoicing" at bounding box center [787, 265] width 159 height 35
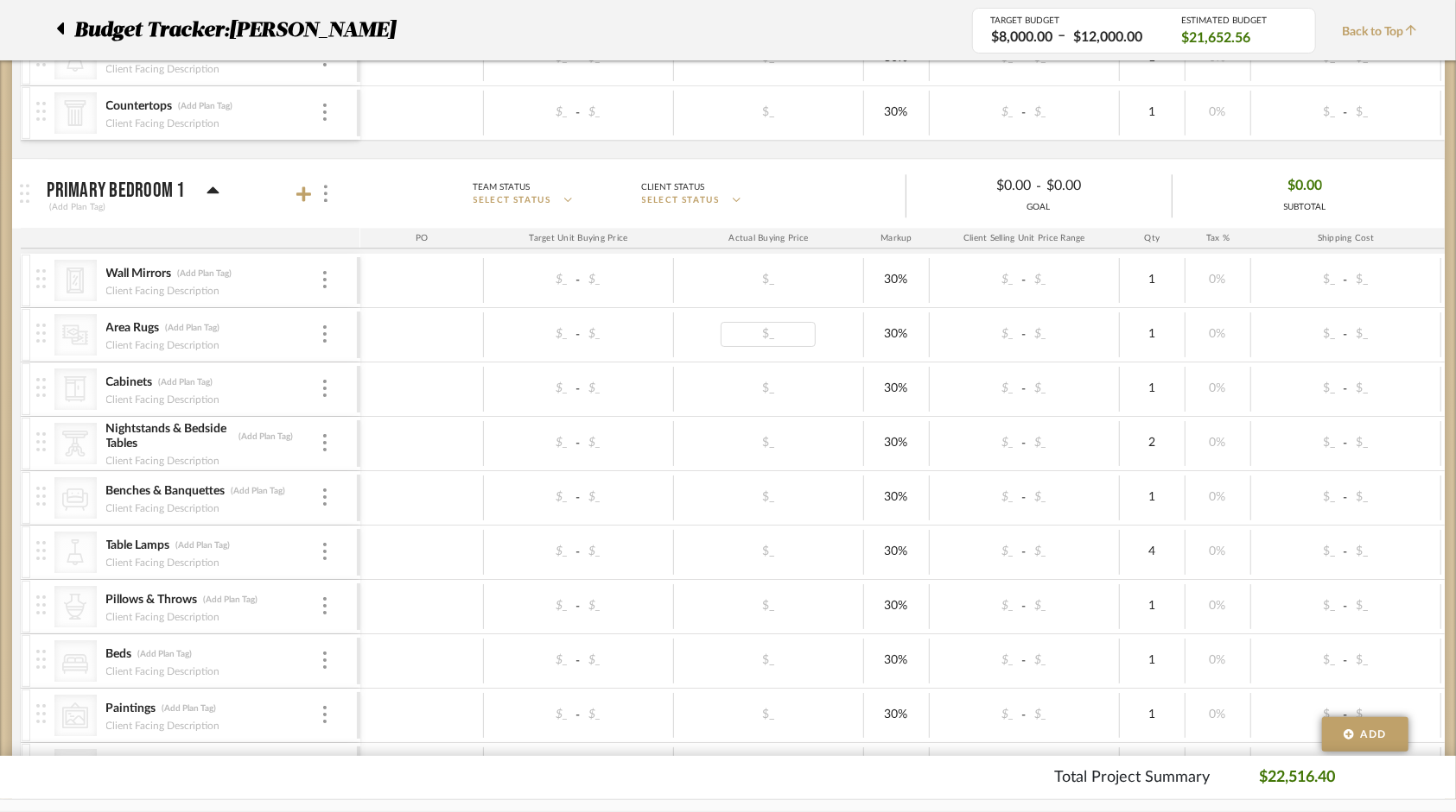
scroll to position [2849, 0]
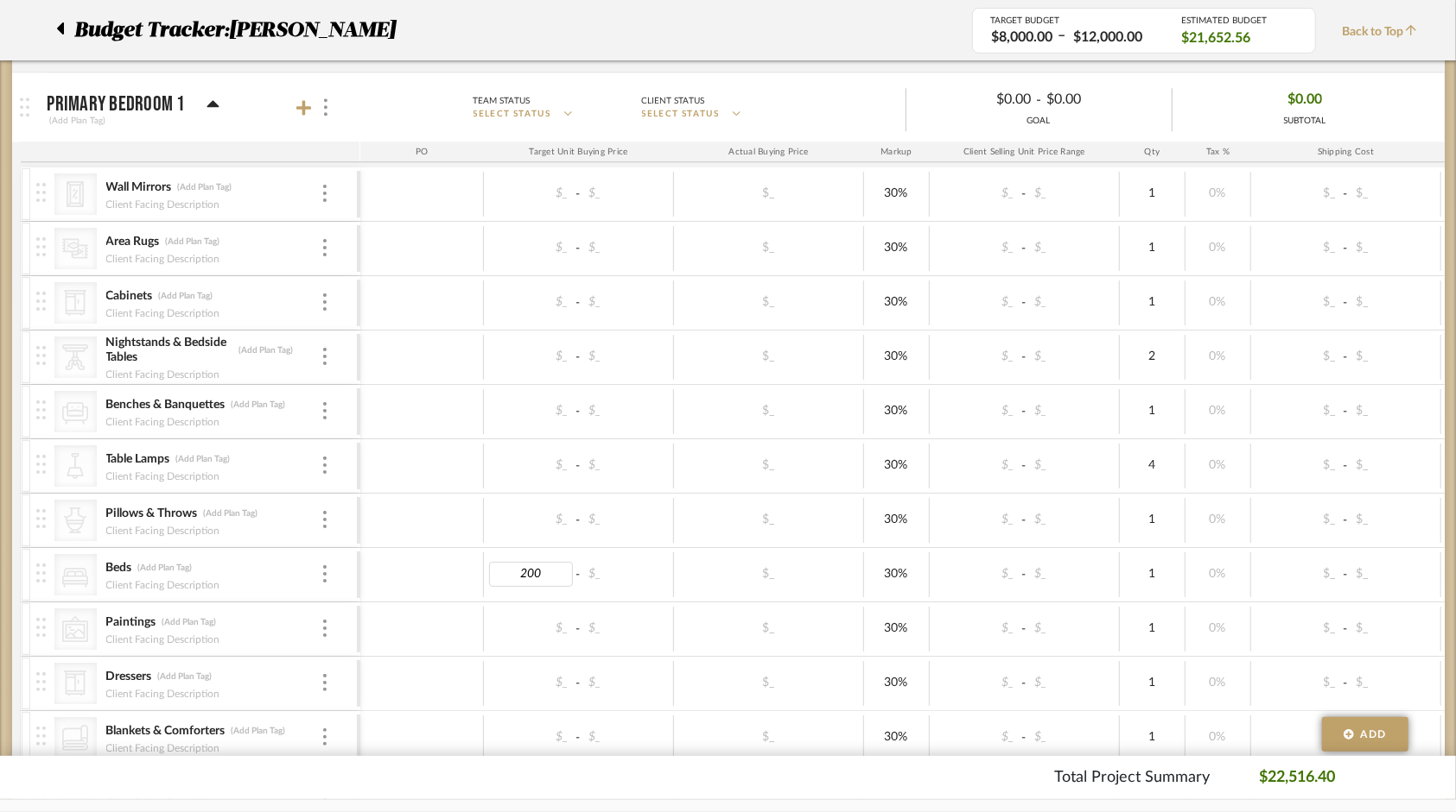
type input "2000"
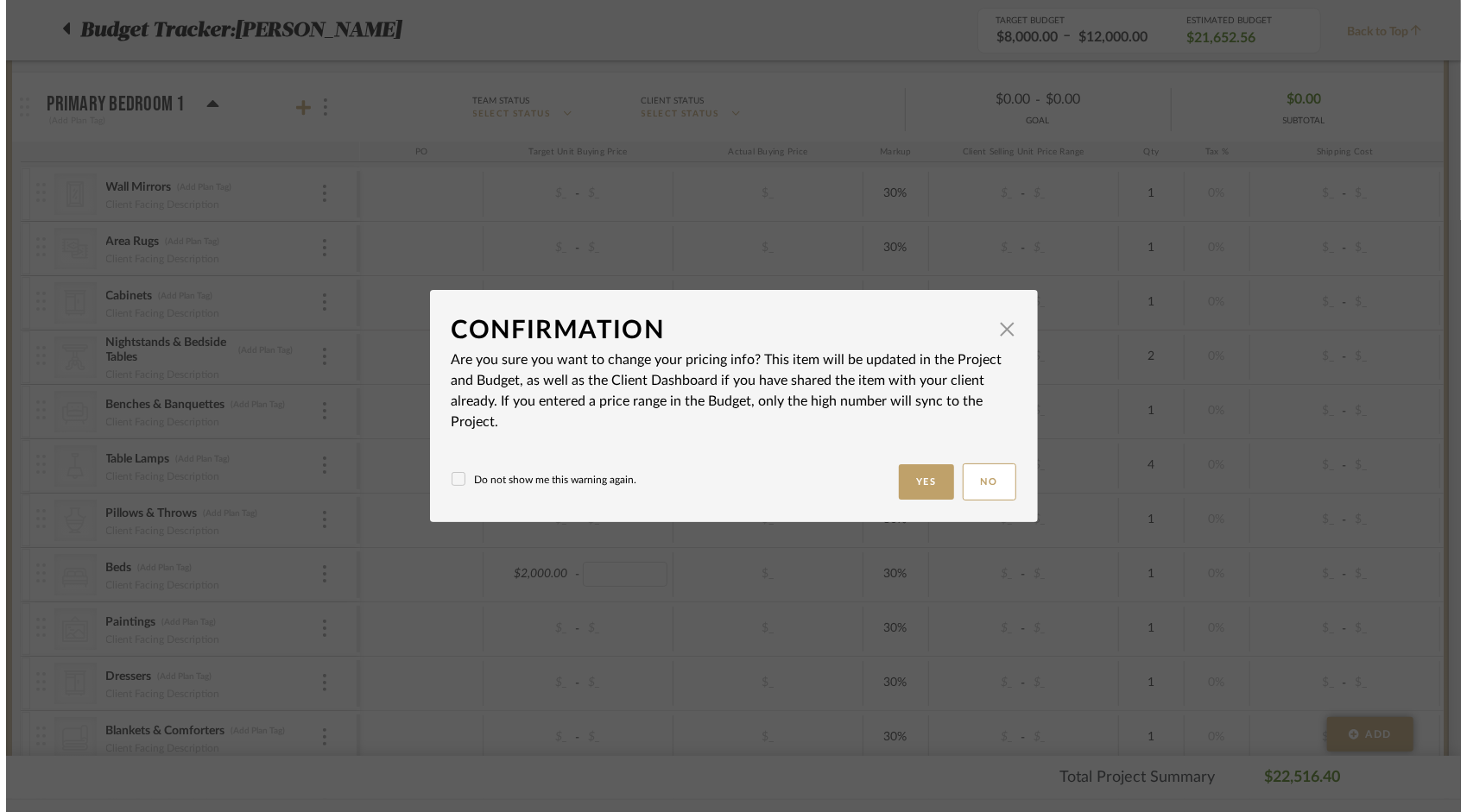
scroll to position [0, 0]
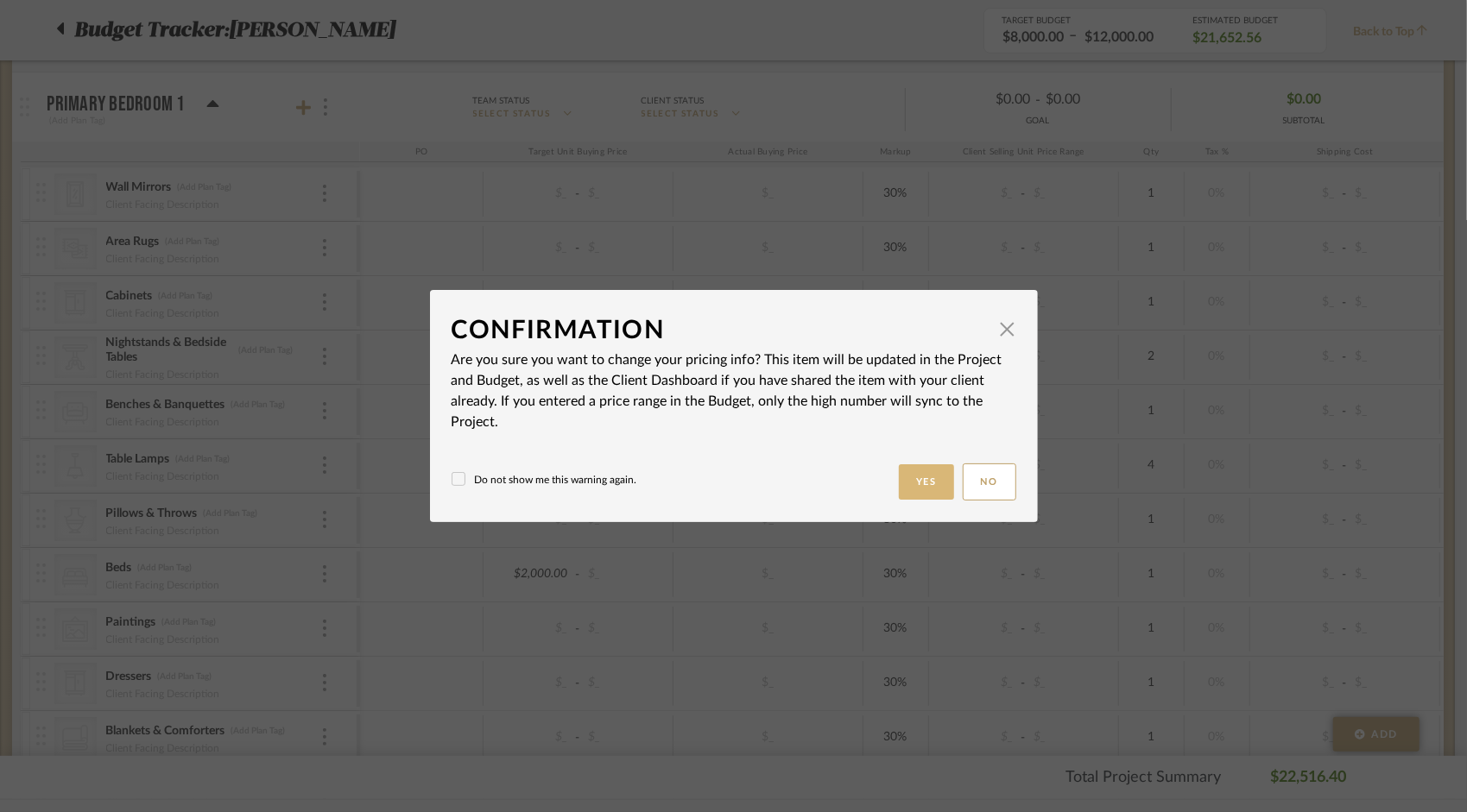
click at [938, 478] on button "Yes" at bounding box center [926, 482] width 56 height 35
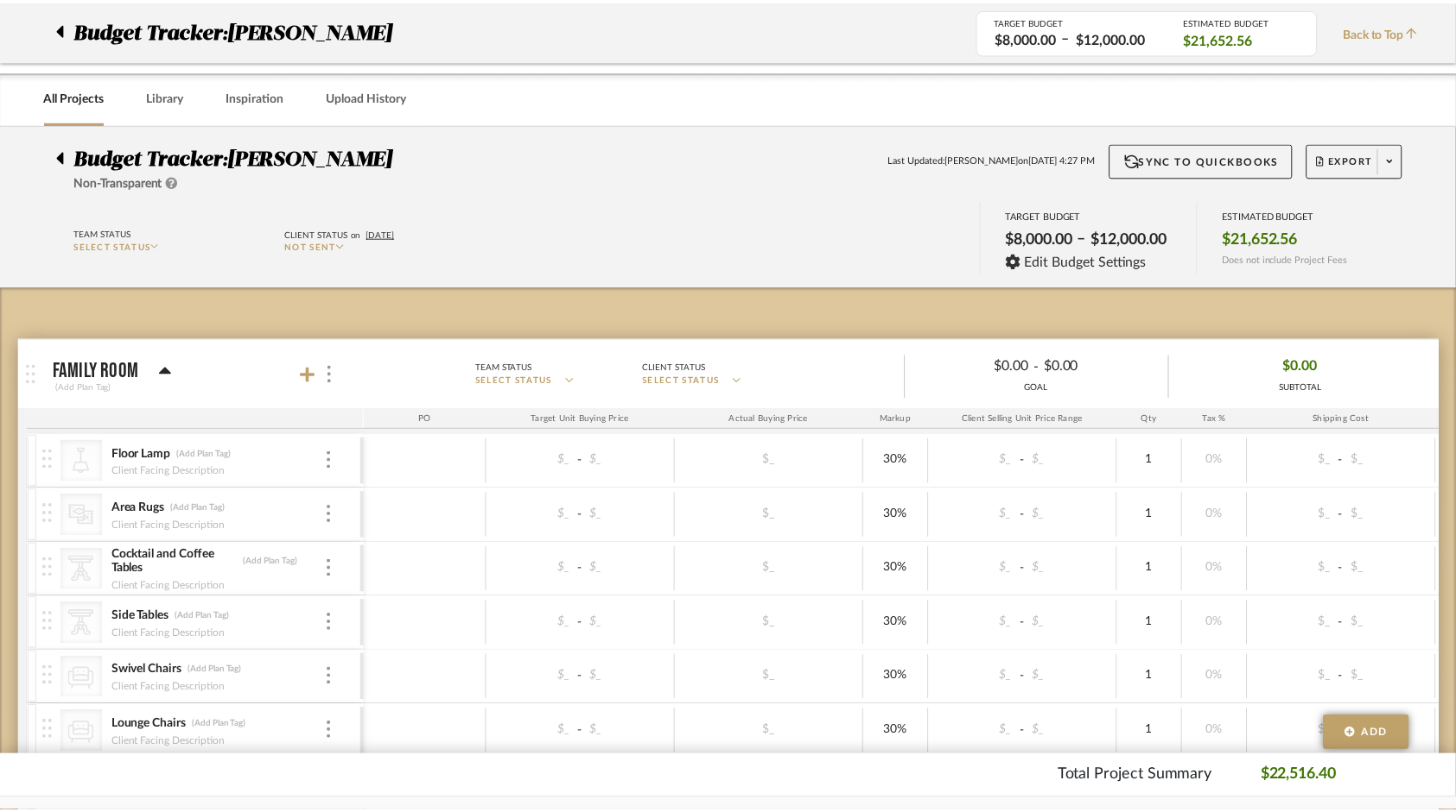
scroll to position [2849, 0]
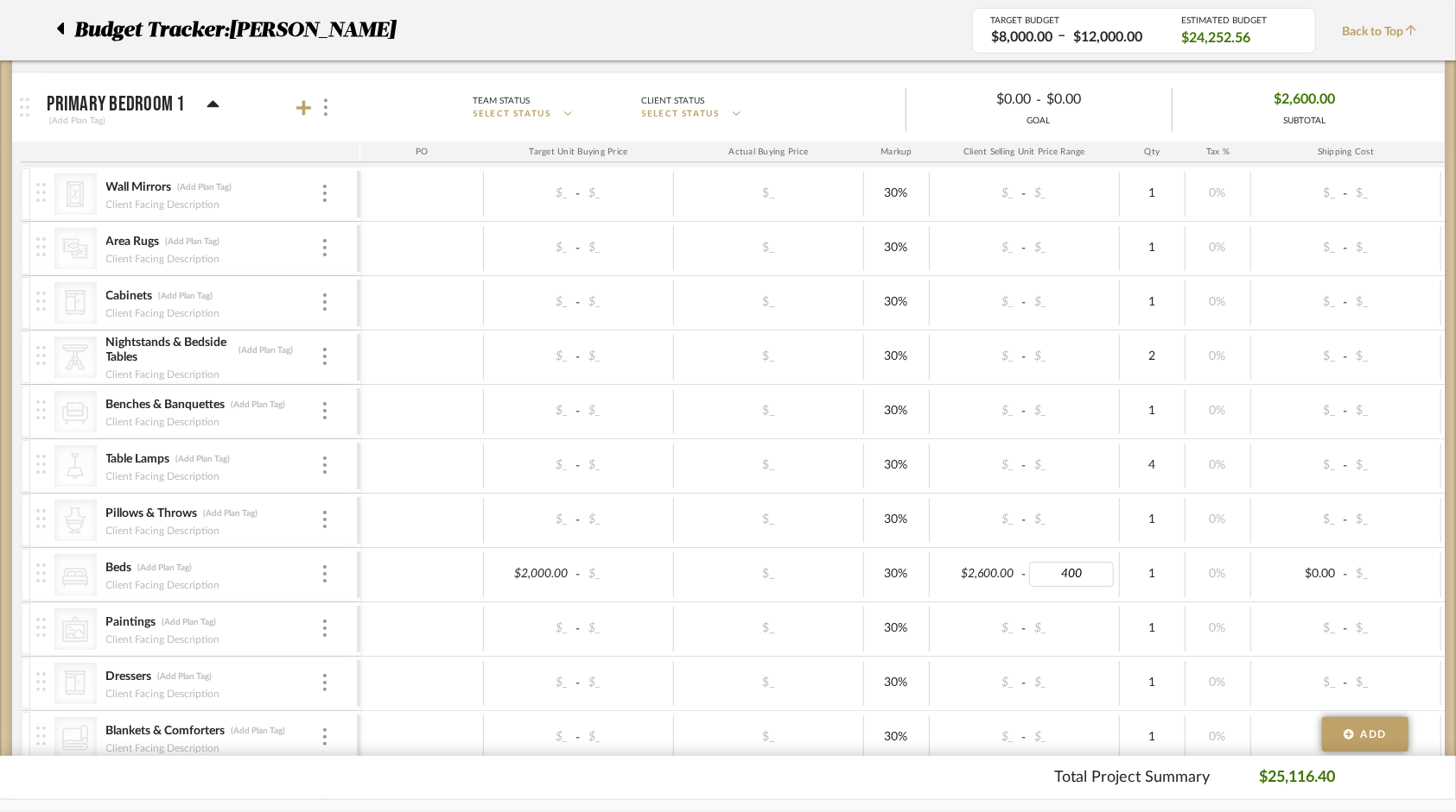
type input "4000"
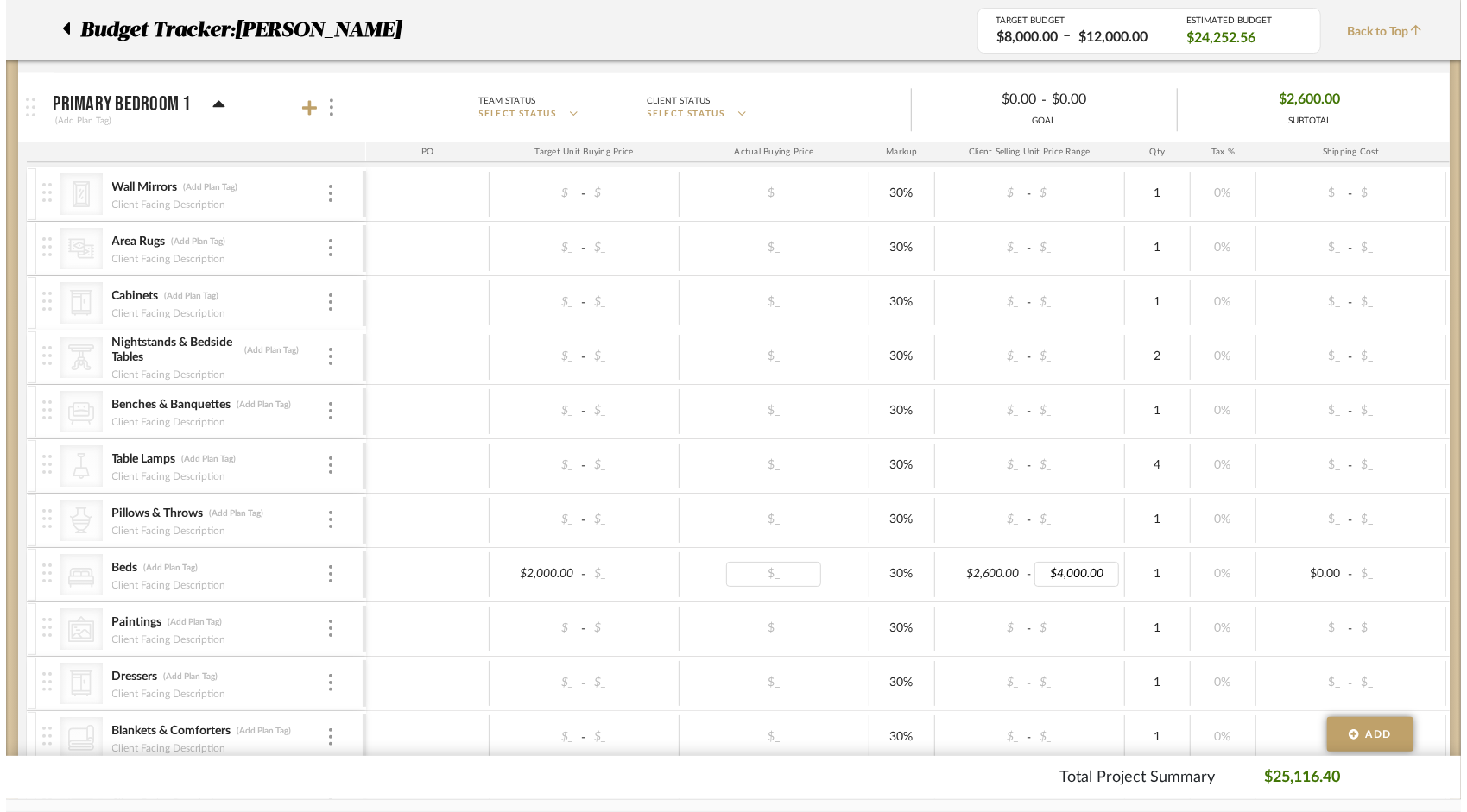
scroll to position [0, 0]
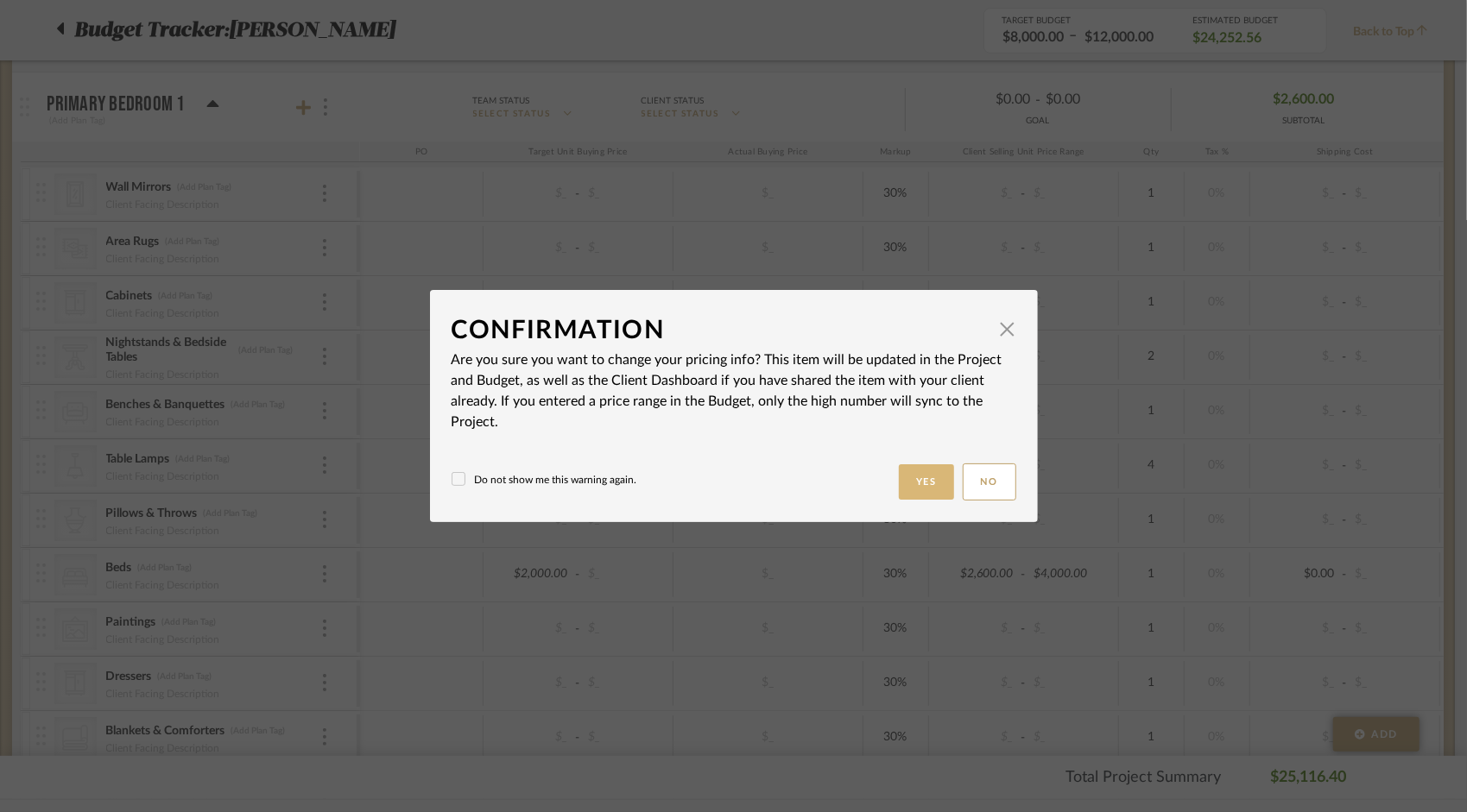
click at [918, 482] on button "Yes" at bounding box center [926, 482] width 56 height 35
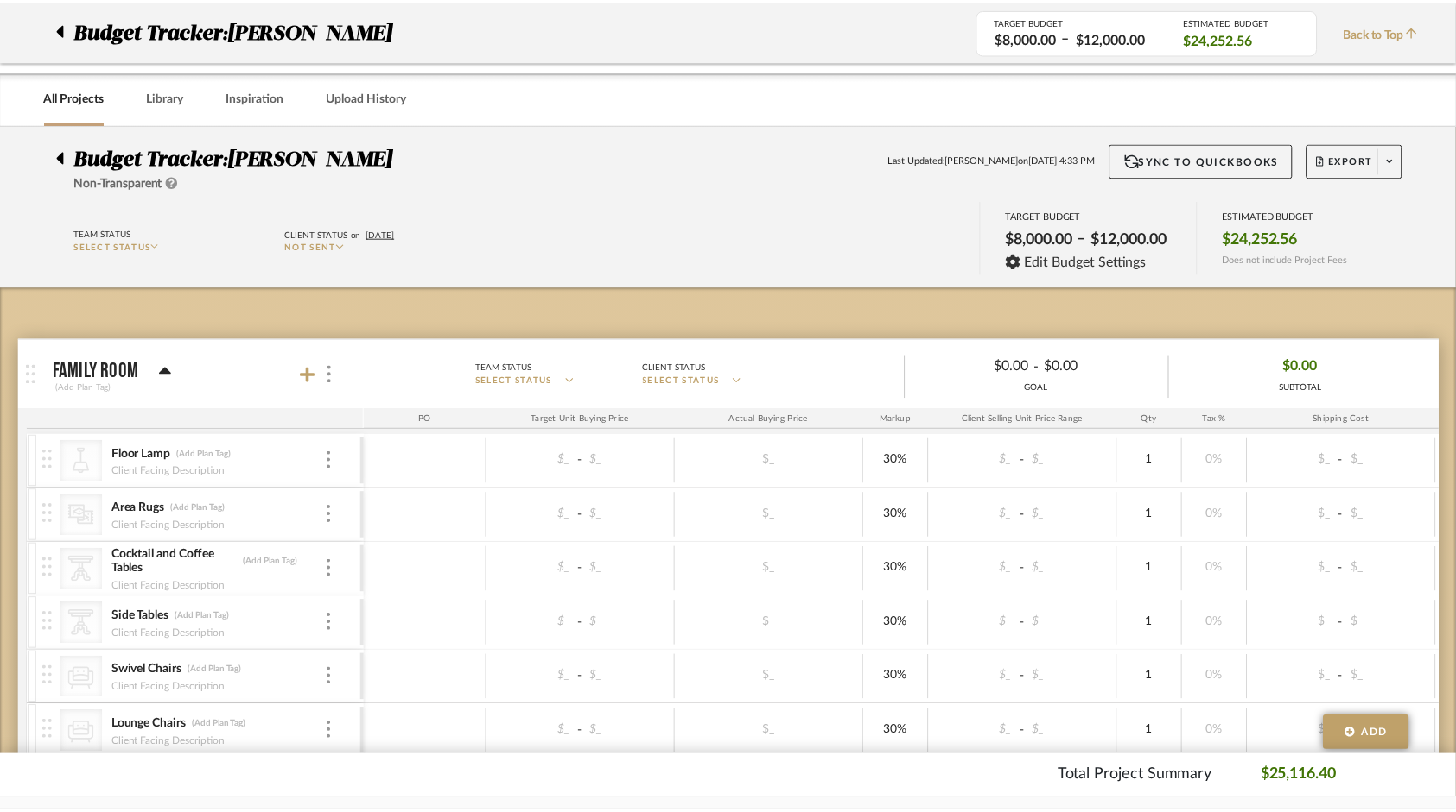
scroll to position [2849, 0]
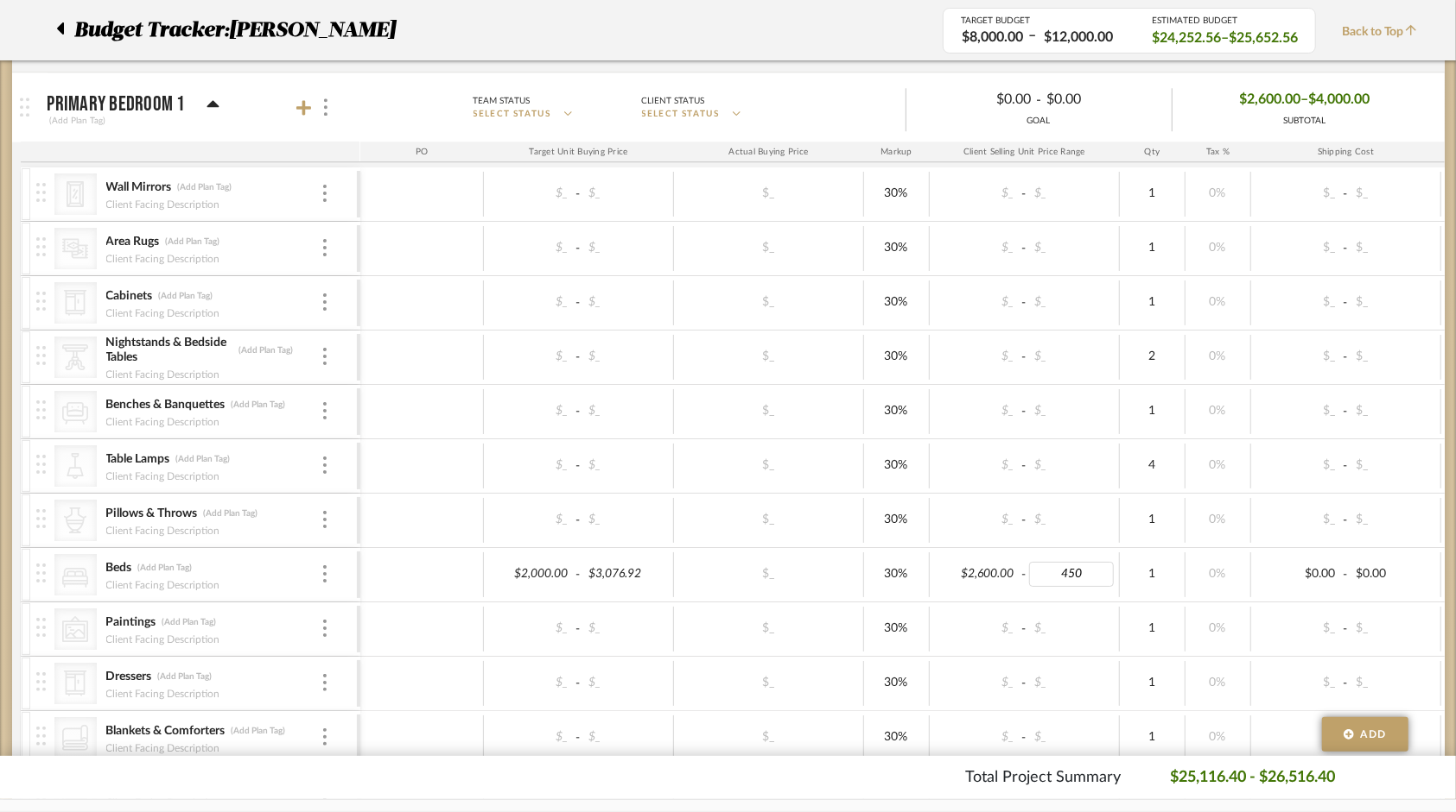
type input "4500"
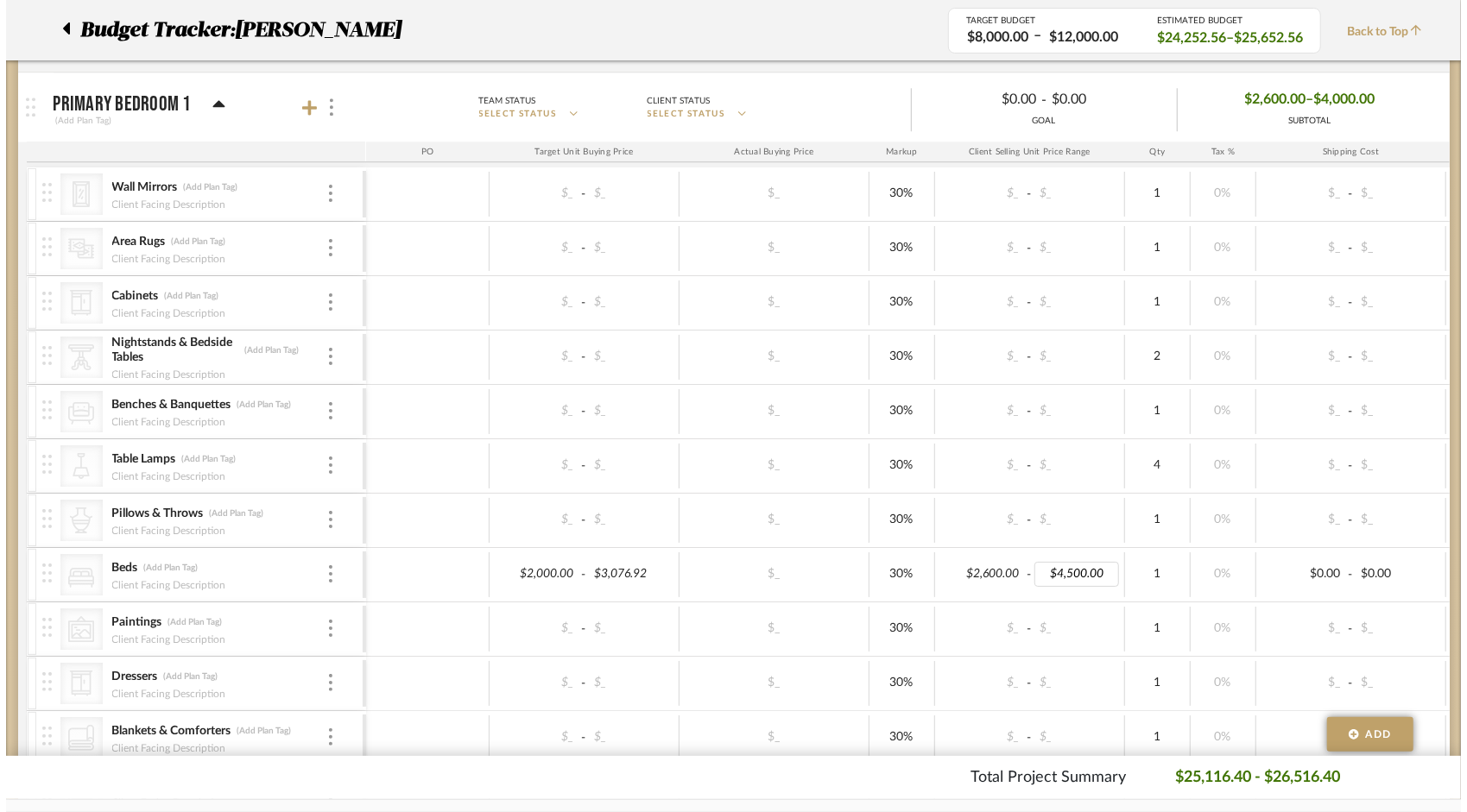
scroll to position [0, 0]
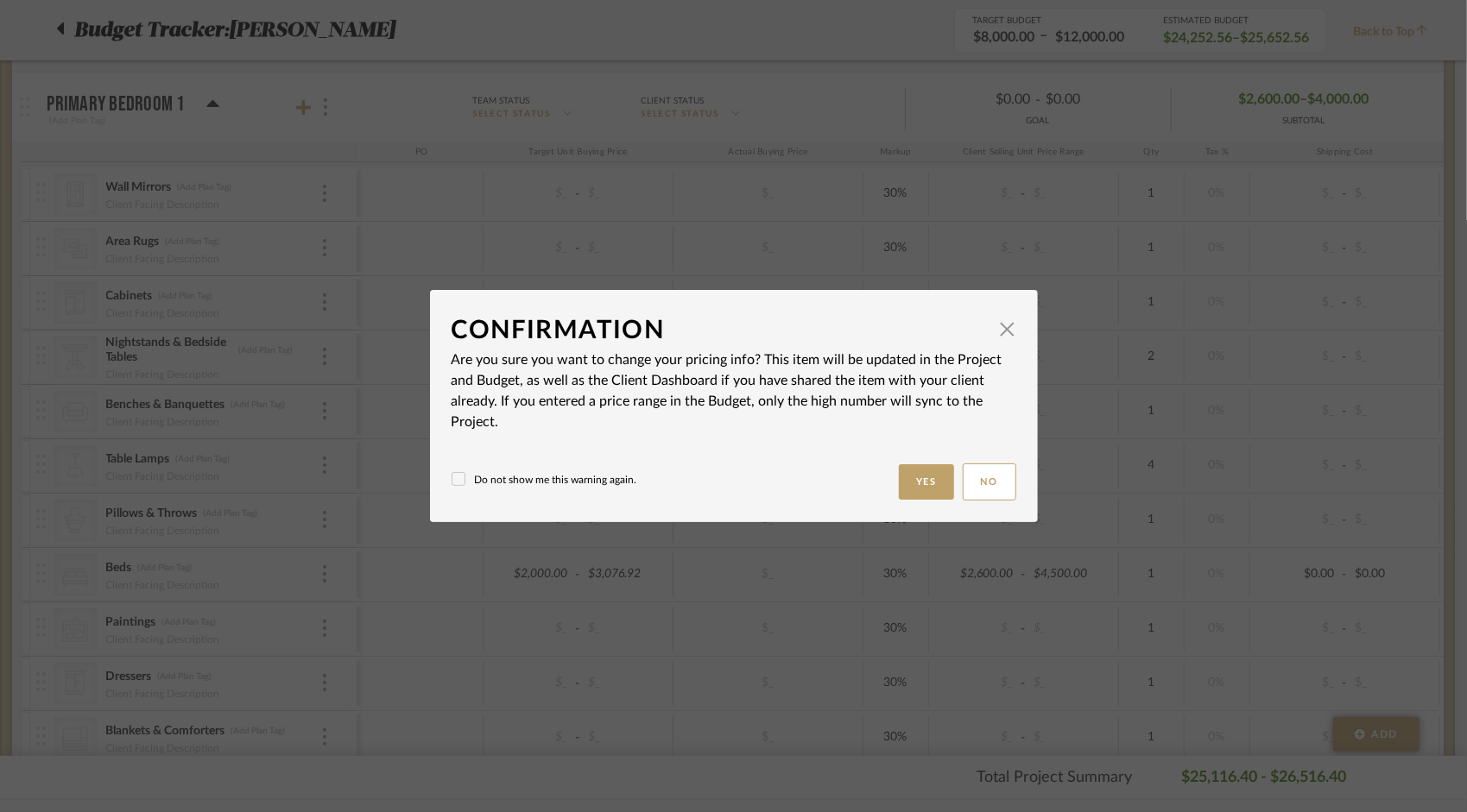
click at [442, 483] on dialog-content "Confirmation × Are you sure you want to change your pricing info? This item wil…" at bounding box center [734, 406] width 608 height 232
click at [453, 483] on icon at bounding box center [459, 479] width 12 height 12
click at [902, 477] on button "Yes" at bounding box center [926, 482] width 56 height 35
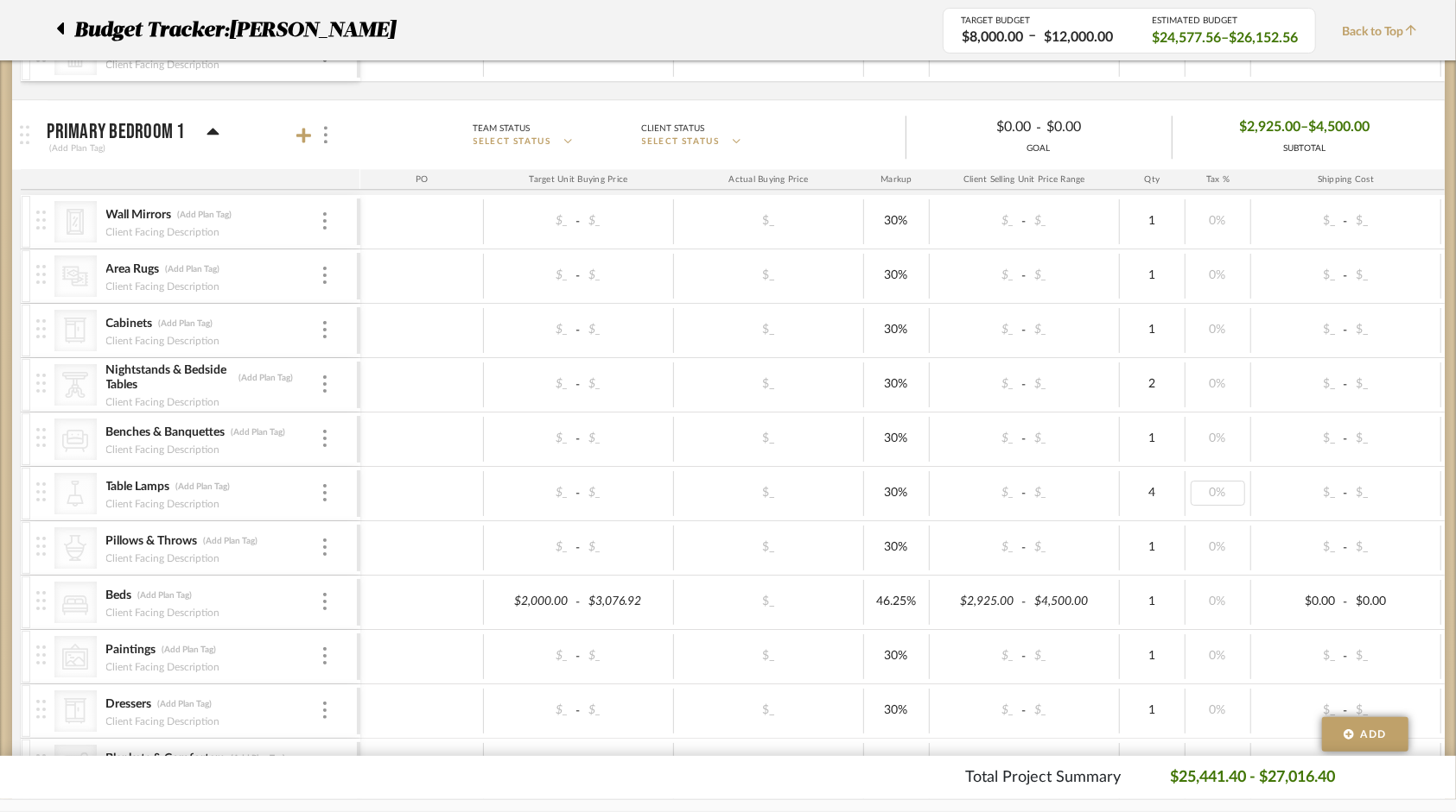
scroll to position [2849, 0]
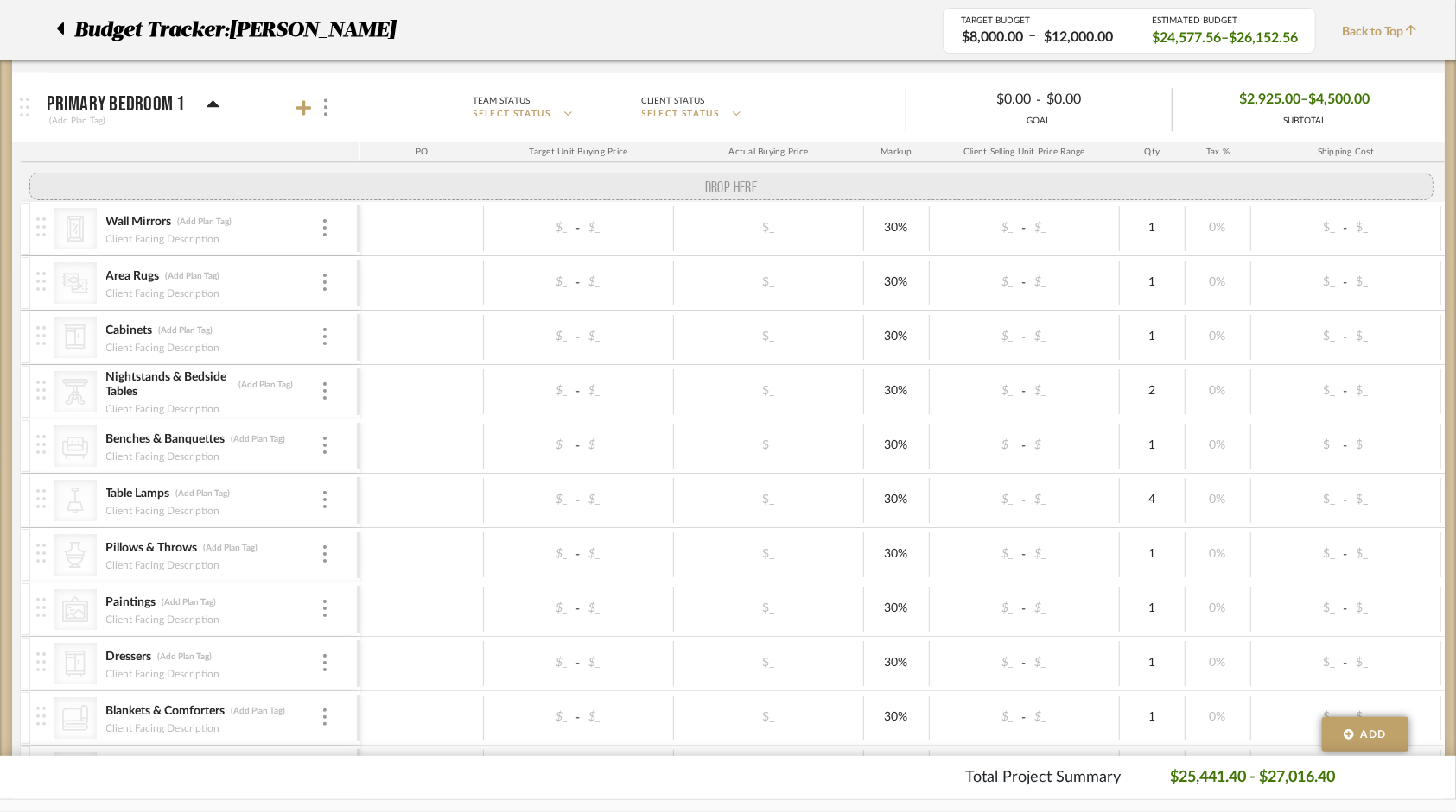
drag, startPoint x: 44, startPoint y: 557, endPoint x: 69, endPoint y: 164, distance: 393.8
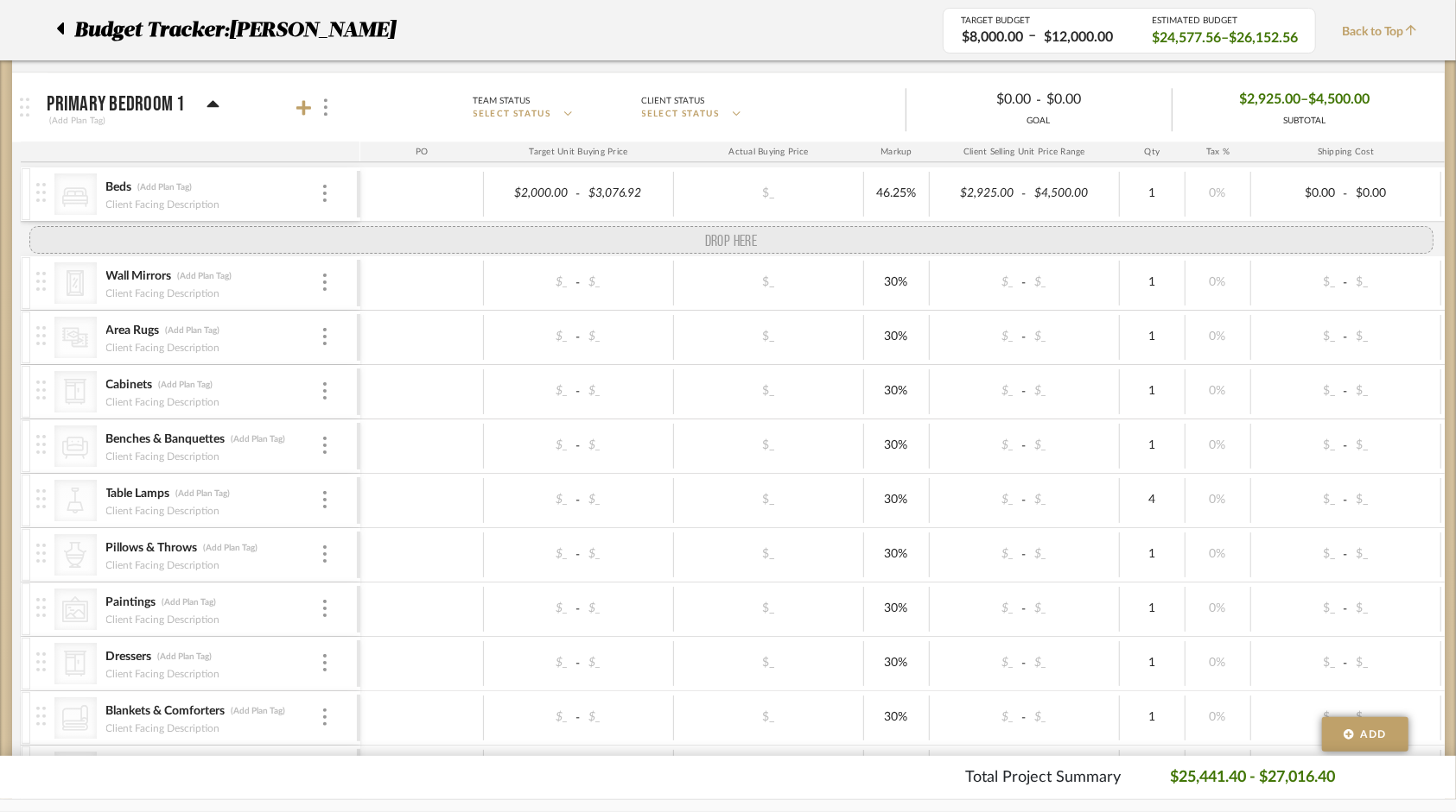
drag, startPoint x: 53, startPoint y: 378, endPoint x: 57, endPoint y: 221, distance: 157.1
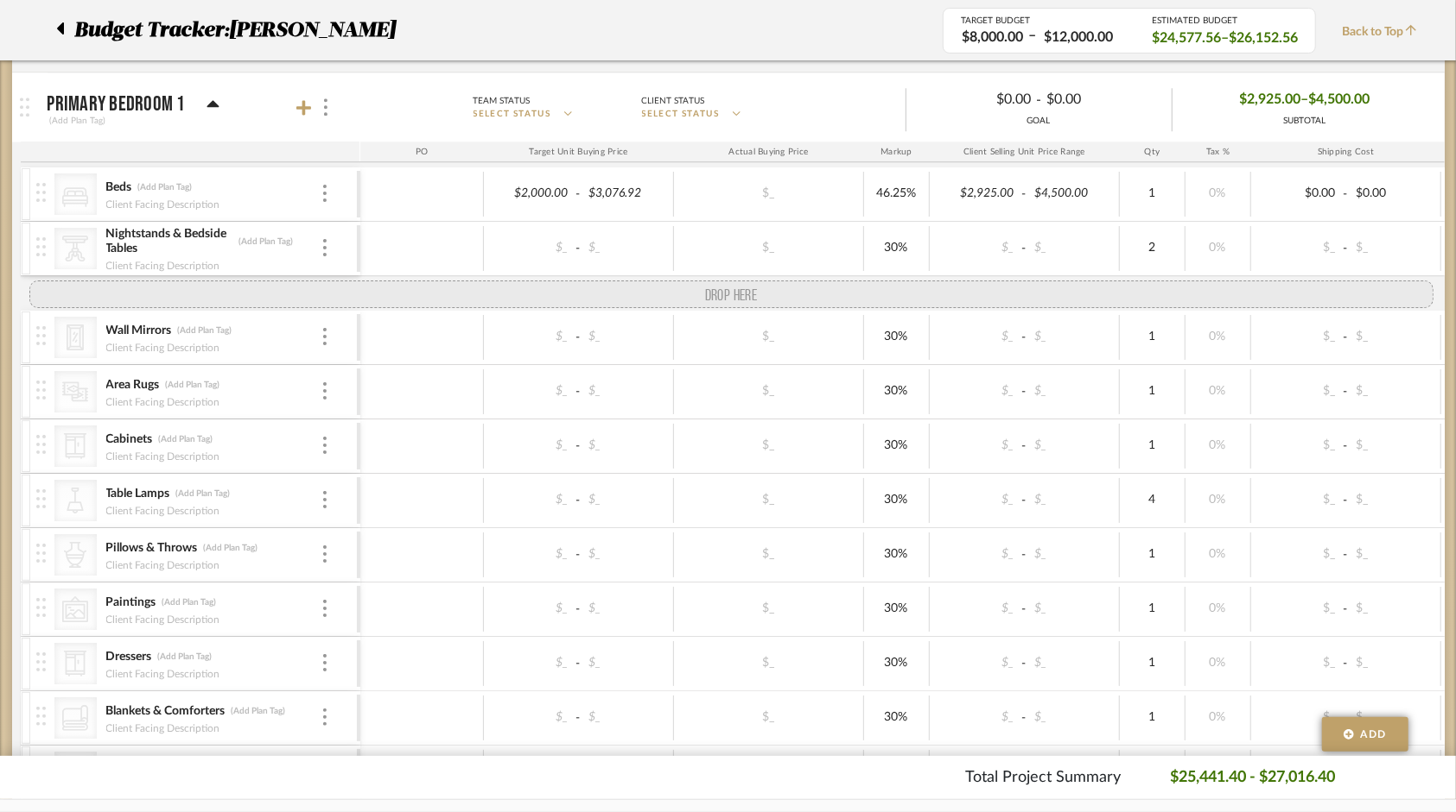
drag, startPoint x: 53, startPoint y: 458, endPoint x: 53, endPoint y: 264, distance: 194.0
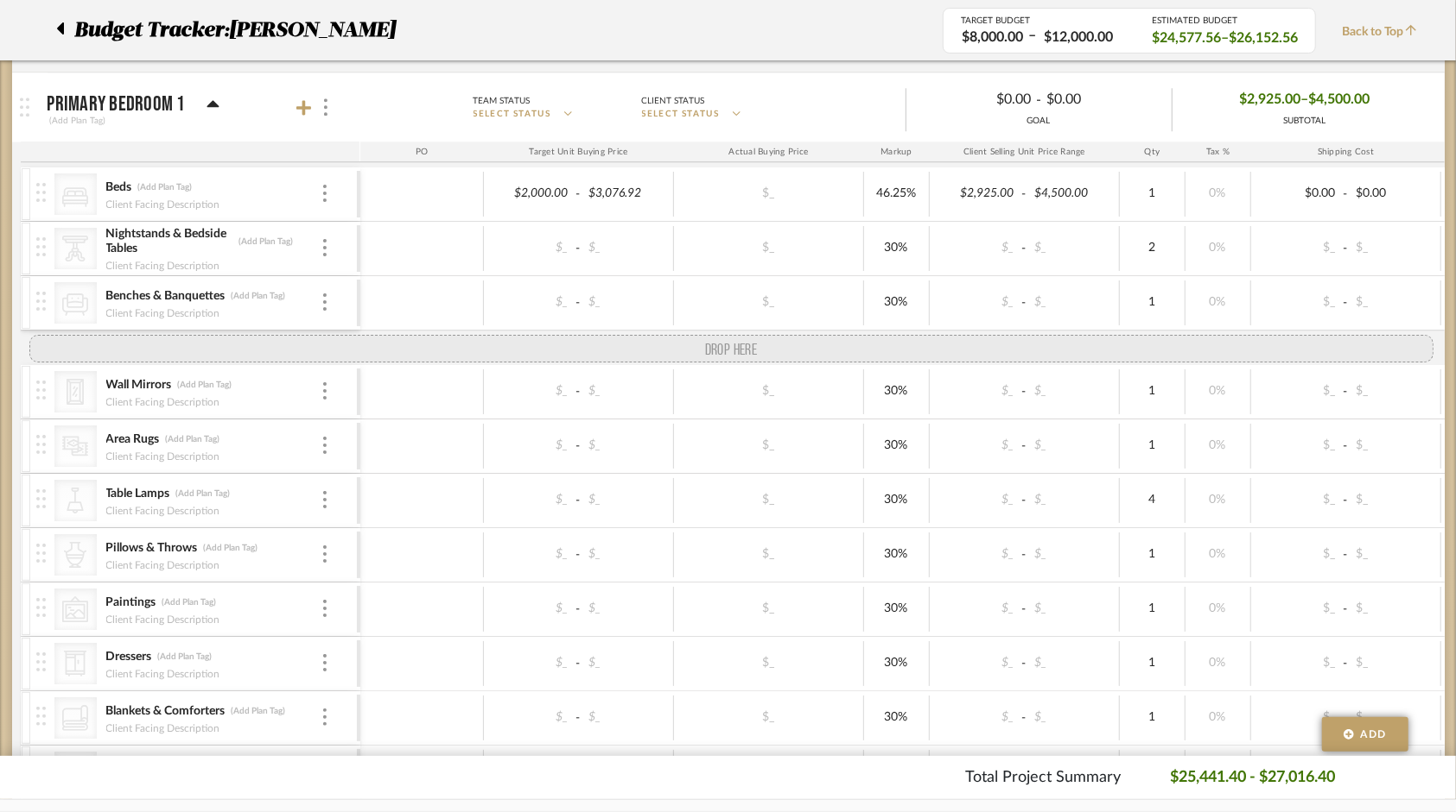
drag, startPoint x: 43, startPoint y: 455, endPoint x: 56, endPoint y: 325, distance: 130.6
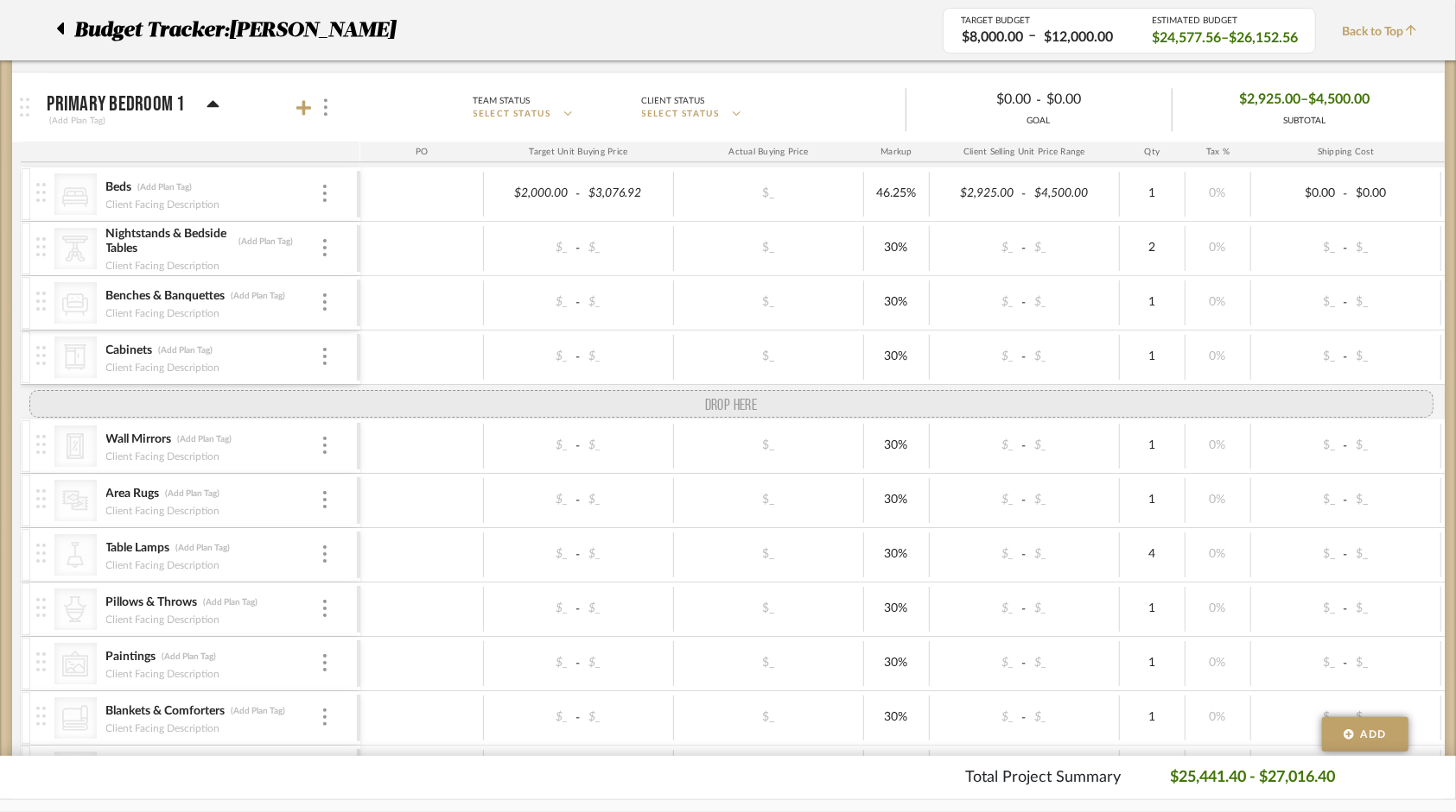
drag, startPoint x: 45, startPoint y: 669, endPoint x: 42, endPoint y: 378, distance: 291.0
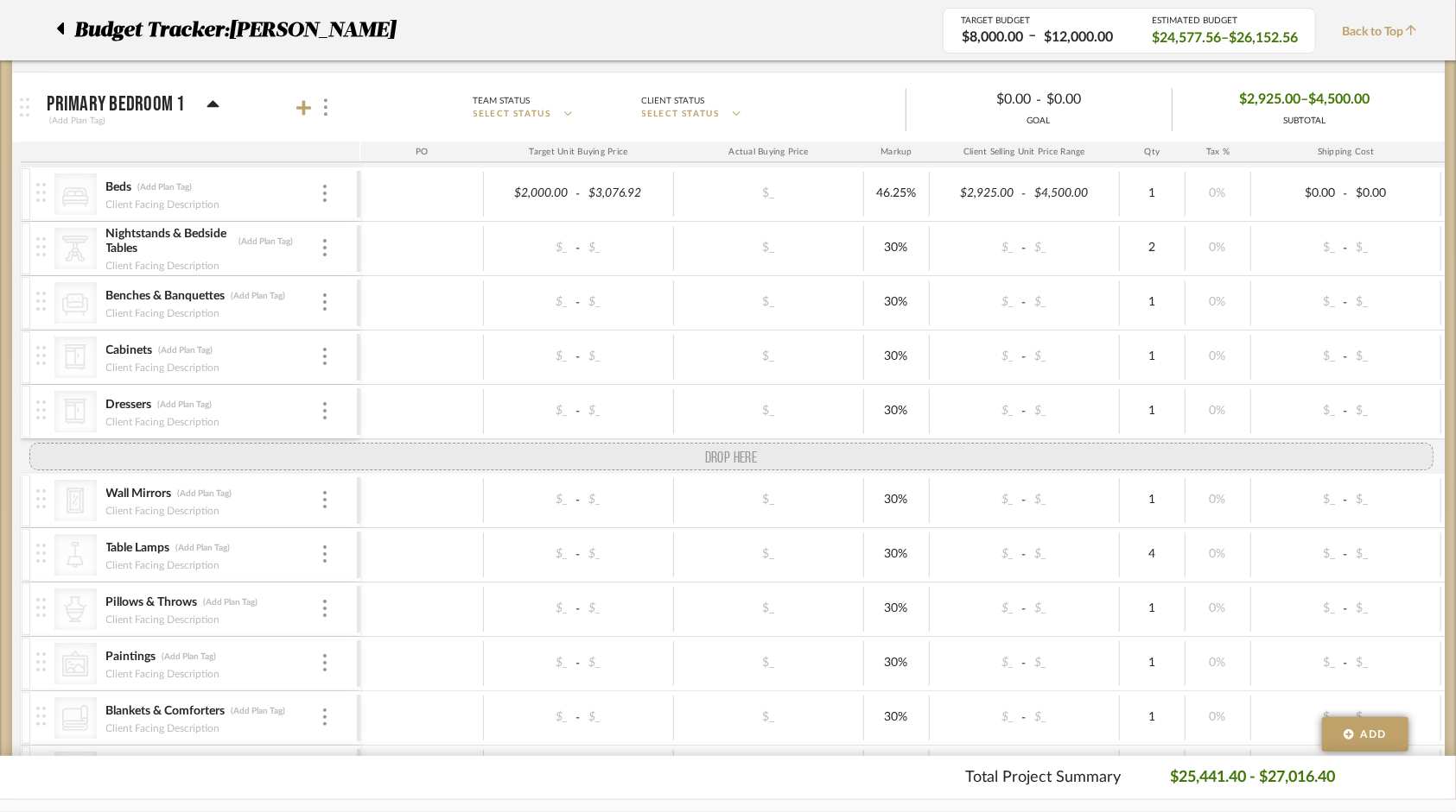
drag, startPoint x: 45, startPoint y: 515, endPoint x: 49, endPoint y: 434, distance: 81.1
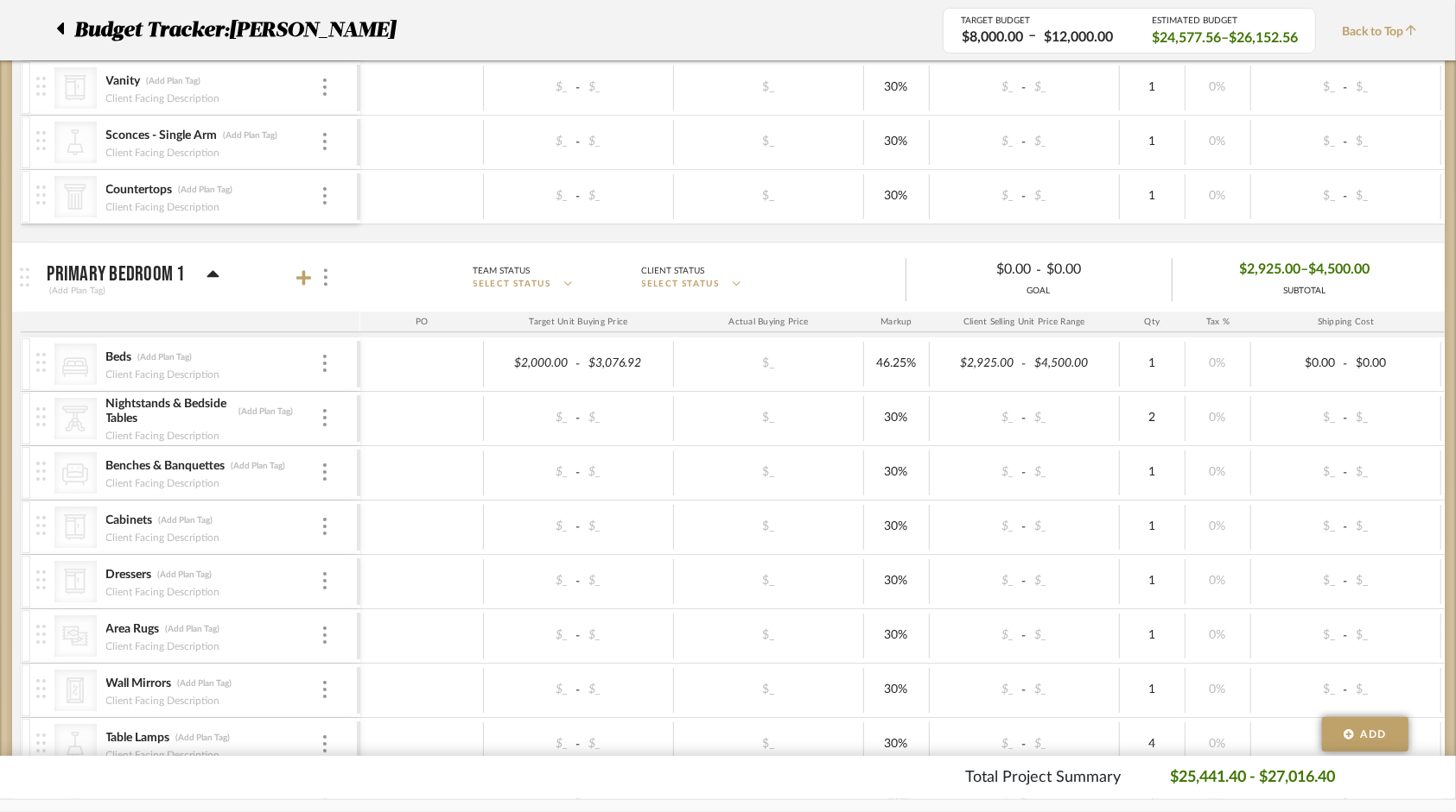
scroll to position [2676, 0]
type input "30"
type input "3400"
click at [919, 423] on div "30%" at bounding box center [896, 422] width 65 height 45
type input "6"
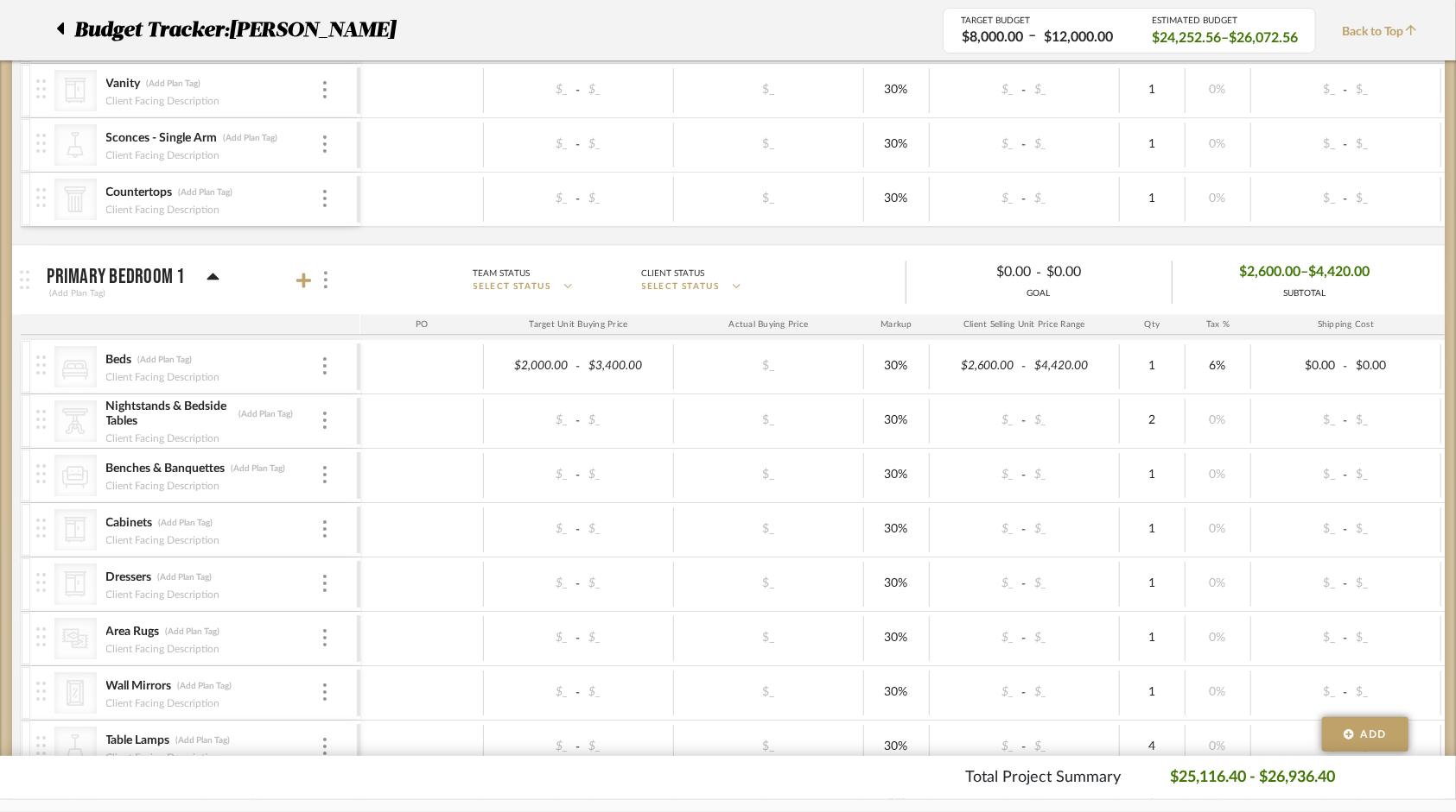
click at [1268, 430] on div "$_ - $_ $_ 30% $_ - $_ 2 0% $_ - $_ 0% Taxable $0.00" at bounding box center [1079, 422] width 1438 height 47
type input "500"
type input "600"
type input "6"
type input "600"
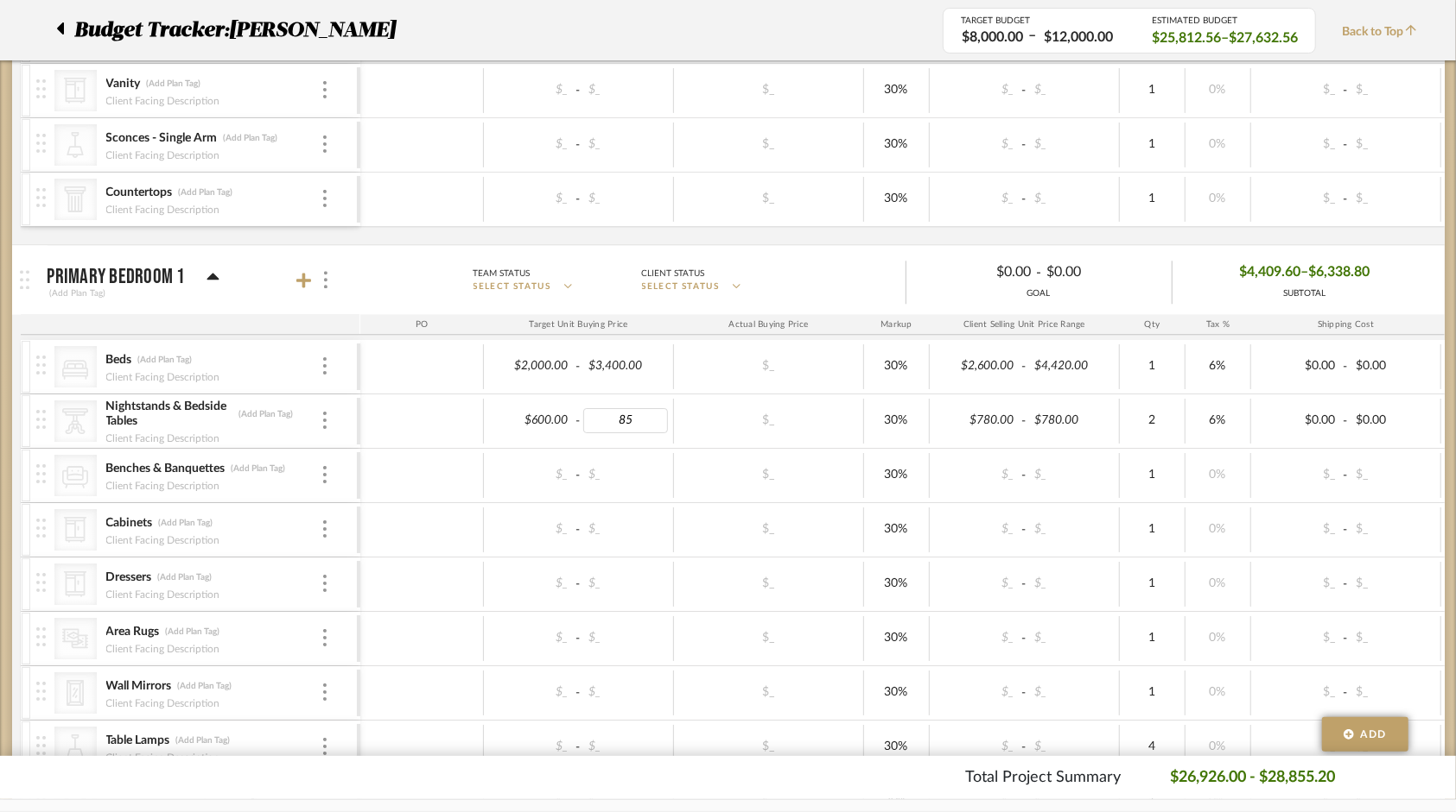
type input "850"
type input "900"
type input "1800"
type input "6"
type input "1000"
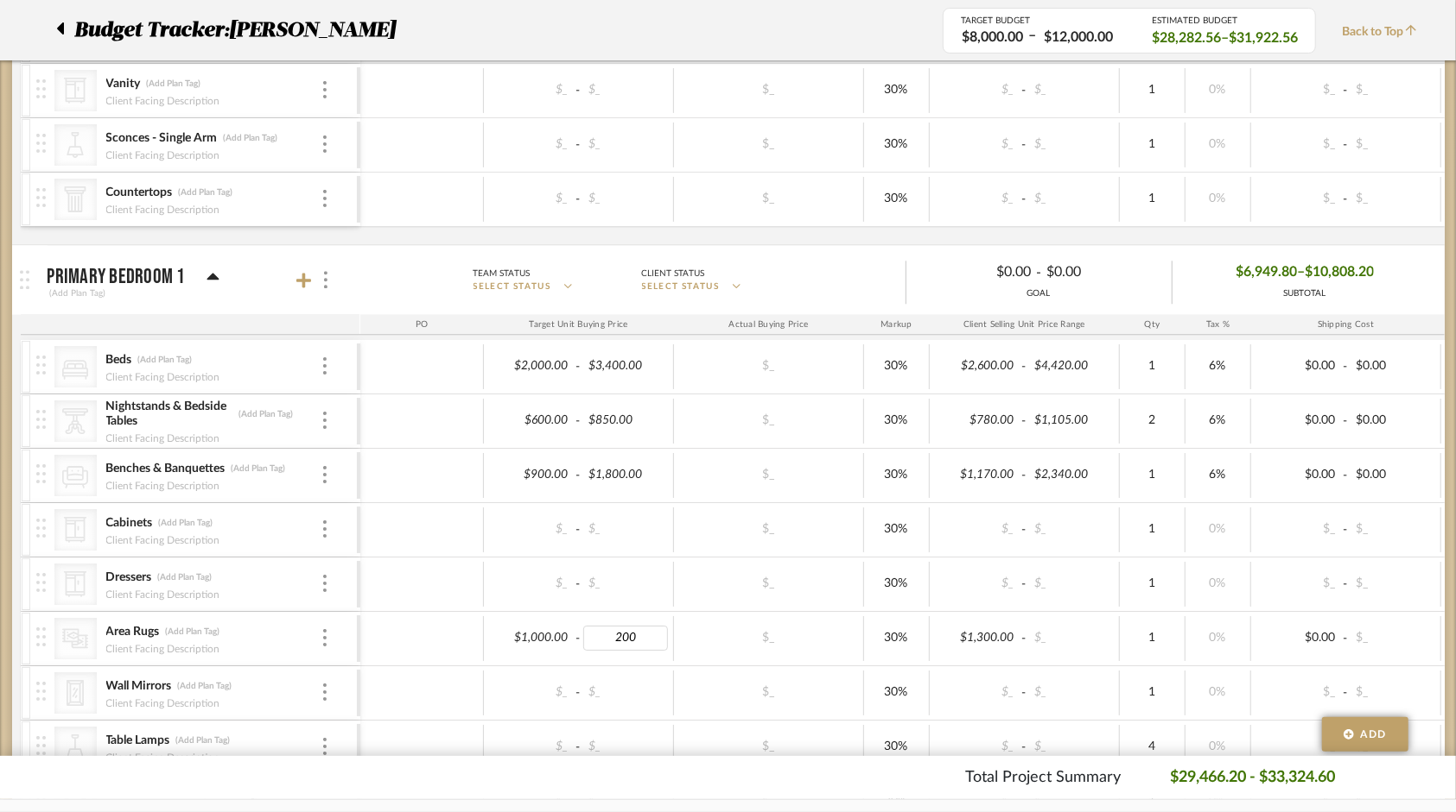
type input "2000"
click at [656, 670] on div "$_ - $_" at bounding box center [578, 693] width 190 height 45
type input "6"
click at [1218, 670] on div "0%" at bounding box center [1218, 693] width 65 height 45
type input "1500"
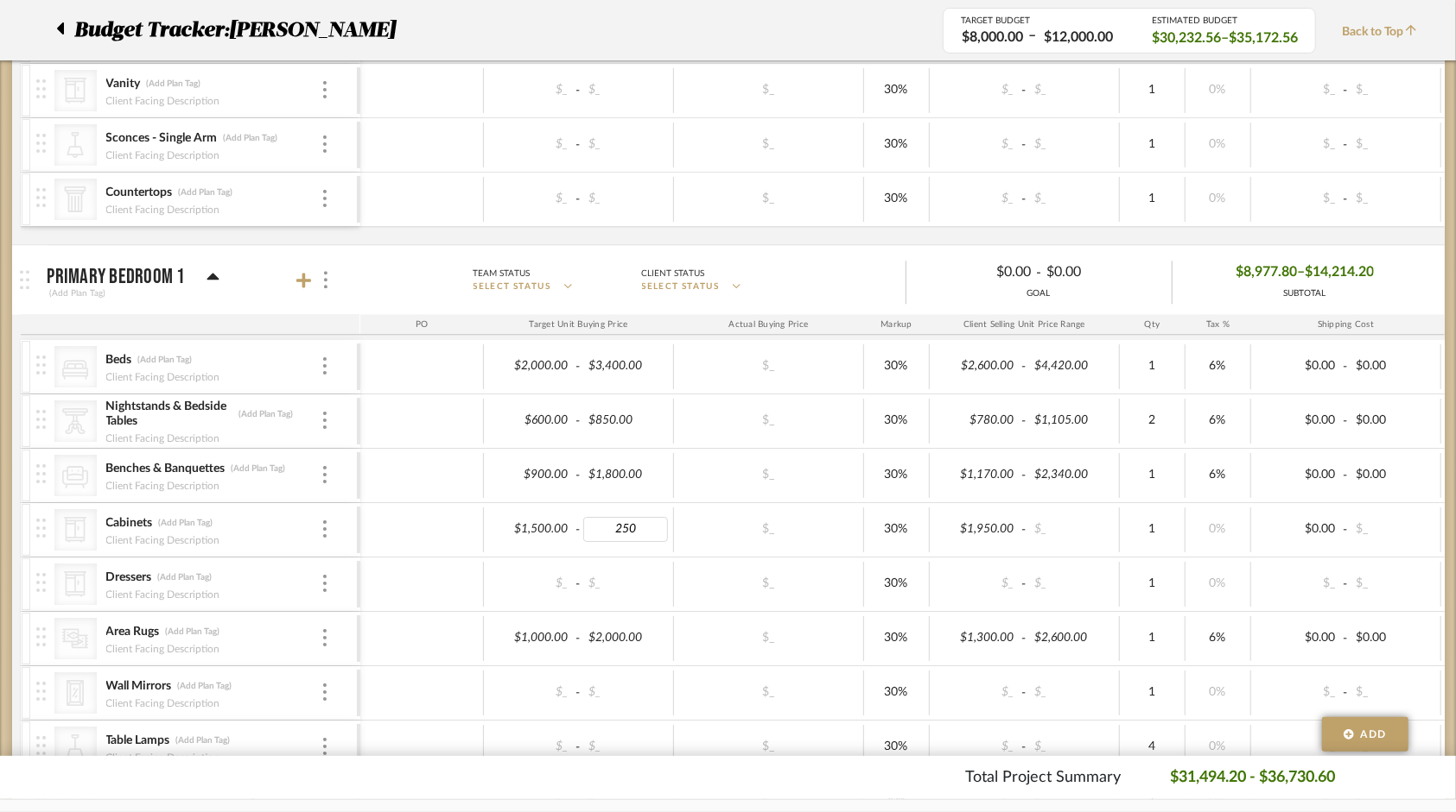
type input "2500"
type input "1600"
type input "2800"
click at [662, 612] on div "$1,000.00 - $2,000.00 $_ 30% $1,300.00 - $2,600.00 1 6% $0.00 - $0.00 0% Taxabl…" at bounding box center [1079, 638] width 1438 height 54
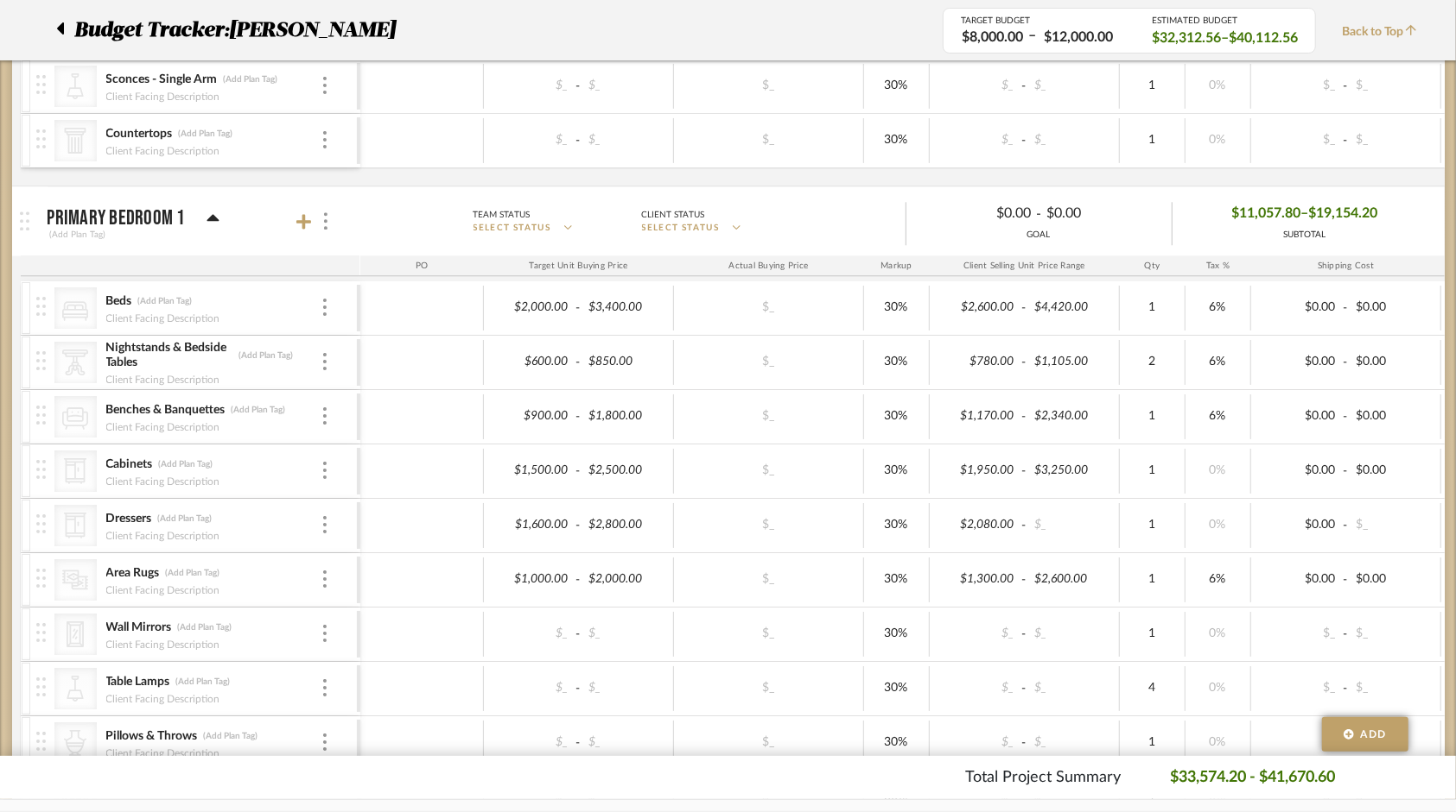
scroll to position [2763, 0]
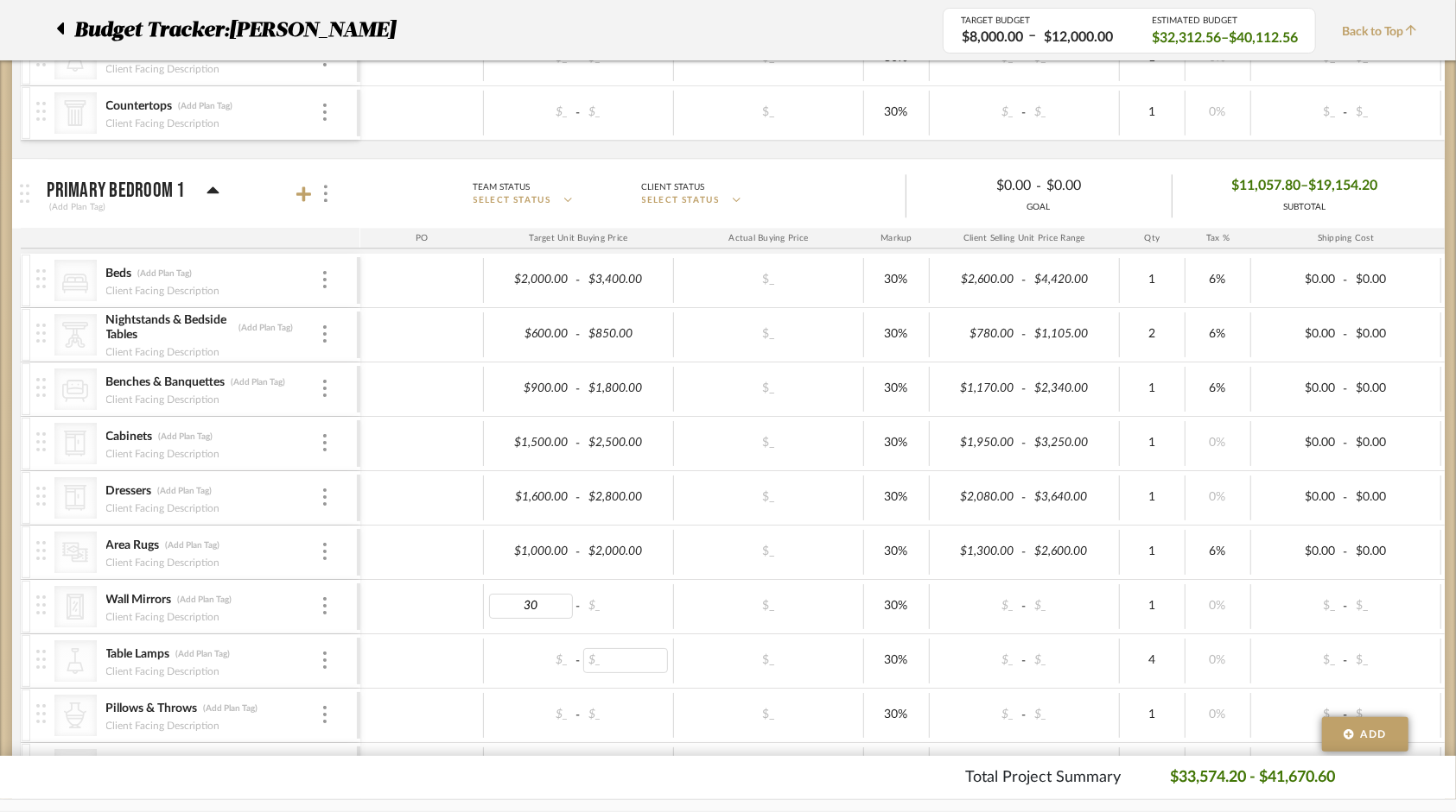
type input "300"
type input "800"
type input "200"
type input "500"
type input "6"
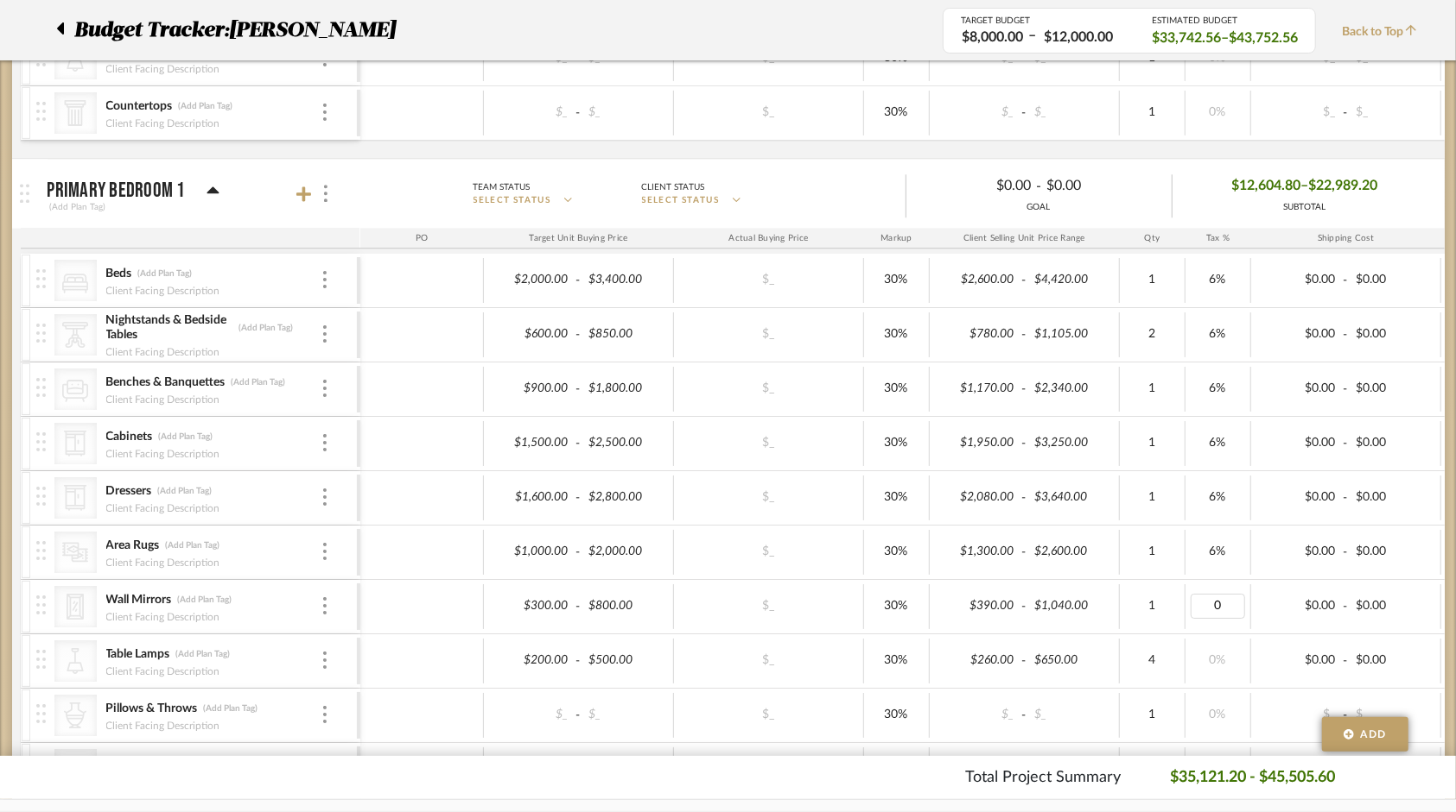
type input "6"
click at [1237, 655] on input "6" at bounding box center [1218, 661] width 55 height 25
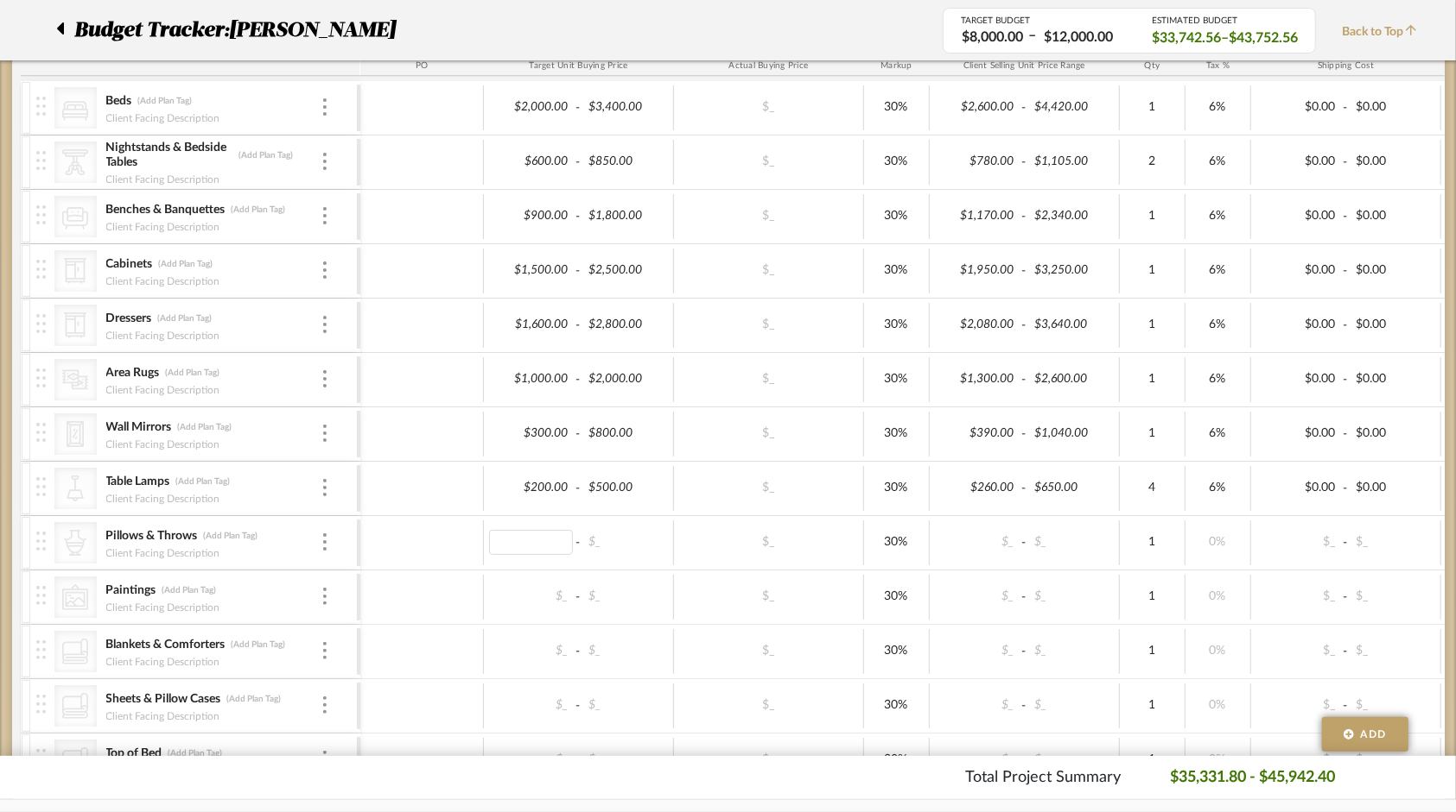
scroll to position [3022, 0]
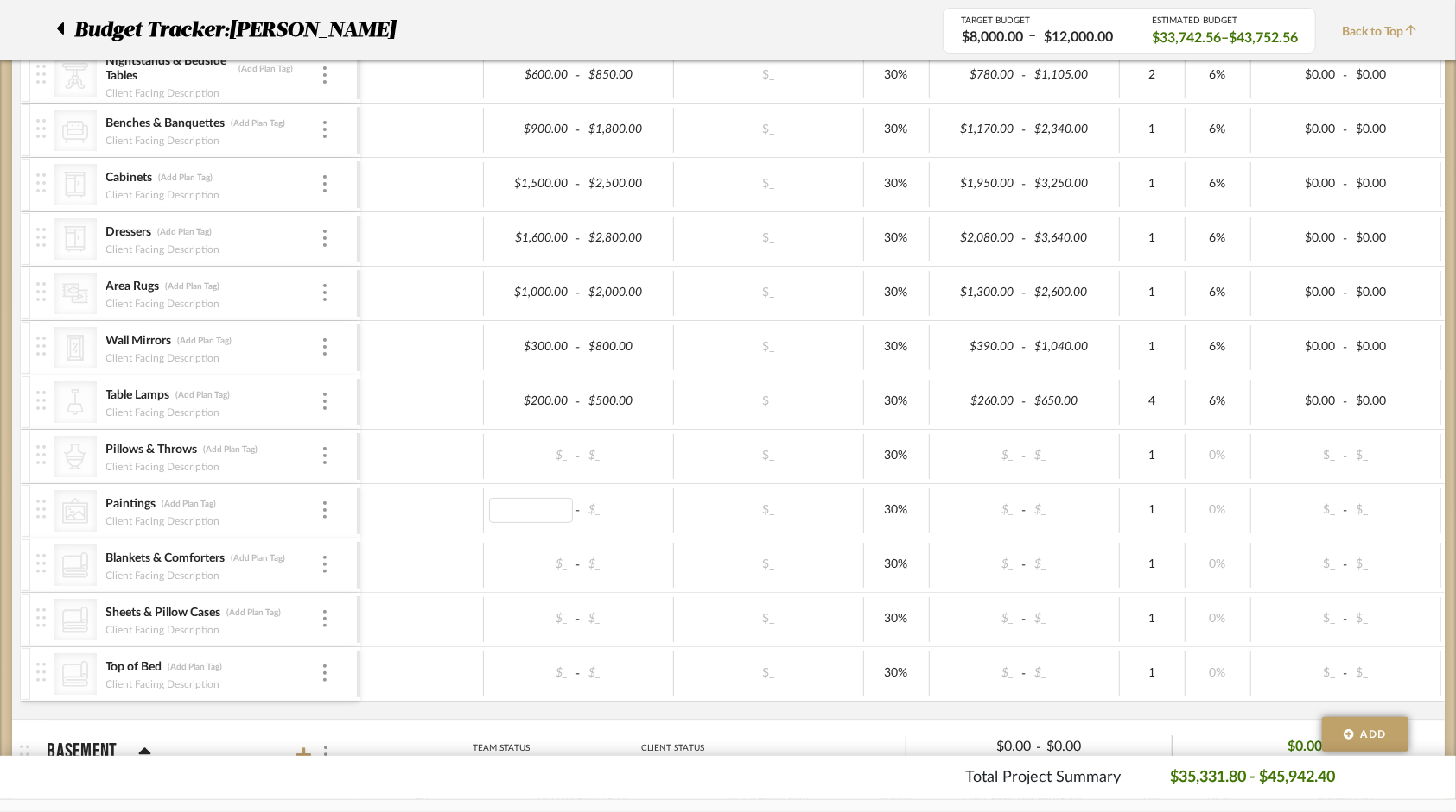
type input "0"
type input "1200"
type input "0"
type input "1000"
type input "0"
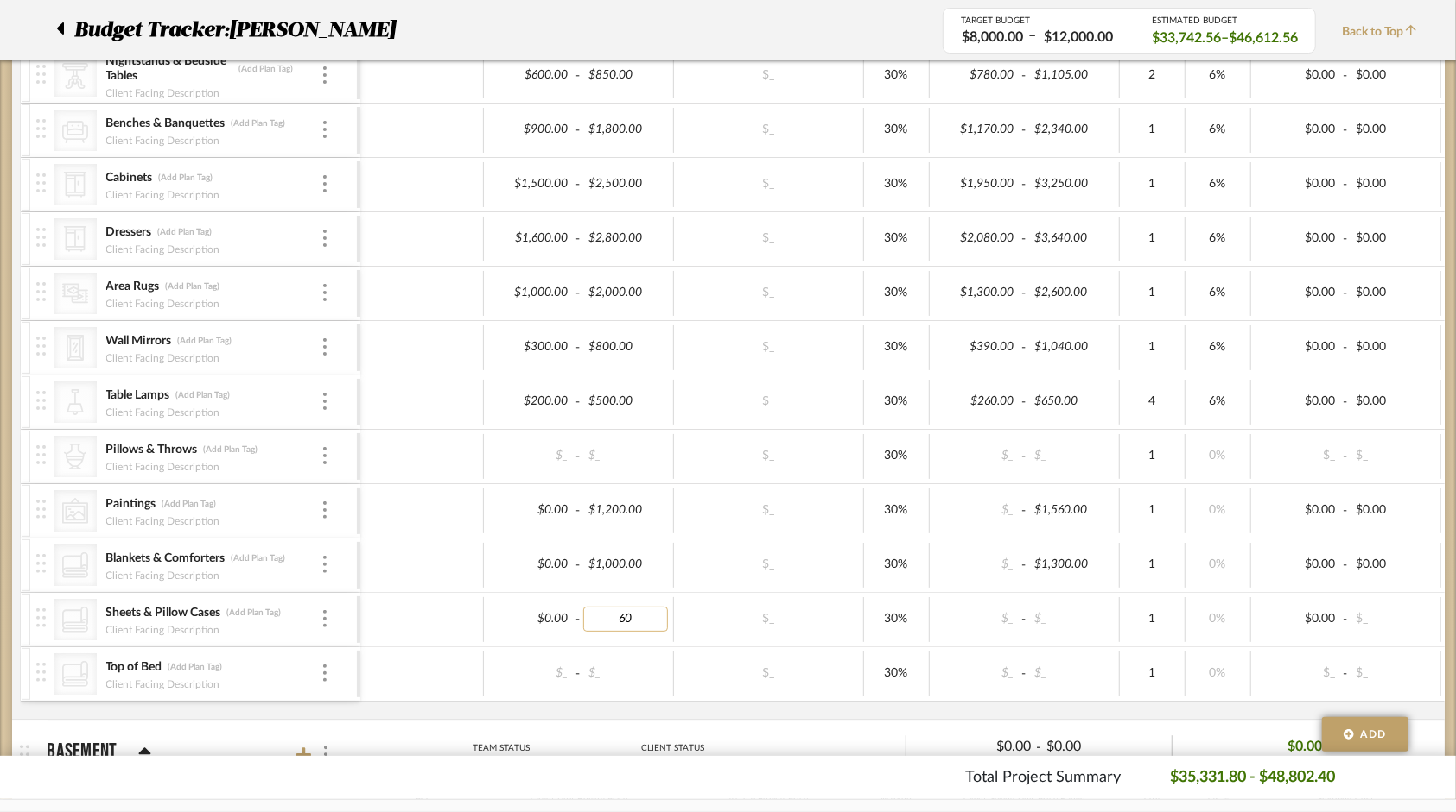
type input "600"
type input "0"
type input "400"
type input "0"
click at [618, 434] on div "$0.00 - $_" at bounding box center [578, 457] width 190 height 45
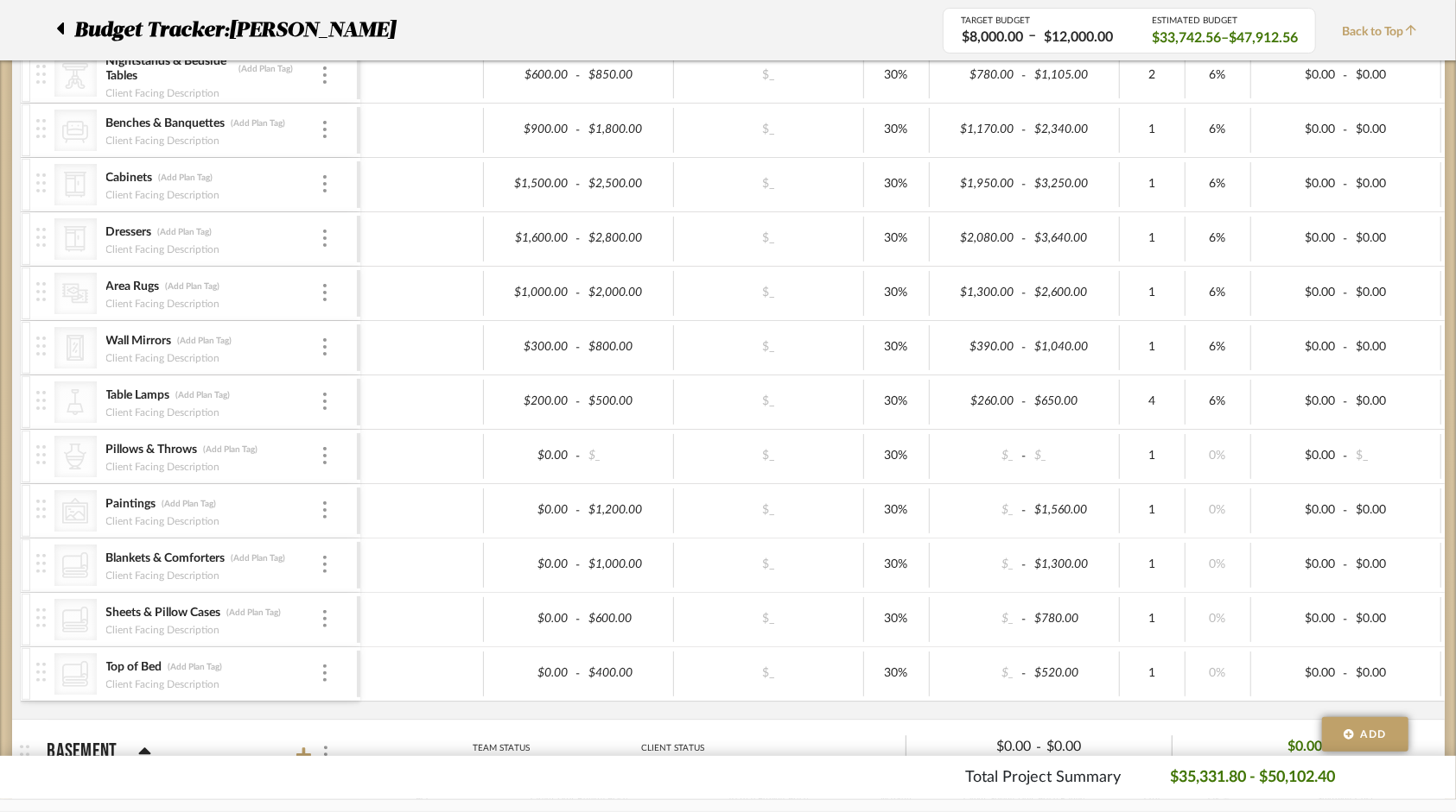
click at [671, 492] on div "$0.00 - $1,200.00" at bounding box center [578, 511] width 190 height 45
type input "600"
type input "6"
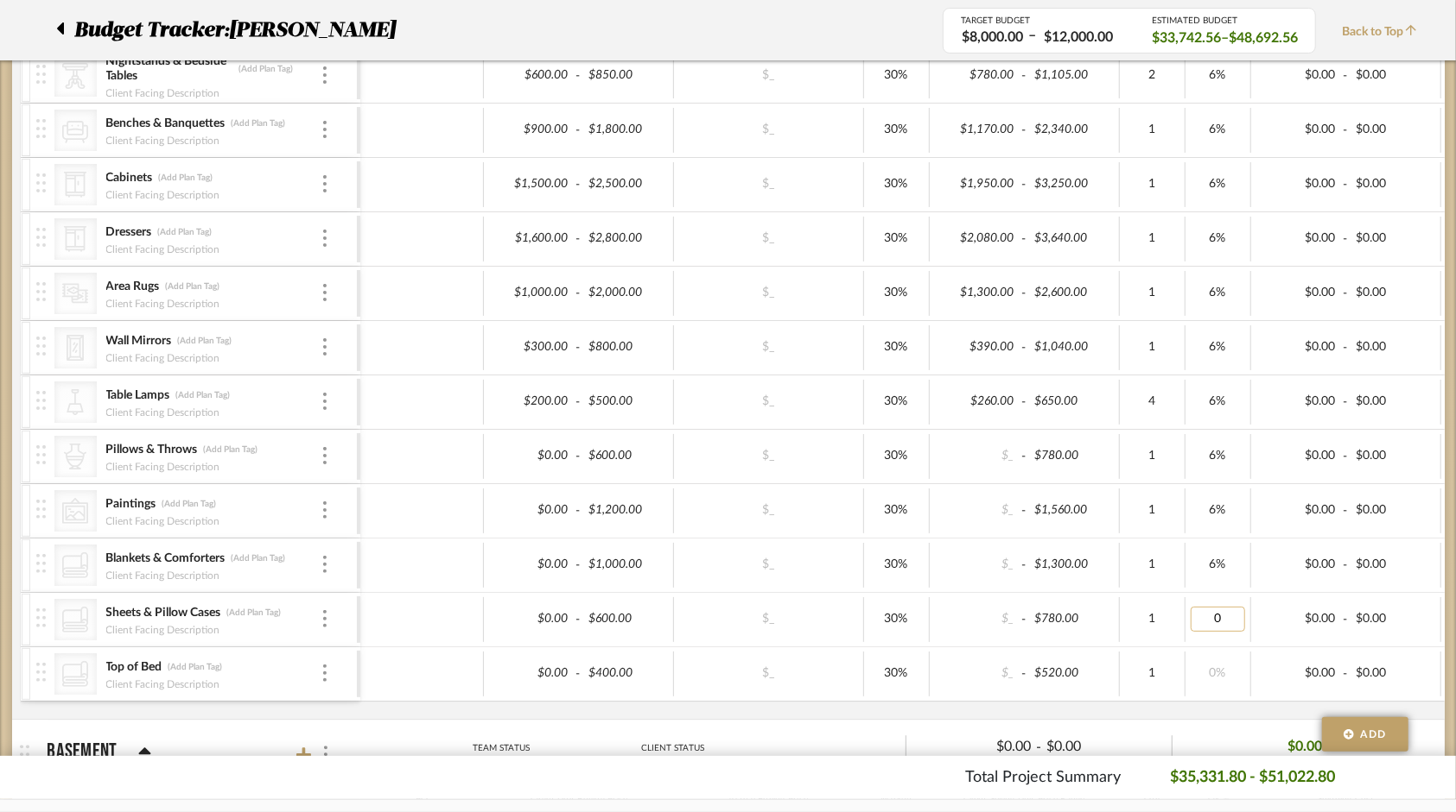
type input "6"
click at [1226, 652] on div "0%" at bounding box center [1218, 674] width 65 height 45
type input "6"
click at [1229, 662] on input "6" at bounding box center [1218, 674] width 55 height 25
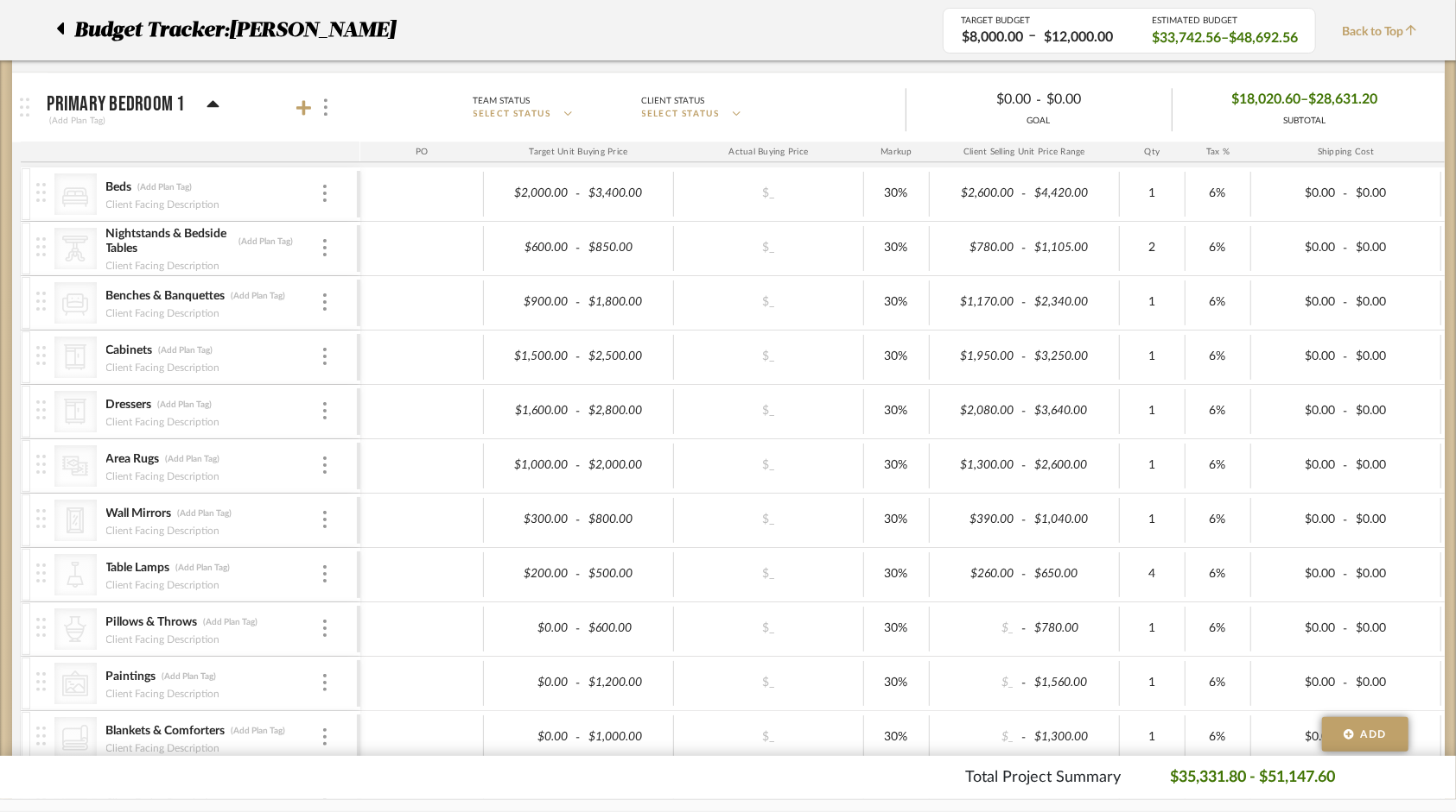
scroll to position [0, 216]
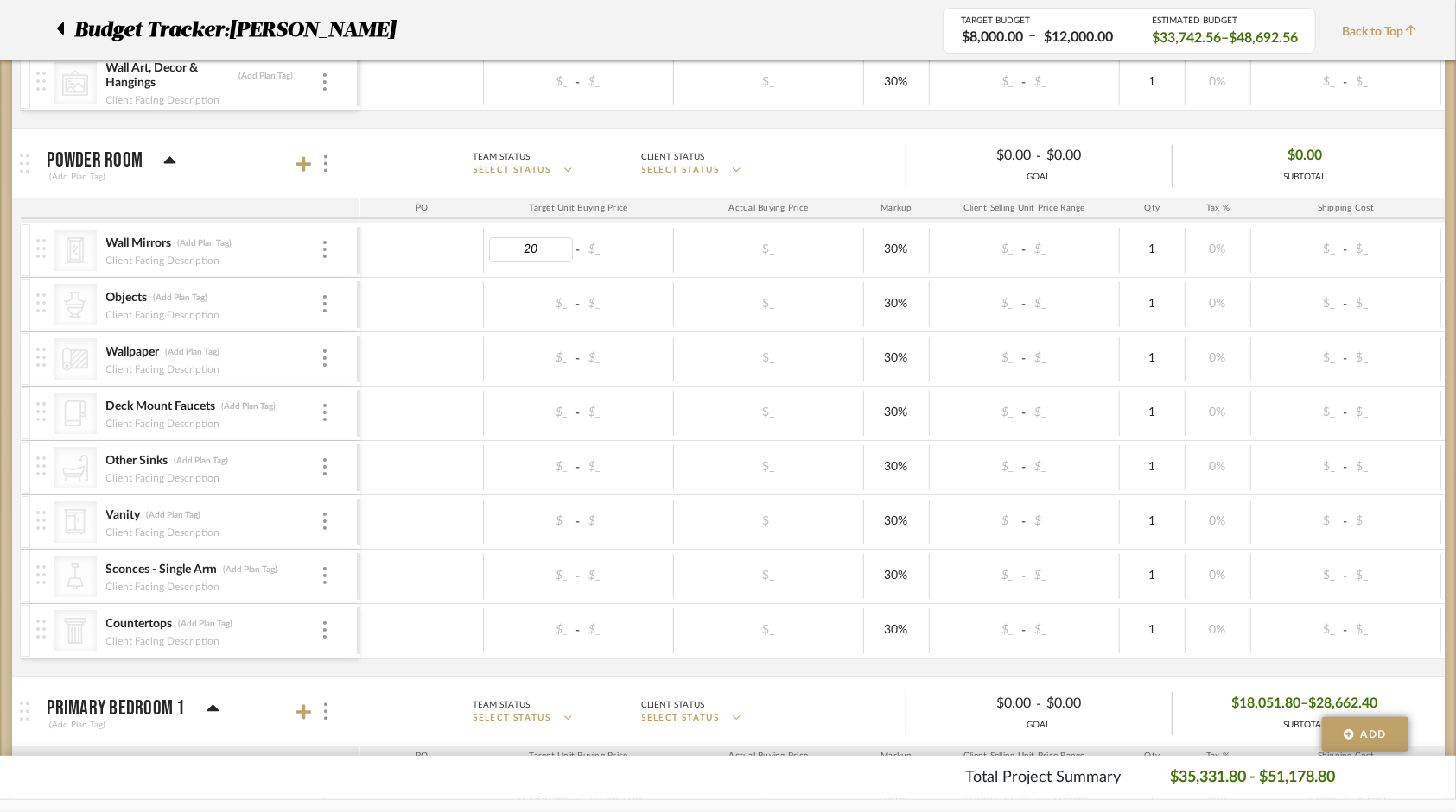
type input "200"
type input "500"
type input "0"
type input "200"
type input "1"
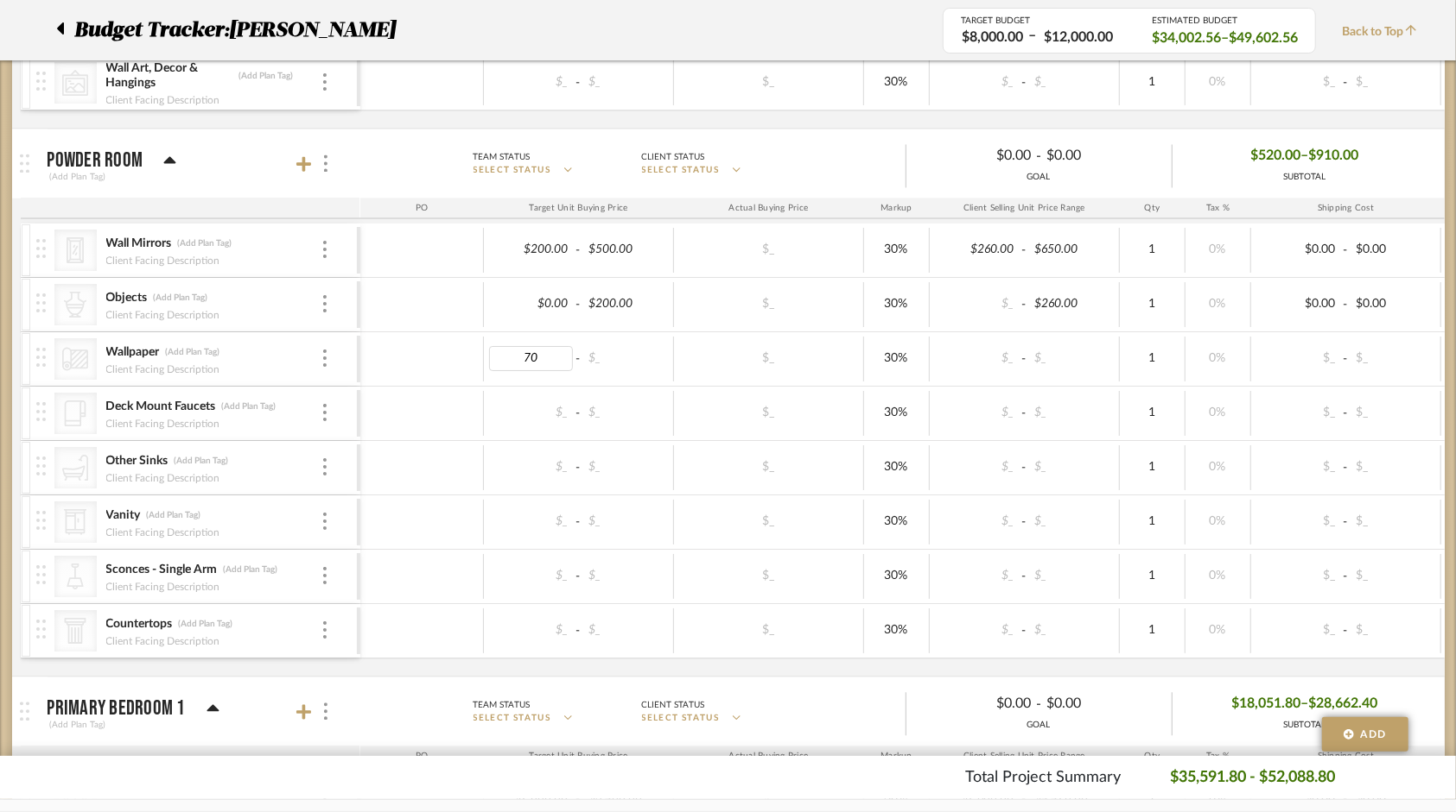
type input "700"
type input "1800"
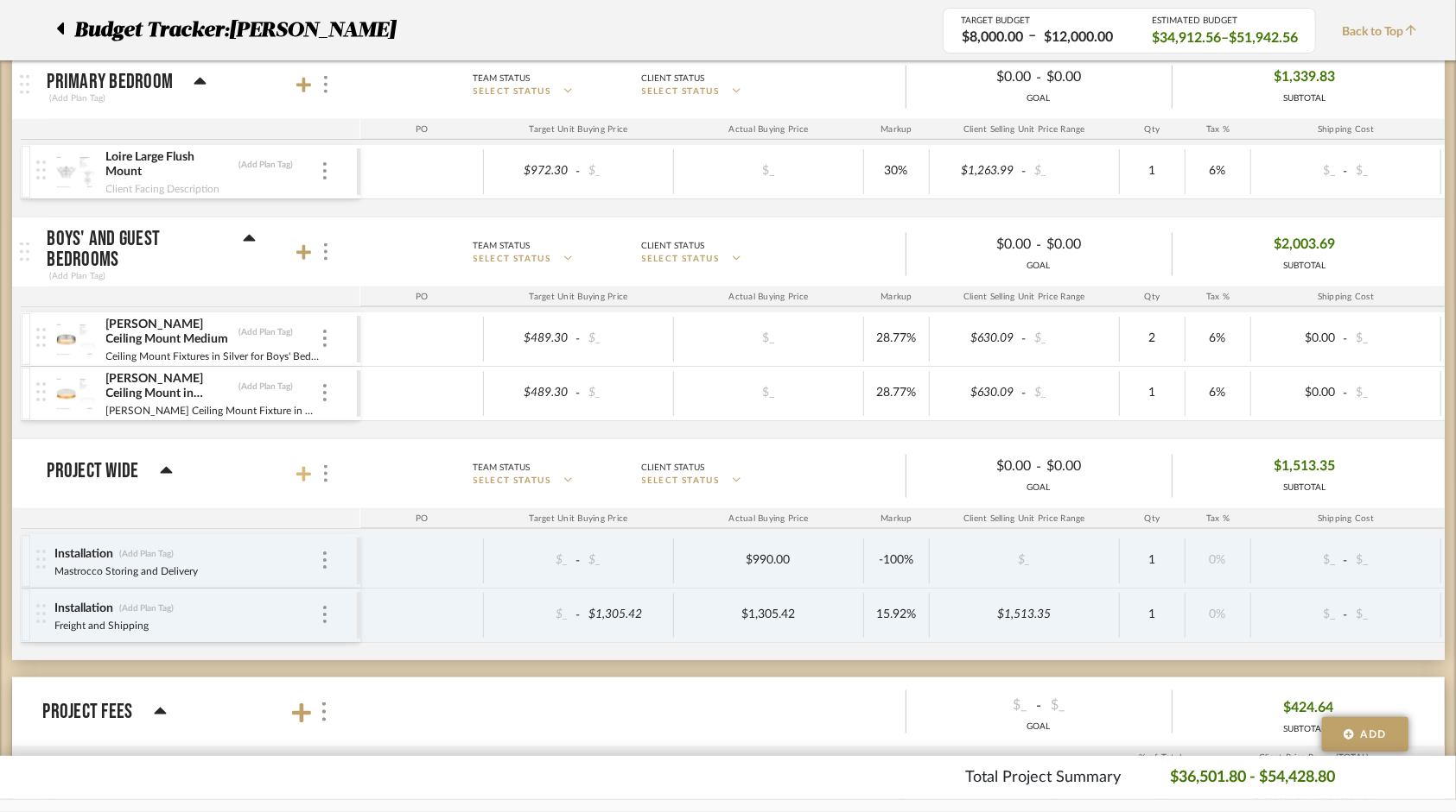
click at [303, 467] on icon at bounding box center [304, 475] width 16 height 16
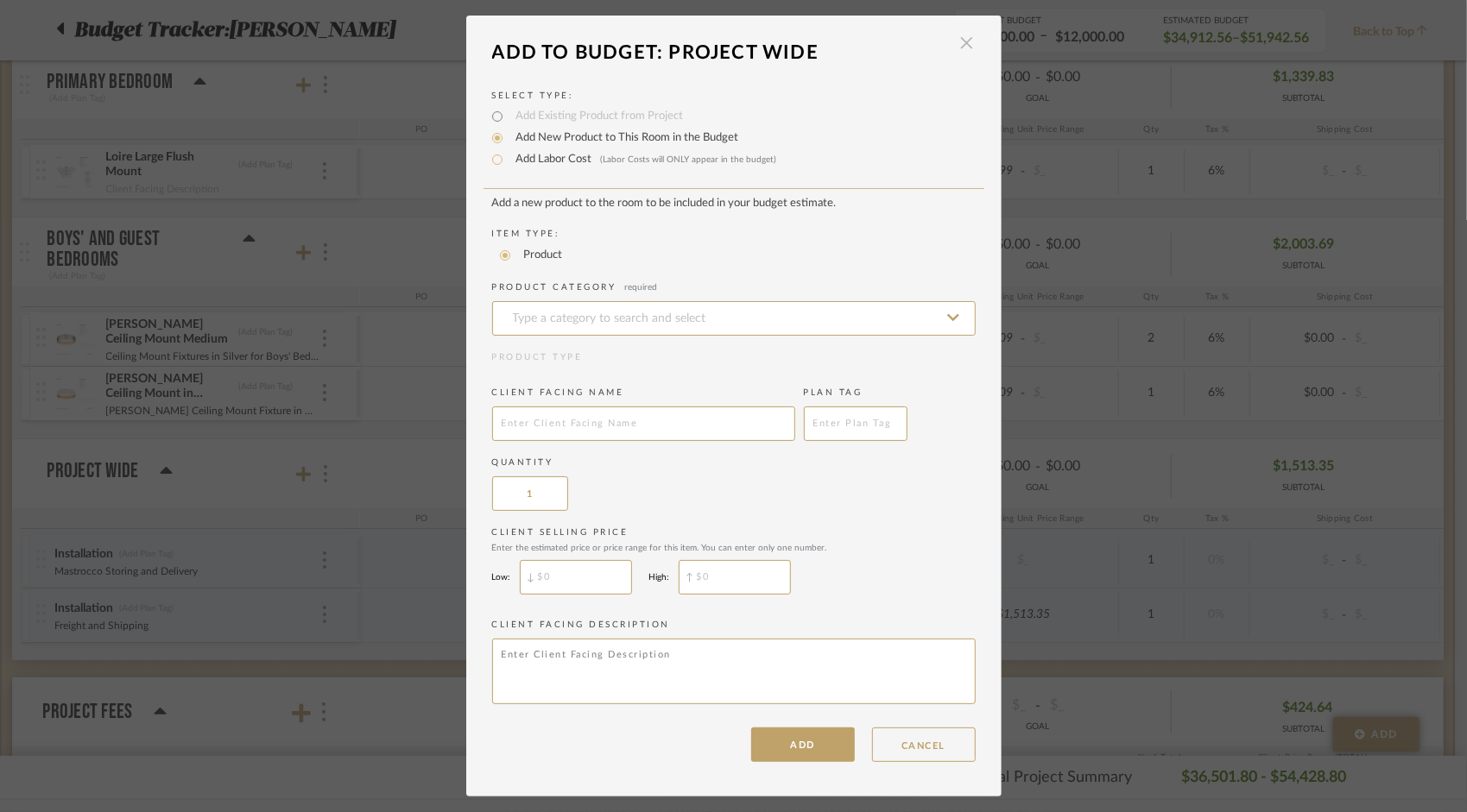
click at [963, 45] on span "button" at bounding box center [966, 43] width 34 height 34
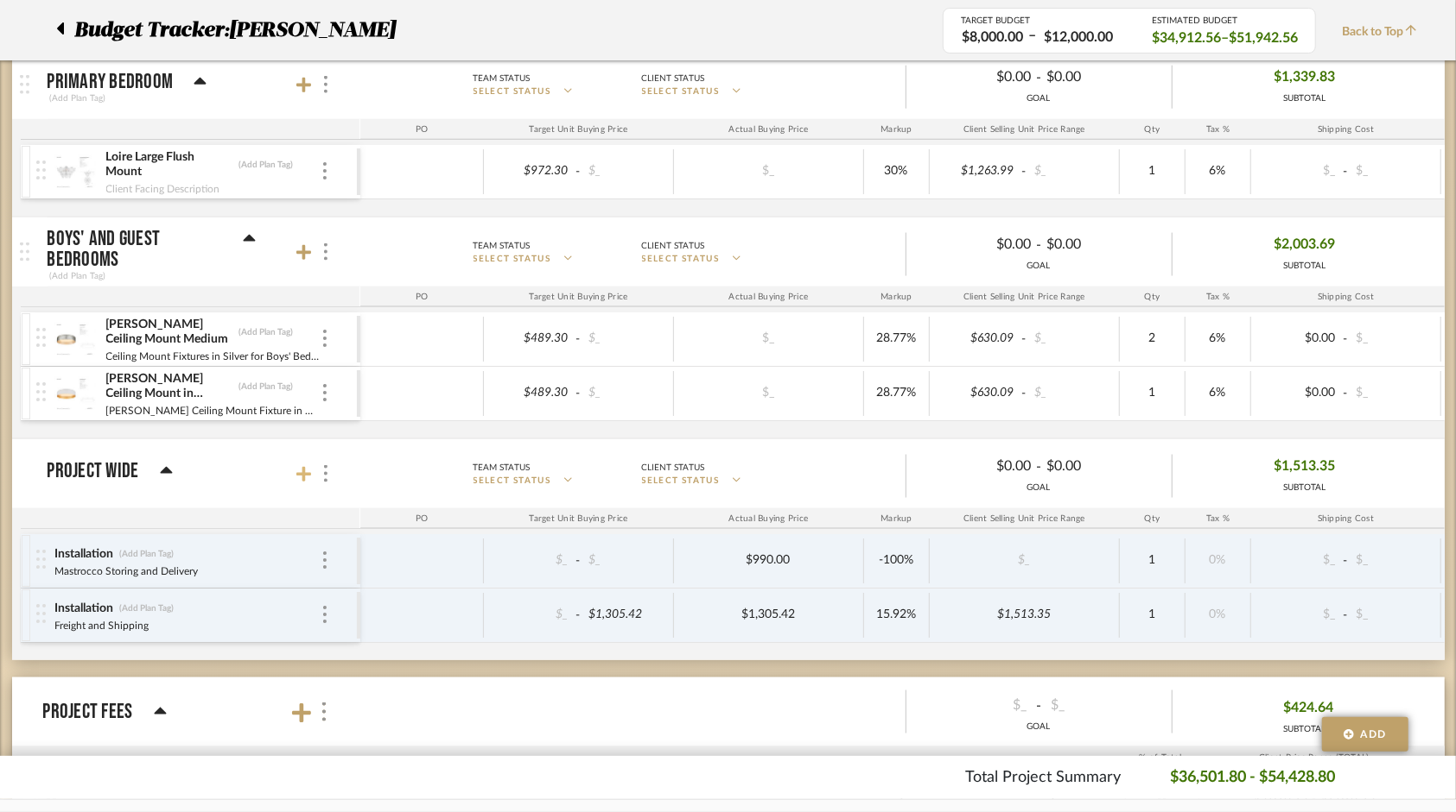
click at [303, 467] on icon at bounding box center [304, 475] width 16 height 16
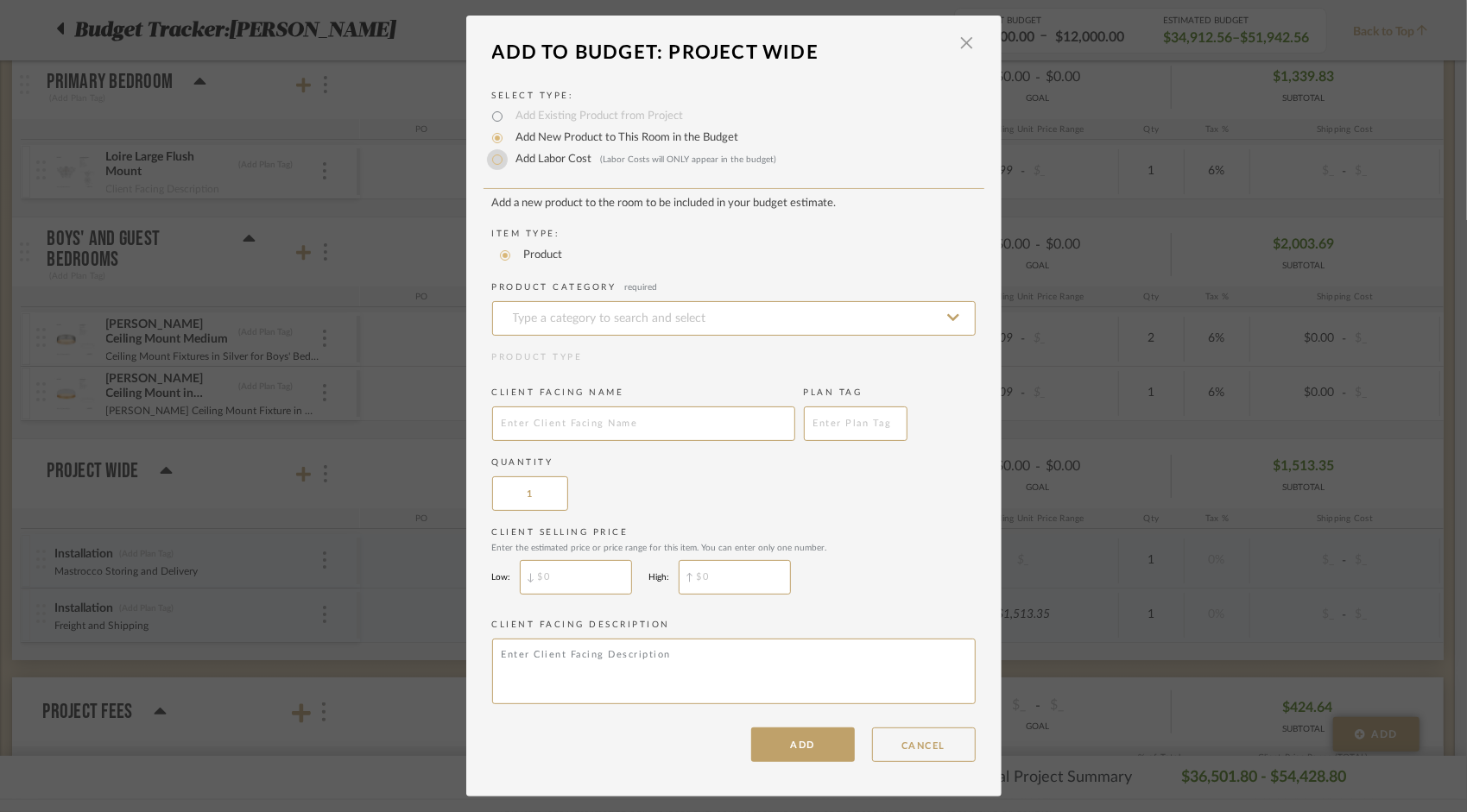
click at [492, 155] on input "Add Labor Cost (Labor Costs will ONLY appear in the budget)" at bounding box center [497, 159] width 20 height 20
radio input "true"
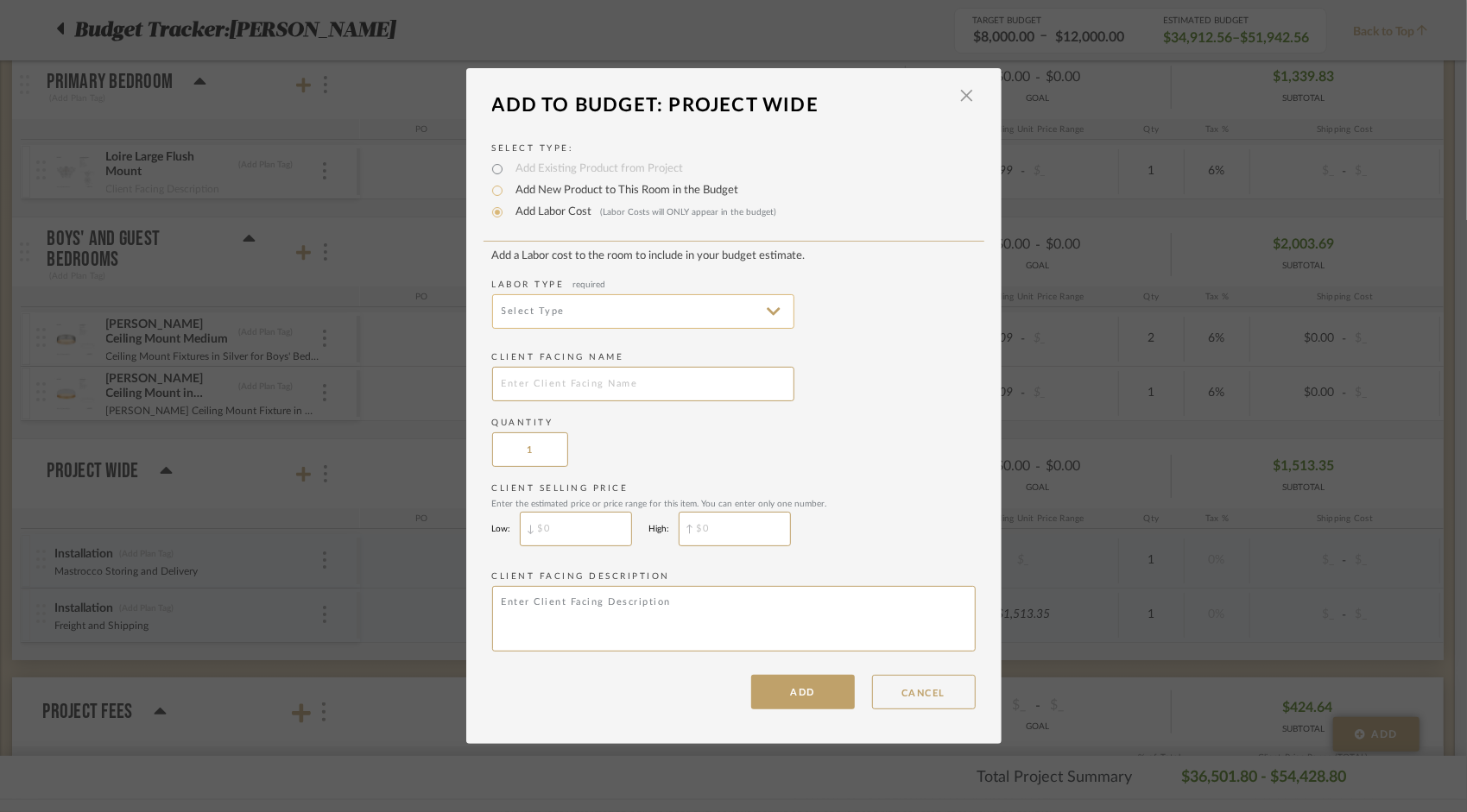
click at [760, 314] on input at bounding box center [643, 311] width 303 height 34
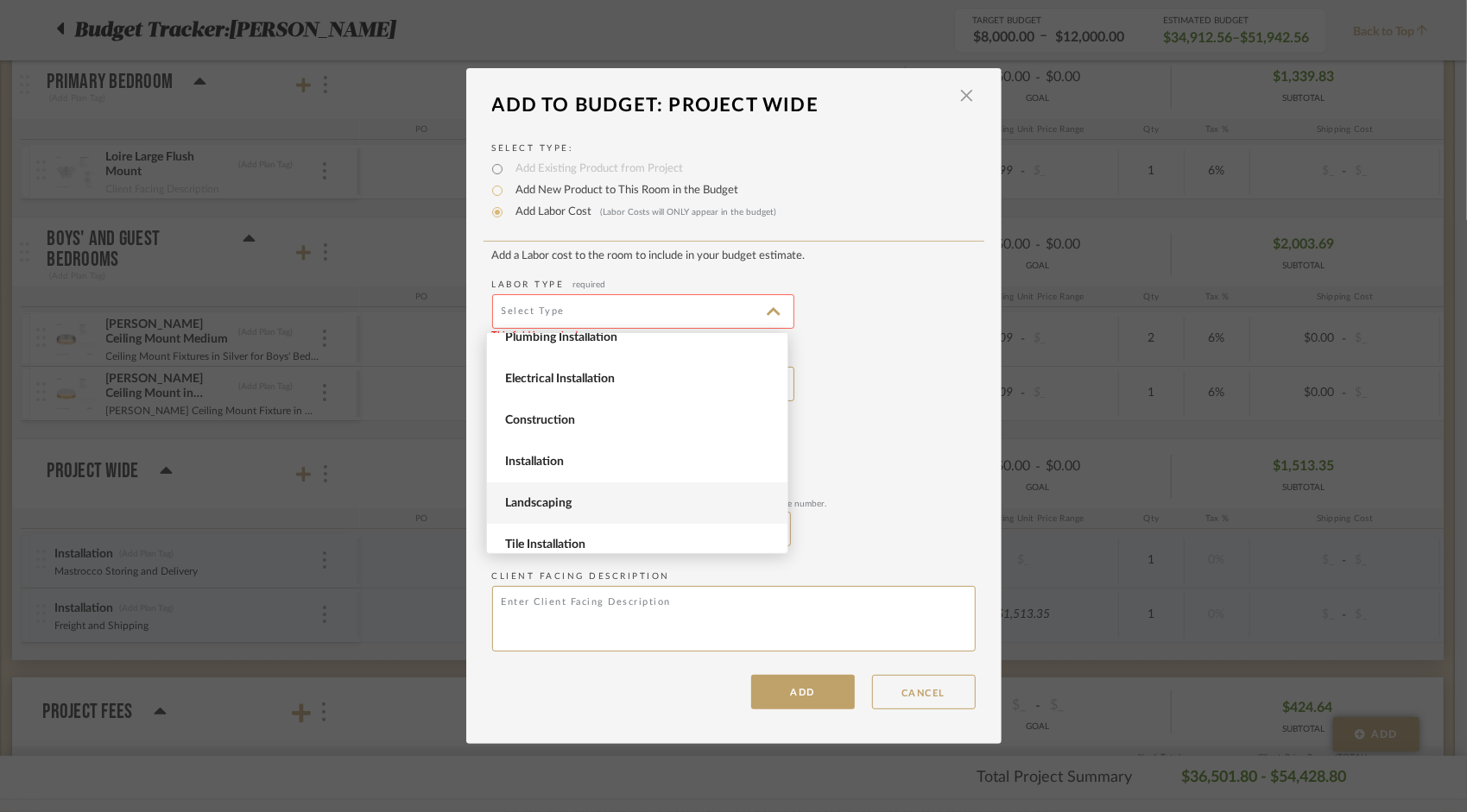
scroll to position [86, 0]
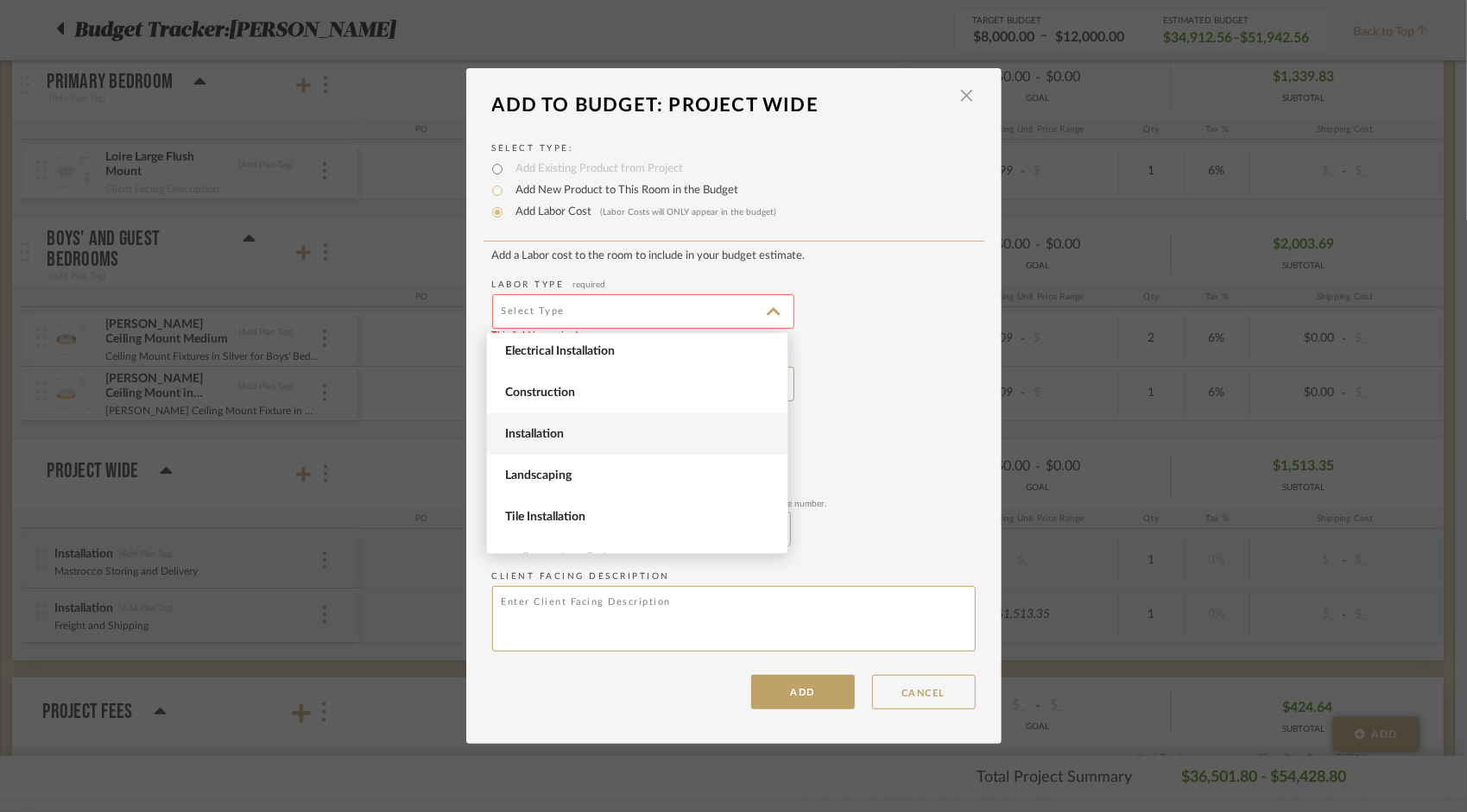
click at [535, 426] on span "Installation" at bounding box center [637, 434] width 301 height 41
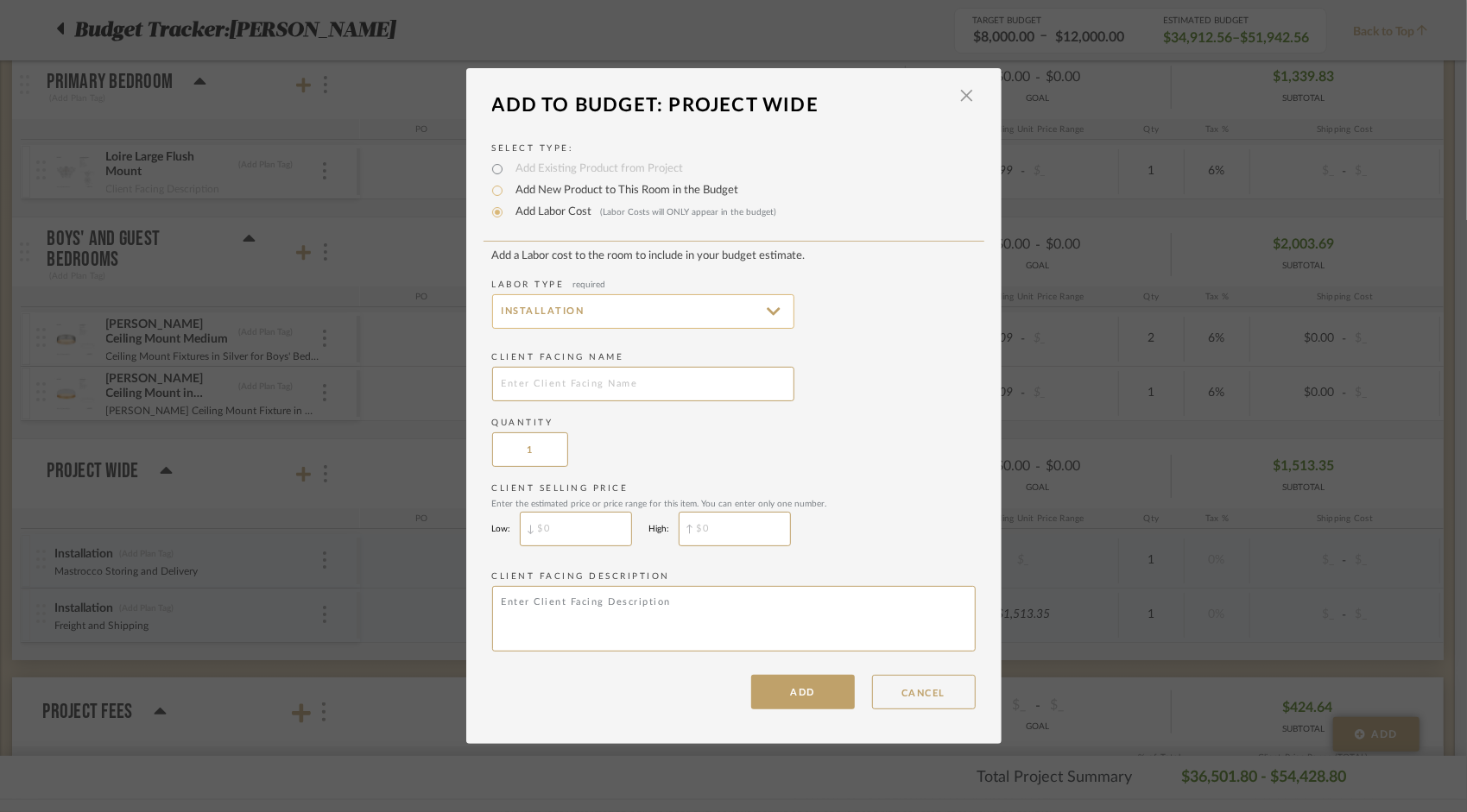
click at [768, 310] on input "Installation" at bounding box center [643, 311] width 303 height 34
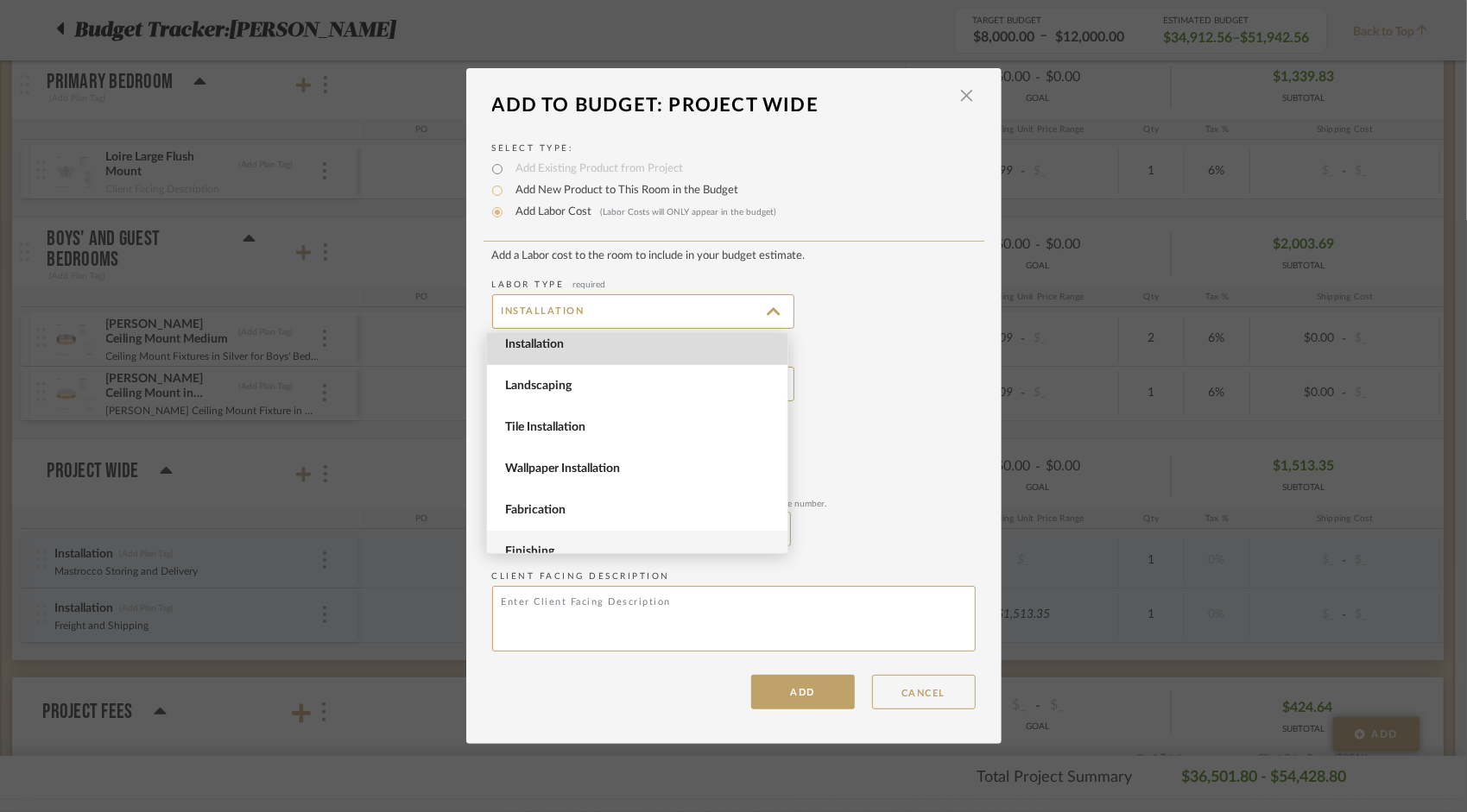
scroll to position [149, 0]
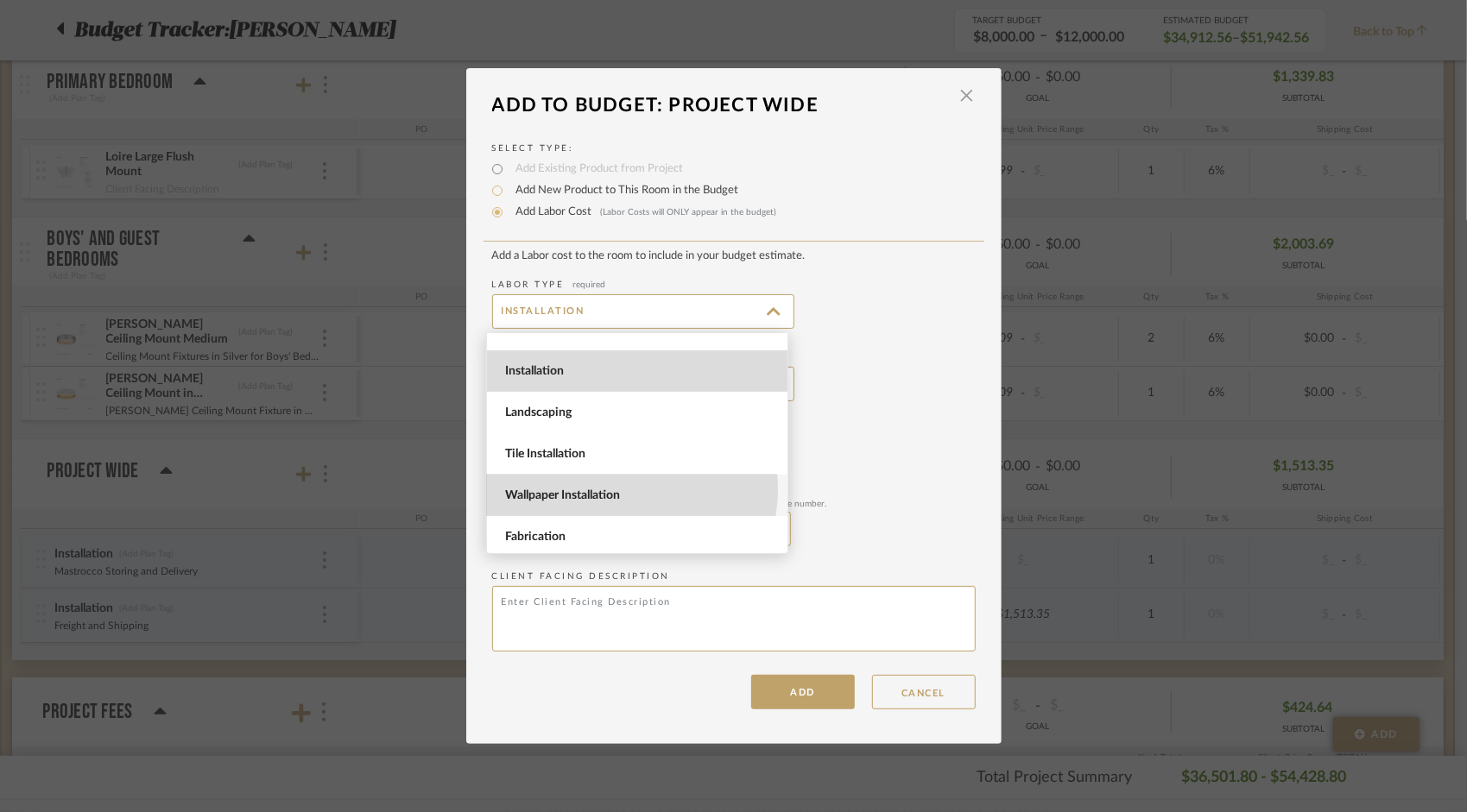
click at [615, 489] on span "Wallpaper Installation" at bounding box center [638, 496] width 268 height 15
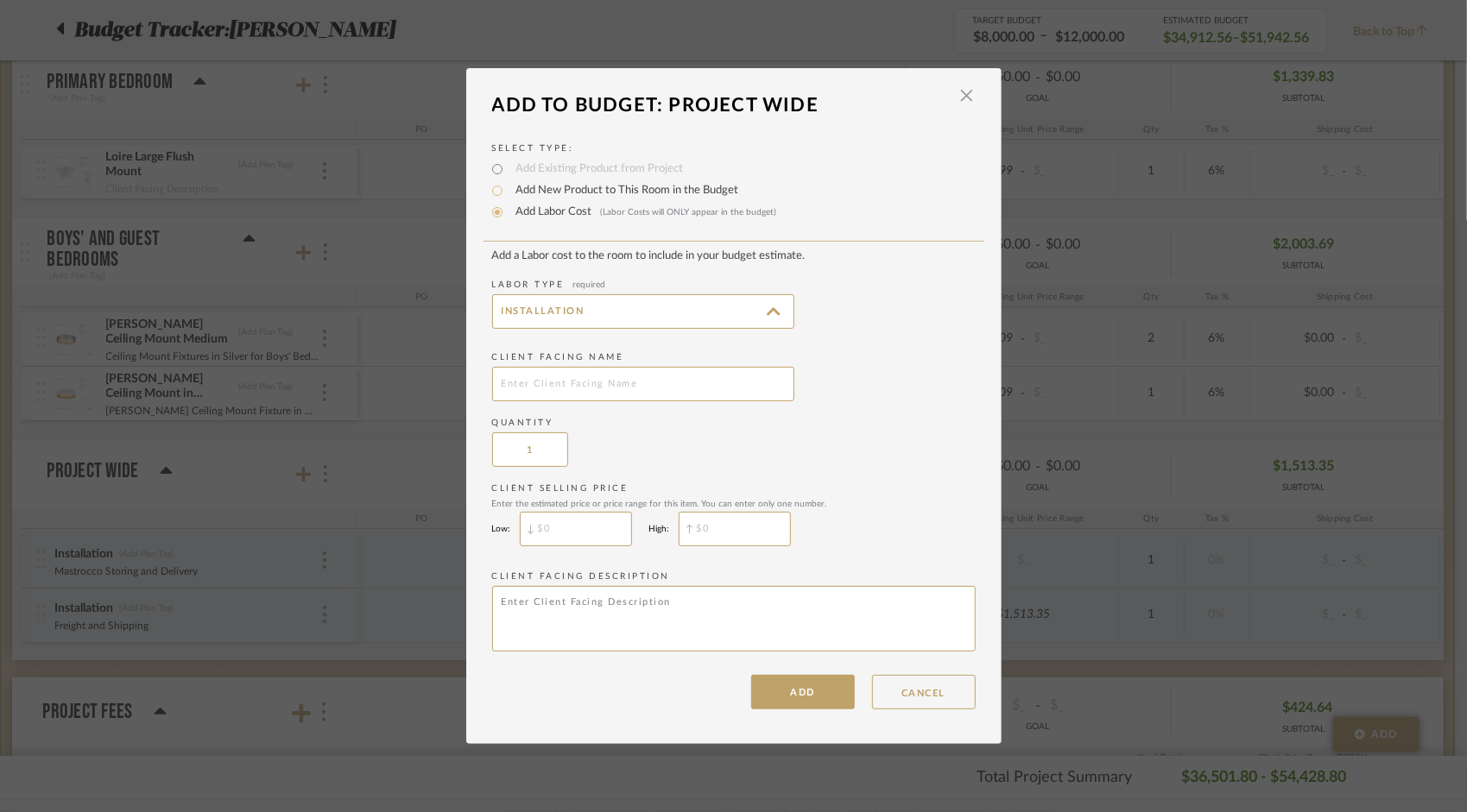
type input "Wallpaper Installation"
click at [591, 528] on input "$" at bounding box center [576, 529] width 112 height 34
type input "$1,000"
click at [737, 535] on input "$" at bounding box center [734, 529] width 112 height 34
type input "$1,500"
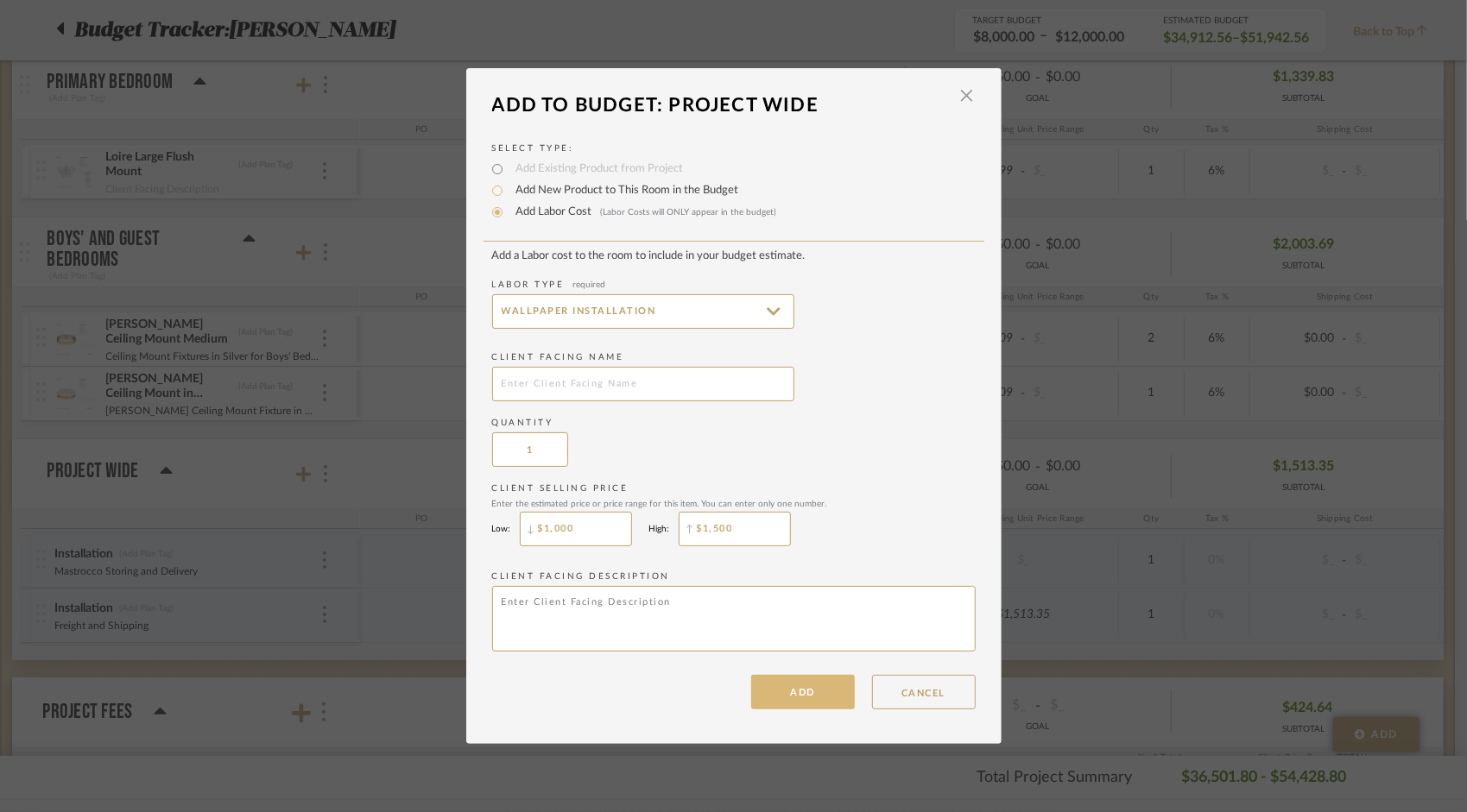
click at [782, 689] on button "ADD" at bounding box center [803, 692] width 103 height 34
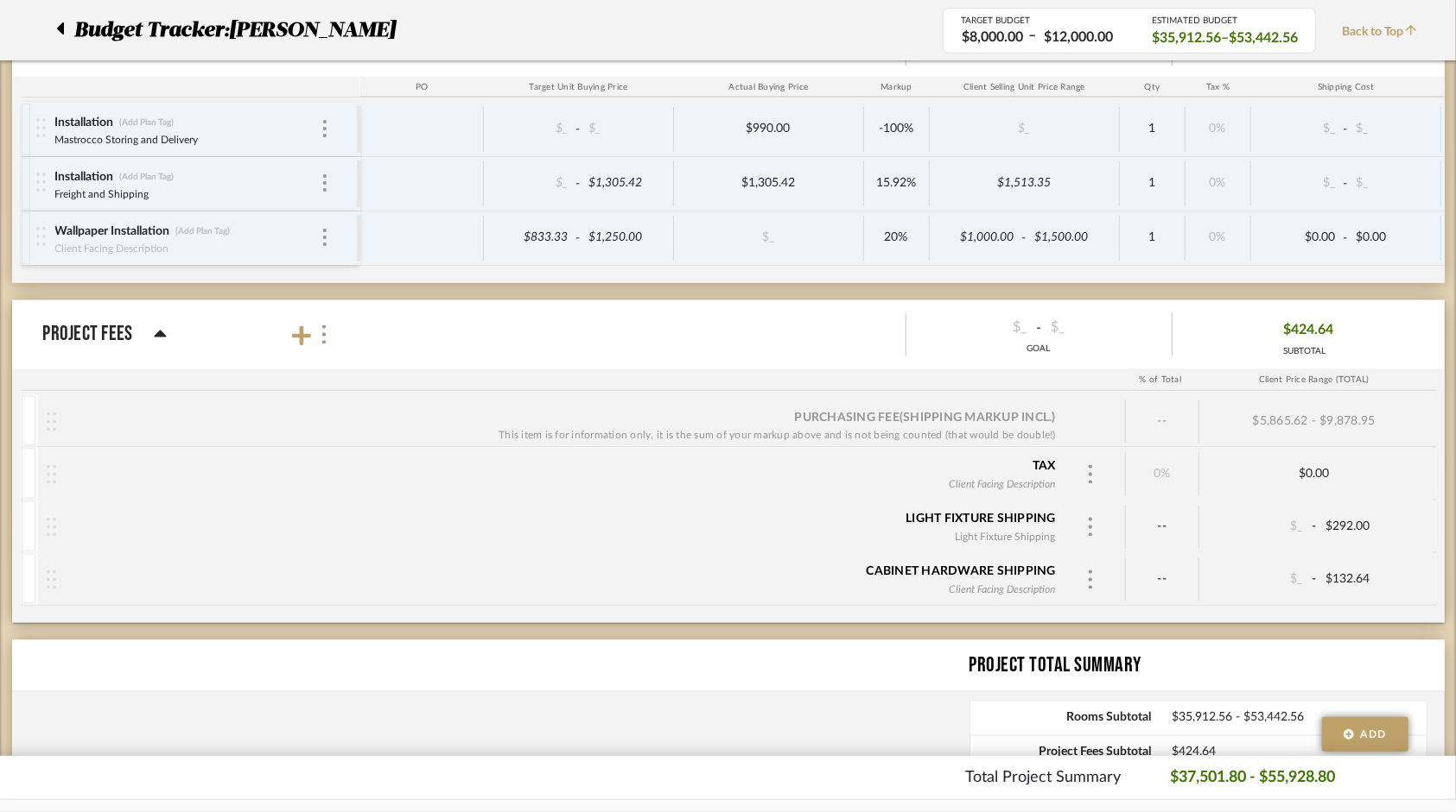
scroll to position [5957, 0]
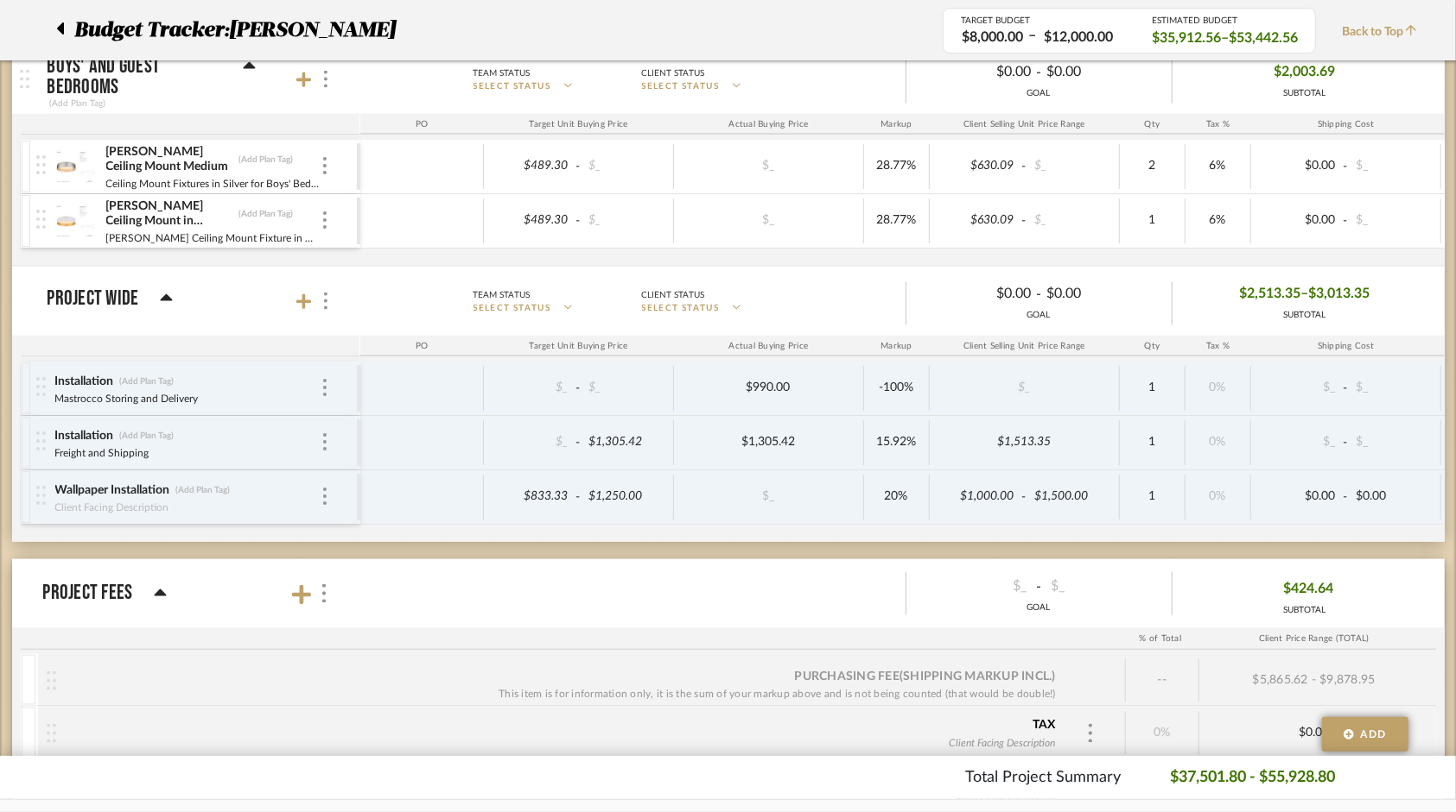
click at [330, 362] on div "Installation (Add Plan Tag) Mastrocco Storing and Delivery" at bounding box center [196, 388] width 320 height 54
click at [324, 379] on img at bounding box center [325, 387] width 4 height 18
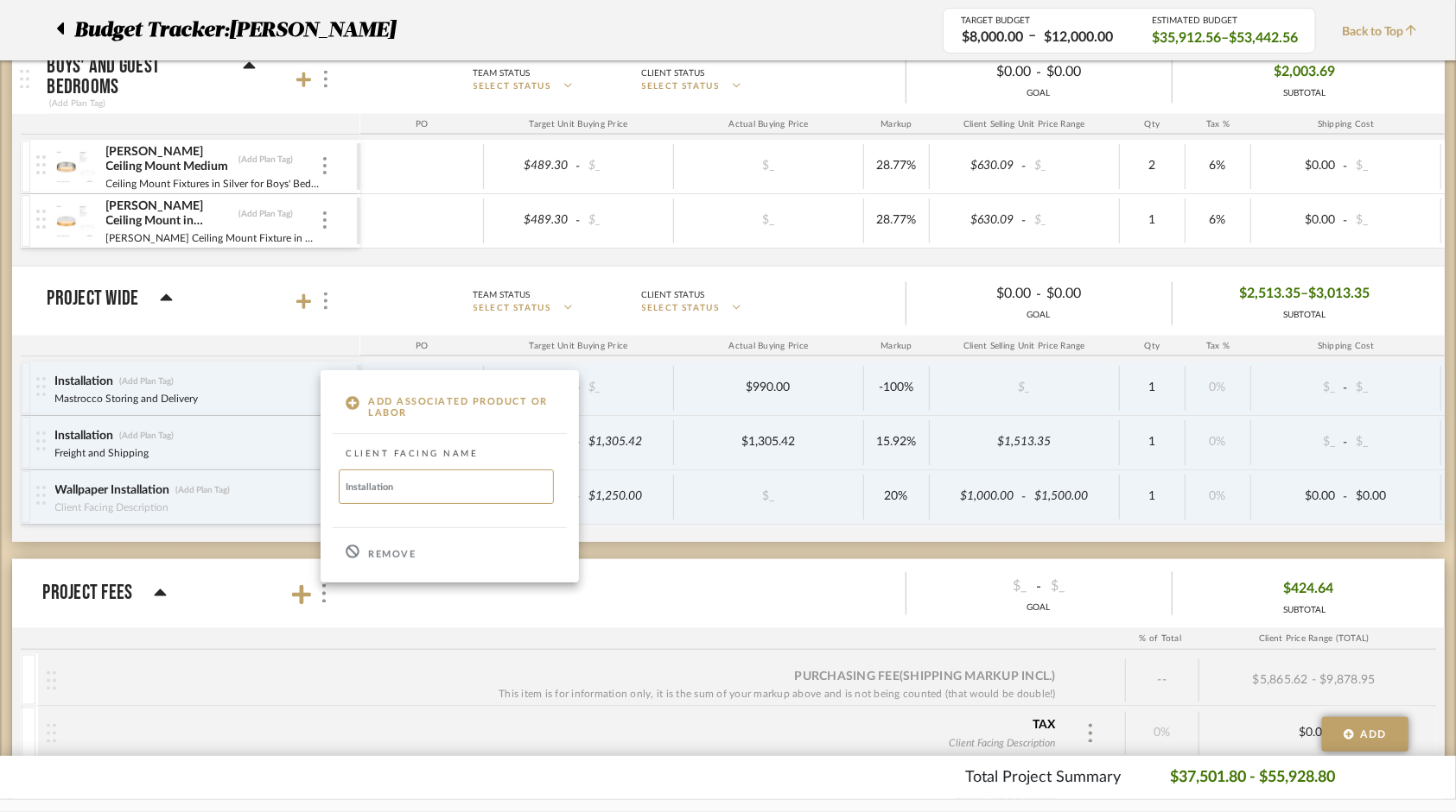
click at [387, 559] on p "Remove" at bounding box center [392, 555] width 48 height 12
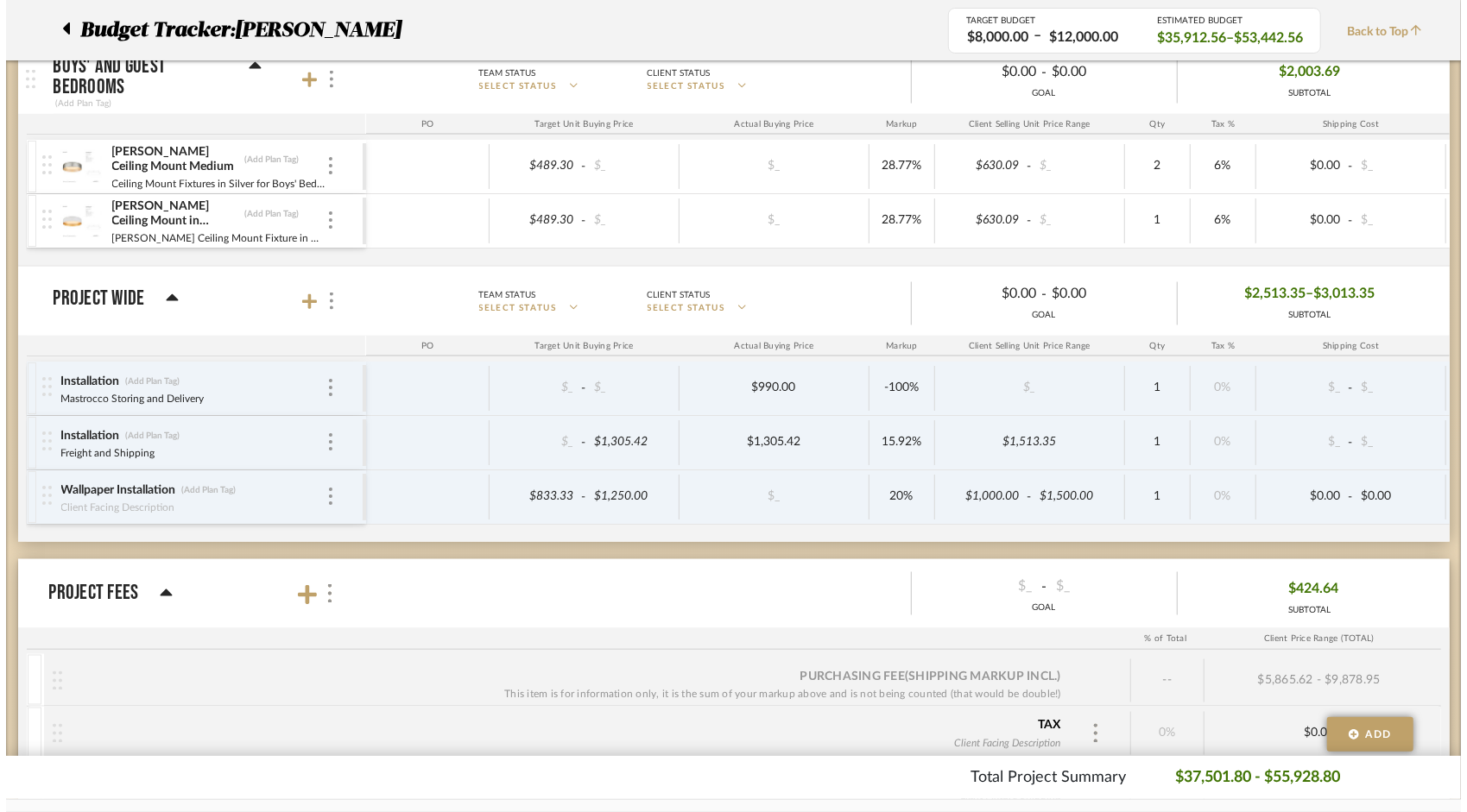
scroll to position [0, 0]
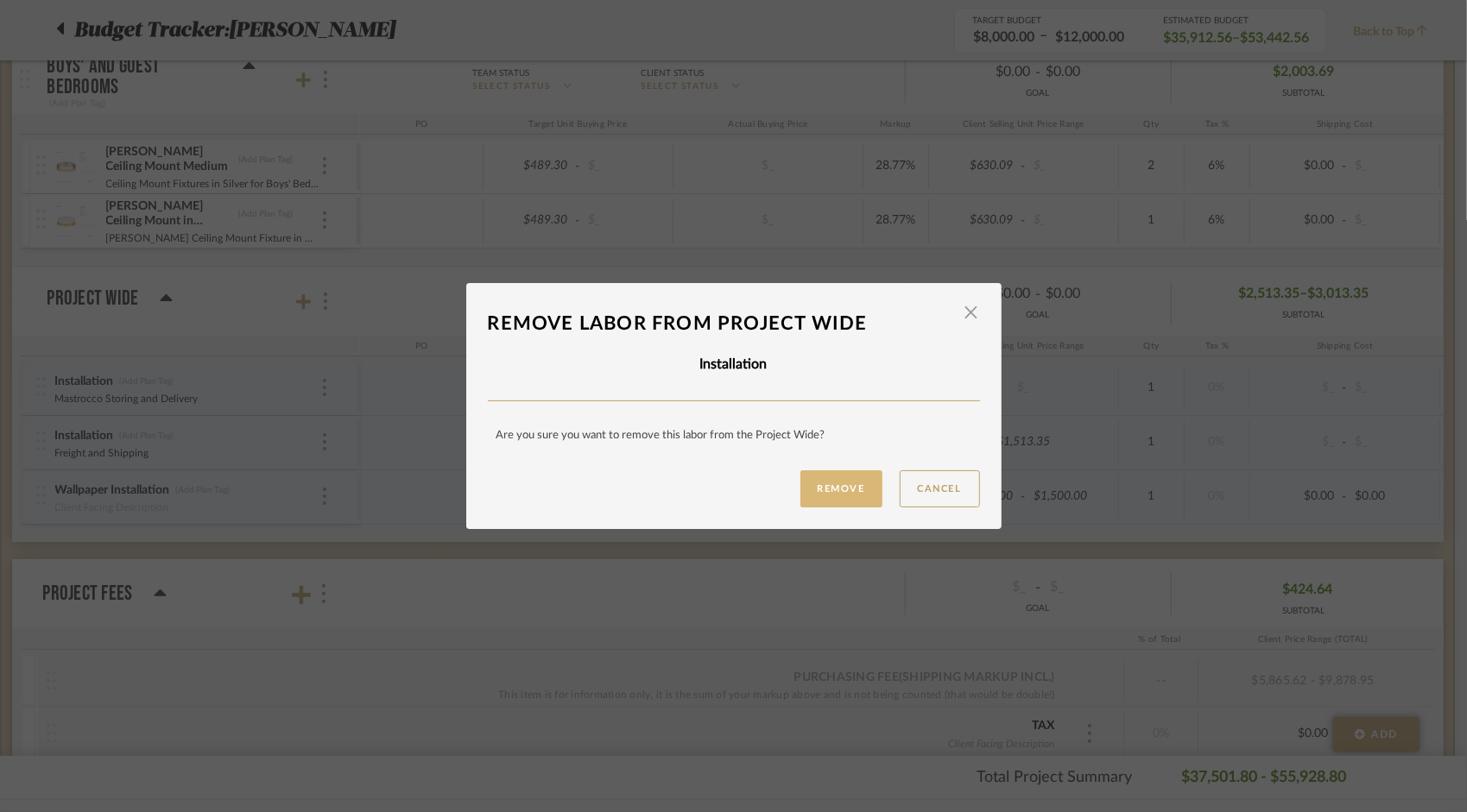
click at [841, 482] on button "Remove" at bounding box center [841, 489] width 82 height 37
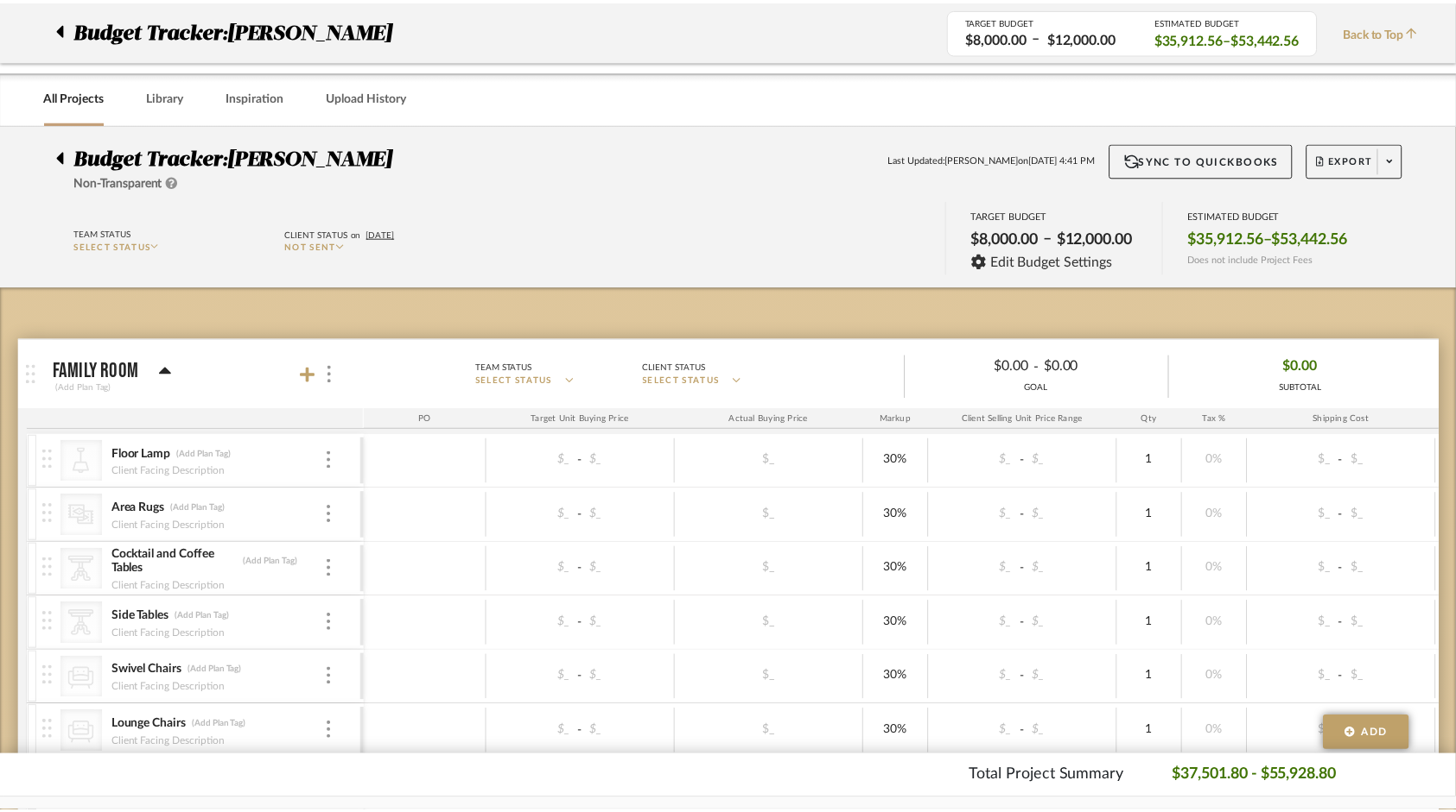
scroll to position [5957, 0]
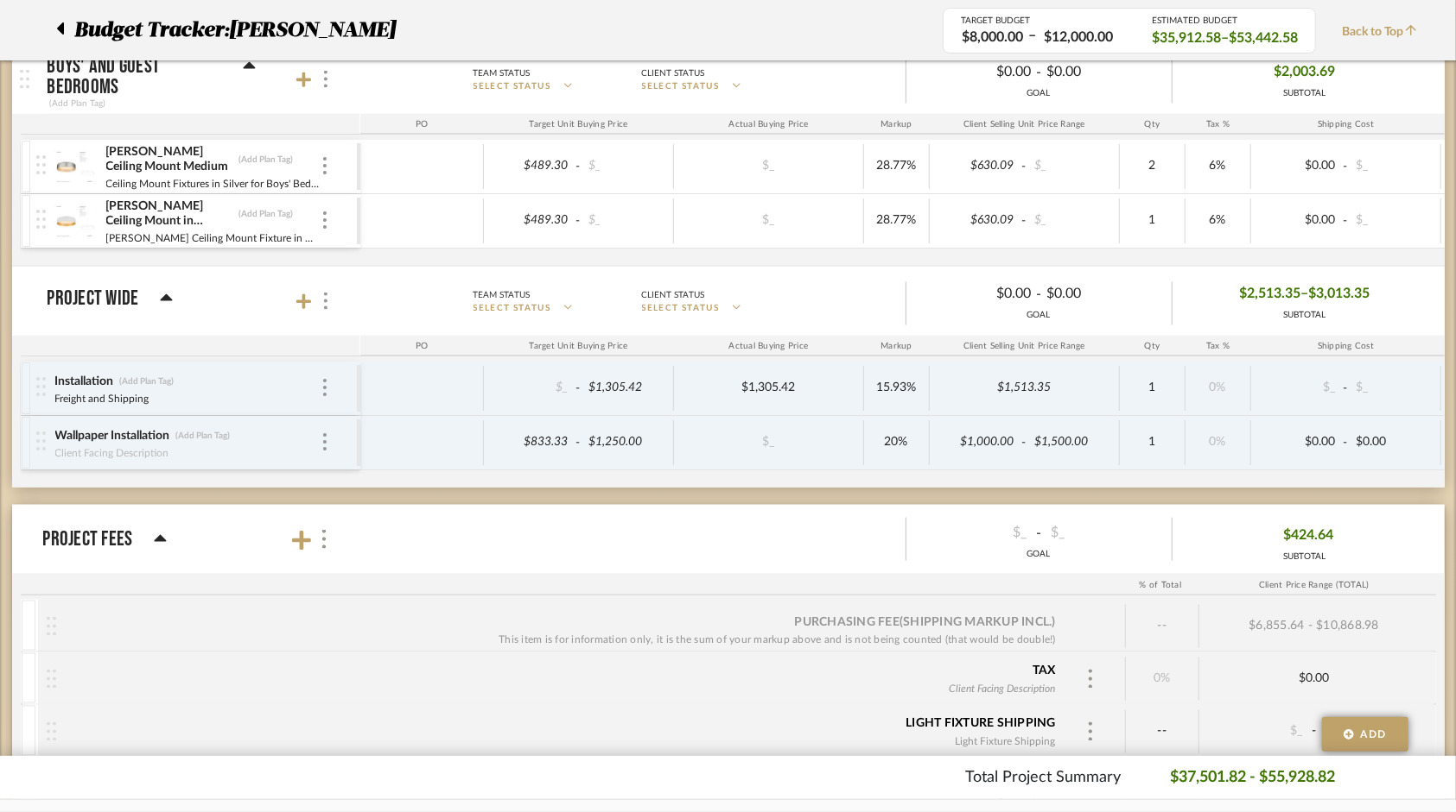
click at [317, 363] on div "Installation (Add Plan Tag) Freight and Shipping" at bounding box center [187, 388] width 266 height 54
click at [323, 379] on img at bounding box center [325, 387] width 4 height 18
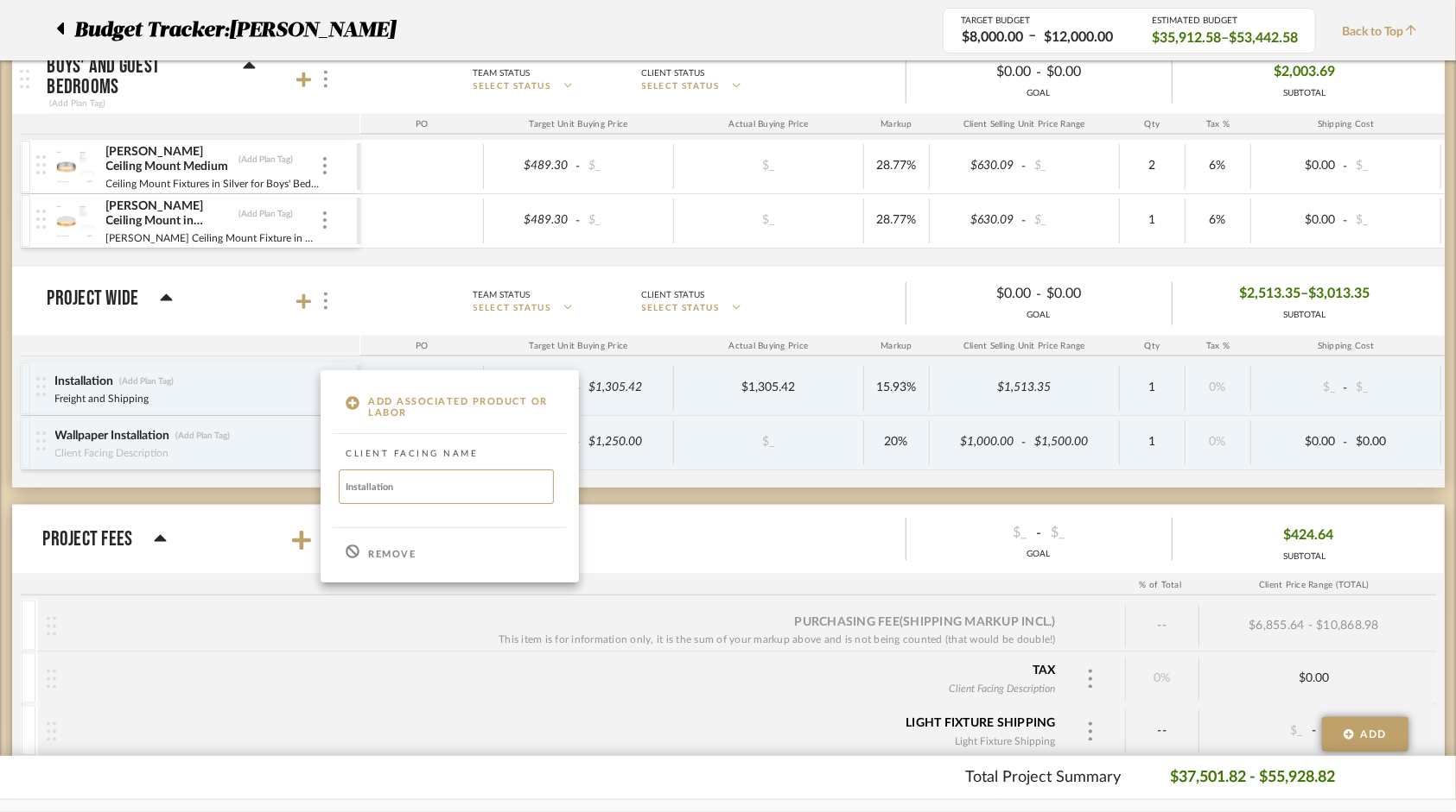
click at [387, 551] on p "Remove" at bounding box center [392, 555] width 48 height 12
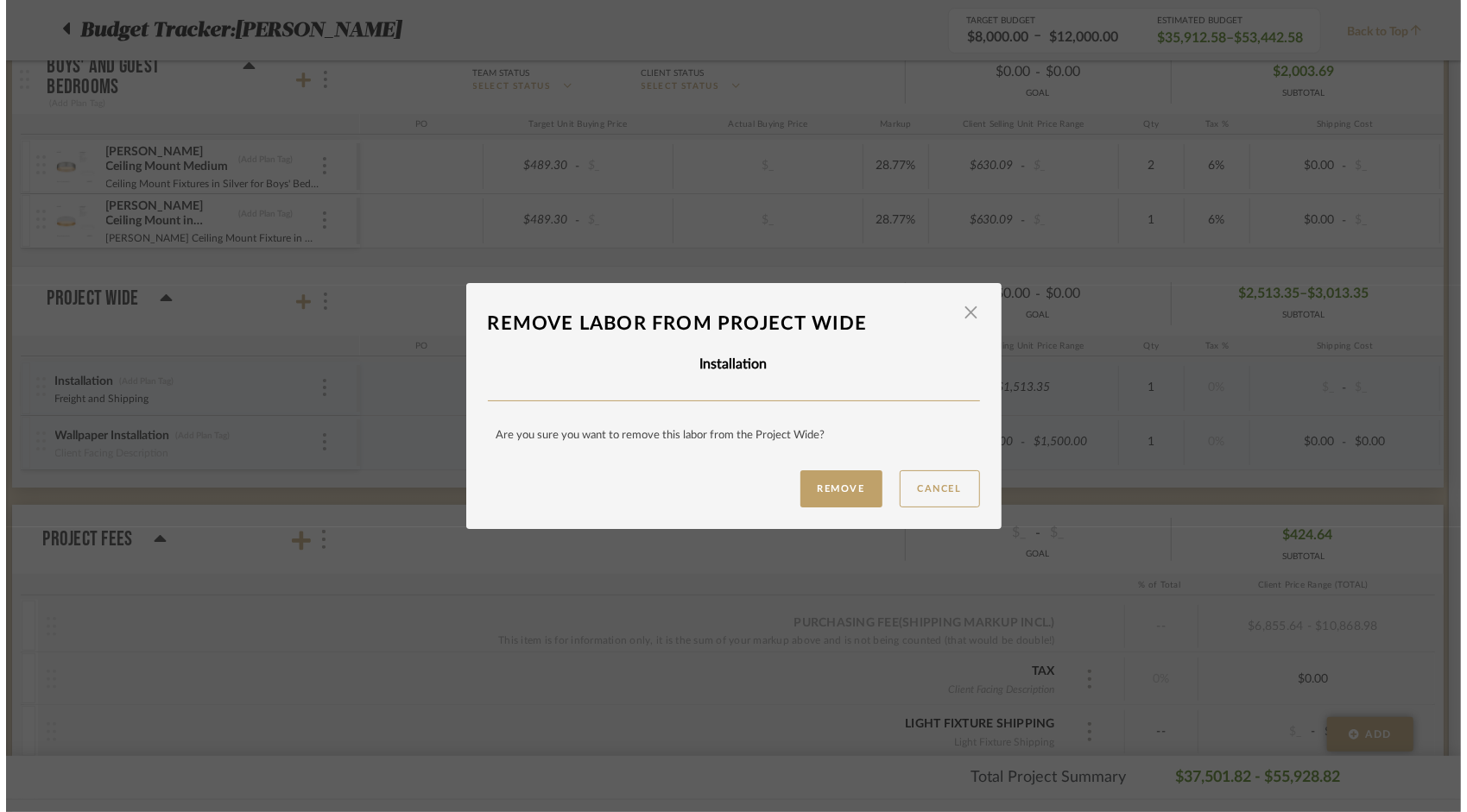
scroll to position [0, 0]
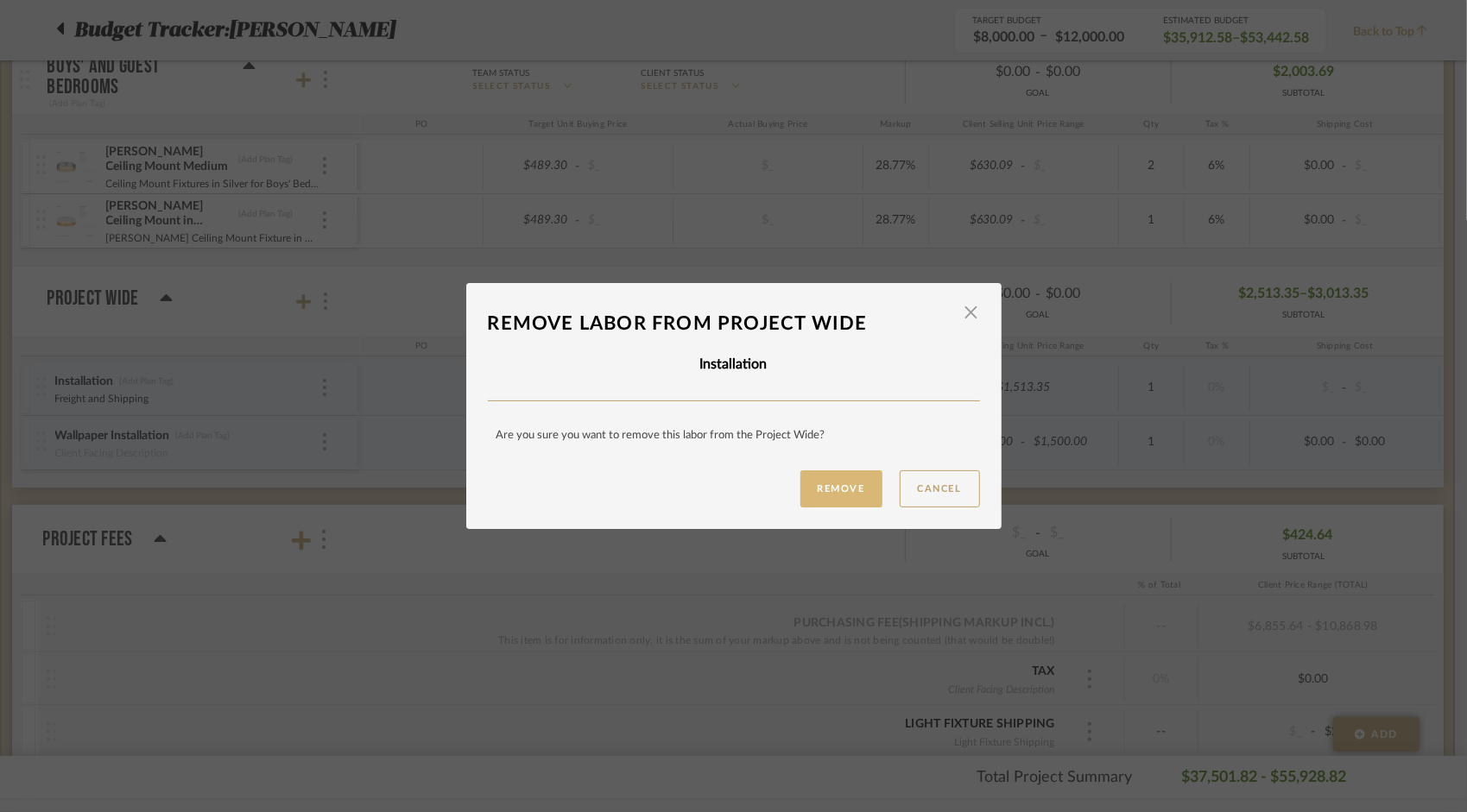
click at [842, 477] on button "Remove" at bounding box center [841, 489] width 82 height 37
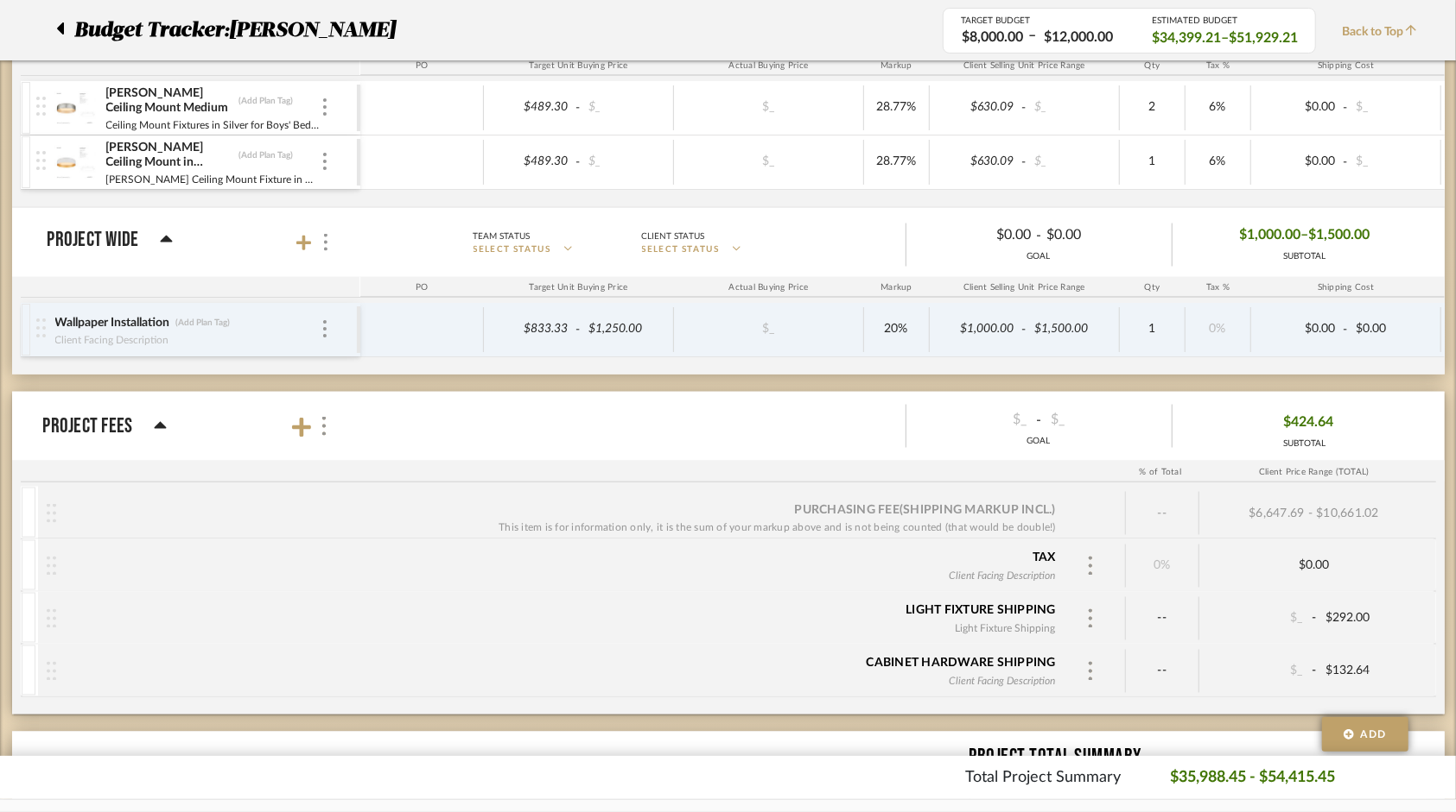
scroll to position [6043, 0]
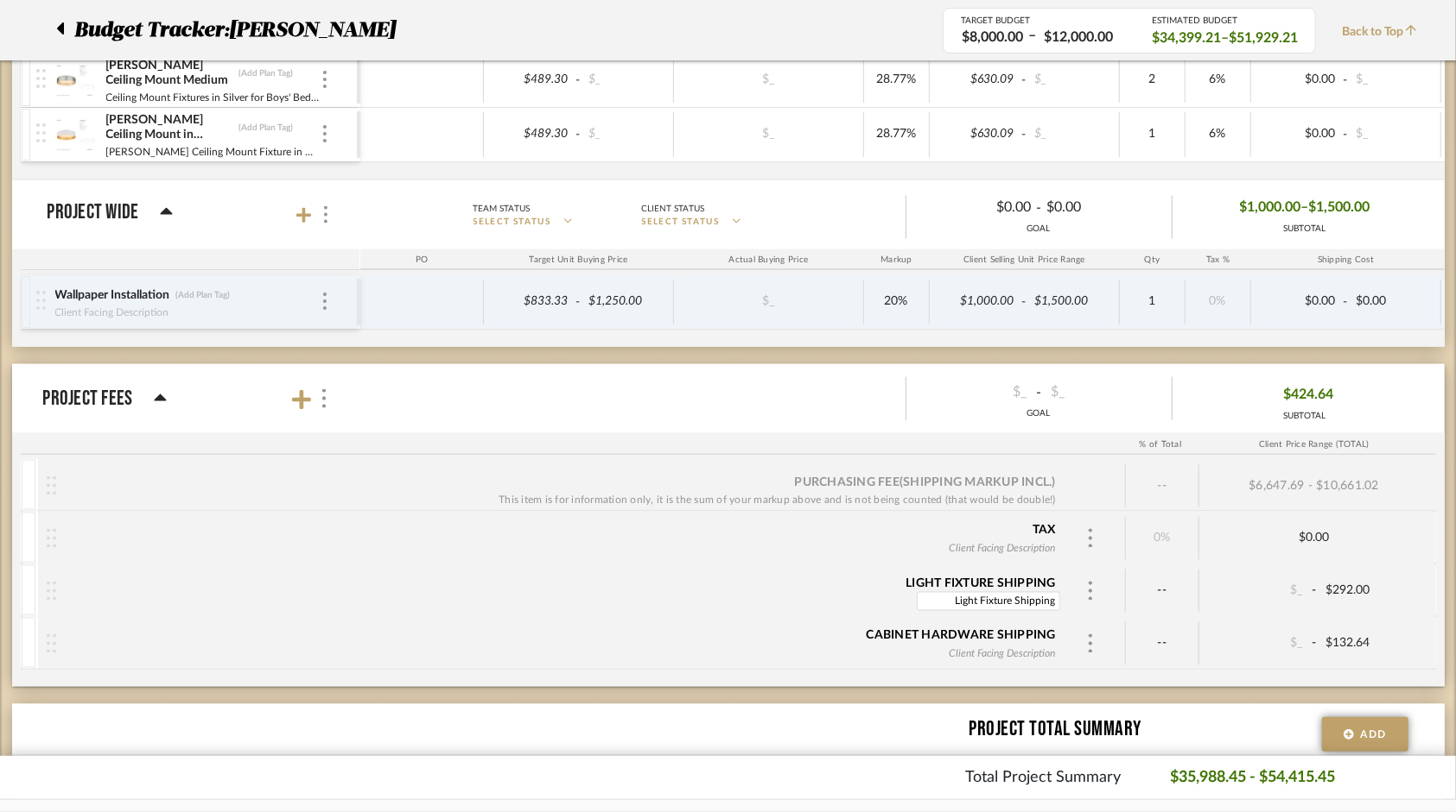
click at [1029, 592] on div "Light Fixture Shipping Light Fixture Shipping" at bounding box center [988, 603] width 144 height 22
click at [1028, 576] on div "Light Fixture Shipping" at bounding box center [980, 585] width 150 height 18
click at [1039, 575] on div "Light Fixture Shipping" at bounding box center [980, 584] width 150 height 18
click at [1048, 575] on div "Light Fixture Shipping" at bounding box center [980, 584] width 150 height 18
click at [1052, 575] on div "Light Fixture Shipping" at bounding box center [980, 584] width 150 height 18
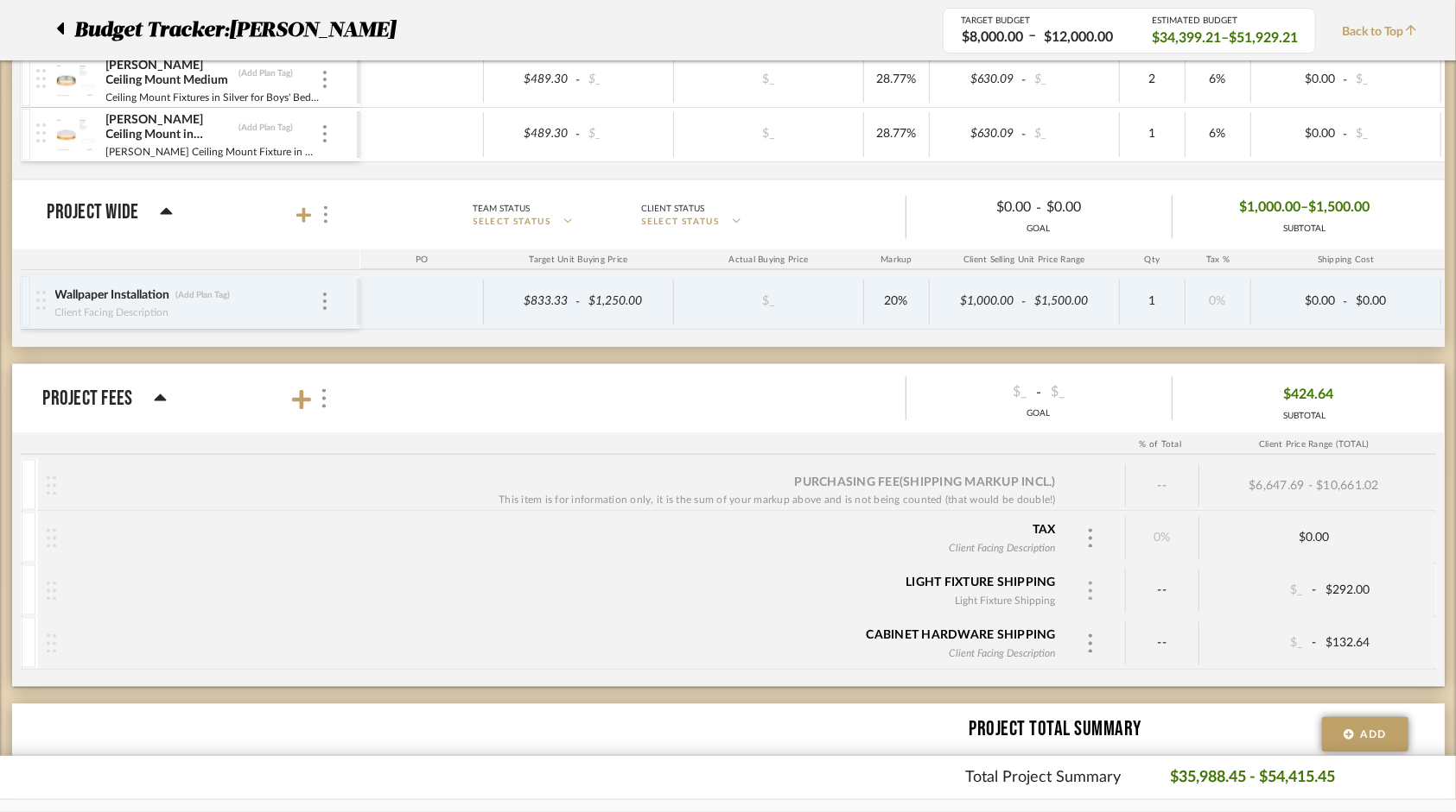
click at [1089, 582] on img at bounding box center [1090, 590] width 9 height 19
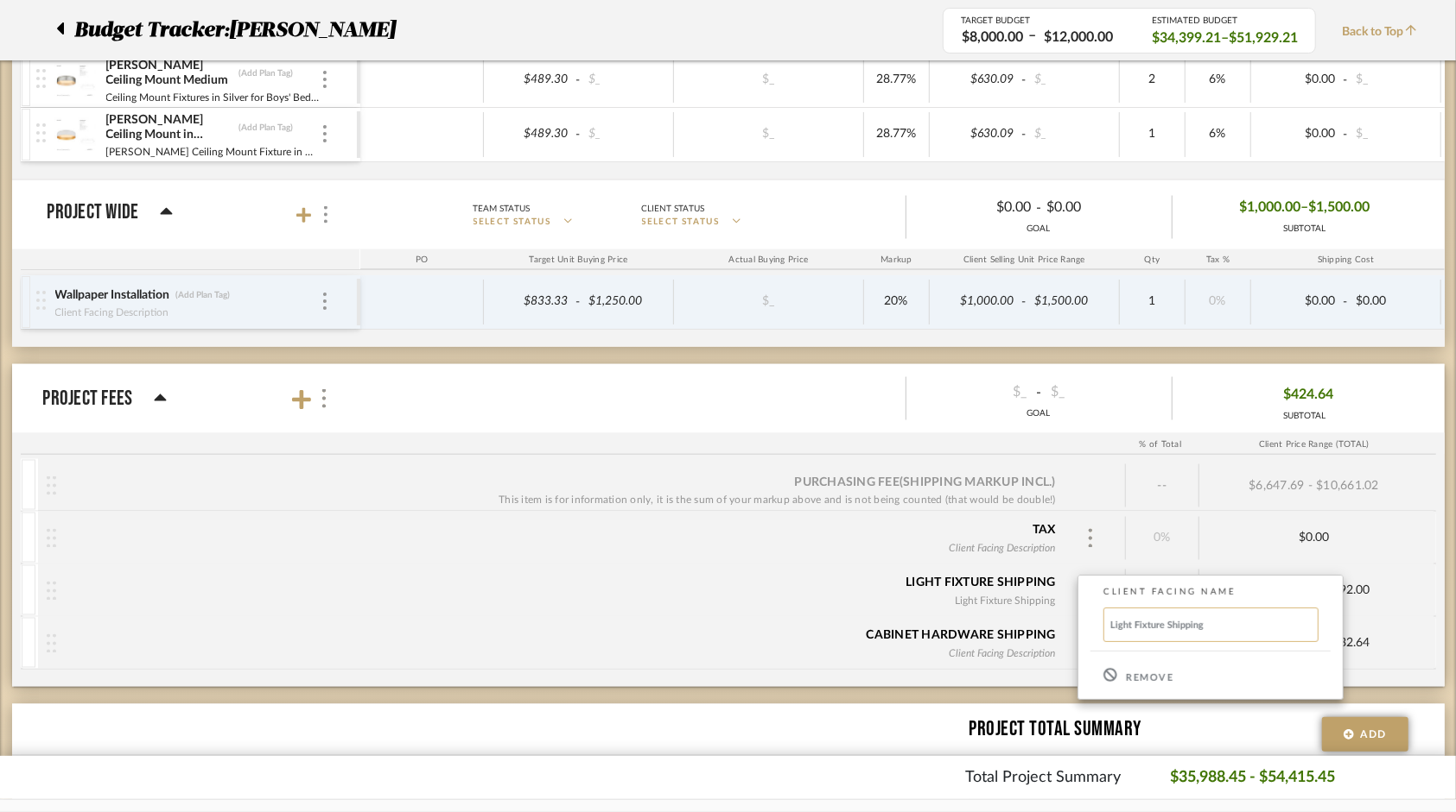
click at [1128, 617] on input "Light Fixture Shipping" at bounding box center [1211, 625] width 215 height 34
click at [1134, 622] on input "Light Fixture Shipping" at bounding box center [1211, 625] width 215 height 34
drag, startPoint x: 1230, startPoint y: 625, endPoint x: 950, endPoint y: 602, distance: 280.9
click at [950, 602] on div "Client Facing Name Light Fixture Shipping Remove" at bounding box center [728, 406] width 1456 height 812
type input "Vendor Shipping"
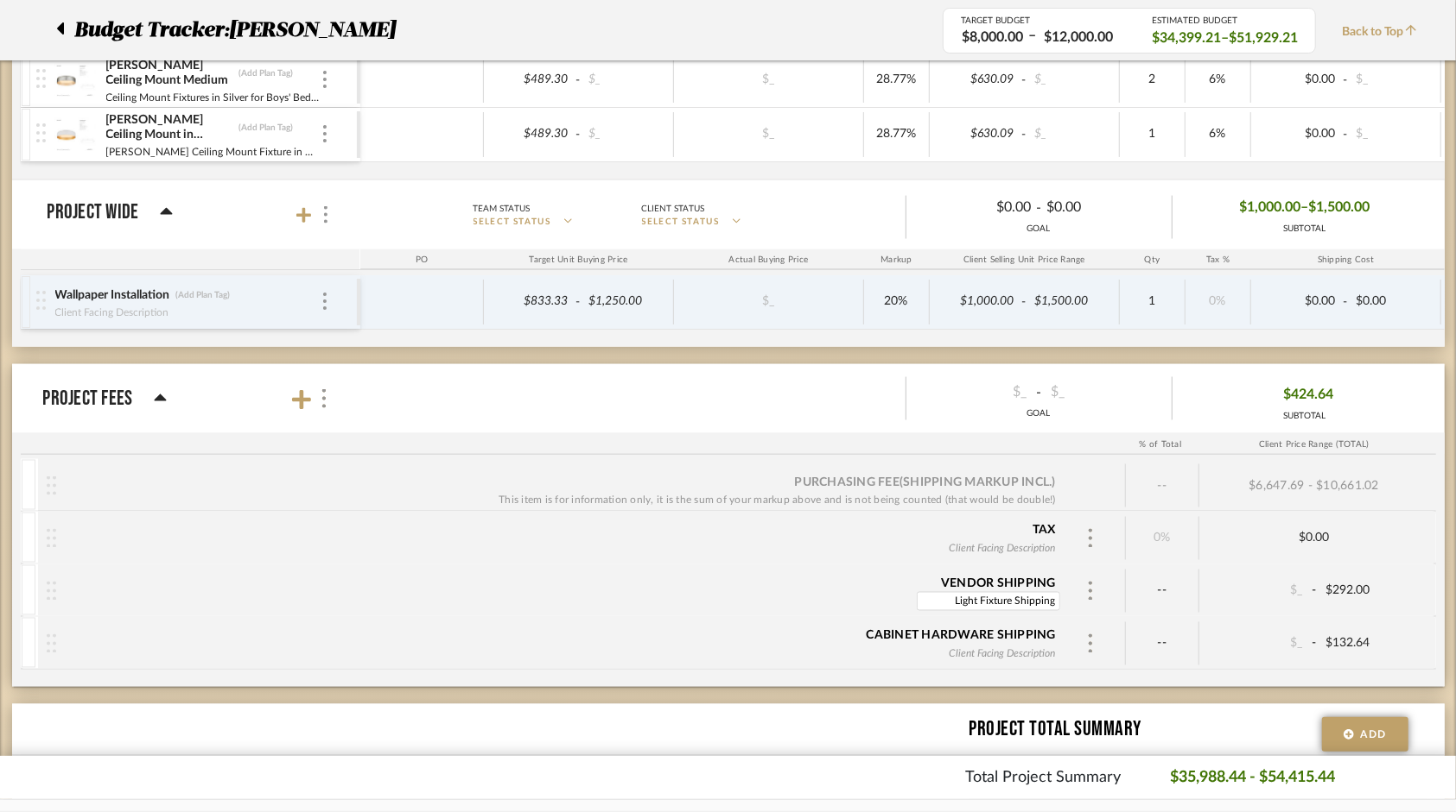
drag, startPoint x: 1056, startPoint y: 572, endPoint x: 892, endPoint y: 563, distance: 164.2
click at [892, 565] on div "Vendor Shipping Light Fixture Shipping Light Fixture Shipping" at bounding box center [560, 590] width 1008 height 52
type input "From Warehouse to Receiver"
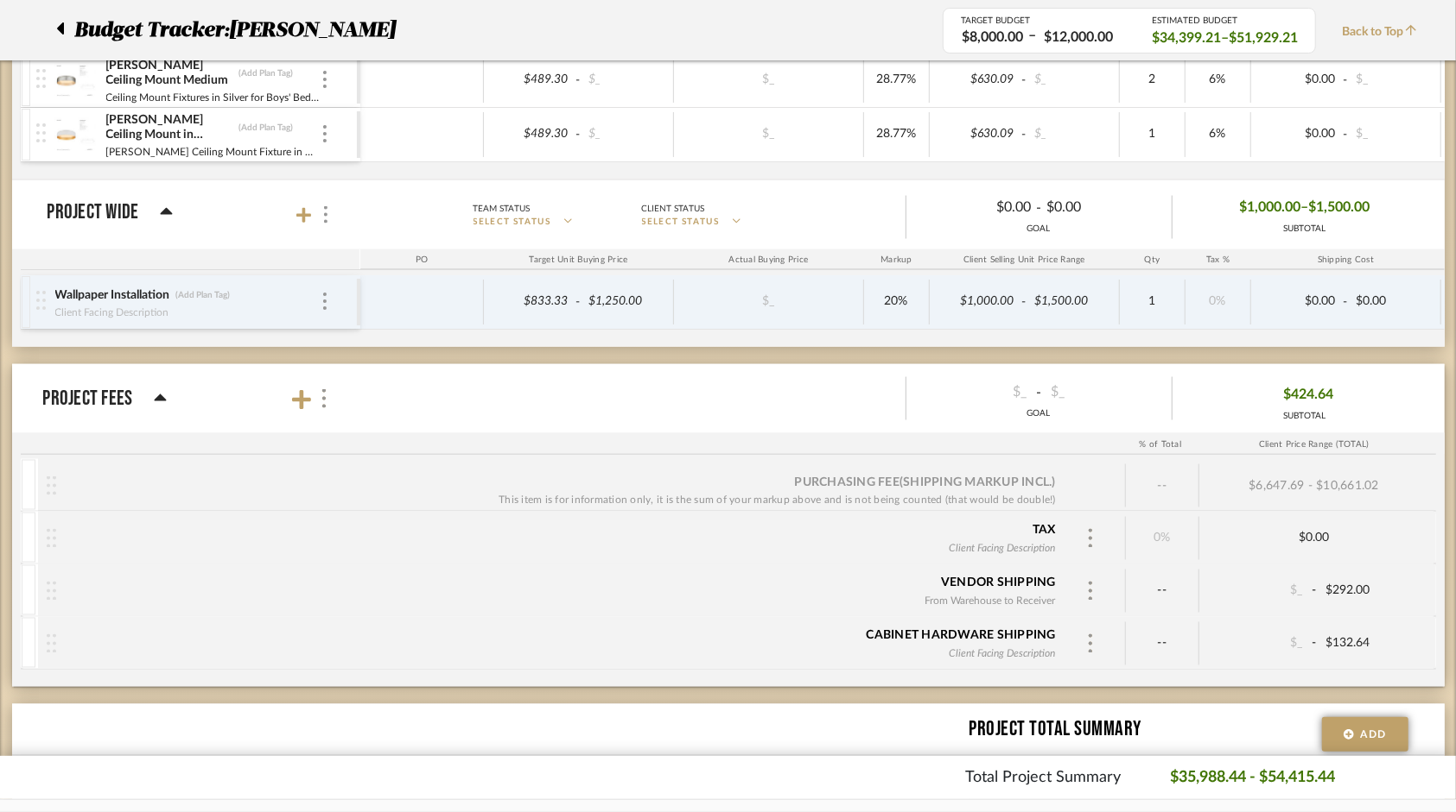
click at [1004, 628] on div "Cabinet Hardware Shipping" at bounding box center [961, 636] width 189 height 18
click at [1015, 628] on div "Cabinet Hardware Shipping" at bounding box center [961, 636] width 189 height 18
click at [1094, 634] on img at bounding box center [1090, 643] width 9 height 19
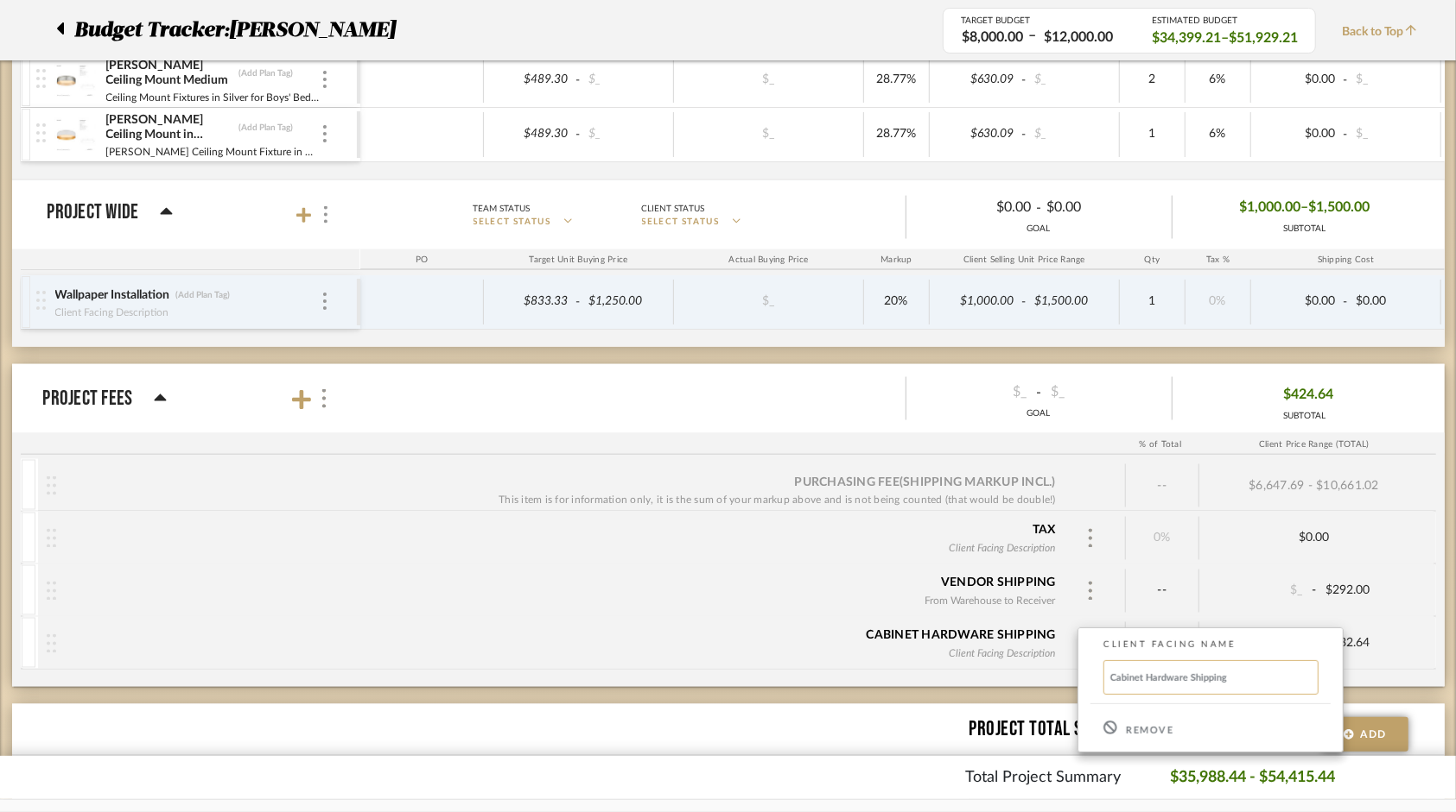
click at [1152, 683] on input "Cabinet Hardware Shipping" at bounding box center [1211, 677] width 215 height 34
drag, startPoint x: 1267, startPoint y: 683, endPoint x: 995, endPoint y: 665, distance: 272.6
click at [995, 665] on div "Client Facing Name Cabinet Hardware Shipping Remove" at bounding box center [728, 406] width 1456 height 812
type input "Receiving and Delivery"
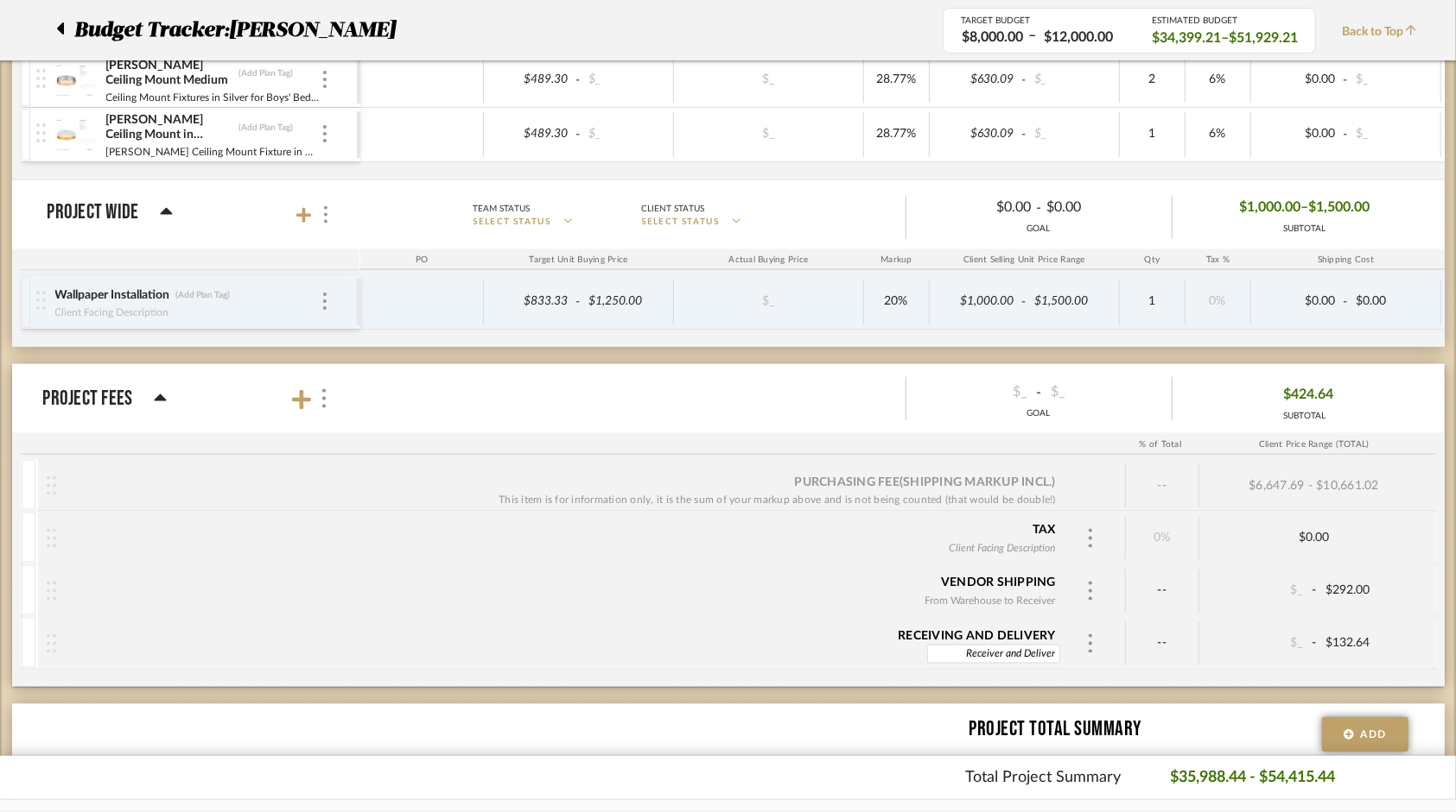
type input "Receiver and Delivery"
click at [730, 581] on div "Vendor Shipping From Warehouse to Receiver" at bounding box center [560, 591] width 1008 height 54
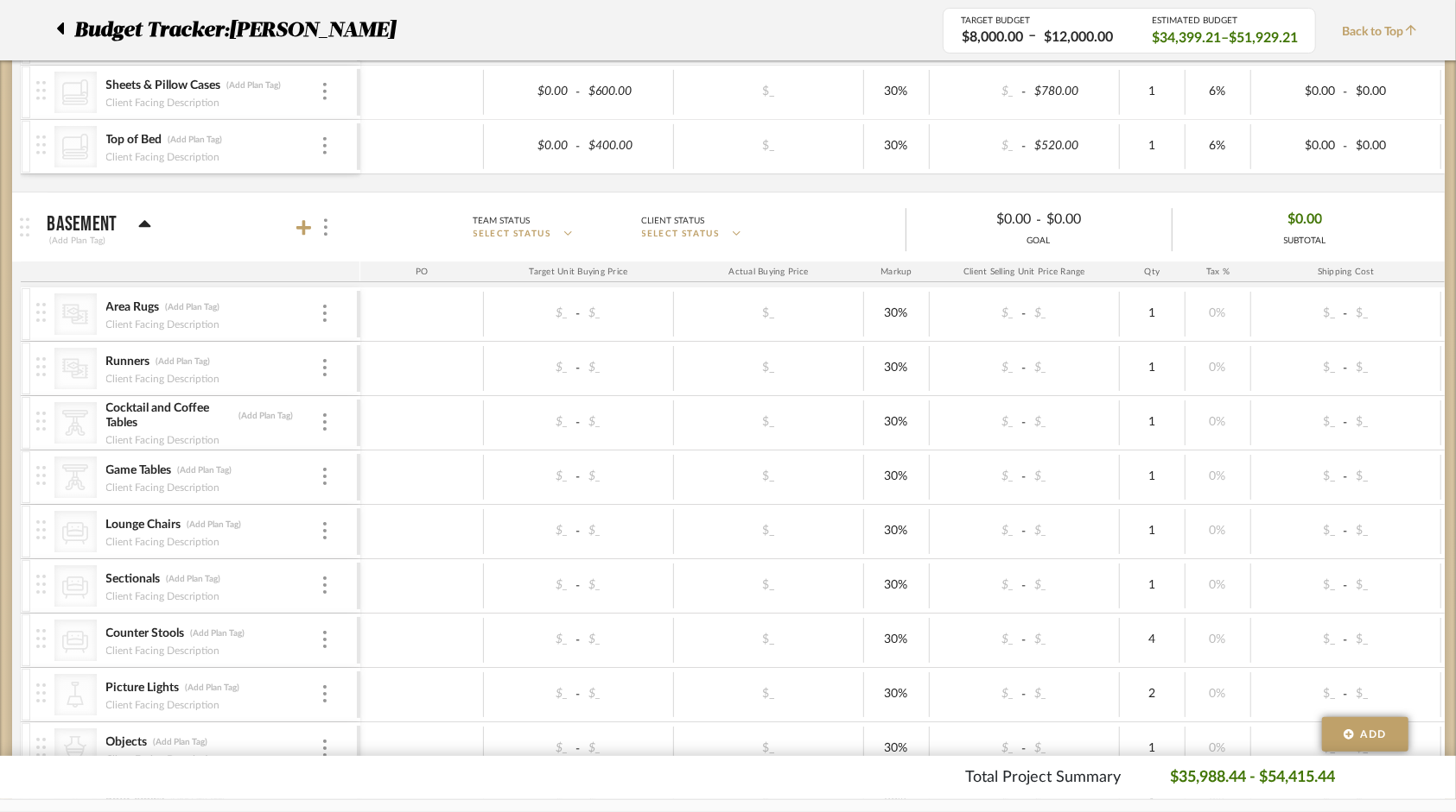
scroll to position [3453, 0]
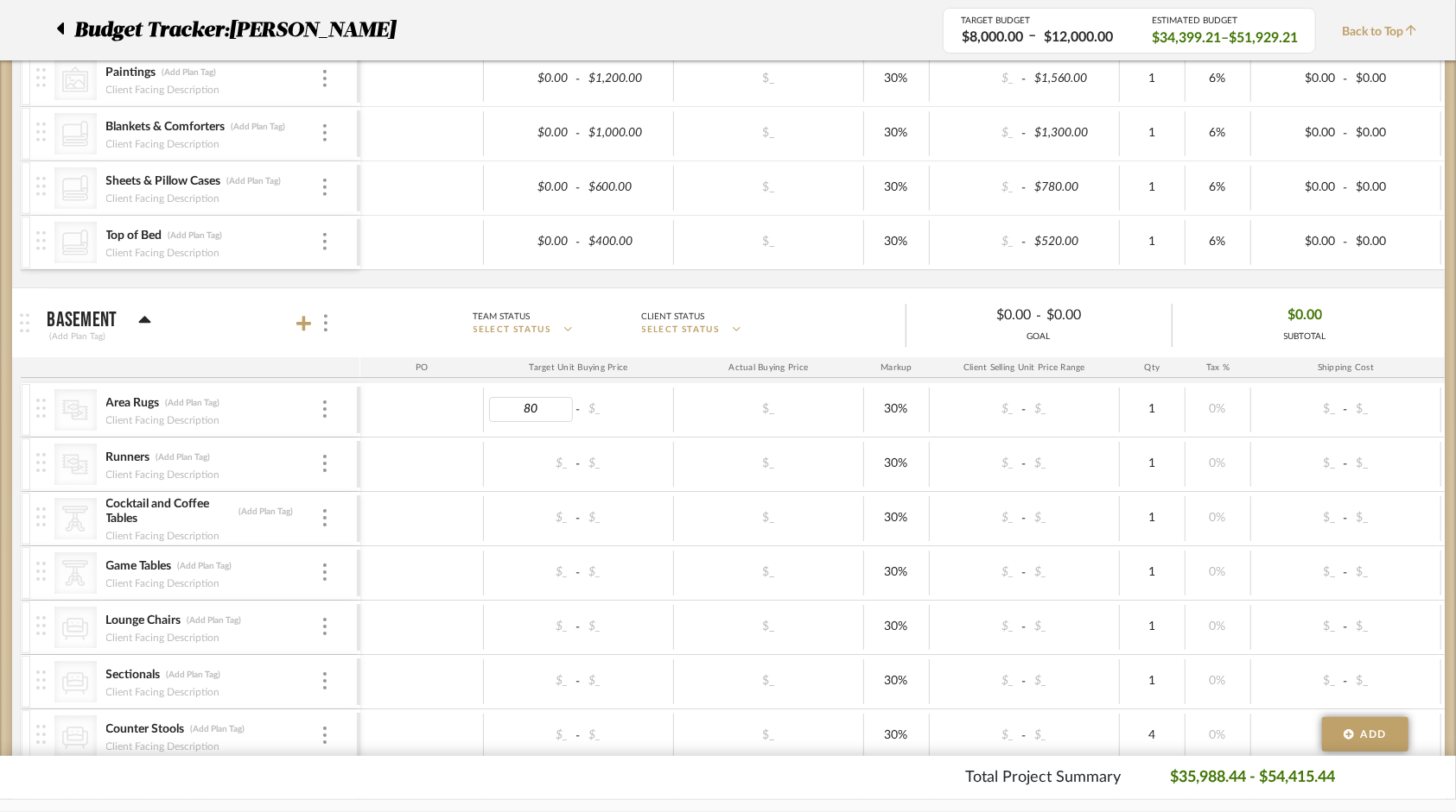
type input "800"
type input "1500"
type input "6"
type input "400"
type input "600"
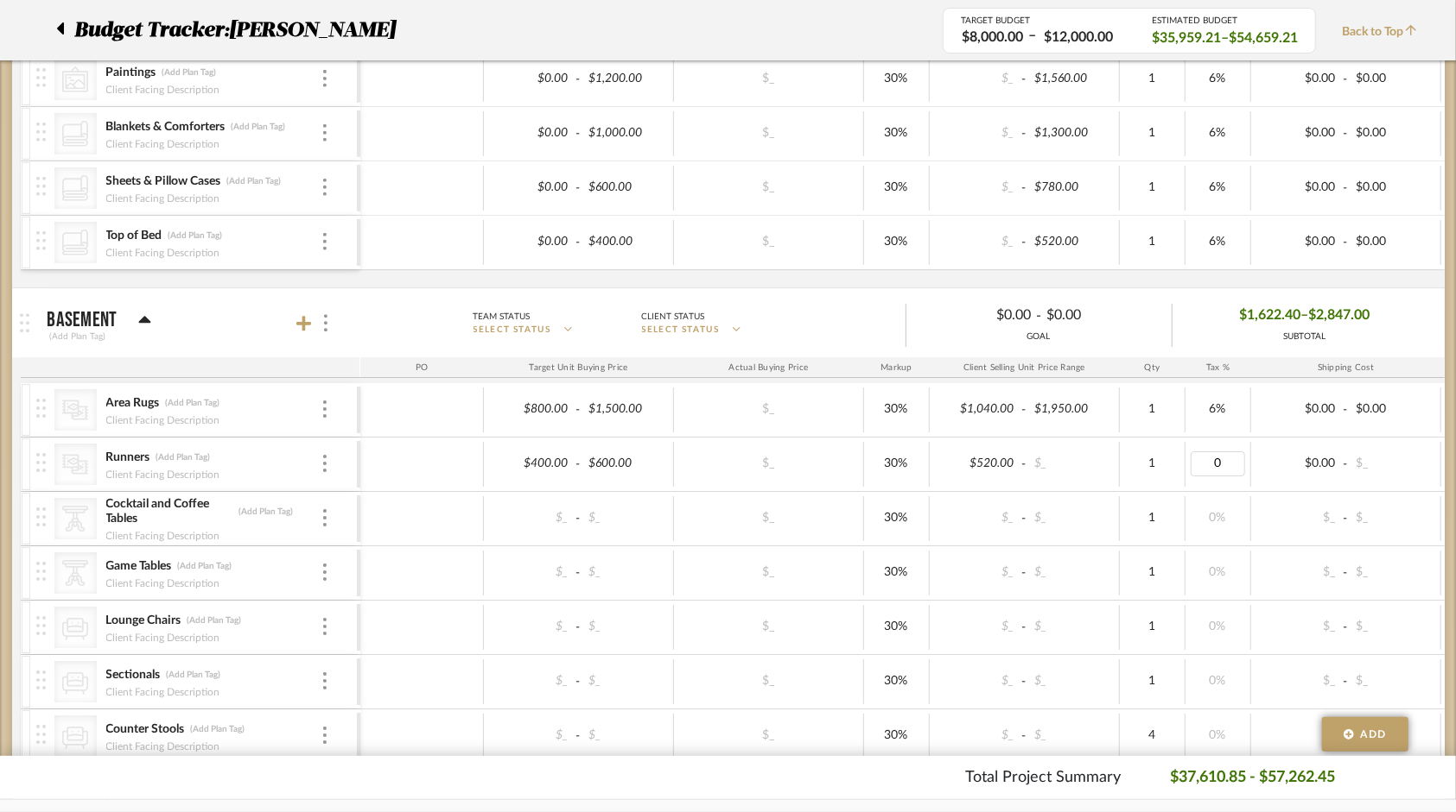
type input "6"
type input "500"
type input "800"
type input "6"
type input "800"
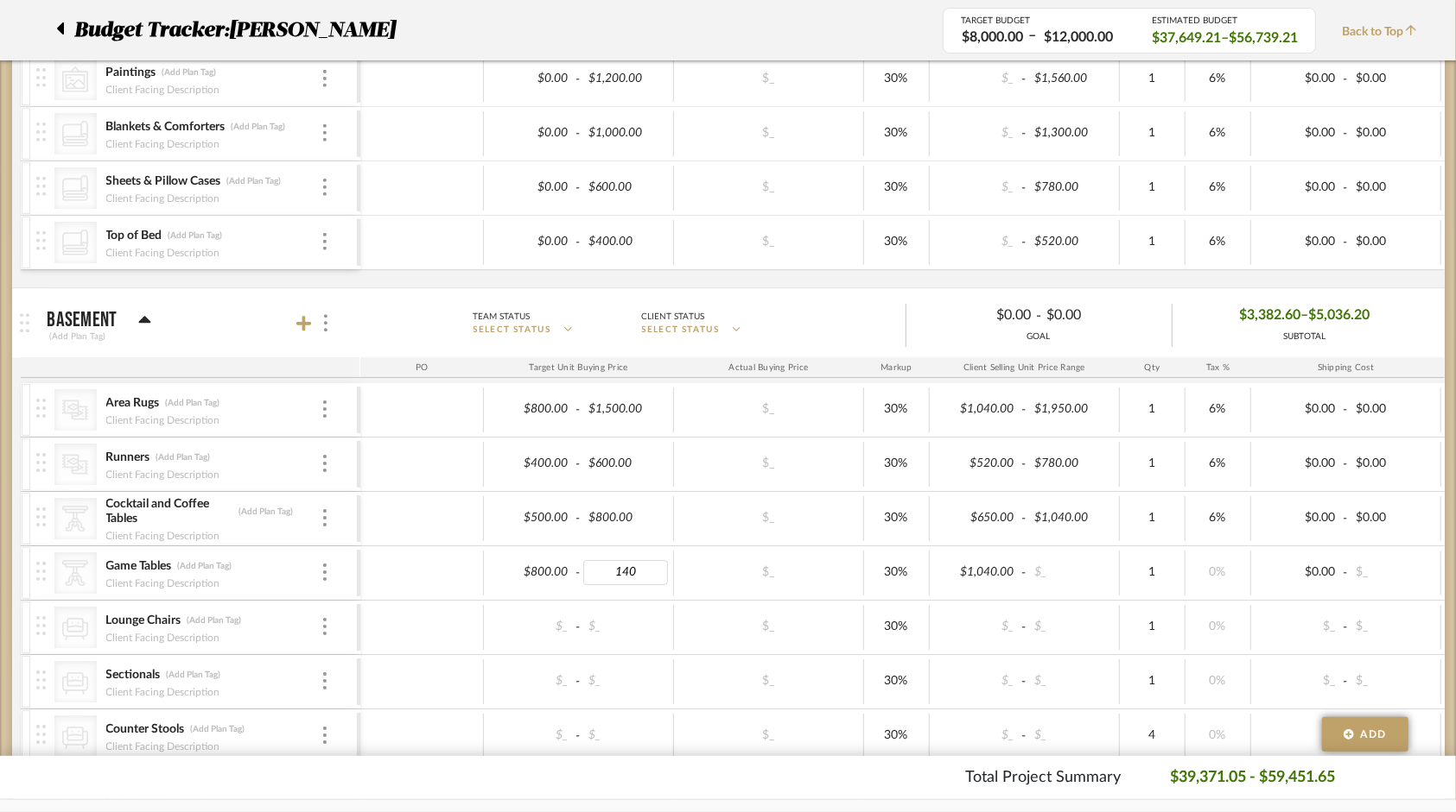
type input "1400"
type input "6"
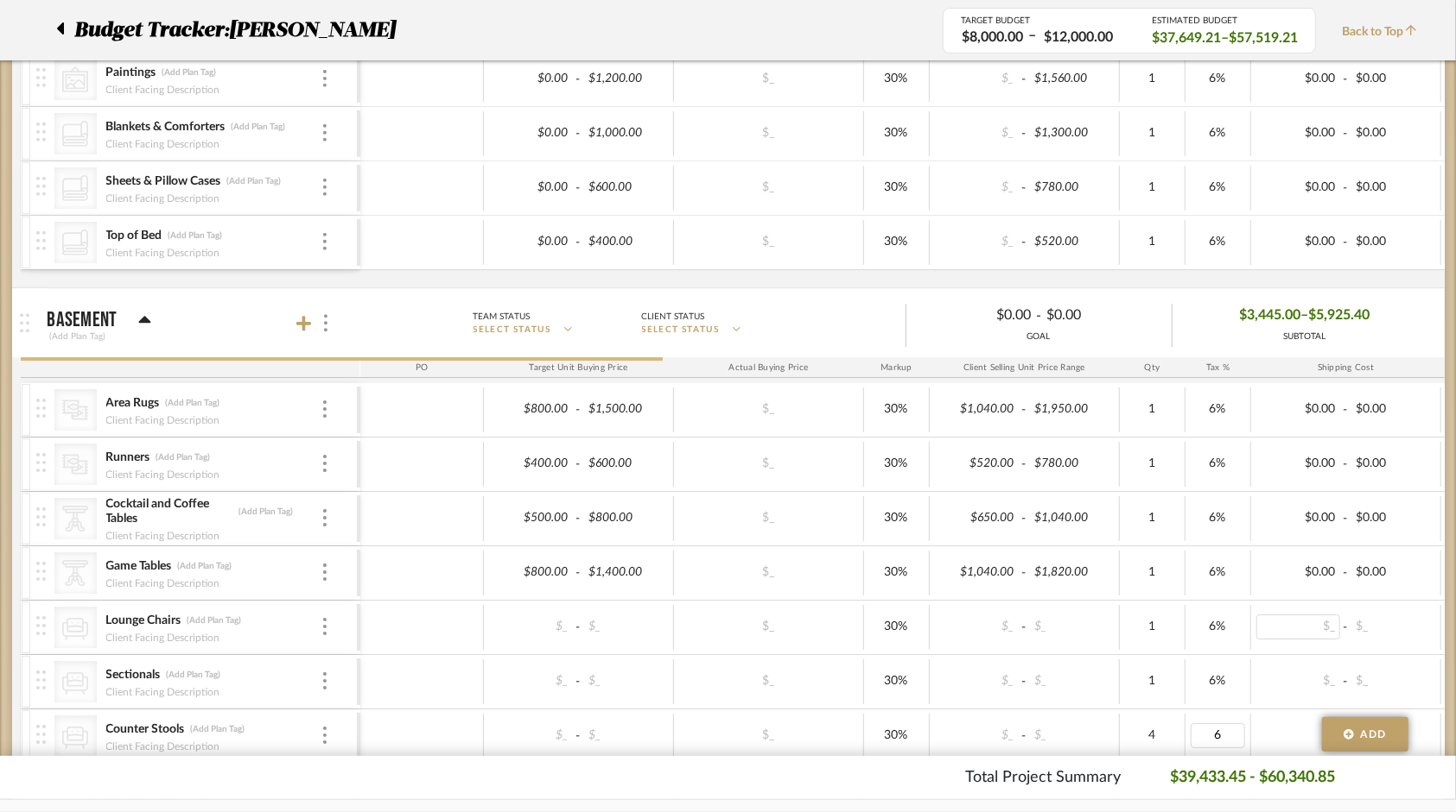
scroll to position [3626, 0]
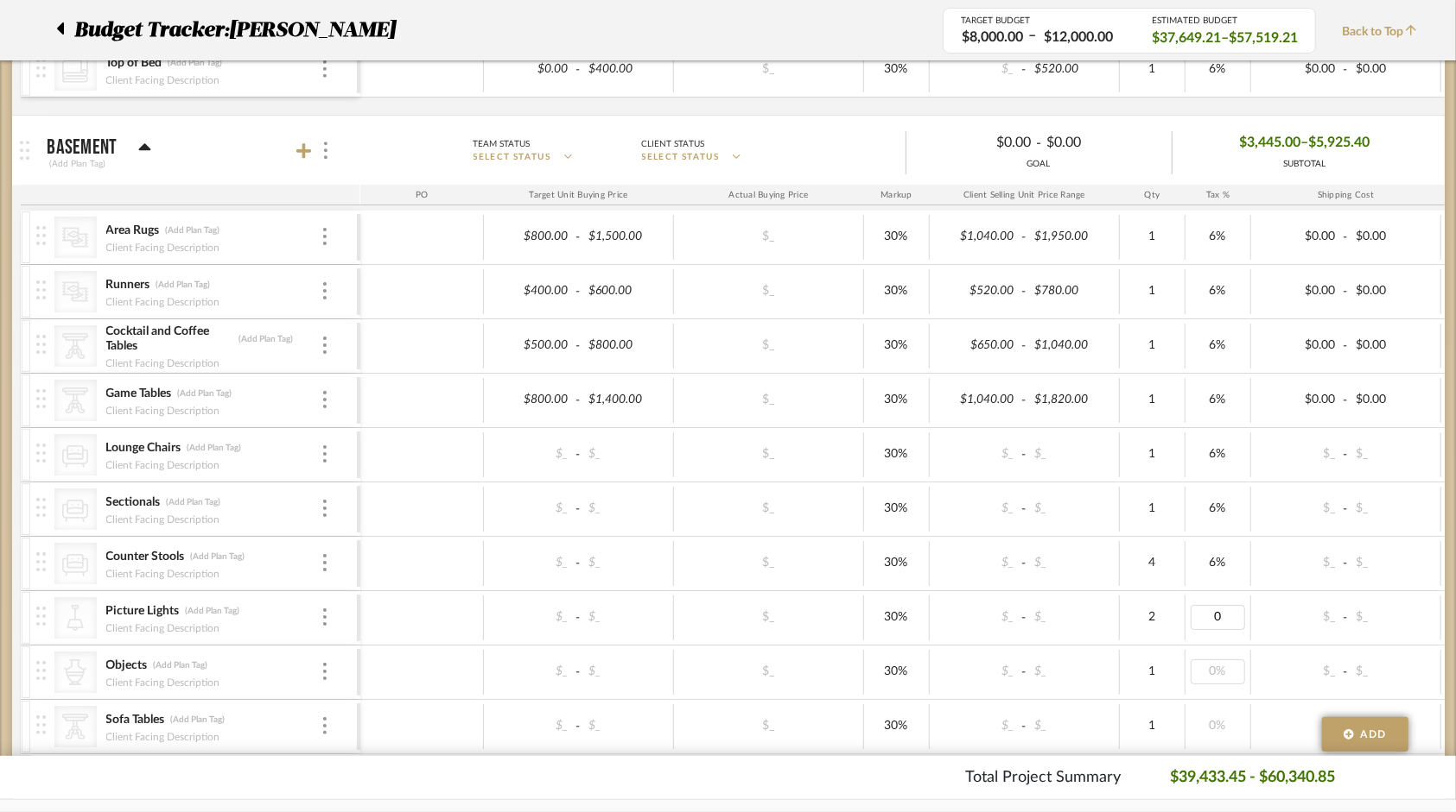
type input "6"
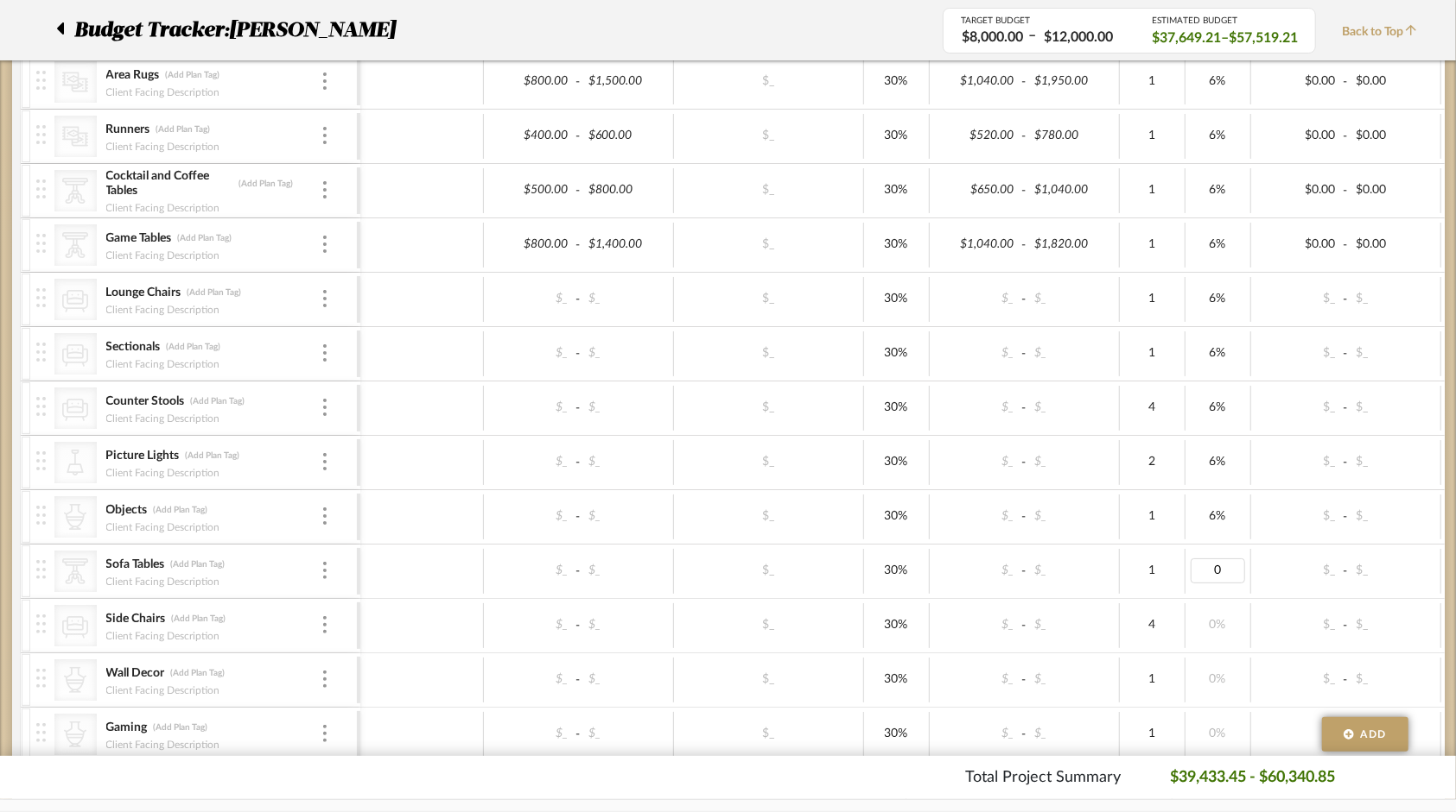
scroll to position [3798, 0]
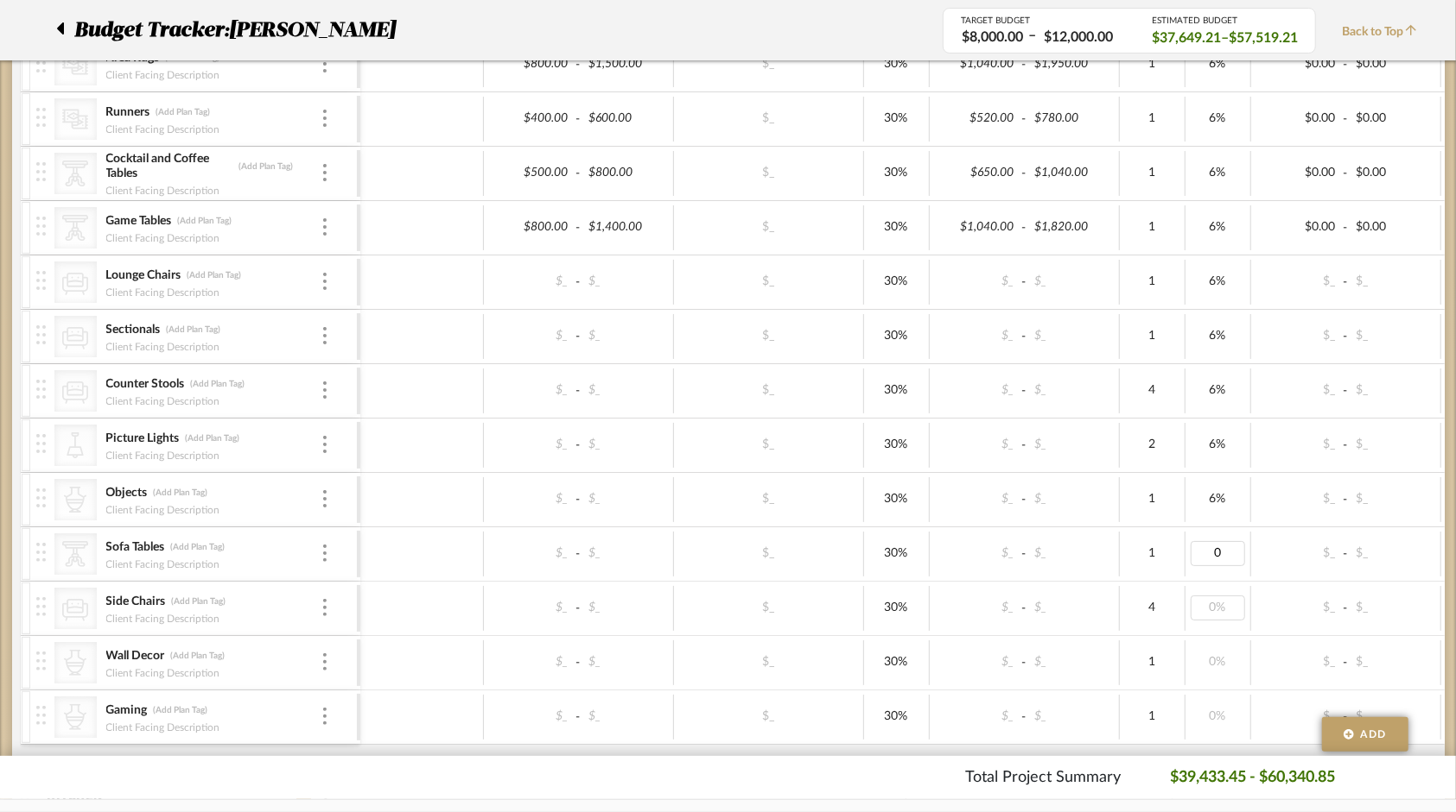
type input "6"
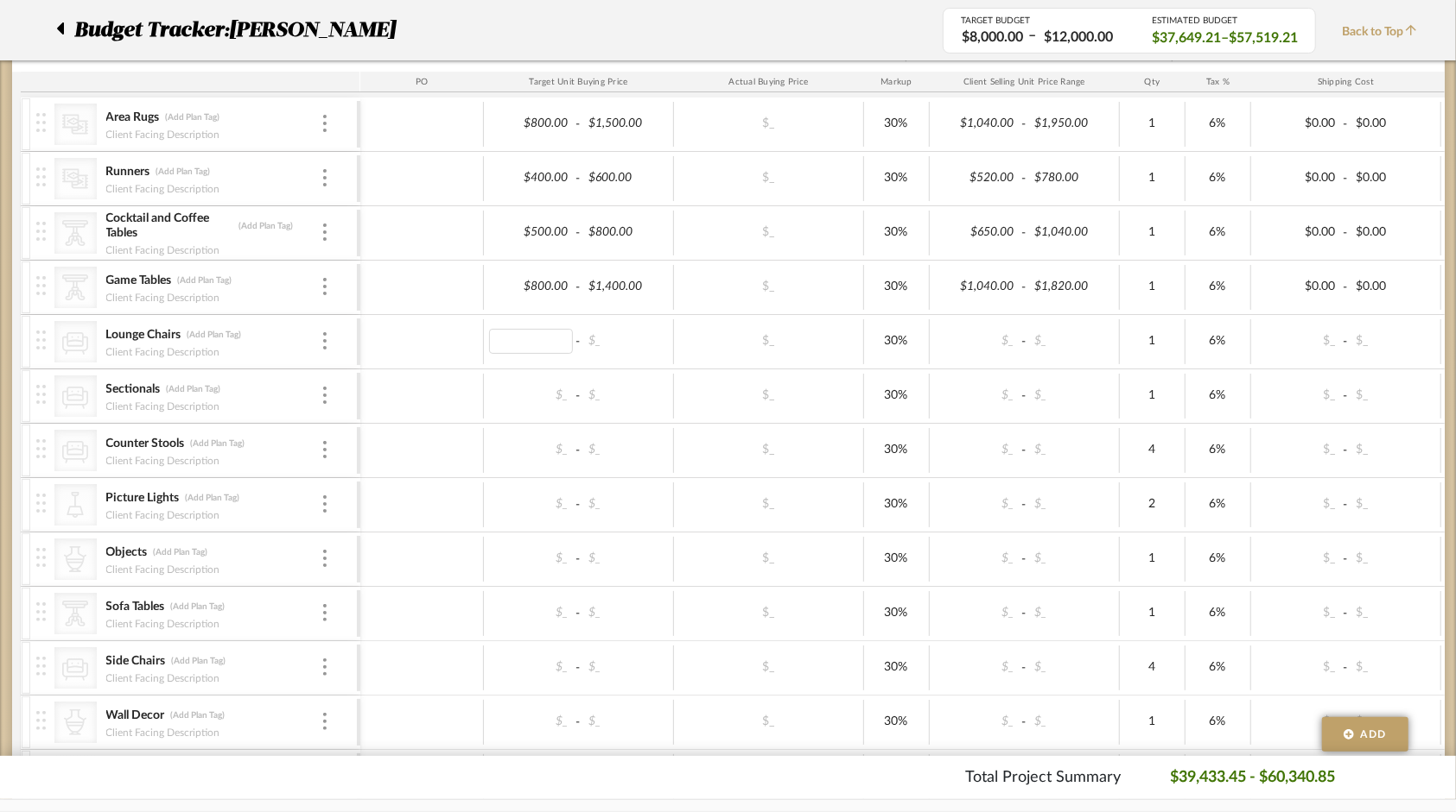
scroll to position [3713, 0]
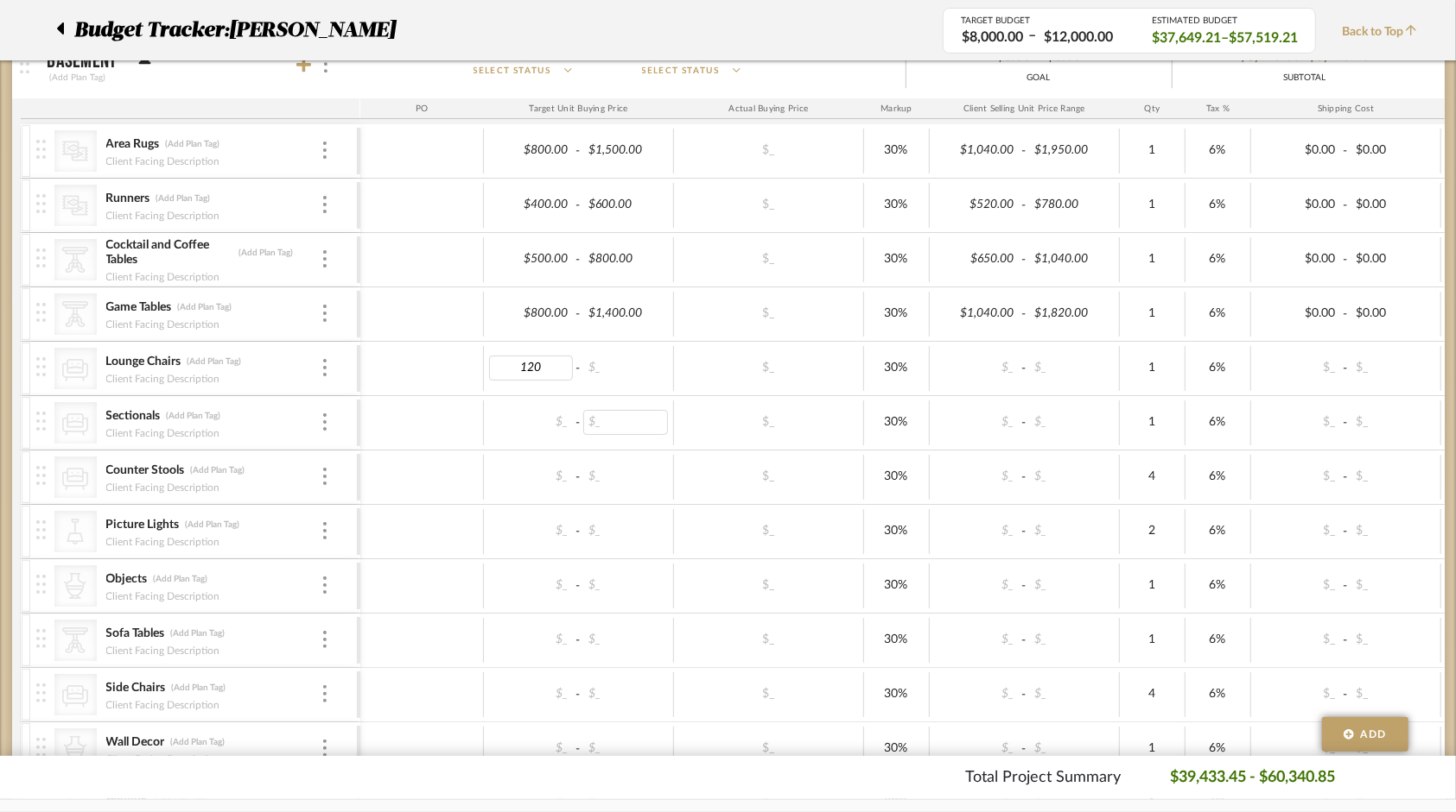
type input "1200"
type input "2400"
type input "10000"
type input "18000"
type input "500"
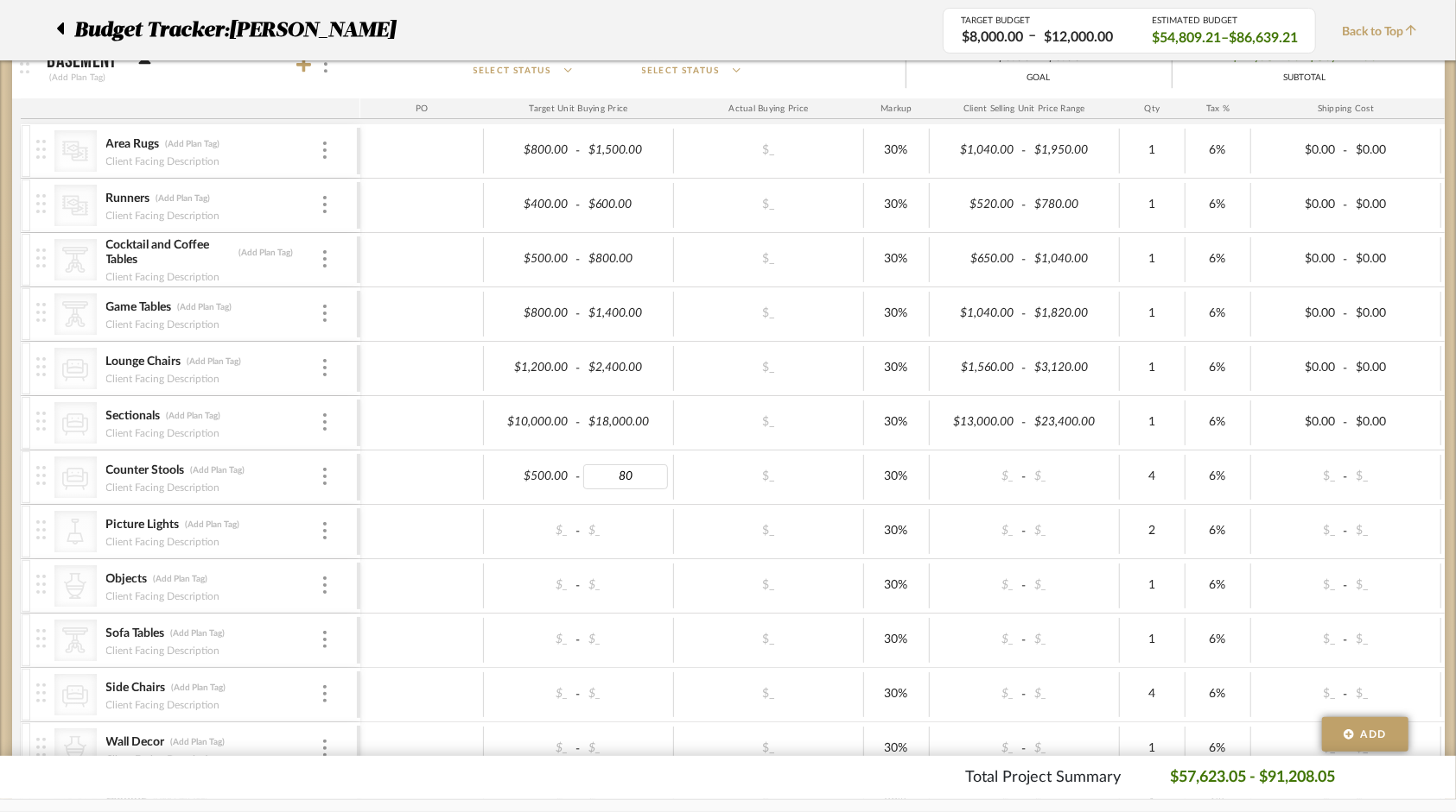
type input "800"
type input "450"
type input "700"
click at [535, 581] on div "$_ - $_" at bounding box center [578, 587] width 190 height 45
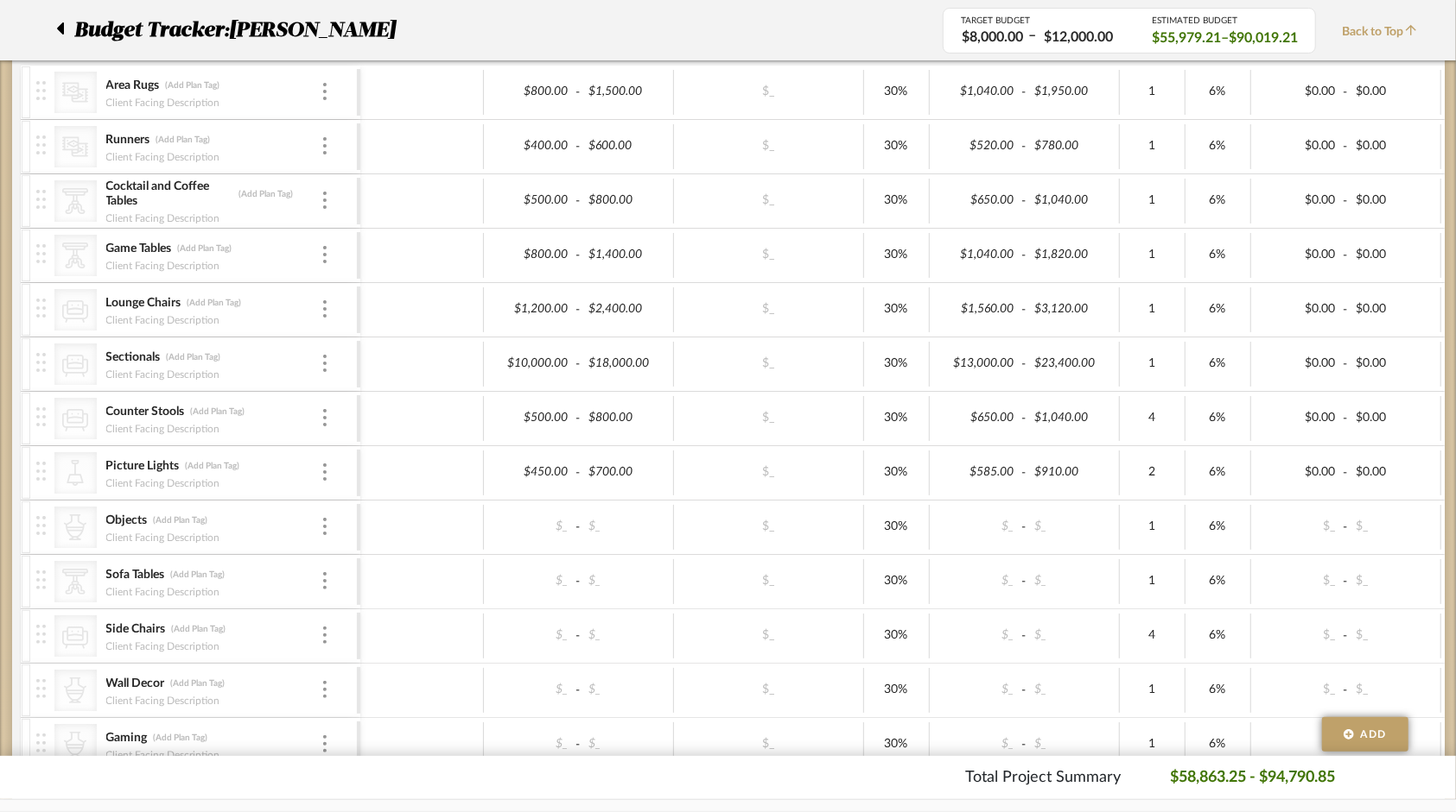
scroll to position [3798, 0]
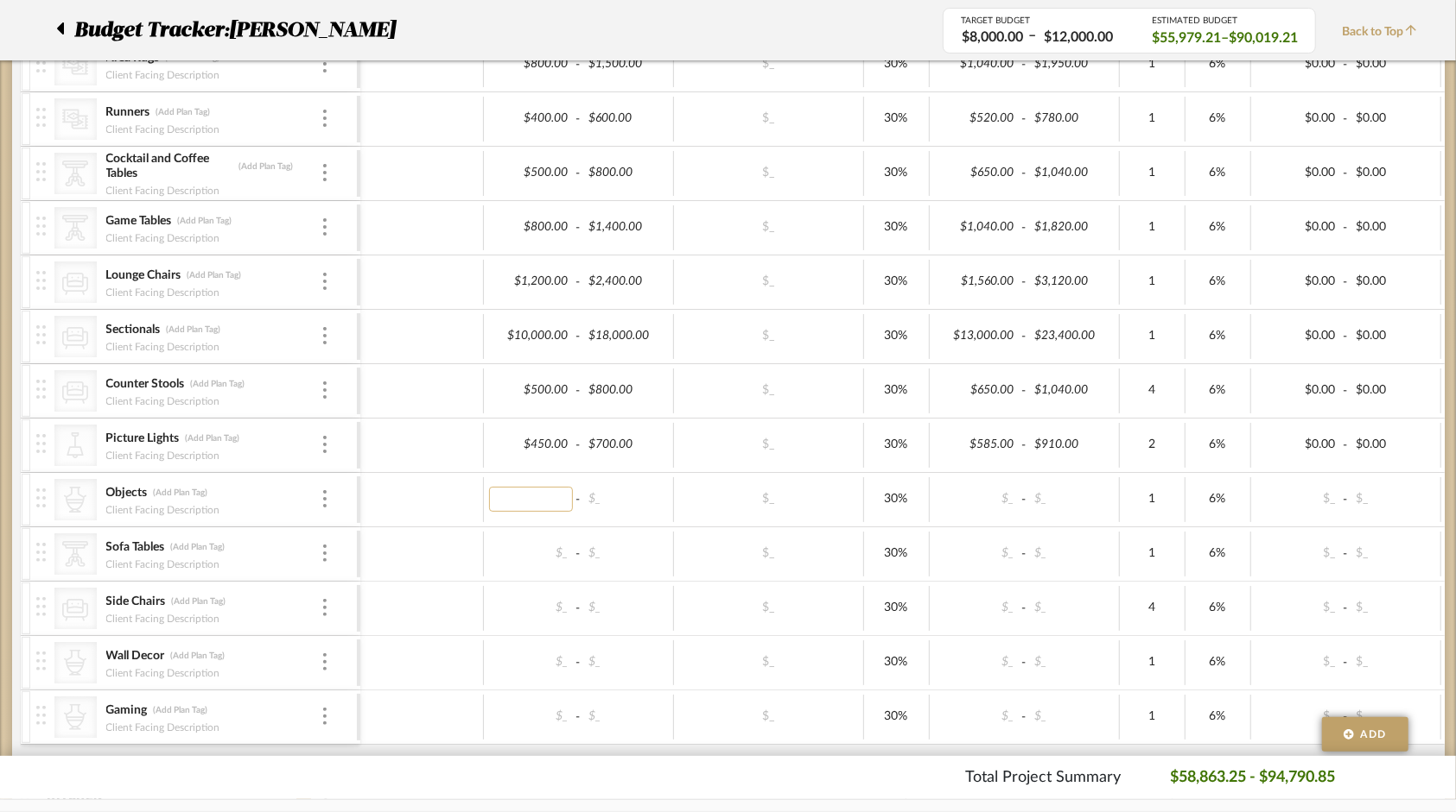
type input "0"
type input "600"
type input "0"
type input "1000"
type input "400"
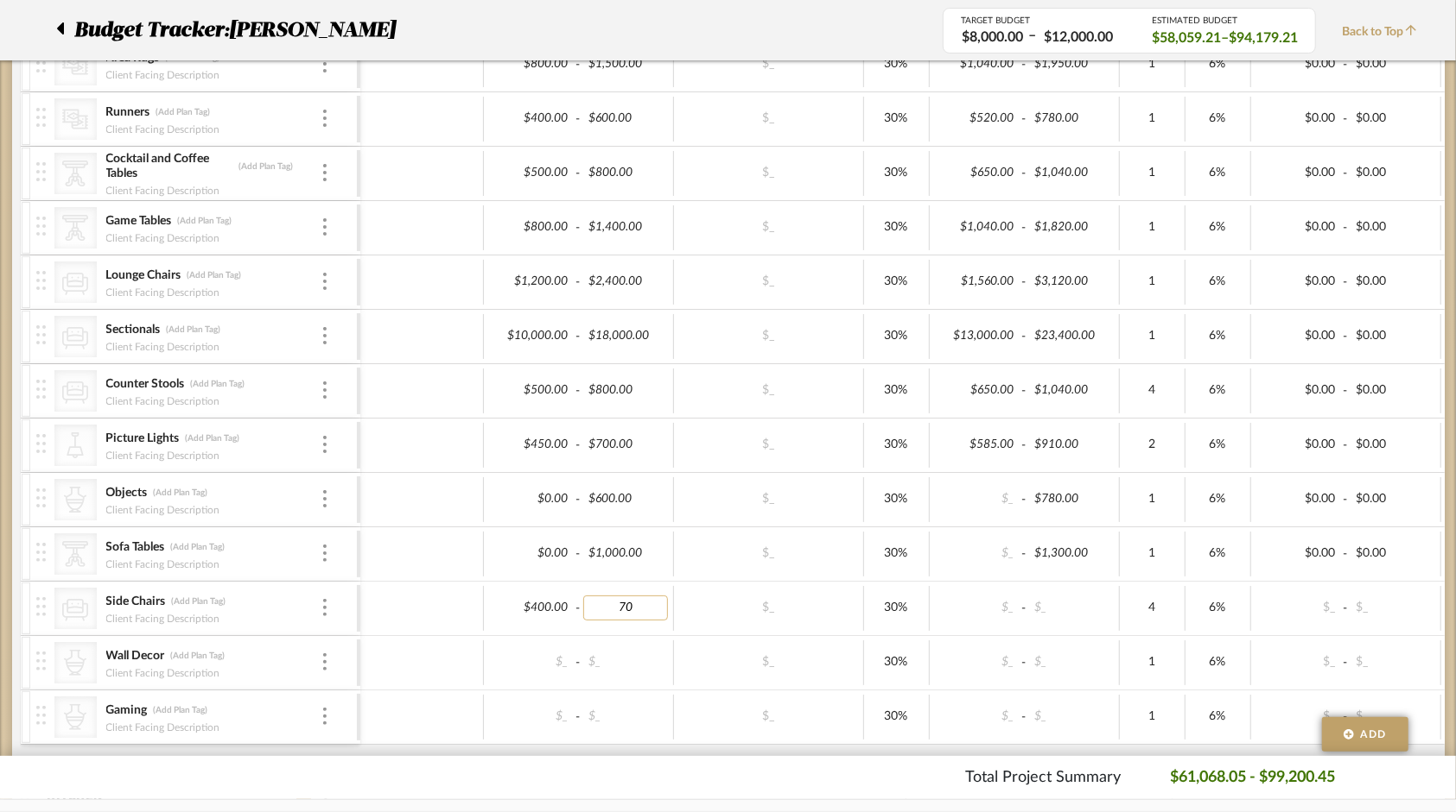
type input "700"
type input "0"
type input "1000"
type input "0"
type input "1500"
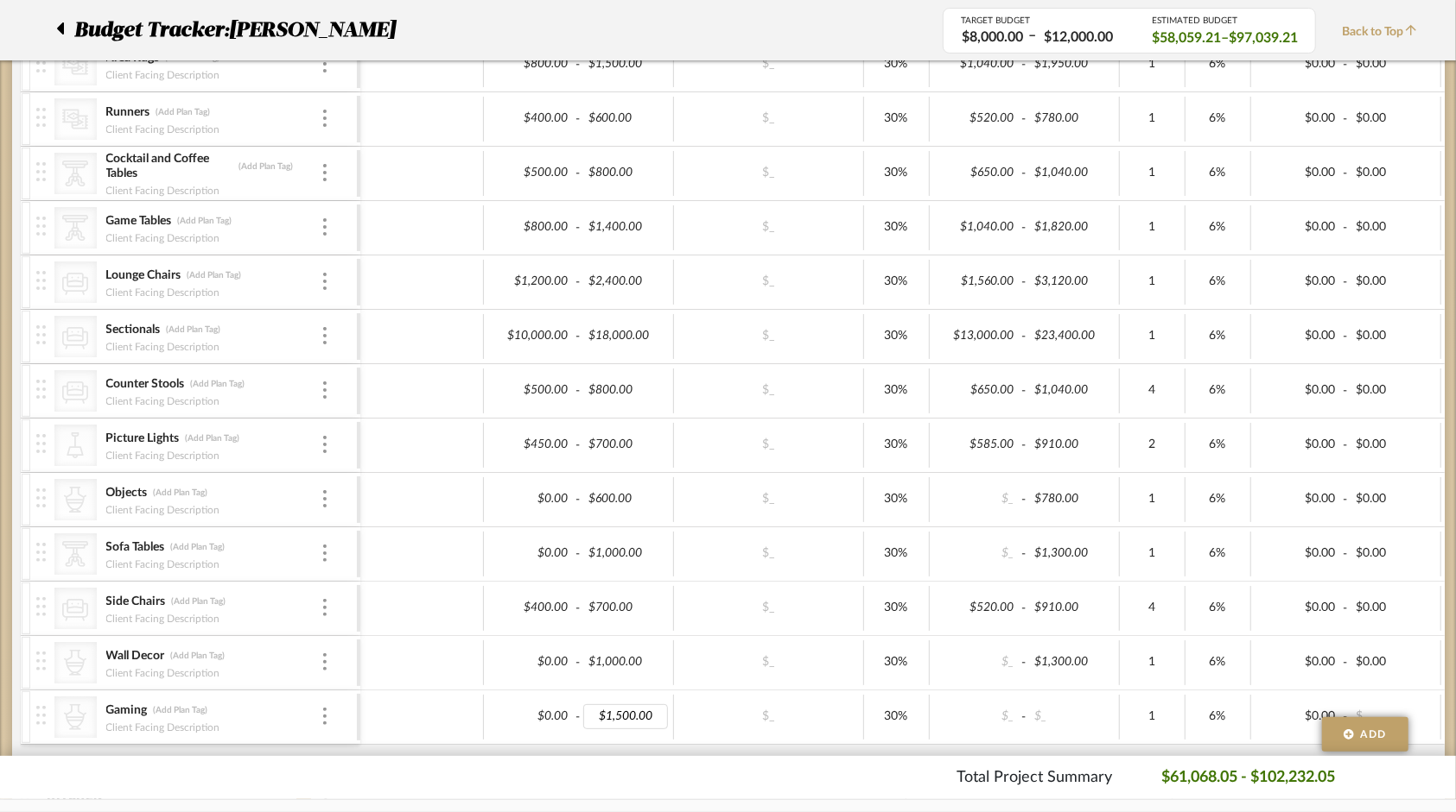
click at [703, 714] on div "$_" at bounding box center [769, 717] width 190 height 45
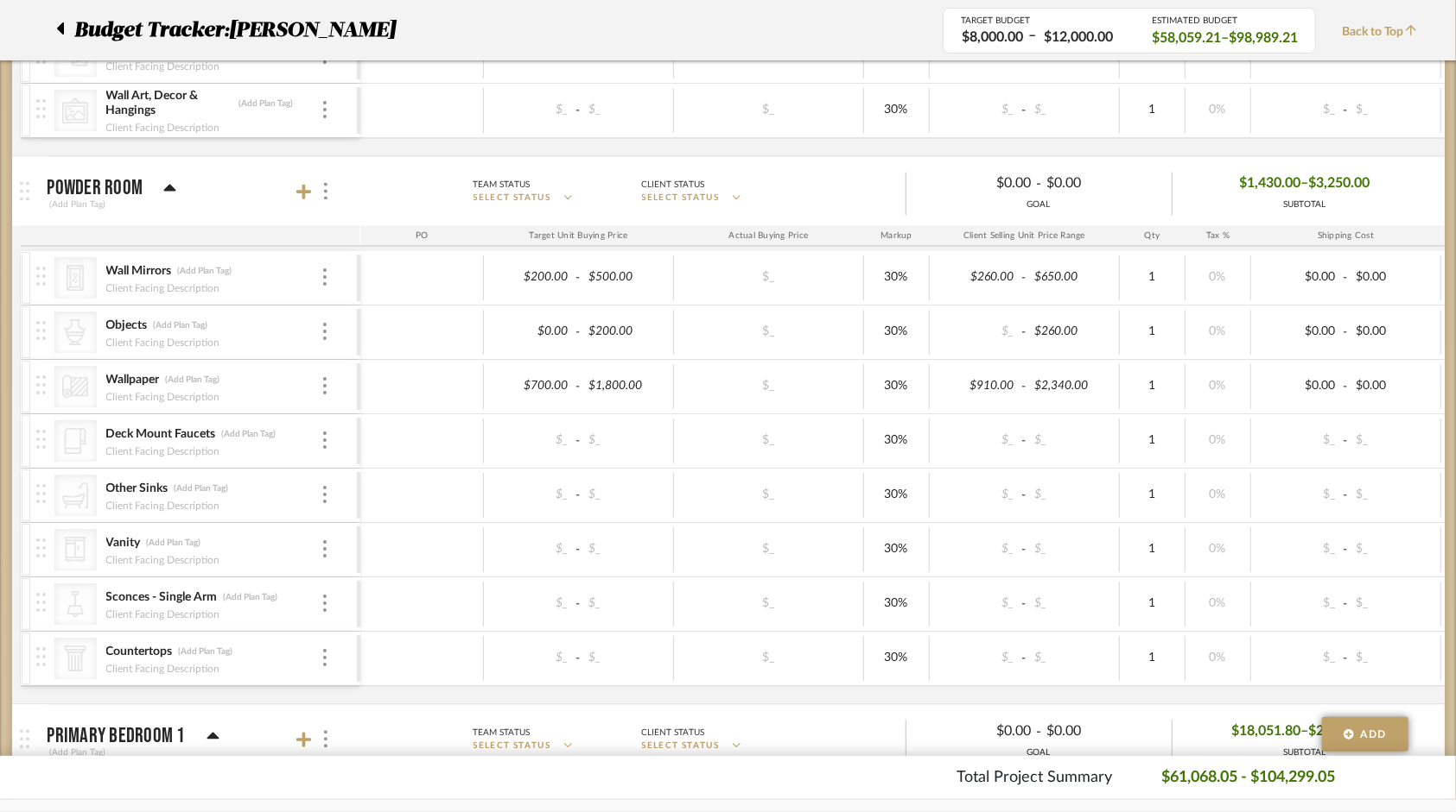
scroll to position [2245, 0]
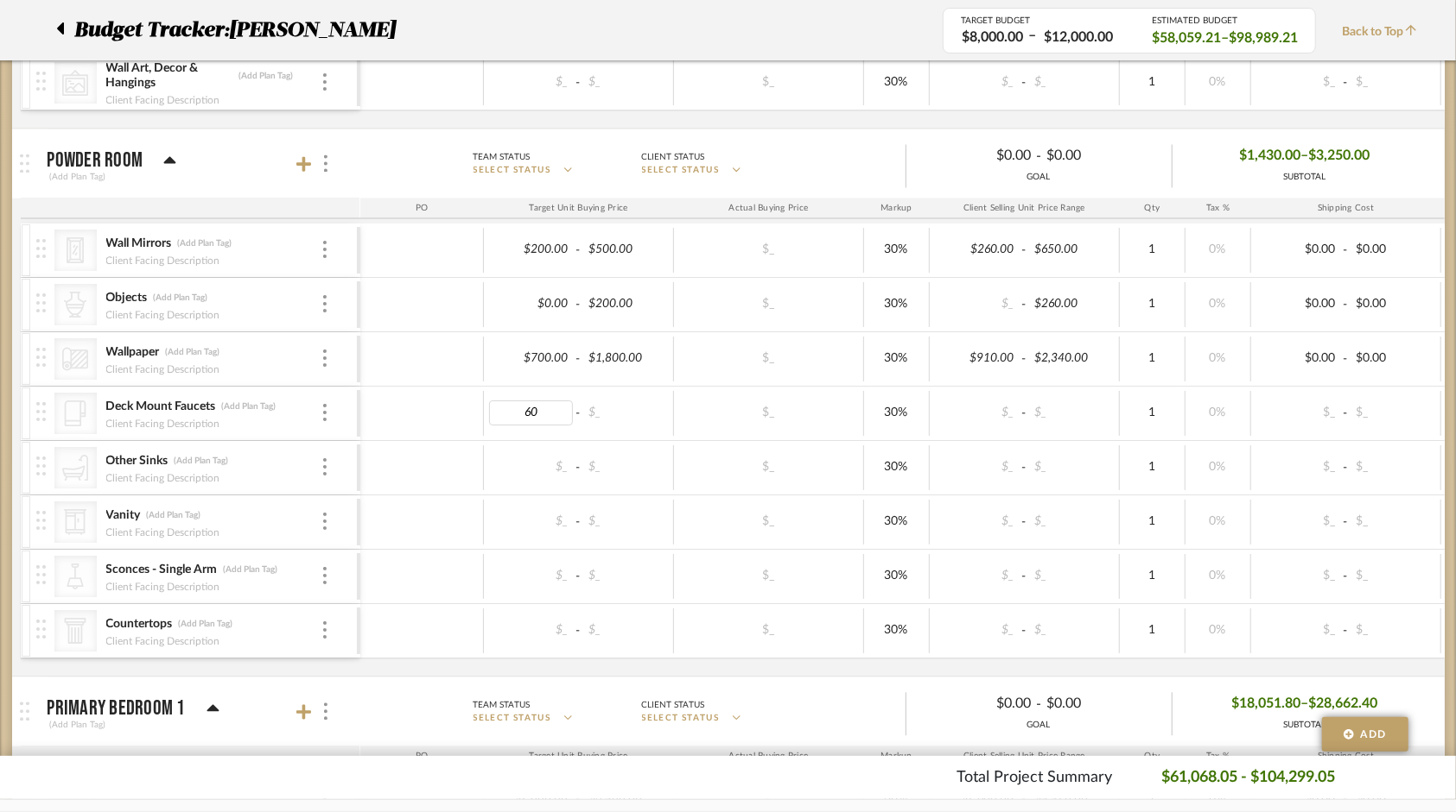
type input "600"
type input "800"
type input "300"
type input "800"
type input "1500"
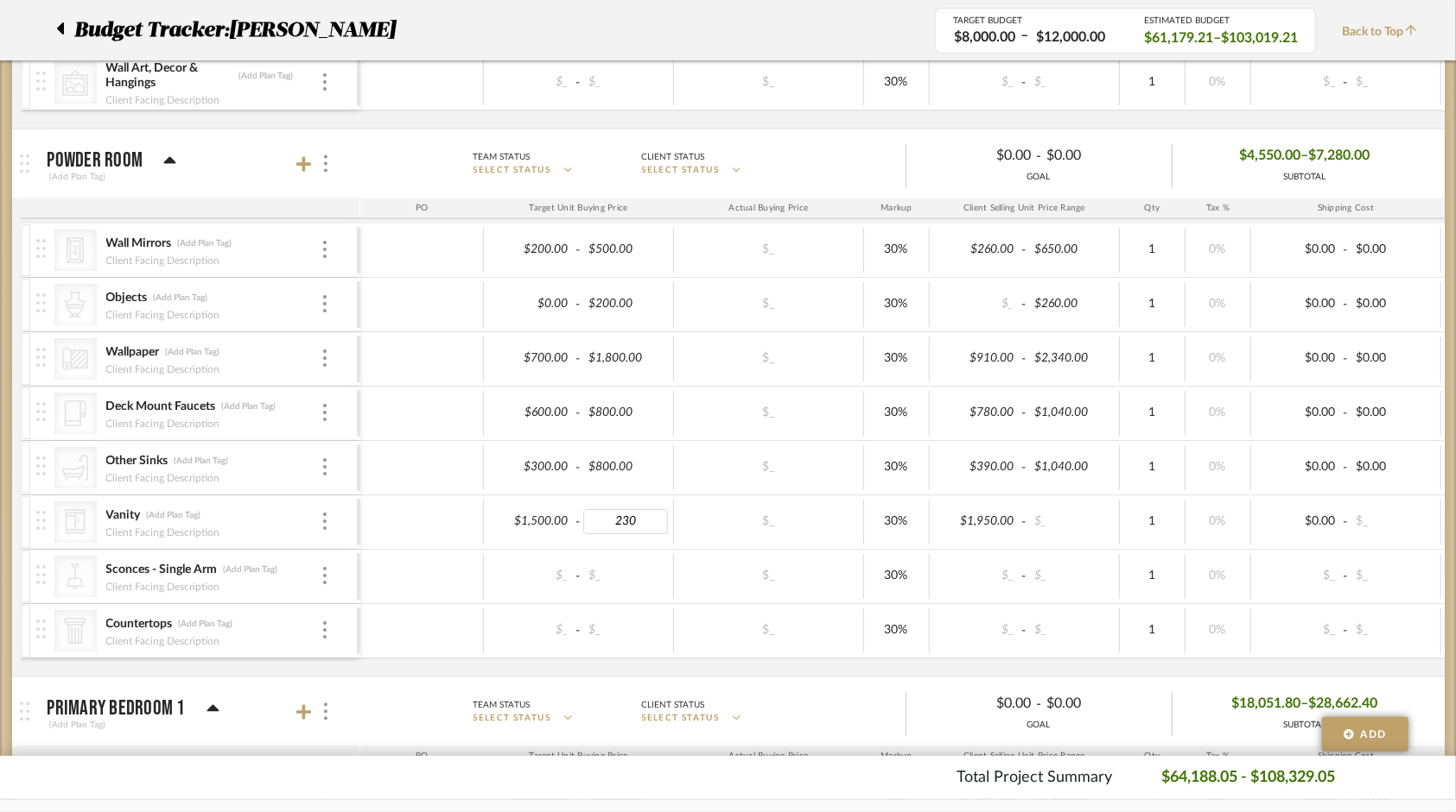
type input "2300"
type input "400"
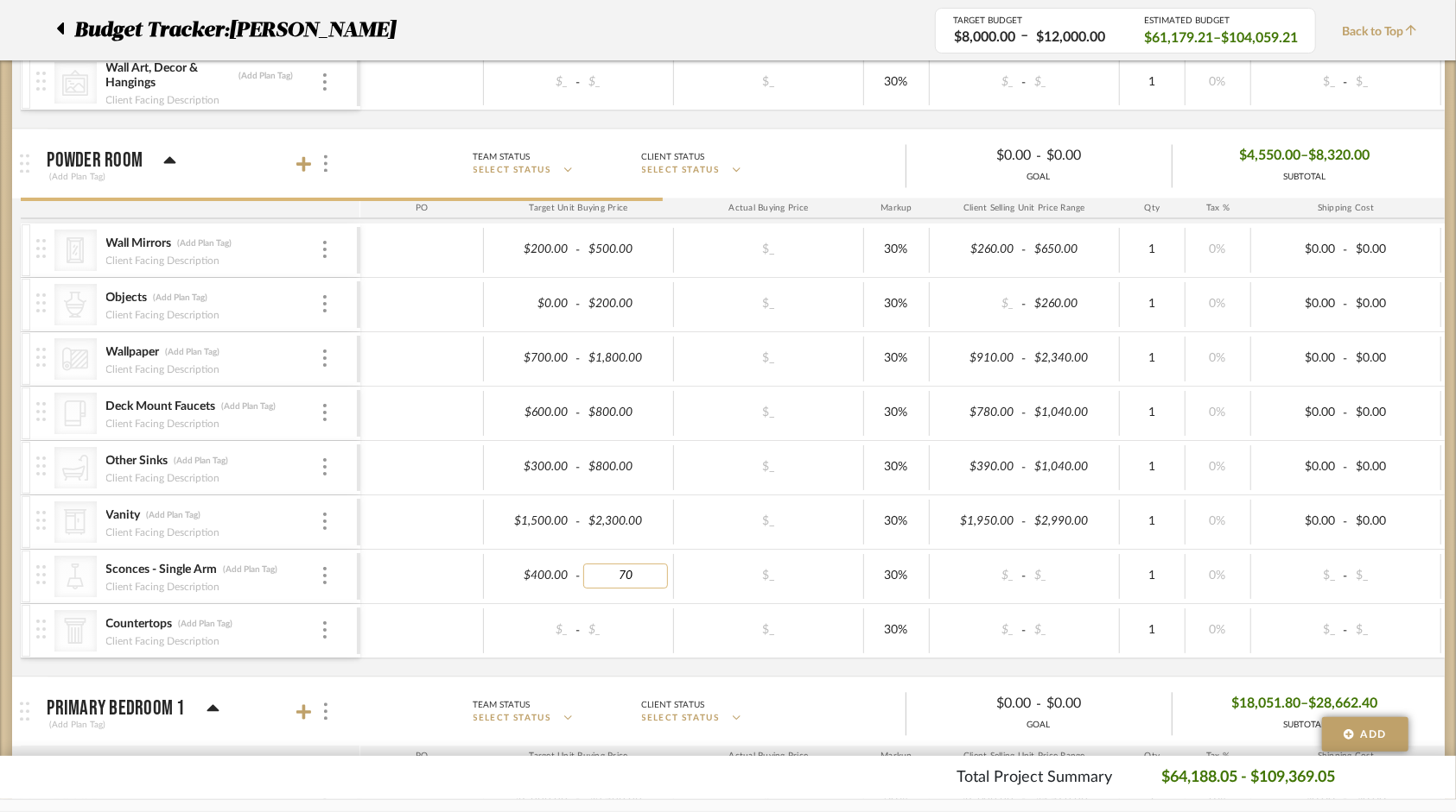
type input "700"
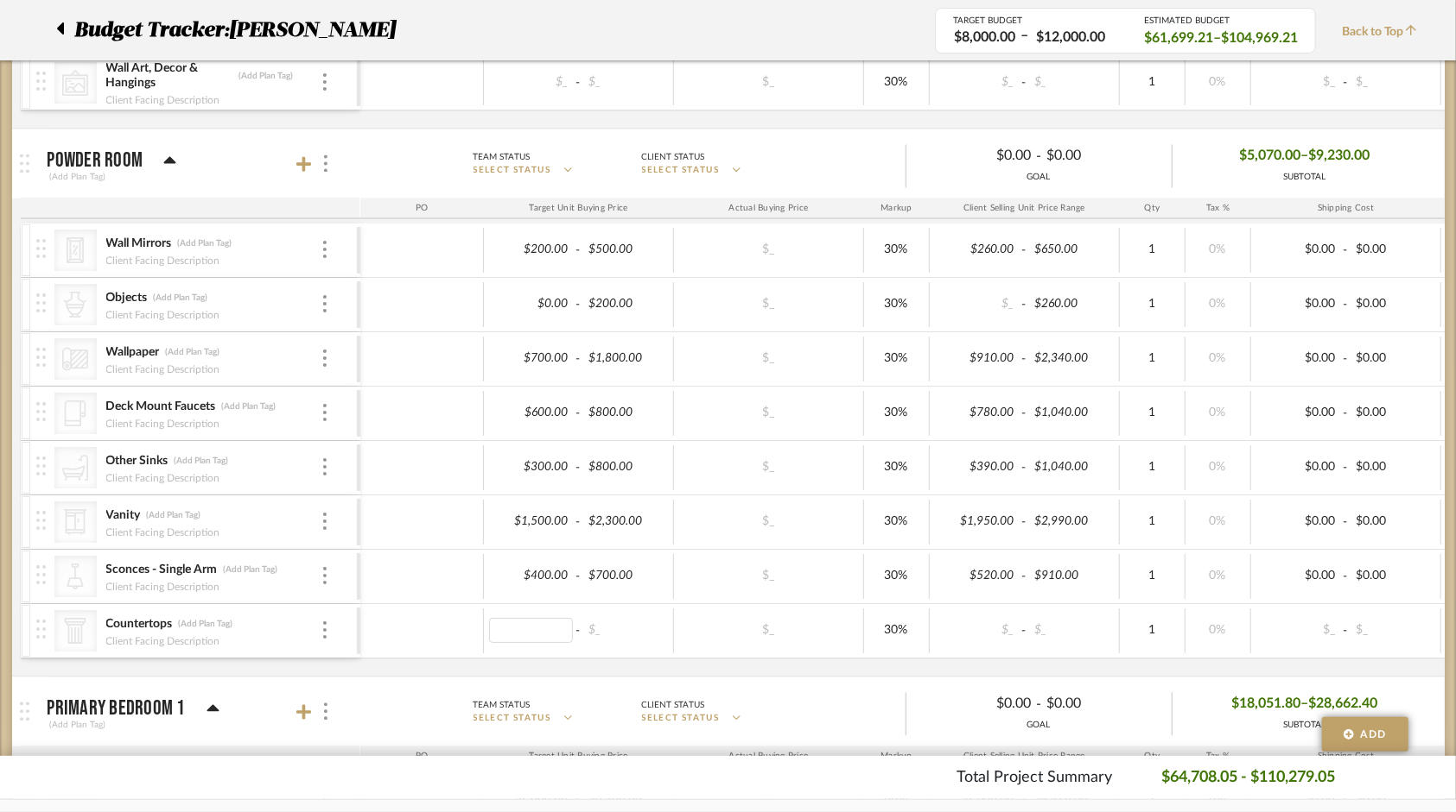
type input "4"
type input "600"
type input "800"
click at [678, 655] on div "CategoryIconMirrors Created with Sketch. Wall Mirrors (Add Plan Tag) Client Fac…" at bounding box center [913, 450] width 1786 height 453
type input "6"
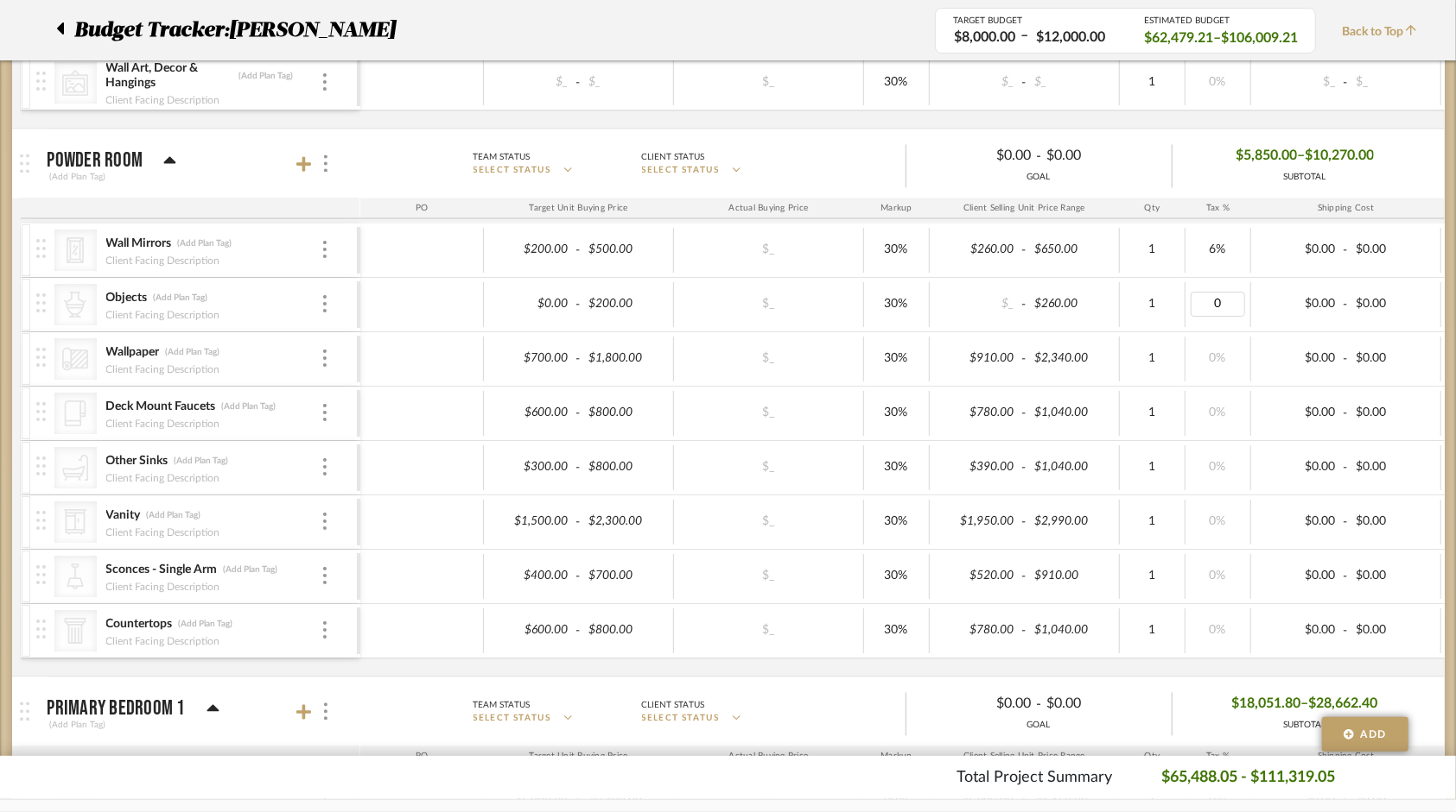
type input "6"
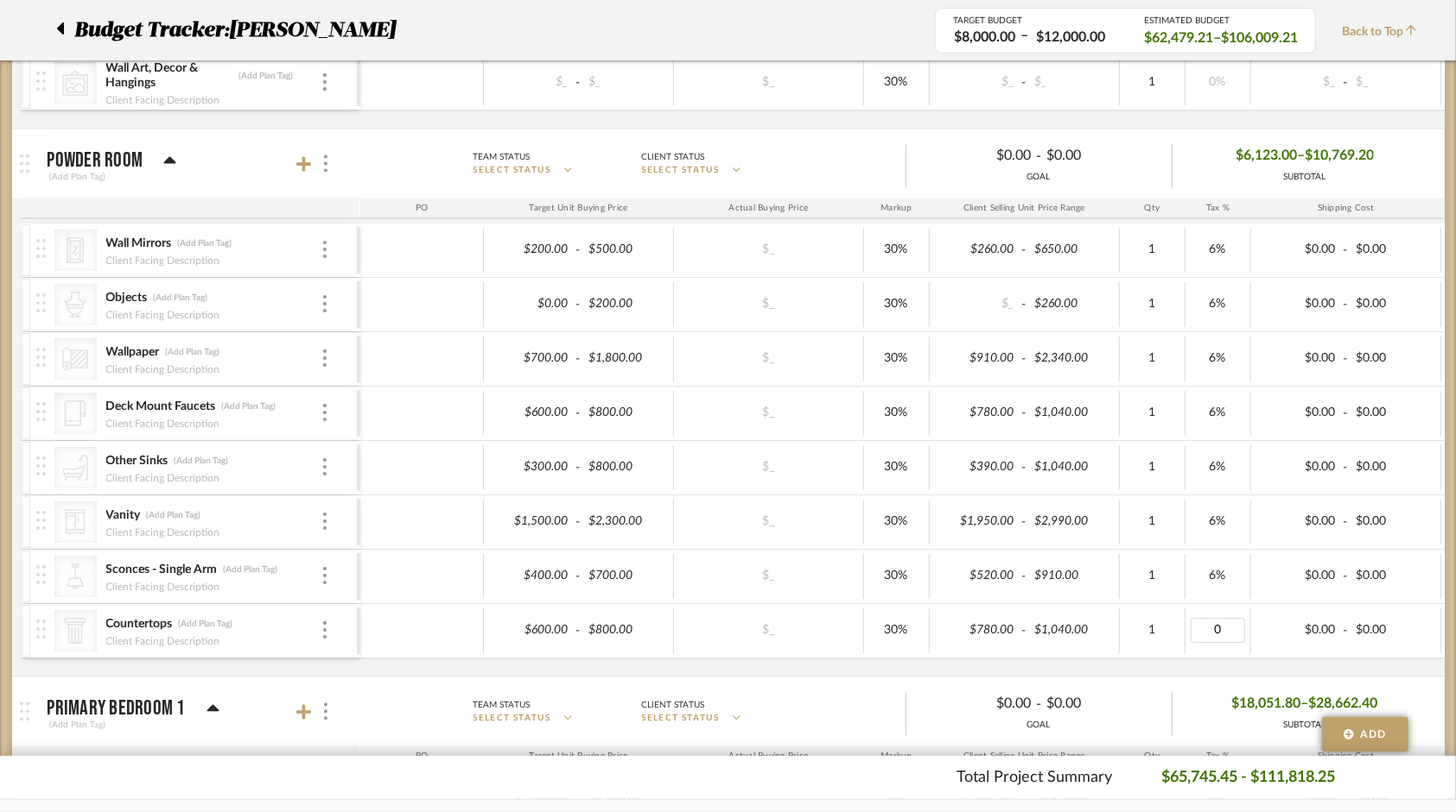
type input "6"
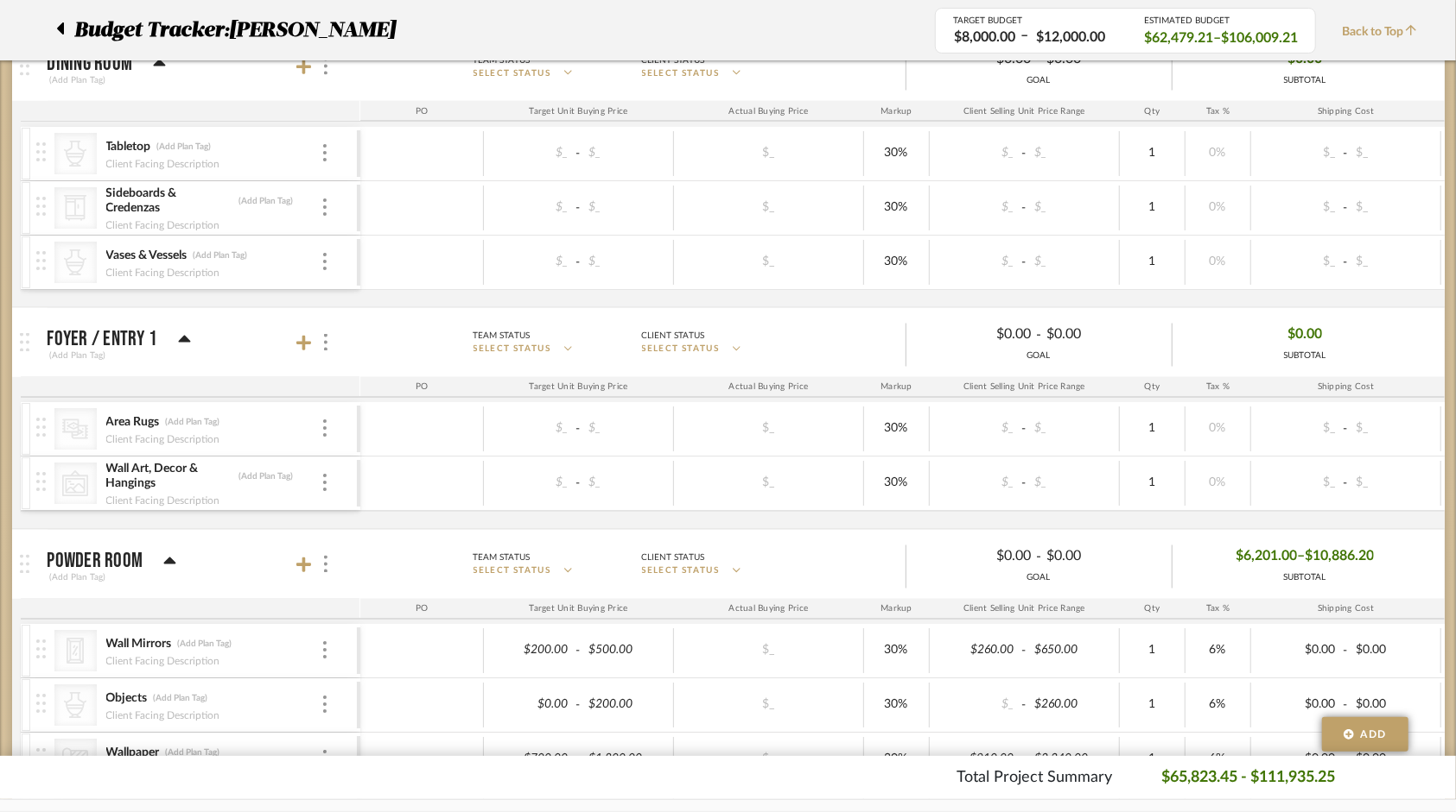
scroll to position [1813, 0]
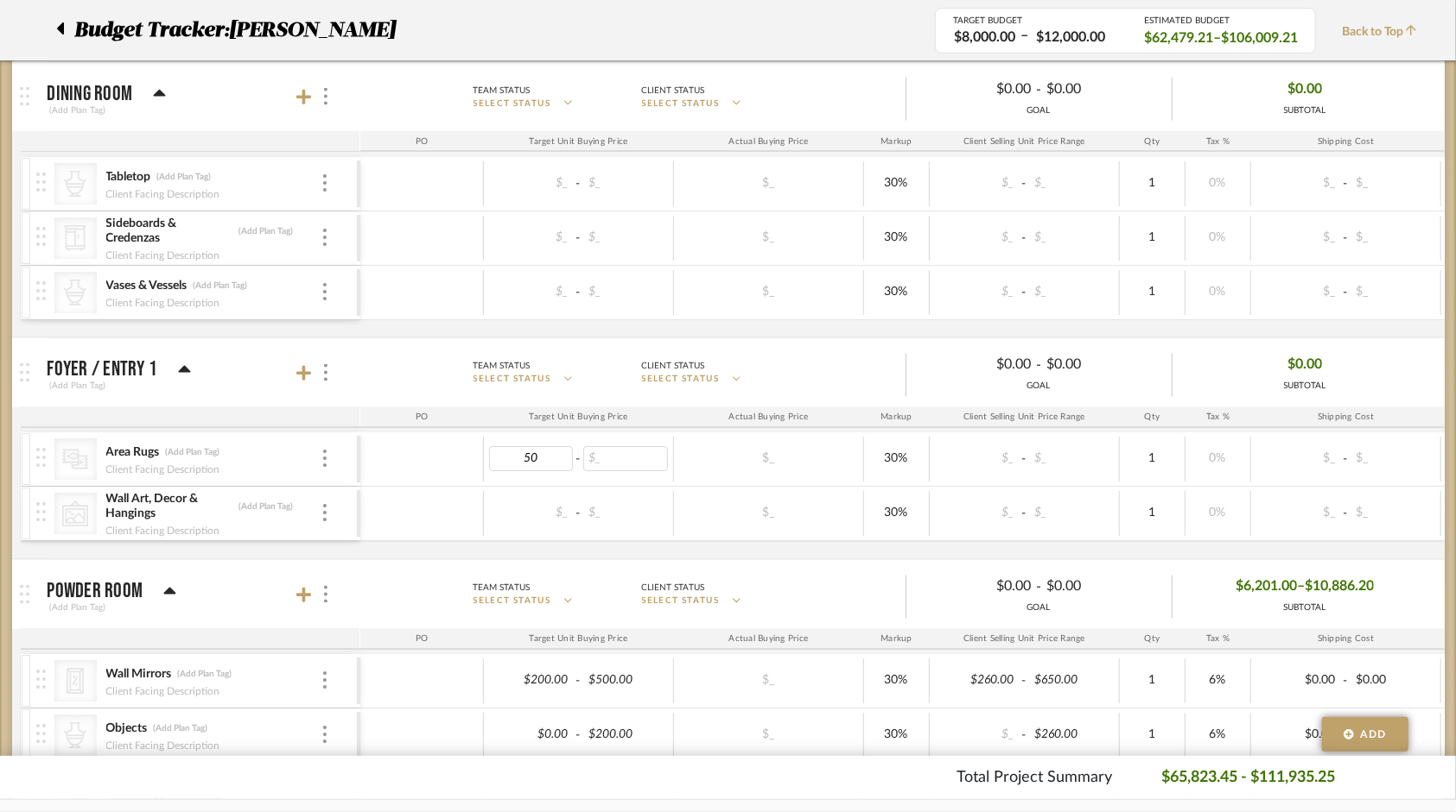
type input "500"
click at [615, 463] on div "$500.00 - $_" at bounding box center [578, 460] width 190 height 45
type input "1000"
type input "6"
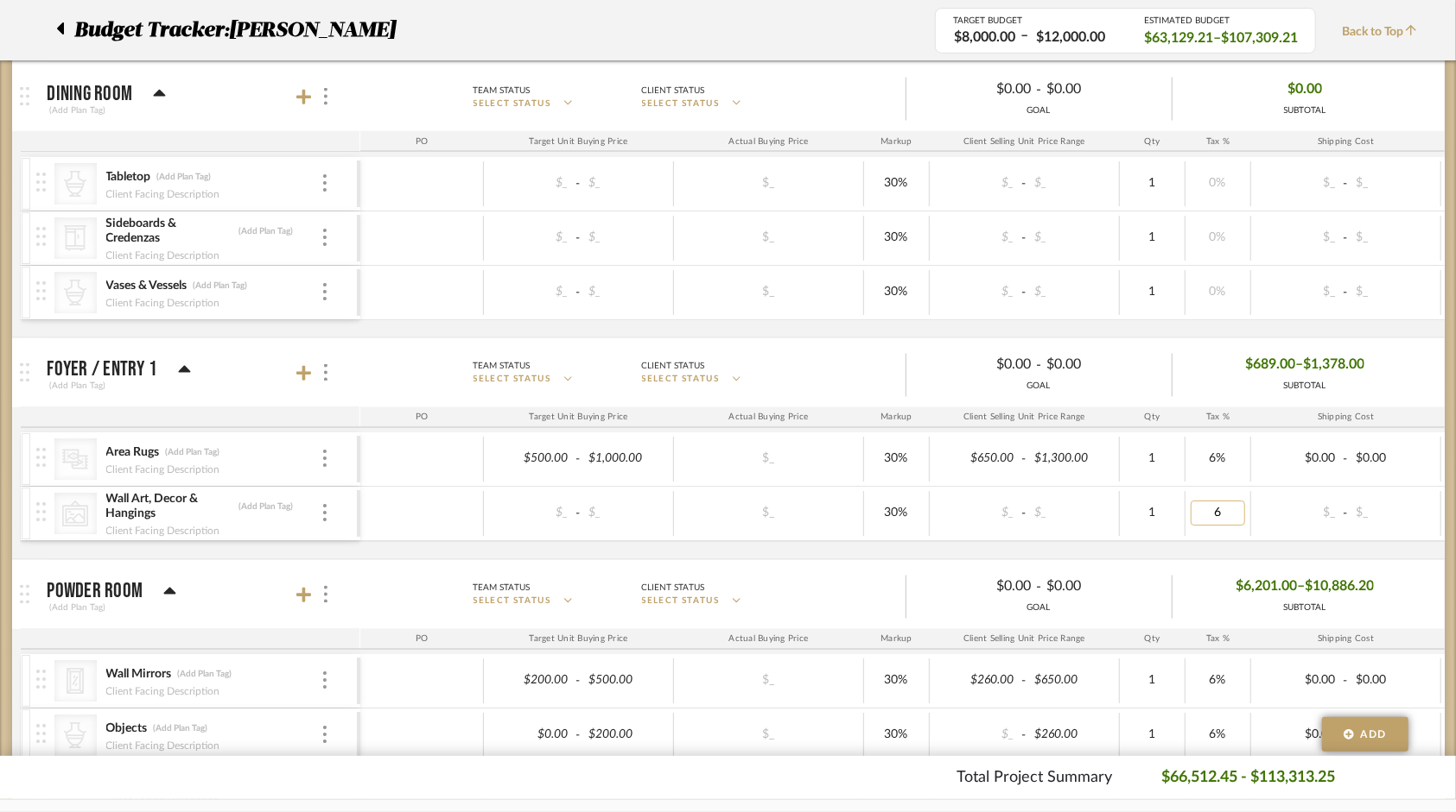
click at [1228, 502] on input "6" at bounding box center [1218, 514] width 55 height 25
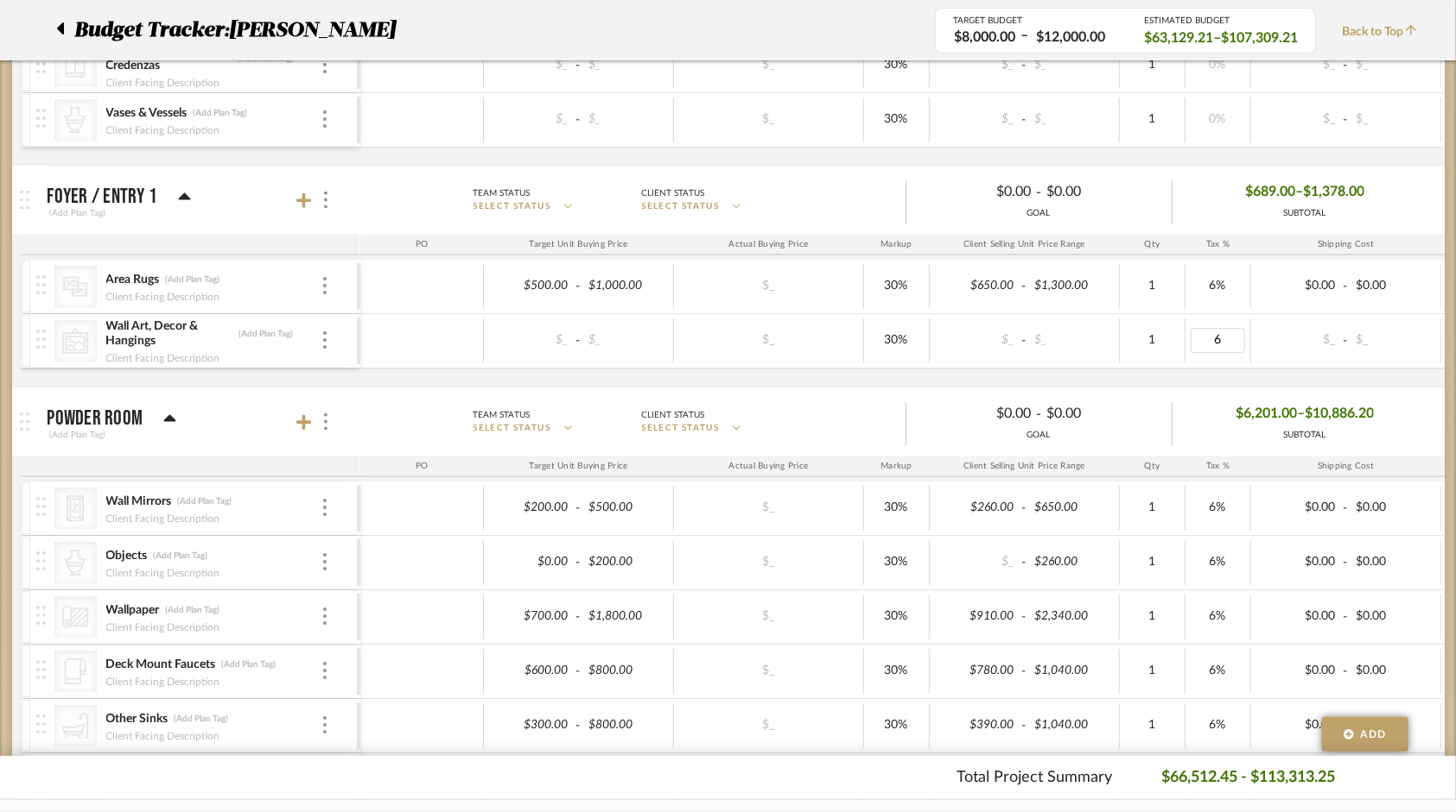
scroll to position [1899, 0]
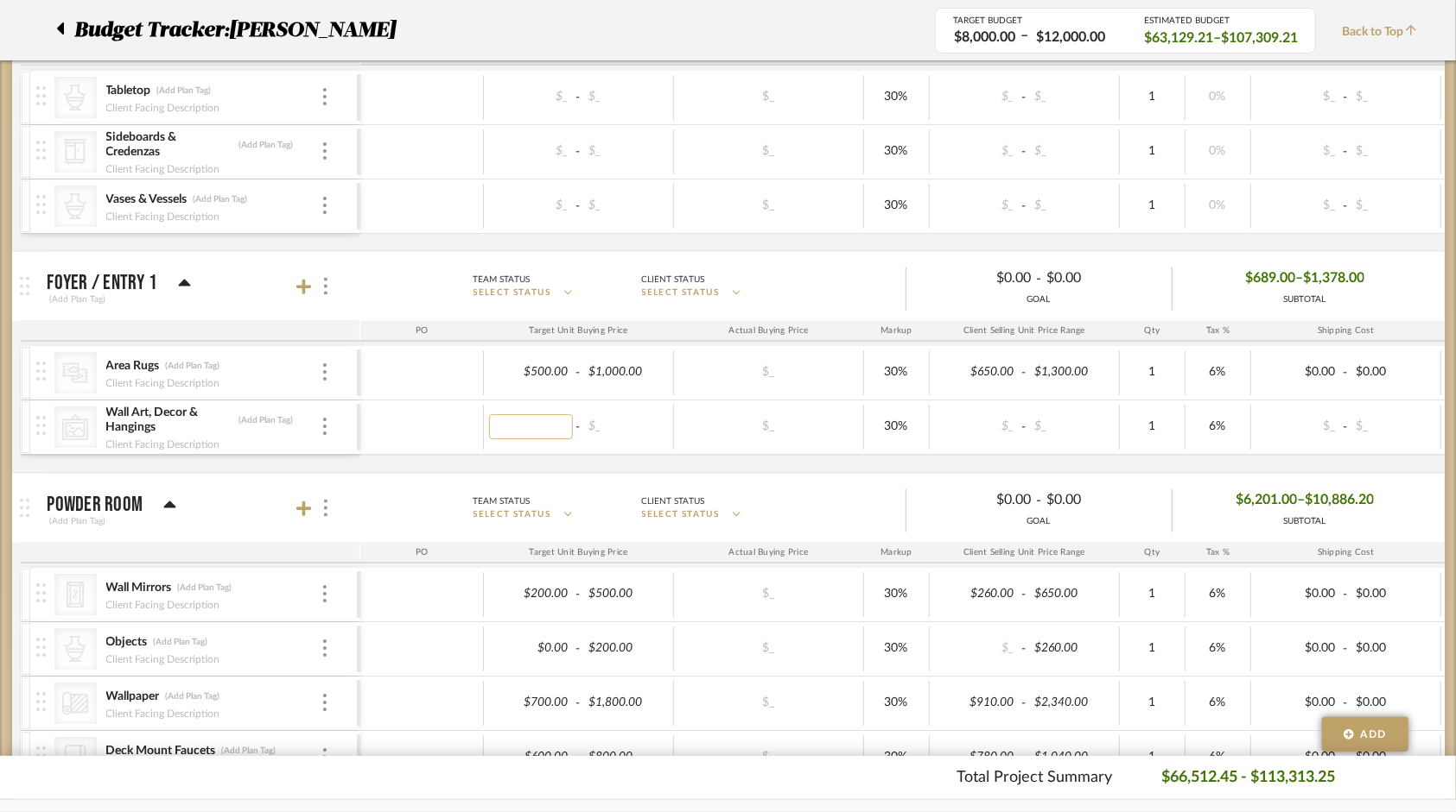
type input "0"
type input "800"
click at [431, 474] on mat-expansion-panel-header "Powder Room (Add Plan Tag) Team Status SELECT STATUS Client Status SELECT STATU…" at bounding box center [728, 508] width 1433 height 69
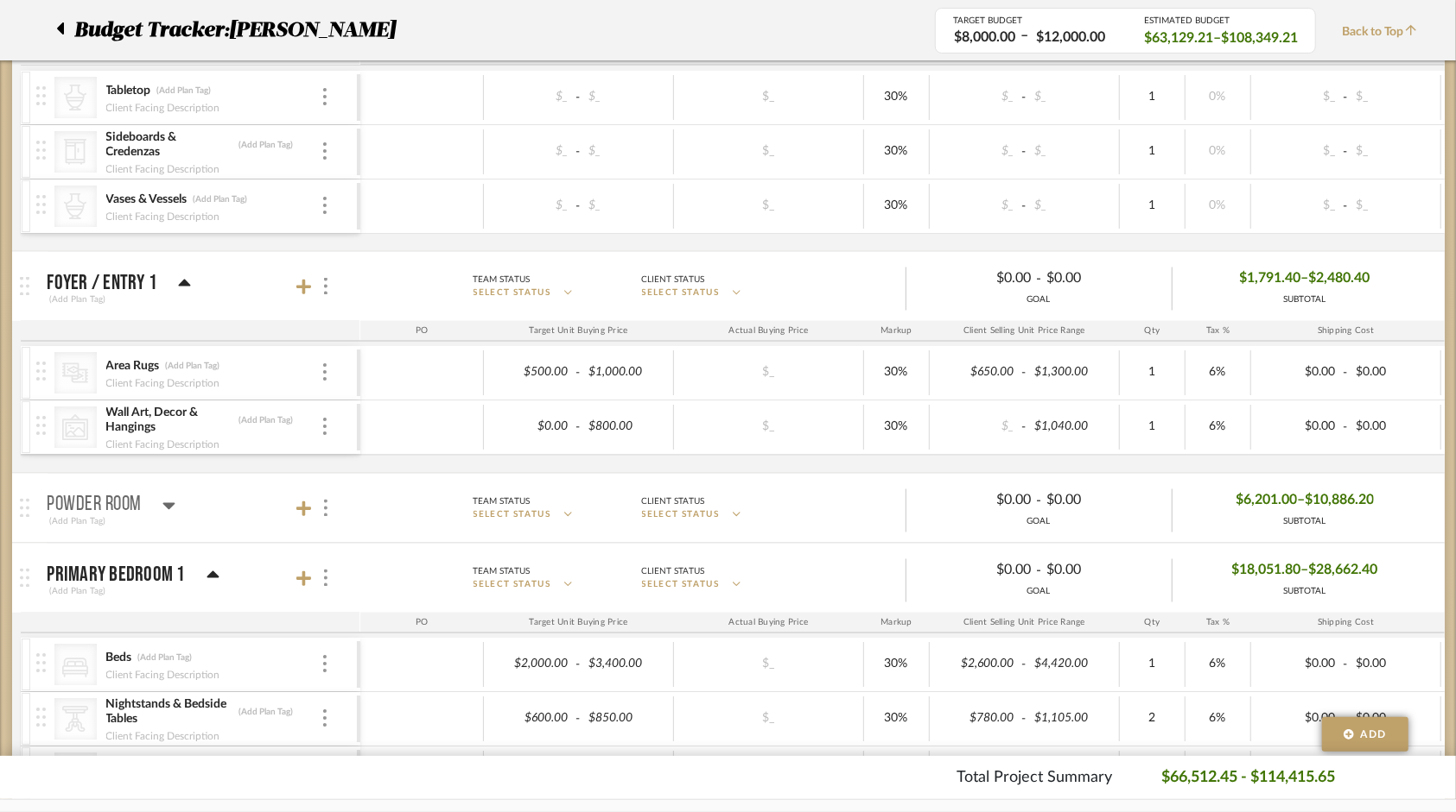
click at [173, 504] on icon at bounding box center [169, 507] width 12 height 7
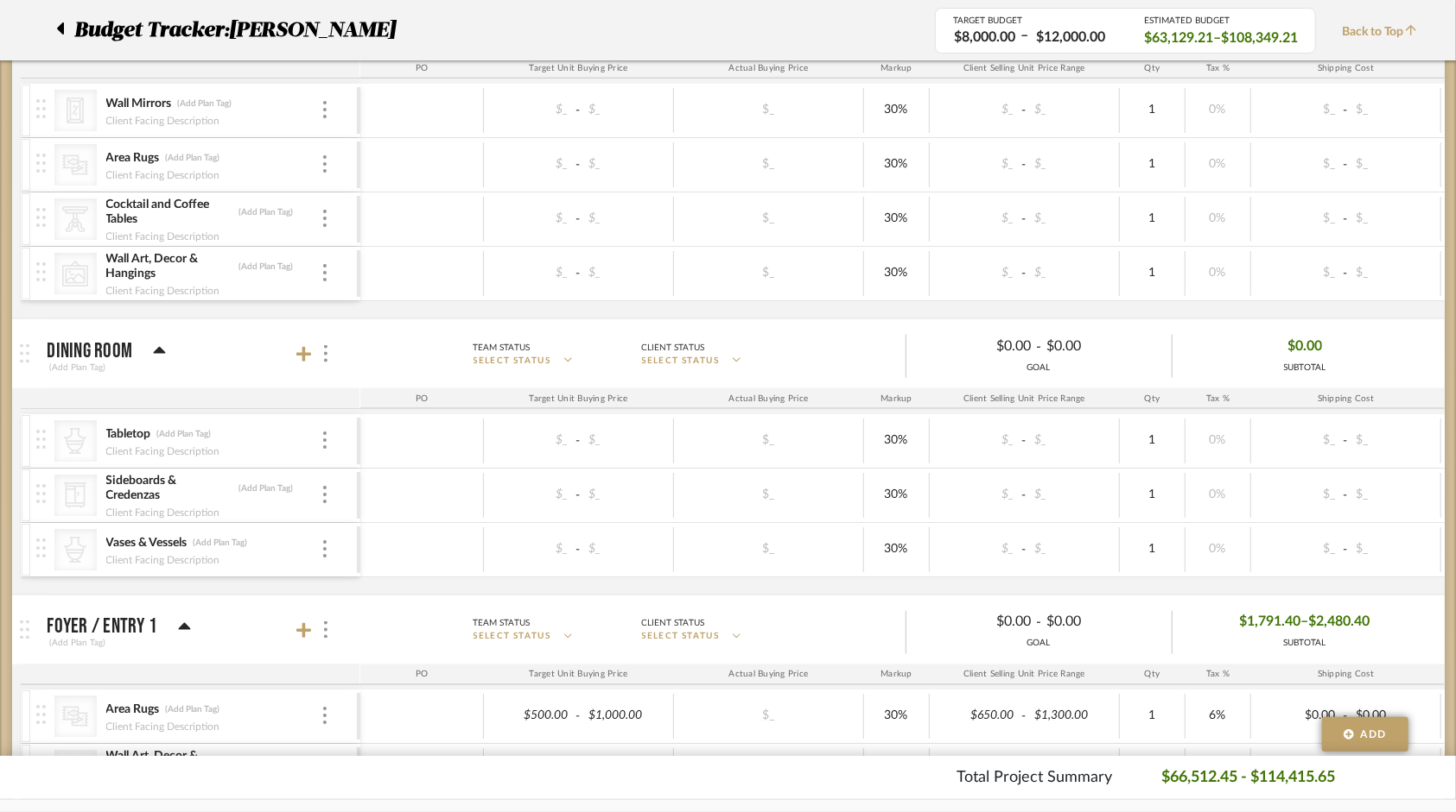
scroll to position [1554, 0]
type input "500"
type input "1200"
type input "6"
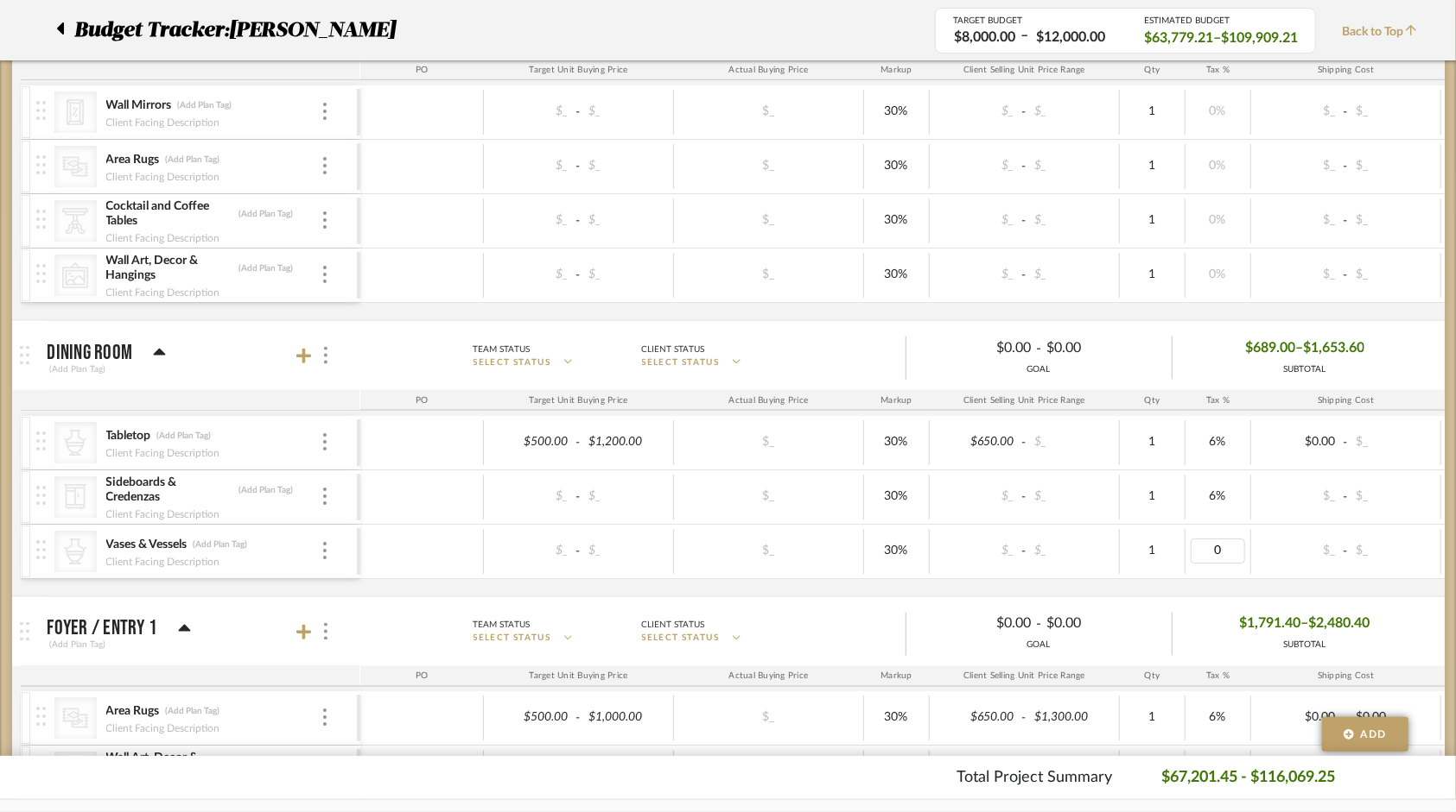
type input "6"
type input "1800"
type input "4000"
type input "200"
type input "600"
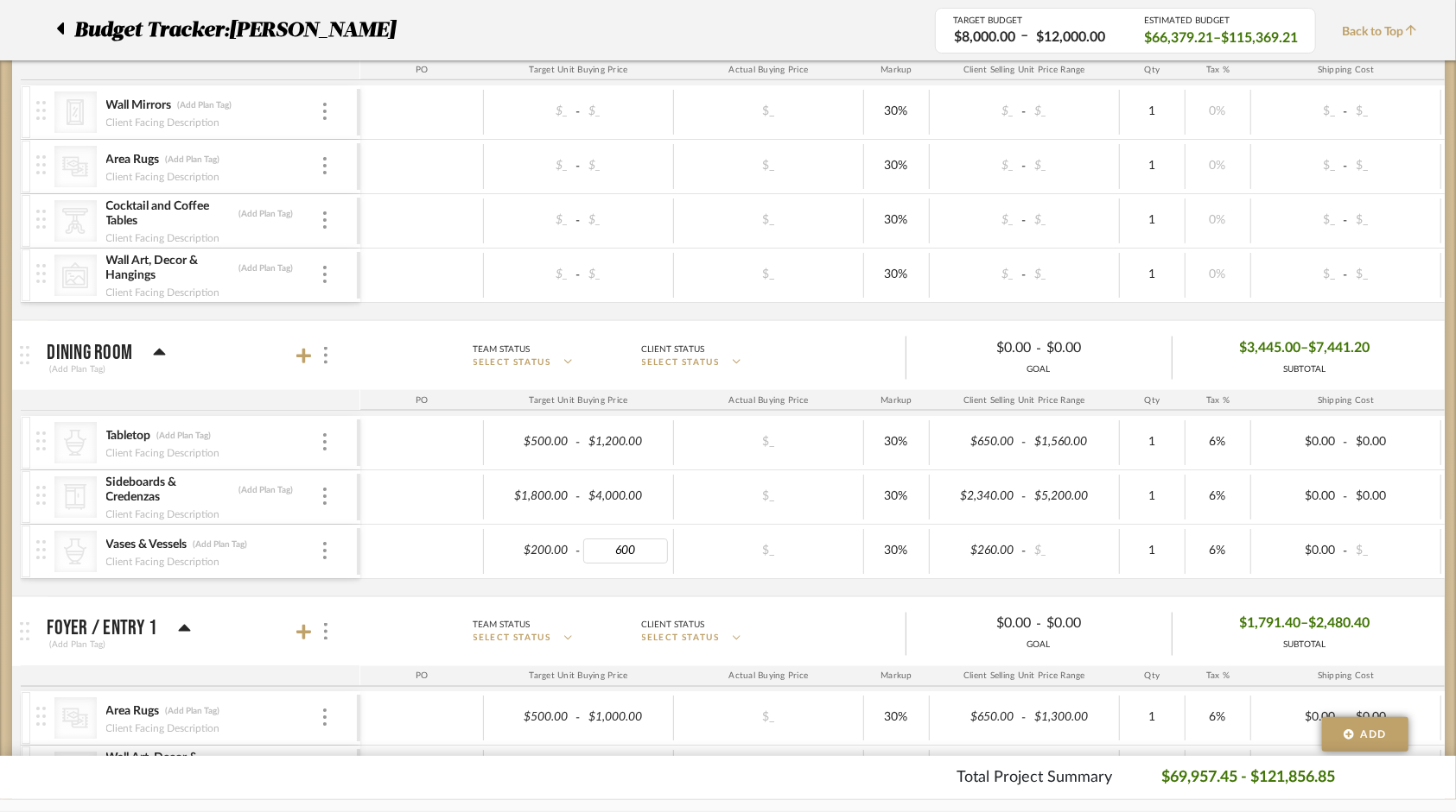
scroll to position [1468, 0]
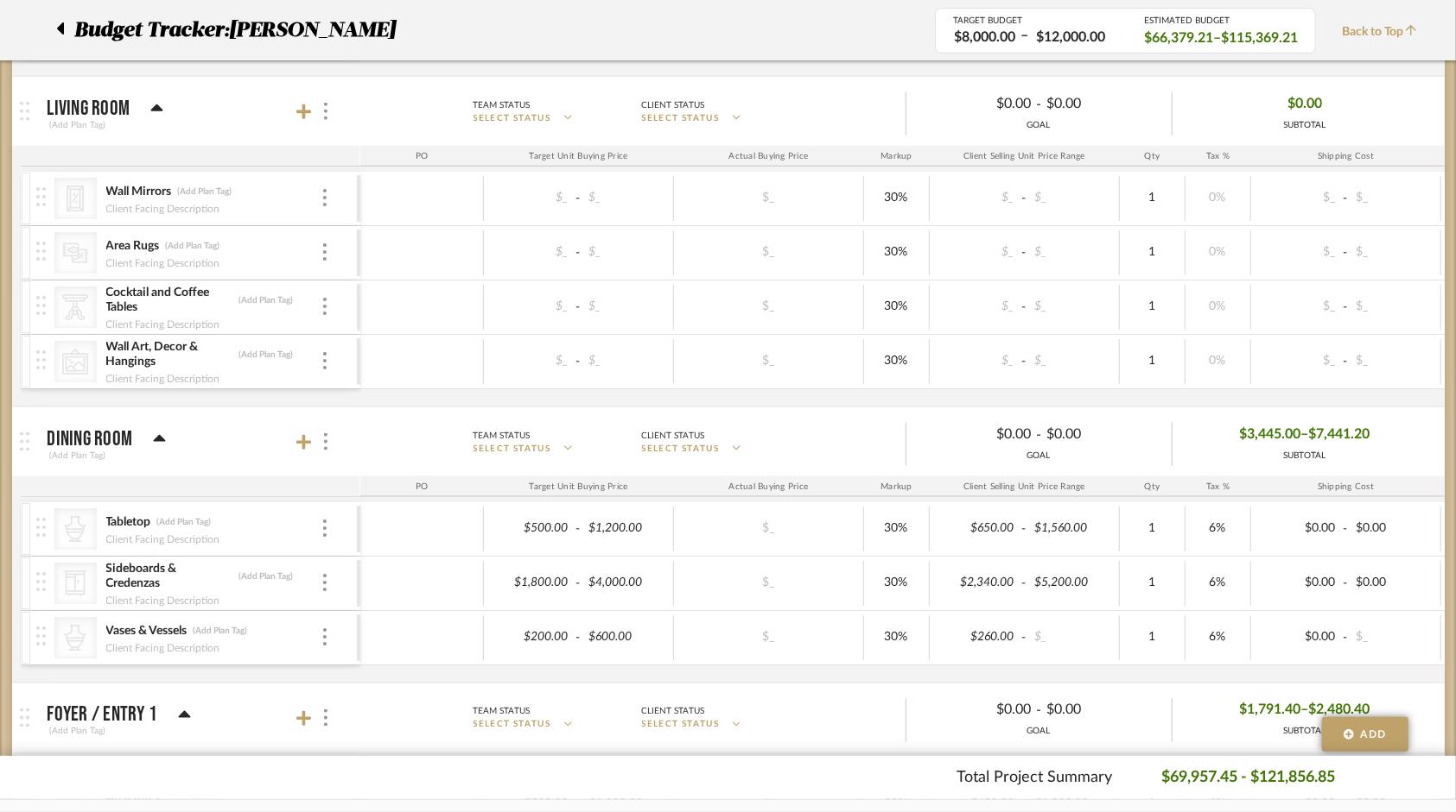
click at [685, 662] on div "CategoryIconAccessories Created with Sketch. Tabletop (Add Plan Tag) Client Fac…" at bounding box center [913, 592] width 1786 height 181
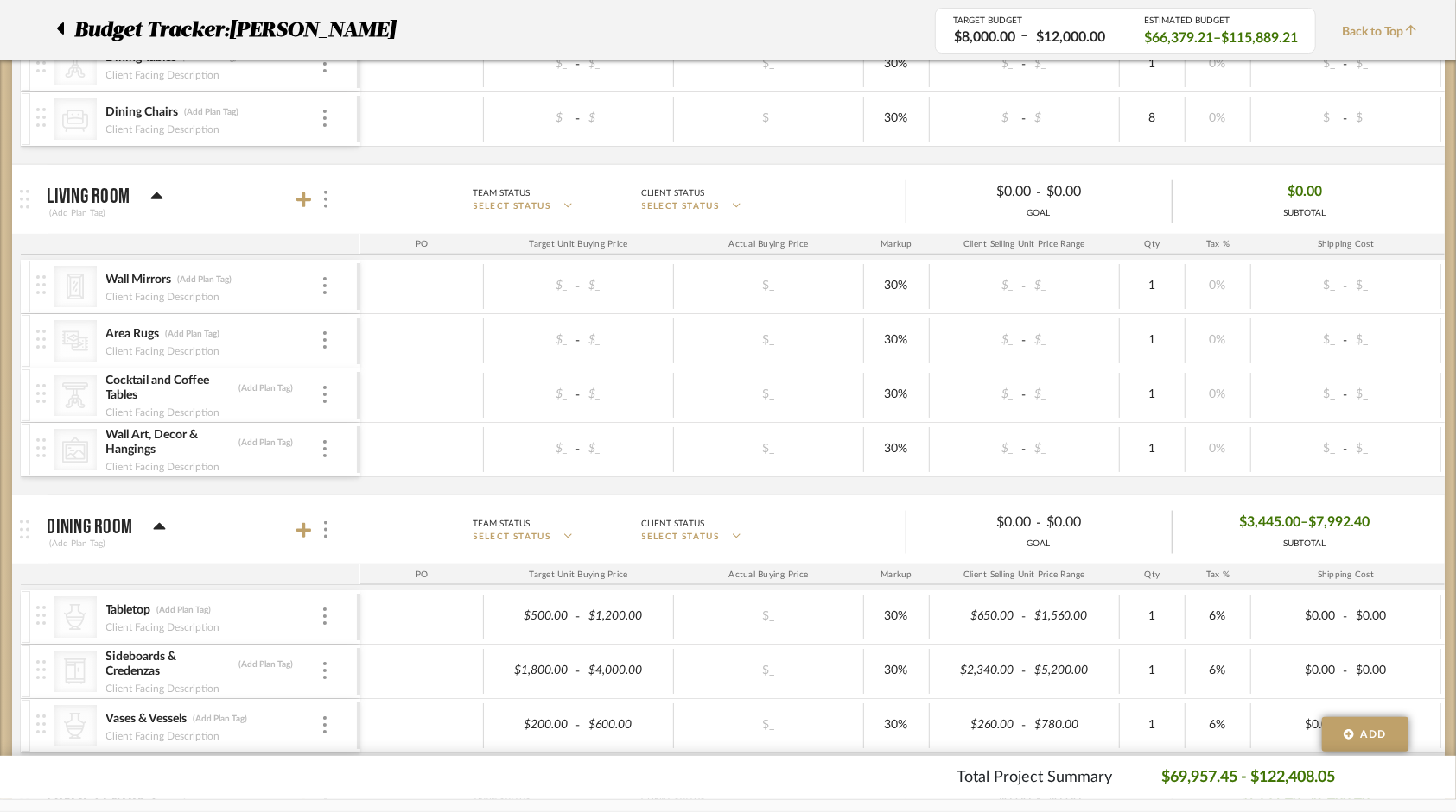
scroll to position [1295, 0]
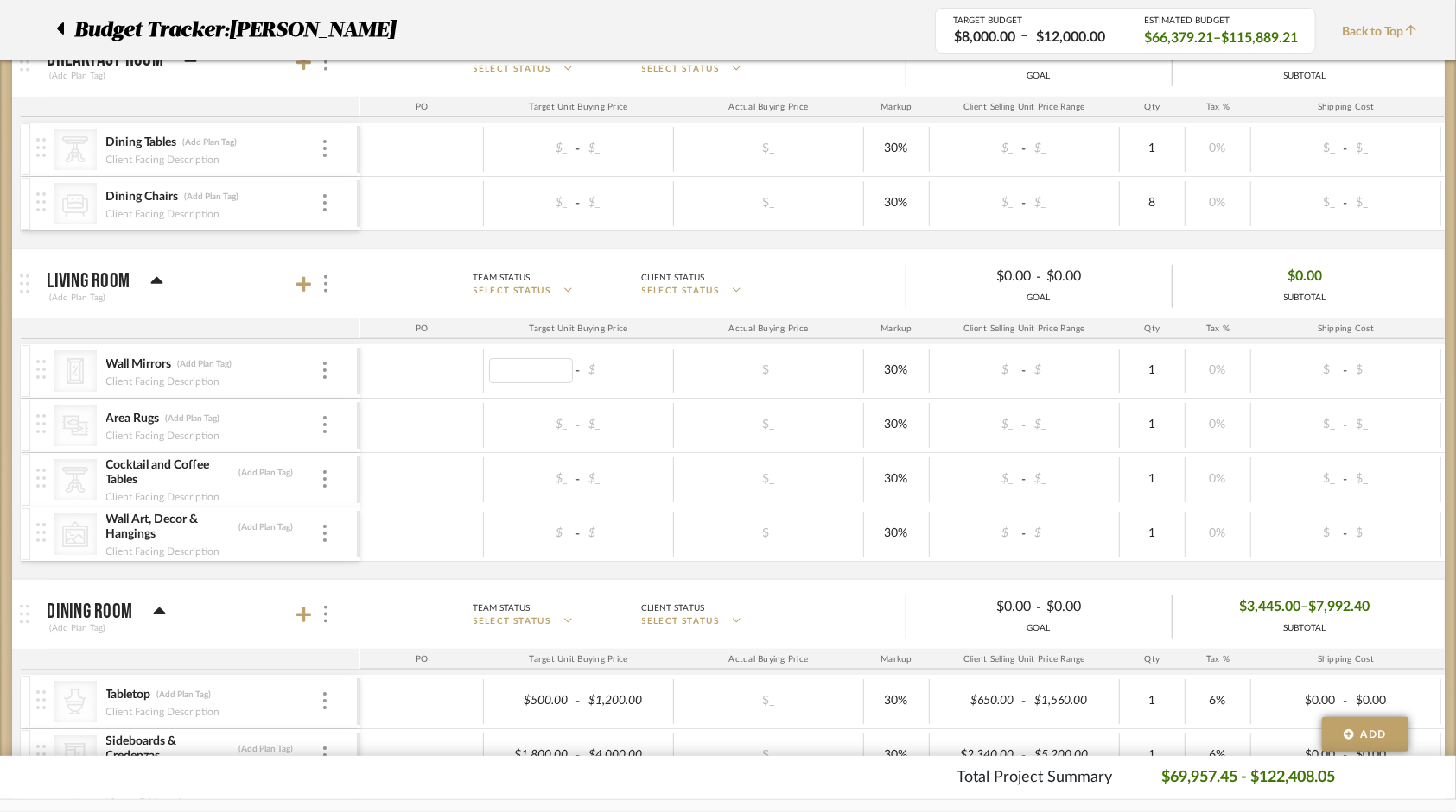
type input "0"
type input "800"
type input "6"
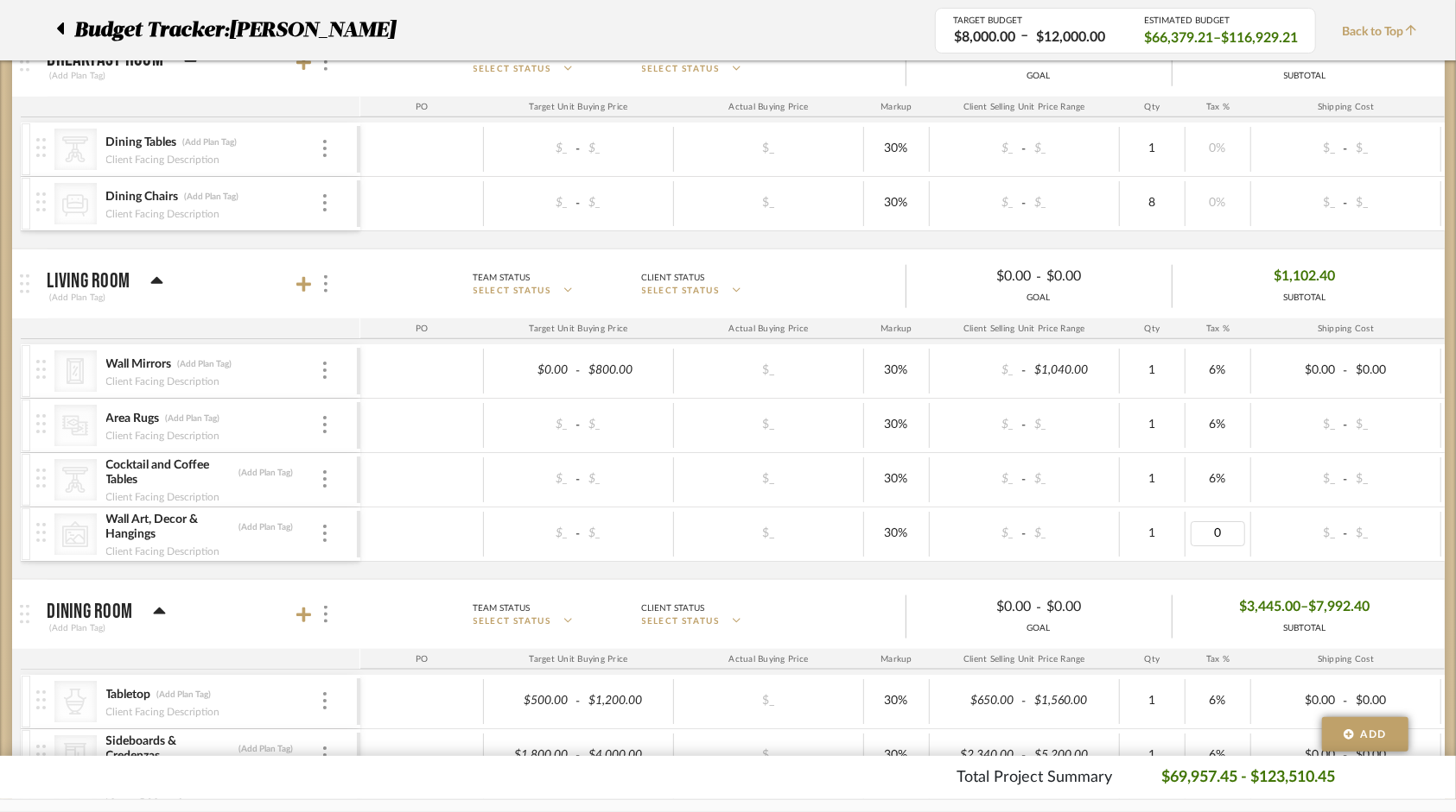
type input "6"
type input "0"
type input "2300"
type input "0"
type input "1200"
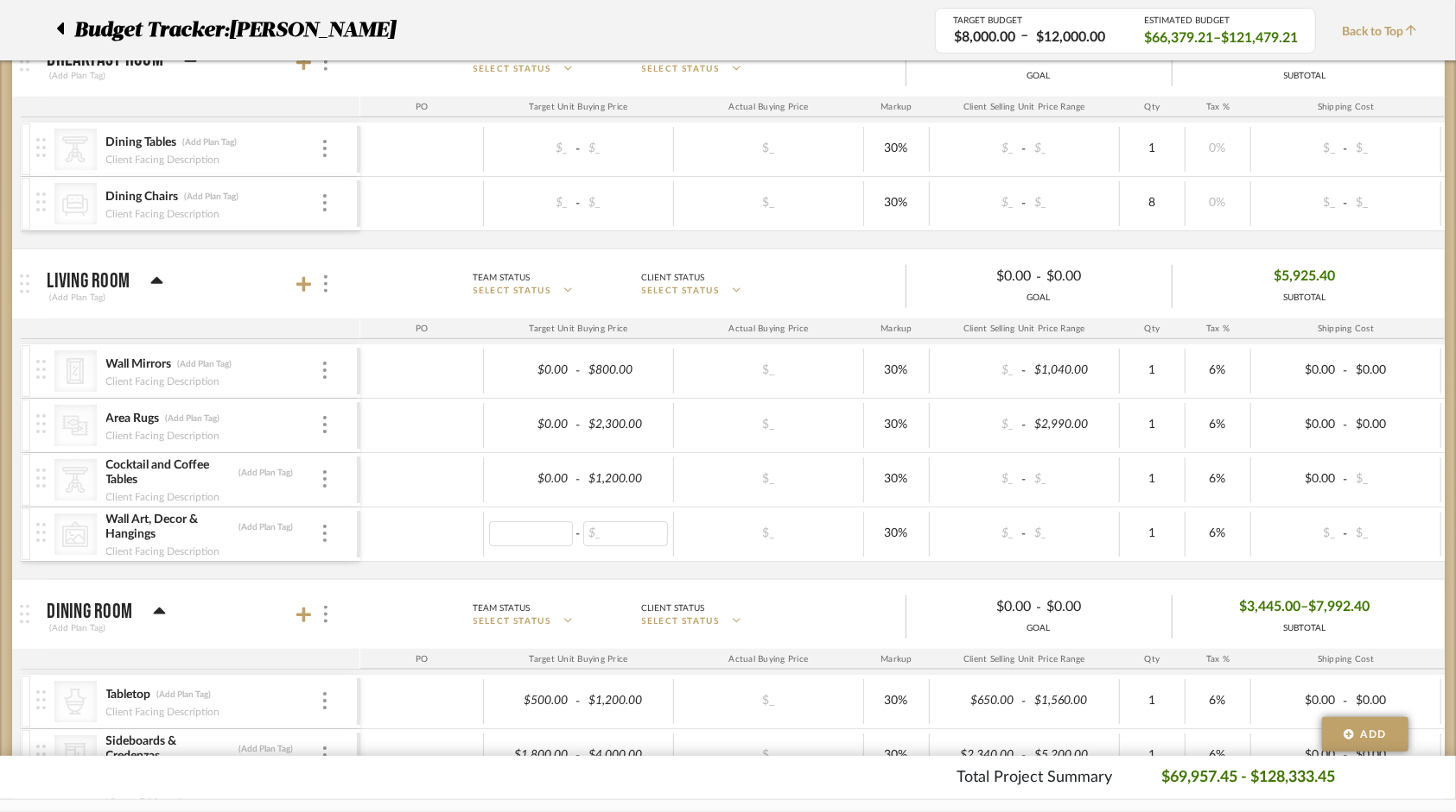
type input "0"
type input "1"
type input "1800"
click at [714, 556] on div "CategoryIconMirrors Created with Sketch. Wall Mirrors (Add Plan Tag) Client Fac…" at bounding box center [913, 462] width 1786 height 235
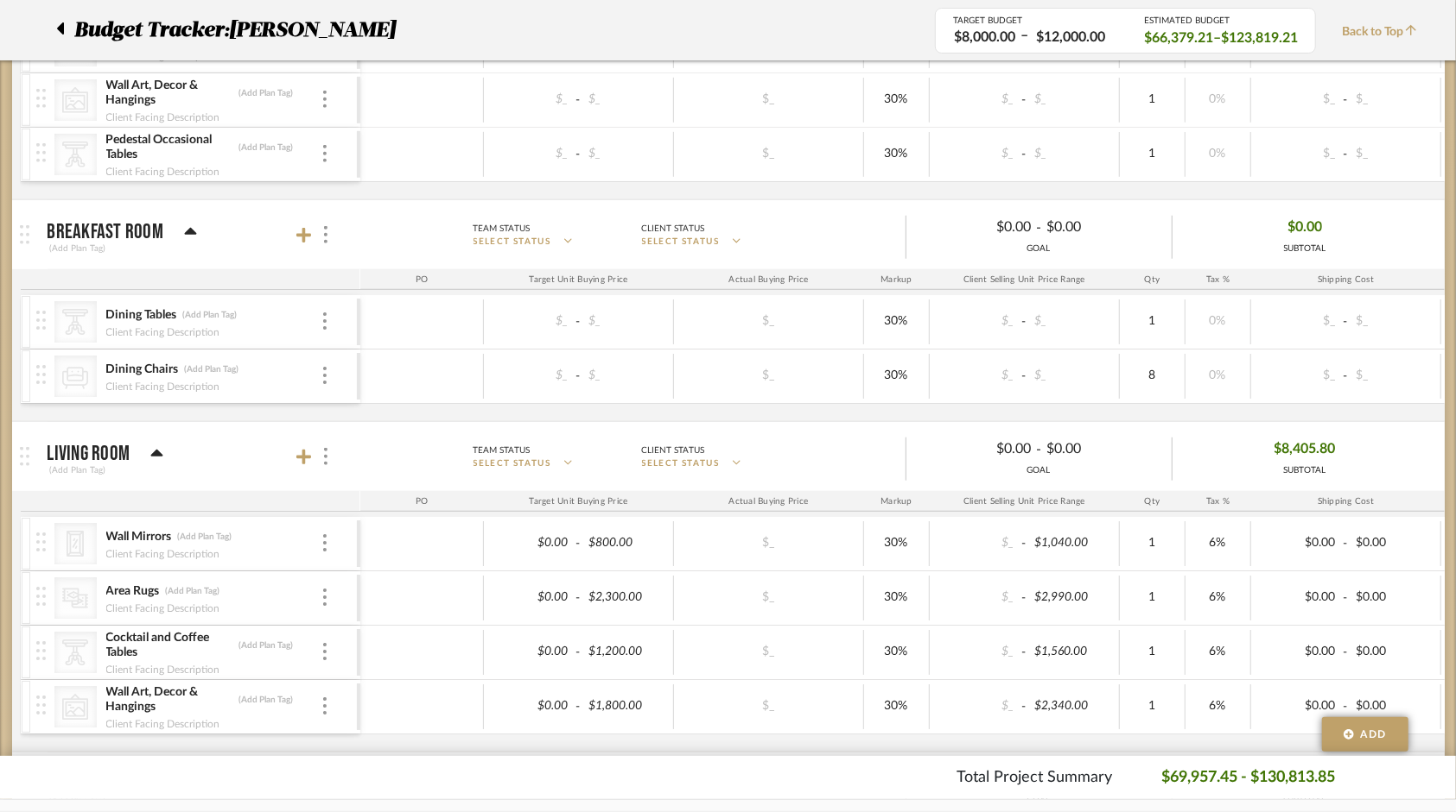
scroll to position [1036, 0]
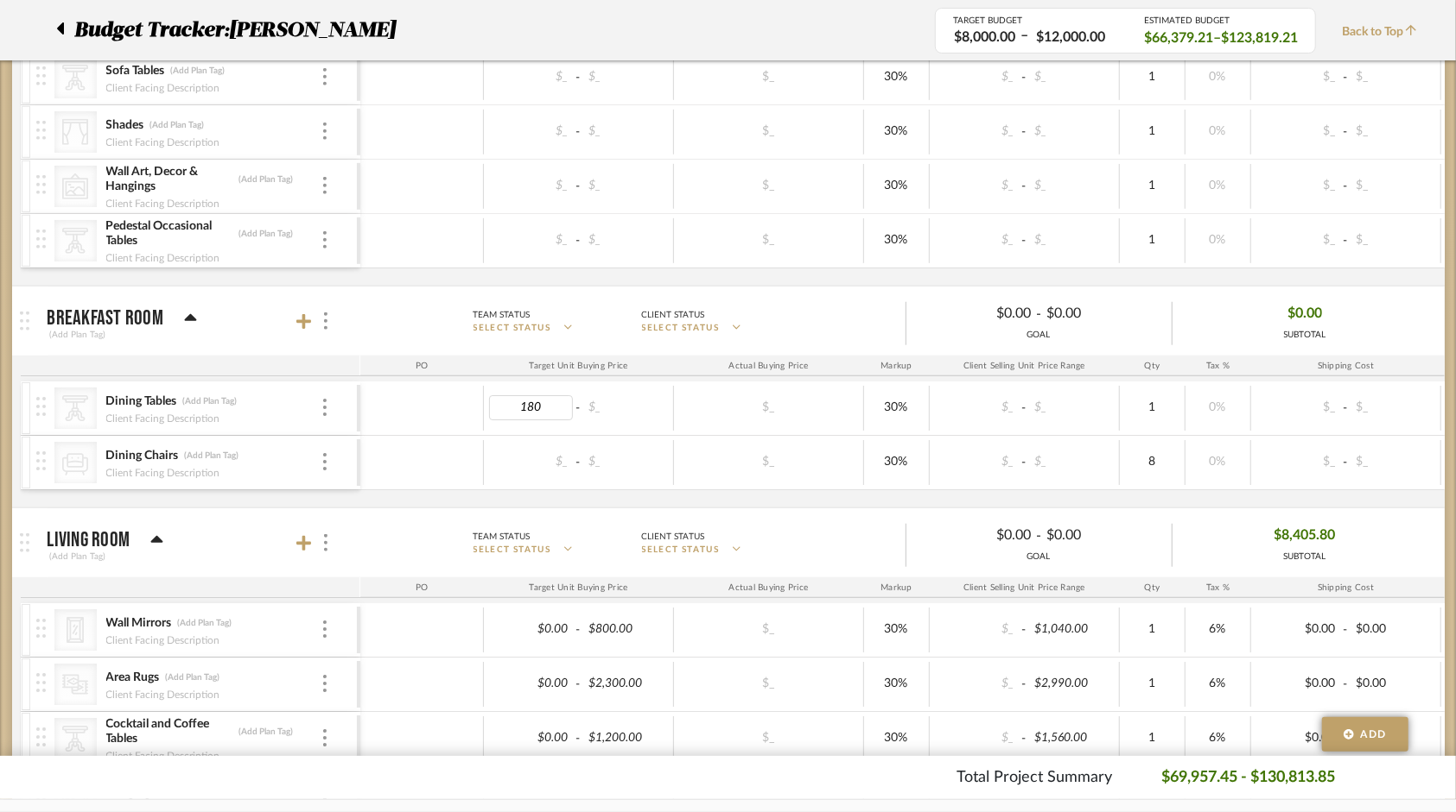
type input "1800"
type input "2500"
type input "6"
type input "500"
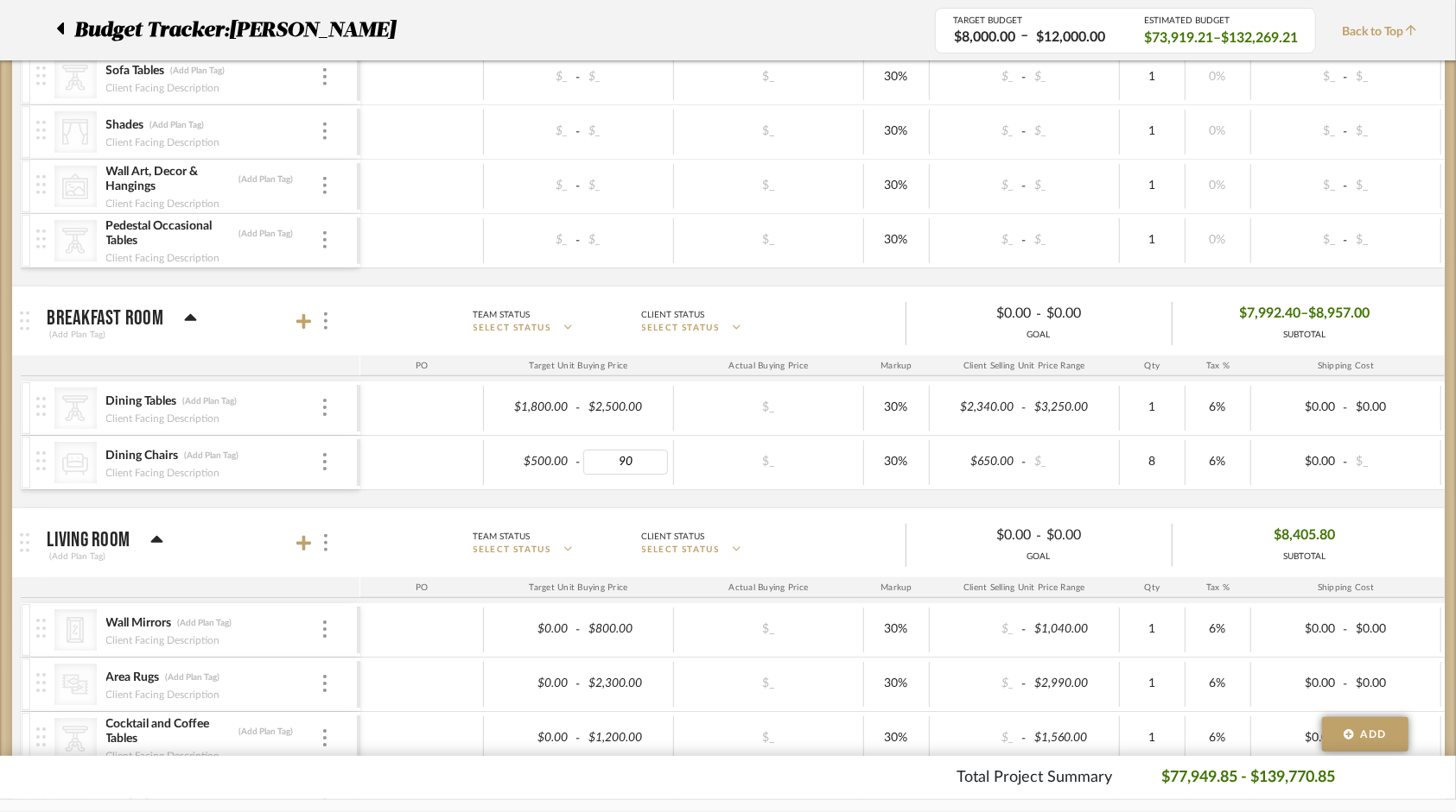
type input "900"
click at [1420, 522] on div "$8,405.80 SUBTOTAL" at bounding box center [1305, 543] width 266 height 41
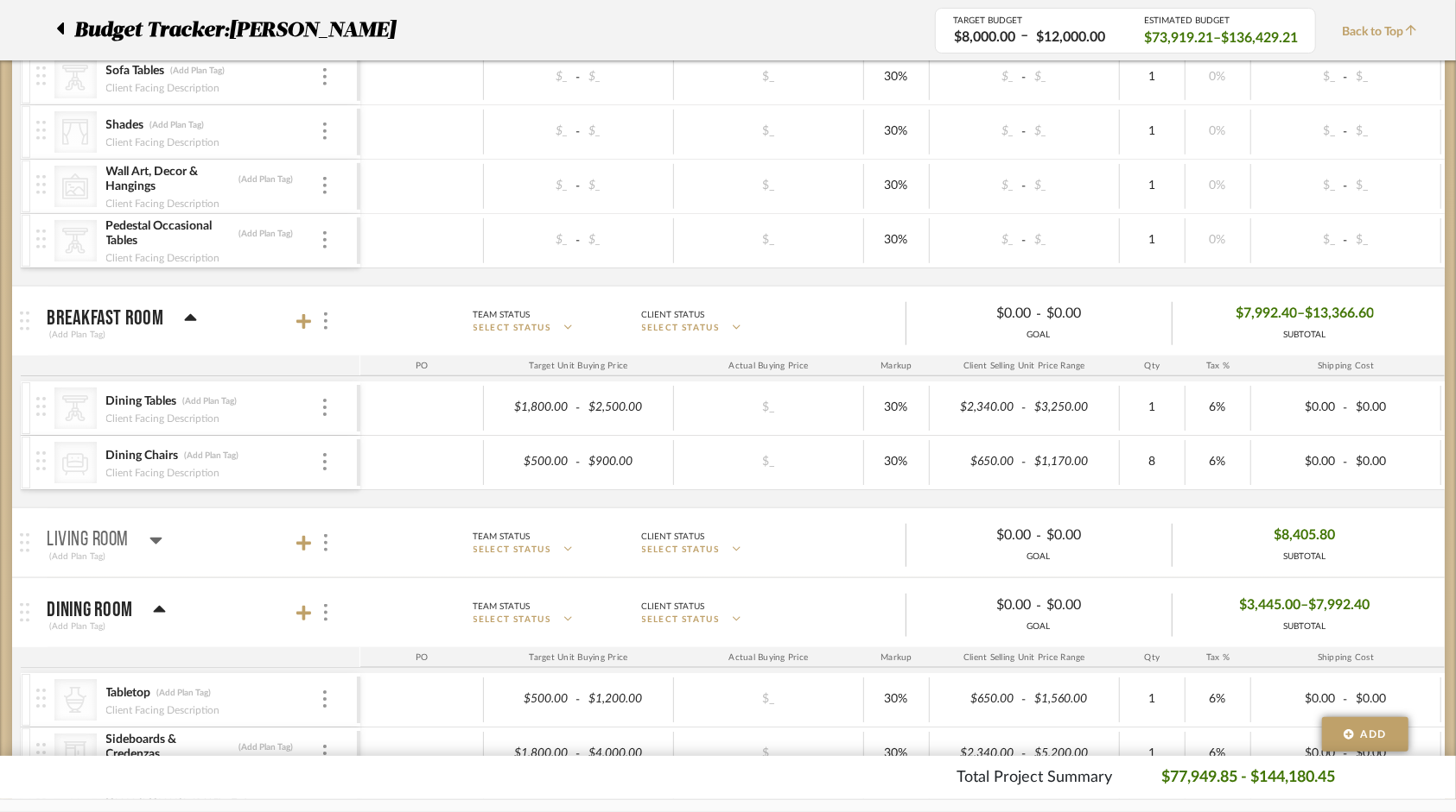
click at [153, 538] on icon at bounding box center [156, 541] width 12 height 7
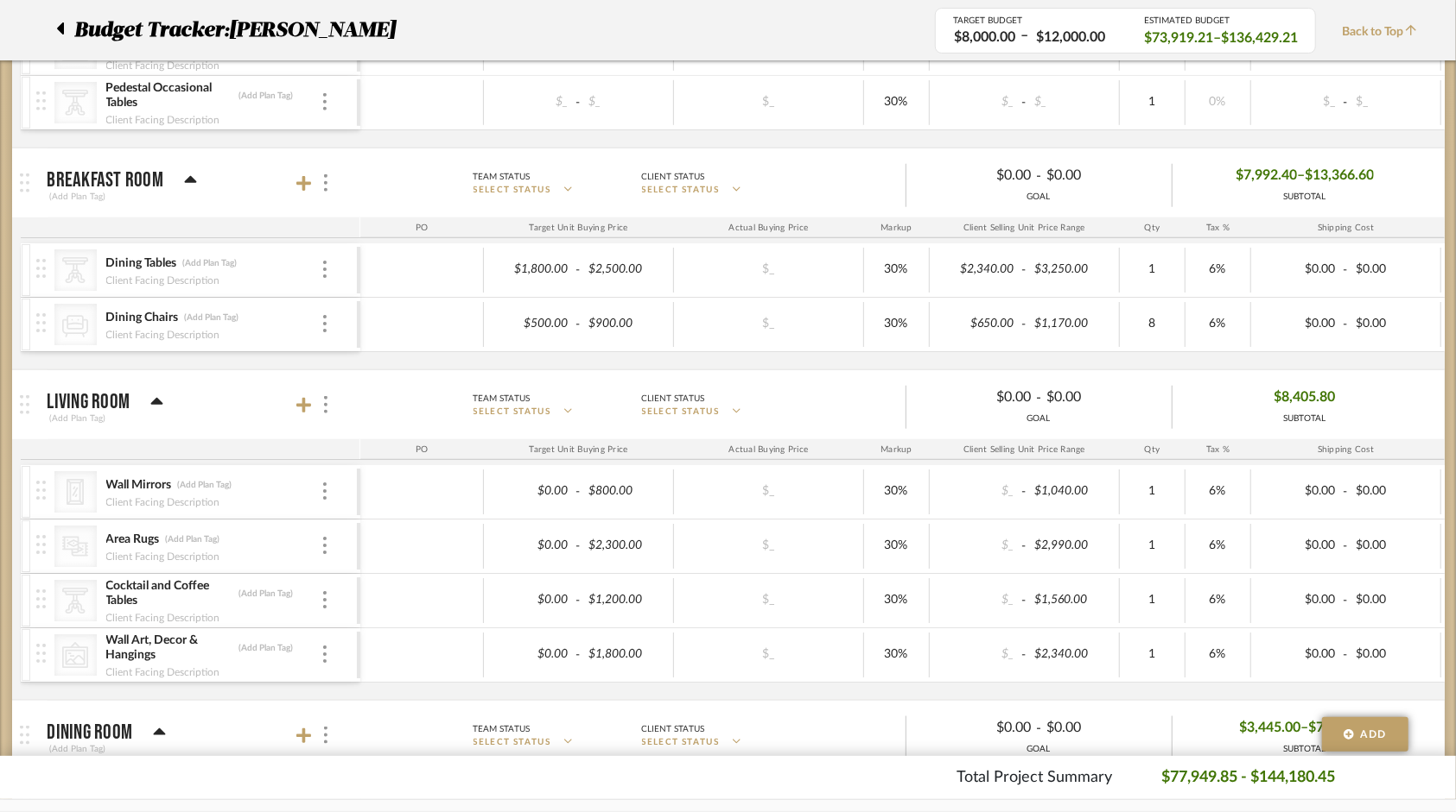
scroll to position [1209, 0]
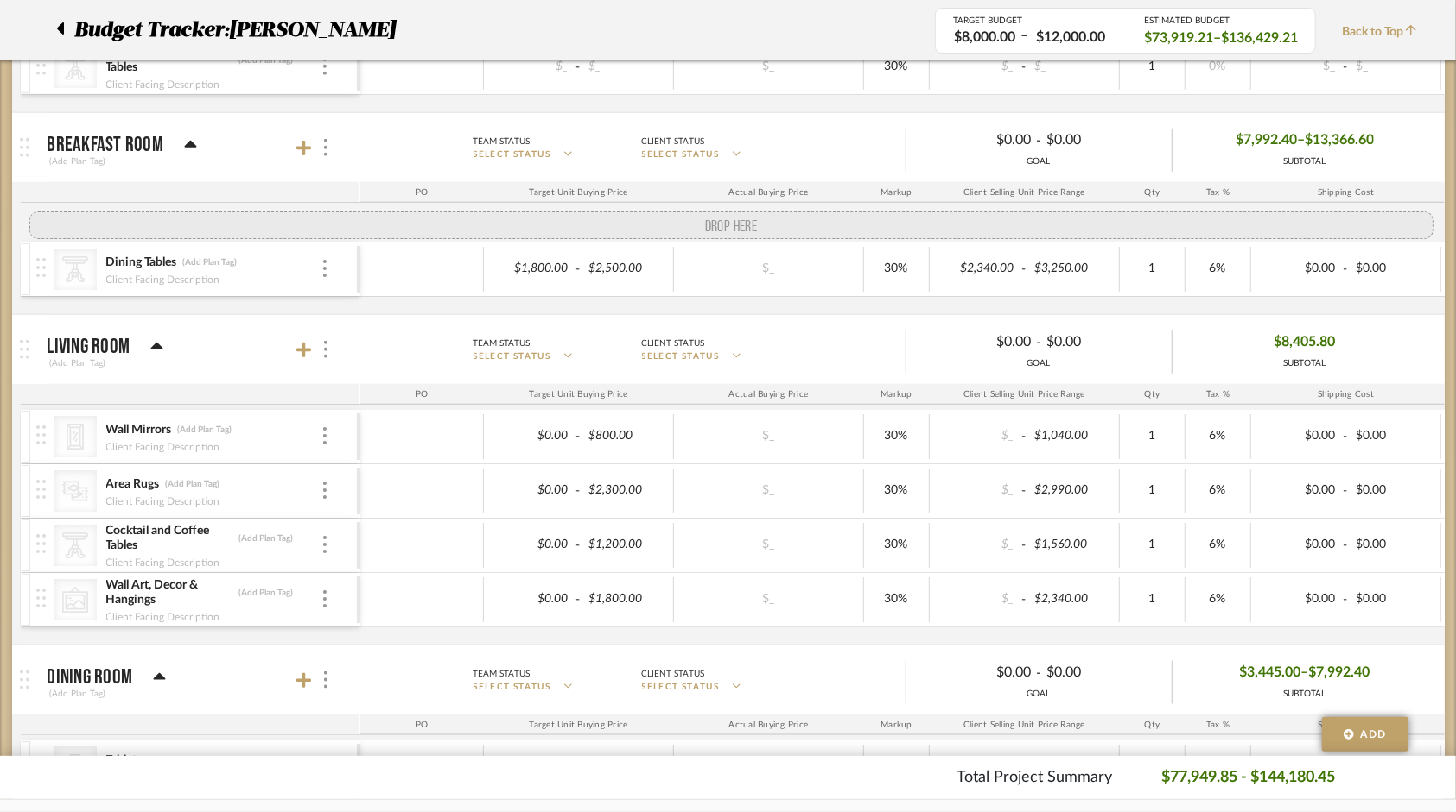
drag, startPoint x: 40, startPoint y: 291, endPoint x: 42, endPoint y: 218, distance: 73.0
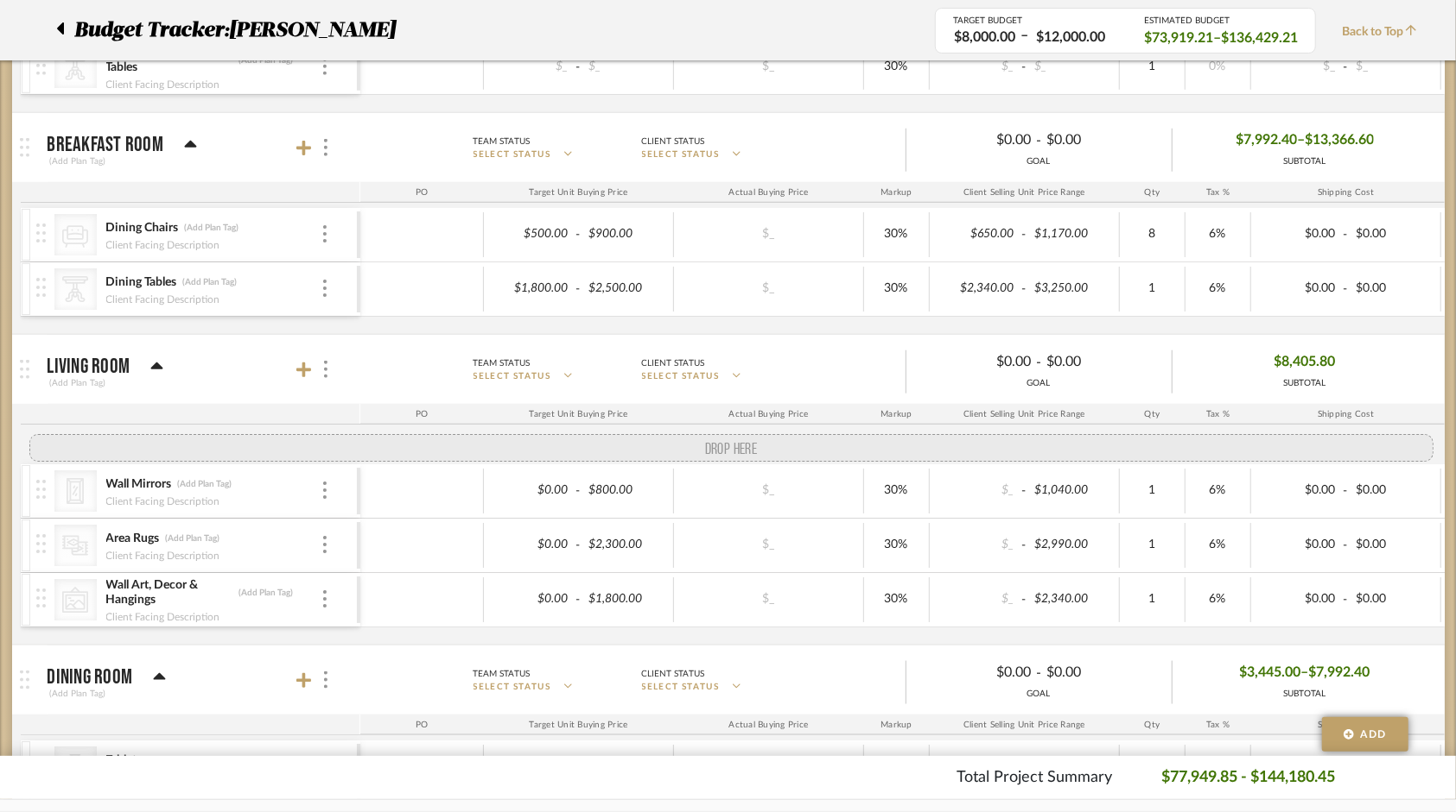
drag, startPoint x: 41, startPoint y: 556, endPoint x: 44, endPoint y: 440, distance: 116.0
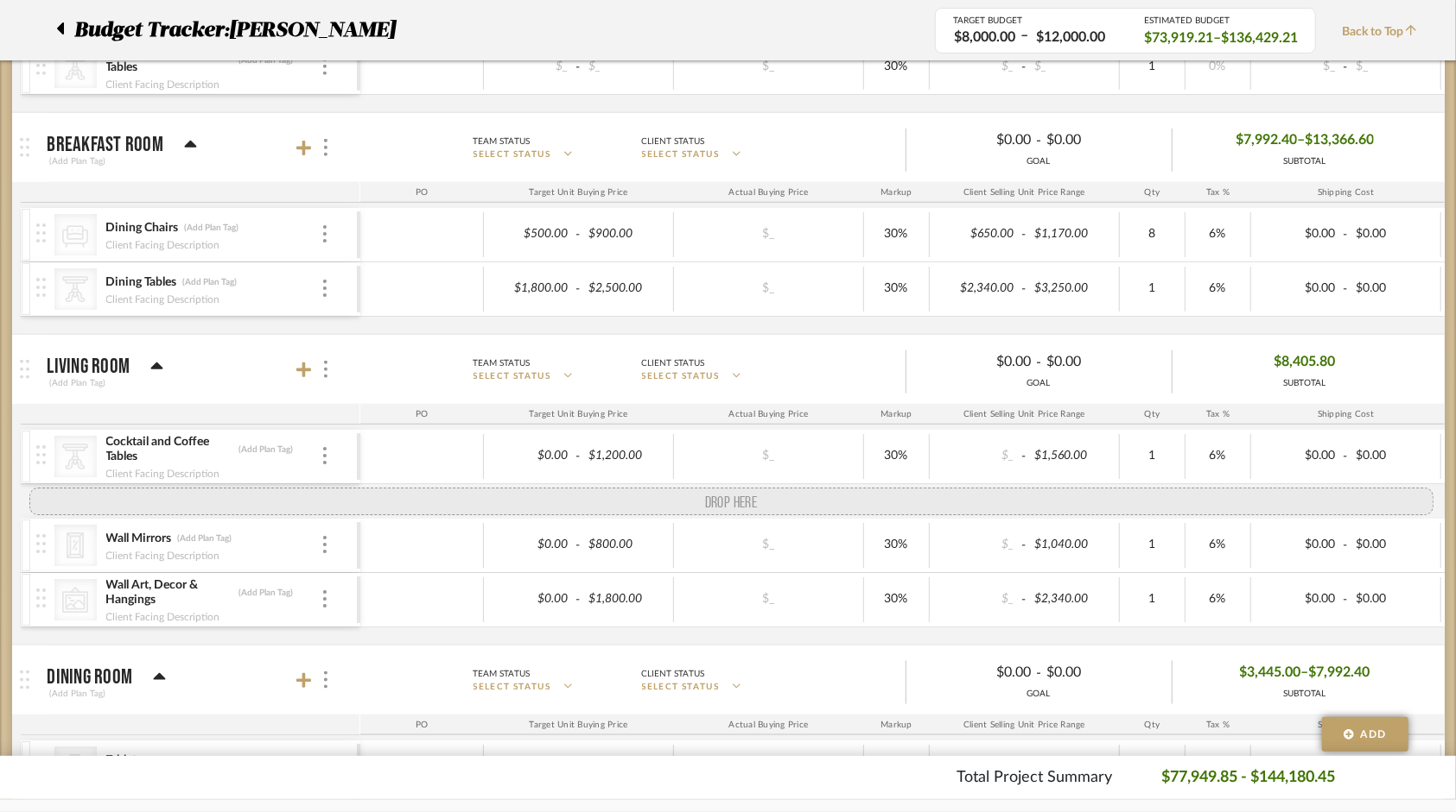
drag, startPoint x: 41, startPoint y: 557, endPoint x: 48, endPoint y: 496, distance: 61.4
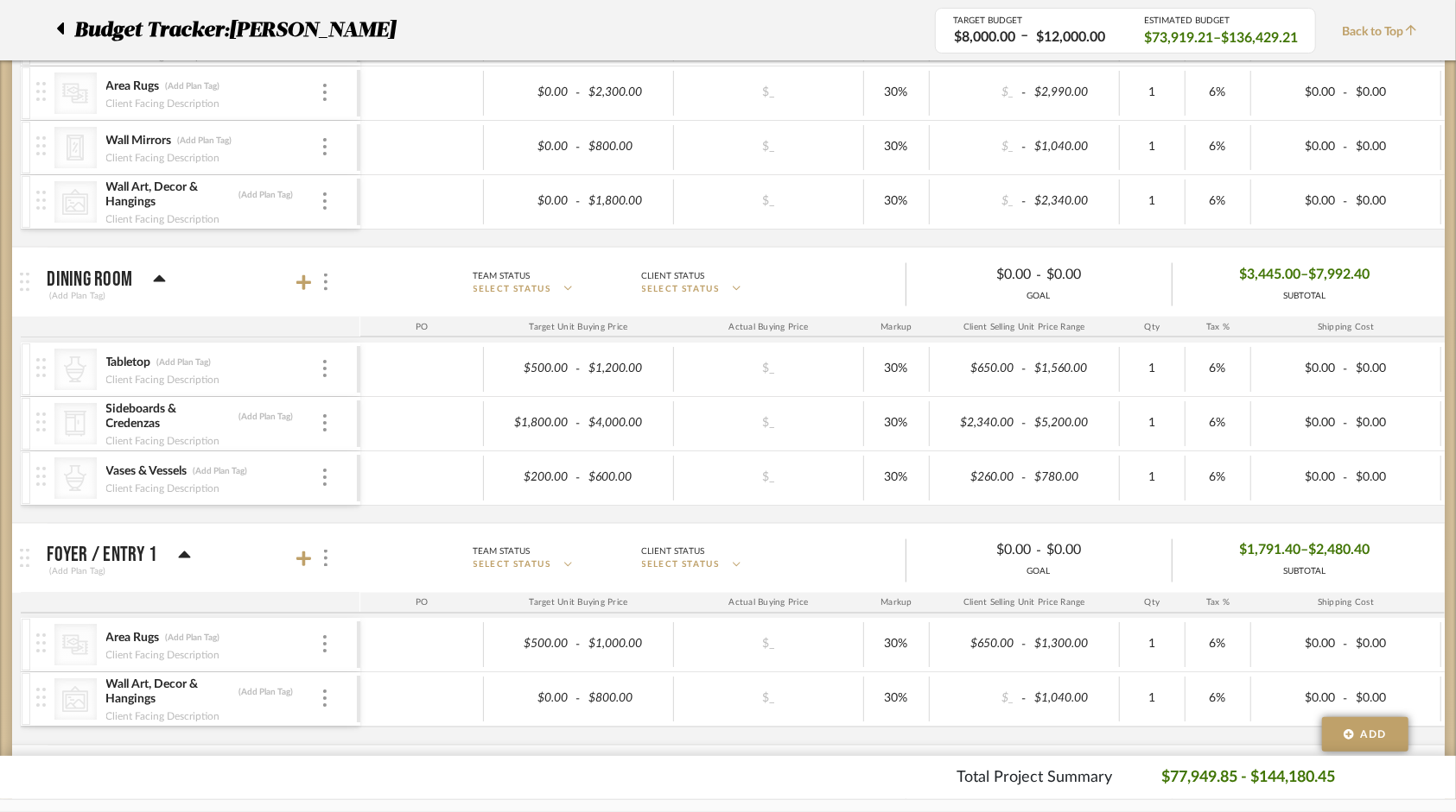
scroll to position [1642, 0]
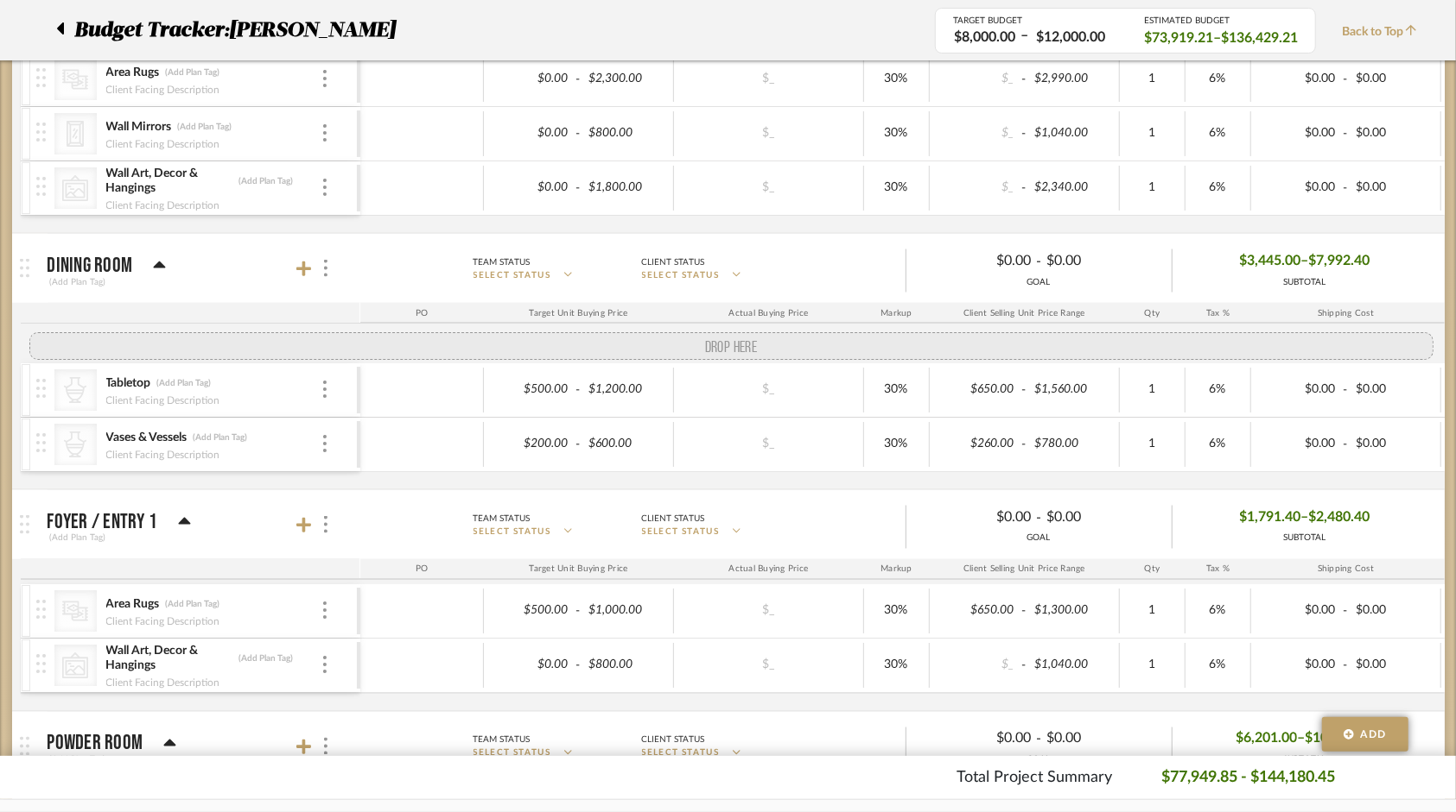
drag, startPoint x: 41, startPoint y: 403, endPoint x: 44, endPoint y: 344, distance: 59.1
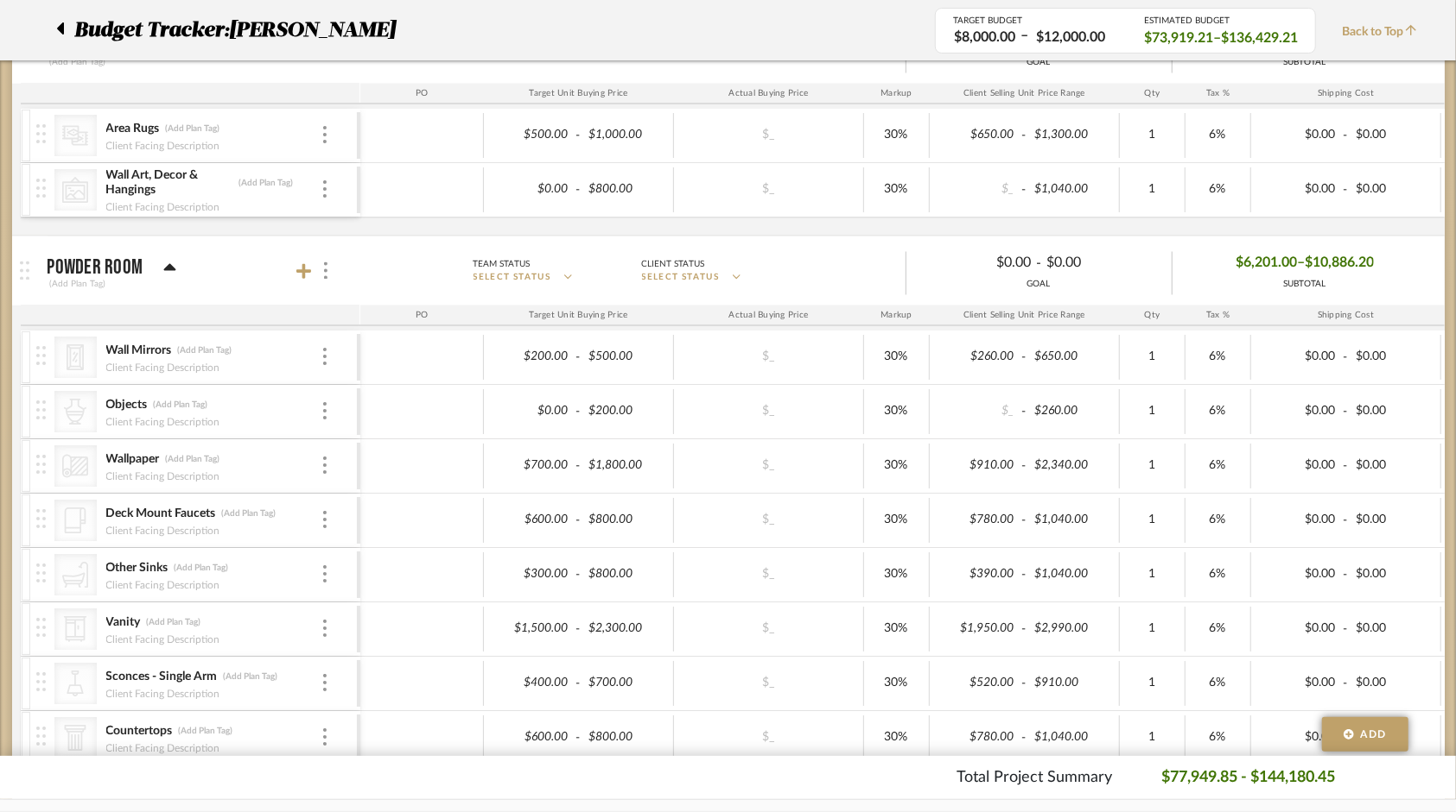
scroll to position [2159, 0]
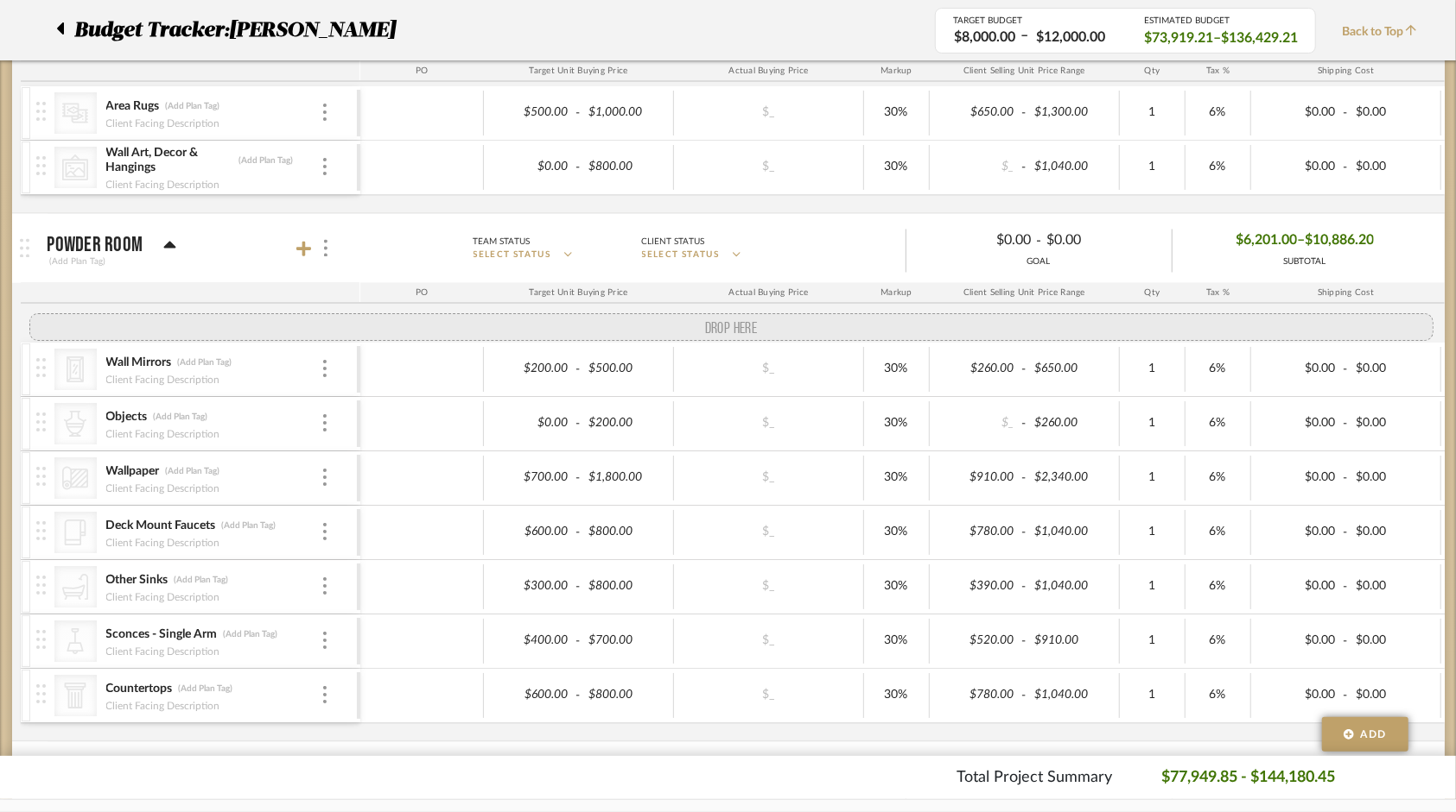
drag, startPoint x: 39, startPoint y: 597, endPoint x: 47, endPoint y: 327, distance: 270.1
drag, startPoint x: 34, startPoint y: 707, endPoint x: 62, endPoint y: 345, distance: 363.1
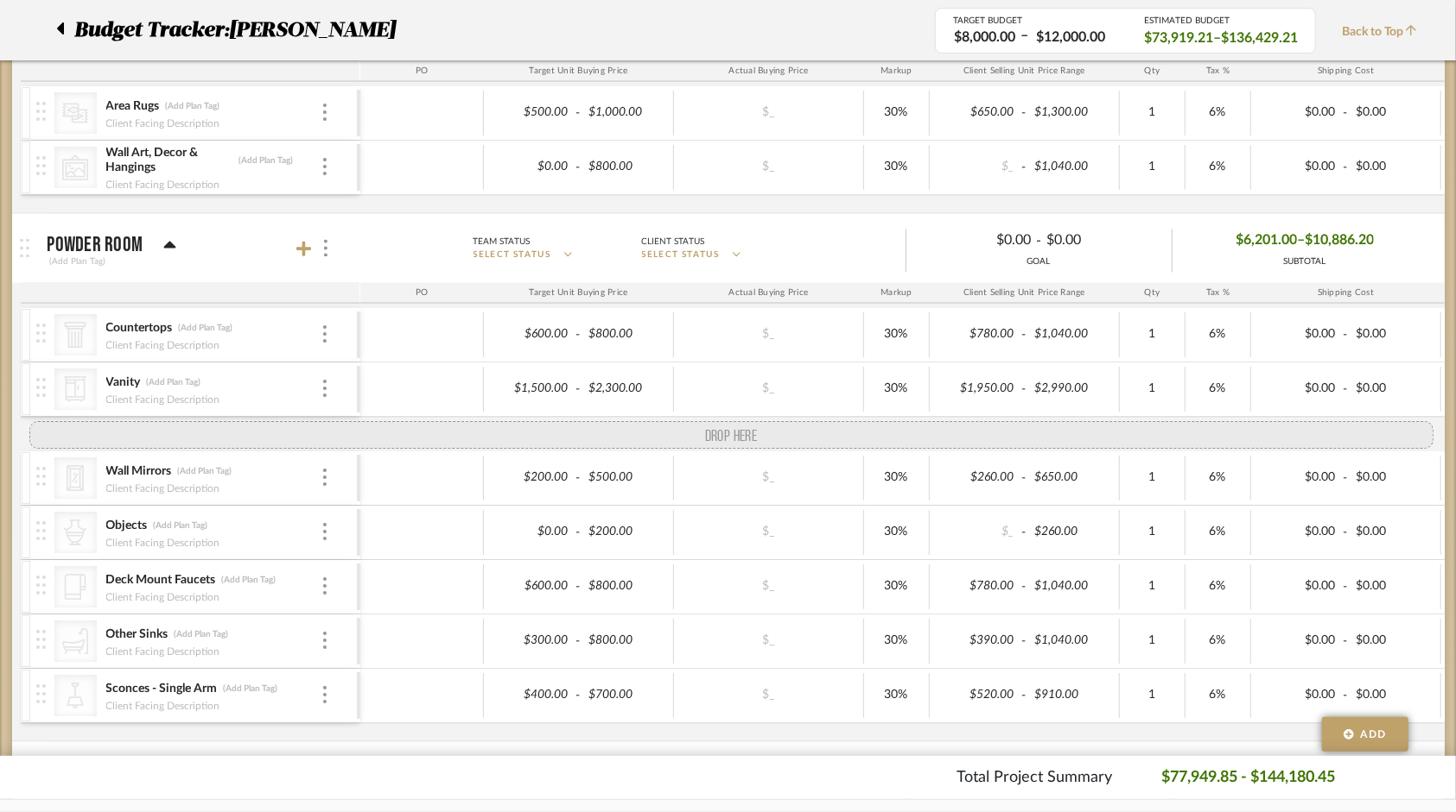
drag, startPoint x: 40, startPoint y: 549, endPoint x: 50, endPoint y: 411, distance: 138.4
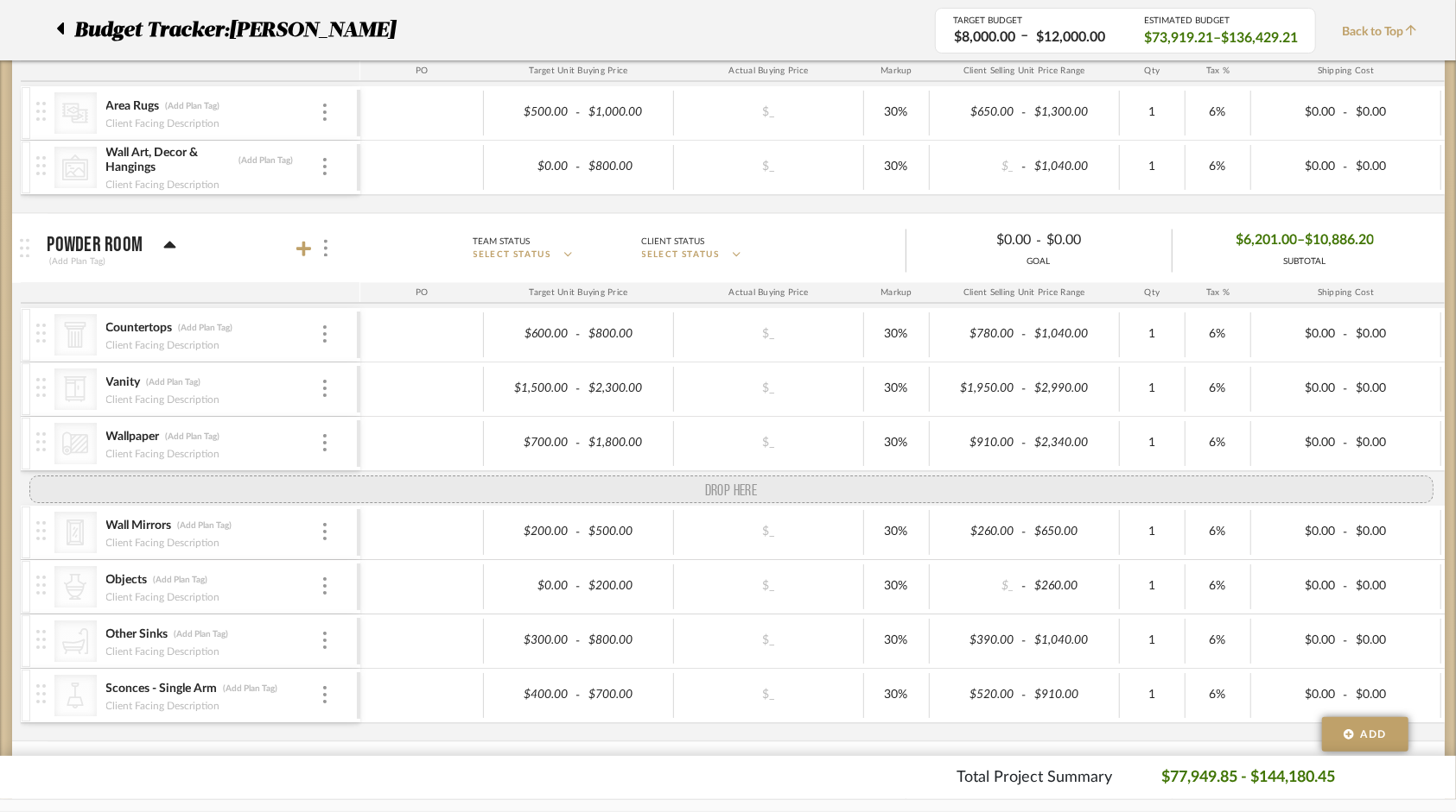
drag, startPoint x: 42, startPoint y: 597, endPoint x: 51, endPoint y: 467, distance: 130.3
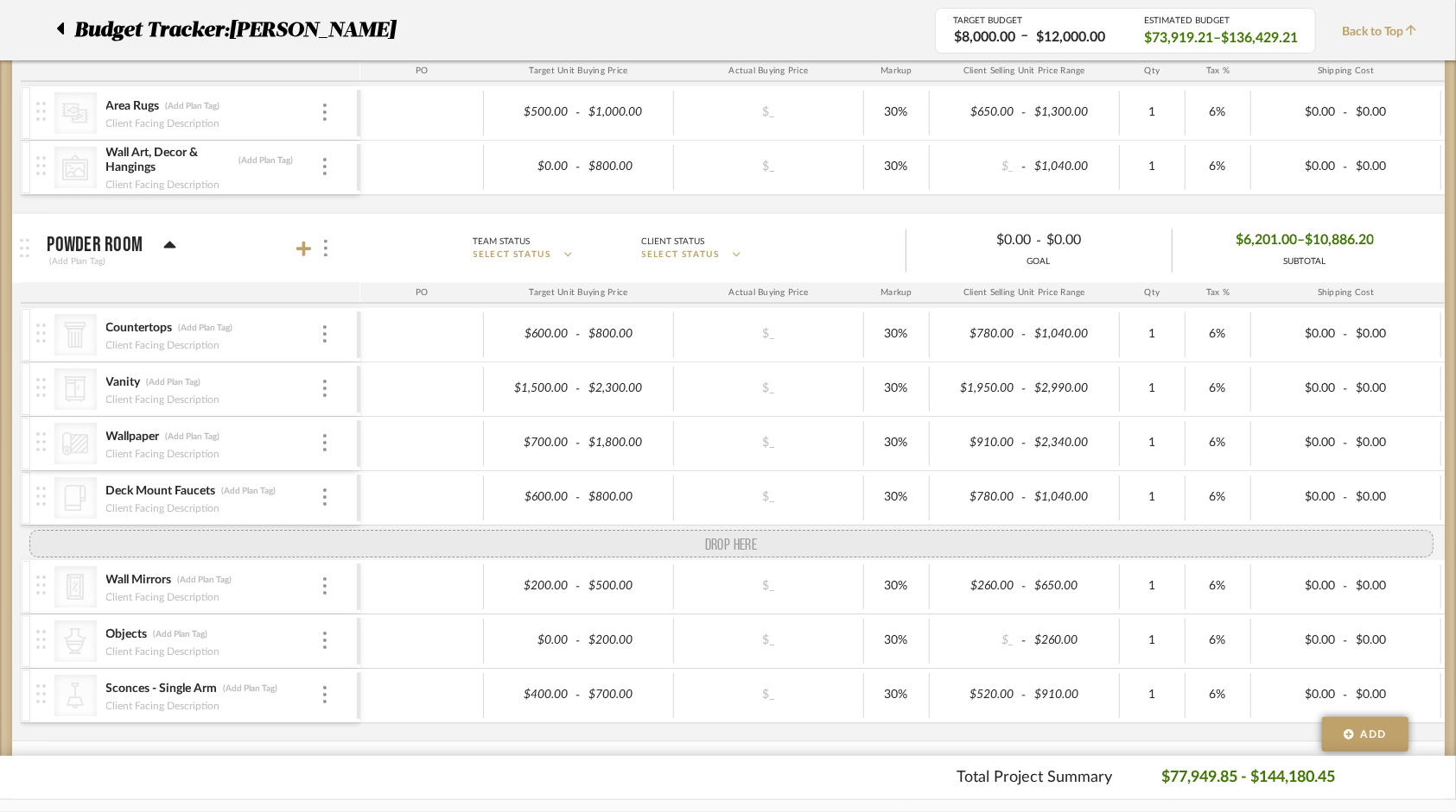
drag, startPoint x: 49, startPoint y: 653, endPoint x: 71, endPoint y: 612, distance: 46.5
drag, startPoint x: 45, startPoint y: 722, endPoint x: 56, endPoint y: 568, distance: 154.4
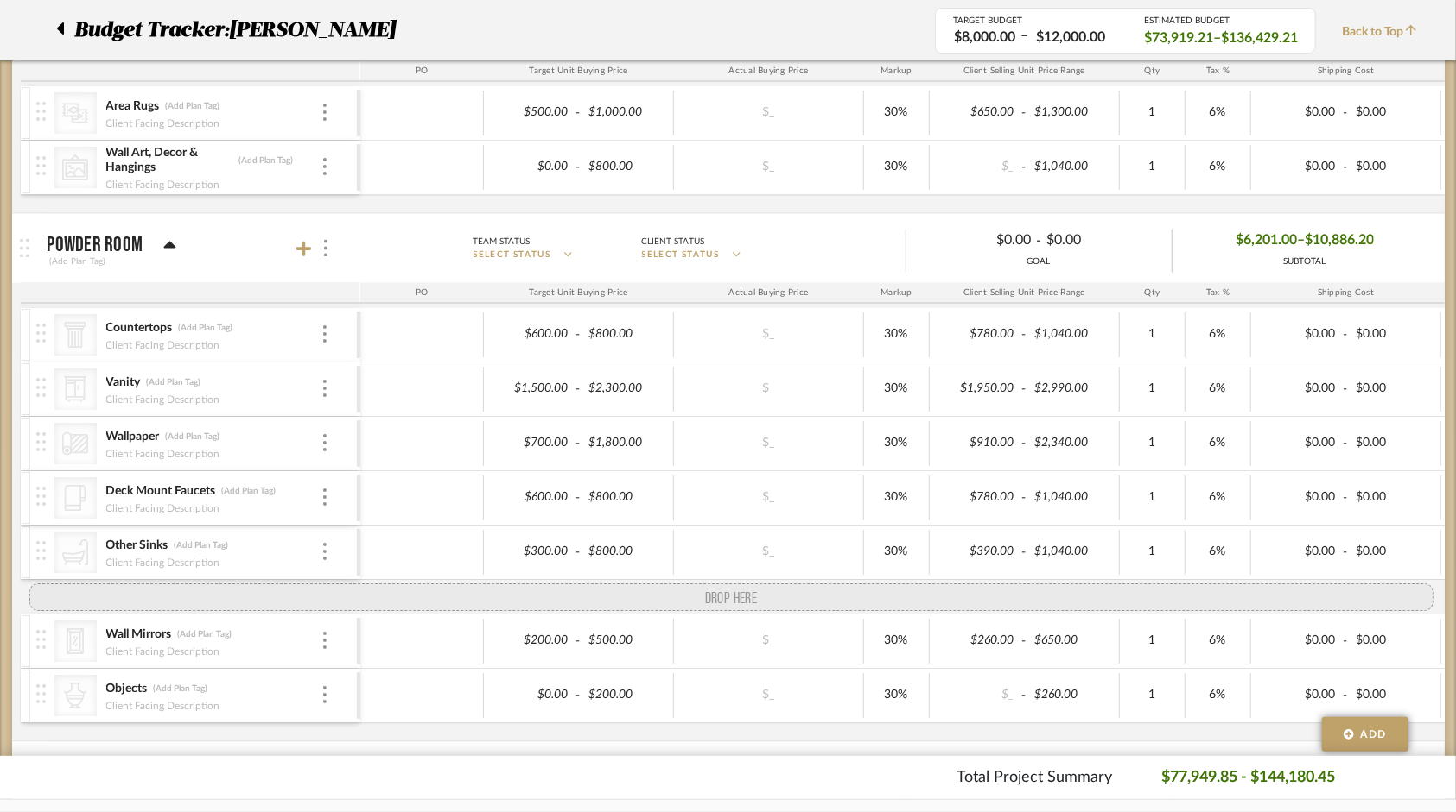
drag, startPoint x: 41, startPoint y: 542, endPoint x: 45, endPoint y: 573, distance: 31.3
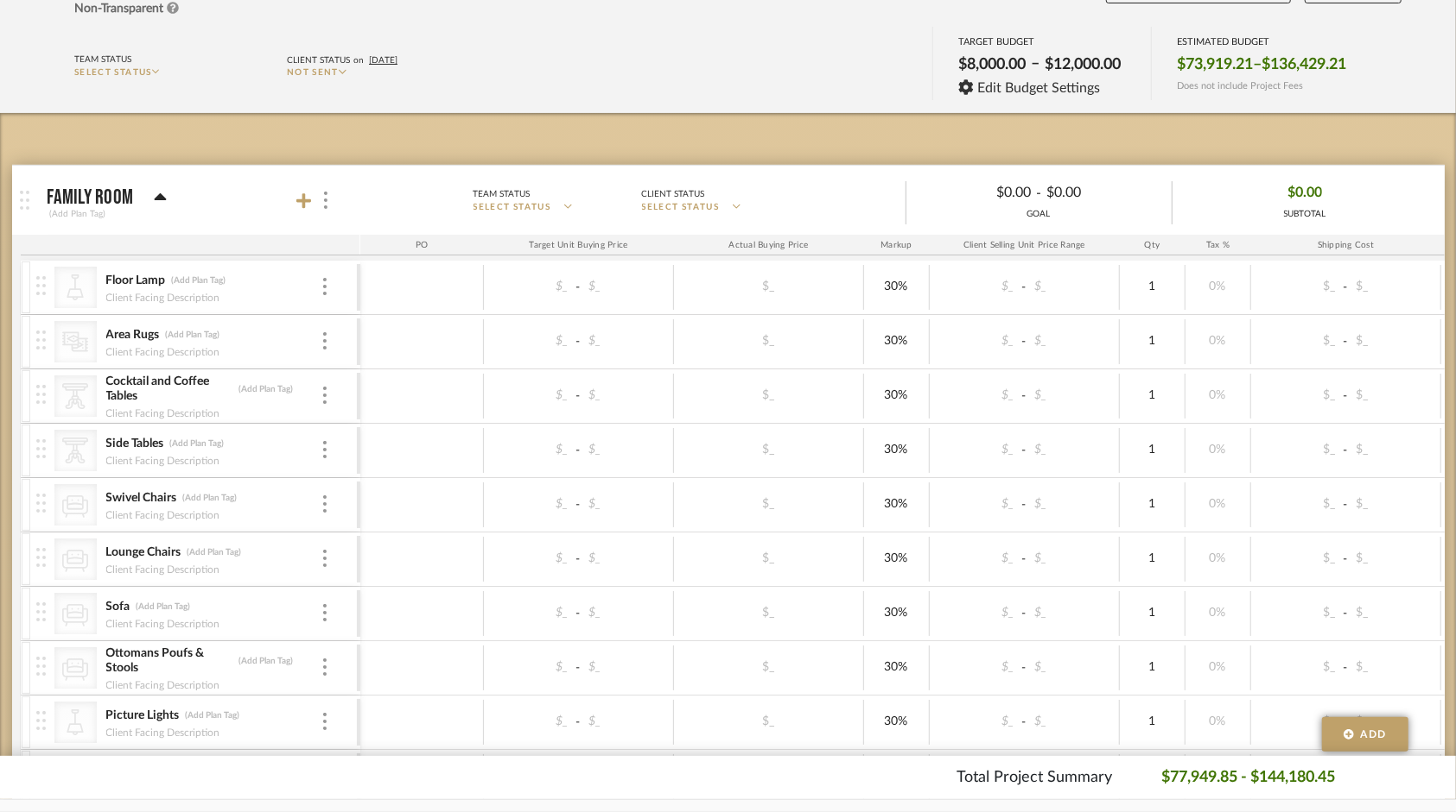
scroll to position [346, 0]
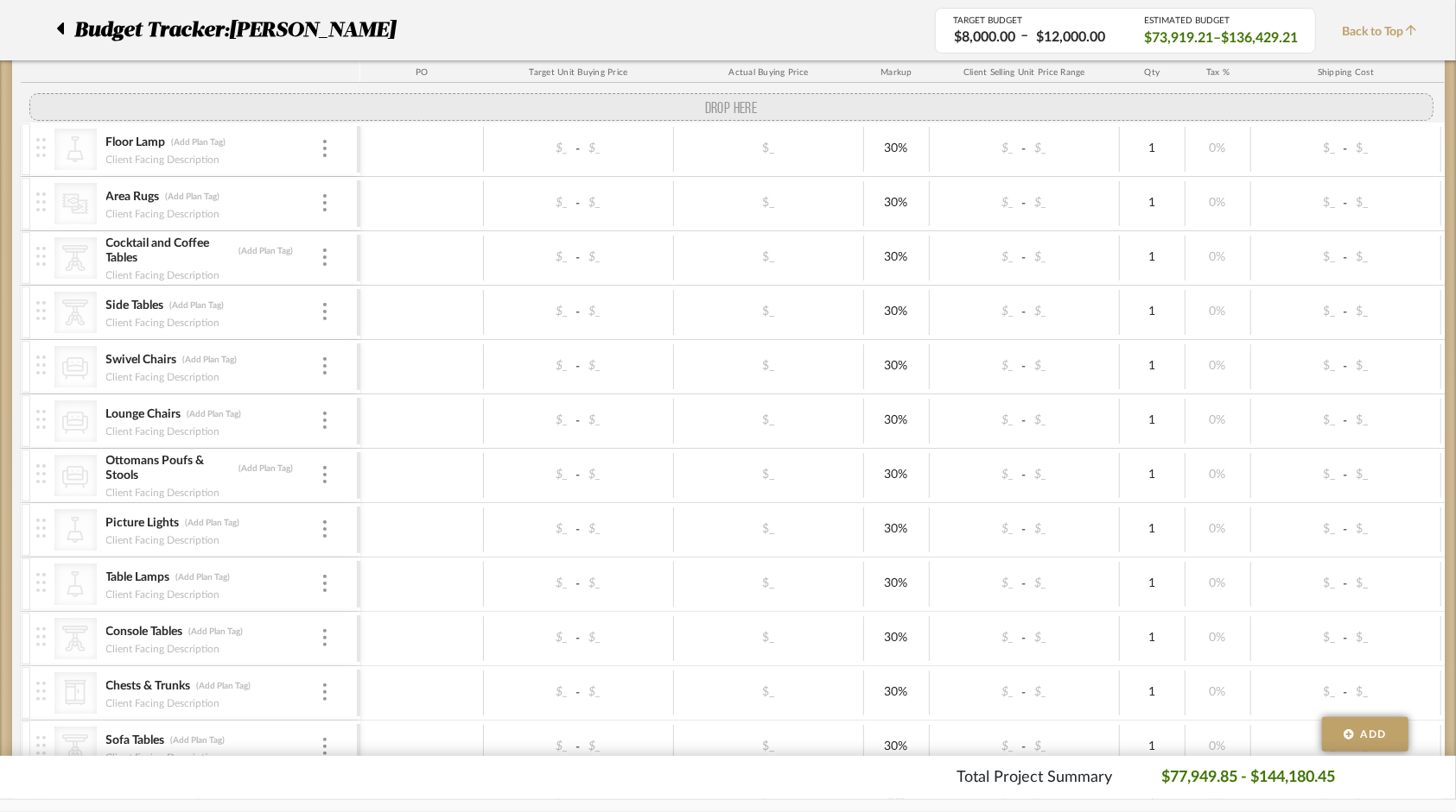
drag, startPoint x: 42, startPoint y: 439, endPoint x: 57, endPoint y: 105, distance: 334.3
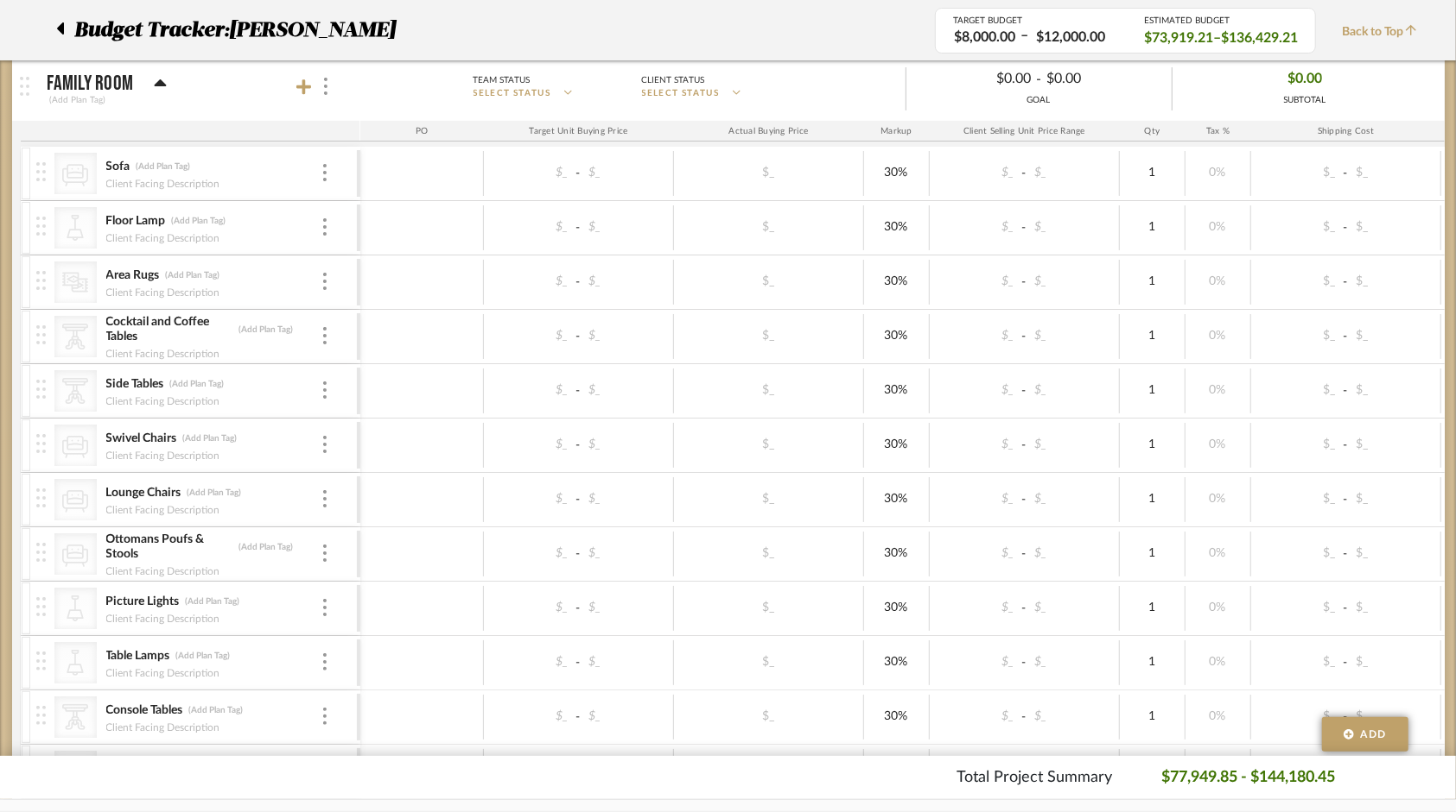
scroll to position [260, 0]
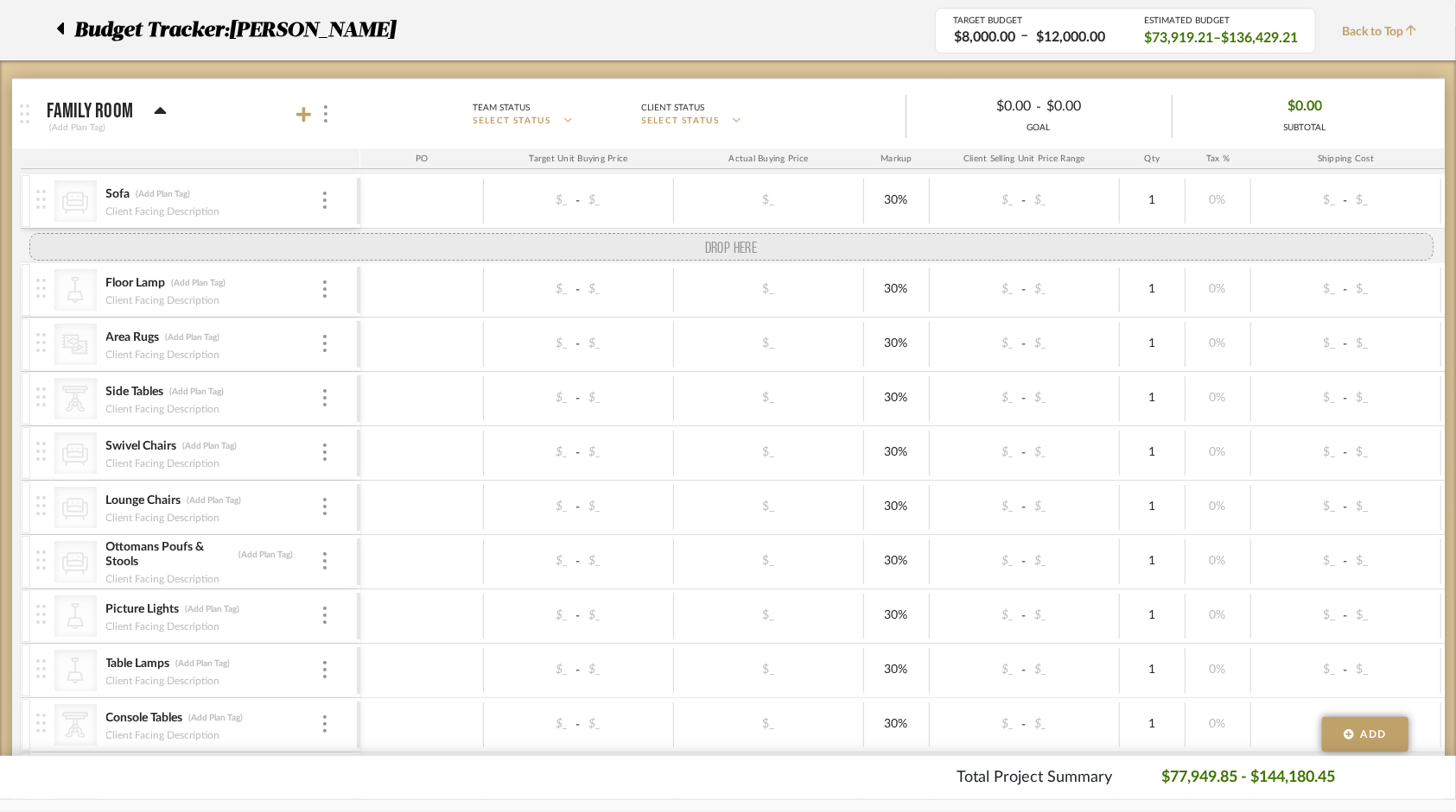
drag, startPoint x: 40, startPoint y: 363, endPoint x: 46, endPoint y: 250, distance: 113.2
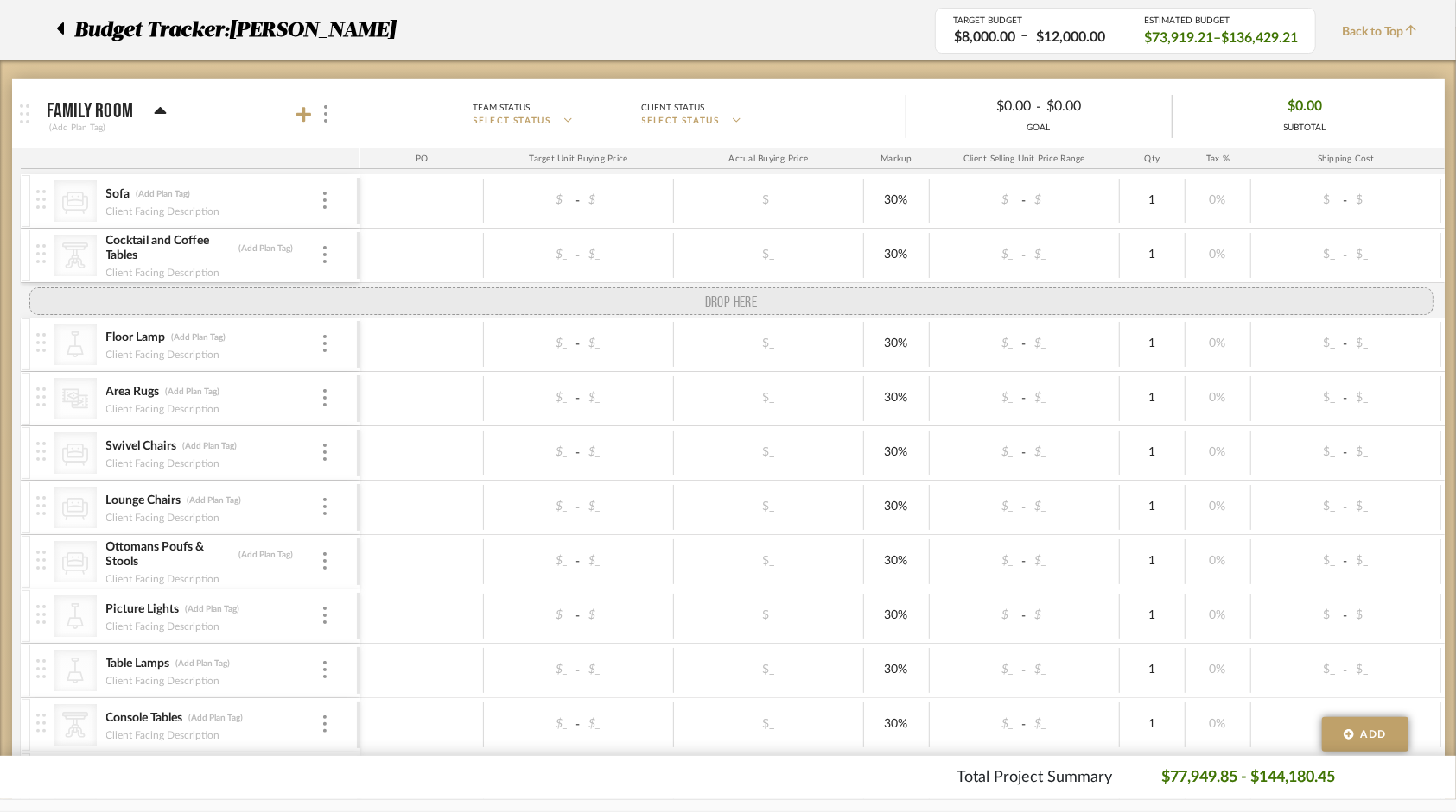
drag, startPoint x: 44, startPoint y: 418, endPoint x: 50, endPoint y: 302, distance: 116.2
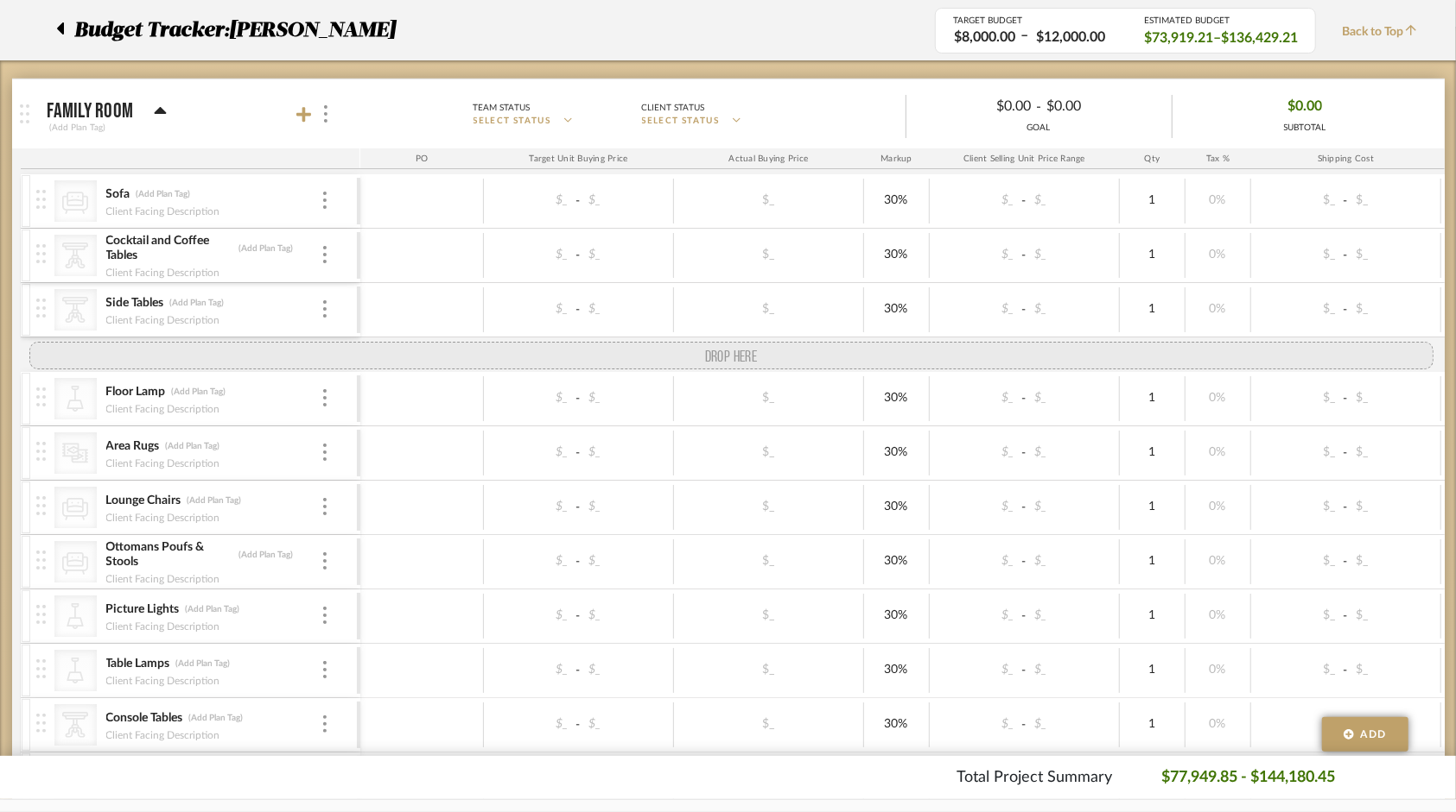
drag, startPoint x: 45, startPoint y: 475, endPoint x: 60, endPoint y: 331, distance: 144.8
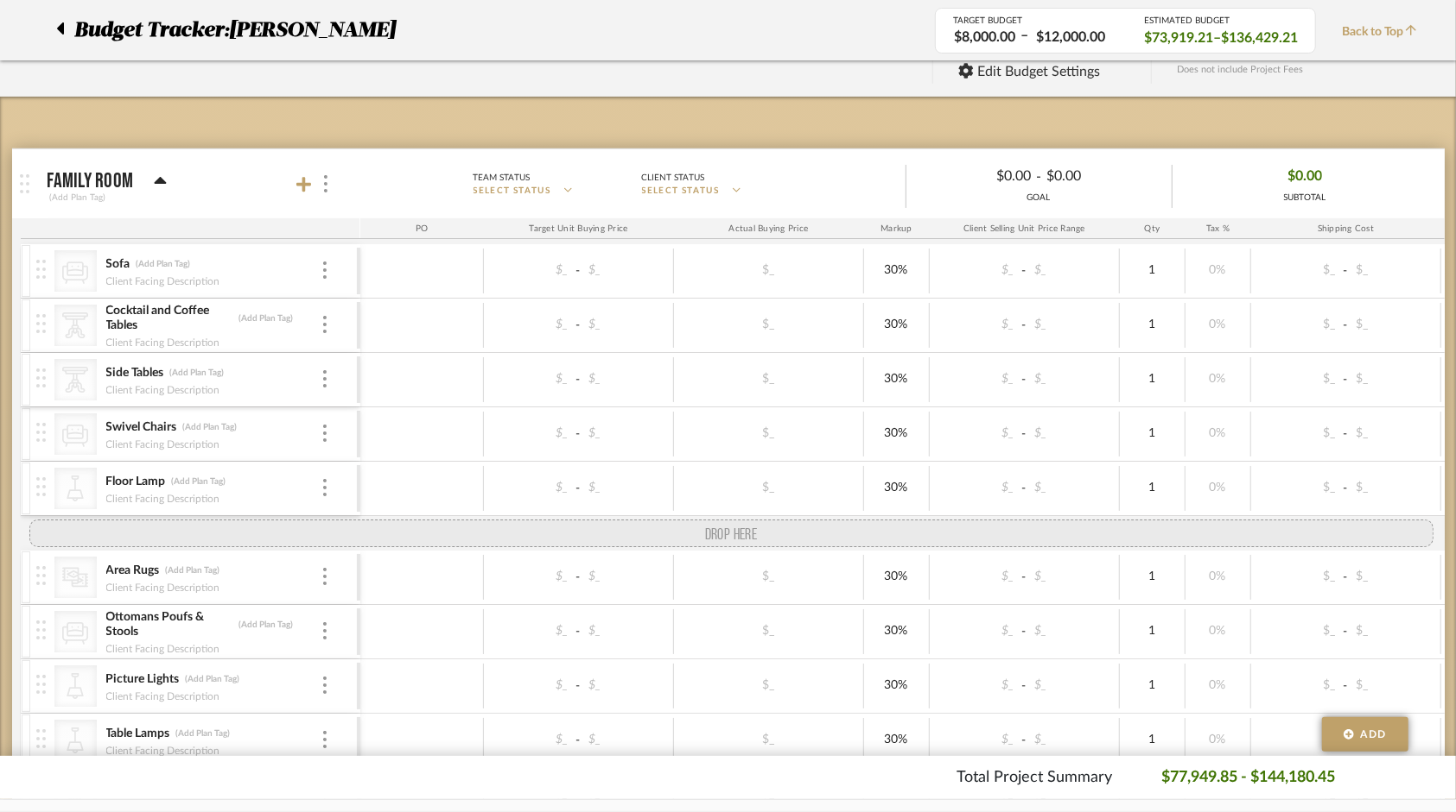
scroll to position [174, 0]
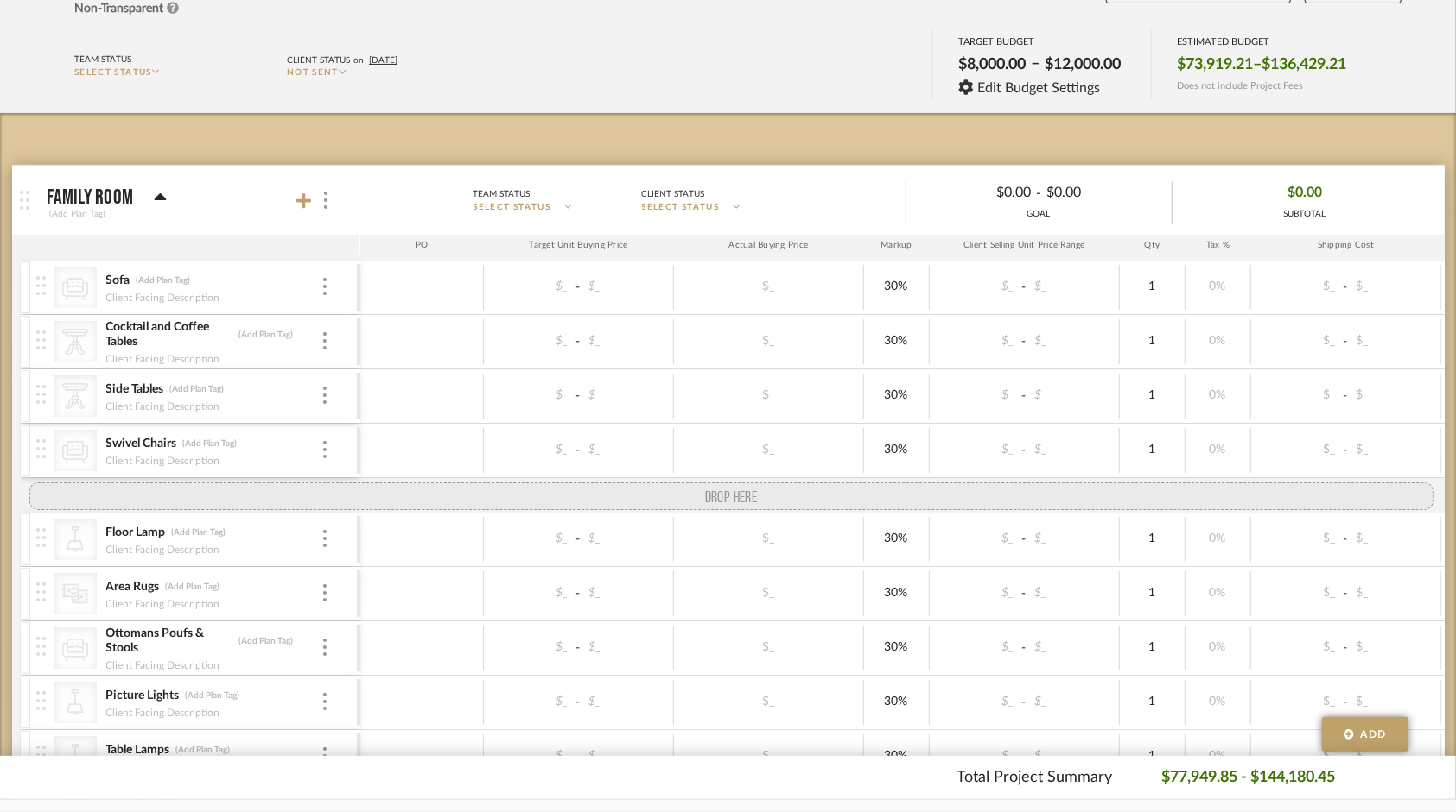
drag, startPoint x: 50, startPoint y: 482, endPoint x: 66, endPoint y: 480, distance: 16.1
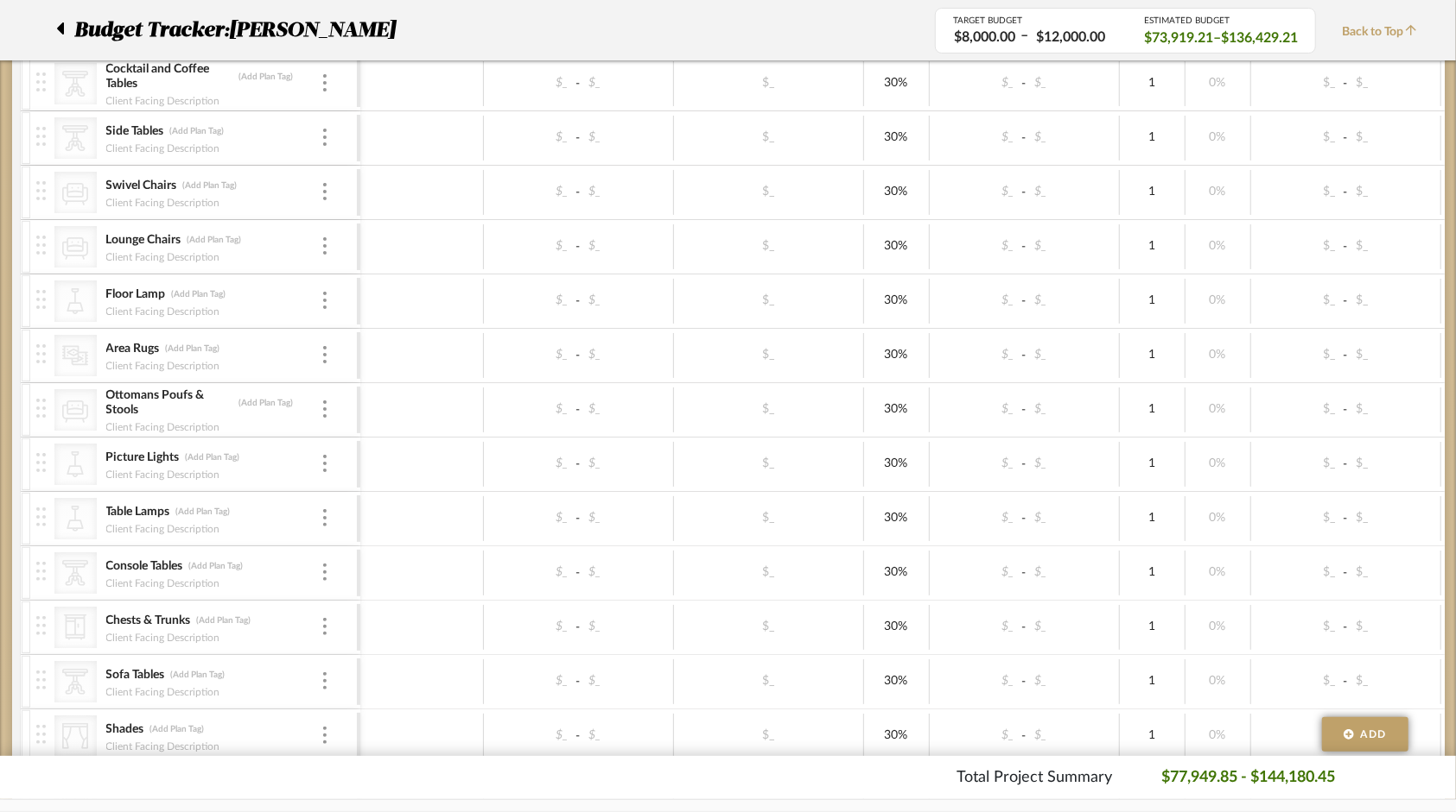
scroll to position [432, 0]
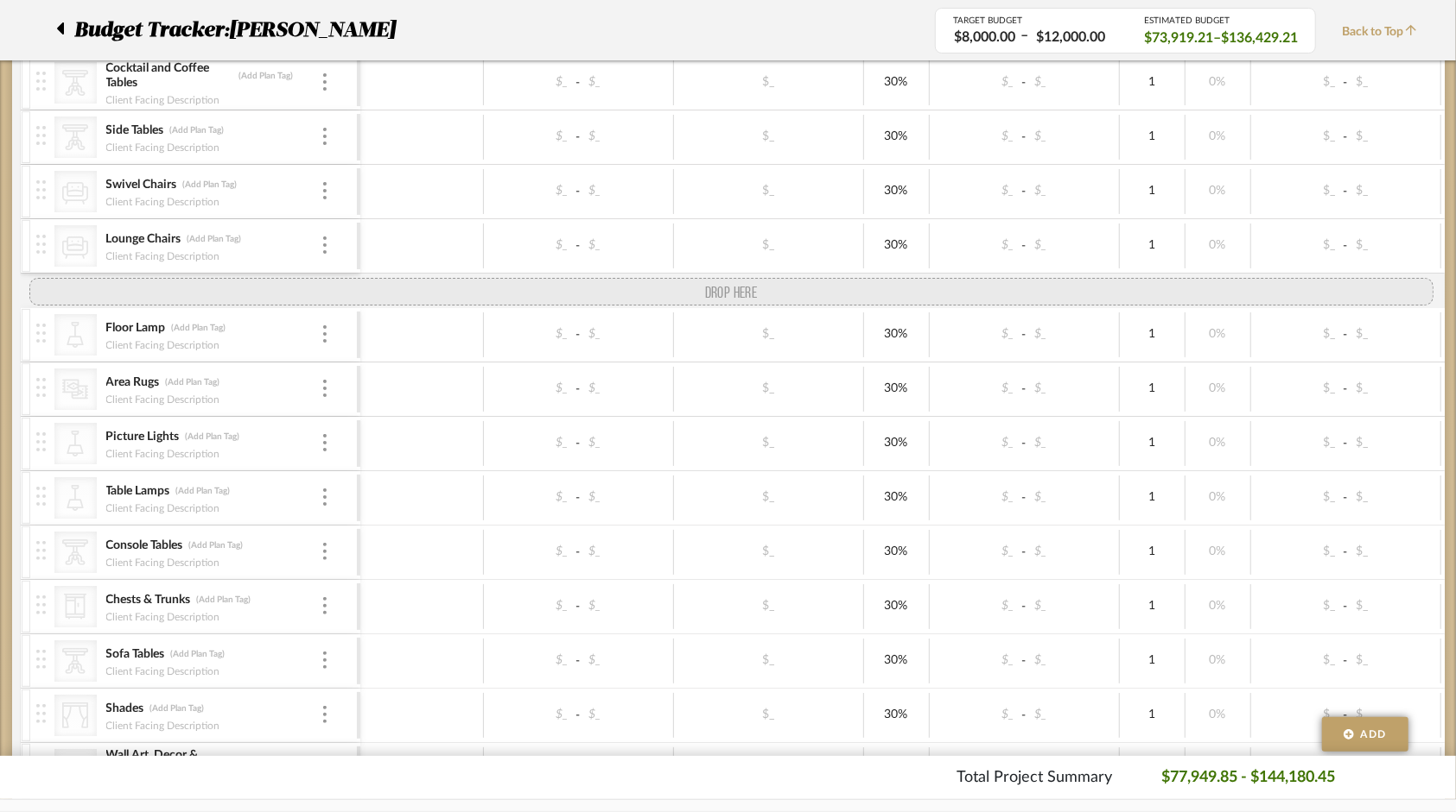
drag, startPoint x: 48, startPoint y: 414, endPoint x: 61, endPoint y: 285, distance: 129.7
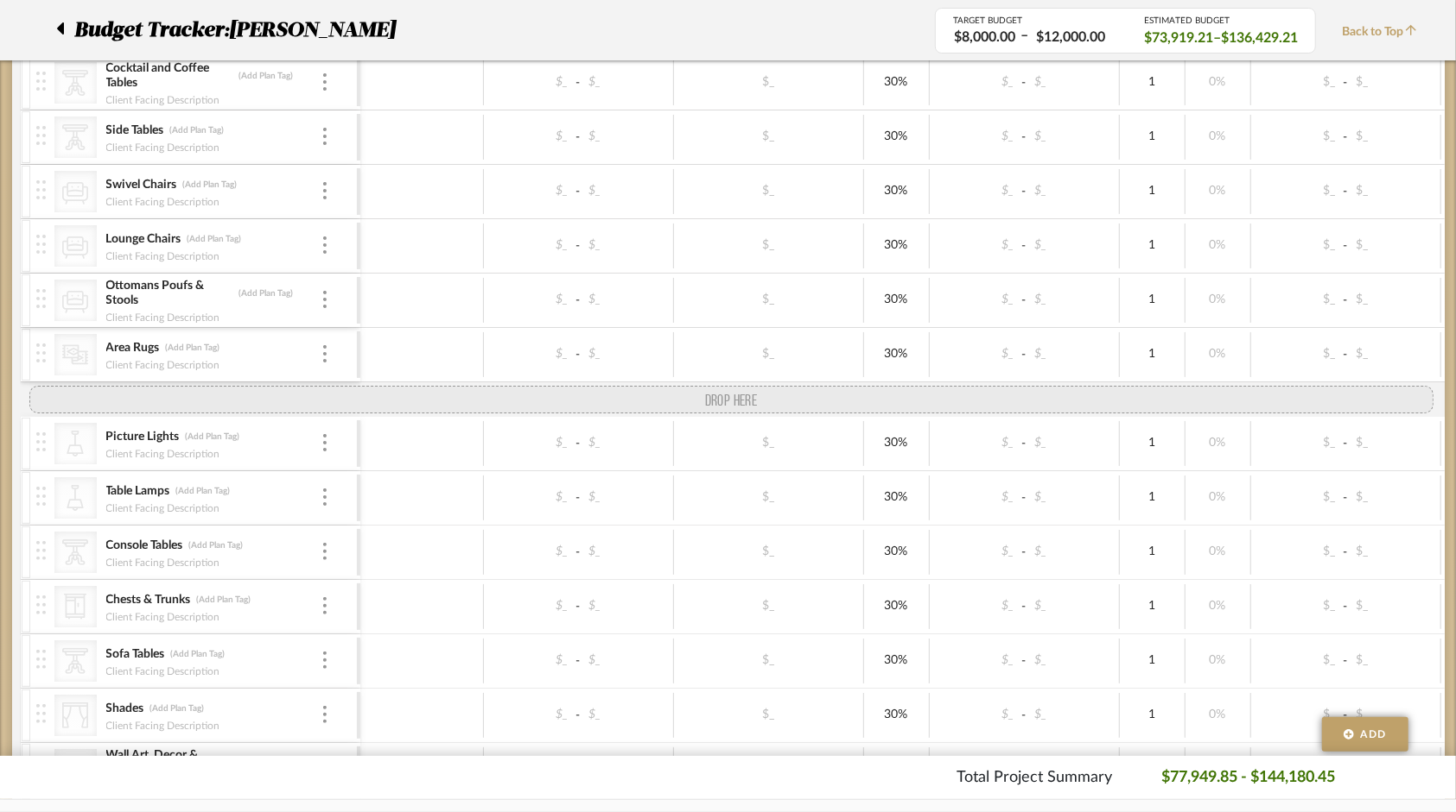
drag, startPoint x: 38, startPoint y: 355, endPoint x: 37, endPoint y: 408, distance: 53.0
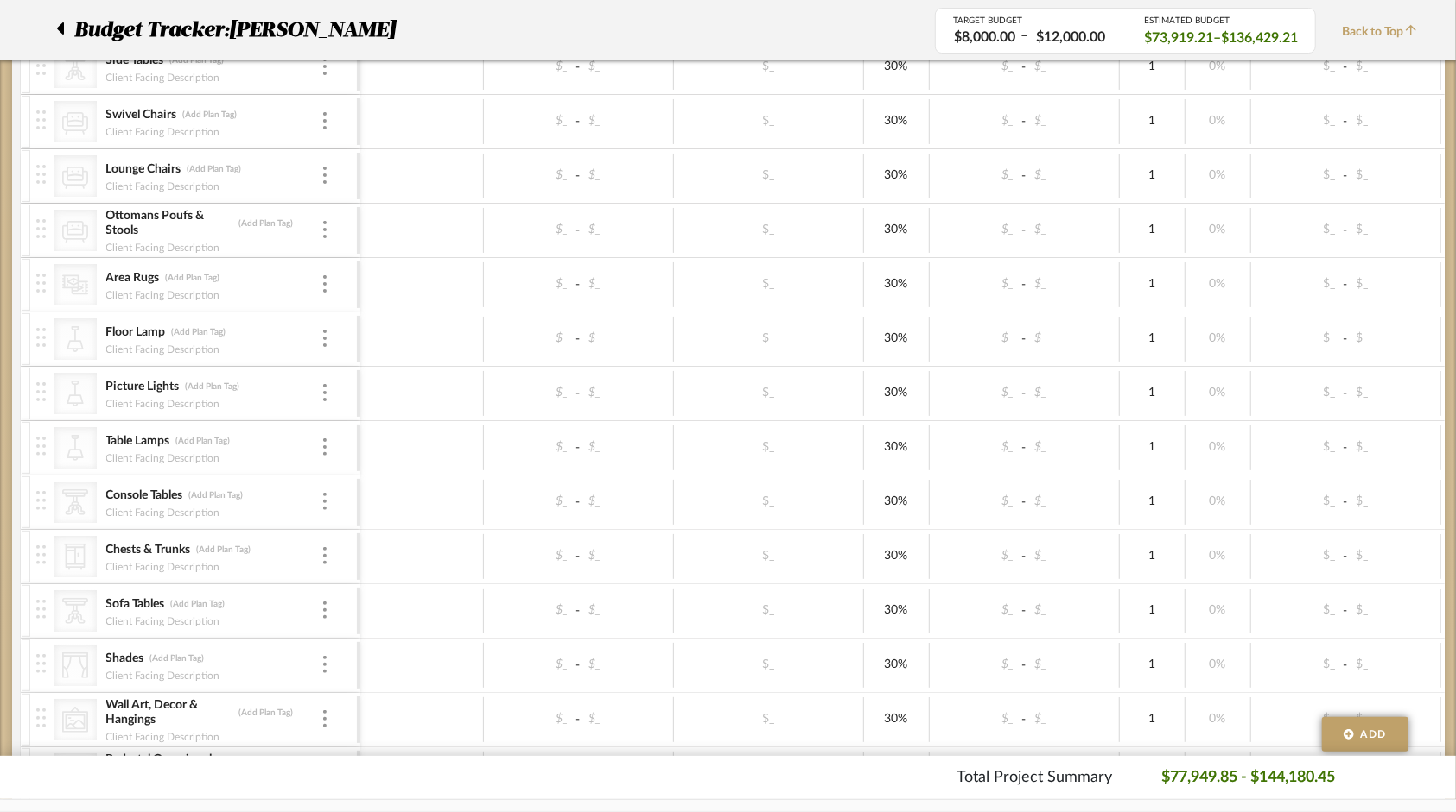
scroll to position [519, 0]
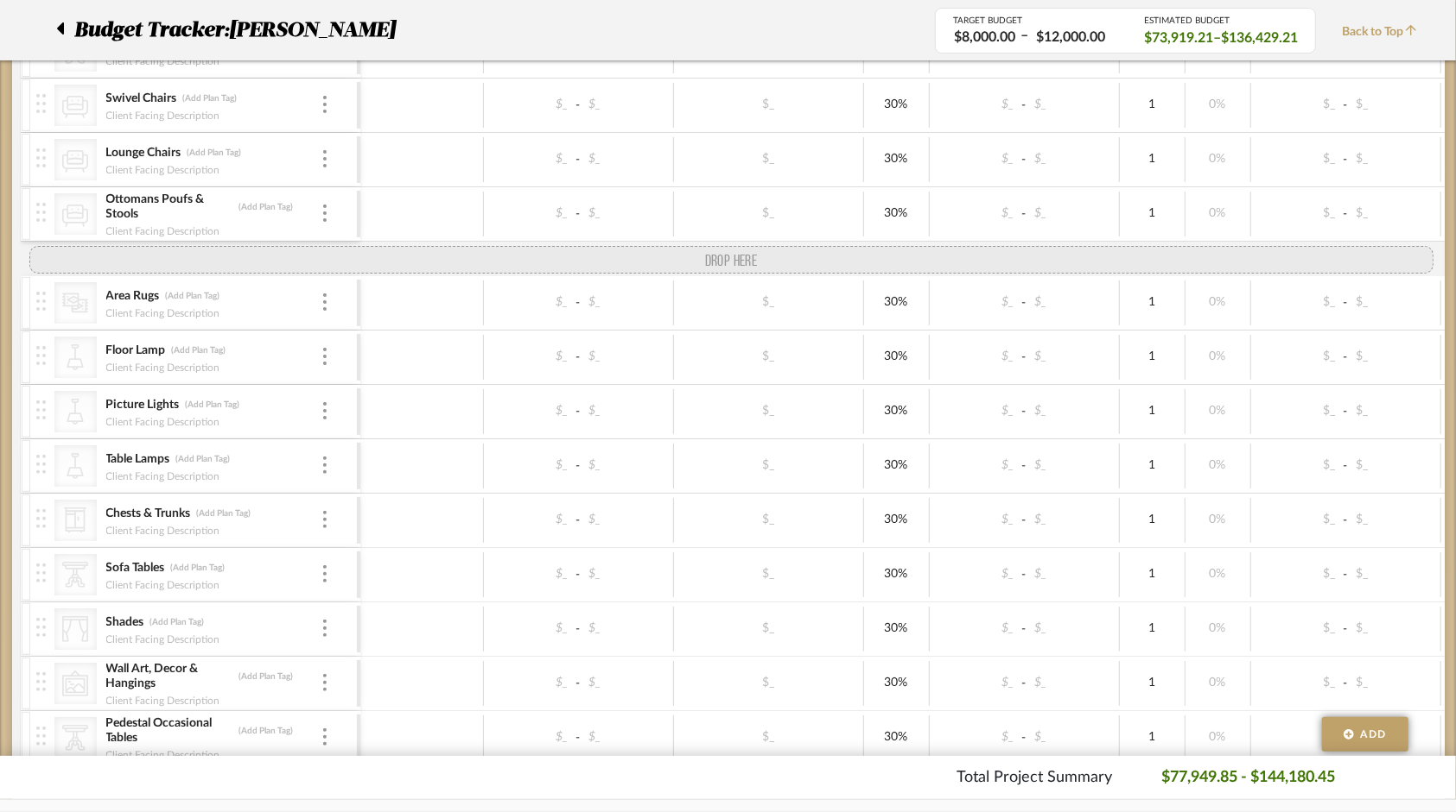
drag, startPoint x: 43, startPoint y: 483, endPoint x: 62, endPoint y: 251, distance: 232.8
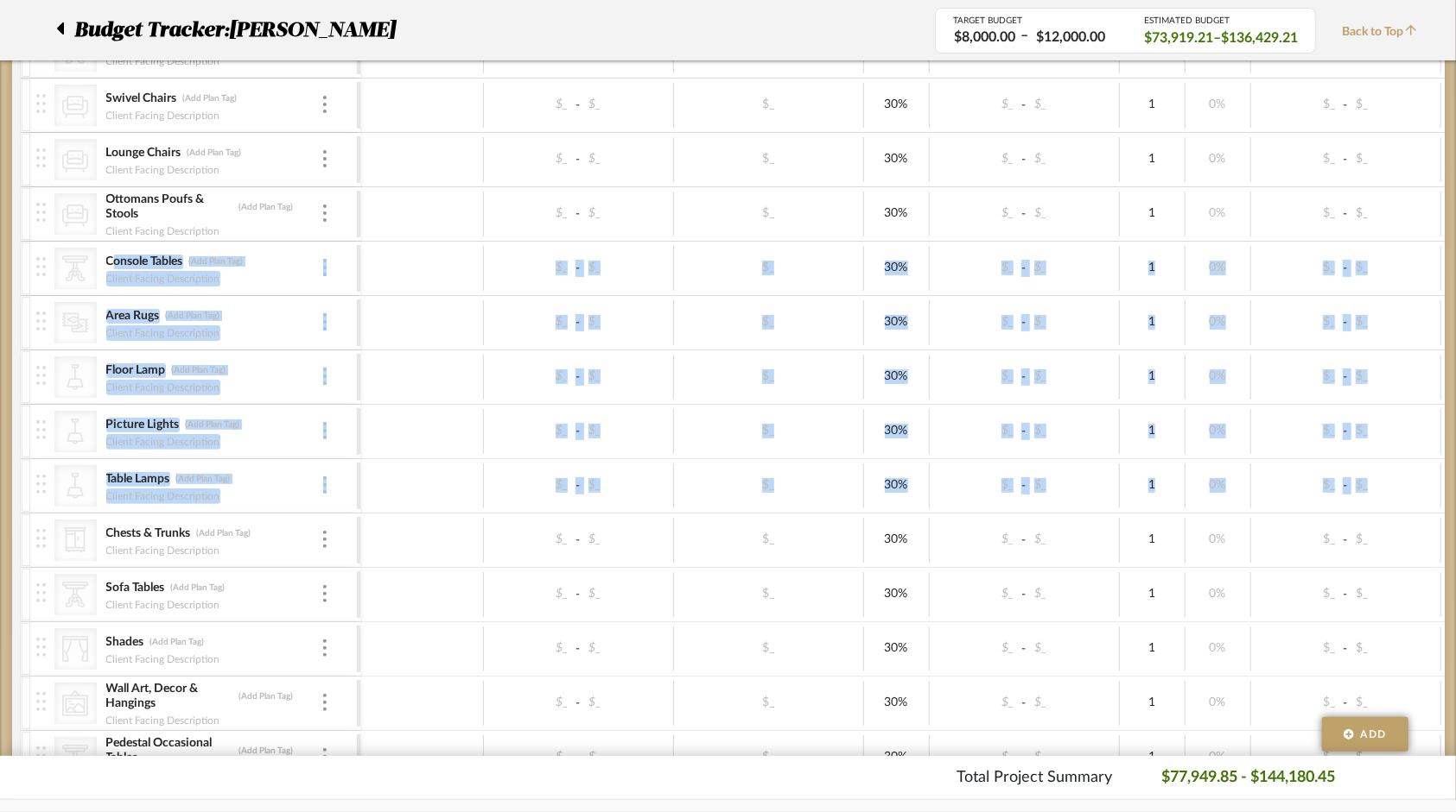
drag, startPoint x: 54, startPoint y: 539, endPoint x: 63, endPoint y: 282, distance: 257.2
click at [63, 282] on div "CategoryIconSeating Created with Sketch. Sofa (Add Plan Tag) Client Facing Desc…" at bounding box center [913, 358] width 1786 height 887
click at [40, 544] on div at bounding box center [43, 540] width 23 height 54
drag, startPoint x: 59, startPoint y: 543, endPoint x: 69, endPoint y: 543, distance: 10.0
click at [61, 543] on div "CategoryIconStorage Created with Sketch." at bounding box center [75, 541] width 42 height 41
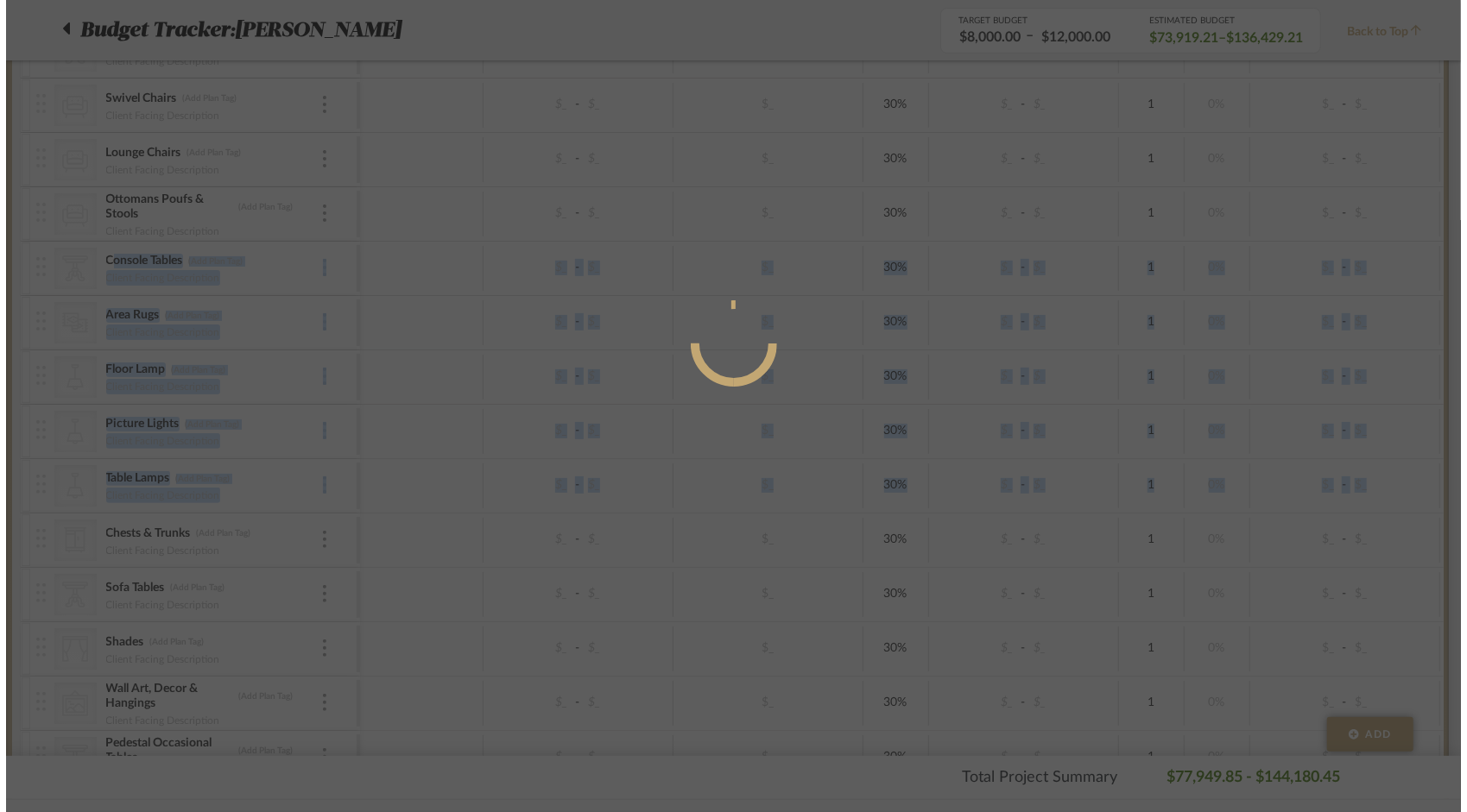
scroll to position [0, 0]
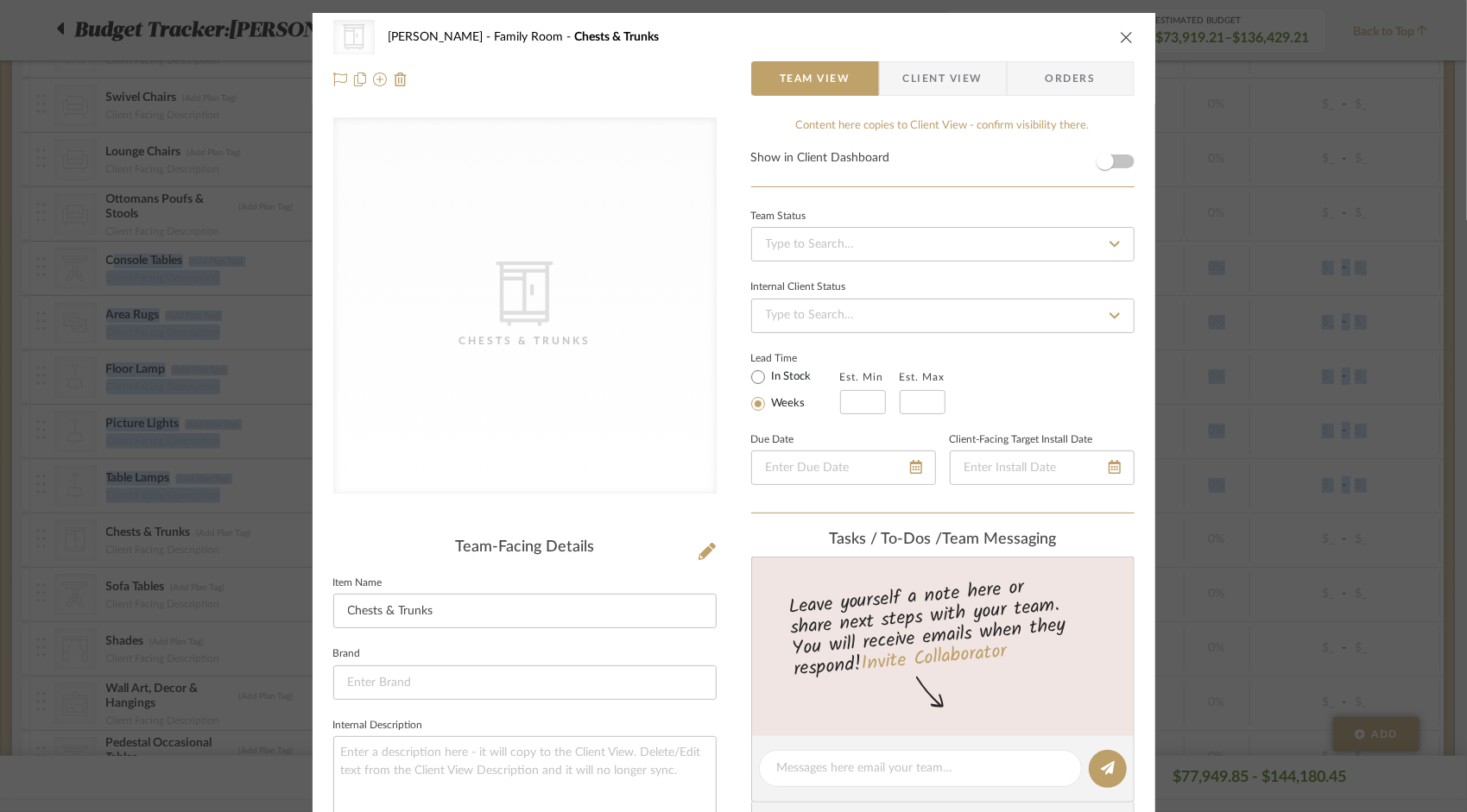
click at [1120, 40] on icon "close" at bounding box center [1126, 37] width 14 height 14
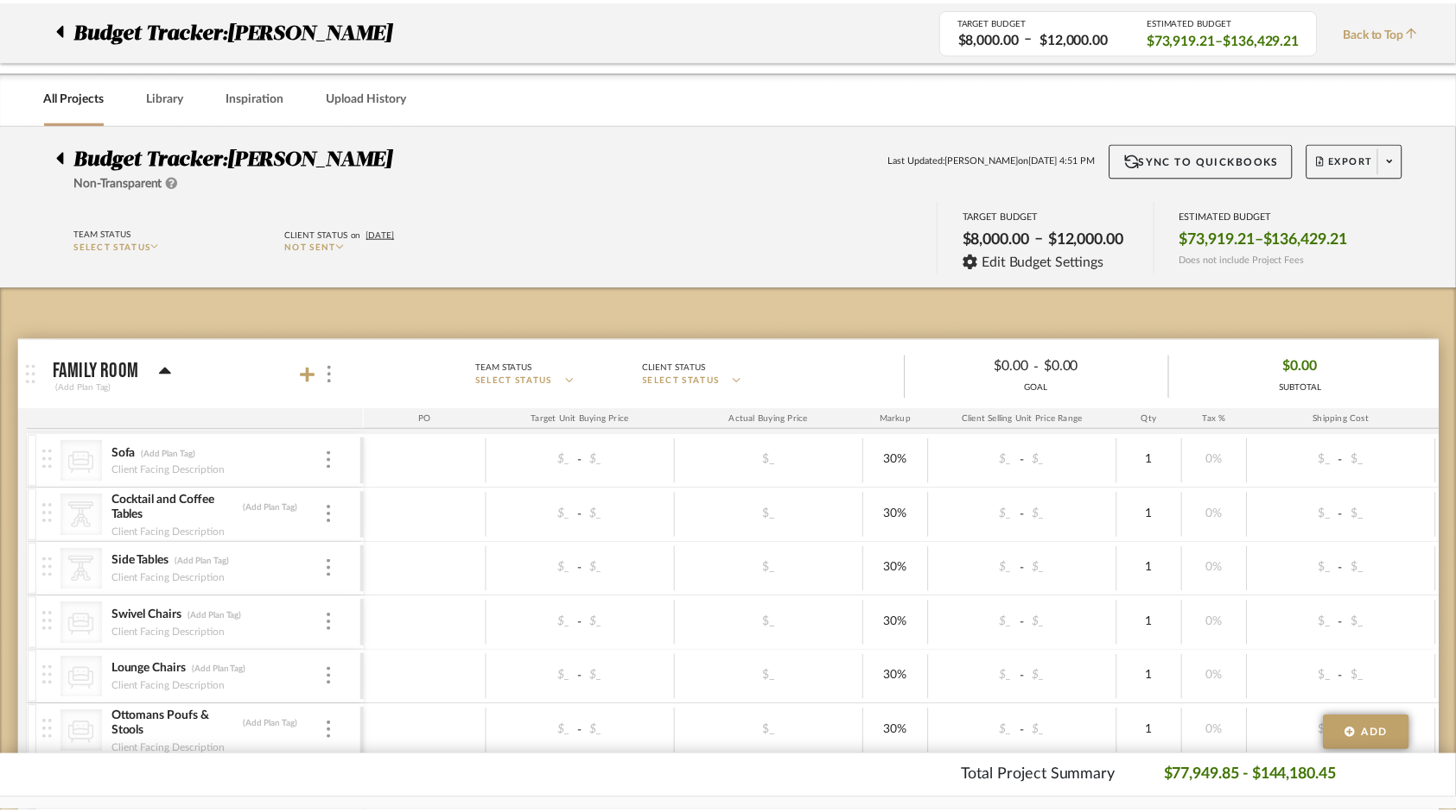
scroll to position [519, 0]
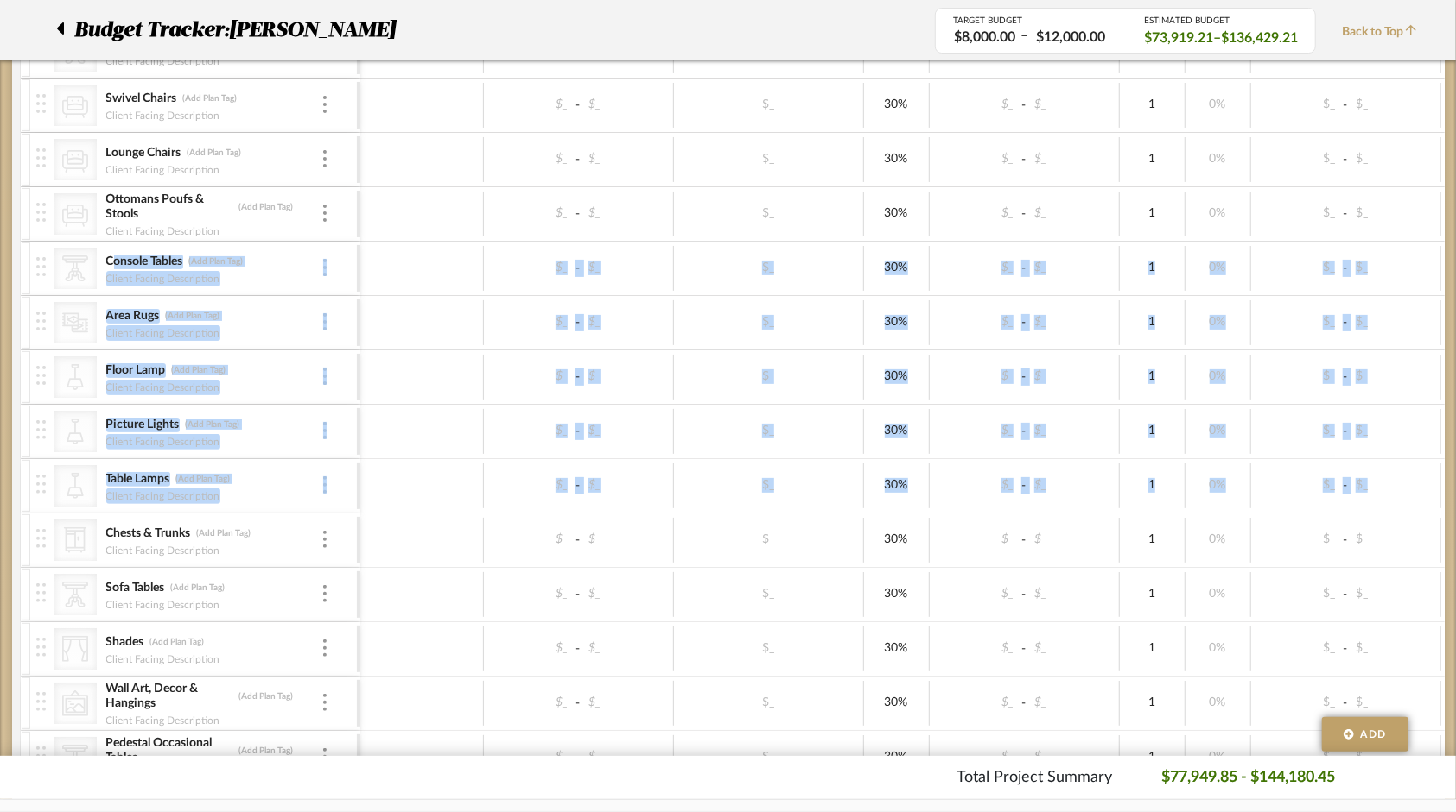
click at [41, 540] on img at bounding box center [41, 538] width 10 height 19
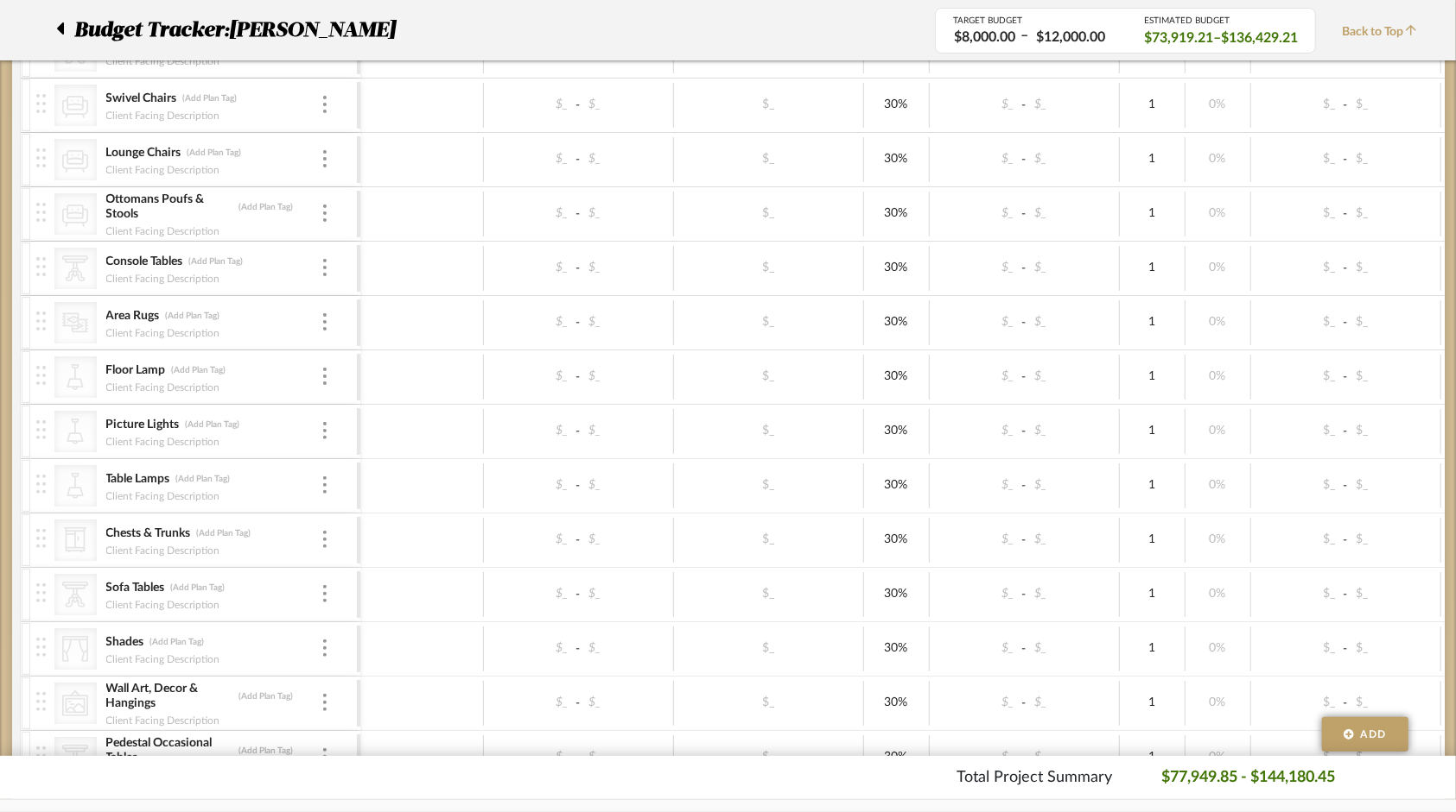
click at [428, 548] on div at bounding box center [422, 541] width 123 height 45
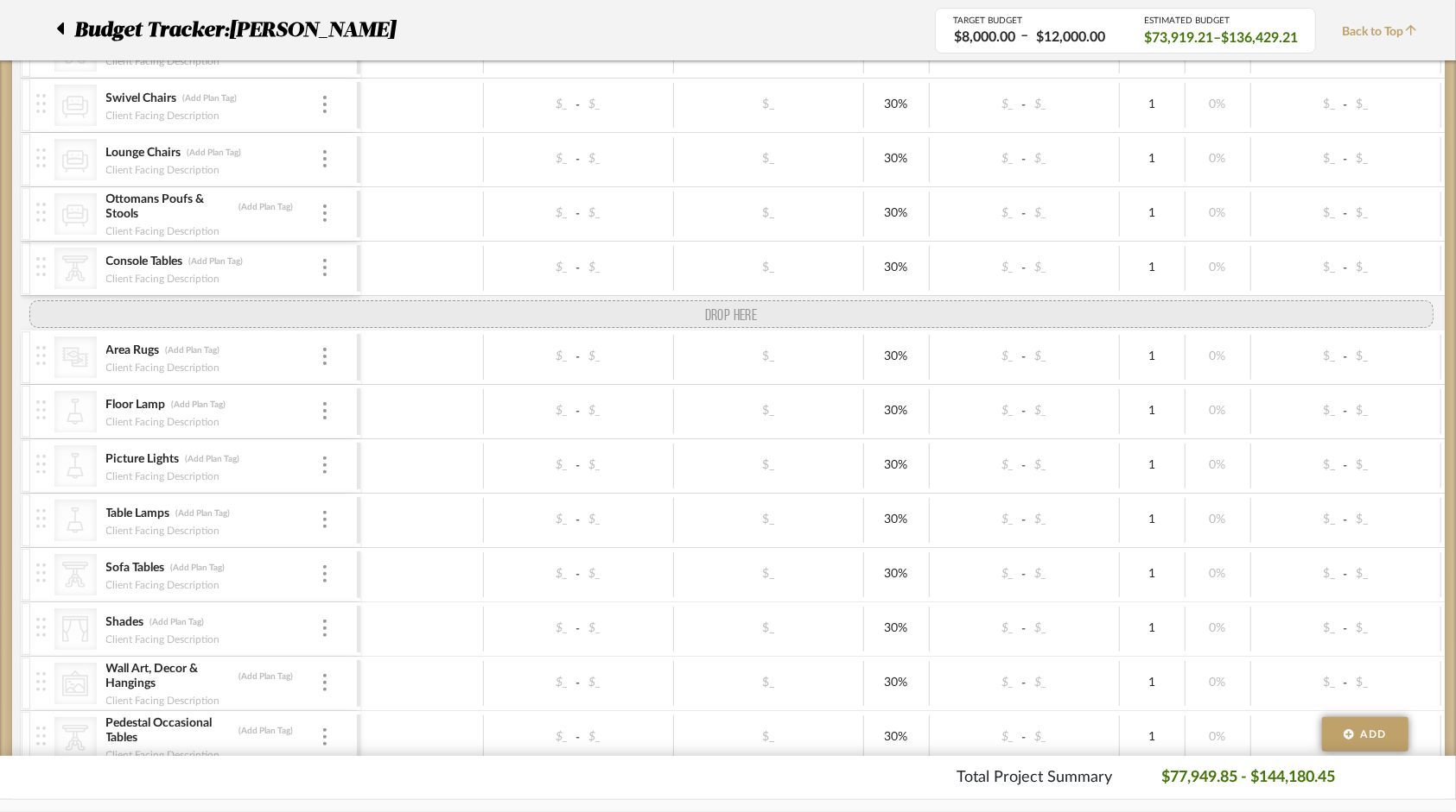
drag, startPoint x: 38, startPoint y: 537, endPoint x: 54, endPoint y: 307, distance: 230.6
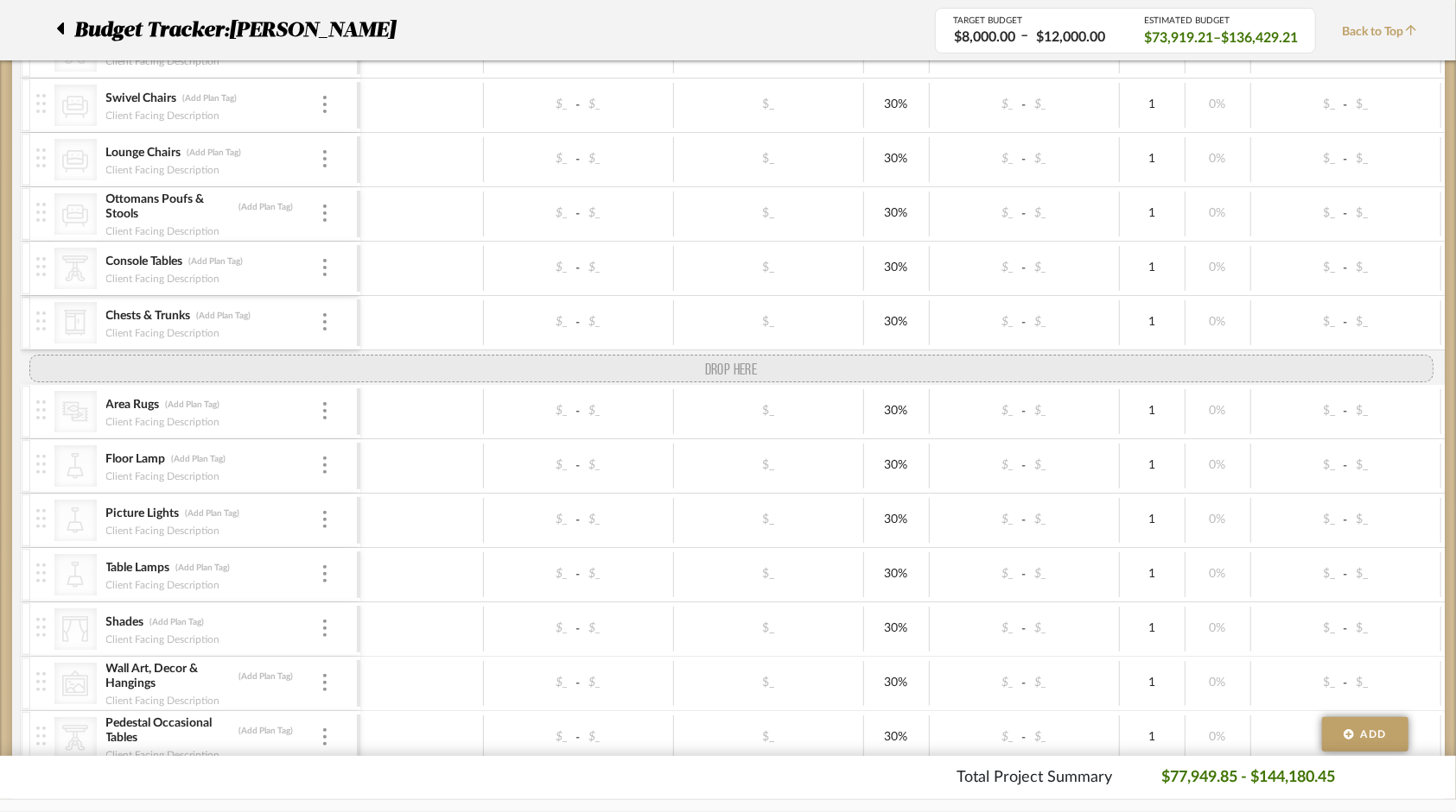
drag, startPoint x: 40, startPoint y: 594, endPoint x: 61, endPoint y: 357, distance: 237.9
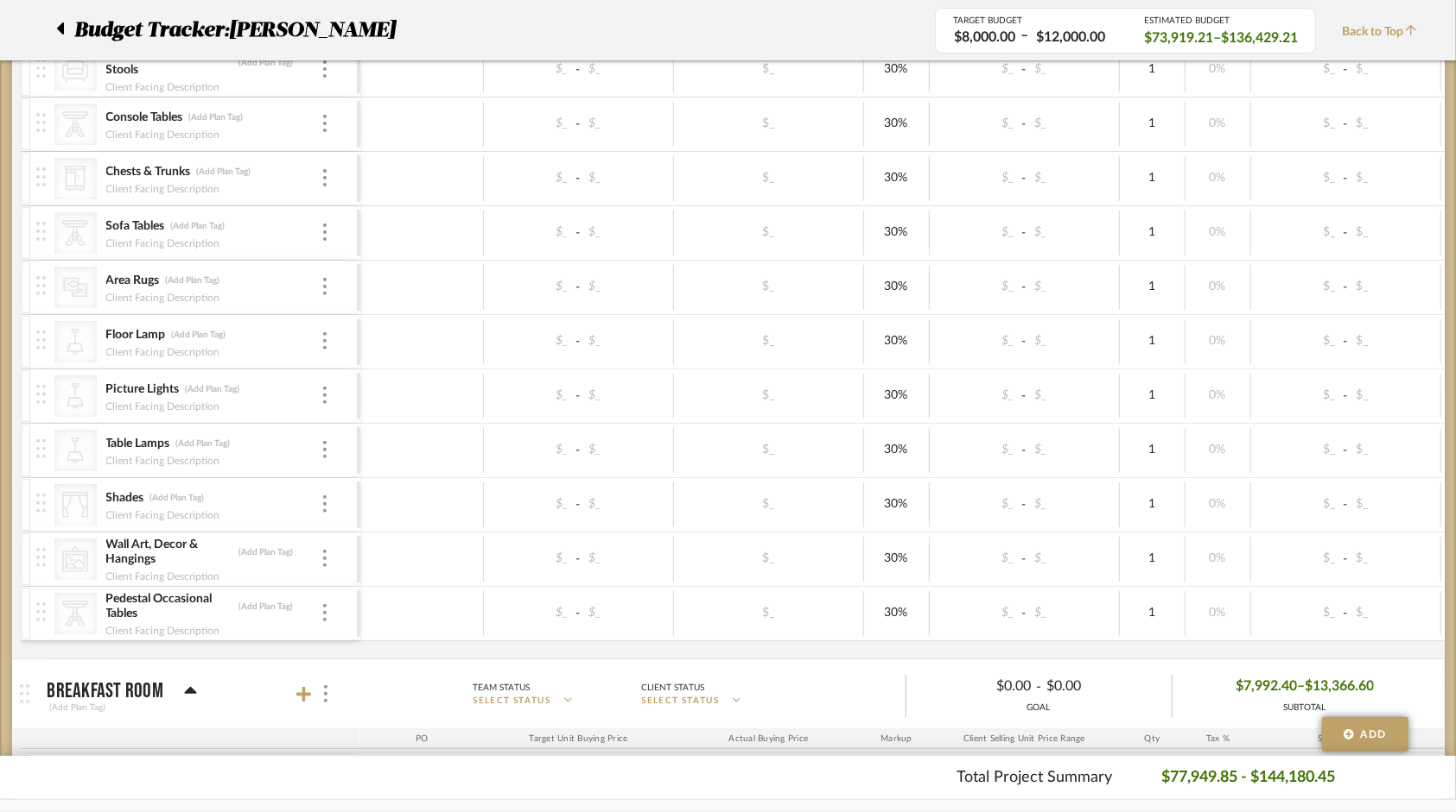
scroll to position [692, 0]
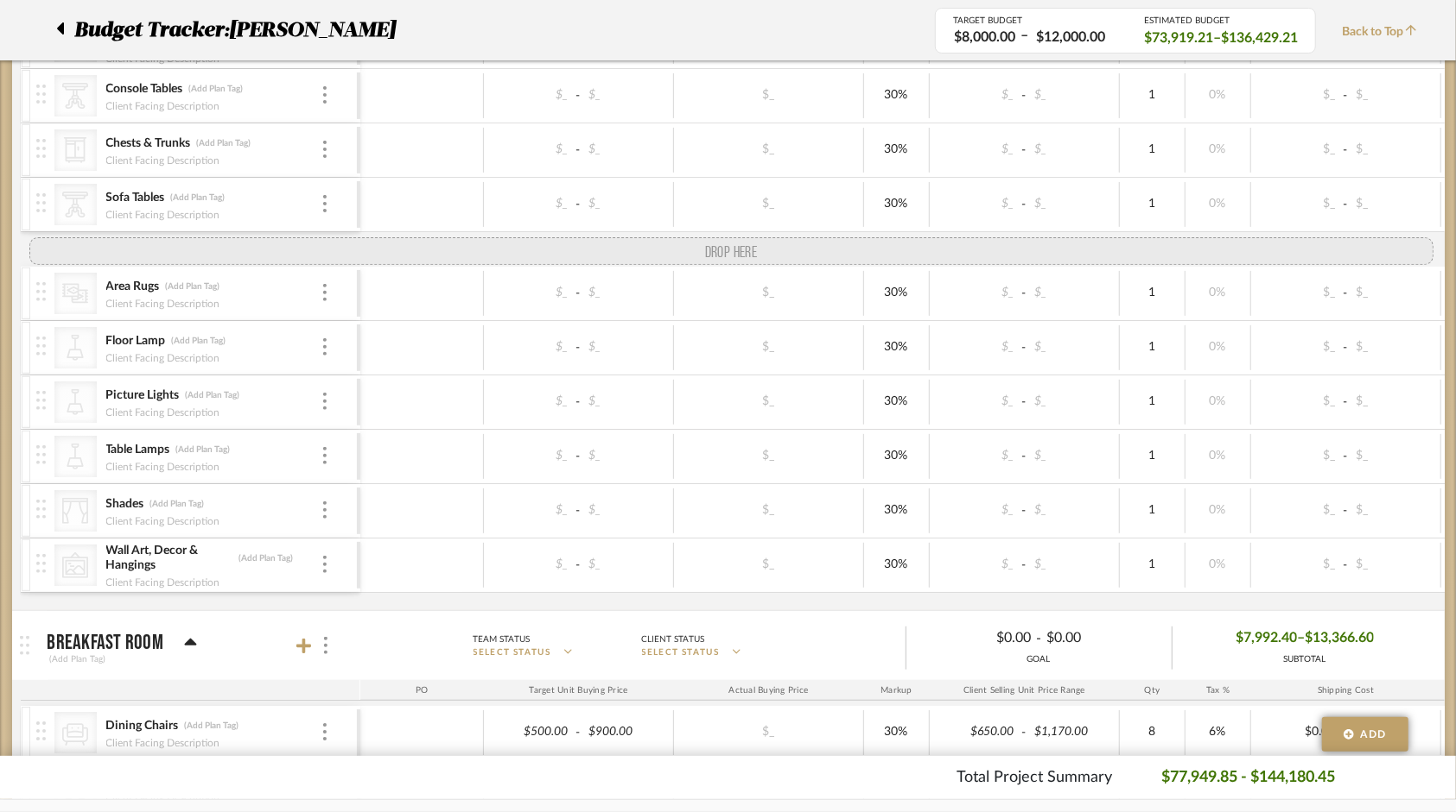
drag, startPoint x: 45, startPoint y: 586, endPoint x: 63, endPoint y: 237, distance: 349.5
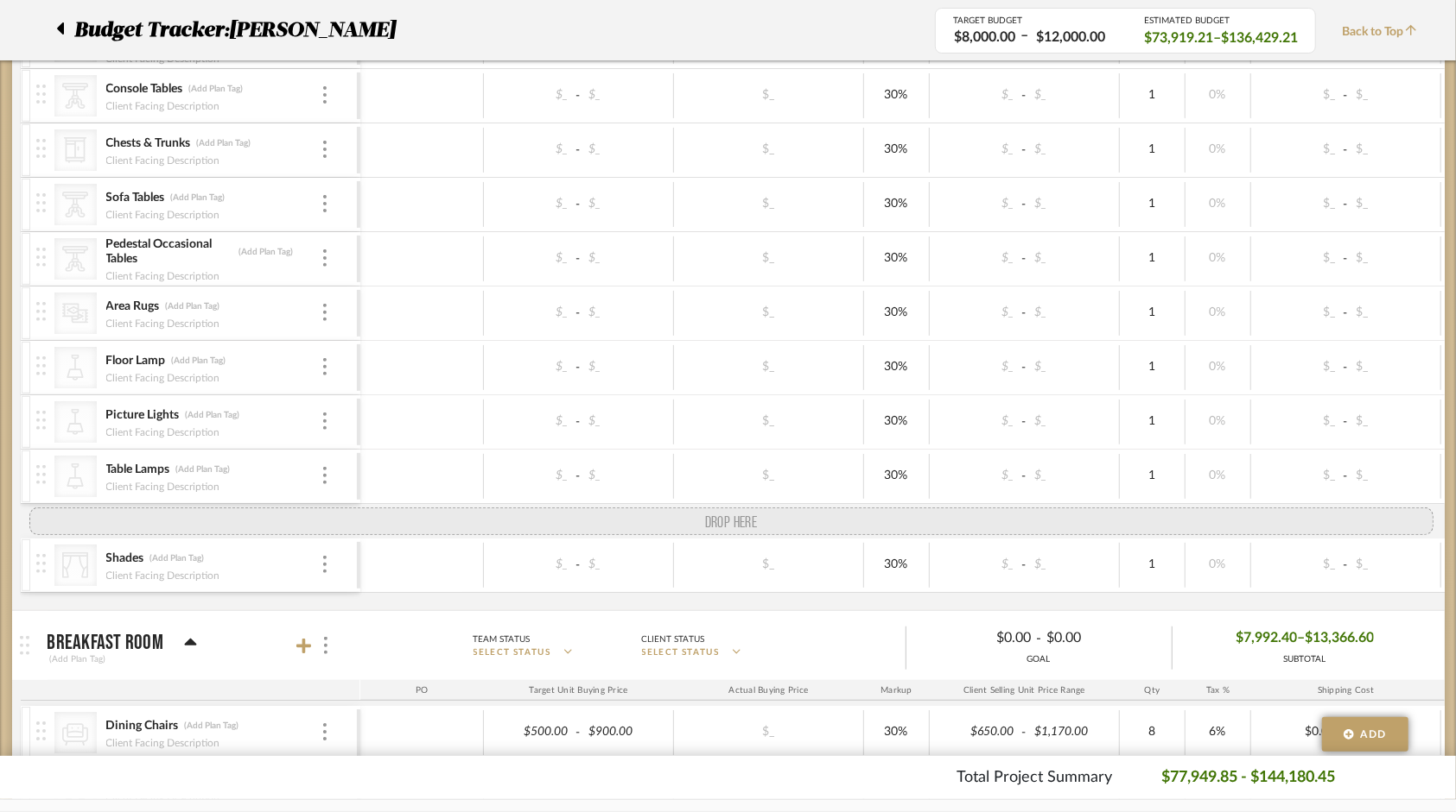
drag, startPoint x: 42, startPoint y: 590, endPoint x: 41, endPoint y: 505, distance: 85.0
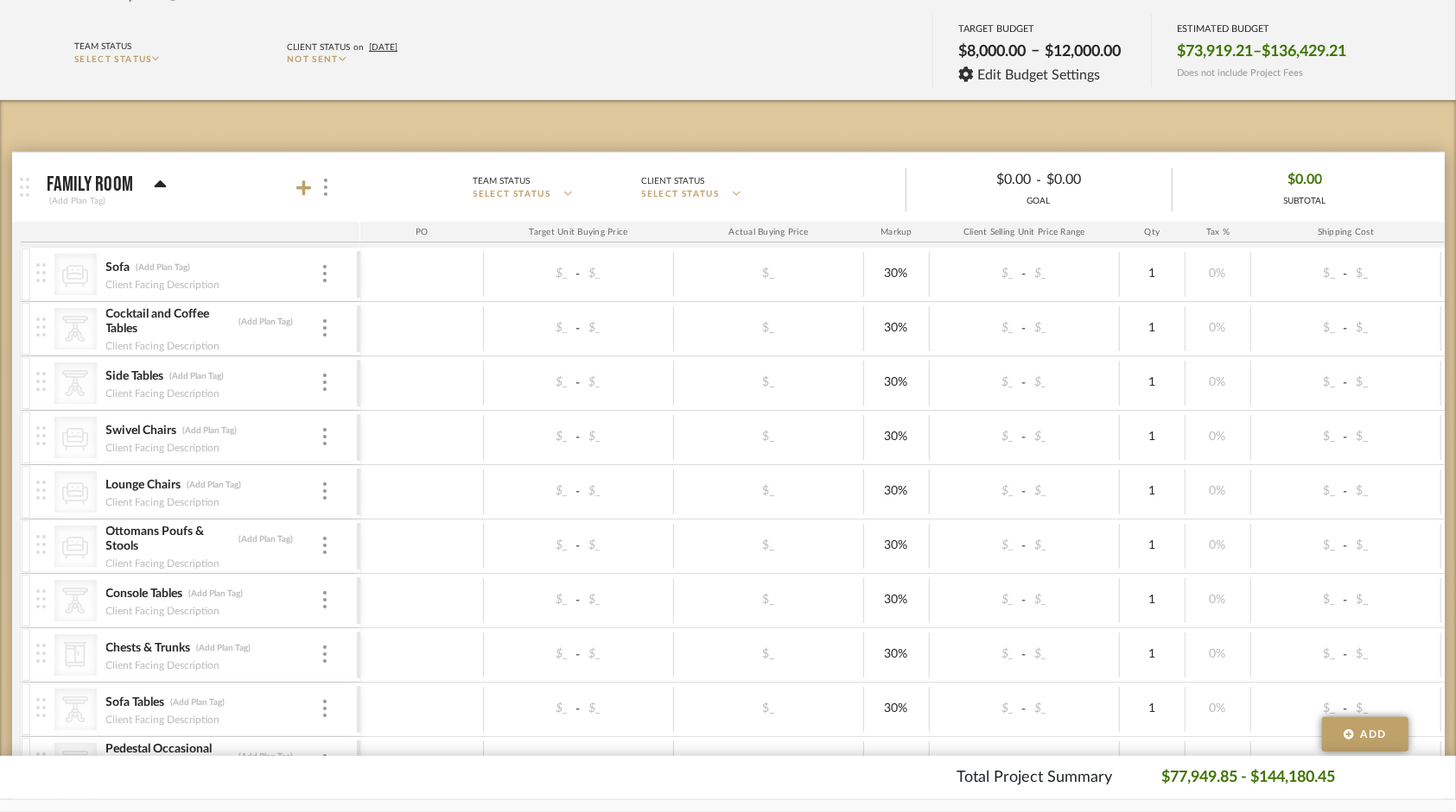
scroll to position [260, 0]
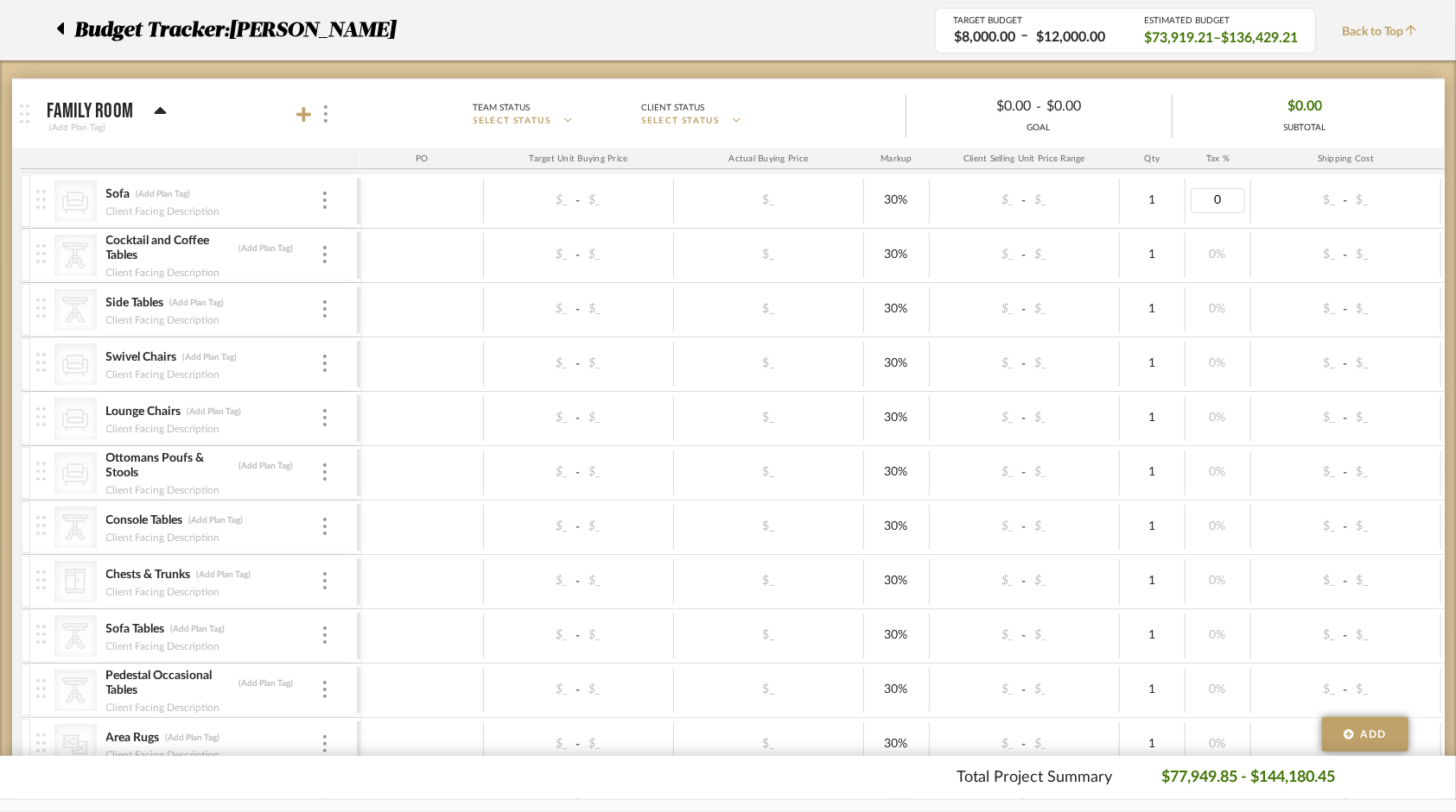
type input "6"
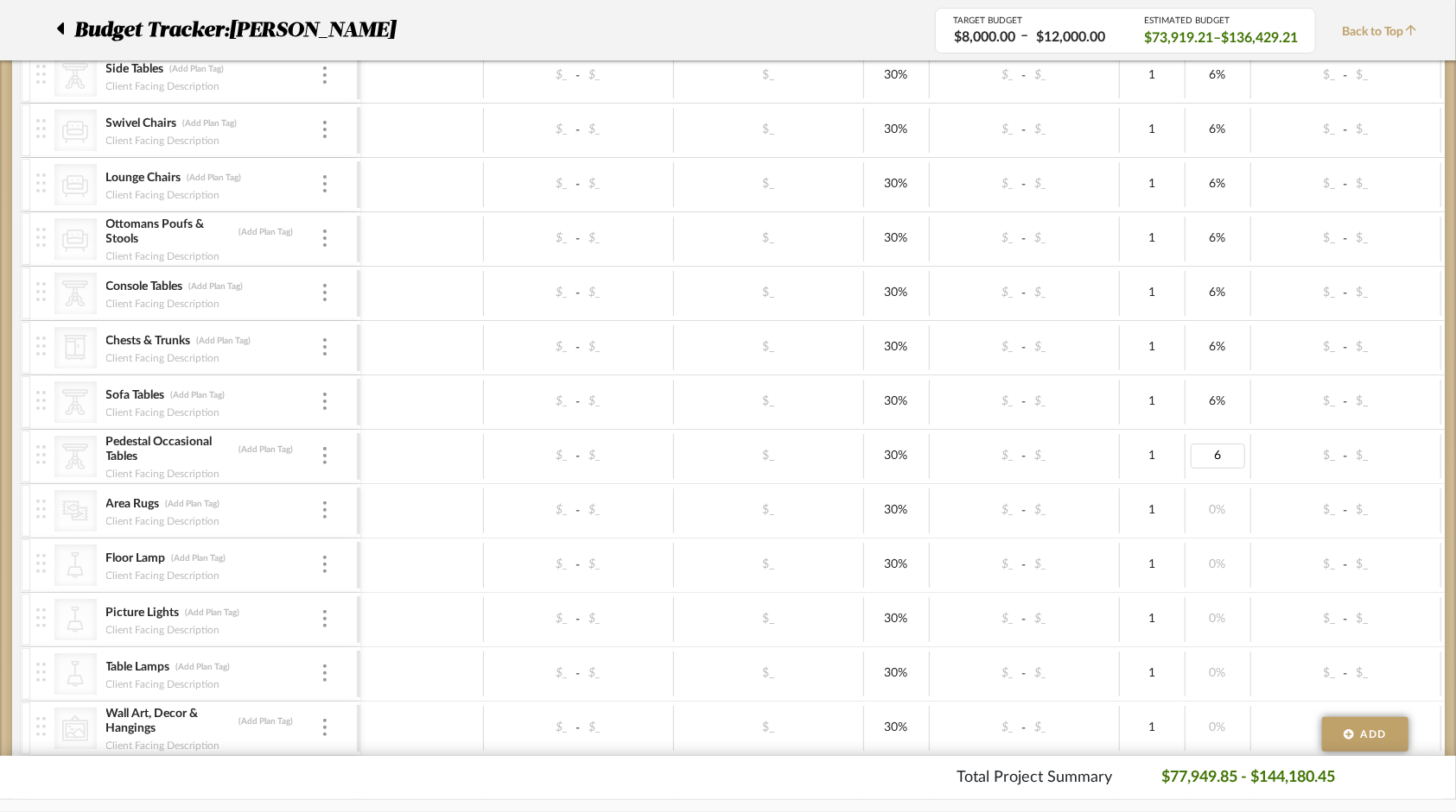
scroll to position [519, 0]
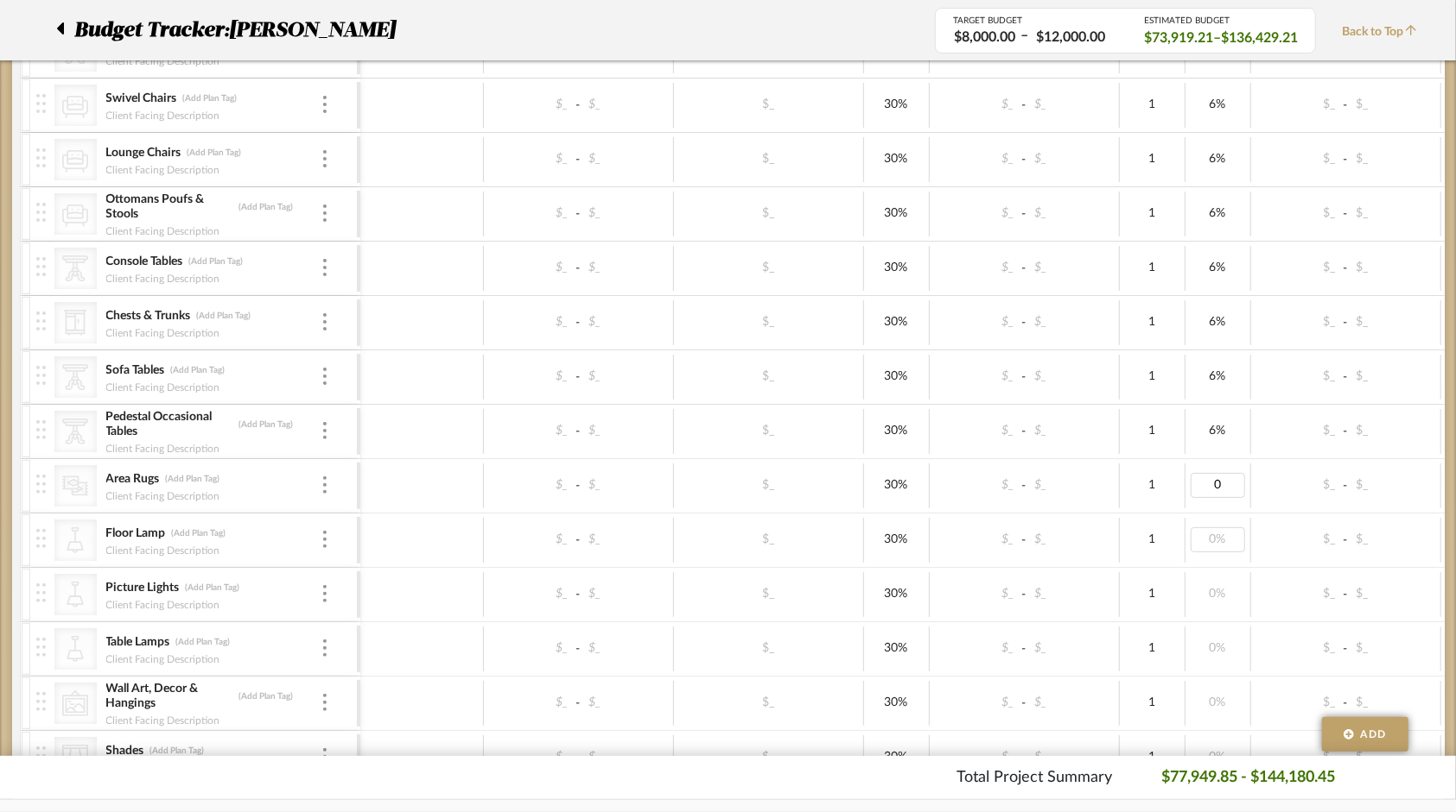
type input "6"
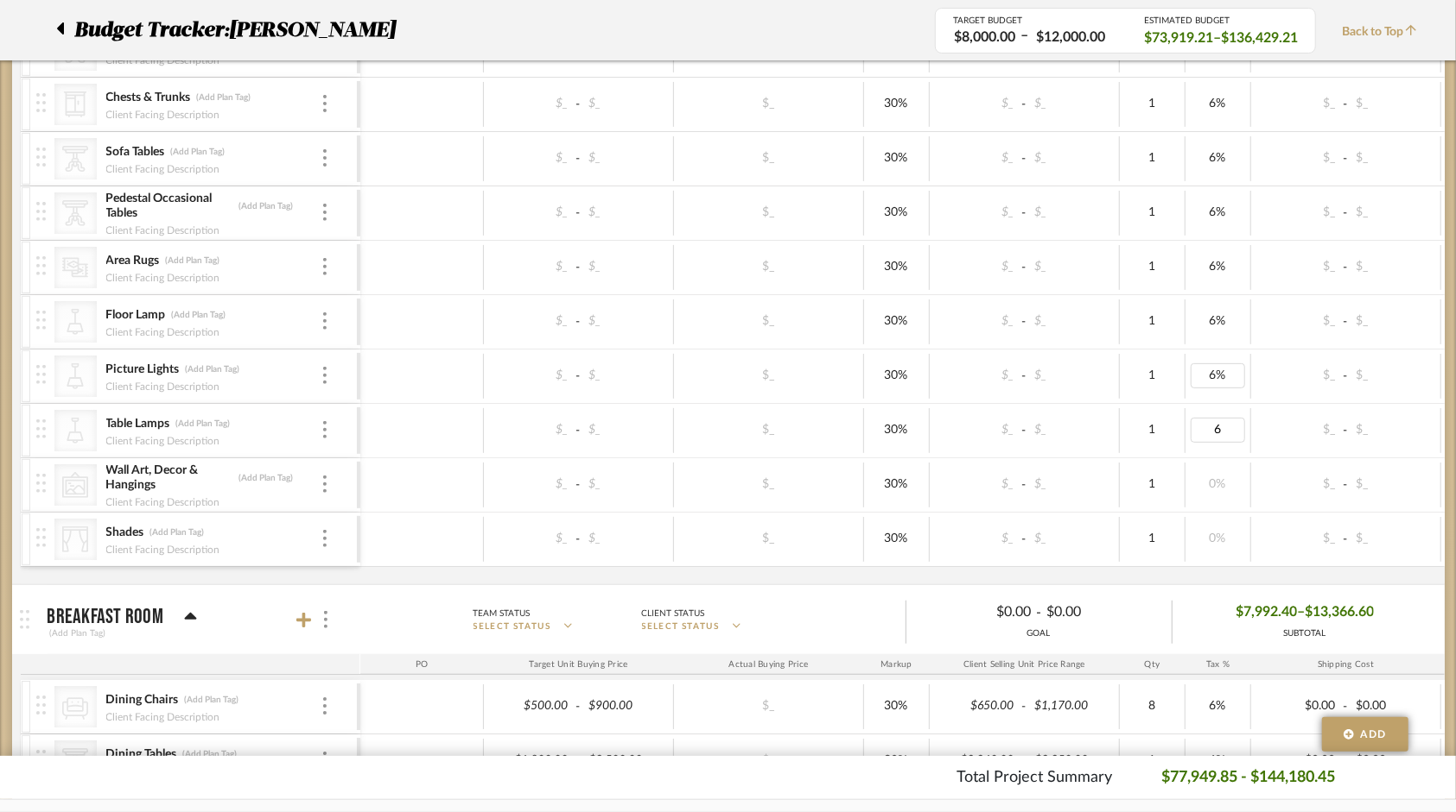
scroll to position [778, 0]
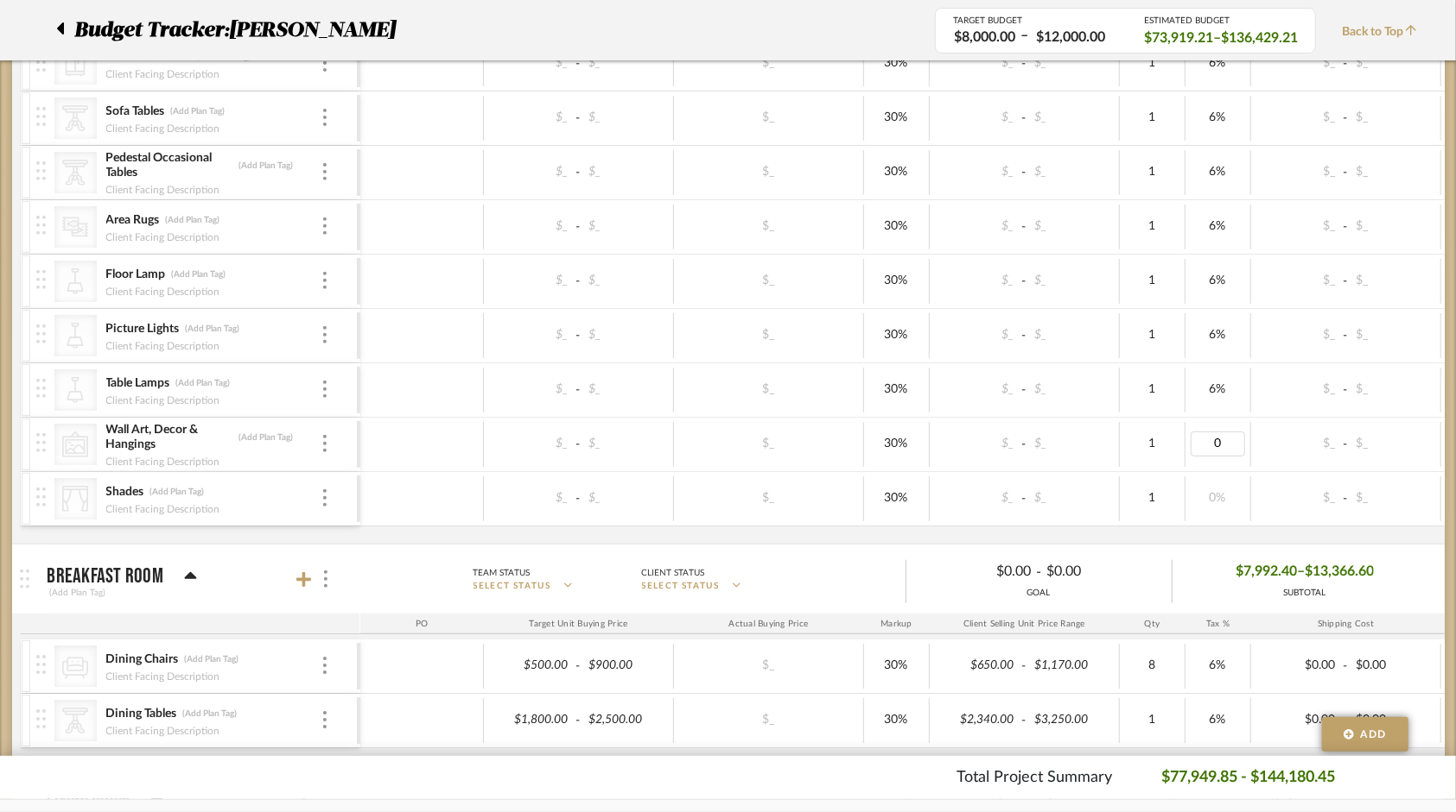
type input "6"
click at [1269, 478] on div "$_ - $_" at bounding box center [1346, 499] width 190 height 45
type input "5"
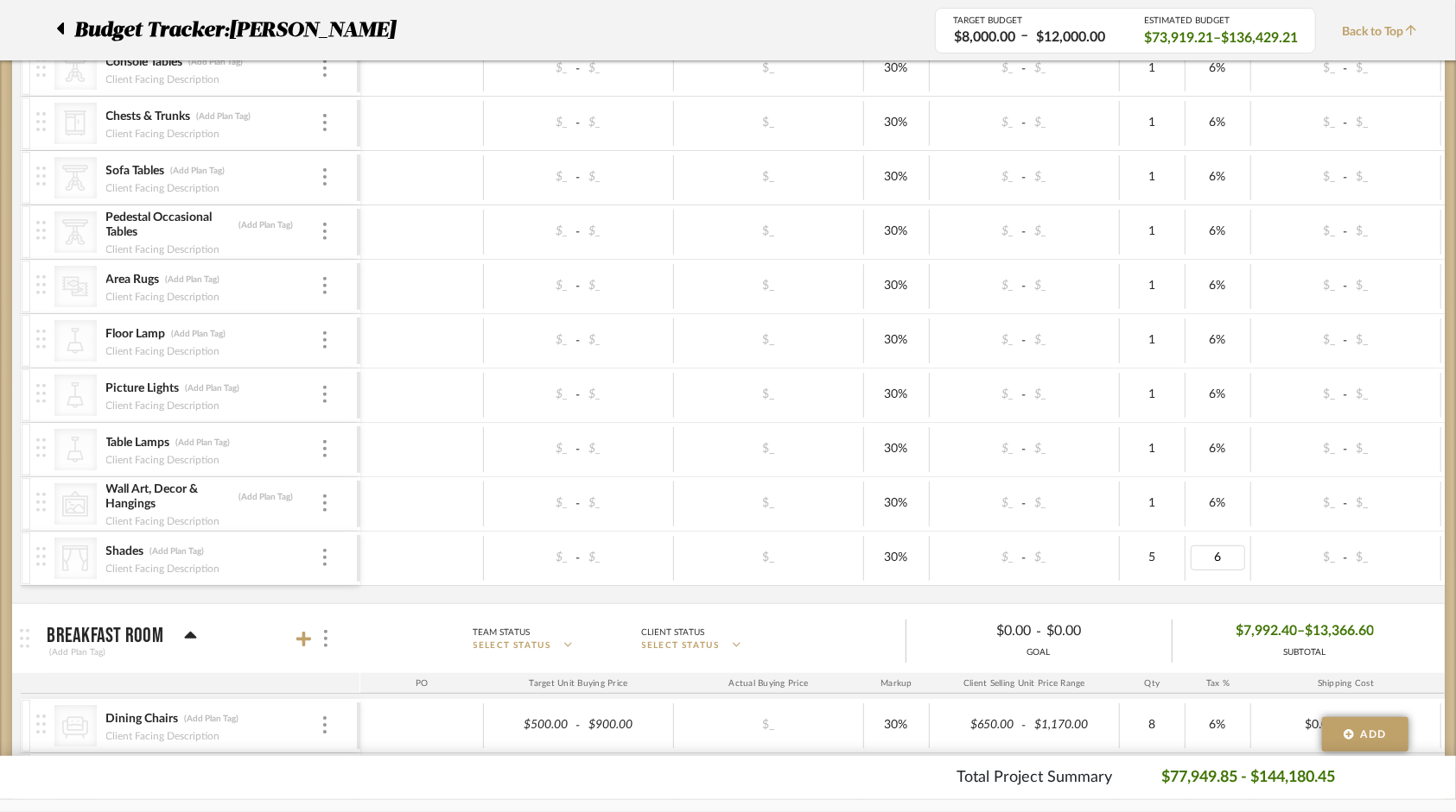
scroll to position [692, 0]
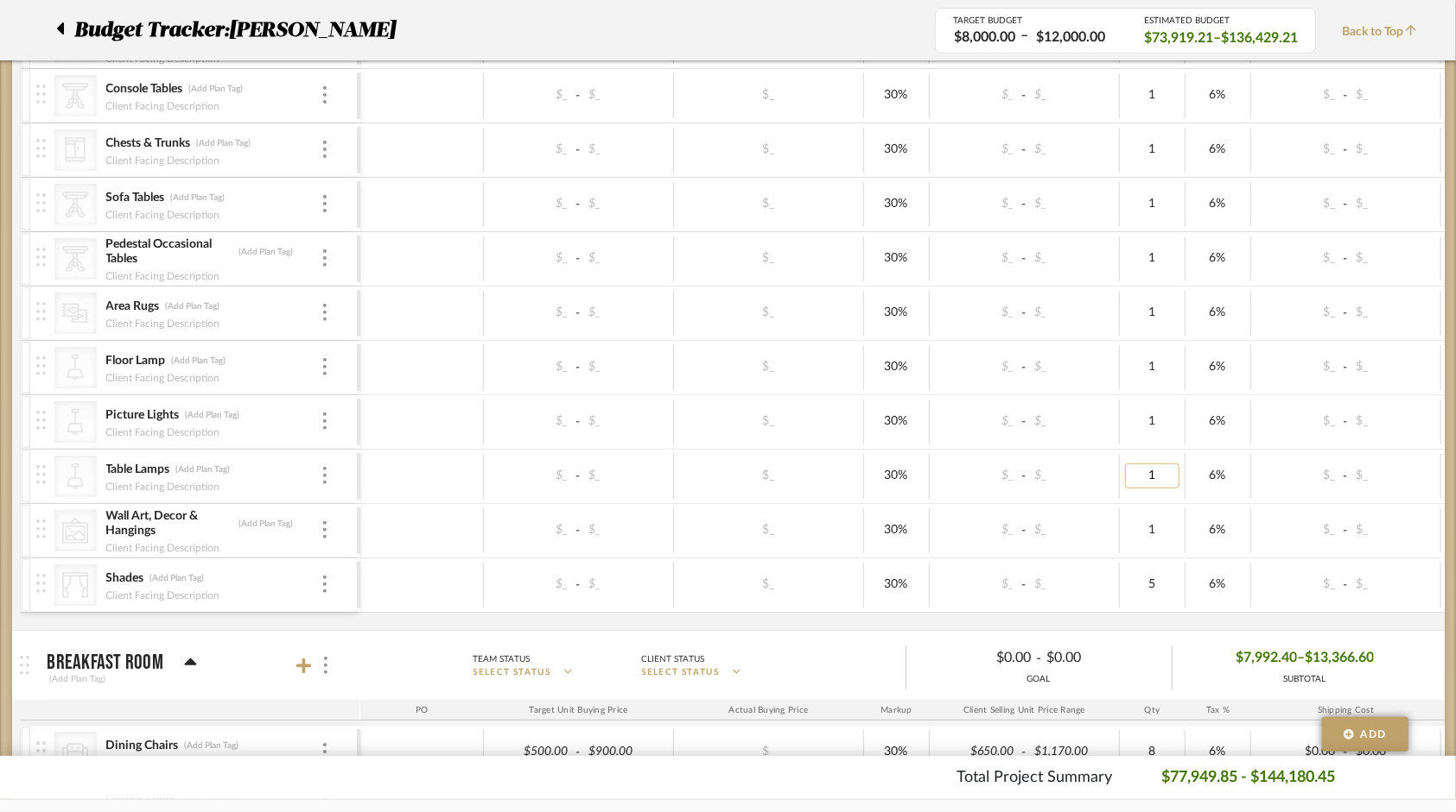
click at [1163, 471] on input "1" at bounding box center [1152, 476] width 55 height 25
drag, startPoint x: 1164, startPoint y: 469, endPoint x: 1142, endPoint y: 469, distance: 22.0
click at [1142, 469] on input "1" at bounding box center [1152, 476] width 55 height 25
type input "4"
click at [1182, 508] on div "1" at bounding box center [1151, 531] width 65 height 45
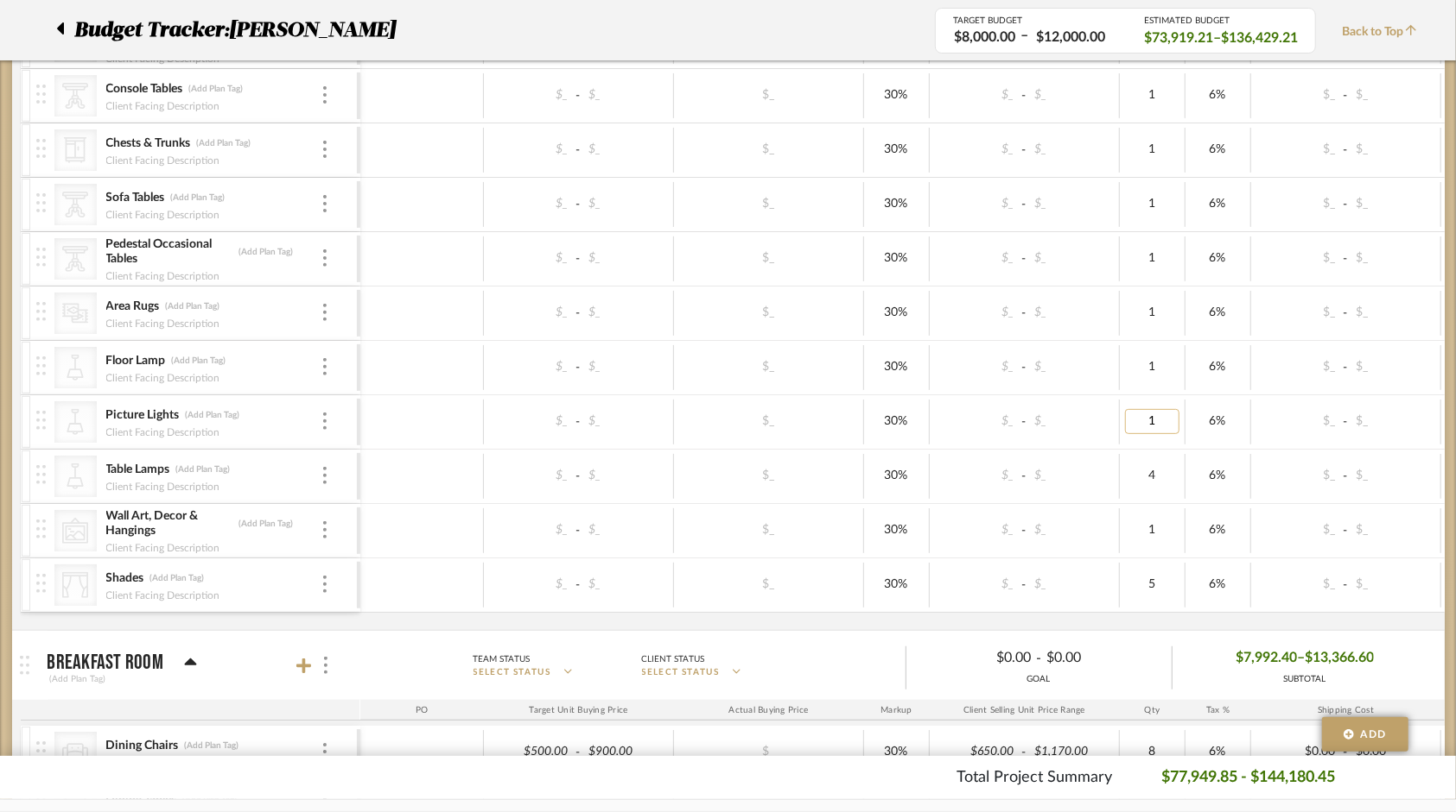
type input "3"
click at [1179, 457] on div "4" at bounding box center [1151, 476] width 65 height 45
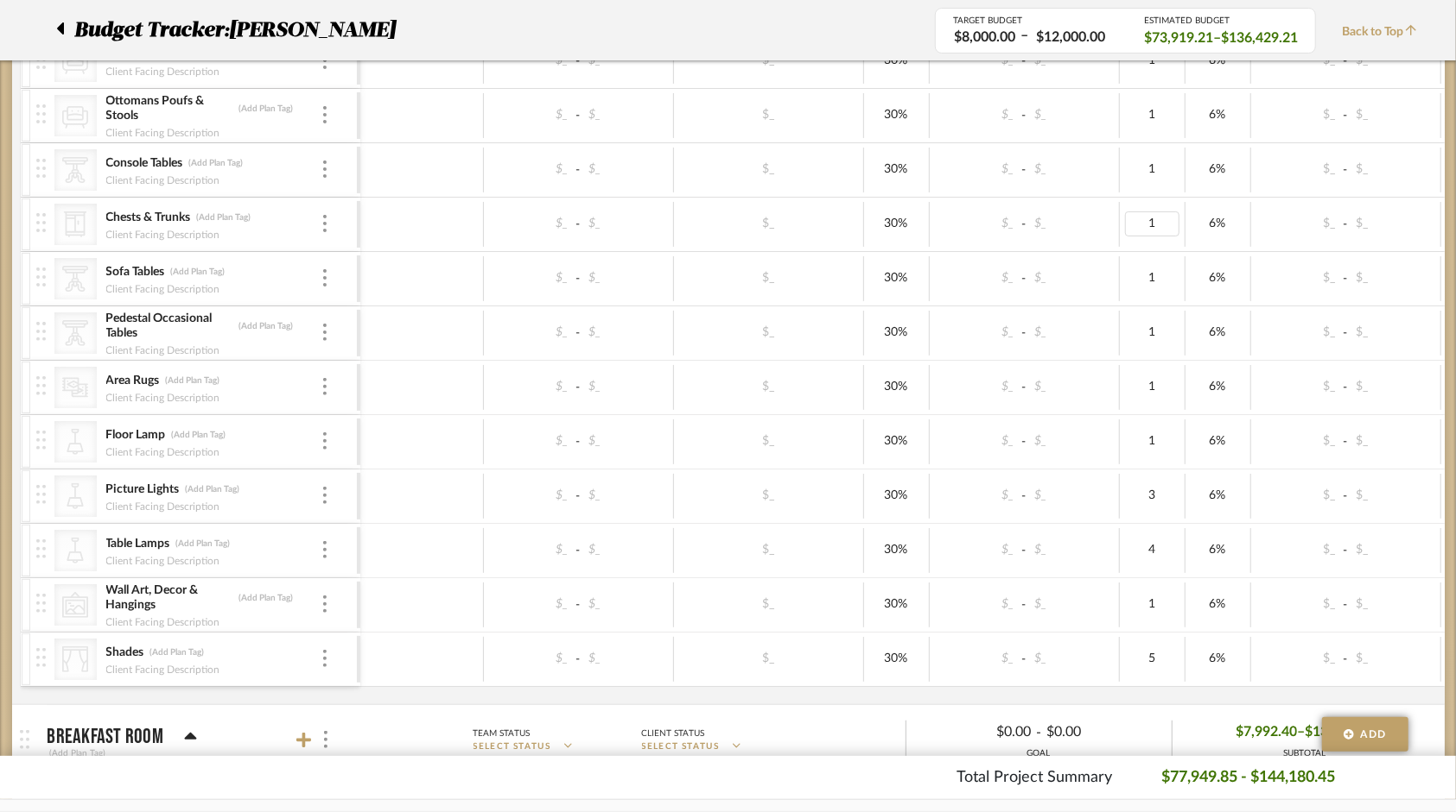
scroll to position [519, 0]
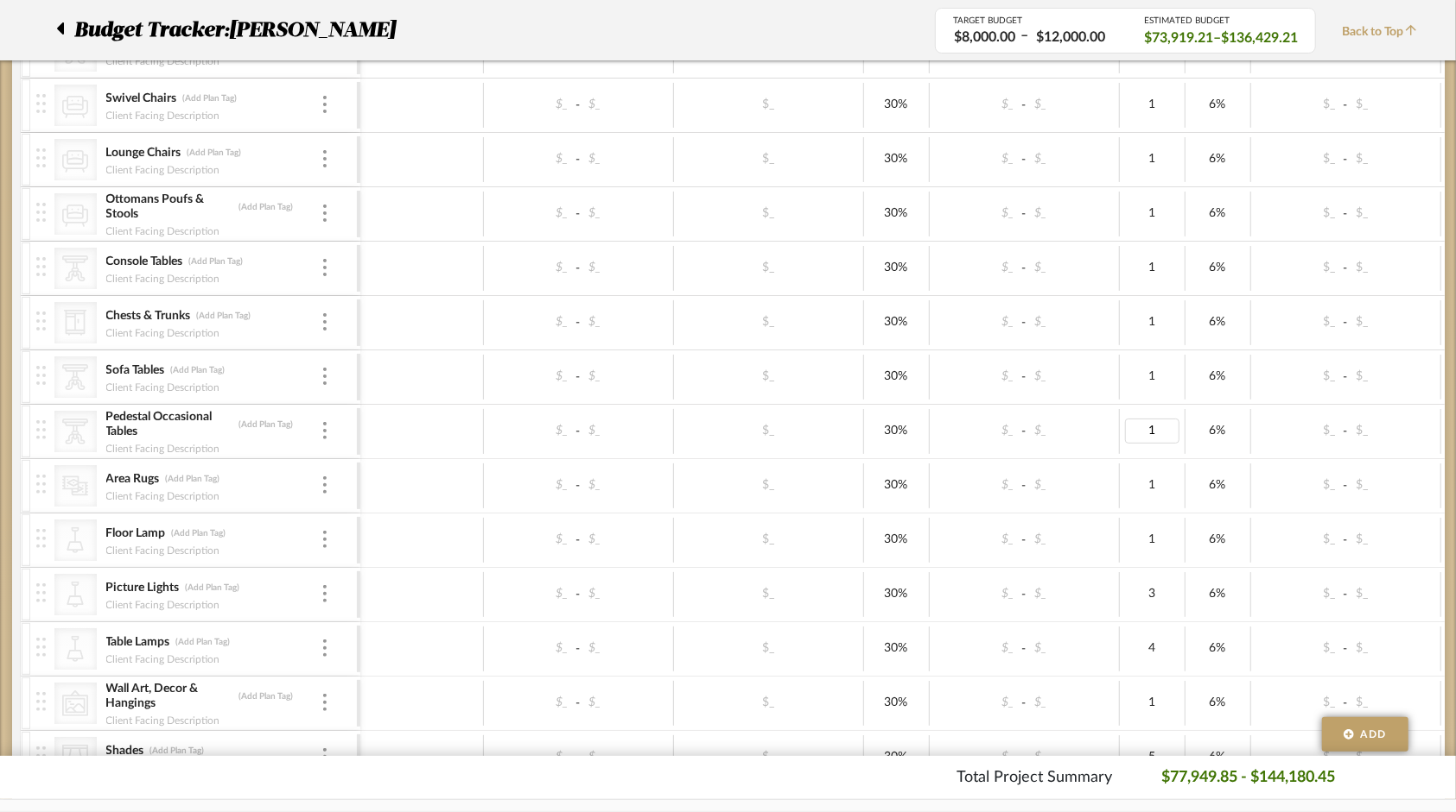
type input "3"
type input "2"
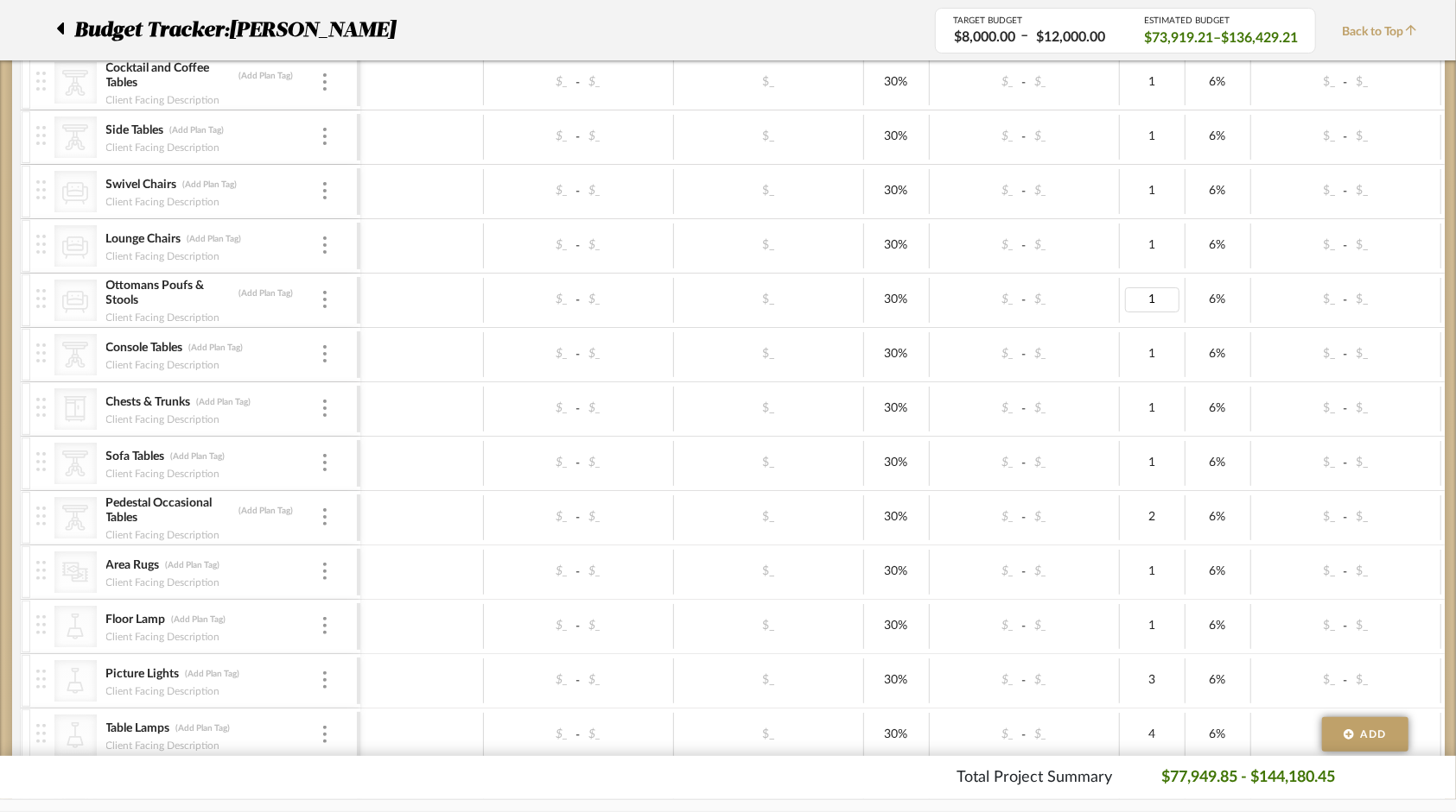
type input "2"
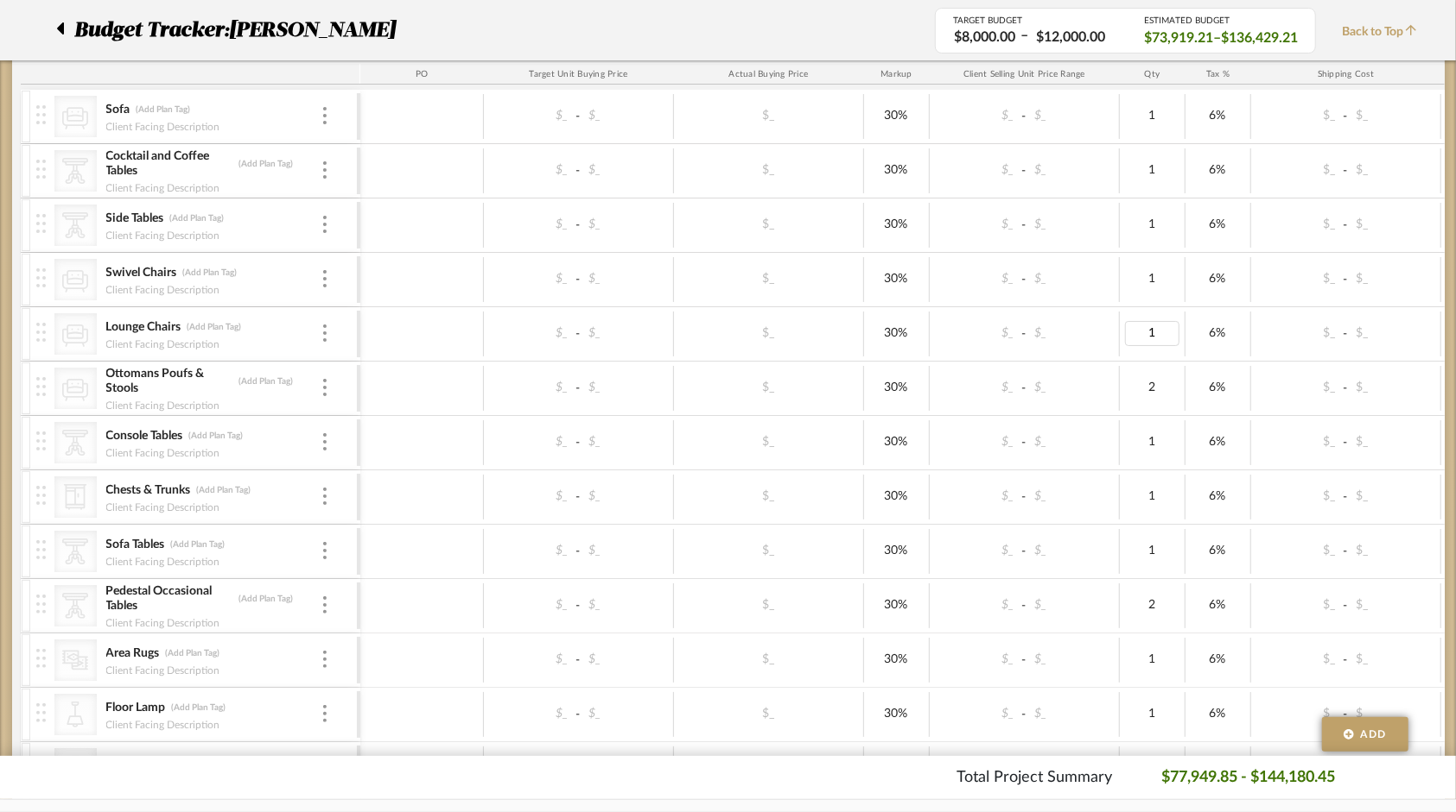
scroll to position [260, 0]
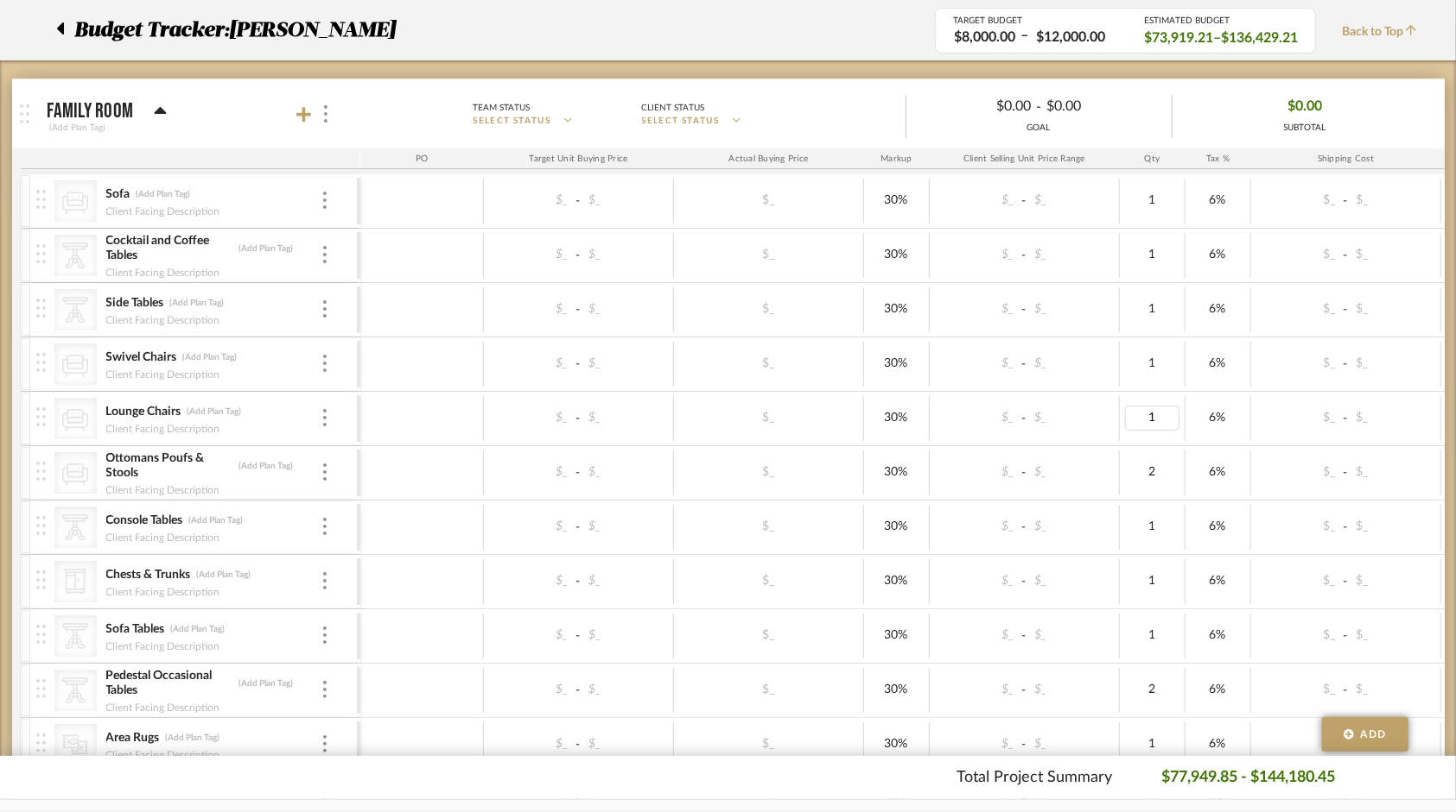
type input "2"
click at [1184, 398] on div "2" at bounding box center [1151, 419] width 65 height 45
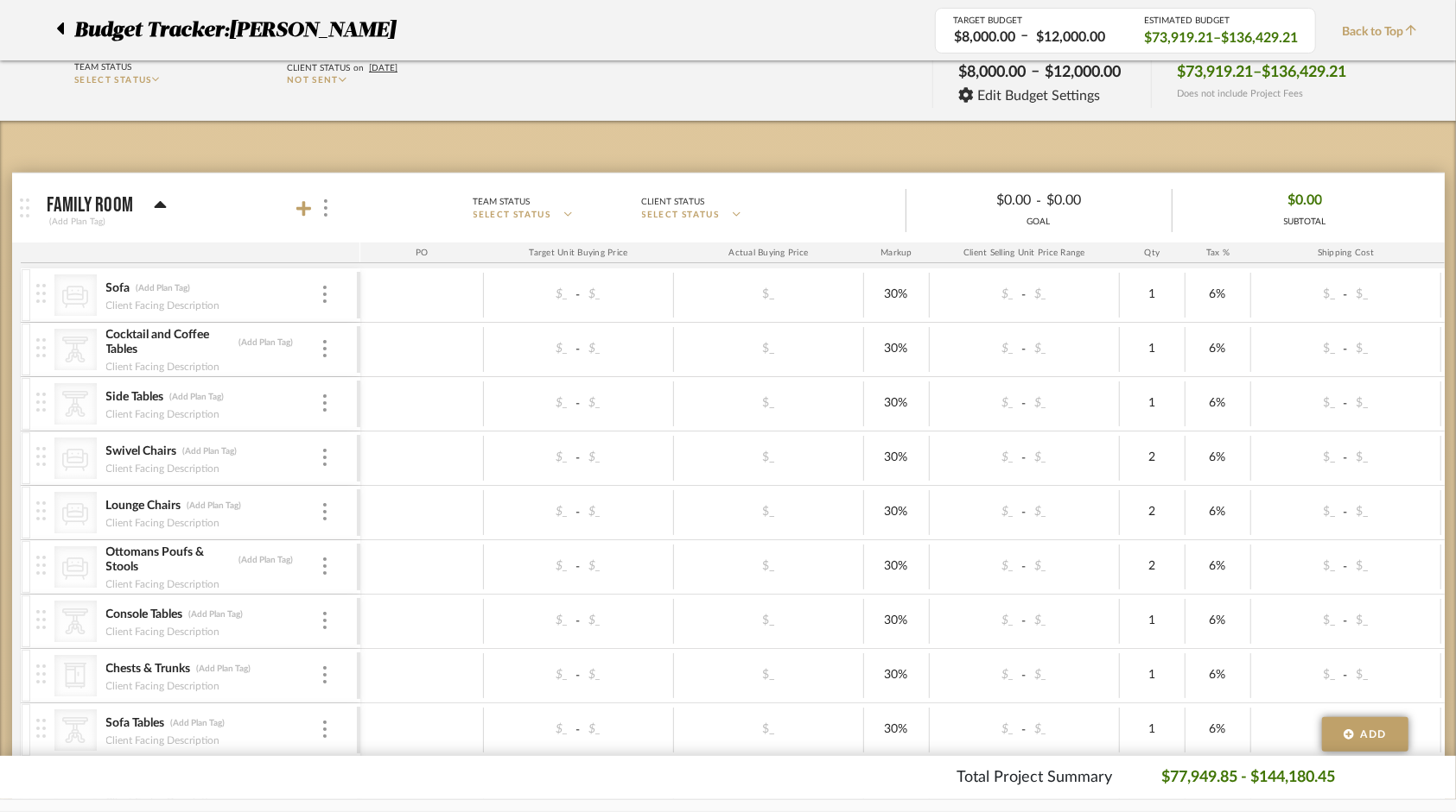
scroll to position [1, 0]
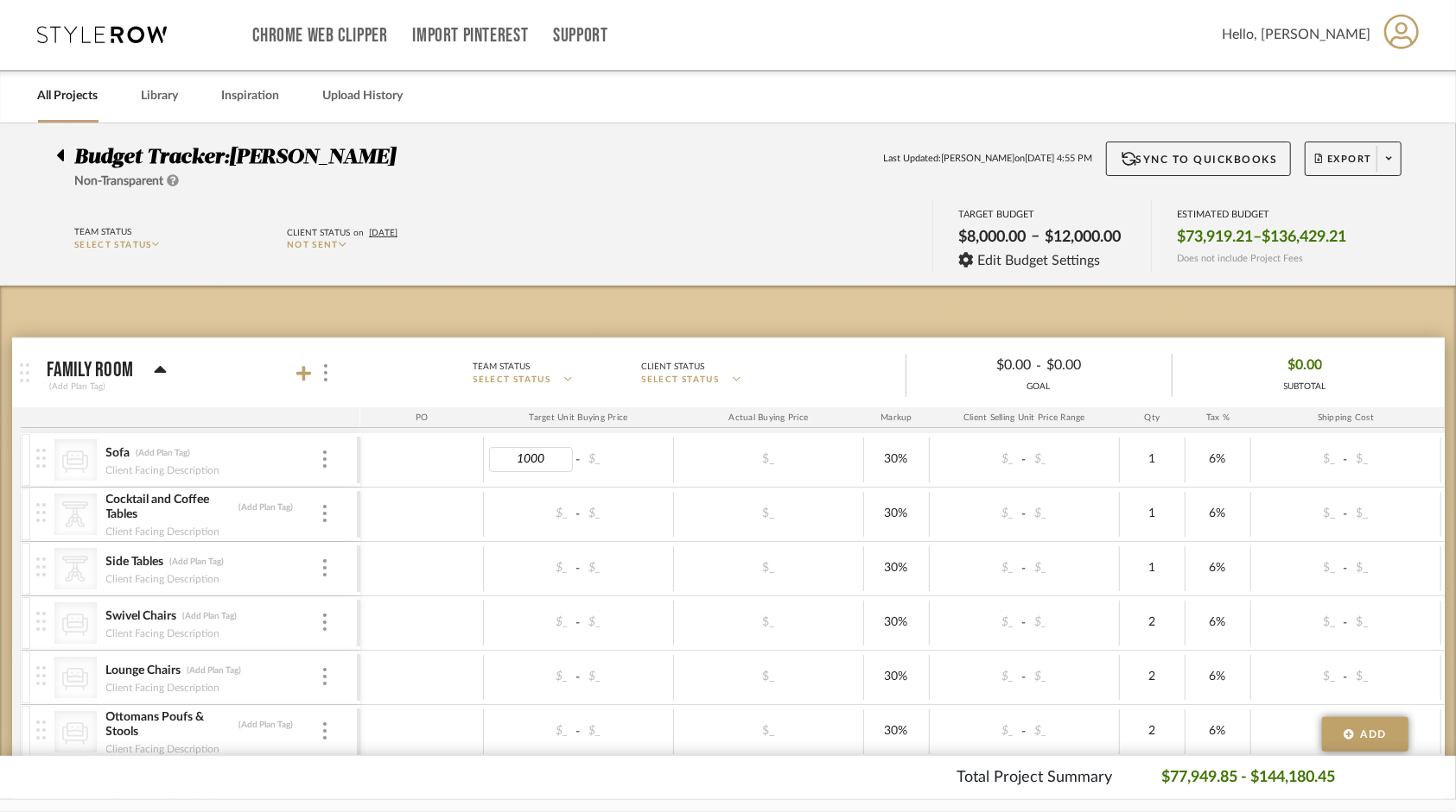
type input "10000"
type input "20000"
